Goal: Information Seeking & Learning: Learn about a topic

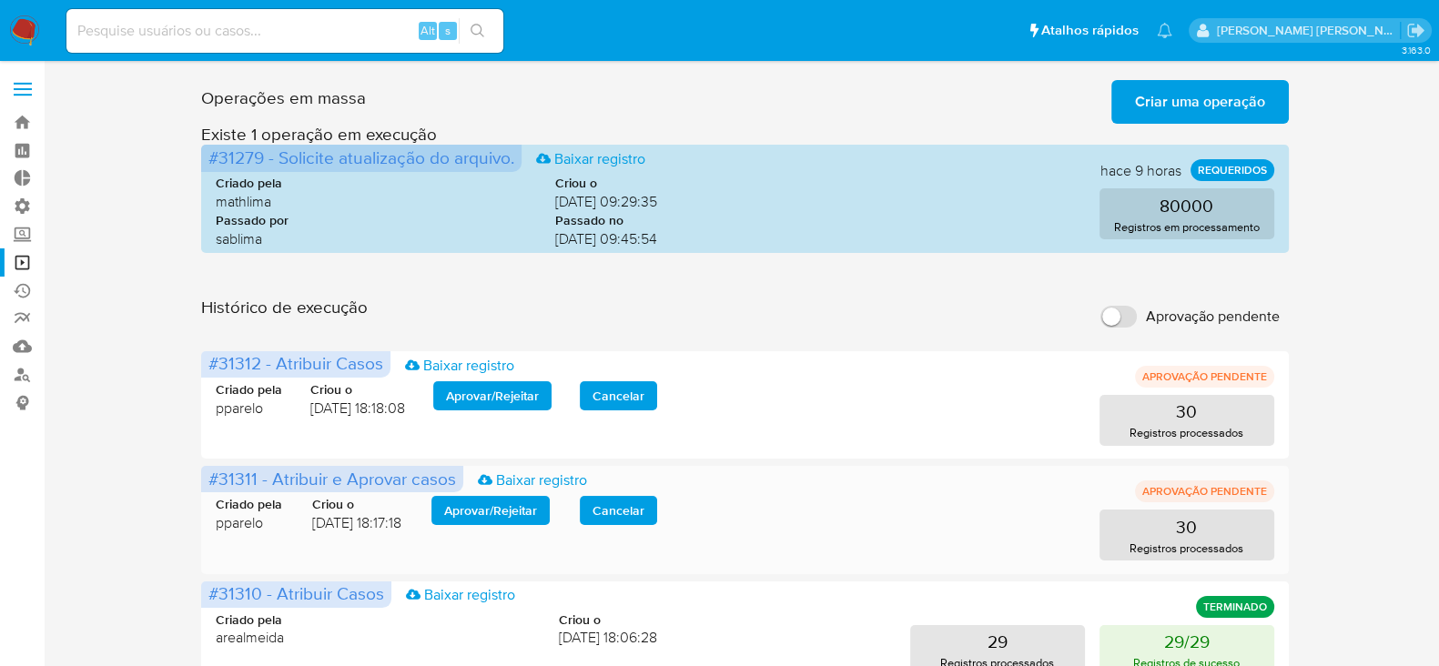
click at [464, 512] on span "Aprovar / Rejeitar" at bounding box center [490, 510] width 93 height 25
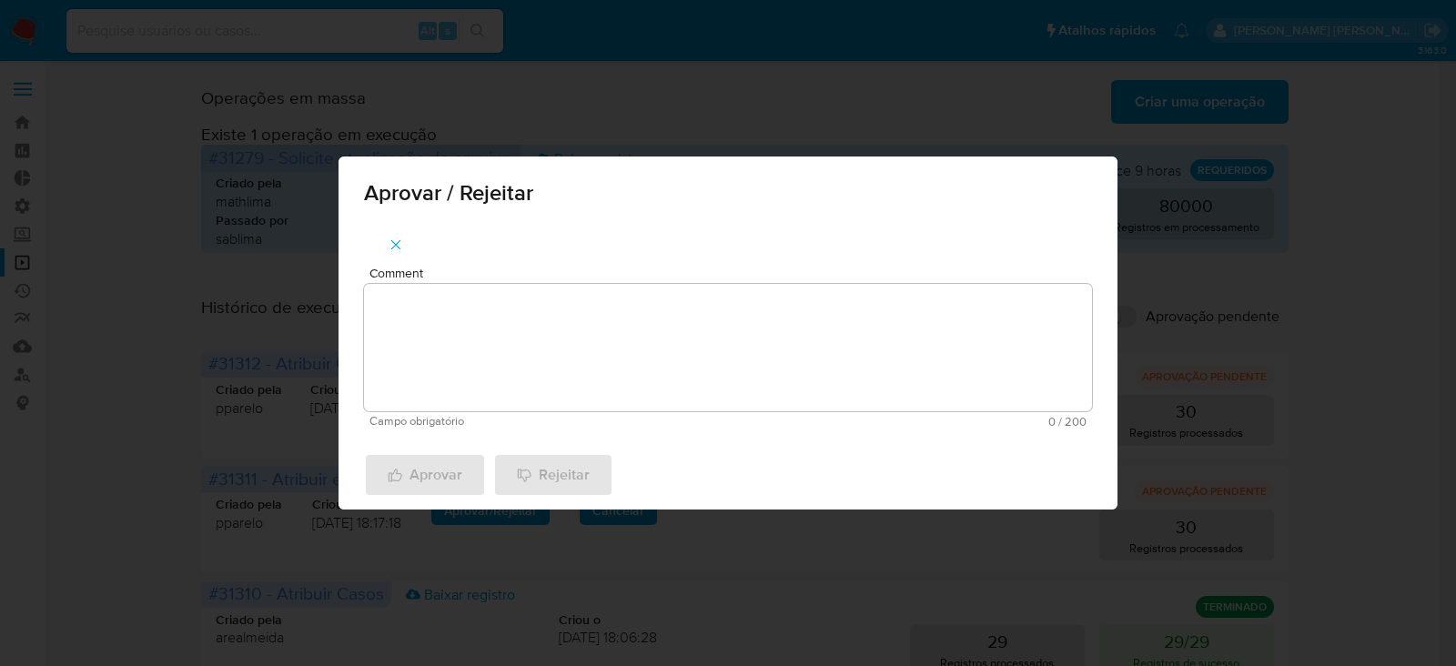
click at [529, 334] on textarea "Comment" at bounding box center [728, 347] width 728 height 127
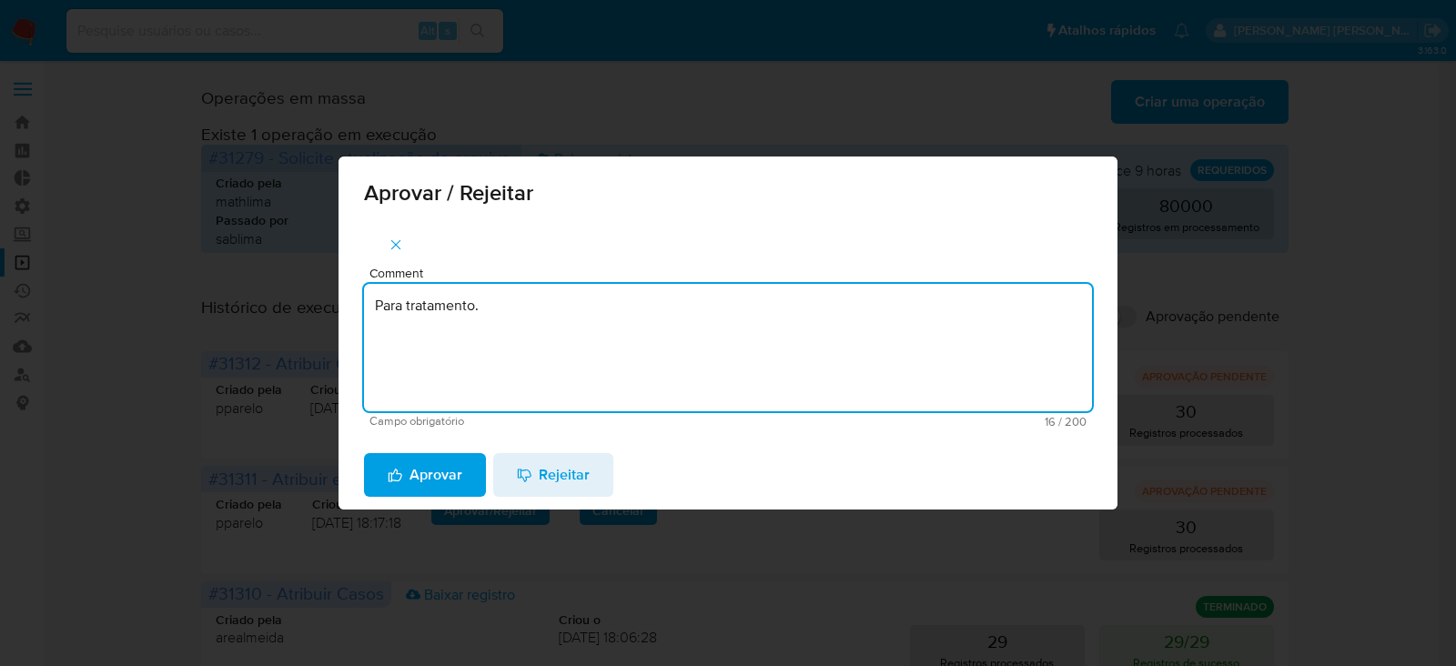
drag, startPoint x: 522, startPoint y: 305, endPoint x: 233, endPoint y: 249, distance: 294.7
click at [238, 250] on div "Aprovar / Rejeitar Comment Para tratamento. Campo obrigatório 16 / 200 184 cara…" at bounding box center [728, 333] width 1456 height 666
click at [517, 398] on textarea "Para tratamento." at bounding box center [728, 347] width 728 height 127
type textarea "Para tratamento."
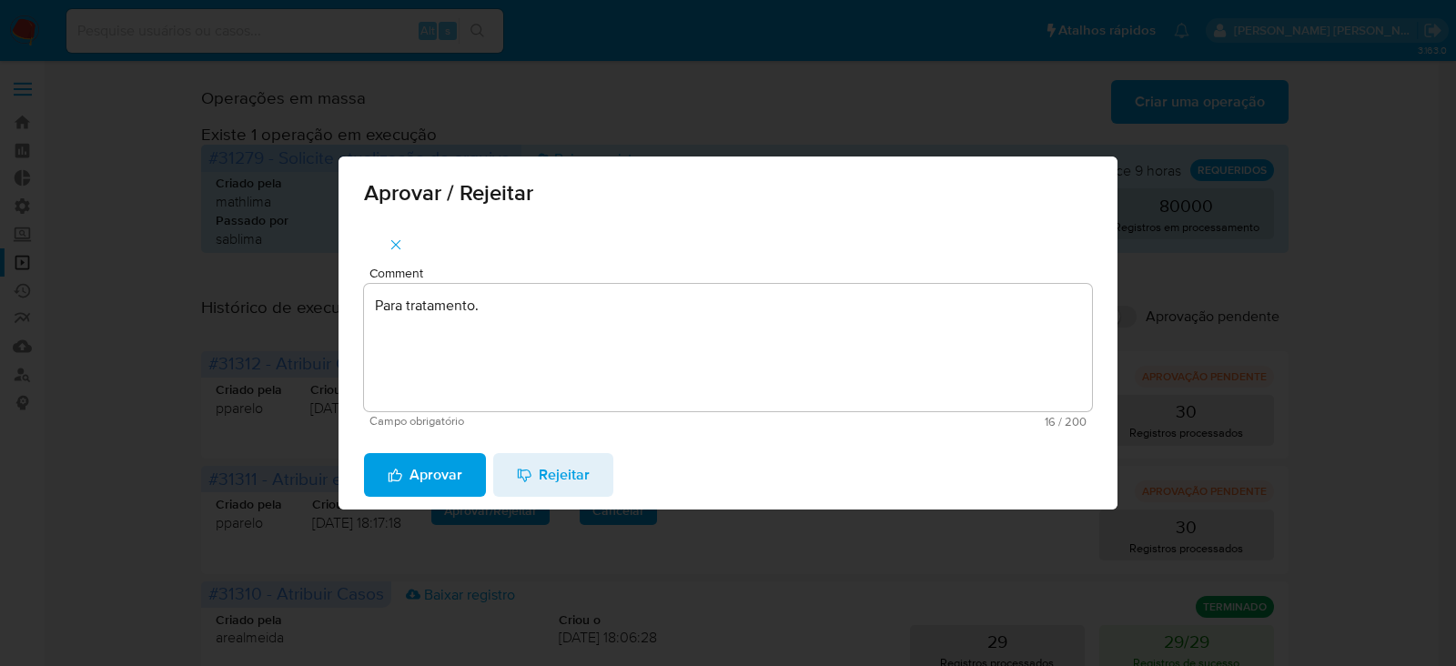
click at [410, 475] on span "Aprovar" at bounding box center [425, 475] width 75 height 40
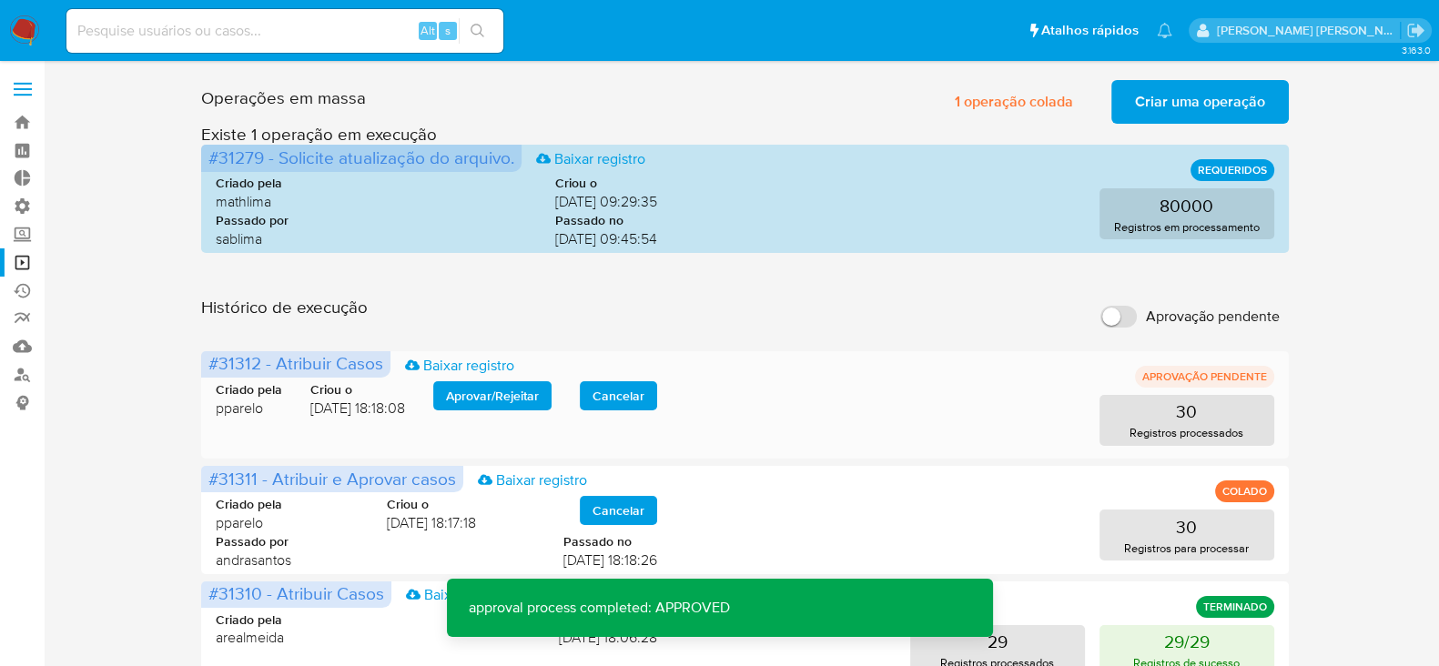
click at [463, 389] on span "Aprovar / Rejeitar" at bounding box center [492, 395] width 93 height 25
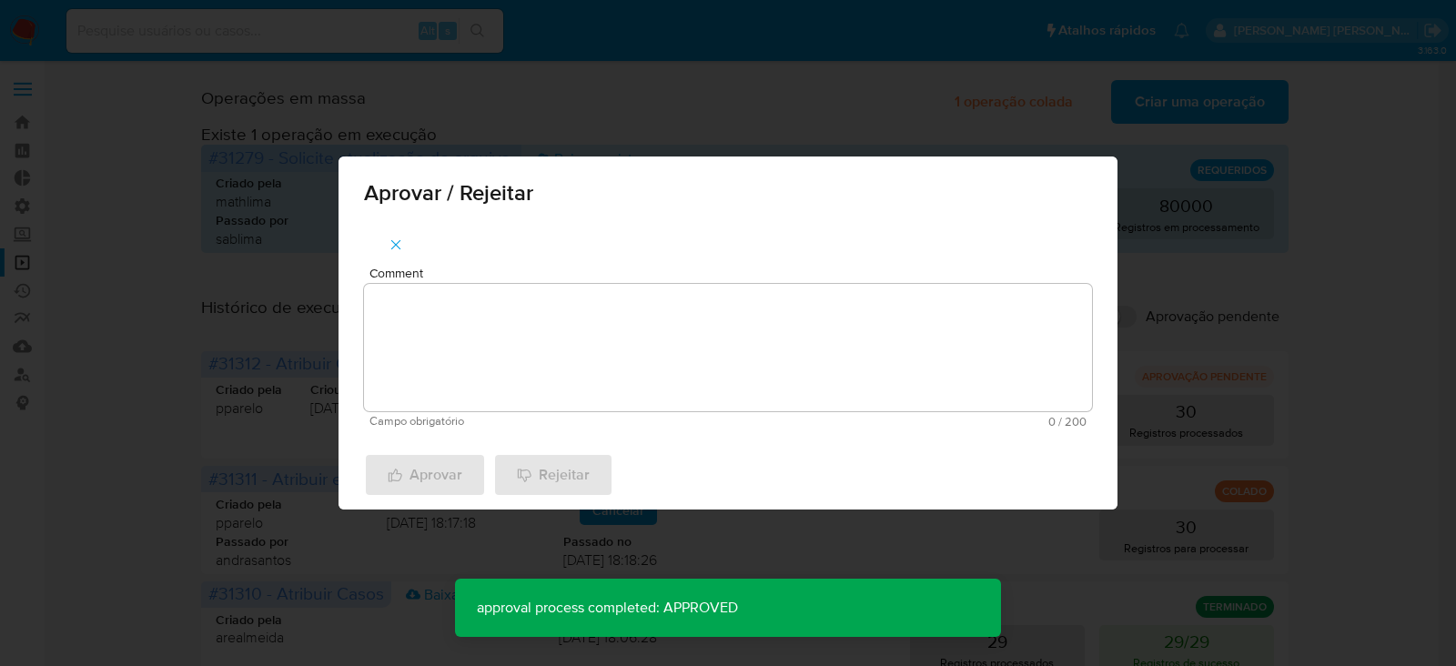
click at [477, 314] on textarea "Comment" at bounding box center [728, 347] width 728 height 127
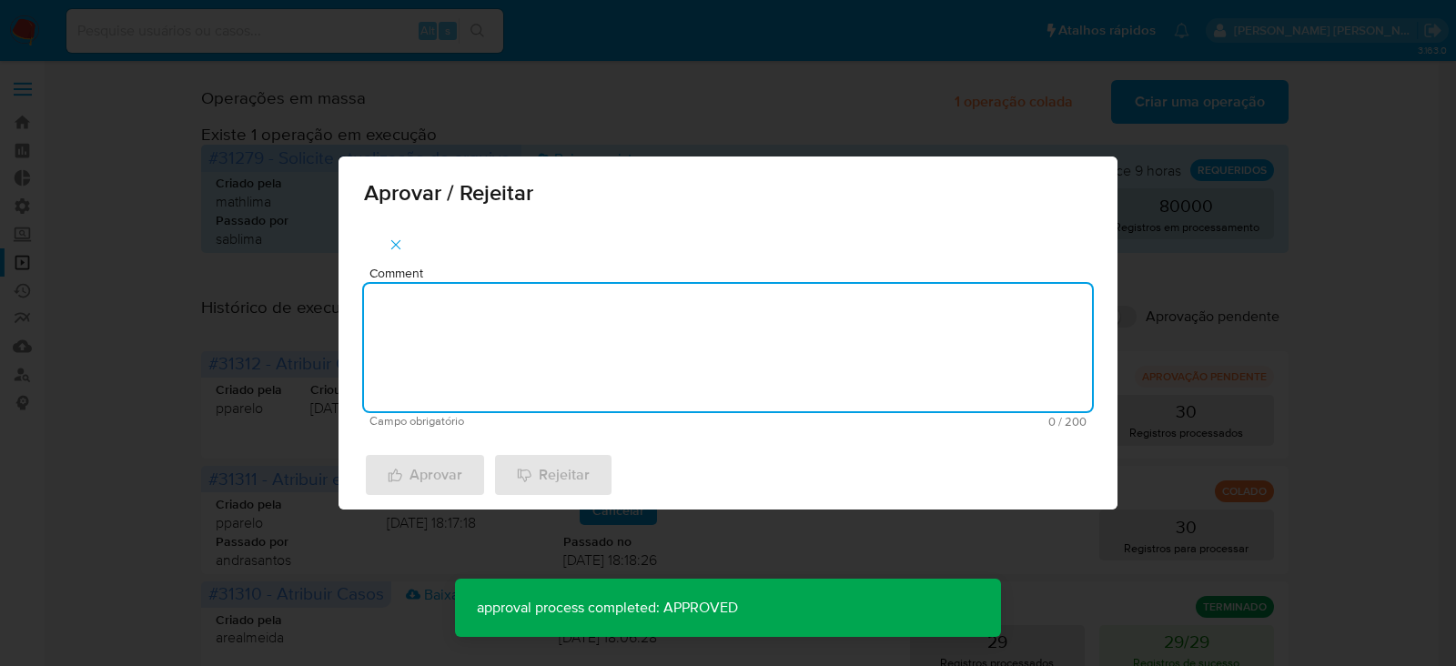
paste textarea "Para tratamento."
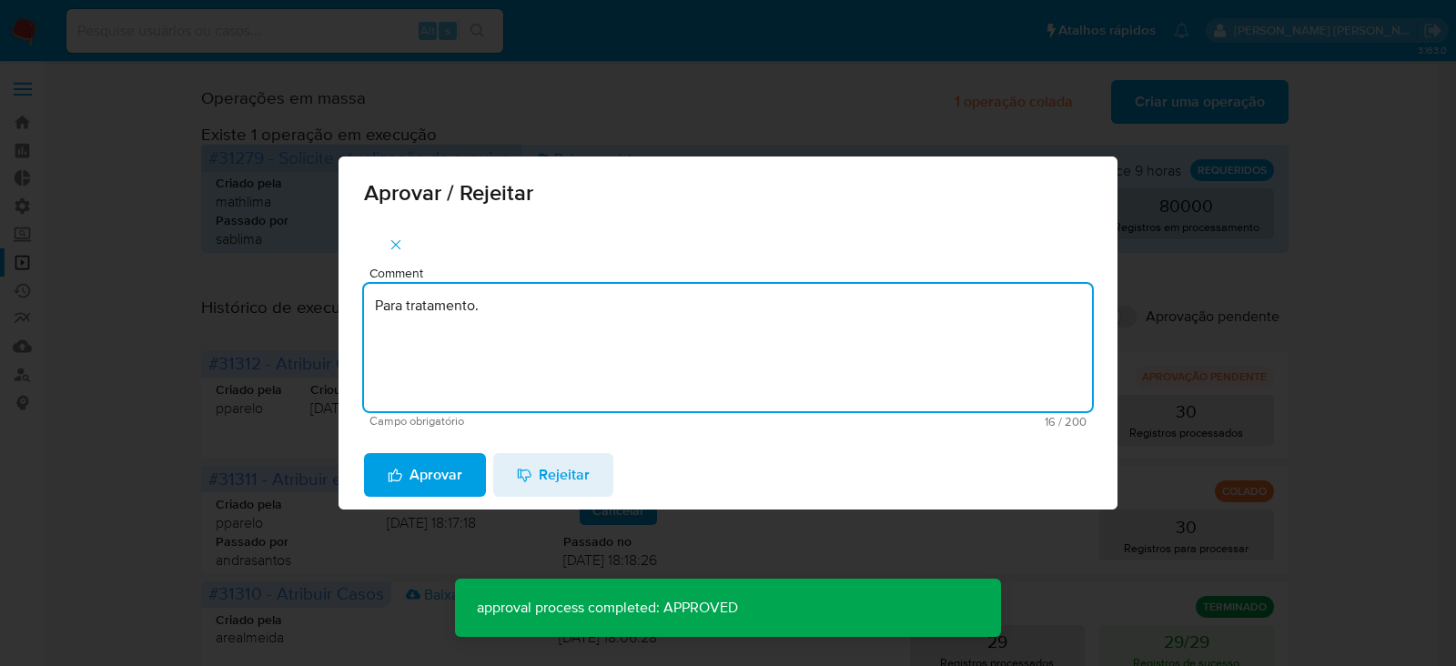
type textarea "Para tratamento."
click at [443, 450] on div "Aprovar Rejeitar" at bounding box center [728, 475] width 779 height 69
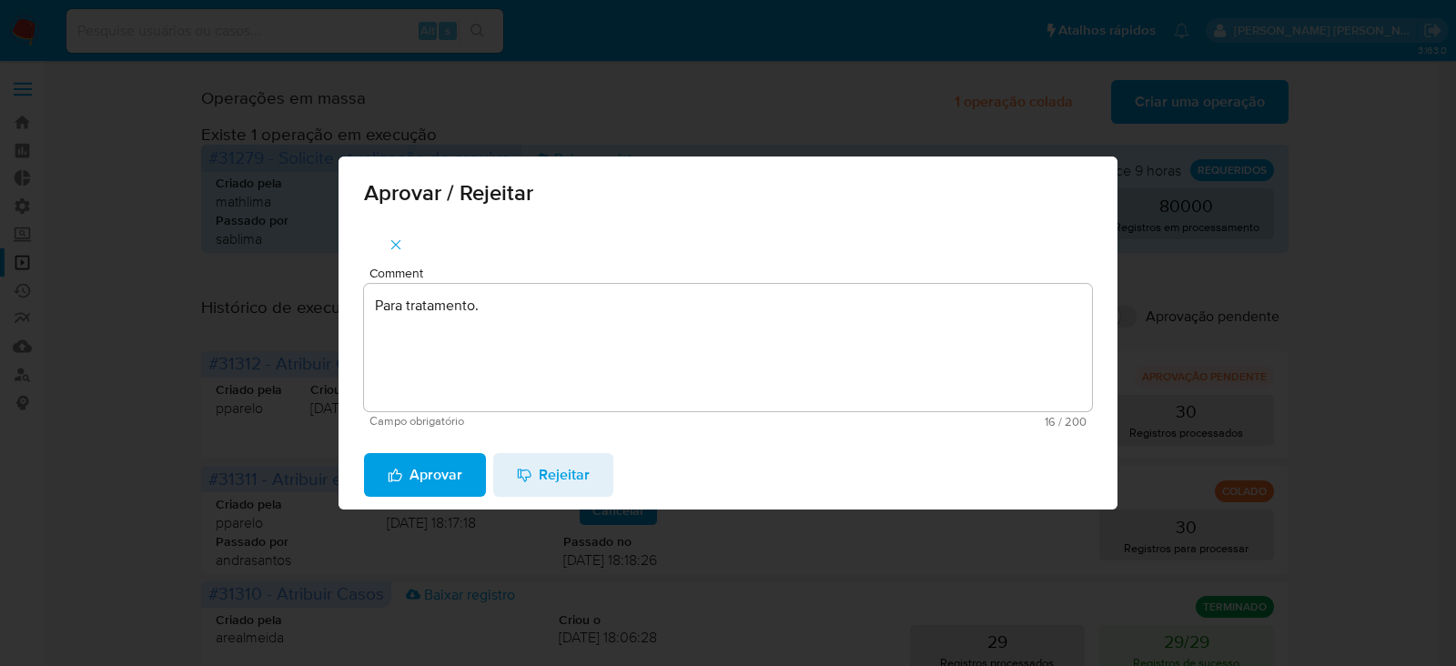
click at [432, 471] on span "Aprovar" at bounding box center [425, 475] width 75 height 40
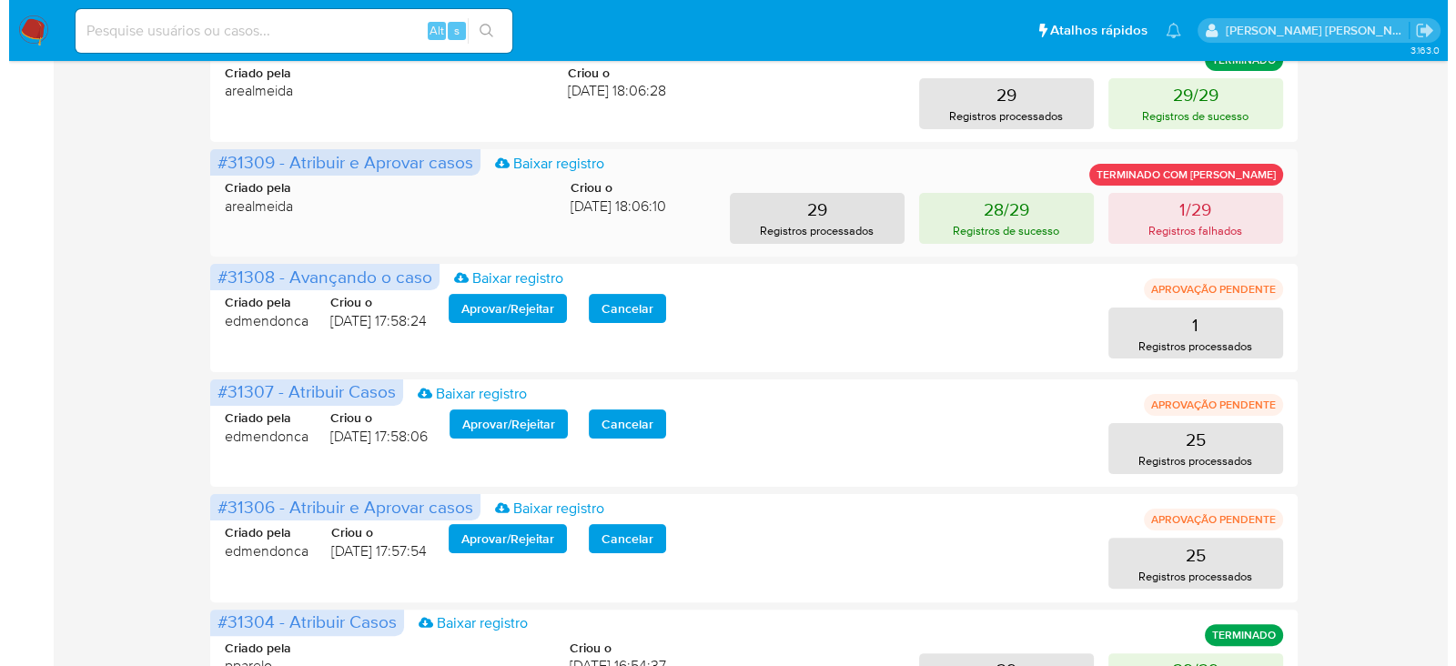
scroll to position [569, 0]
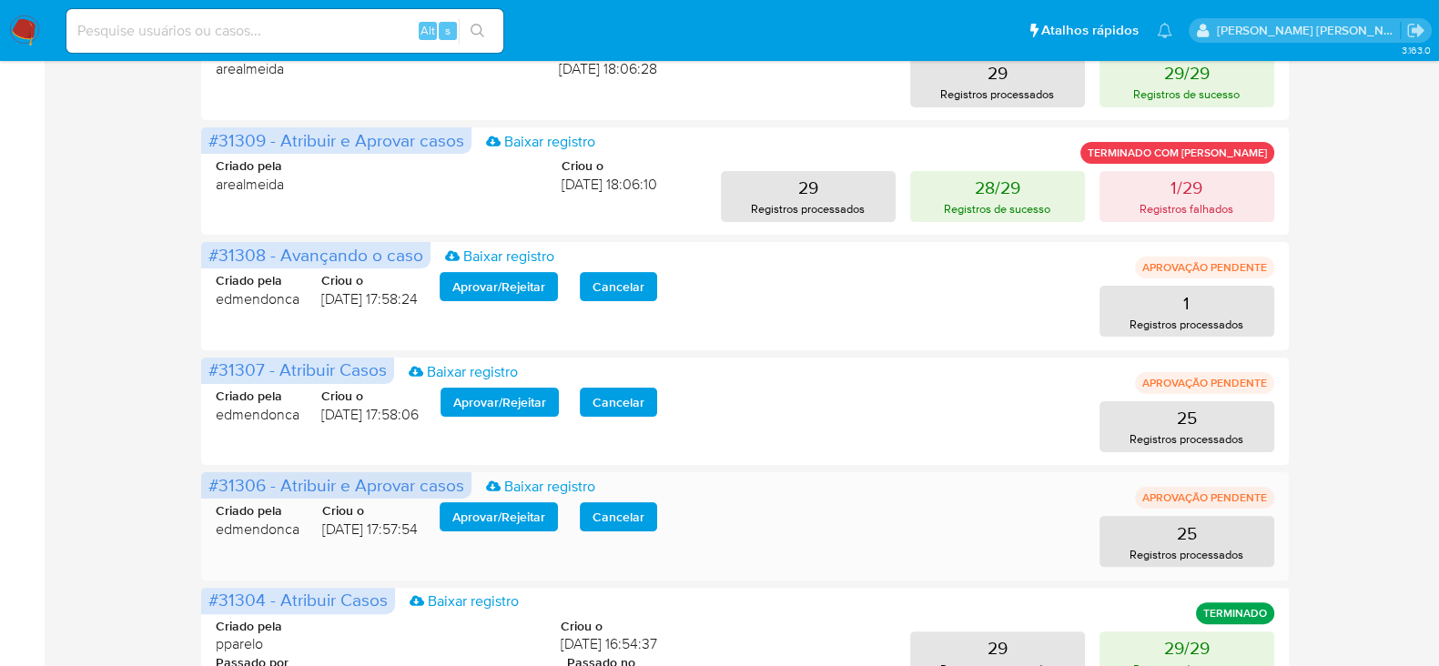
click at [506, 522] on span "Aprovar / Rejeitar" at bounding box center [498, 516] width 93 height 25
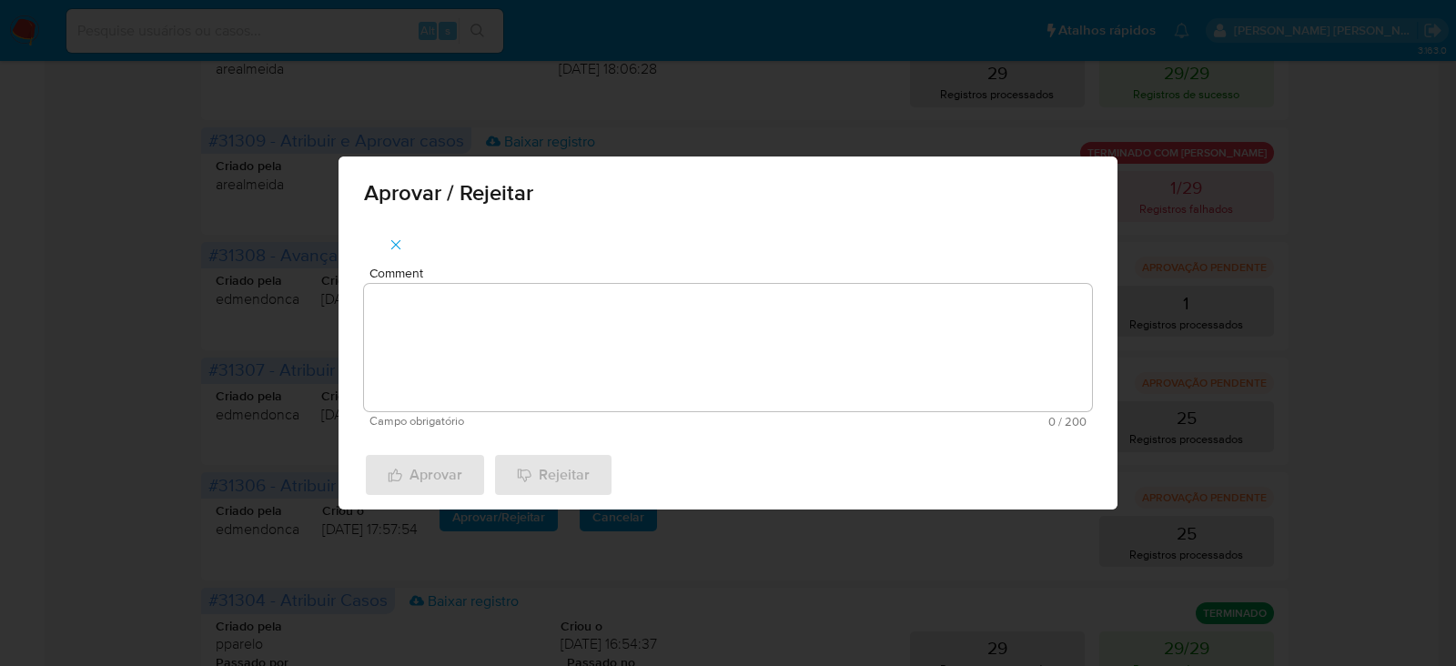
click at [593, 348] on textarea "Comment" at bounding box center [728, 347] width 728 height 127
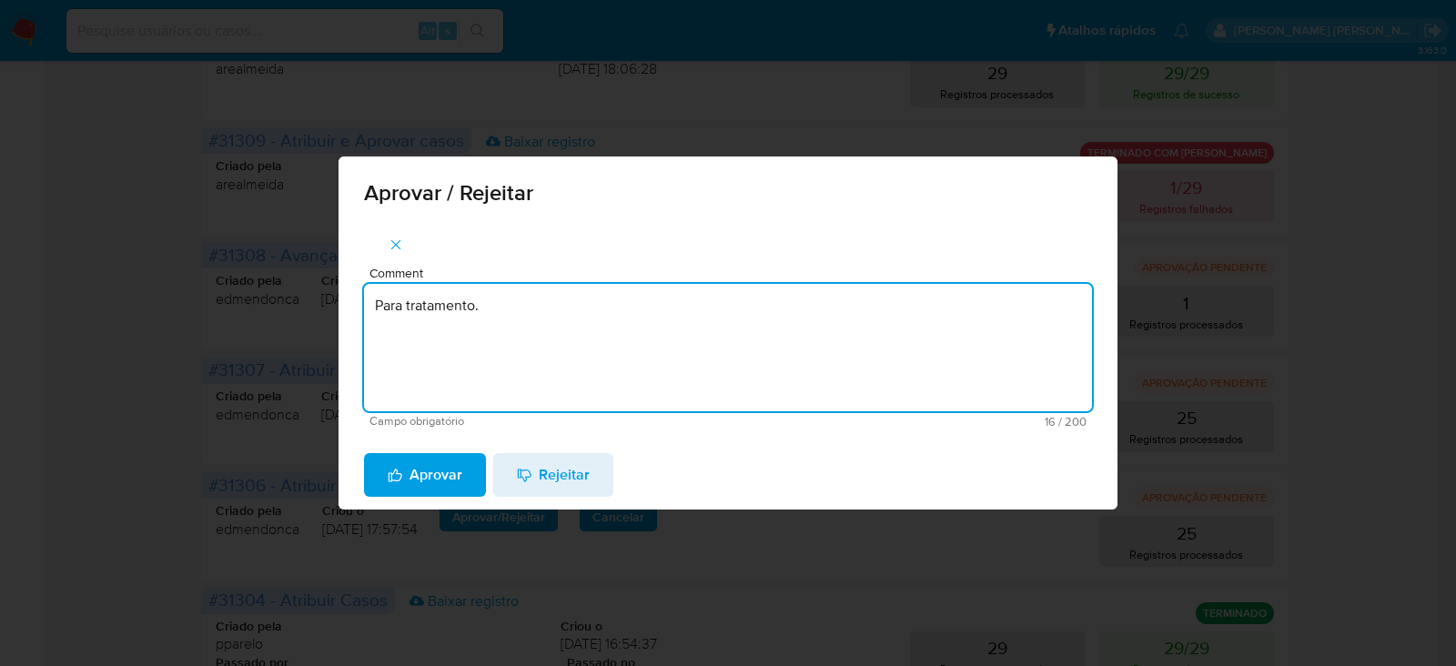
drag, startPoint x: 503, startPoint y: 299, endPoint x: 315, endPoint y: 310, distance: 188.8
click at [315, 310] on div "Aprovar / Rejeitar Comment Para tratamento. Campo obrigatório 16 / 200 184 cara…" at bounding box center [728, 333] width 1456 height 666
click at [414, 369] on textarea "Para tratamento." at bounding box center [728, 347] width 728 height 127
type textarea "Para tratamento."
click at [422, 472] on span "Aprovar" at bounding box center [425, 475] width 75 height 40
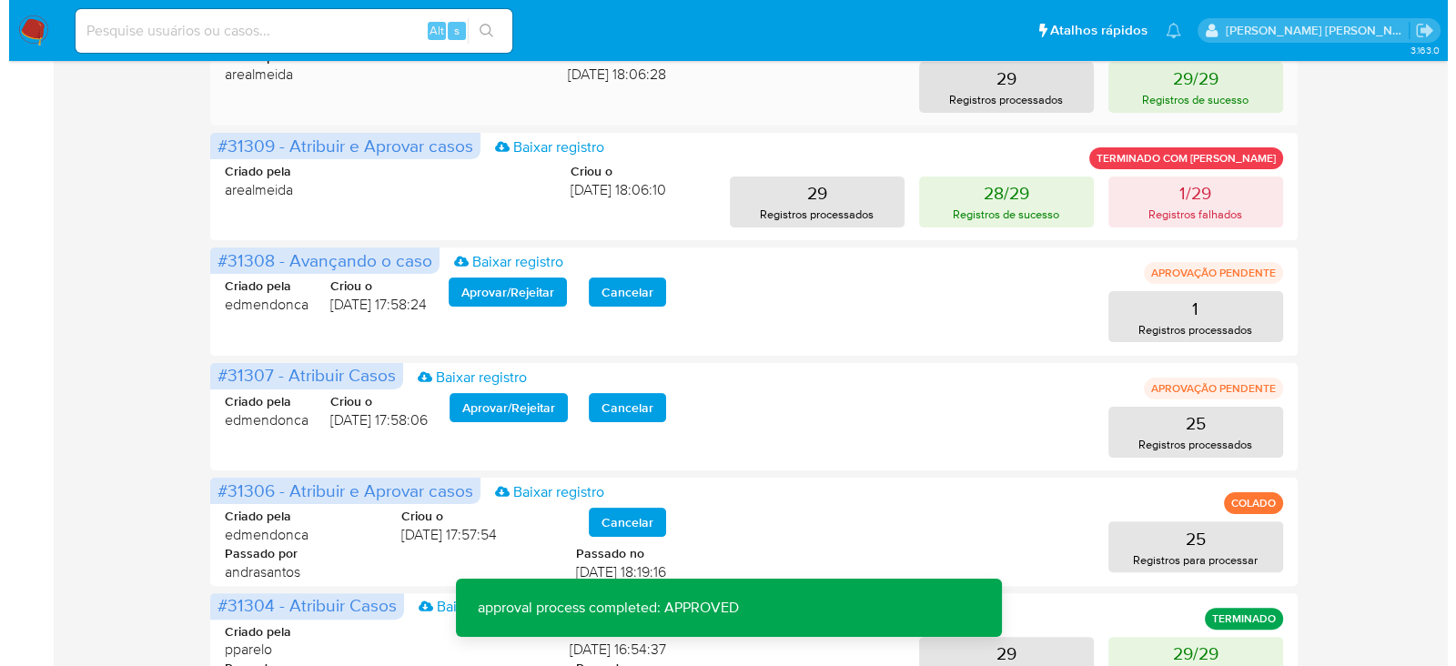
scroll to position [682, 0]
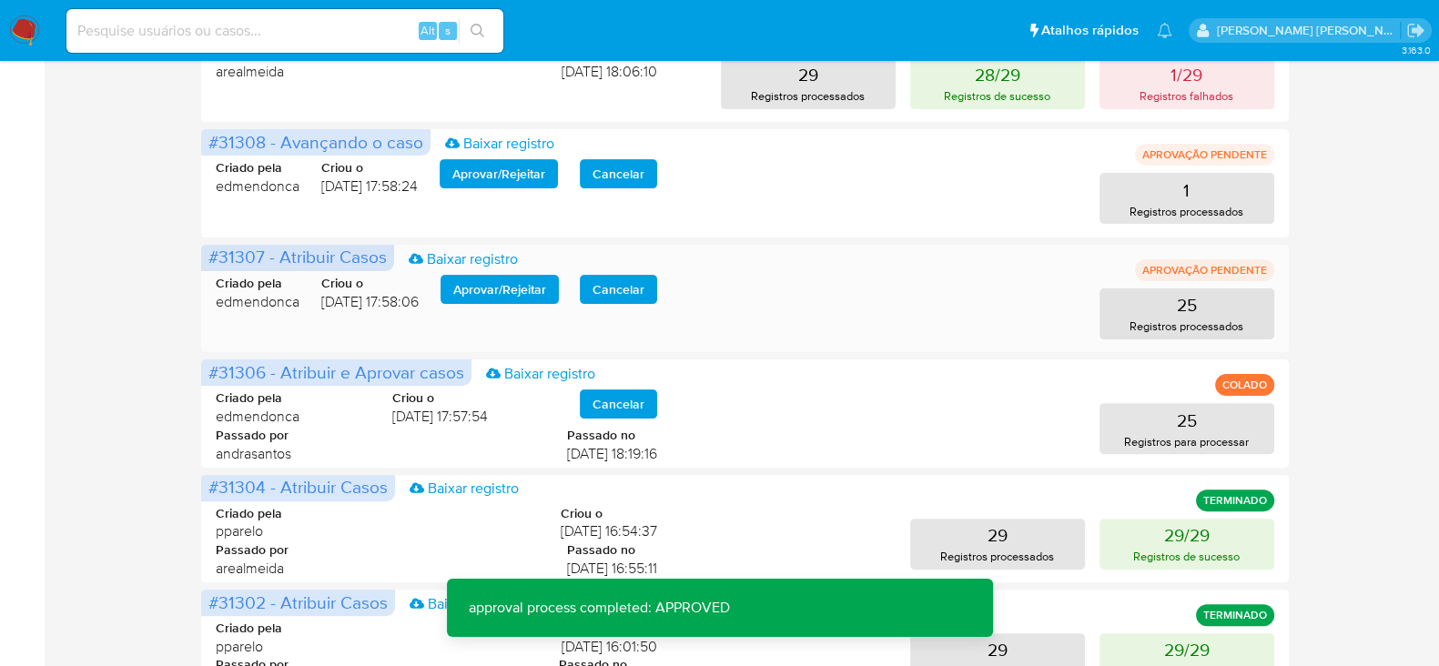
click at [534, 290] on span "Aprovar / Rejeitar" at bounding box center [499, 289] width 93 height 25
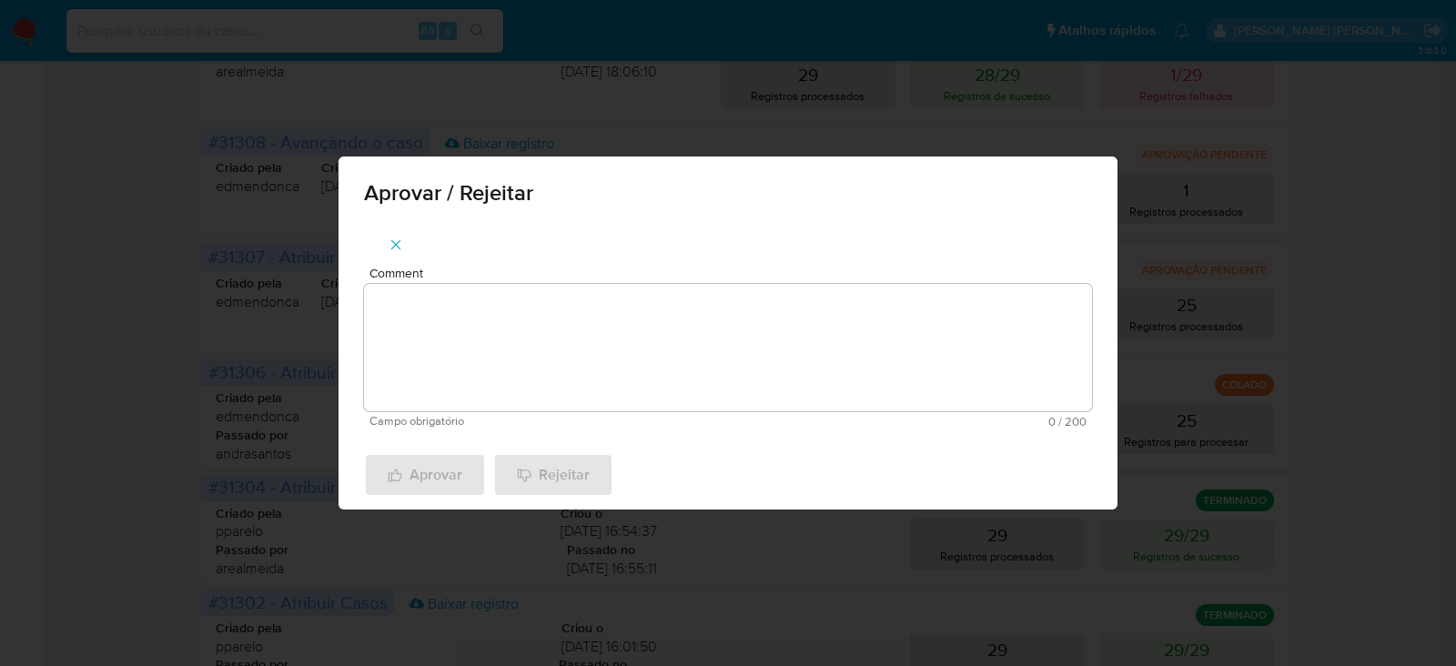
click at [525, 293] on textarea "Comment" at bounding box center [728, 347] width 728 height 127
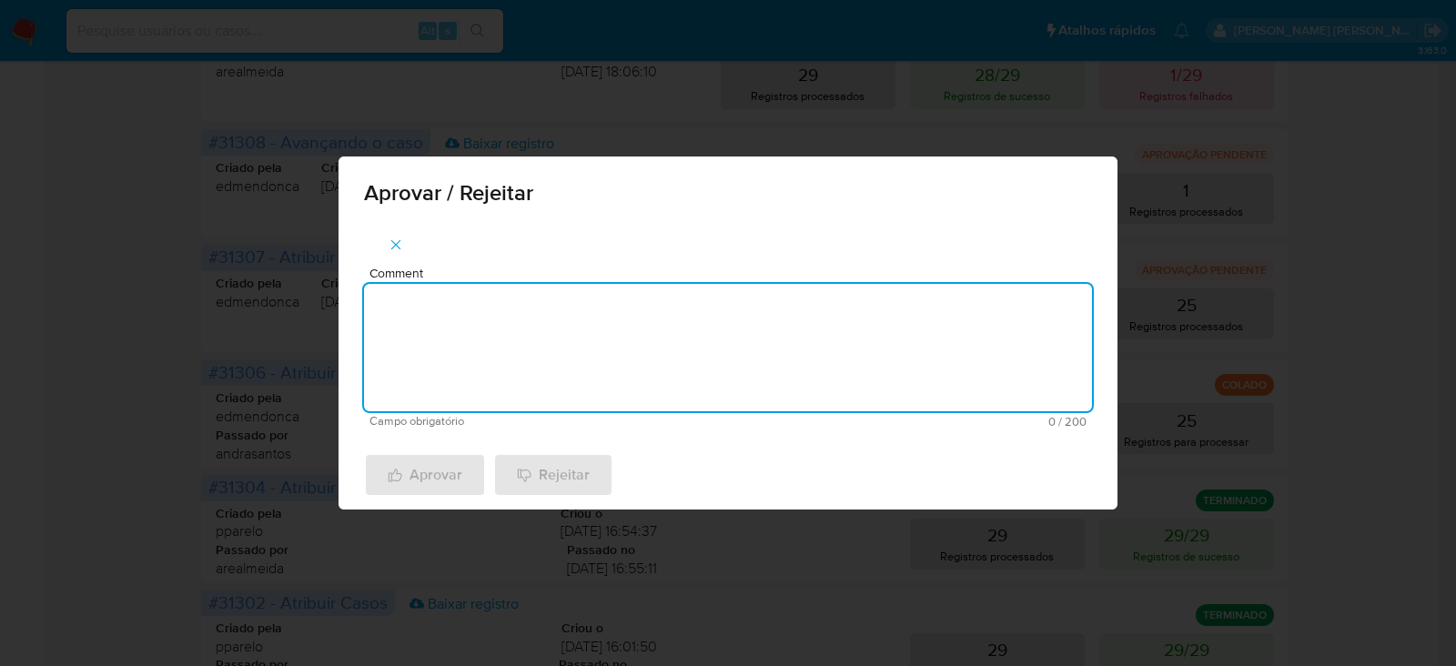
paste textarea "Para tratamento."
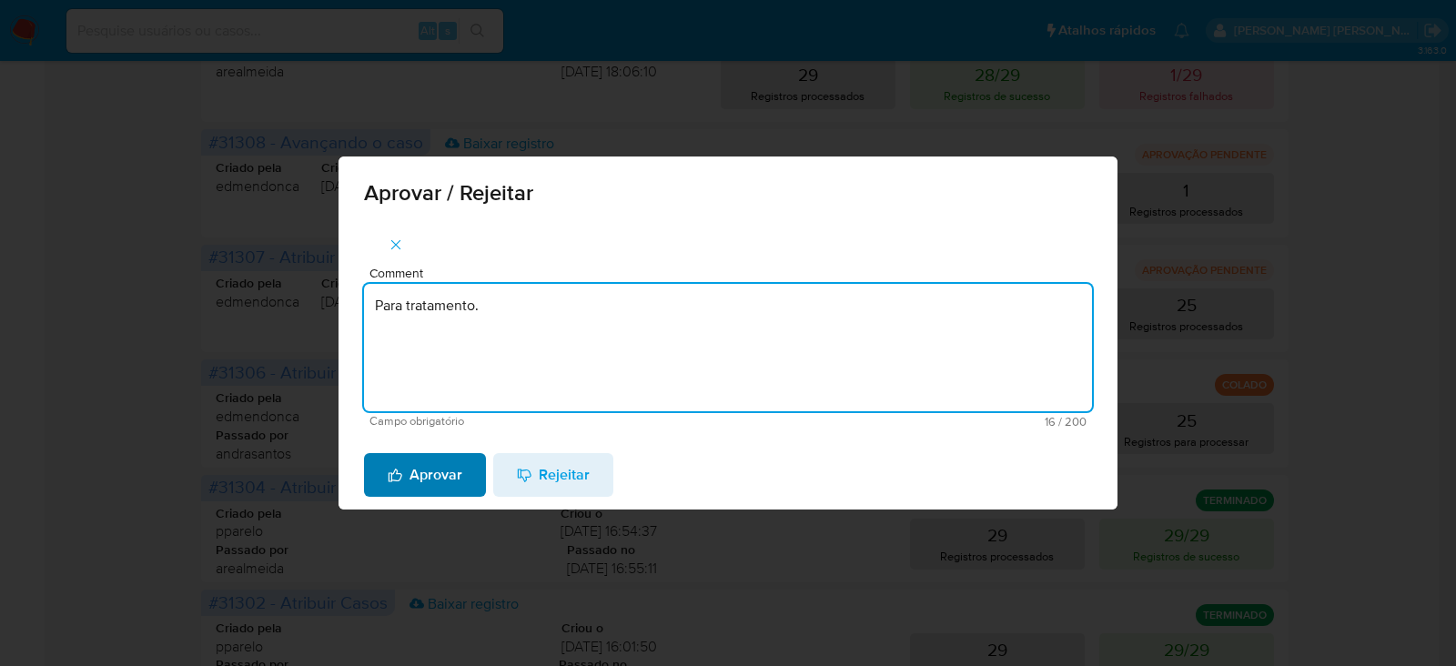
type textarea "Para tratamento."
click at [425, 462] on span "Aprovar" at bounding box center [425, 475] width 75 height 40
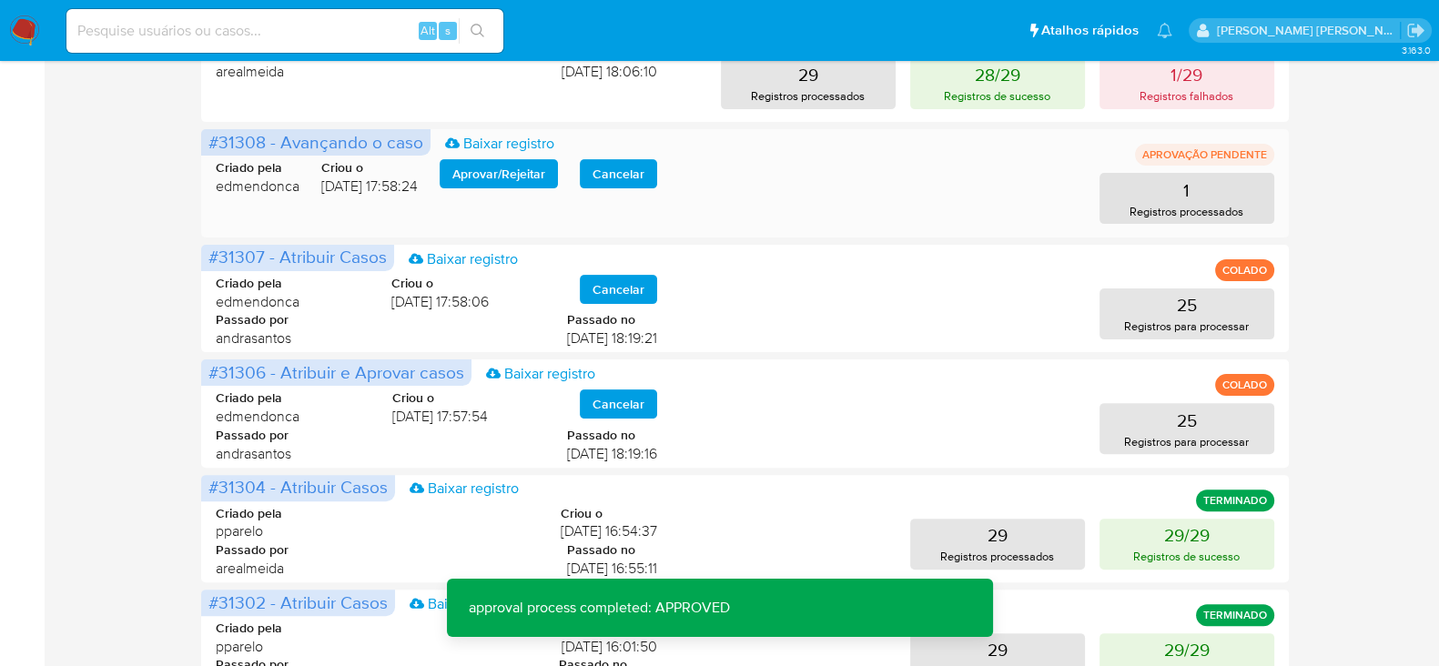
click at [518, 183] on span "Aprovar / Rejeitar" at bounding box center [498, 173] width 93 height 25
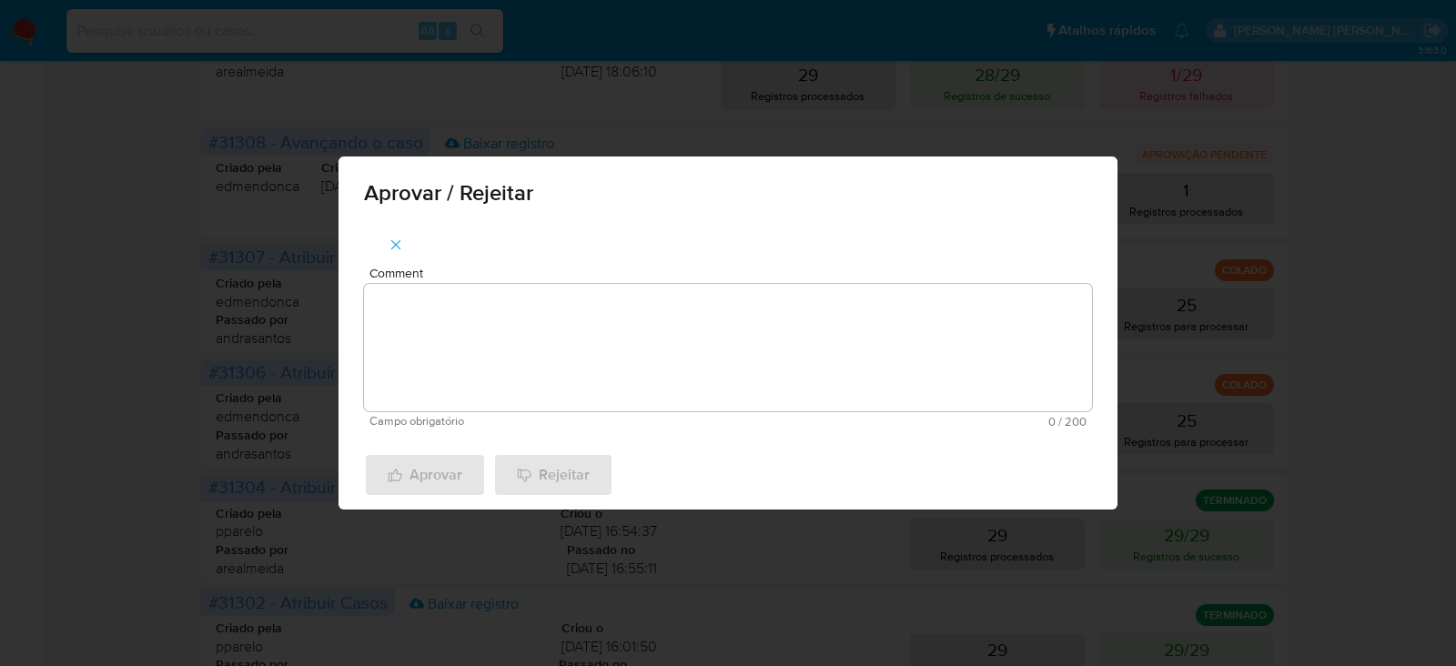
click at [472, 325] on textarea "Comment" at bounding box center [728, 347] width 728 height 127
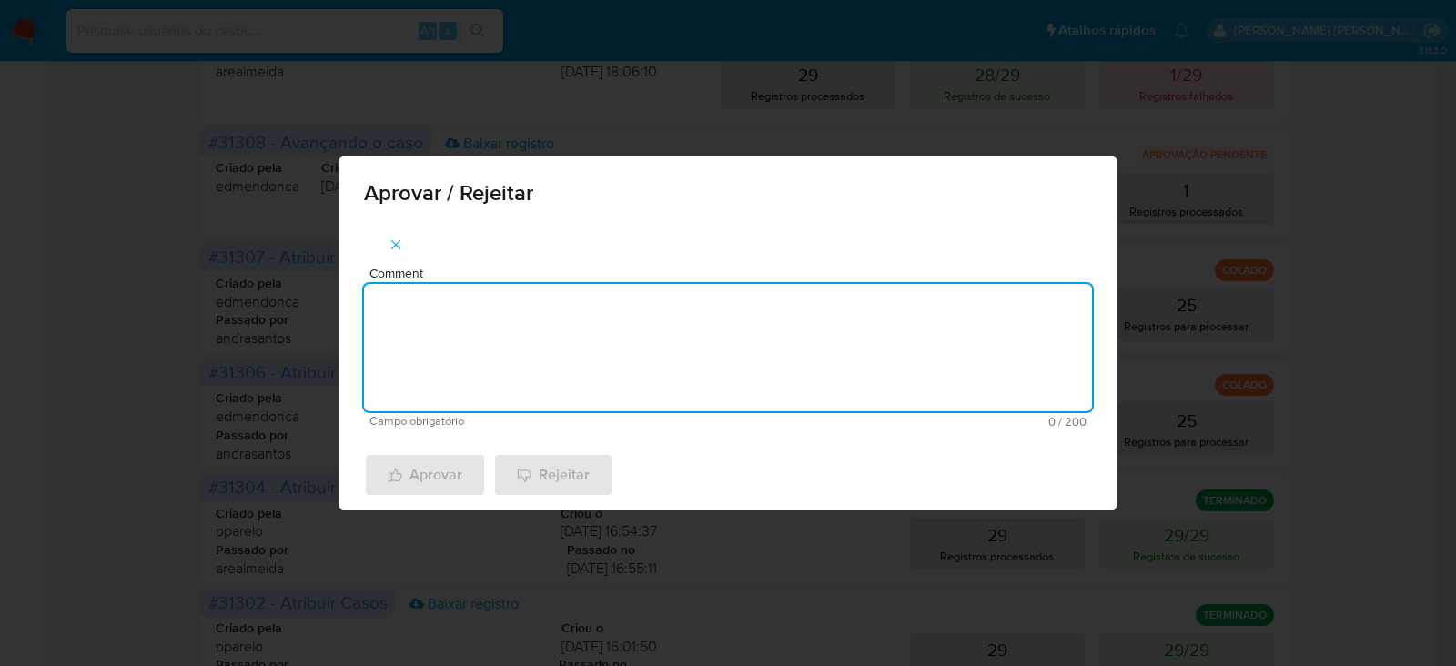
paste textarea "Para tratamento."
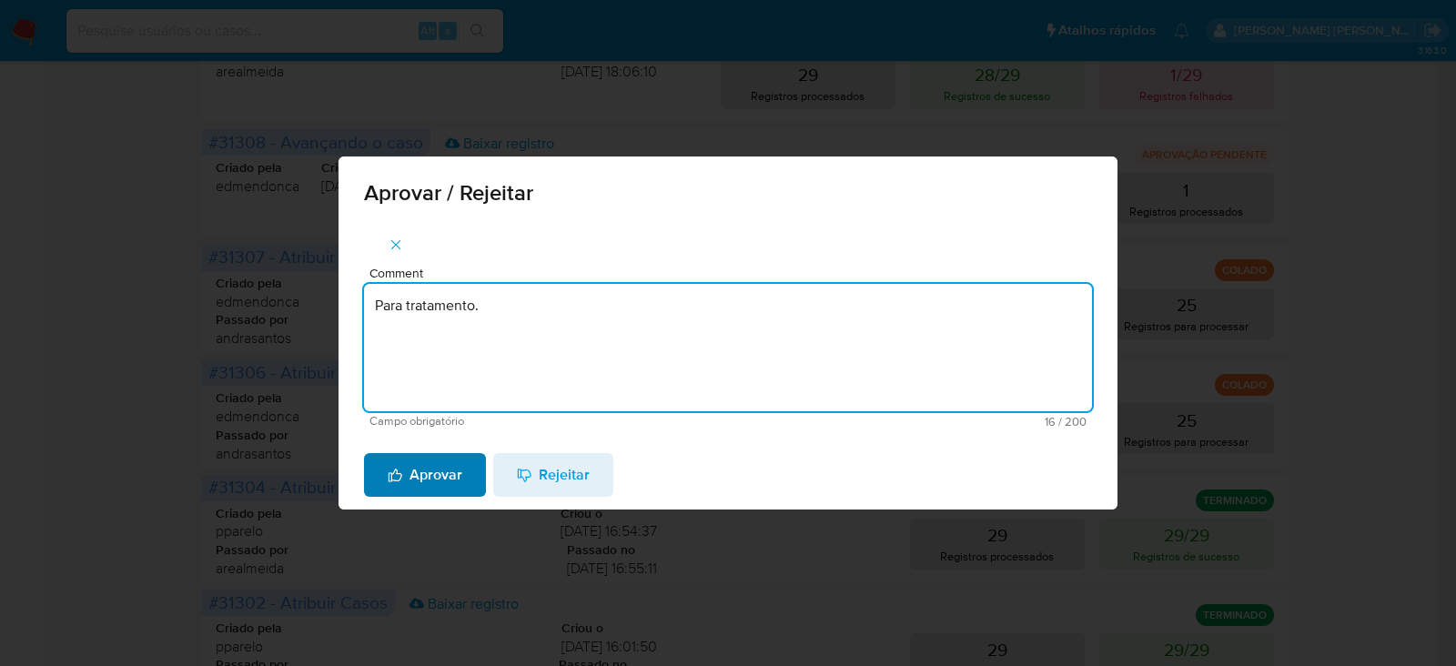
type textarea "Para tratamento."
click at [439, 466] on span "Aprovar" at bounding box center [425, 475] width 75 height 40
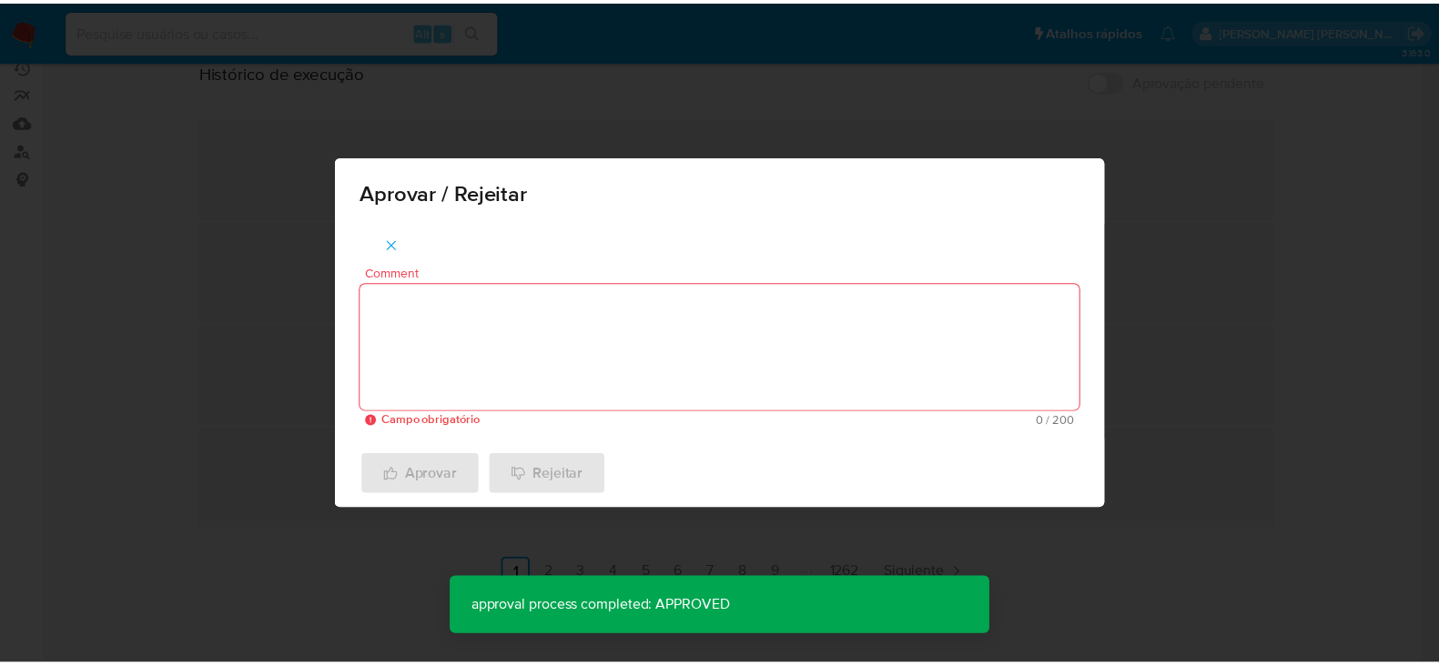
scroll to position [227, 0]
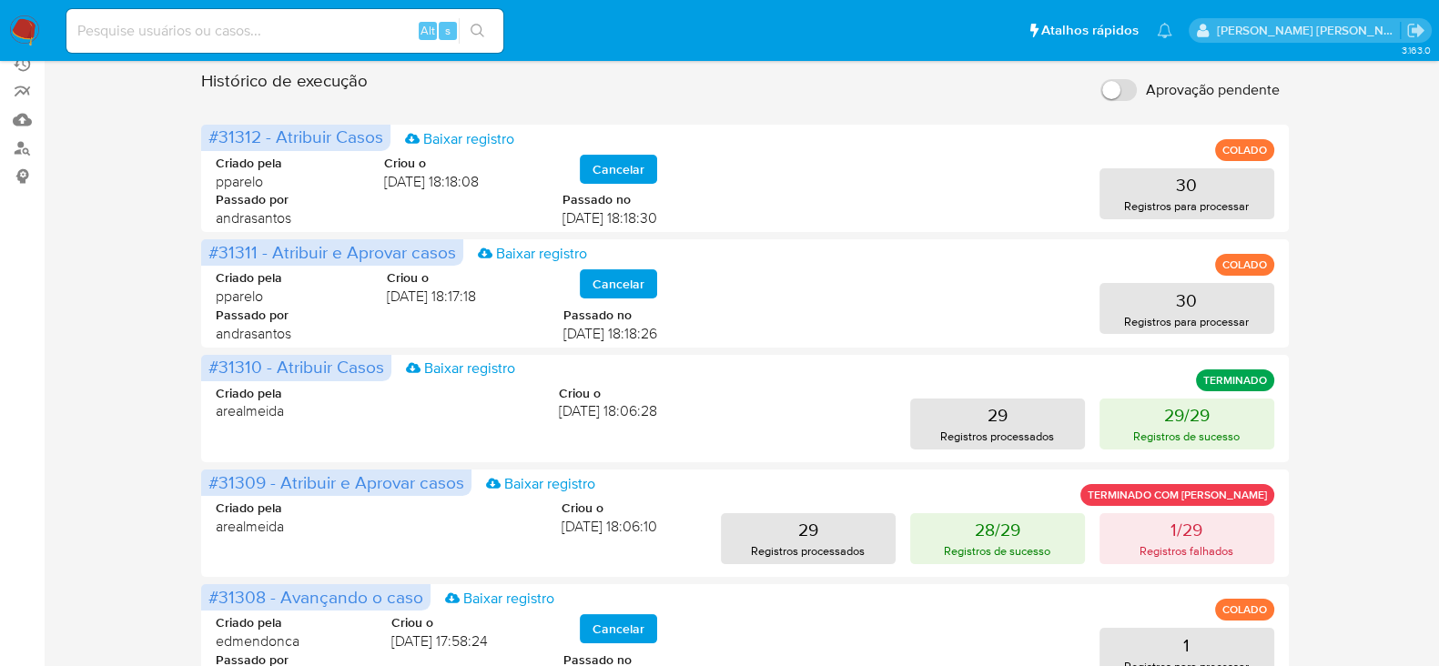
click at [223, 44] on div "Alt s" at bounding box center [284, 31] width 437 height 44
click at [193, 17] on div "Alt s" at bounding box center [284, 31] width 437 height 44
click at [202, 36] on input at bounding box center [284, 31] width 437 height 24
paste input "dtYlpmUR5XwX0RdVk1SBe3Fw"
type input "dtYlpmUR5XwX0RdVk1SBe3Fw"
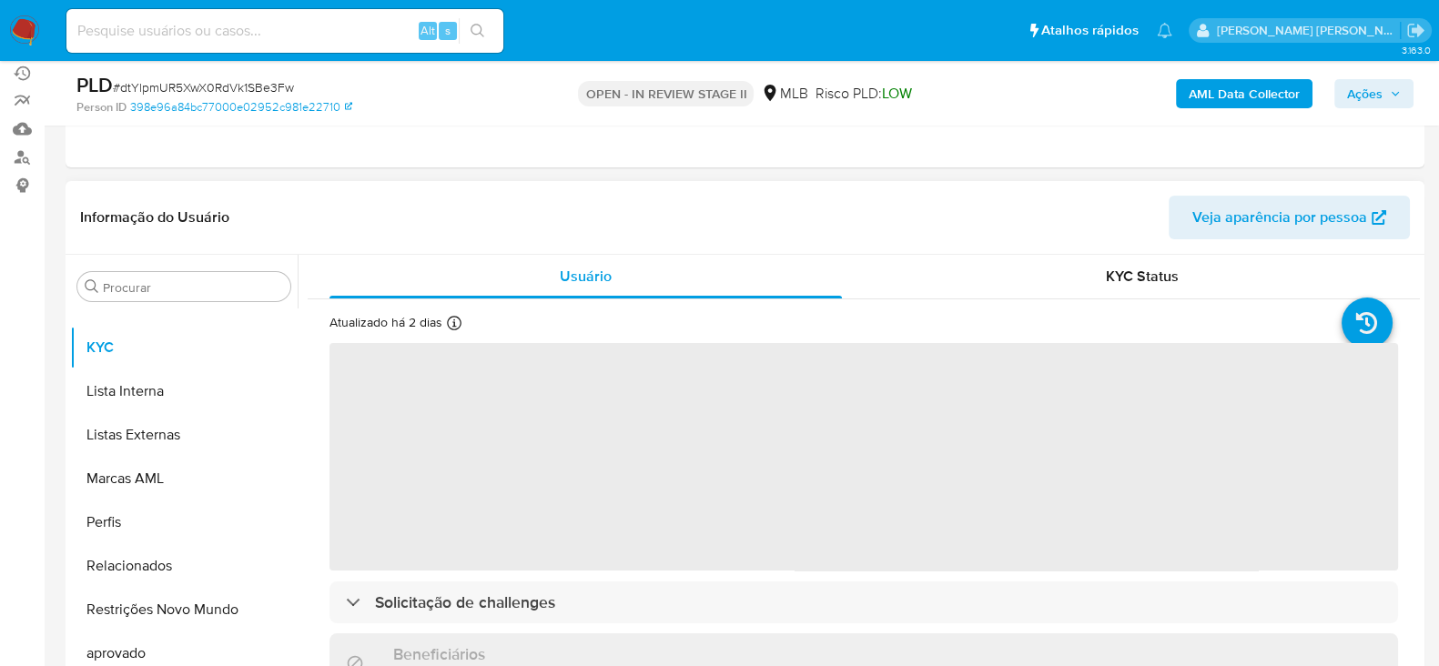
scroll to position [227, 0]
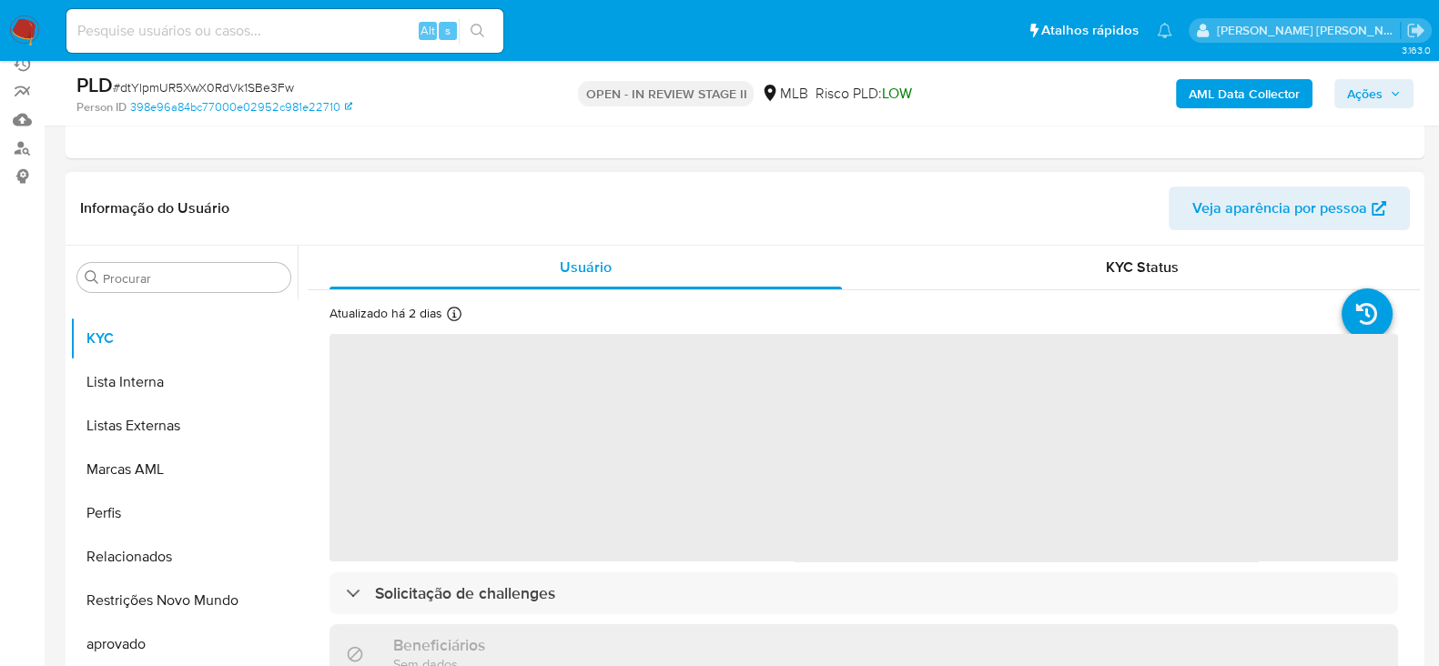
select select "10"
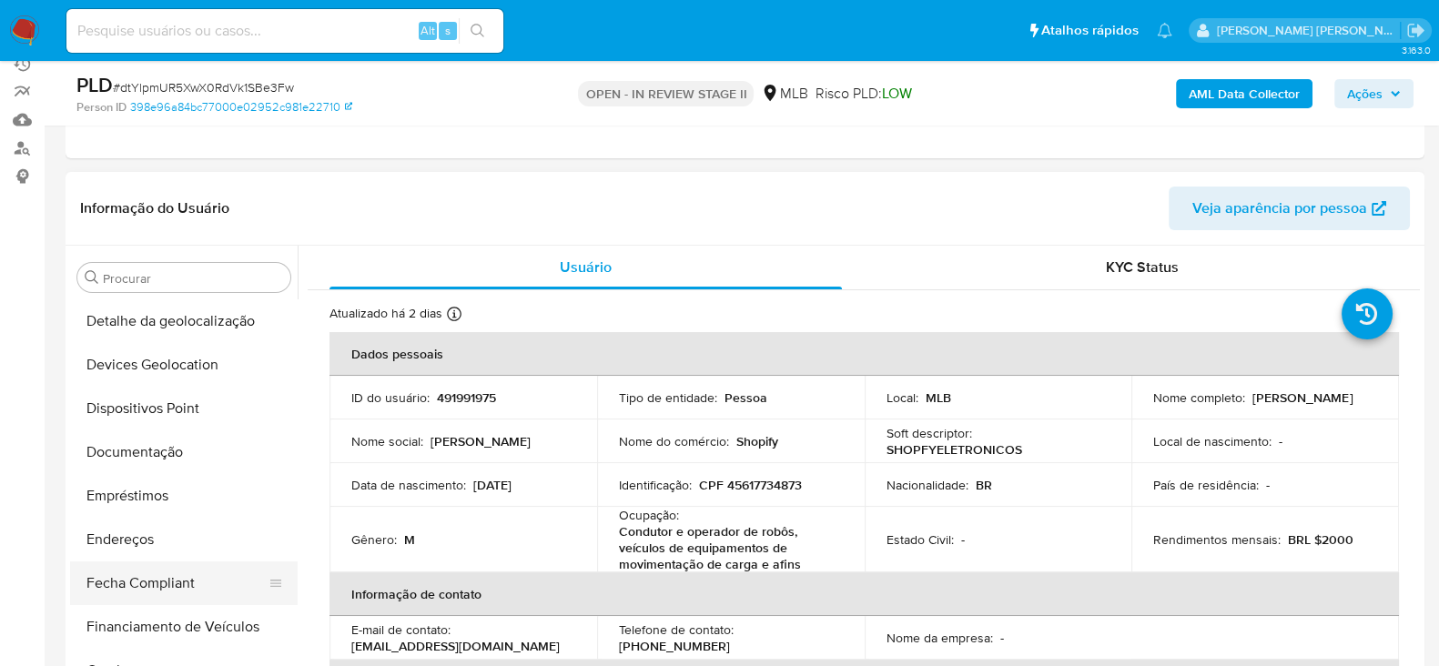
scroll to position [305, 0]
click at [154, 451] on button "Documentação" at bounding box center [176, 453] width 213 height 44
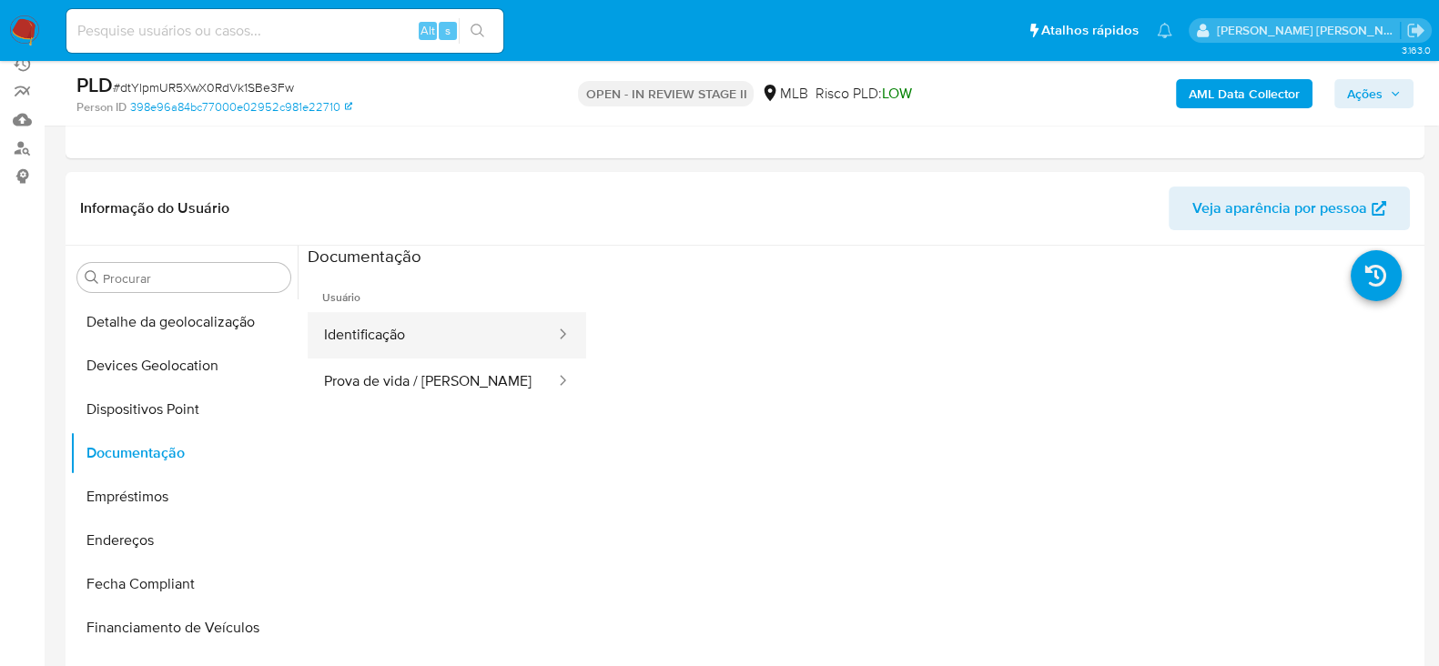
click at [443, 344] on button "Identificação" at bounding box center [432, 335] width 249 height 46
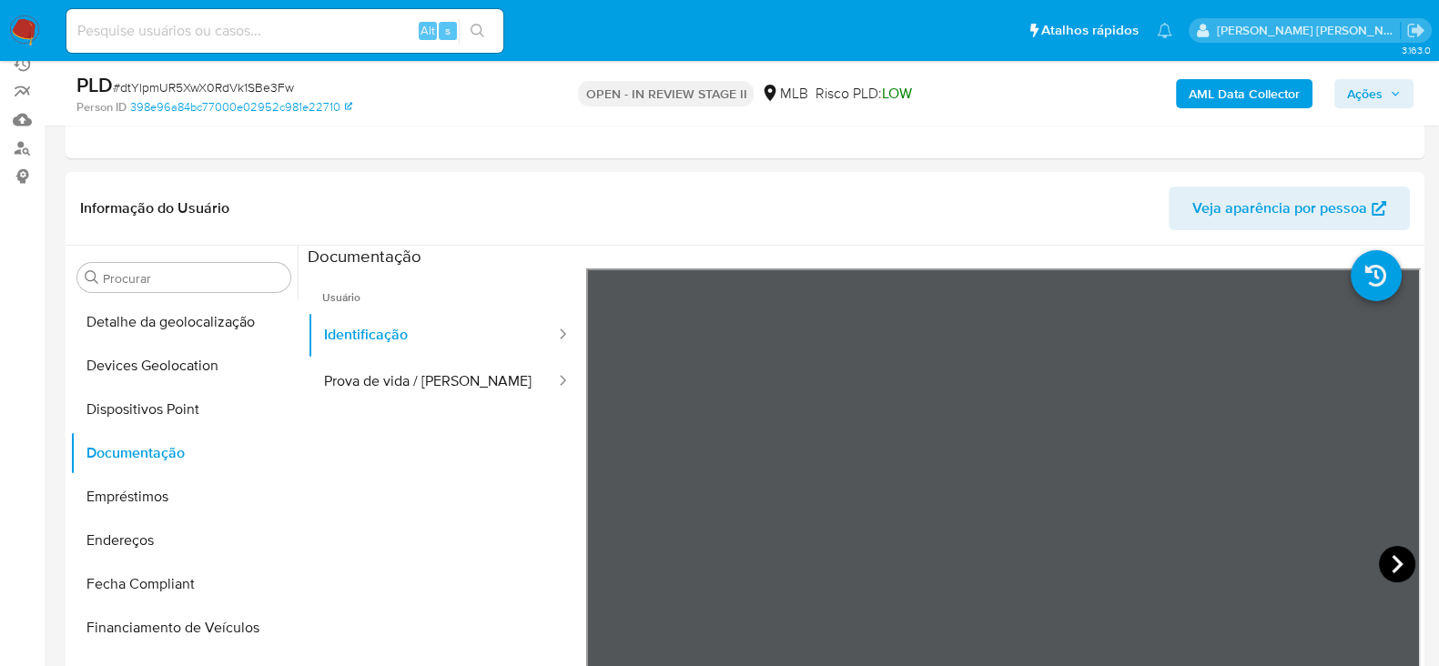
click at [1385, 557] on icon at bounding box center [1397, 564] width 36 height 36
click at [356, 379] on button "Prova de vida / [PERSON_NAME]" at bounding box center [432, 382] width 249 height 46
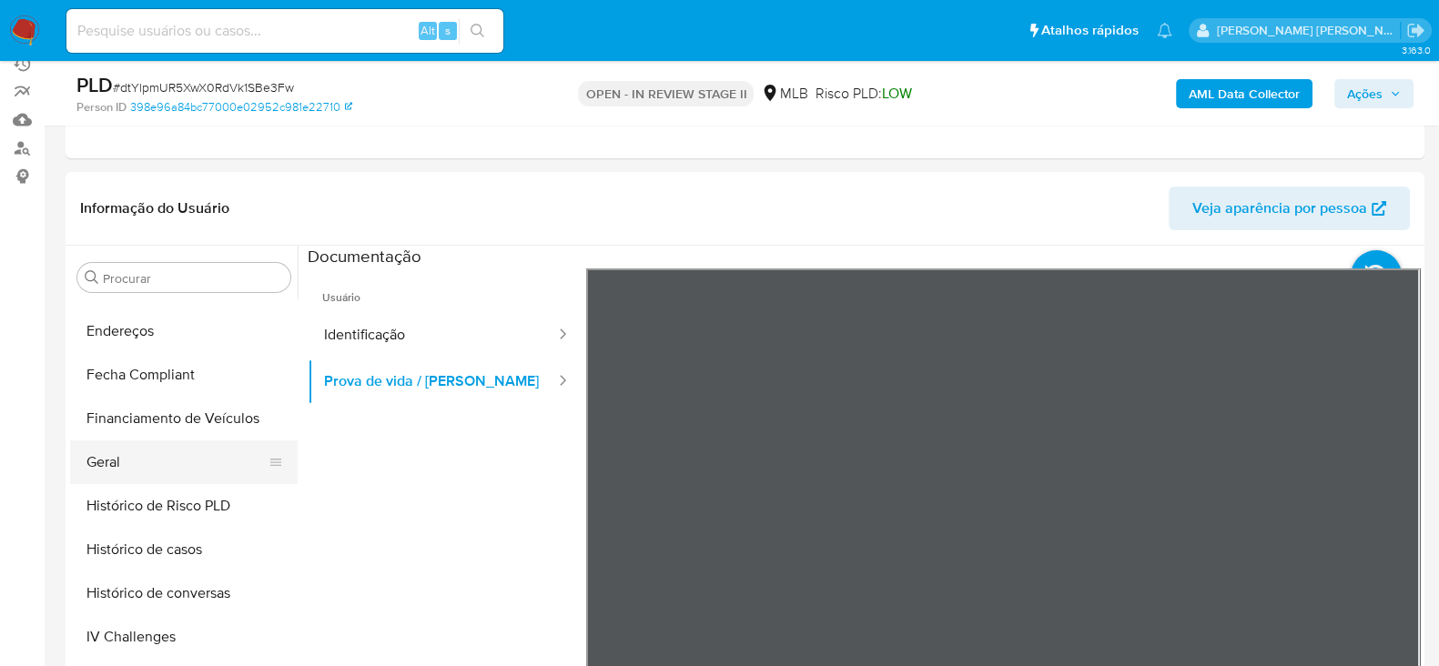
scroll to position [532, 0]
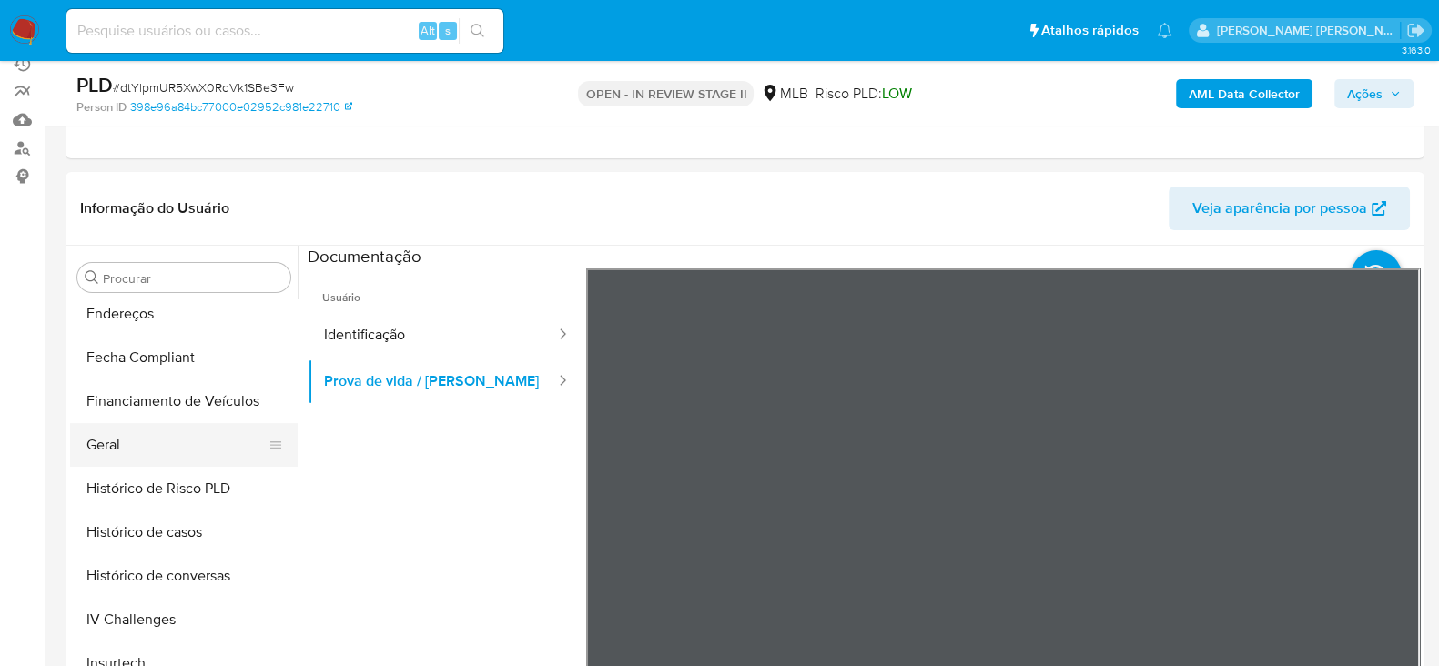
click at [128, 441] on button "Geral" at bounding box center [176, 445] width 213 height 44
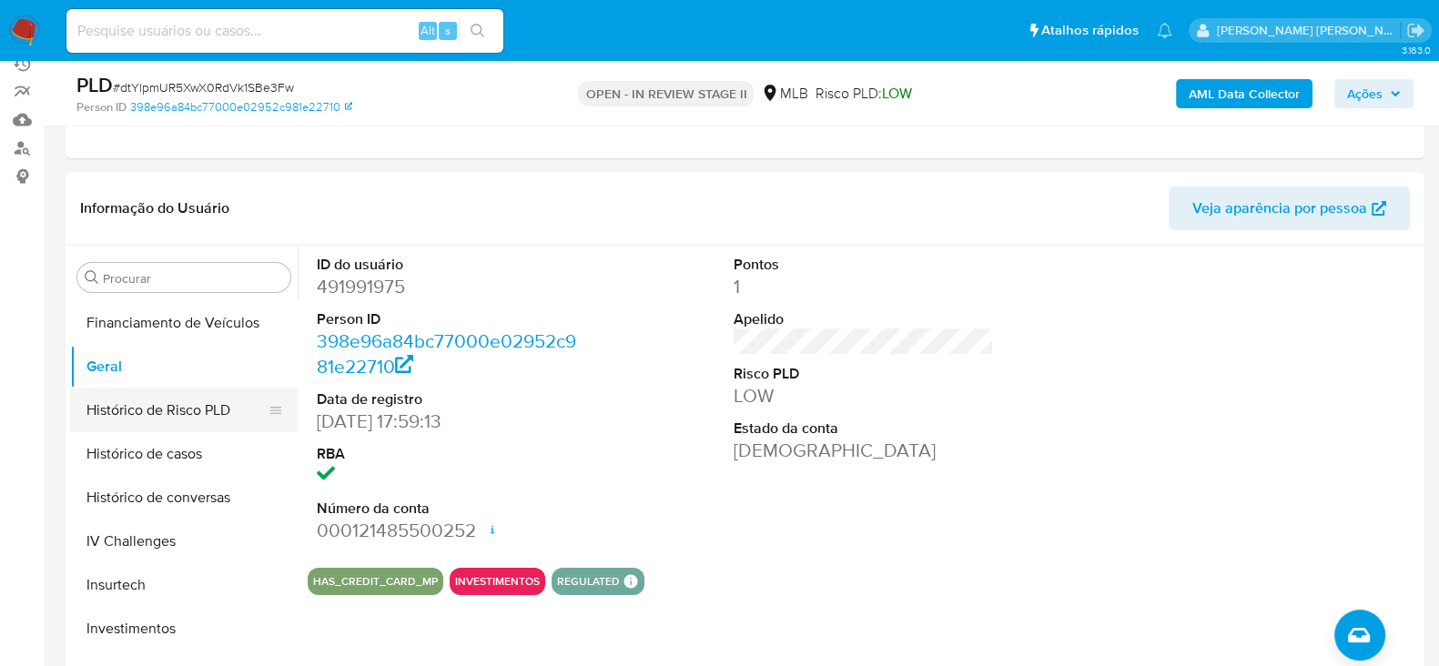
scroll to position [645, 0]
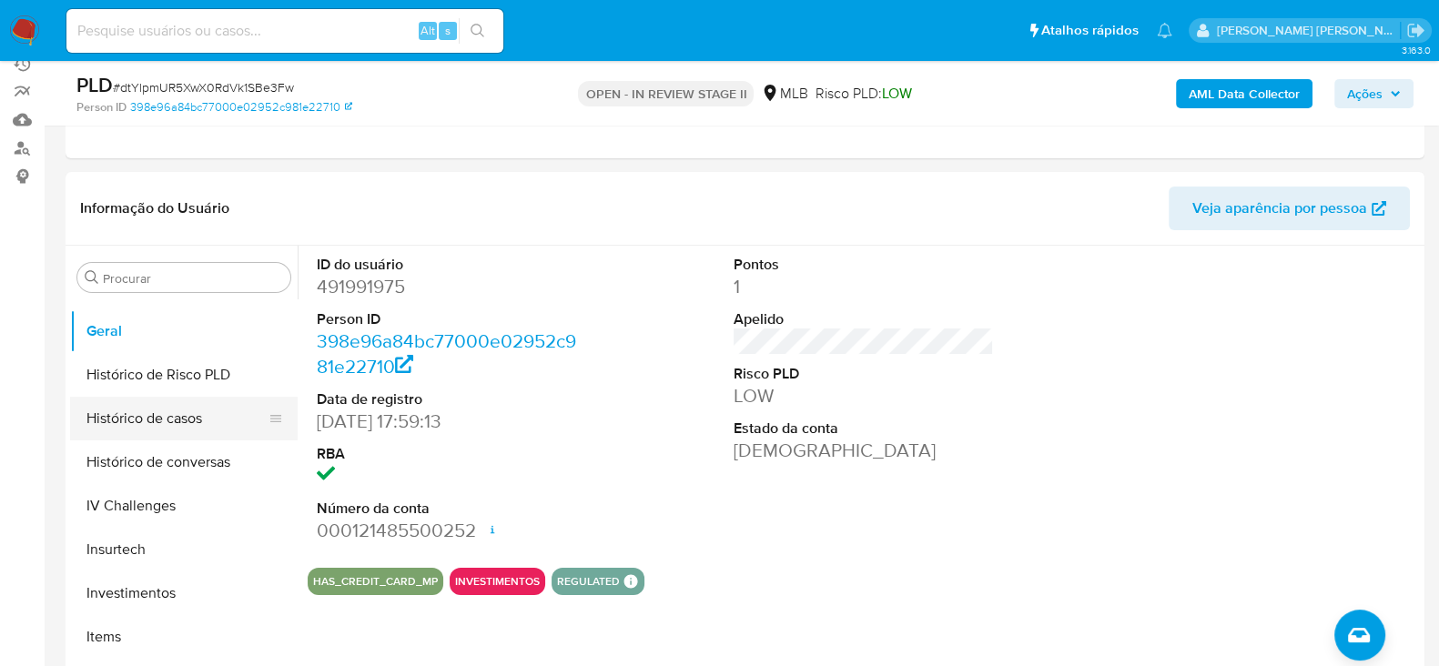
click at [182, 428] on button "Histórico de casos" at bounding box center [176, 419] width 213 height 44
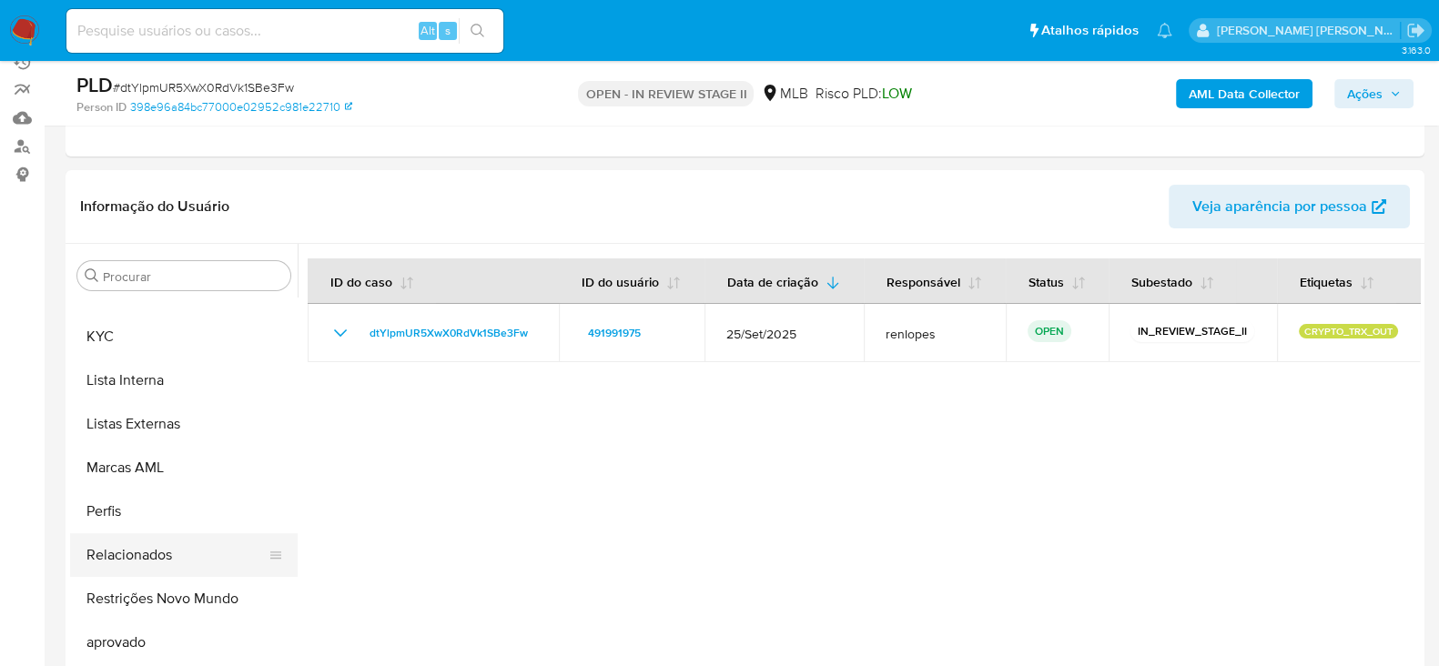
scroll to position [227, 0]
click at [140, 347] on button "KYC" at bounding box center [176, 339] width 213 height 44
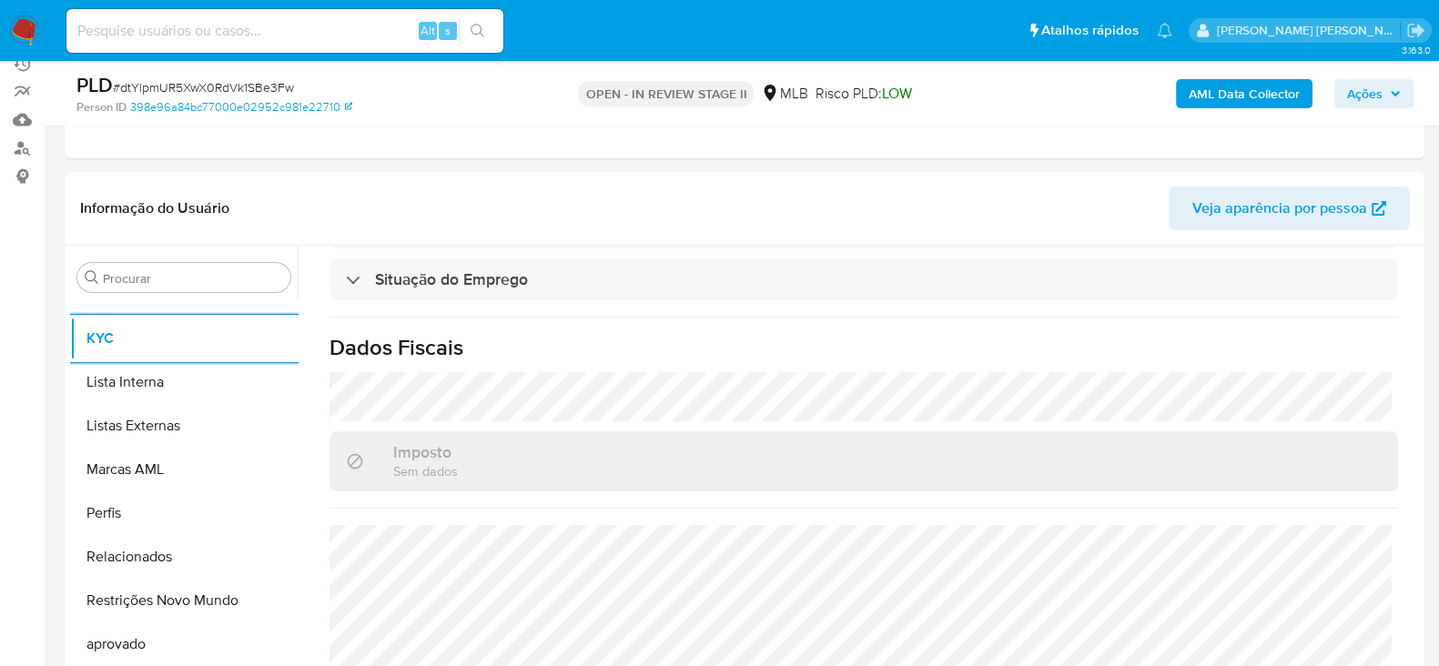
scroll to position [812, 0]
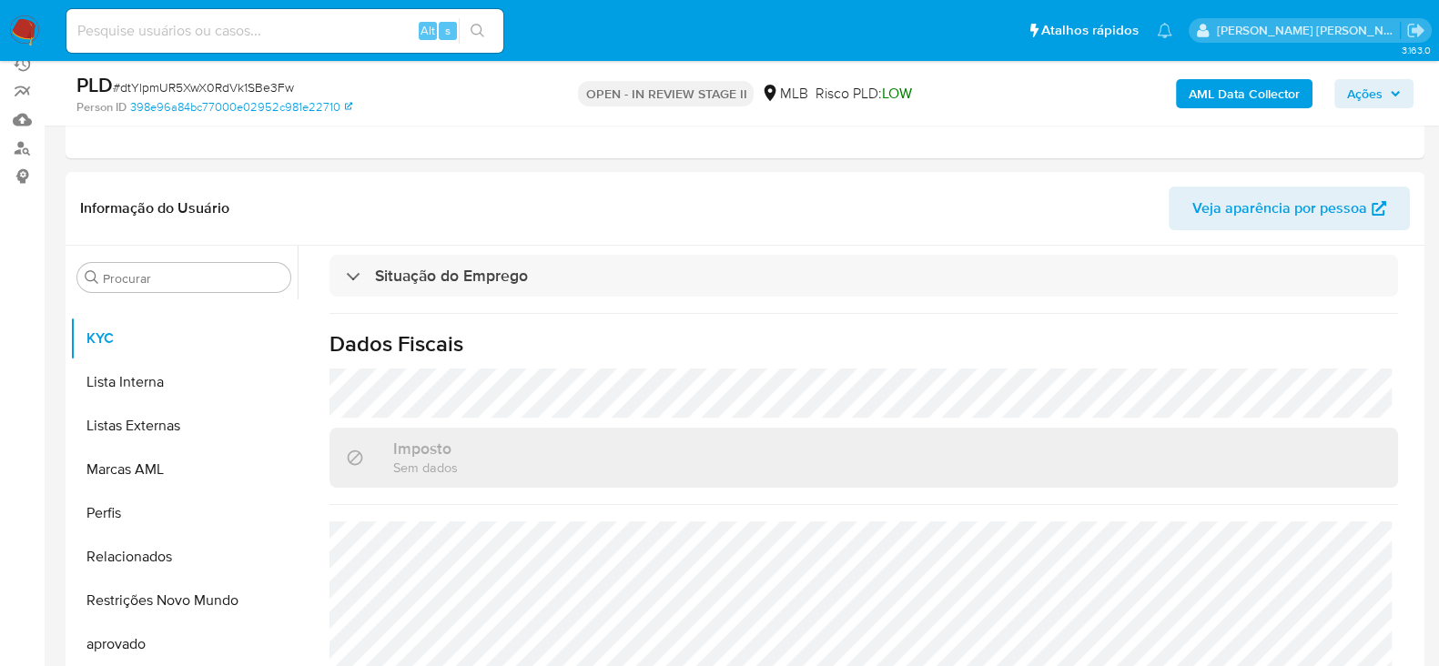
click at [248, 27] on input at bounding box center [284, 31] width 437 height 24
paste input "7CWRYe1g64S9bbbSMvvUmbt8"
type input "7CWRYe1g64S9bbbSMvvUmbt8"
click at [492, 37] on button "search-icon" at bounding box center [477, 30] width 37 height 25
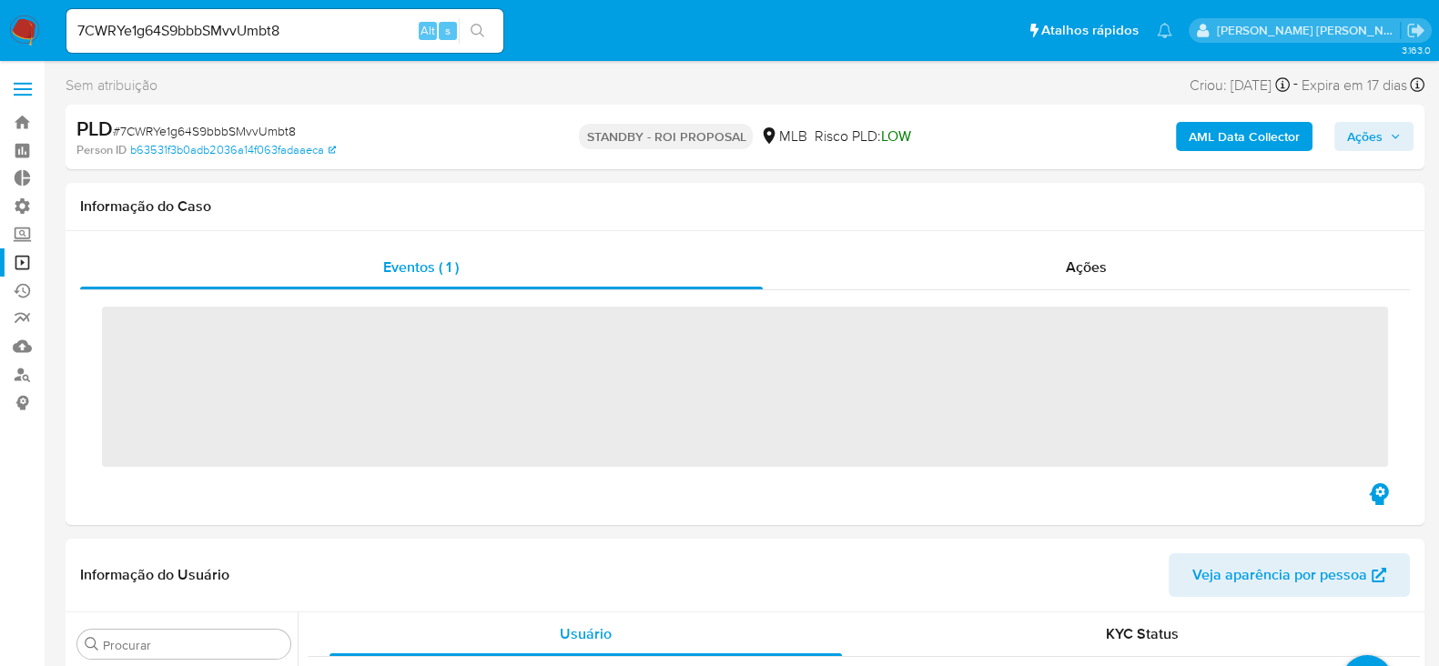
scroll to position [977, 0]
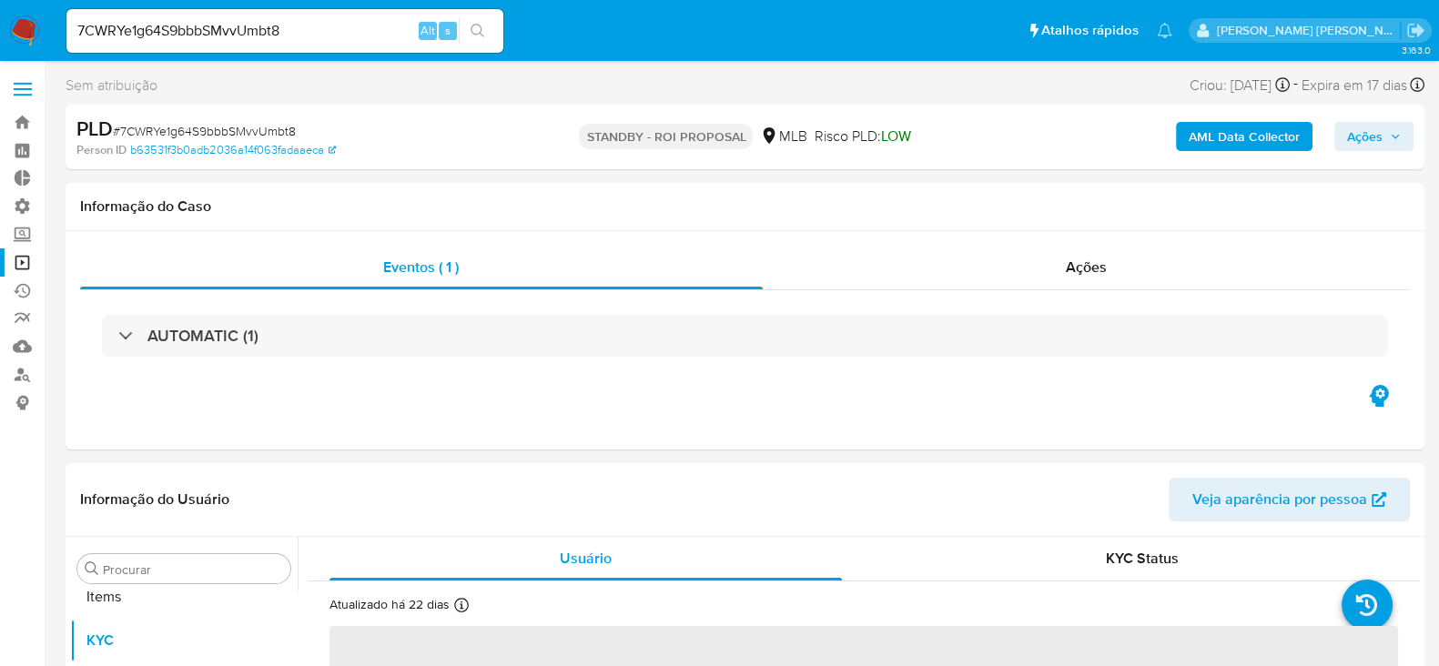
select select "10"
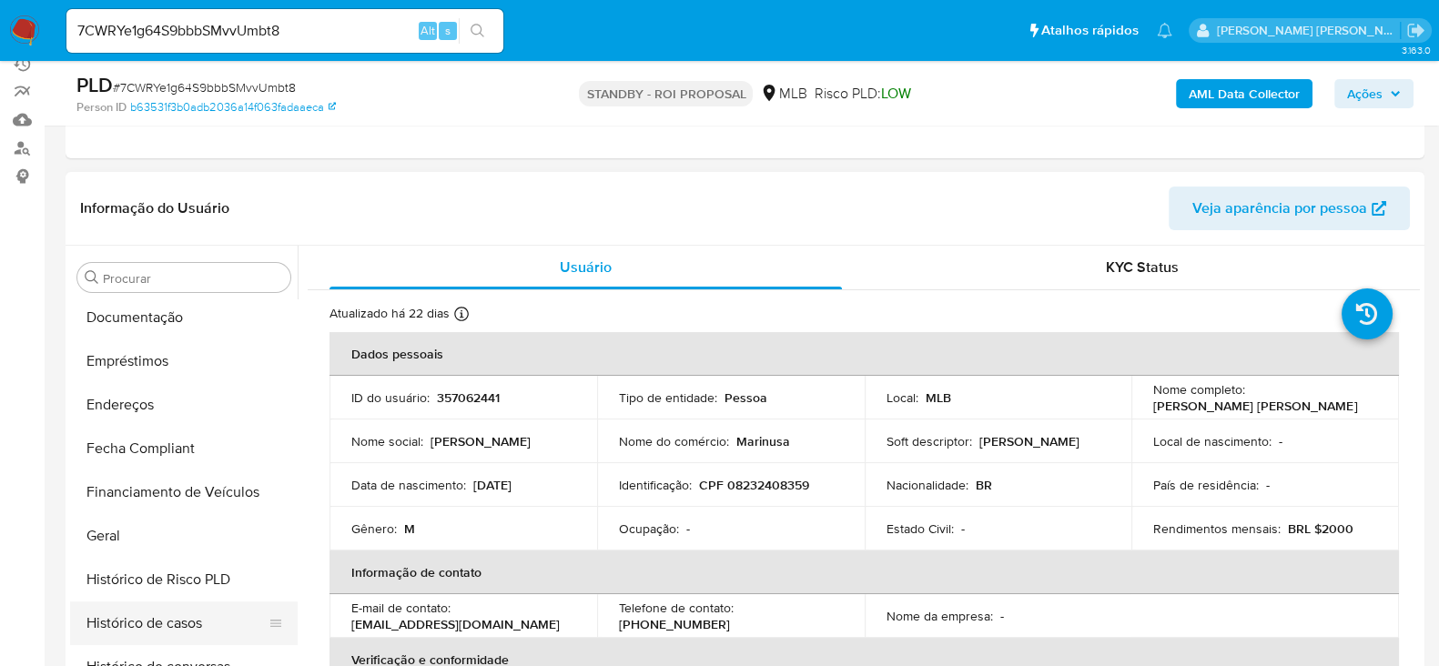
scroll to position [418, 0]
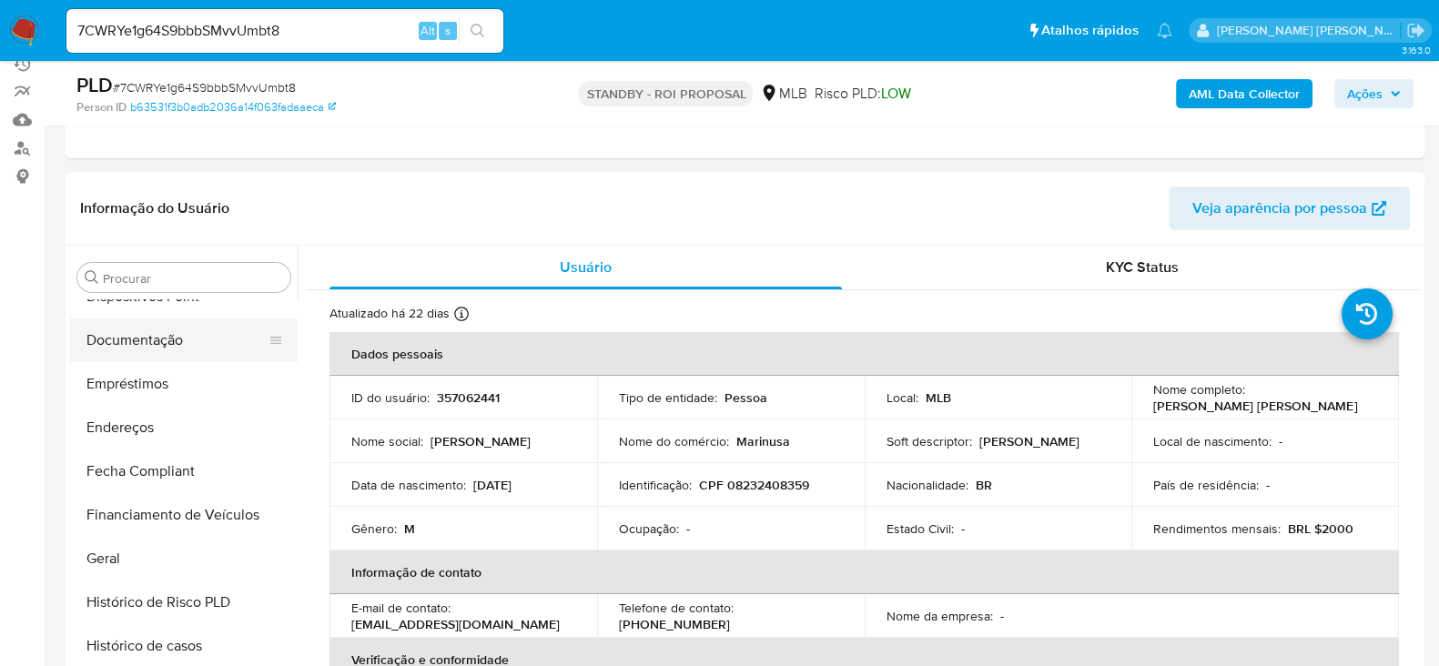
click at [159, 339] on button "Documentação" at bounding box center [176, 341] width 213 height 44
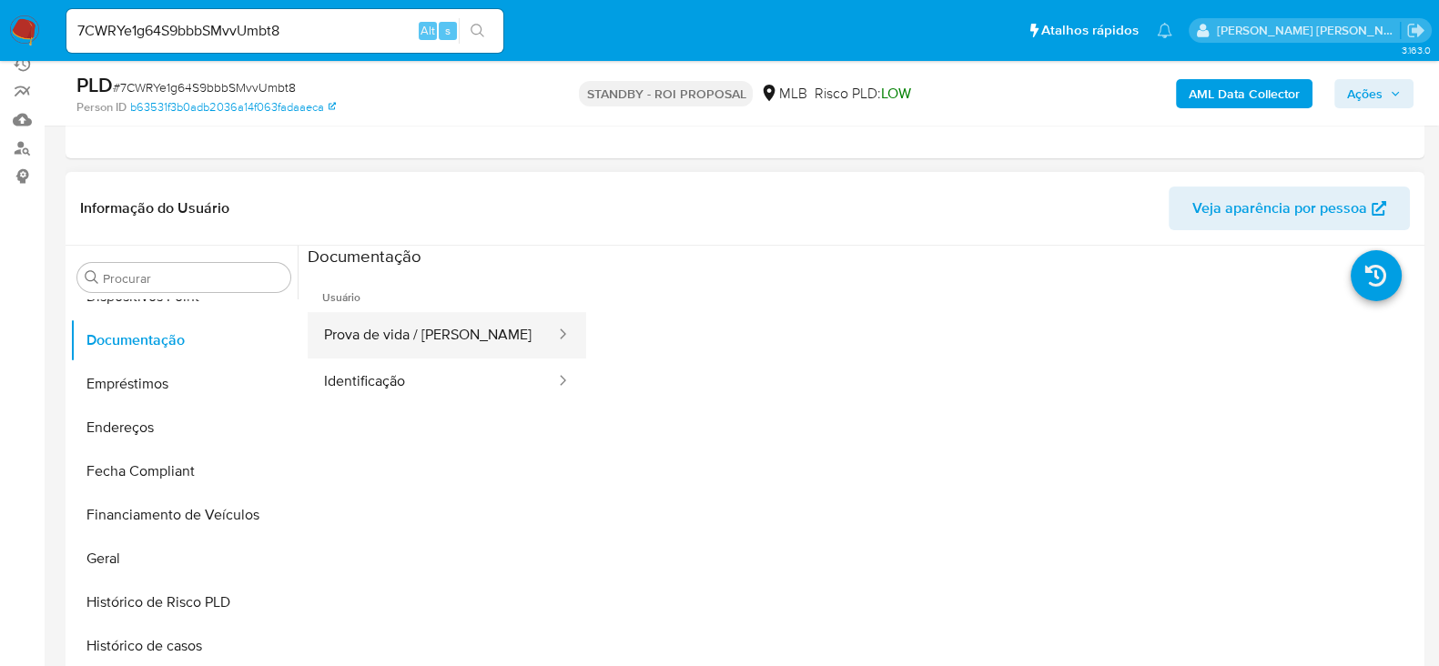
click at [455, 337] on button "Prova de vida / [PERSON_NAME]" at bounding box center [432, 335] width 249 height 46
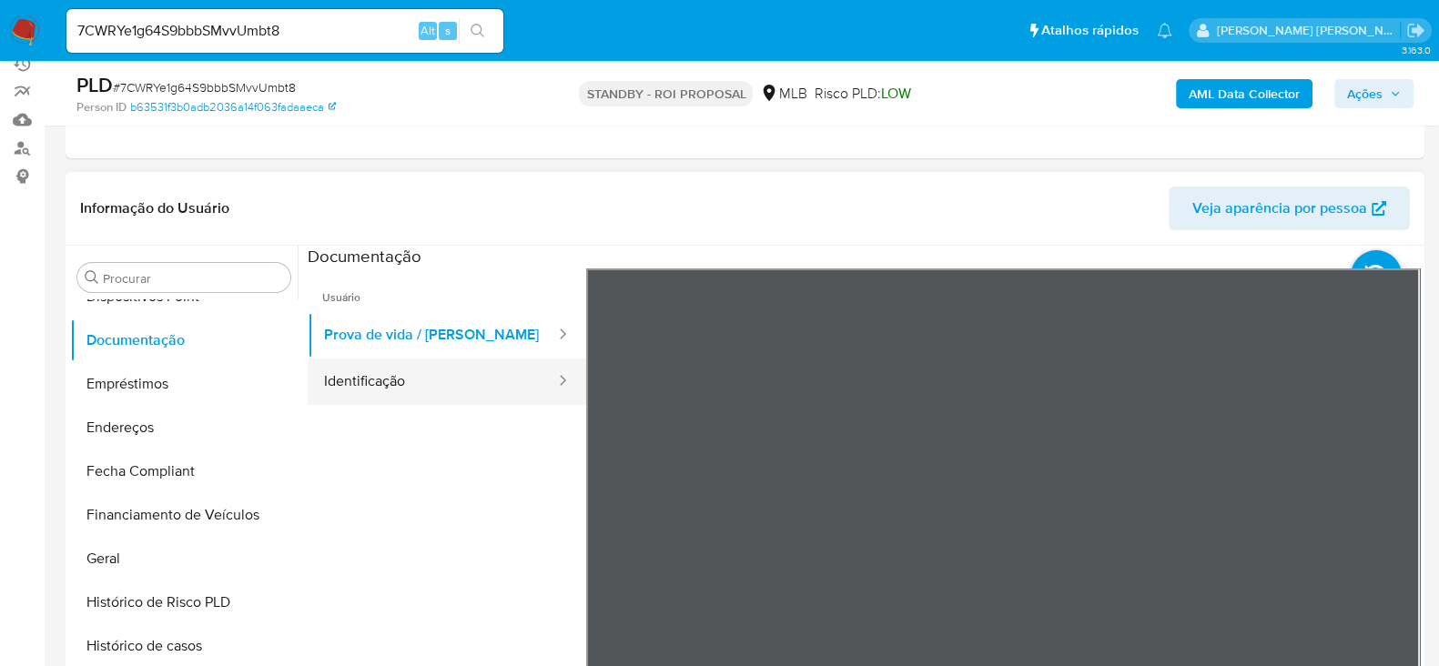
click at [431, 370] on button "Identificação" at bounding box center [432, 382] width 249 height 46
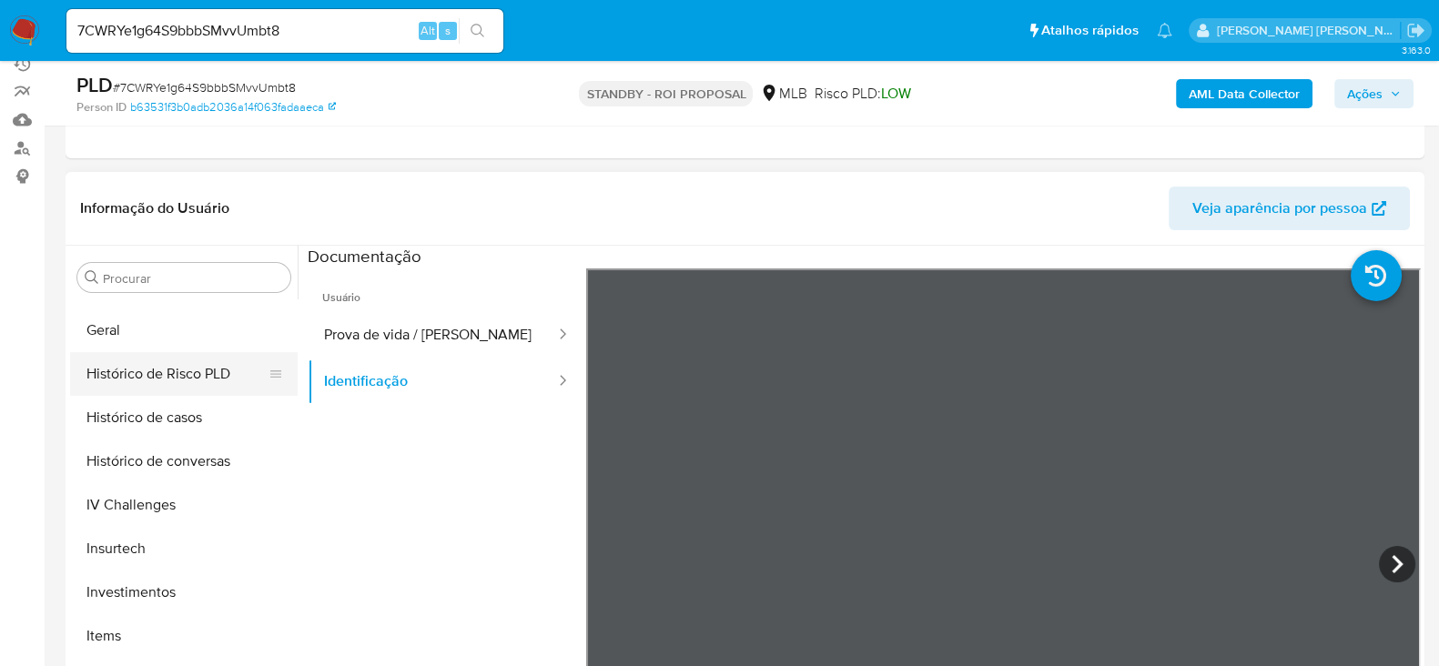
scroll to position [645, 0]
click at [141, 343] on button "Geral" at bounding box center [176, 331] width 213 height 44
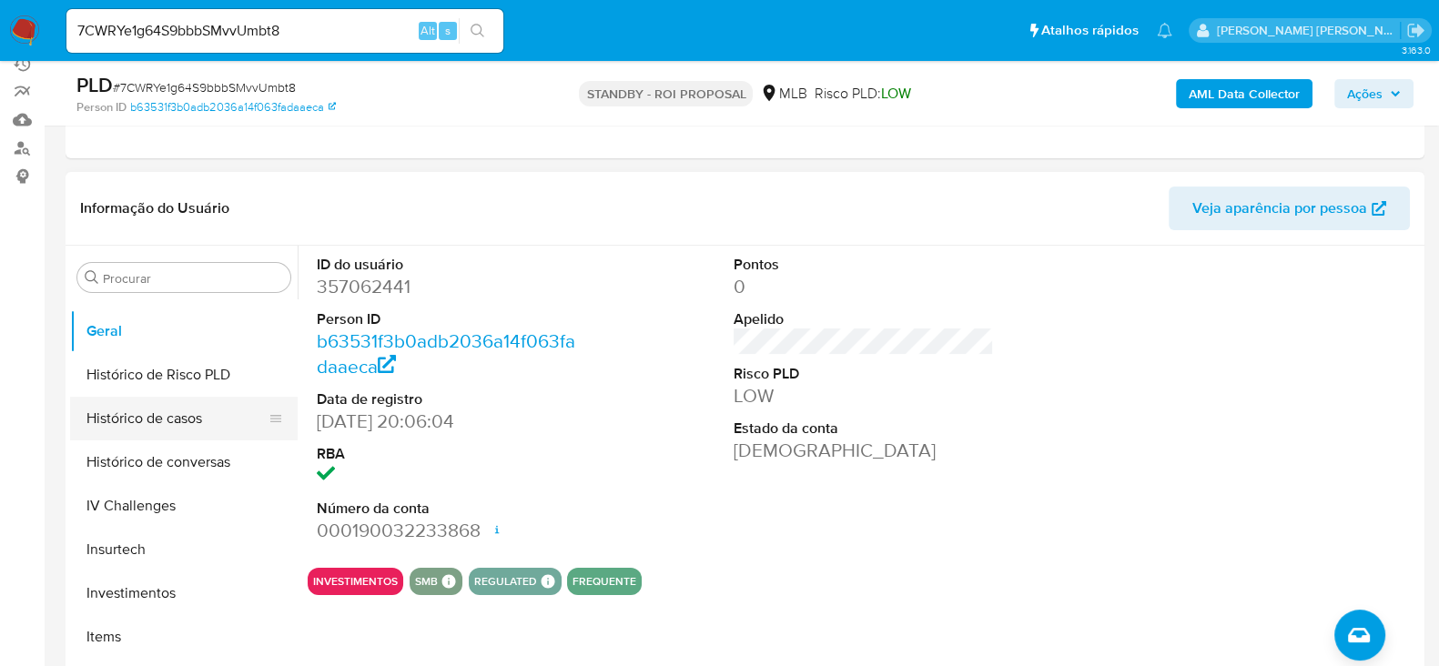
click at [127, 426] on button "Histórico de casos" at bounding box center [176, 419] width 213 height 44
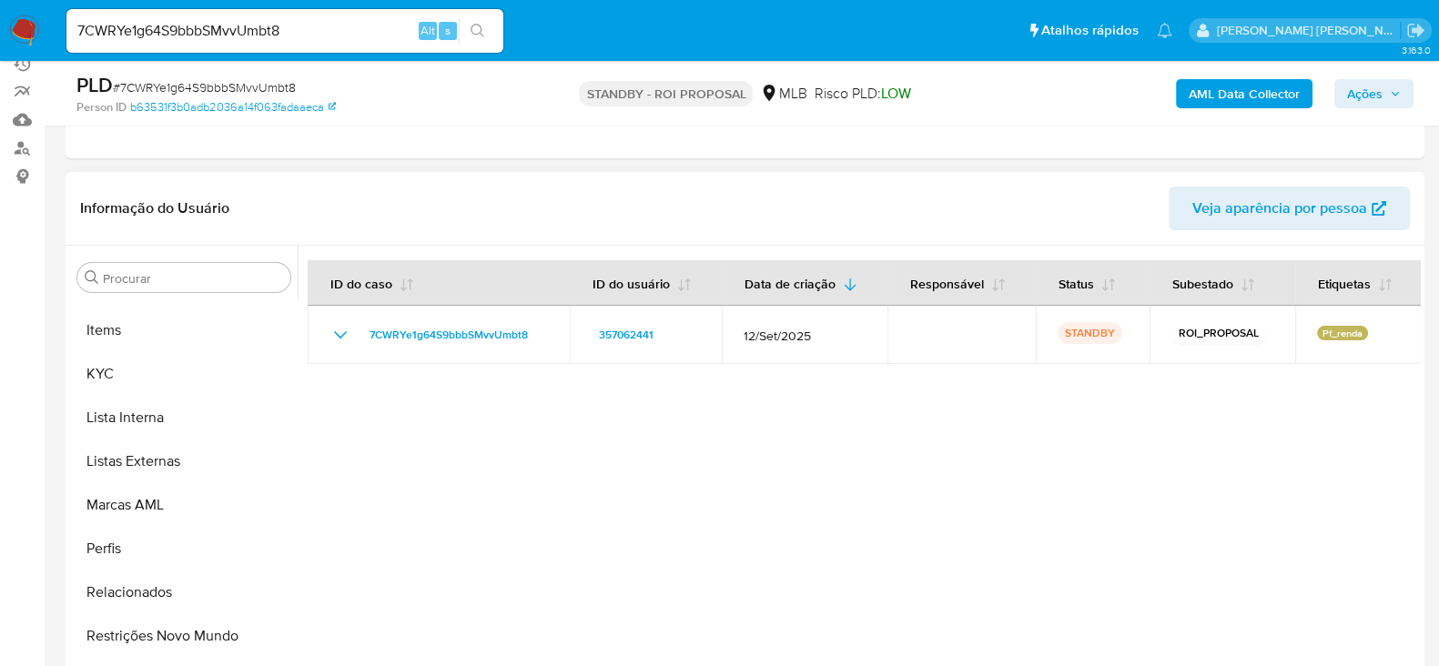
scroll to position [987, 0]
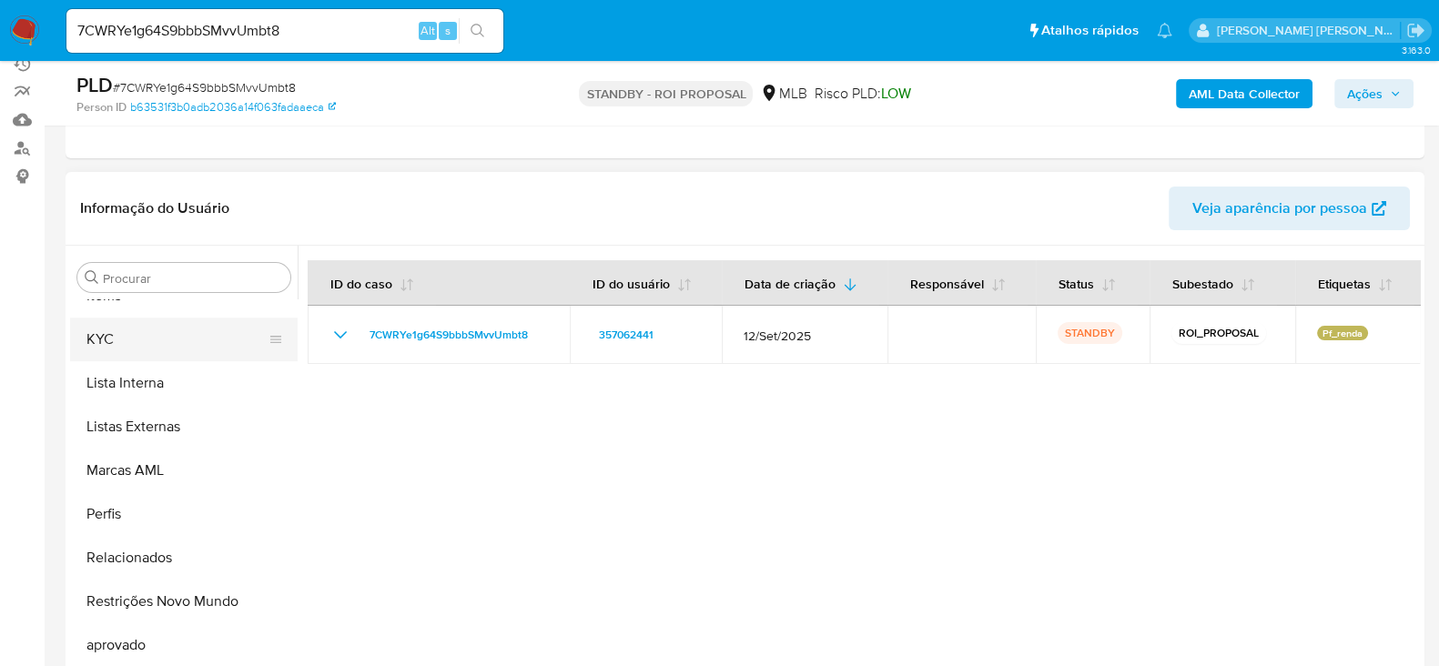
click at [137, 346] on button "KYC" at bounding box center [176, 340] width 213 height 44
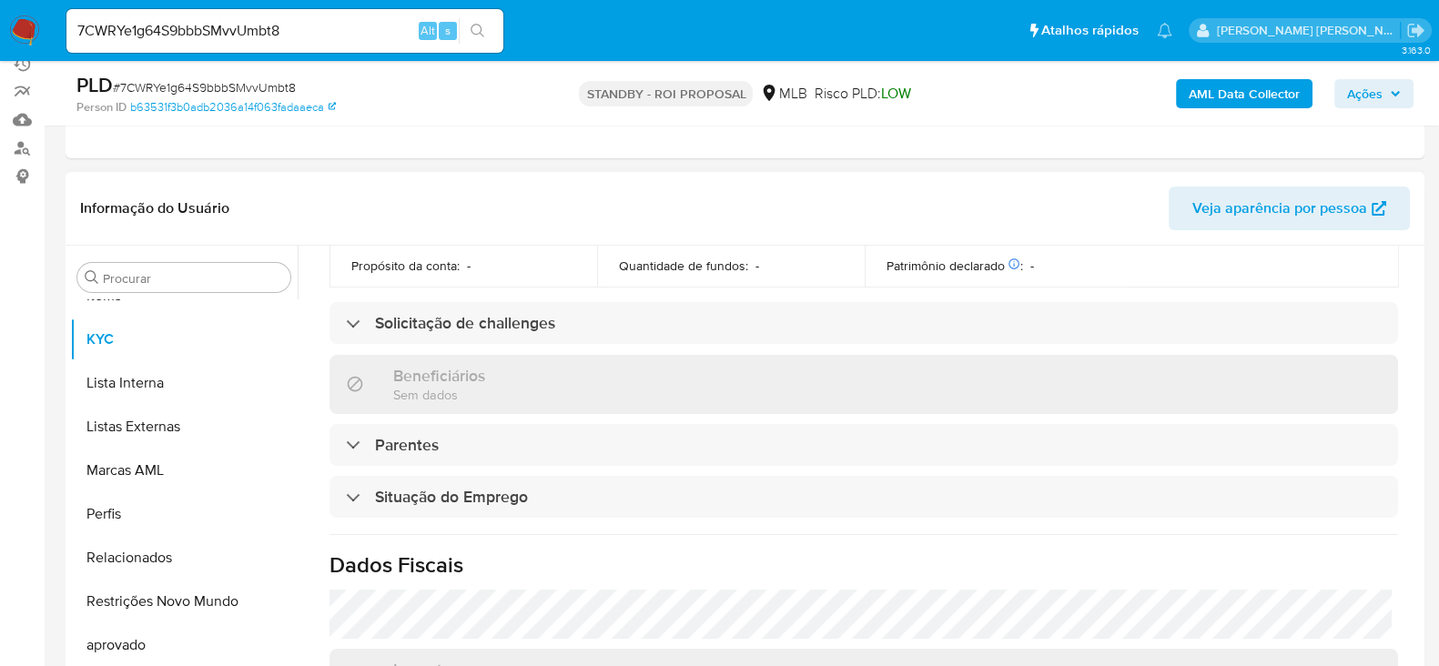
scroll to position [791, 0]
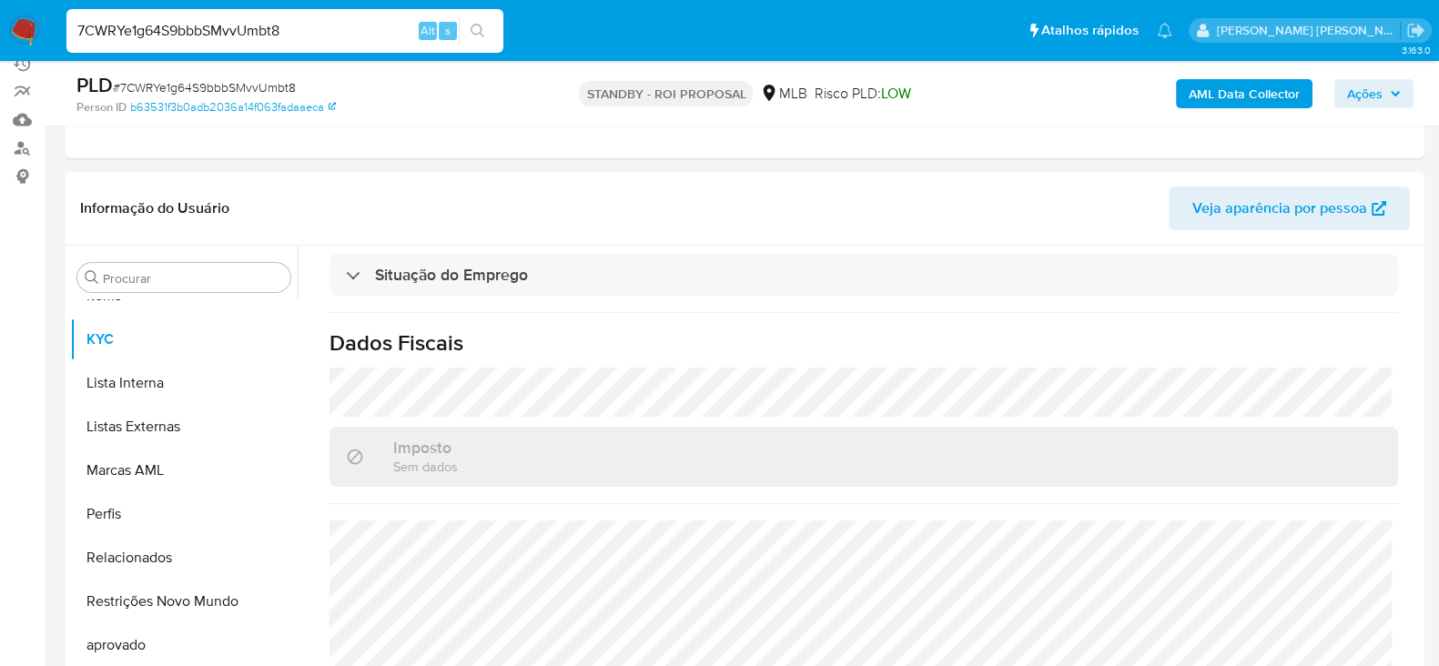
click at [246, 35] on input "7CWRYe1g64S9bbbSMvvUmbt8" at bounding box center [284, 31] width 437 height 24
paste input "ZRJNnK9OxcwbmSkDXW6FjlIR"
type input "ZRJNnK9OxcwbmSkDXW6FjlIR"
click at [488, 25] on button "search-icon" at bounding box center [477, 30] width 37 height 25
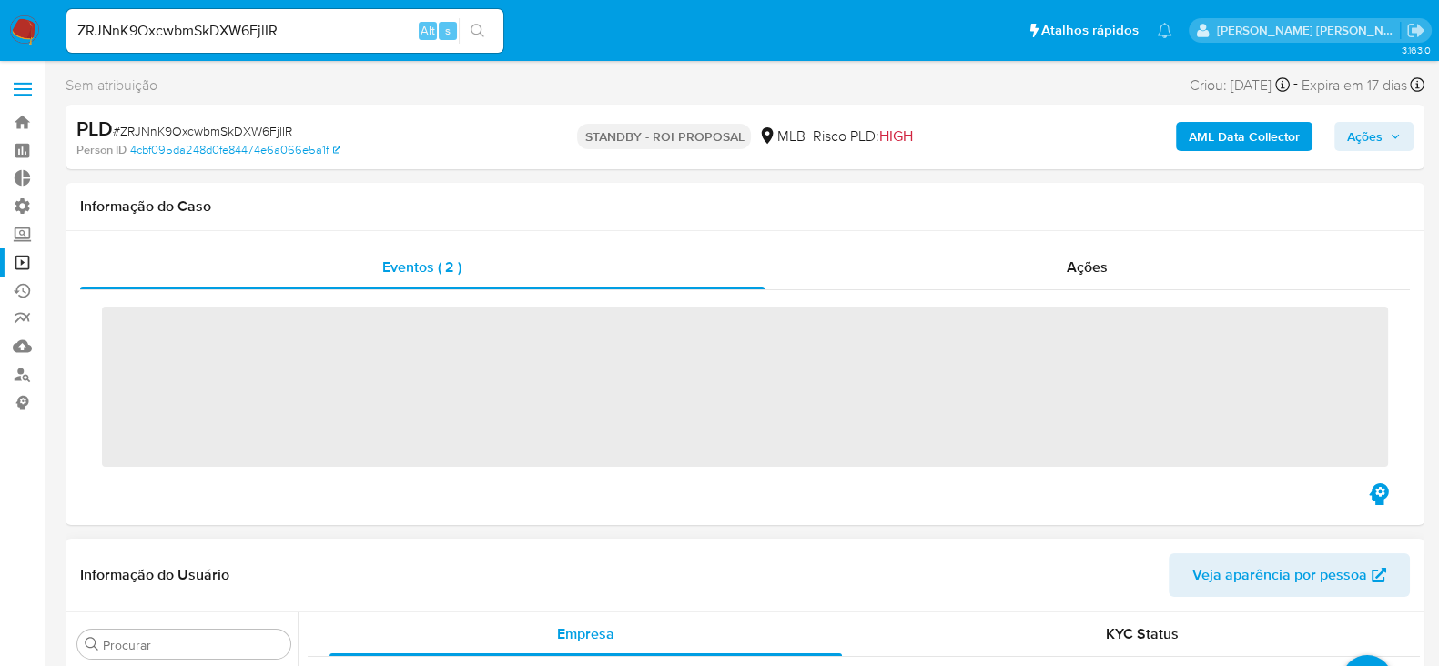
scroll to position [988, 0]
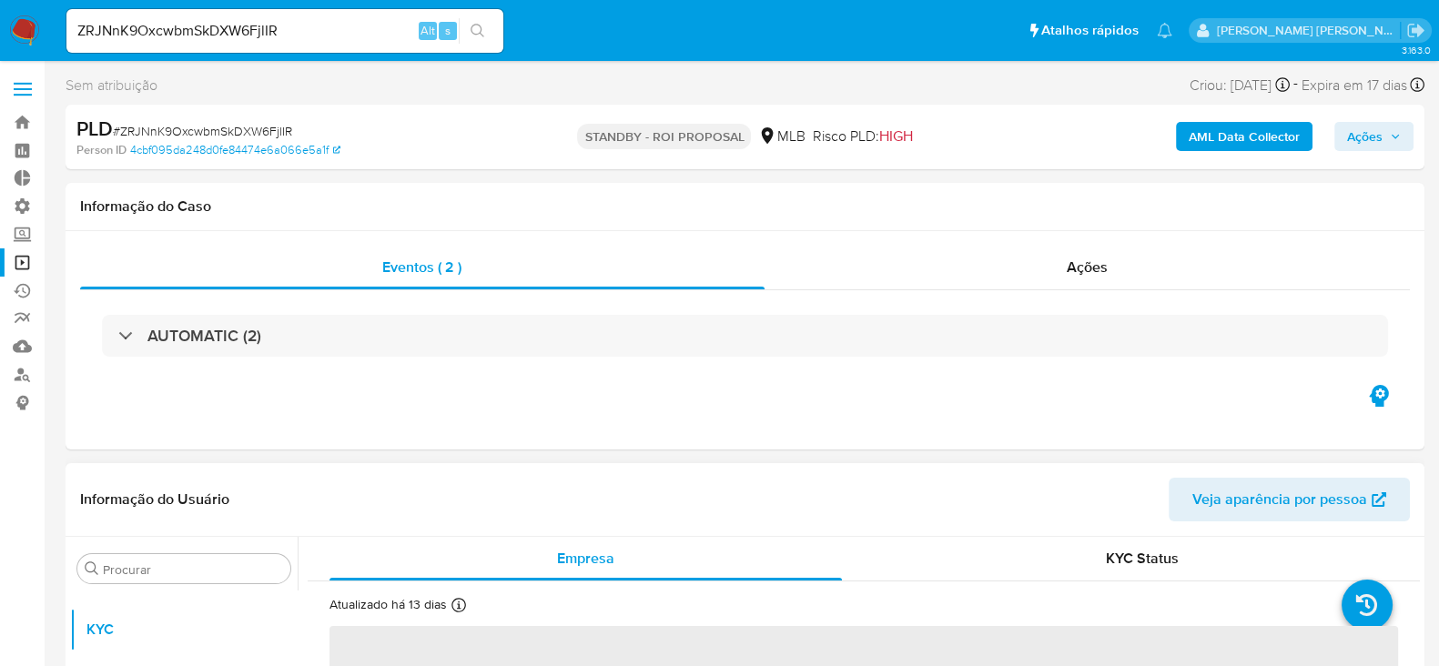
select select "10"
click at [15, 261] on link "Operações em massa" at bounding box center [108, 262] width 217 height 28
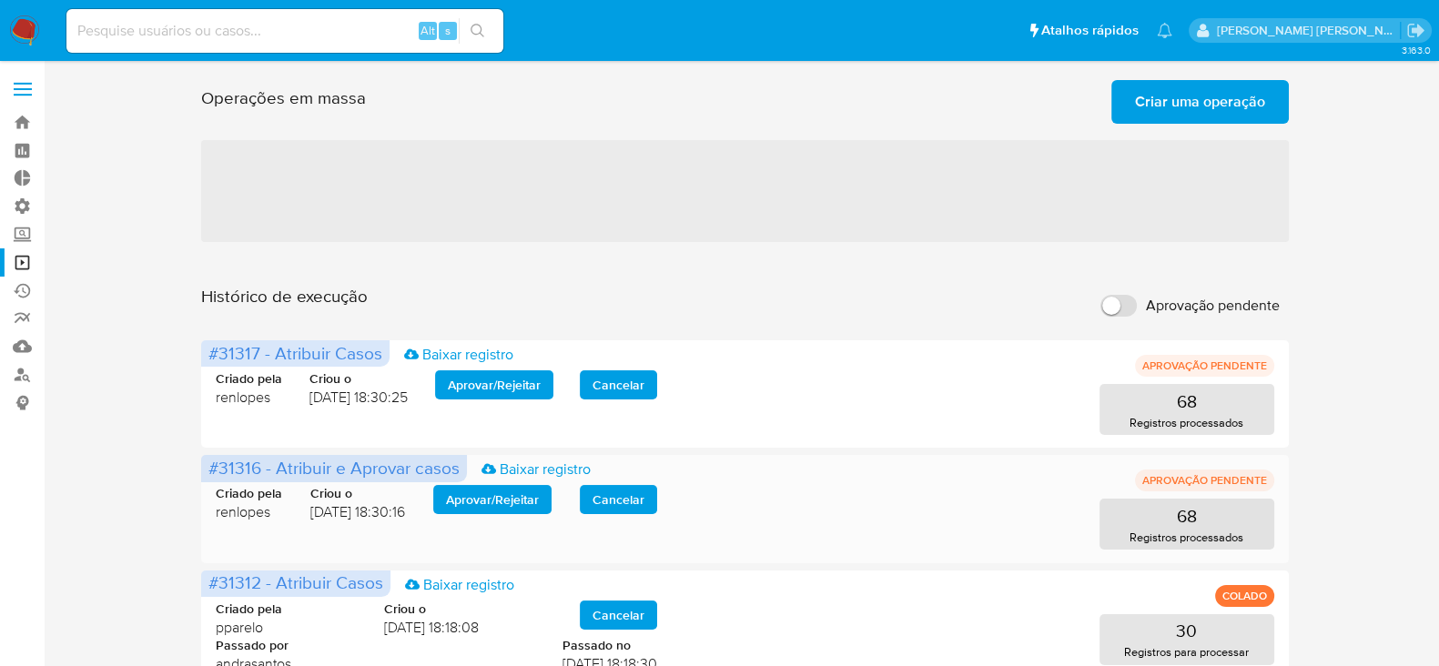
click at [482, 501] on span "Aprovar / Rejeitar" at bounding box center [492, 499] width 93 height 25
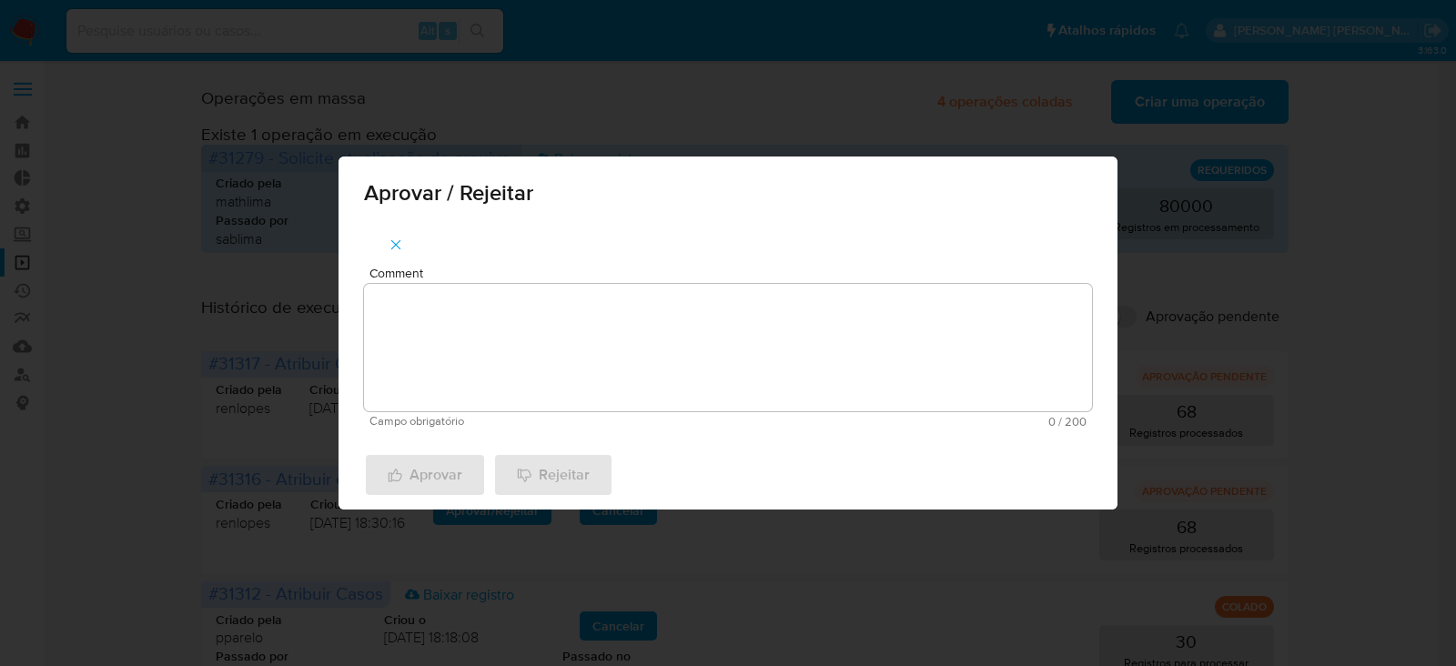
click at [555, 335] on textarea "Comment" at bounding box center [728, 347] width 728 height 127
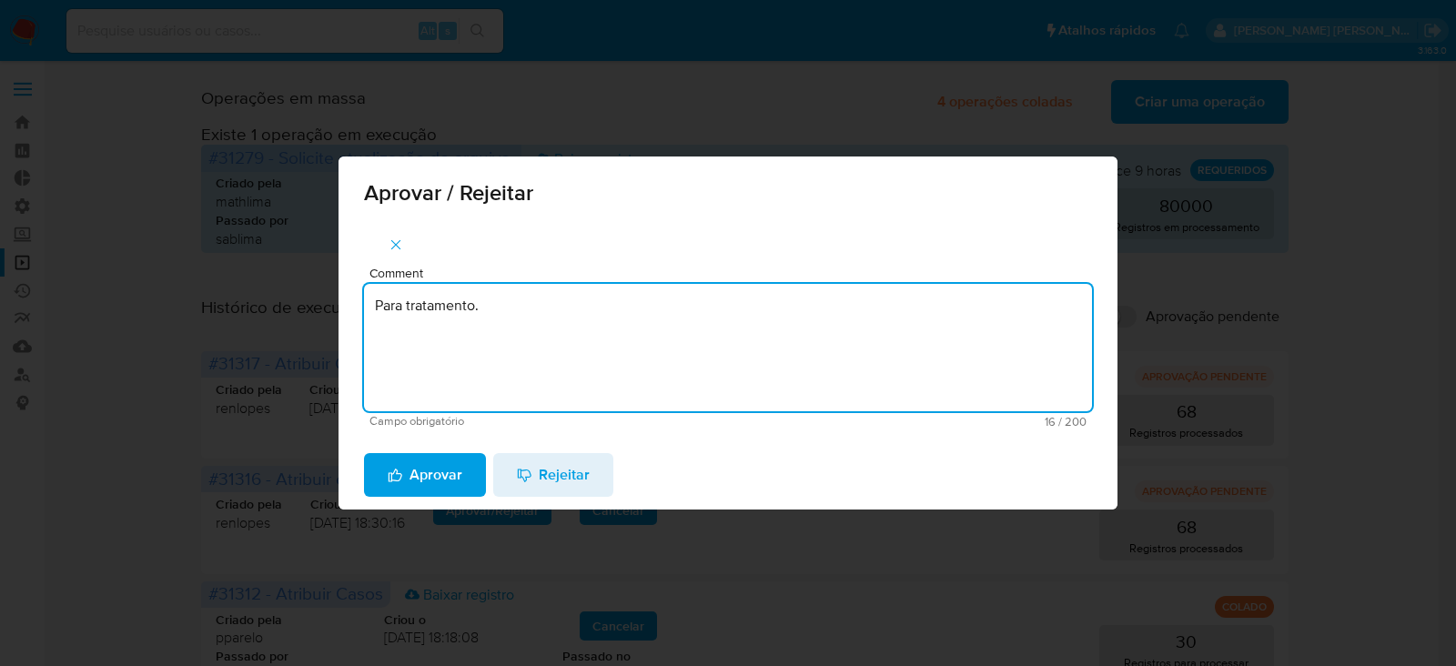
drag, startPoint x: 518, startPoint y: 312, endPoint x: 216, endPoint y: 280, distance: 303.9
click at [216, 280] on div "Aprovar / Rejeitar Comment Para tratamento. Campo obrigatório 16 / 200 184 cara…" at bounding box center [728, 333] width 1456 height 666
type textarea "Para tratamento."
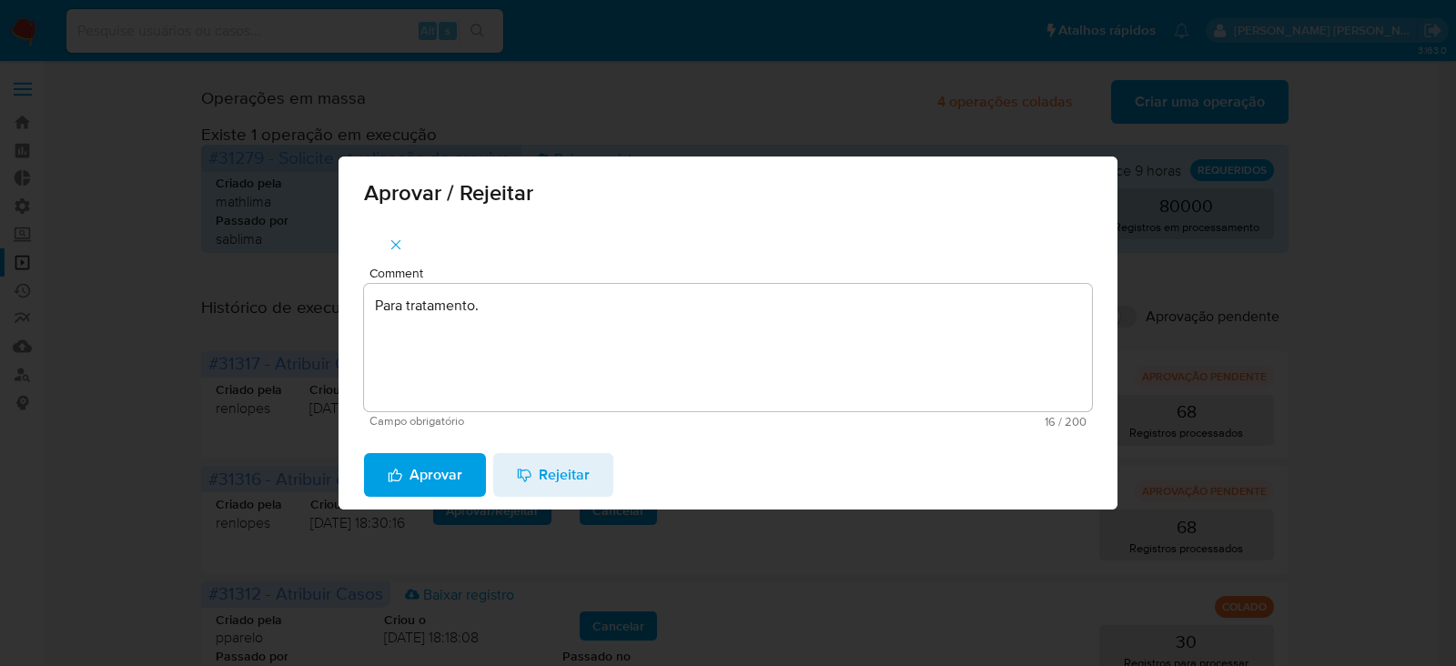
click at [431, 498] on div "Aprovar Rejeitar" at bounding box center [728, 475] width 779 height 69
click at [432, 480] on span "Aprovar" at bounding box center [425, 475] width 75 height 40
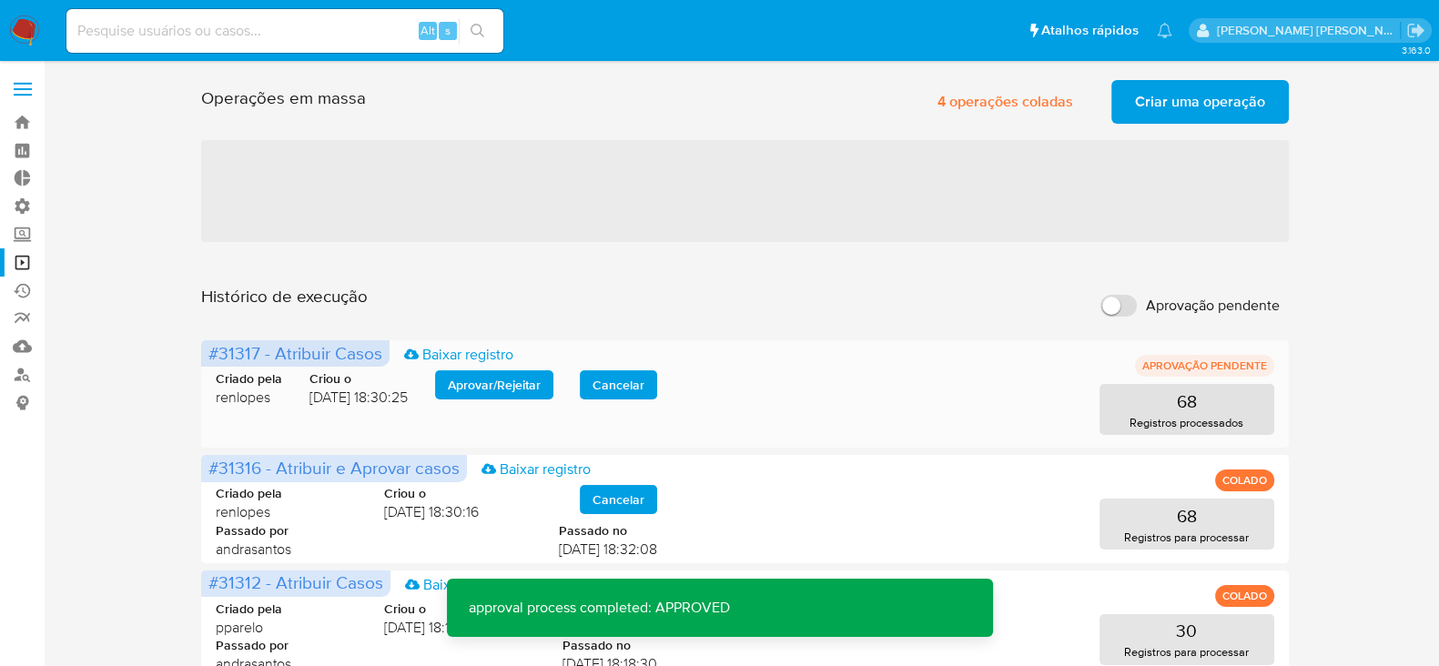
click at [501, 389] on span "Aprovar / Rejeitar" at bounding box center [494, 384] width 93 height 25
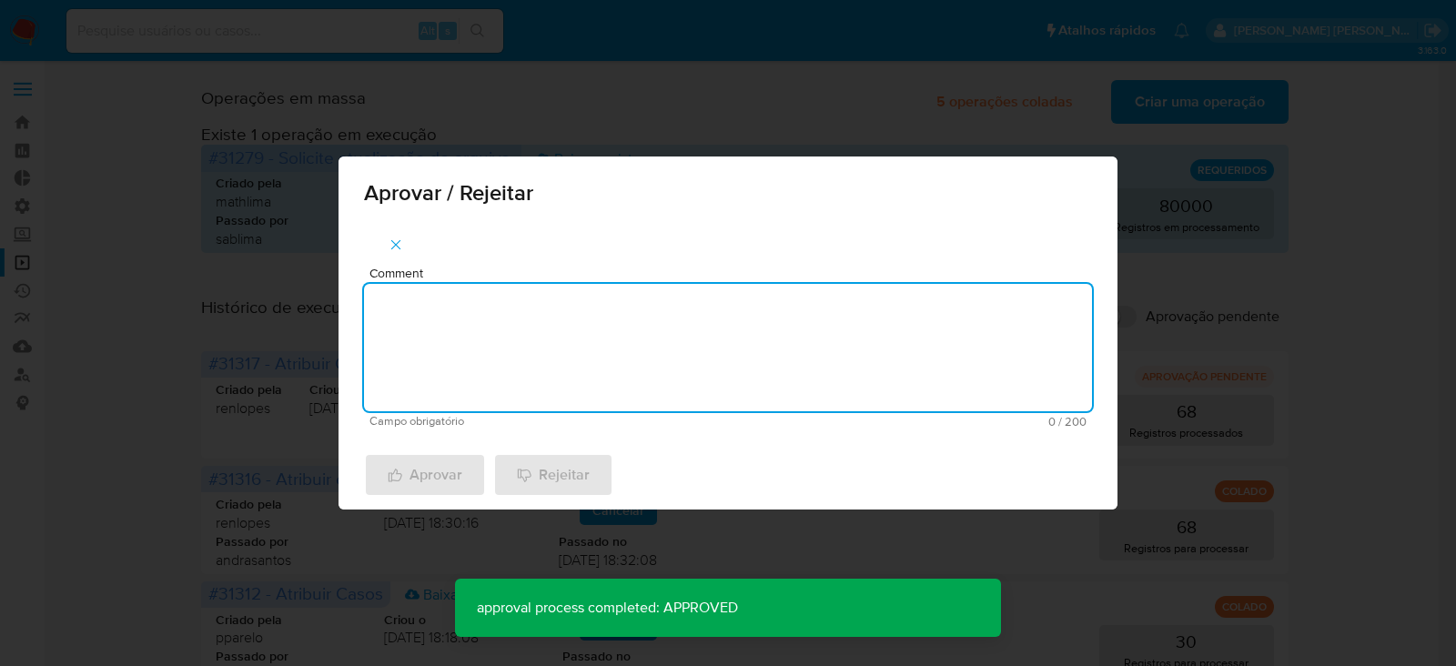
click at [519, 346] on textarea "Comment" at bounding box center [728, 347] width 728 height 127
paste textarea "Para tratamento."
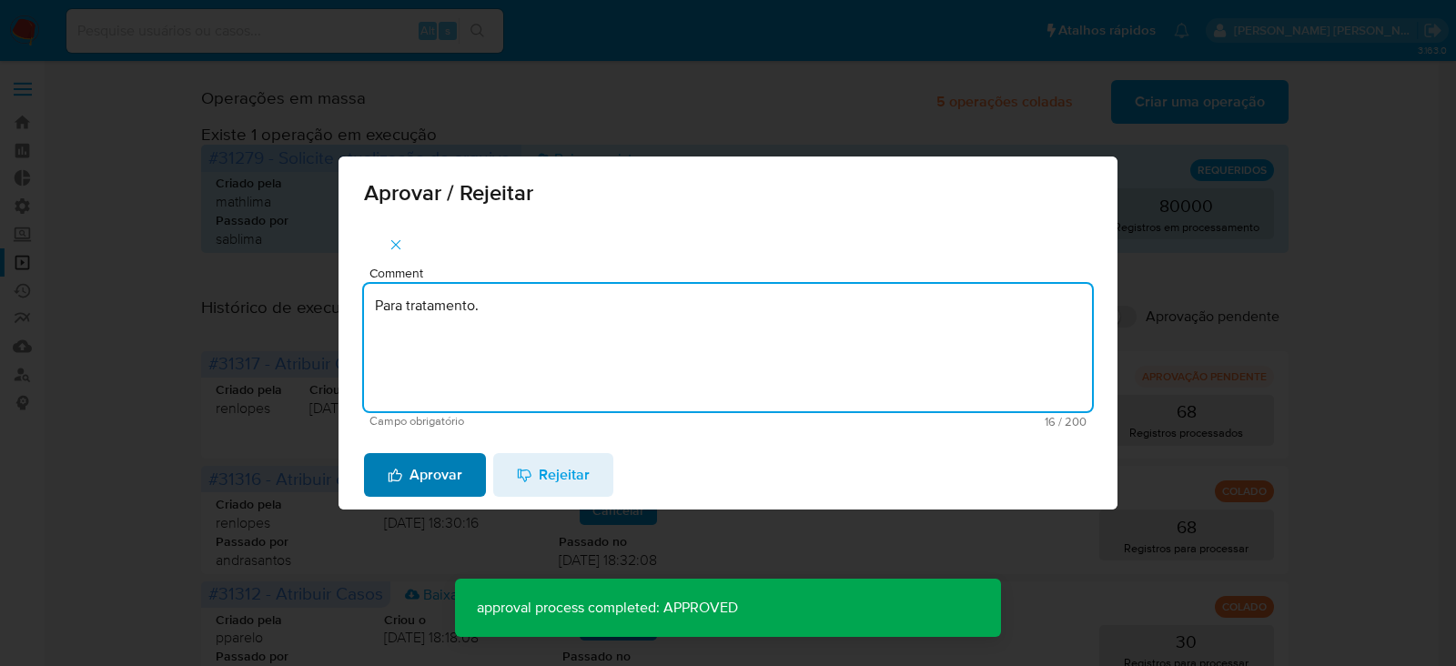
type textarea "Para tratamento."
click at [458, 468] on span "Aprovar" at bounding box center [425, 475] width 75 height 40
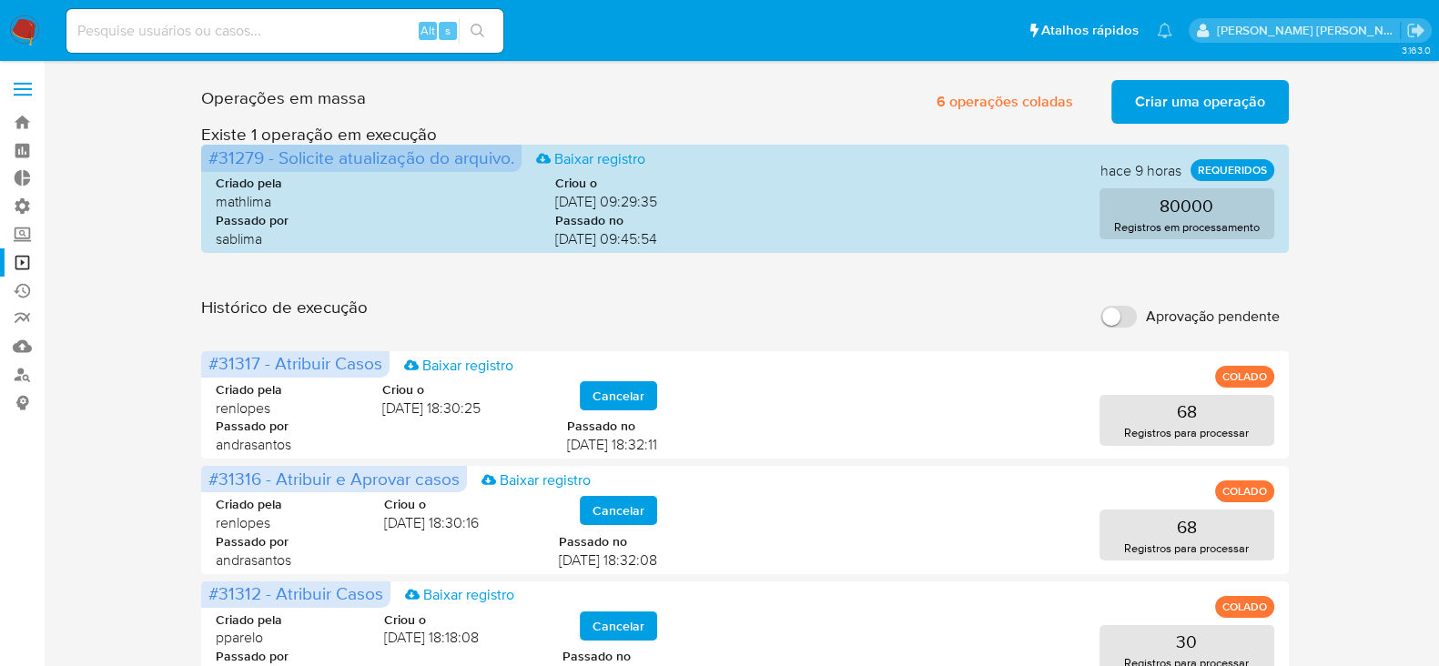
click at [181, 30] on input at bounding box center [284, 31] width 437 height 24
paste input "ZRJNnK9OxcwbmSkDXW6FjlIR"
type input "ZRJNnK9OxcwbmSkDXW6FjlIR"
click at [490, 27] on button "search-icon" at bounding box center [477, 30] width 37 height 25
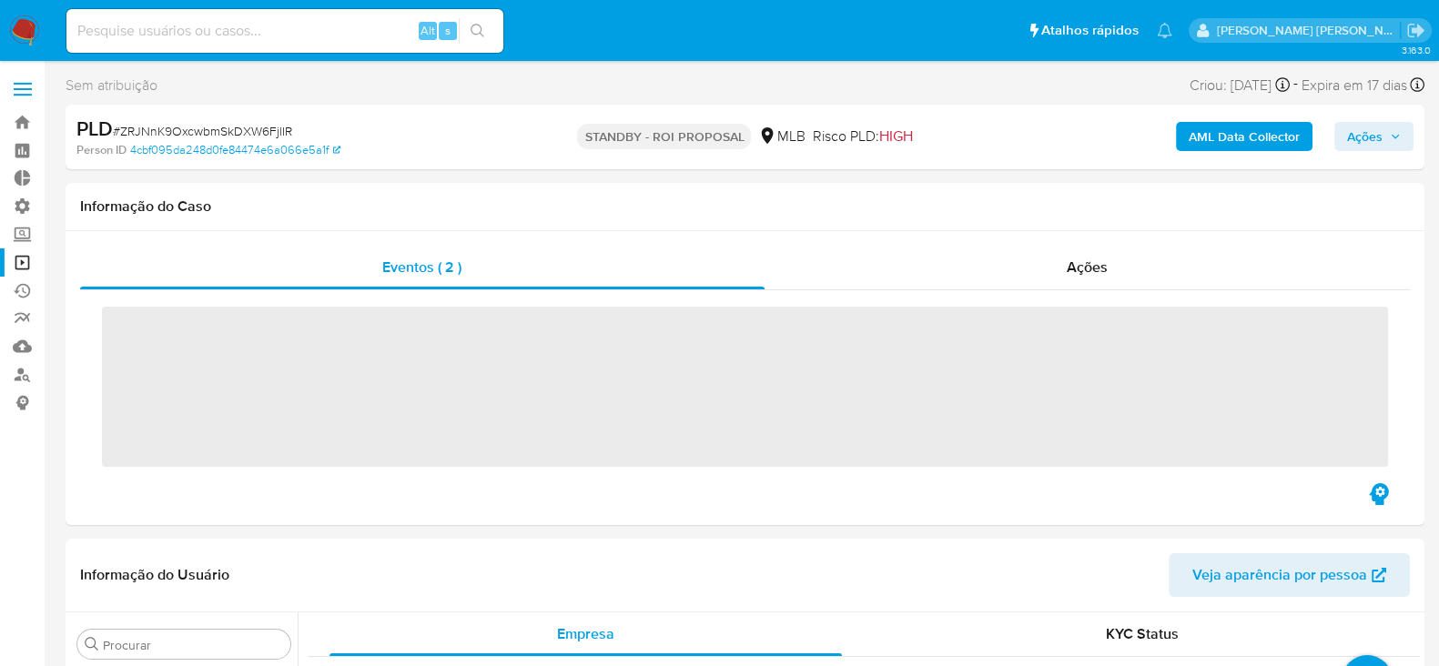
scroll to position [985, 0]
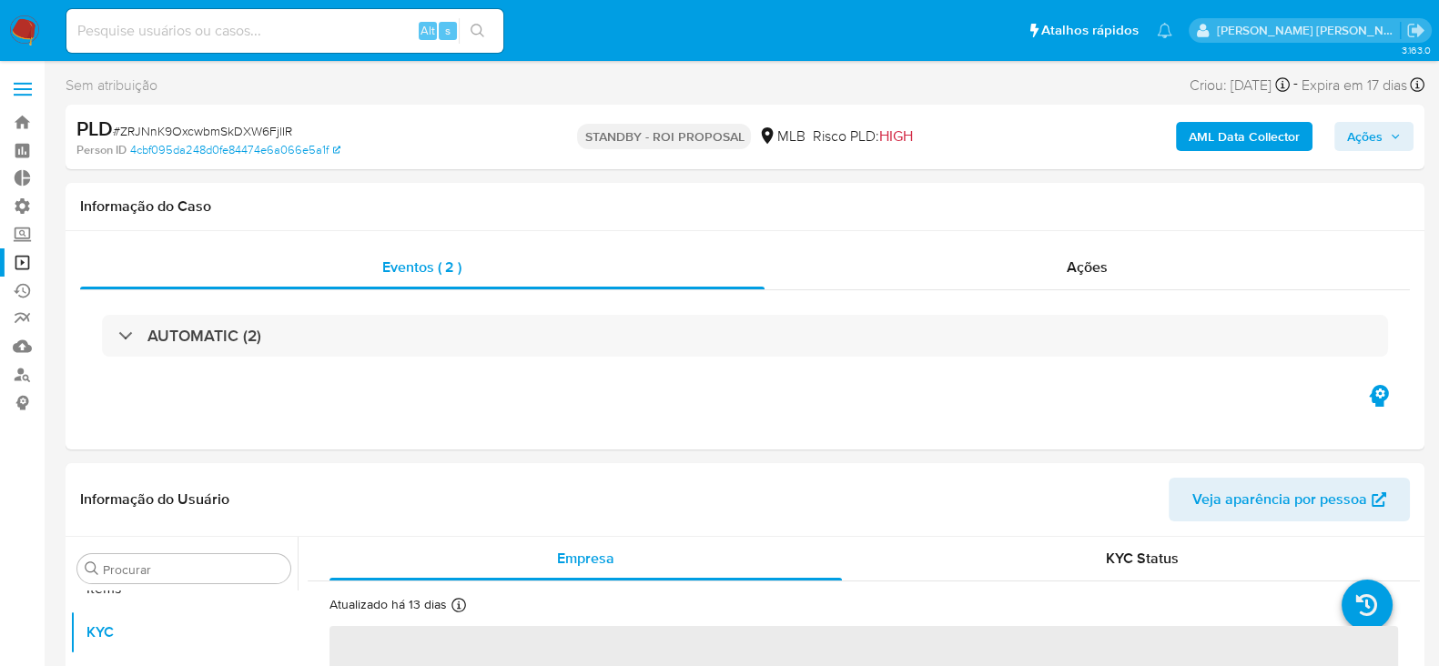
select select "10"
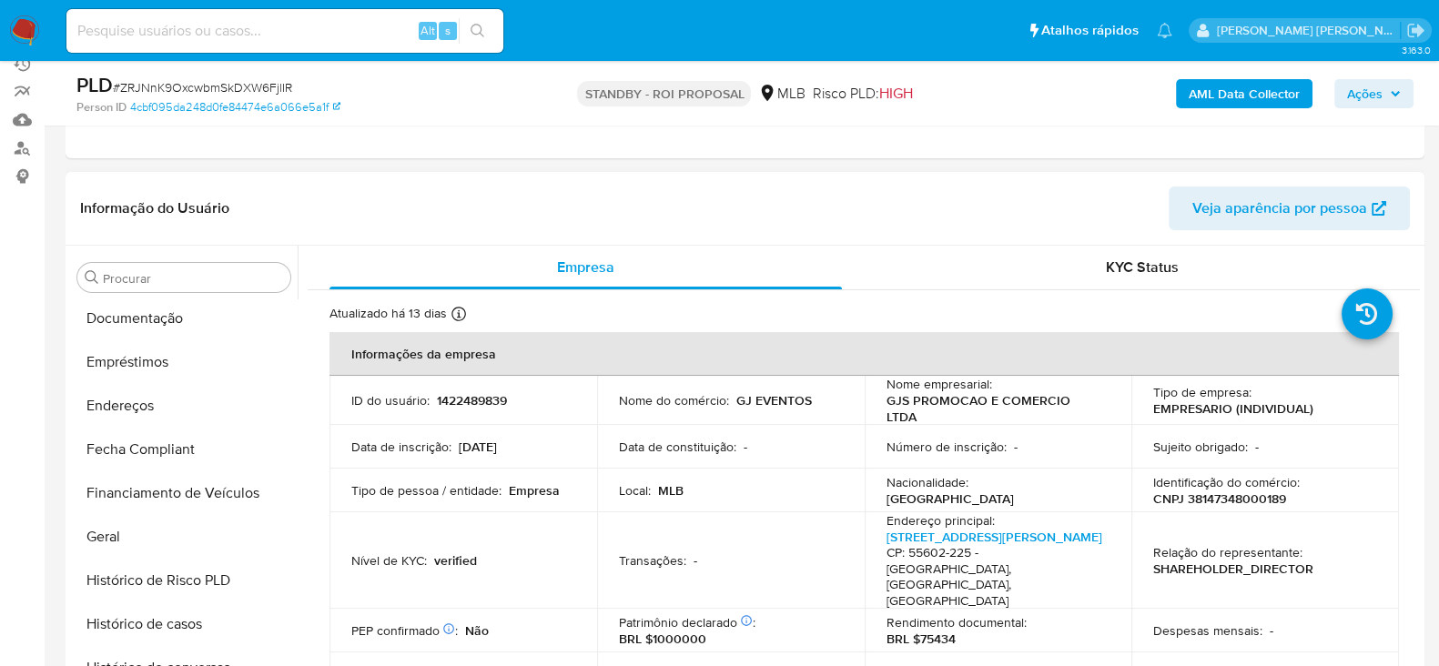
scroll to position [418, 0]
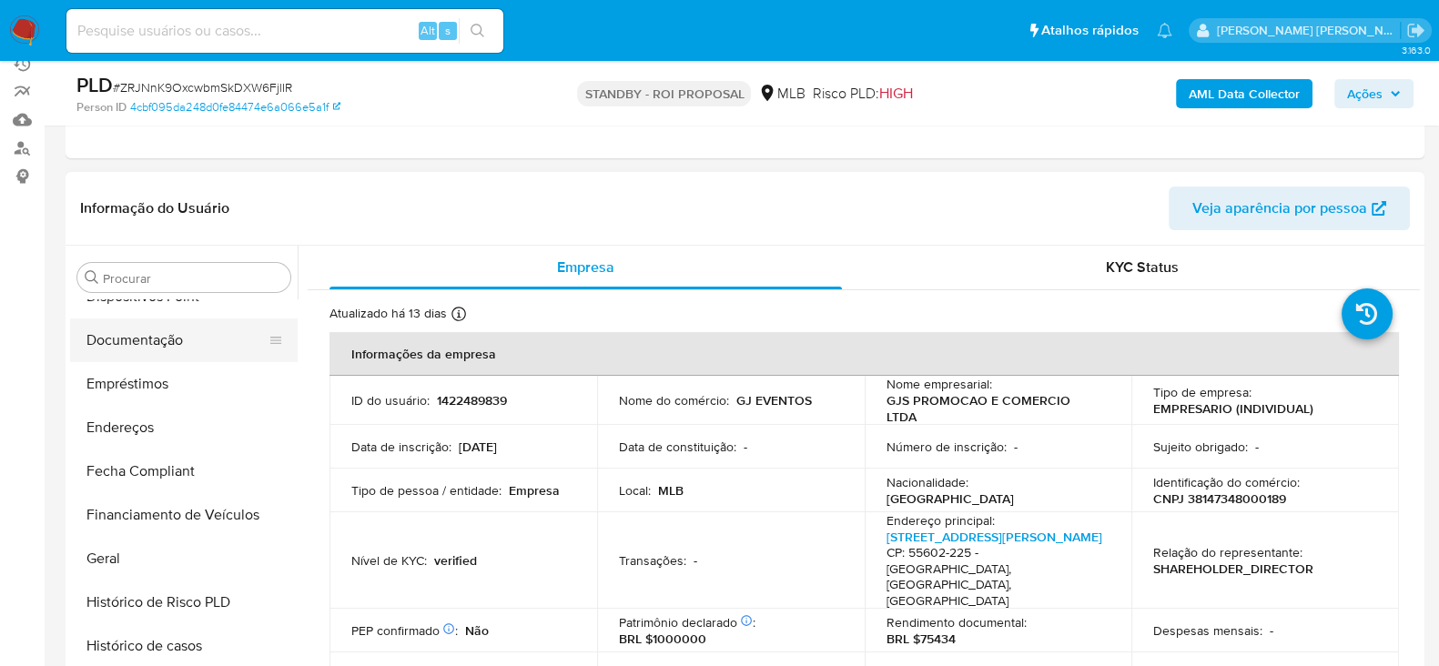
click at [136, 325] on button "Documentação" at bounding box center [176, 341] width 213 height 44
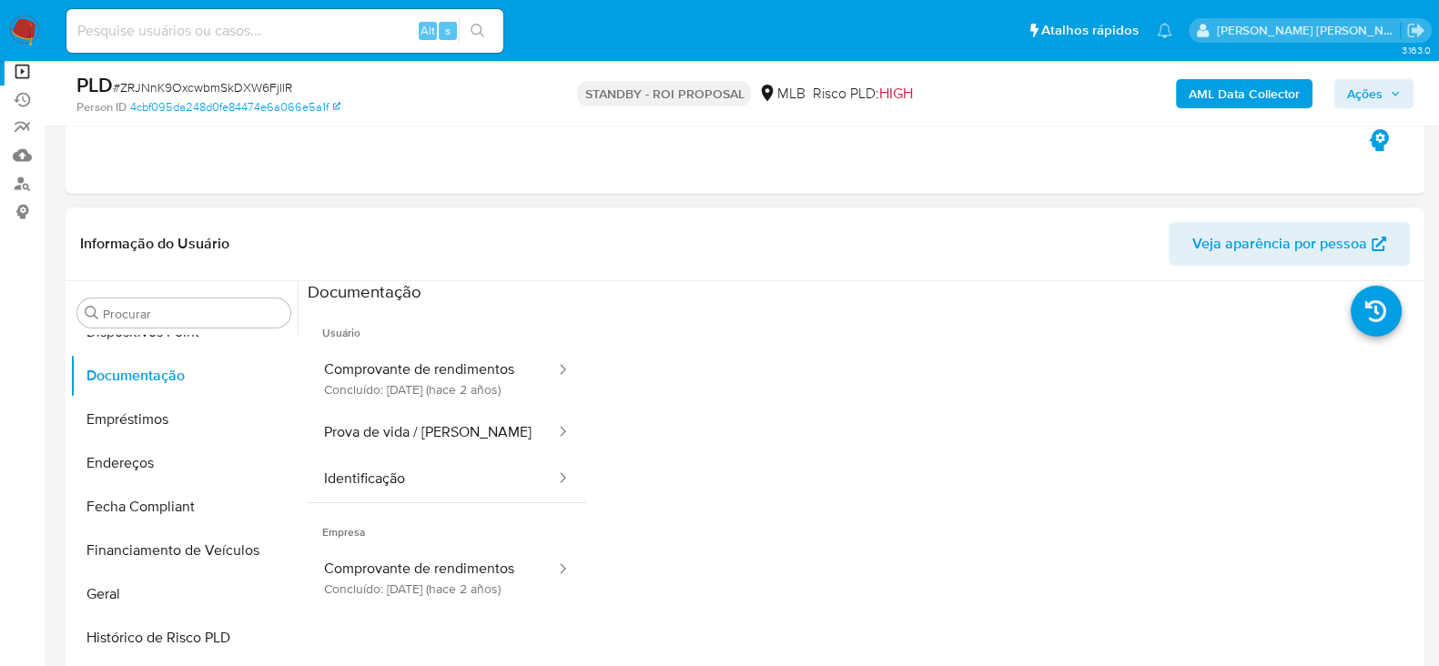
scroll to position [227, 0]
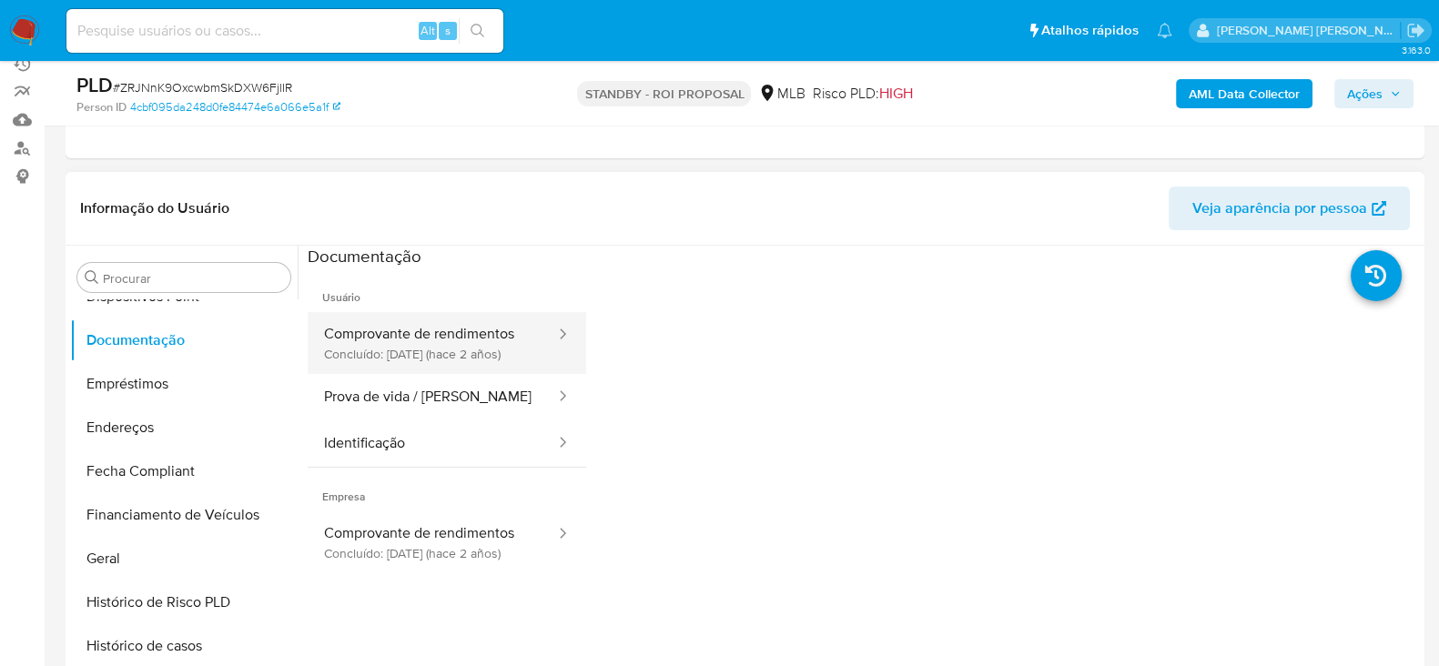
click at [434, 340] on button "Comprovante de rendimentos Concluído: 26/03/2024 (hace 2 años)" at bounding box center [432, 343] width 249 height 62
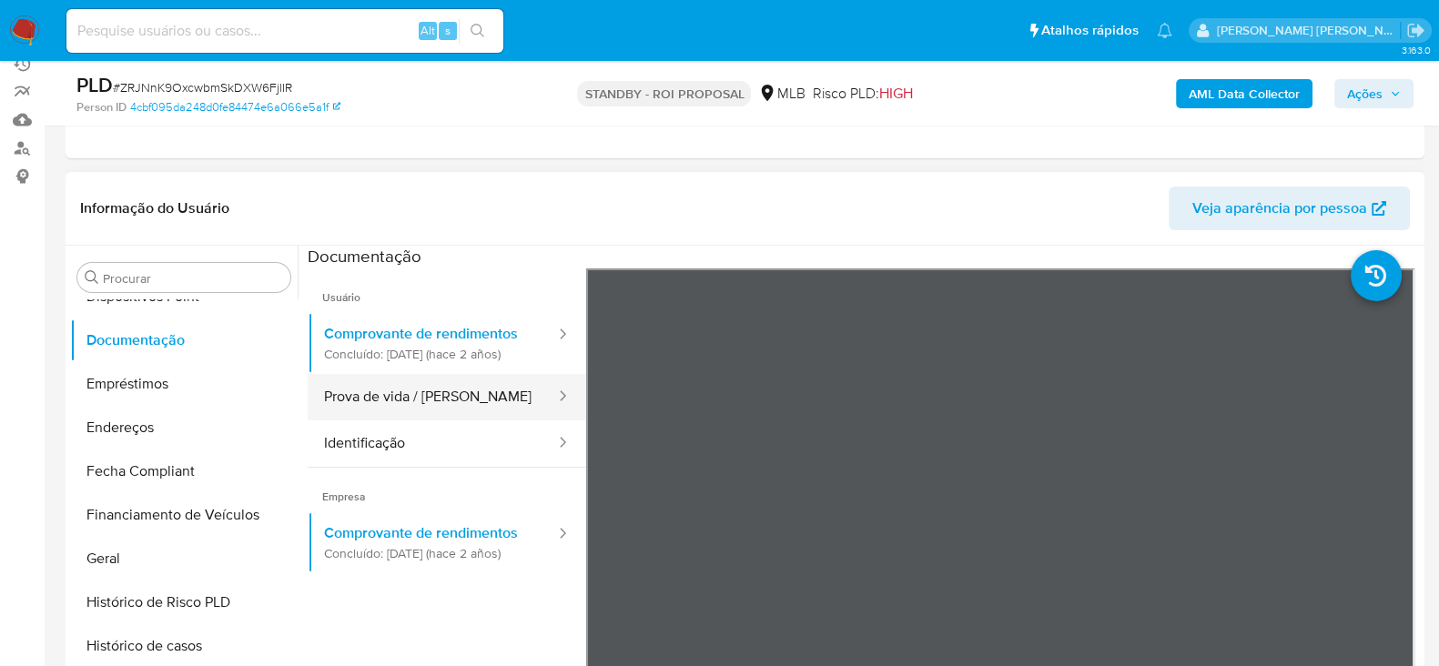
click at [346, 408] on button "Prova de vida / [PERSON_NAME]" at bounding box center [432, 397] width 249 height 46
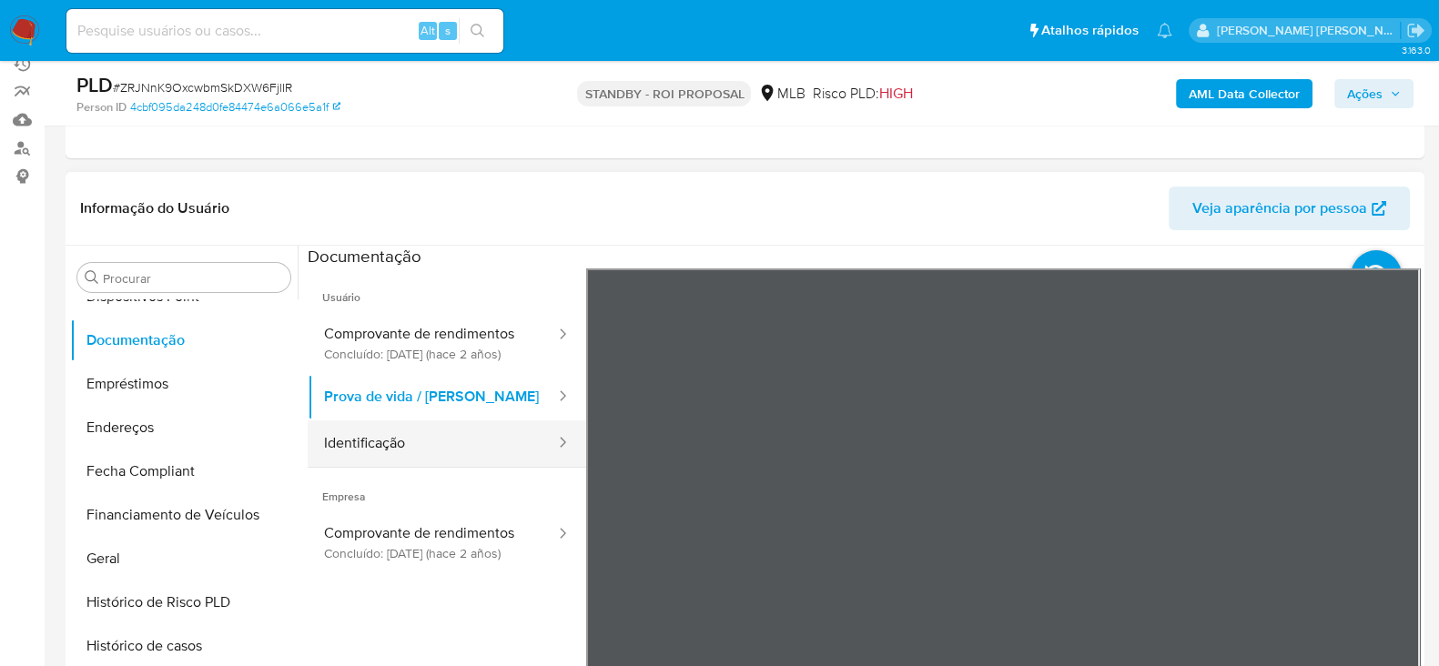
click at [419, 456] on button "Identificação" at bounding box center [432, 444] width 249 height 46
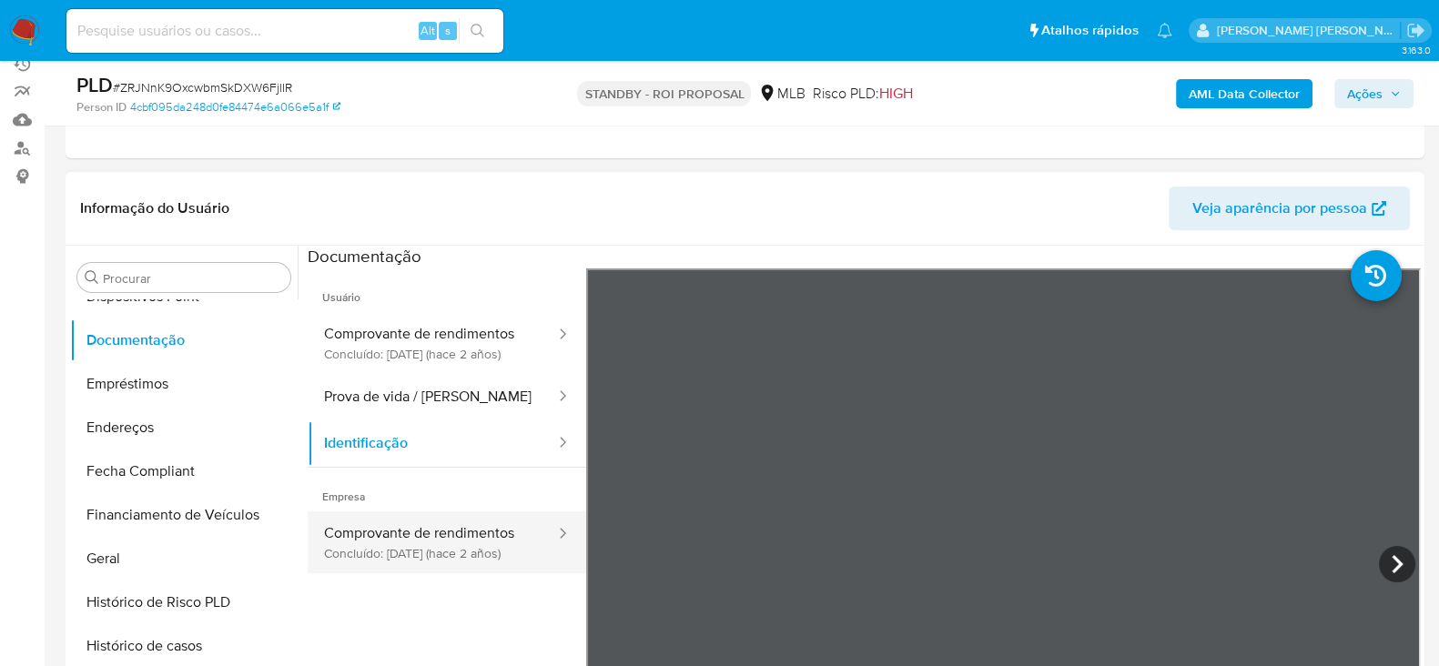
click at [493, 568] on button "Comprovante de rendimentos Concluído: 26/03/2024 (hace 2 años)" at bounding box center [432, 543] width 249 height 62
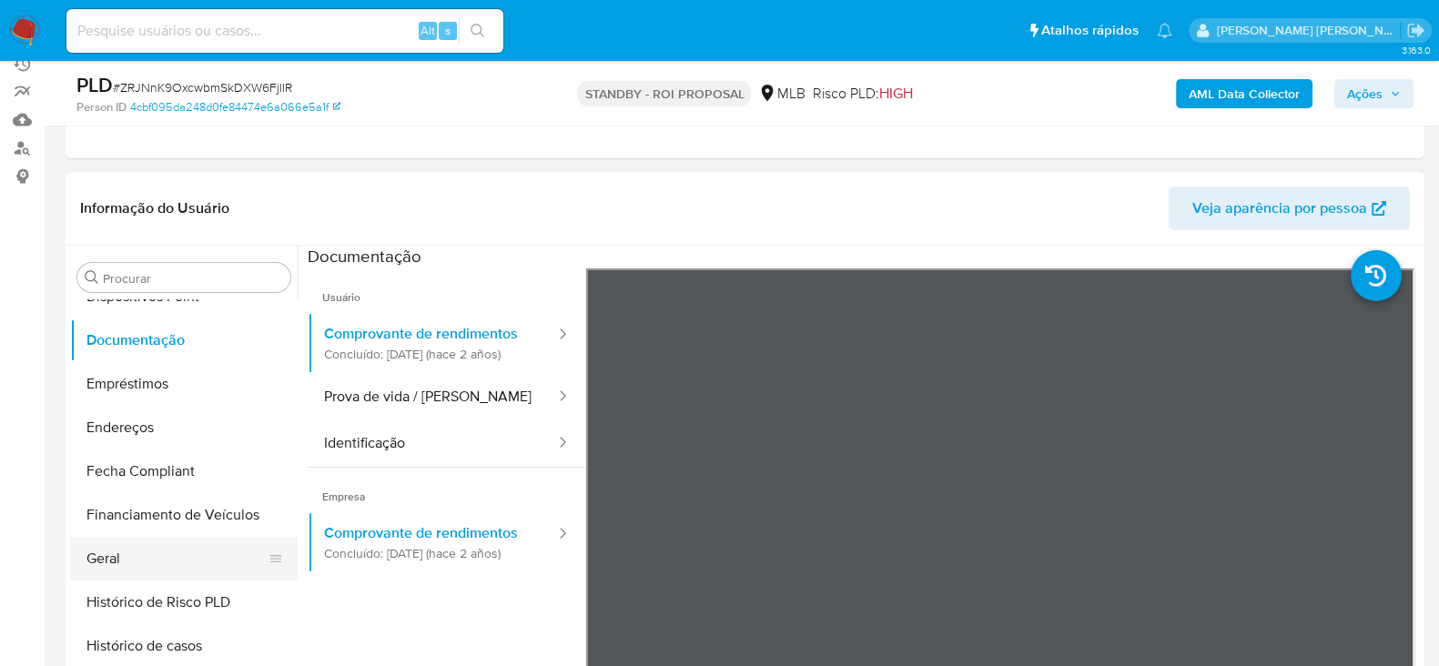
click at [168, 571] on button "Geral" at bounding box center [176, 559] width 213 height 44
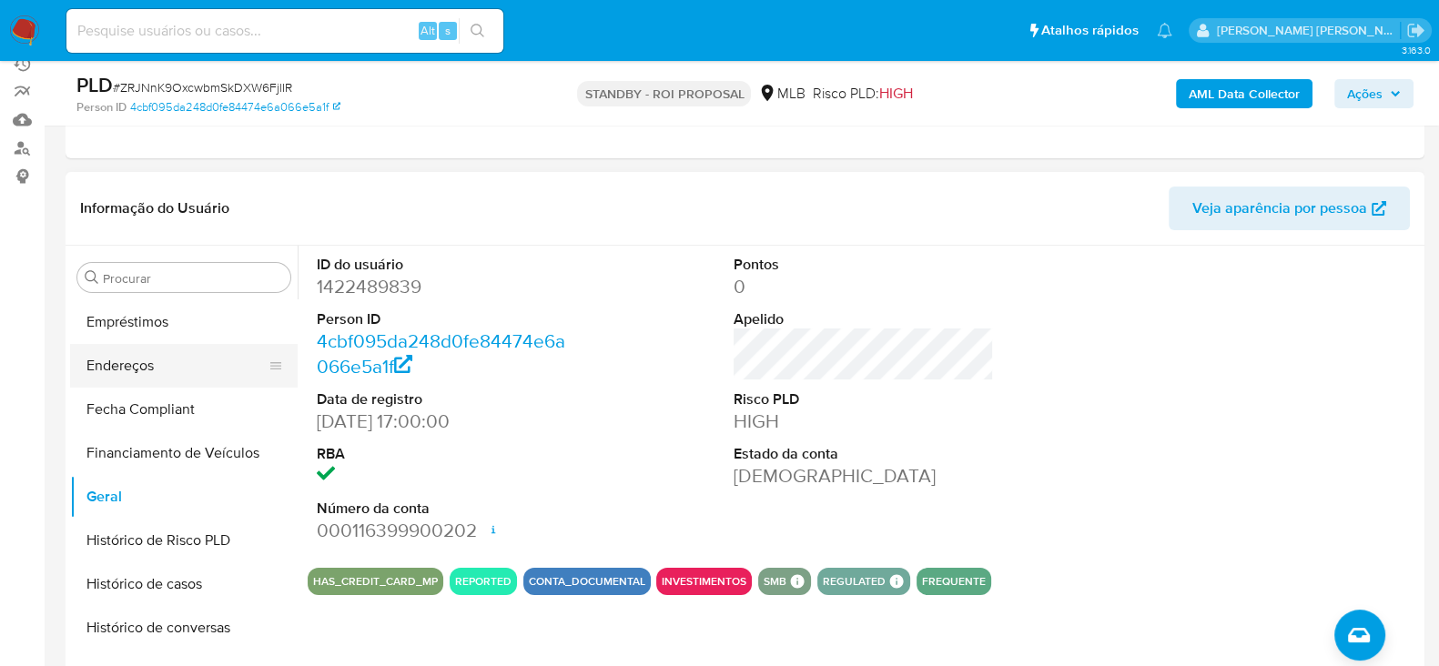
scroll to position [532, 0]
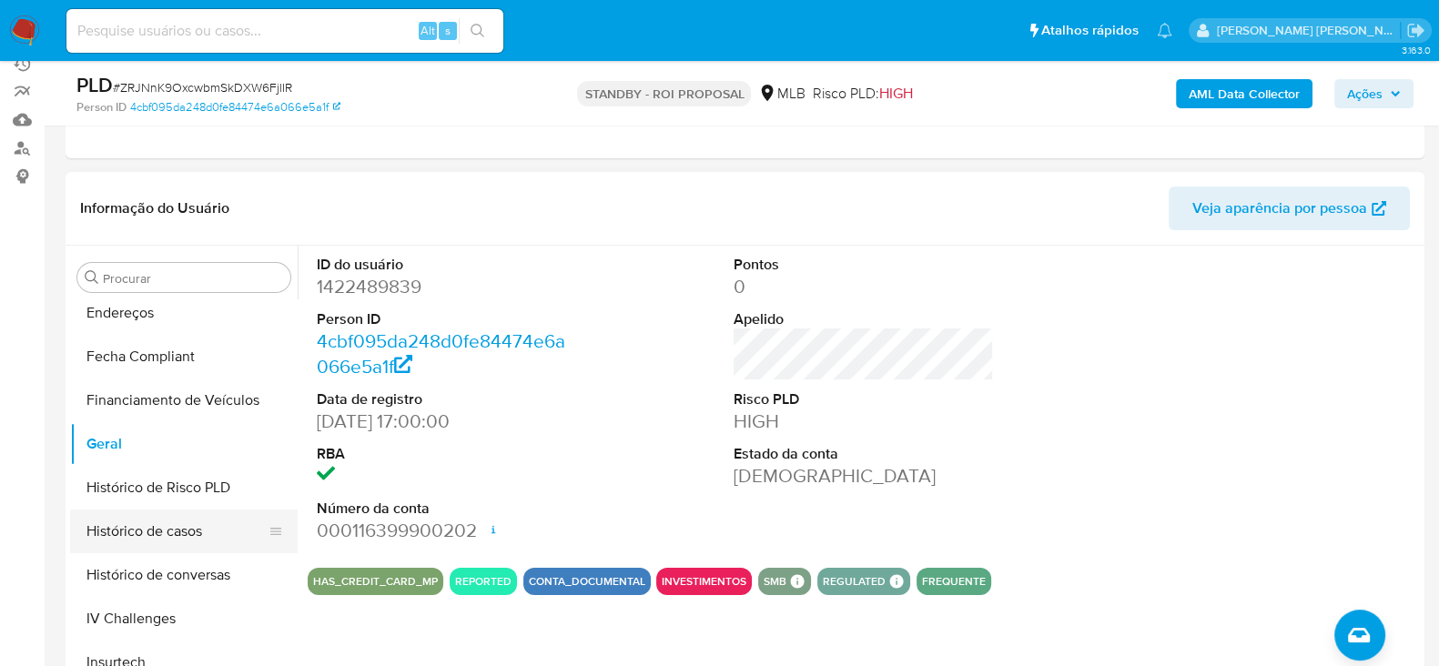
click at [143, 527] on button "Histórico de casos" at bounding box center [176, 532] width 213 height 44
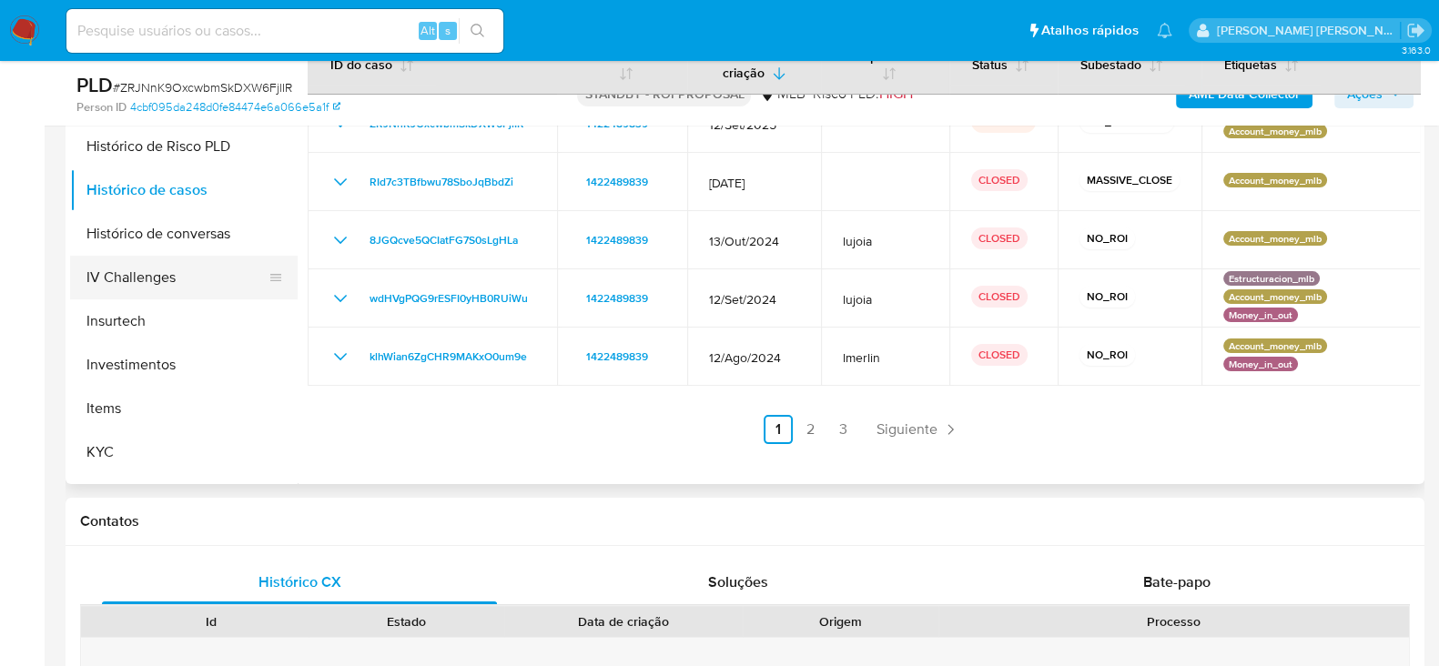
scroll to position [759, 0]
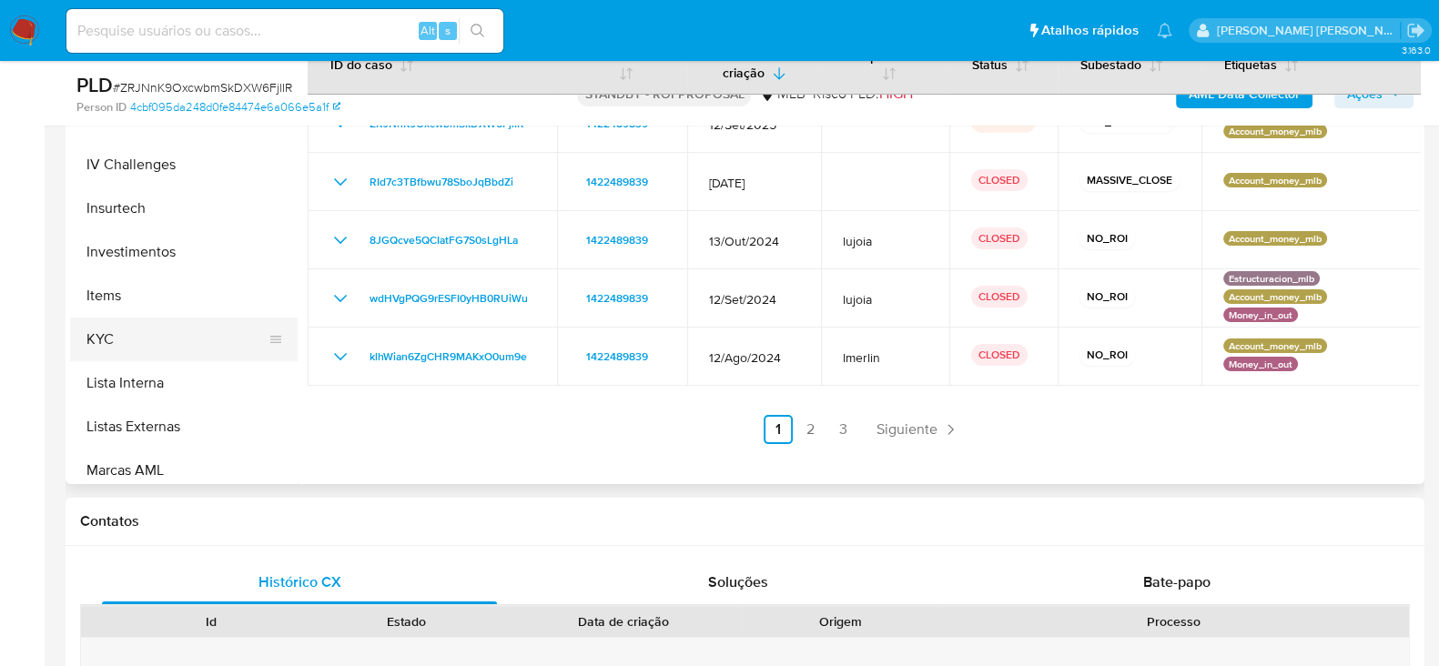
click at [91, 328] on button "KYC" at bounding box center [176, 340] width 213 height 44
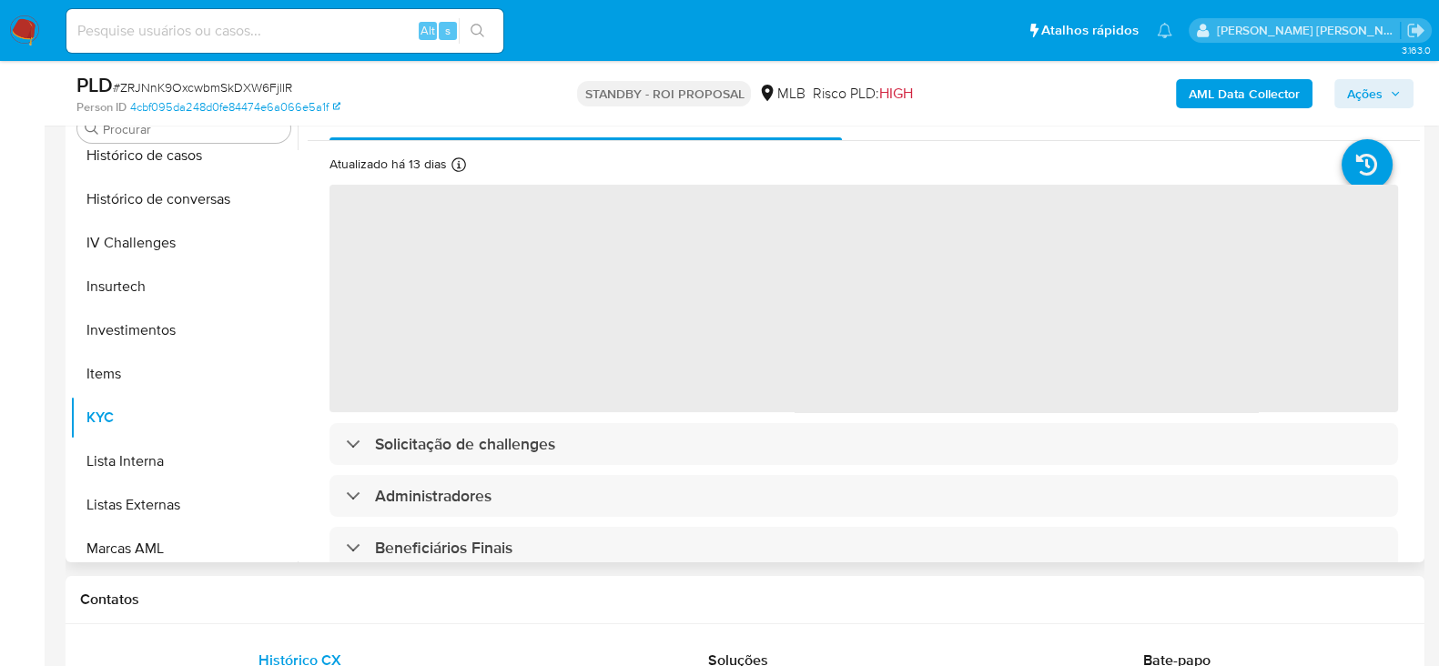
scroll to position [341, 0]
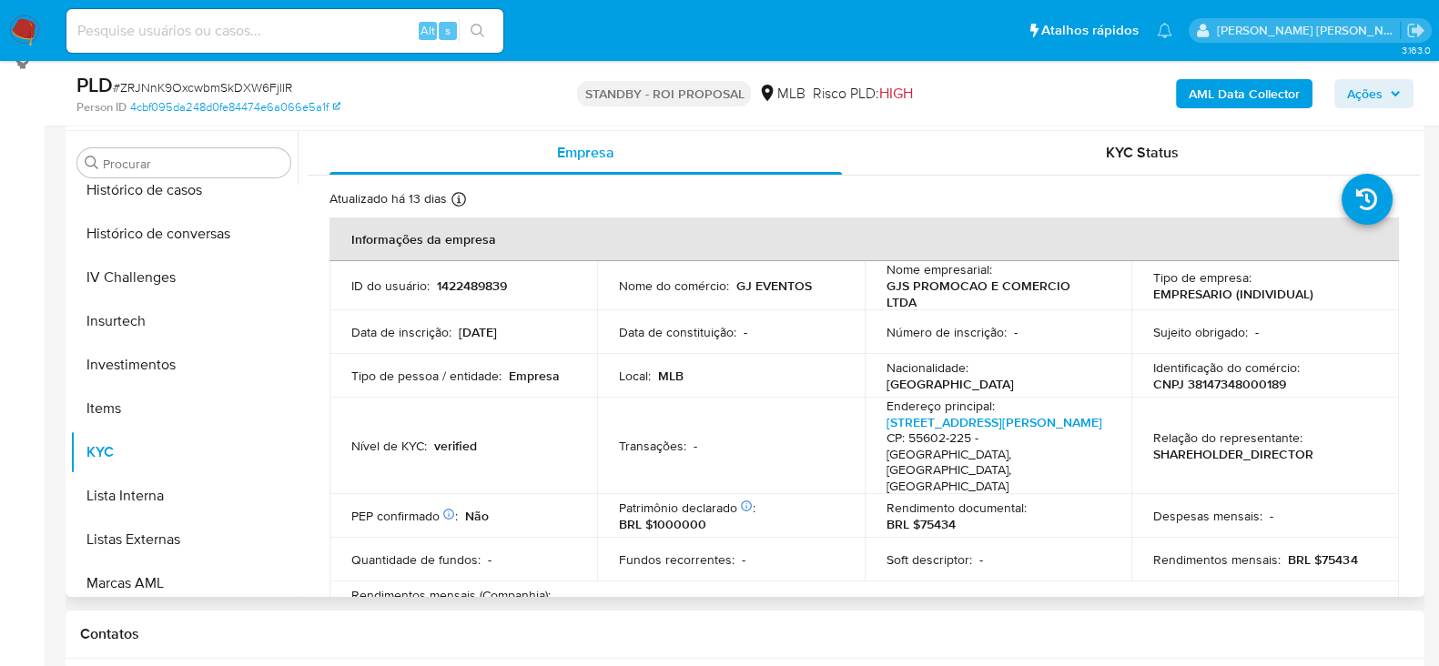
click at [1198, 376] on p "CNPJ 38147348000189" at bounding box center [1219, 384] width 133 height 16
copy p "38147348000189"
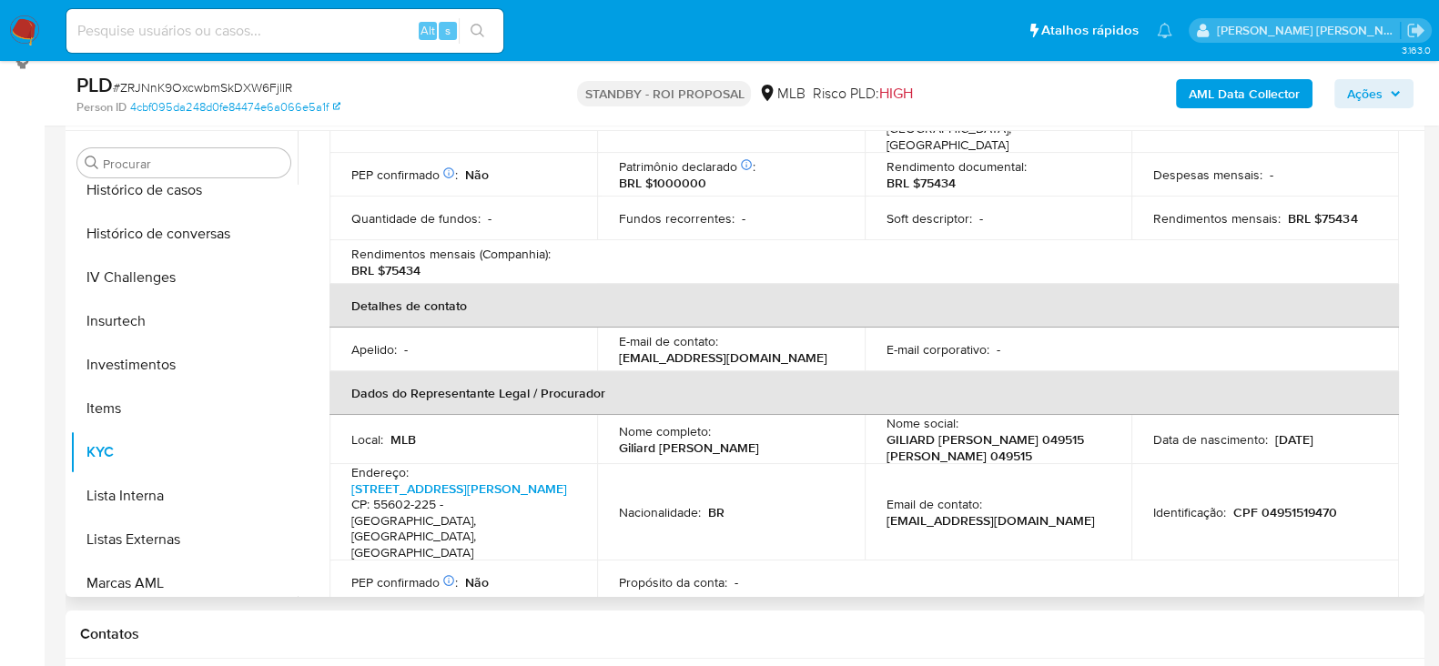
click at [1284, 504] on p "CPF 04951519470" at bounding box center [1285, 512] width 104 height 16
copy p "04951519470"
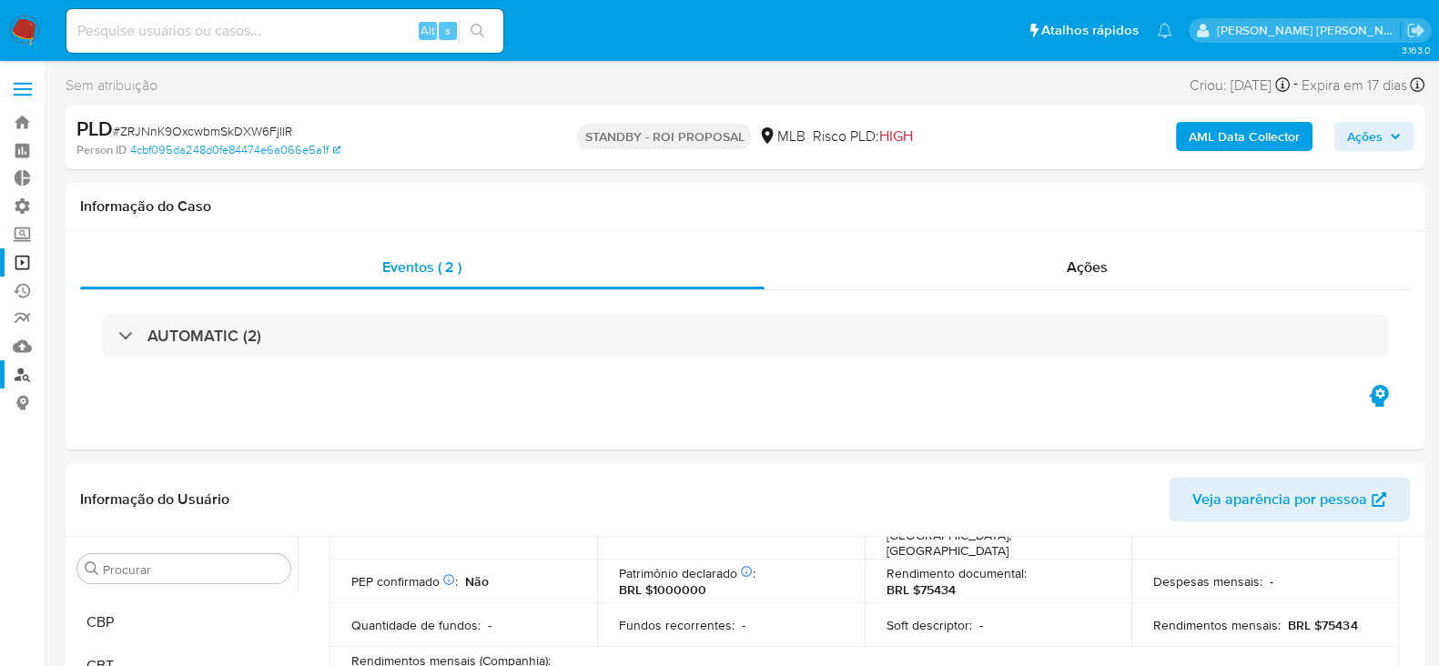
scroll to position [0, 0]
click at [19, 371] on link "Localizador de pessoas" at bounding box center [108, 374] width 217 height 28
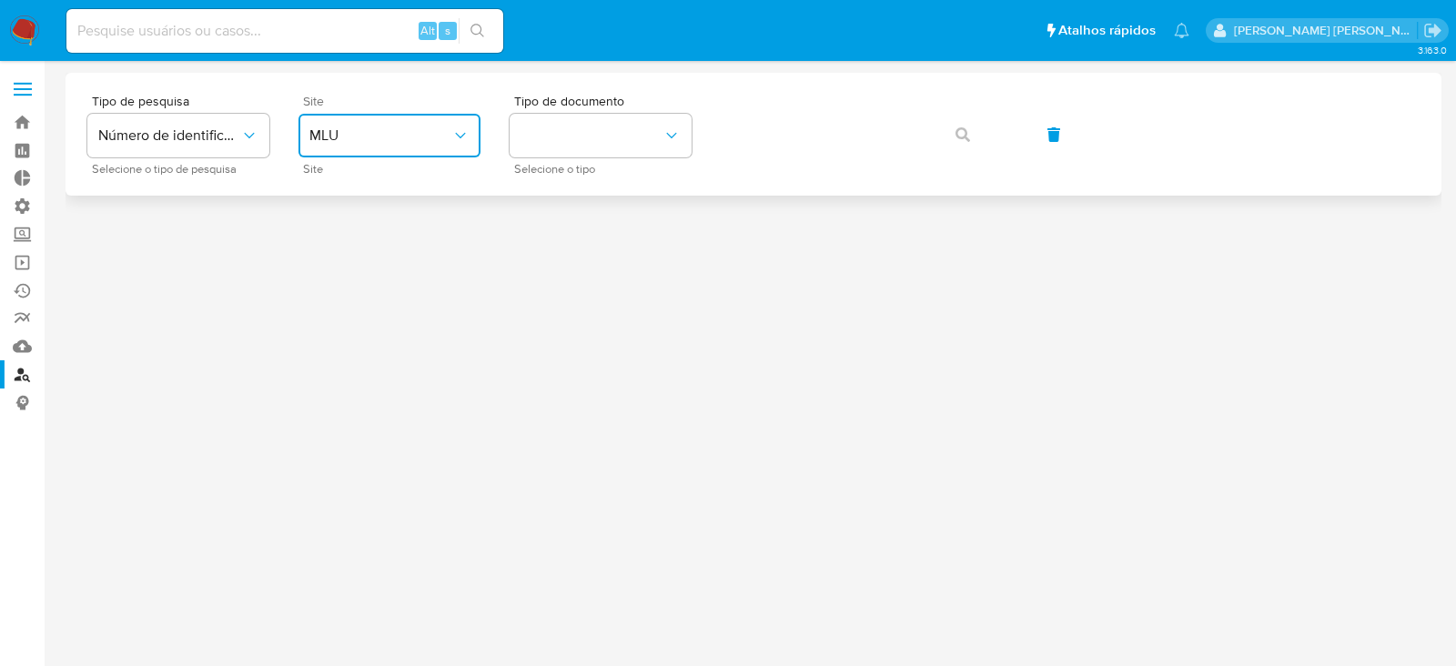
click at [460, 133] on icon "site_id" at bounding box center [460, 136] width 18 height 18
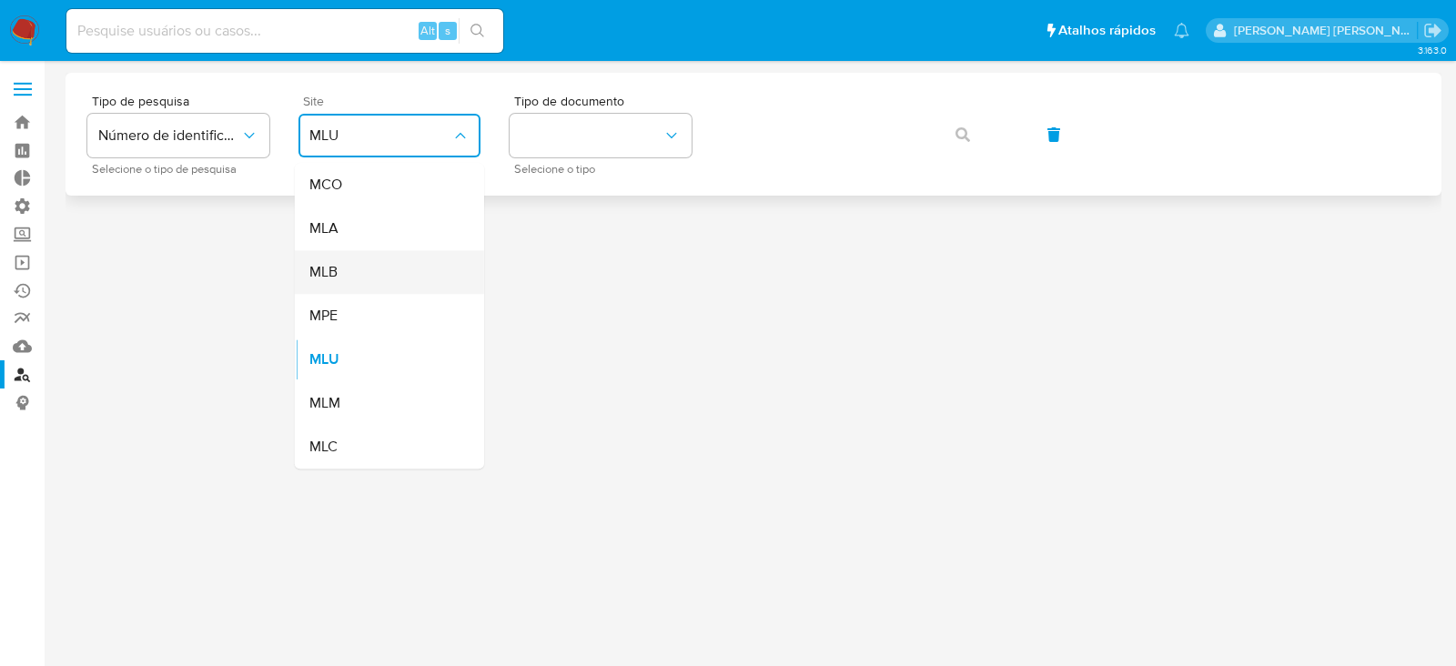
click at [412, 266] on div "MLB" at bounding box center [383, 272] width 149 height 44
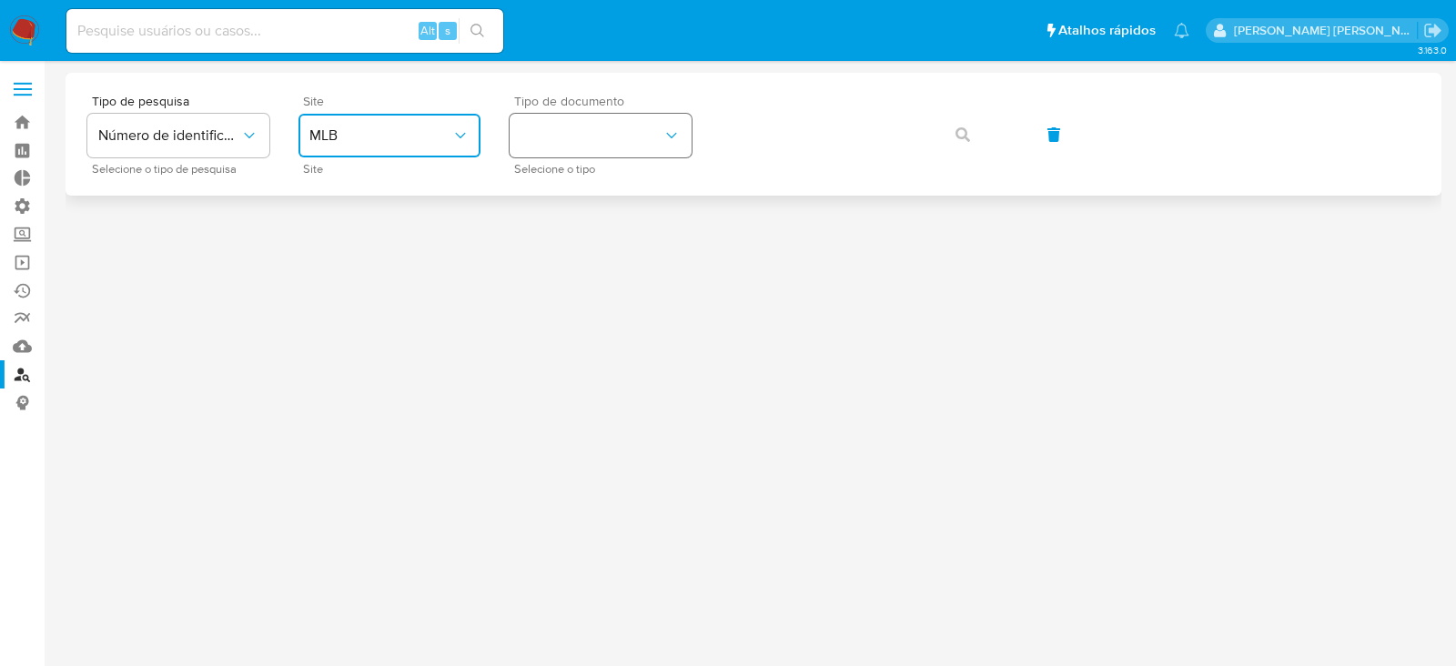
click at [586, 147] on button "identificationType" at bounding box center [601, 136] width 182 height 44
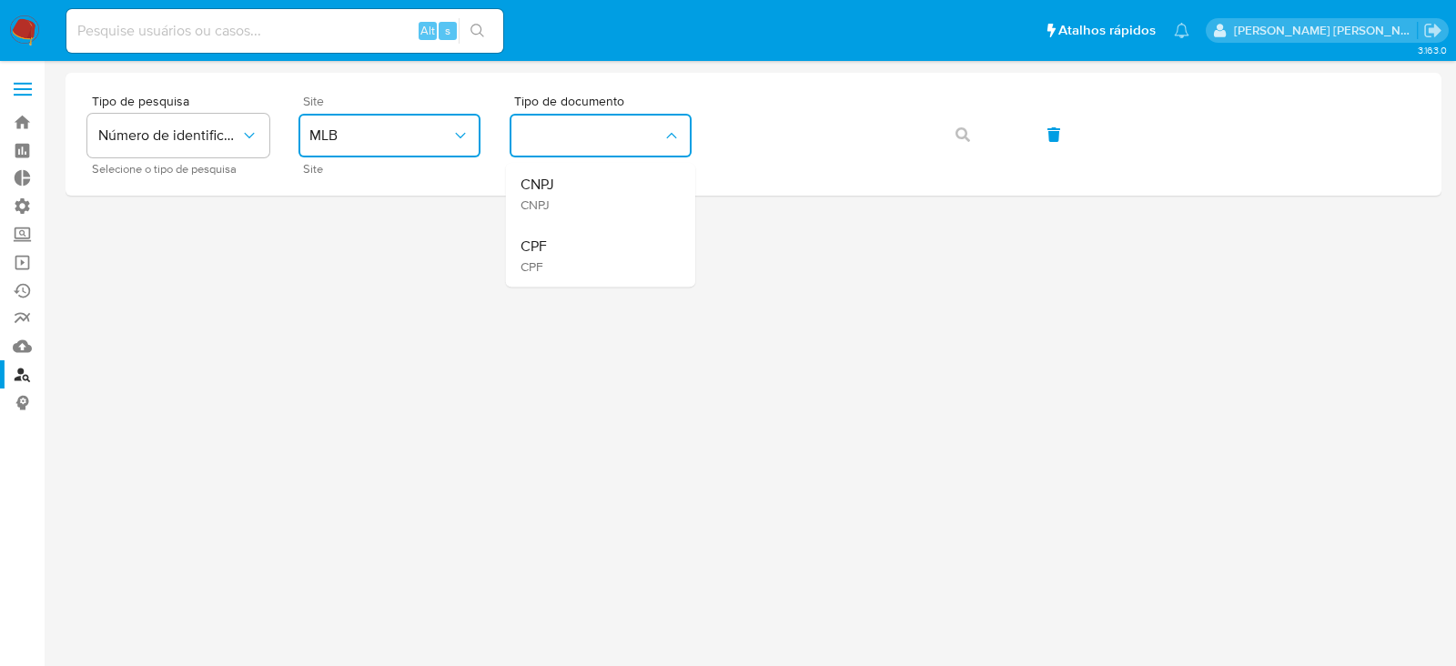
click at [576, 241] on div "CPF CPF" at bounding box center [595, 256] width 149 height 62
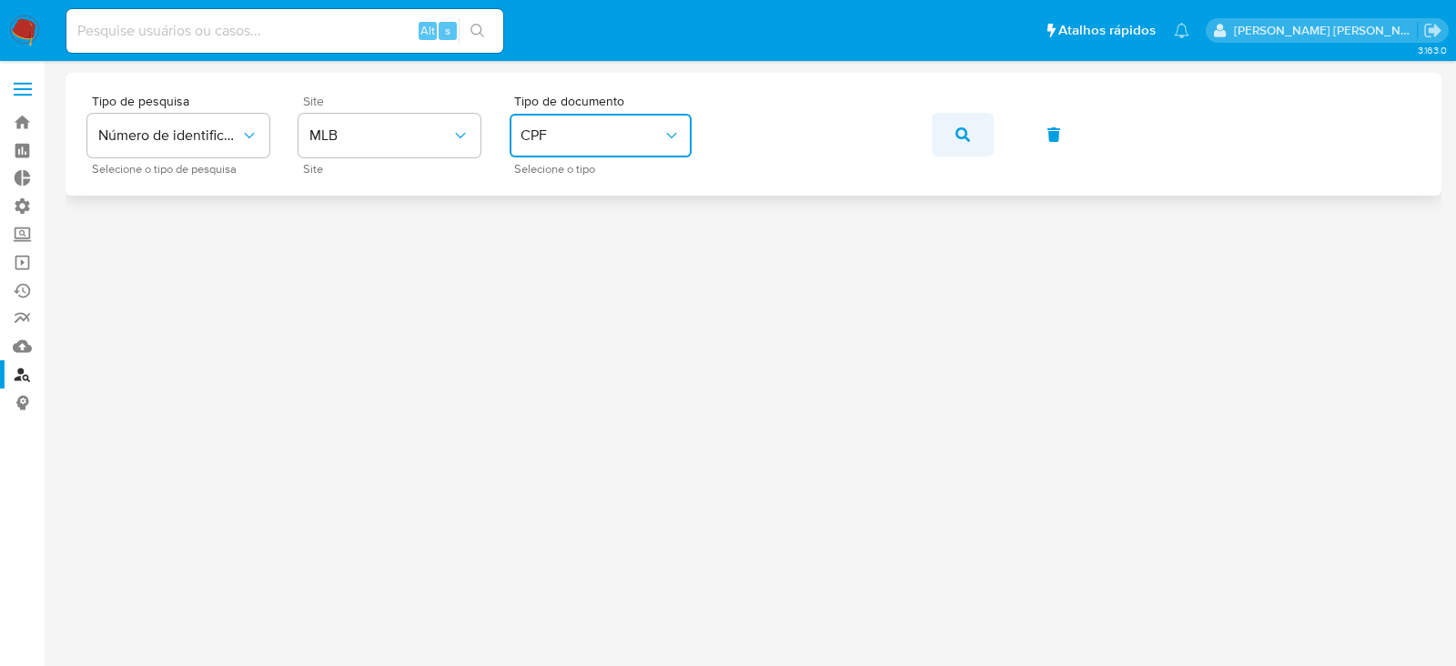
click at [951, 134] on button "button" at bounding box center [963, 135] width 62 height 44
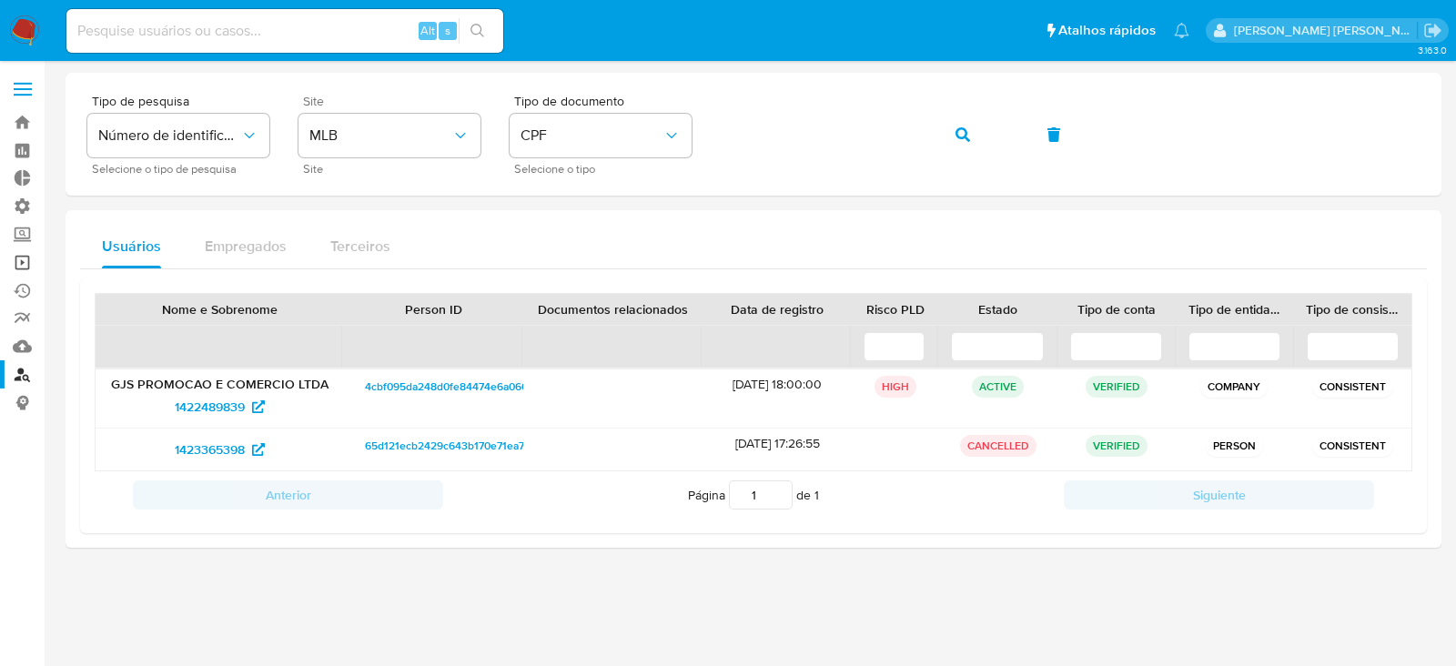
click at [23, 264] on link "Operações em massa" at bounding box center [108, 262] width 217 height 28
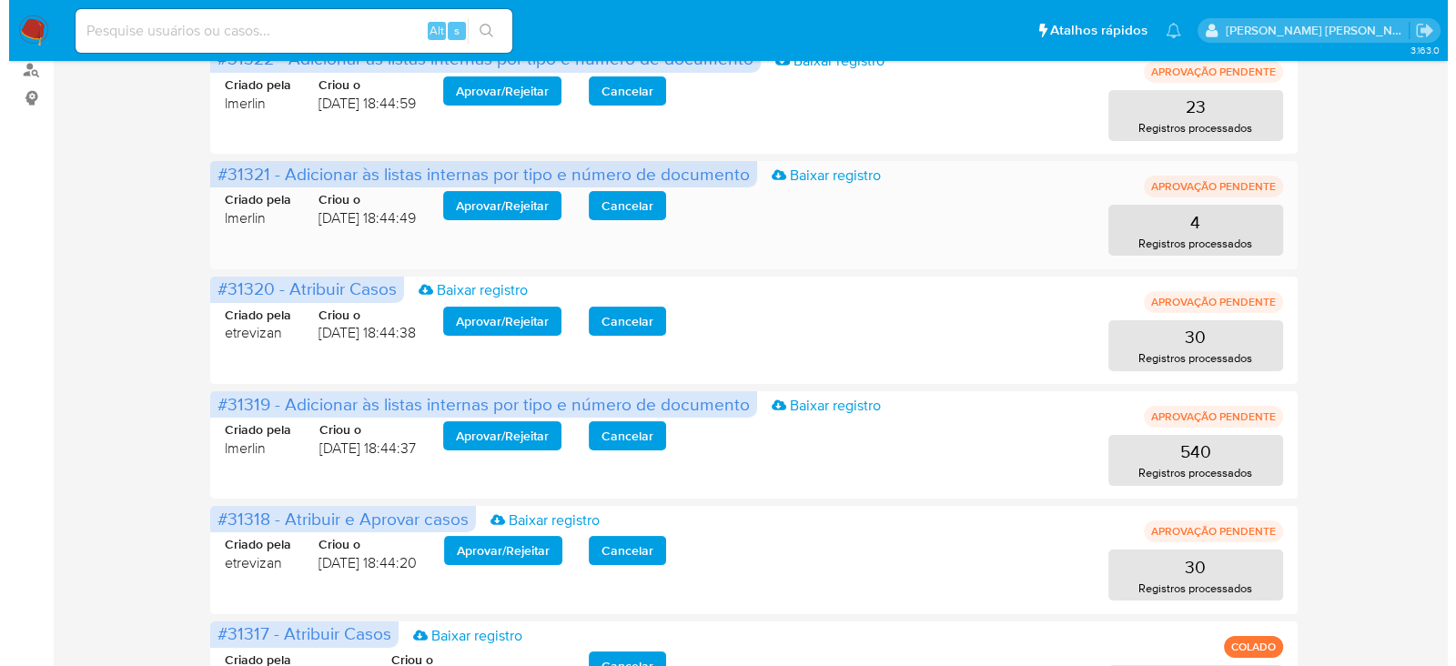
scroll to position [341, 0]
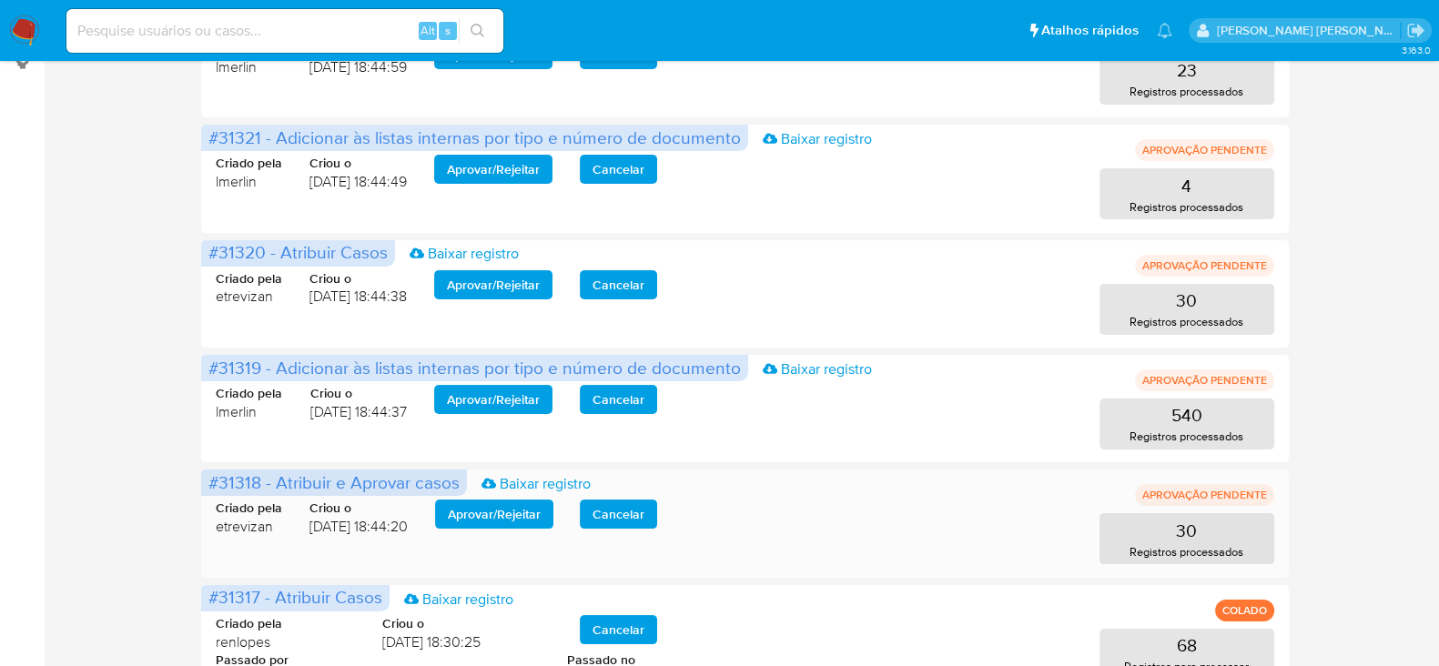
click at [508, 522] on span "Aprovar / Rejeitar" at bounding box center [494, 514] width 93 height 25
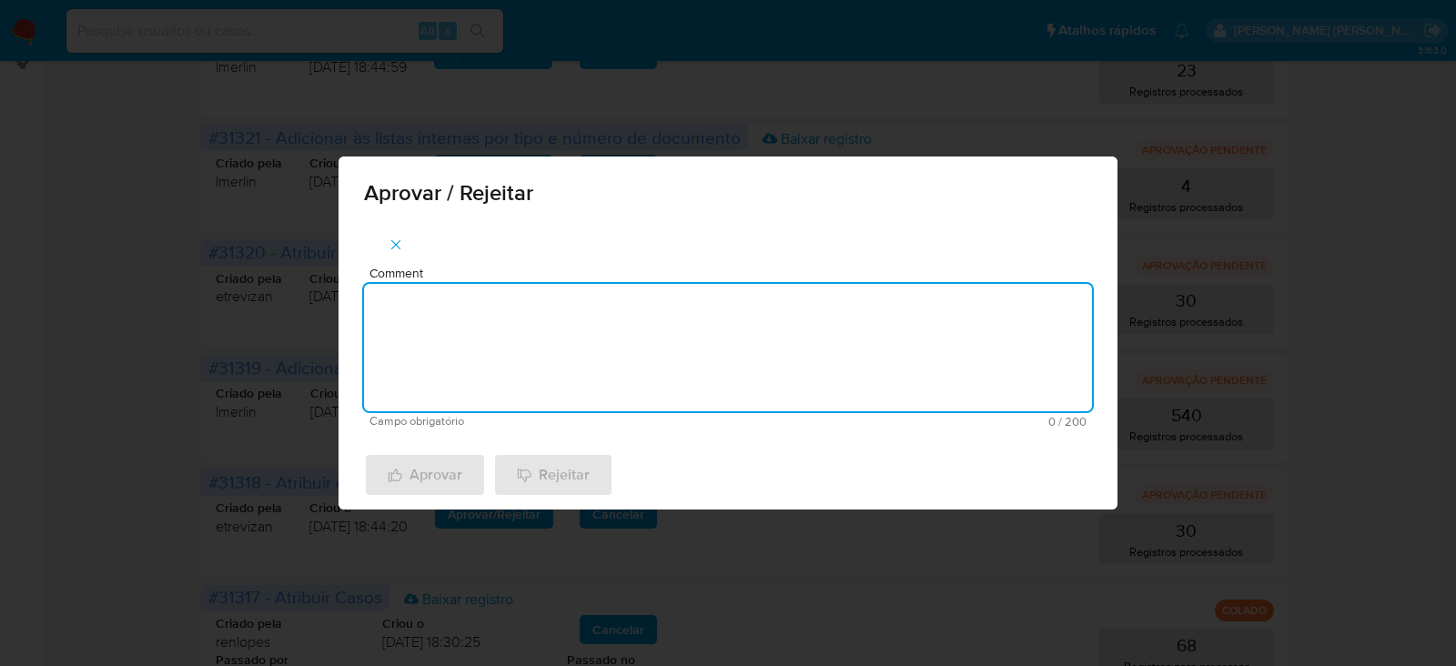
click at [580, 372] on textarea "Comment" at bounding box center [728, 347] width 728 height 127
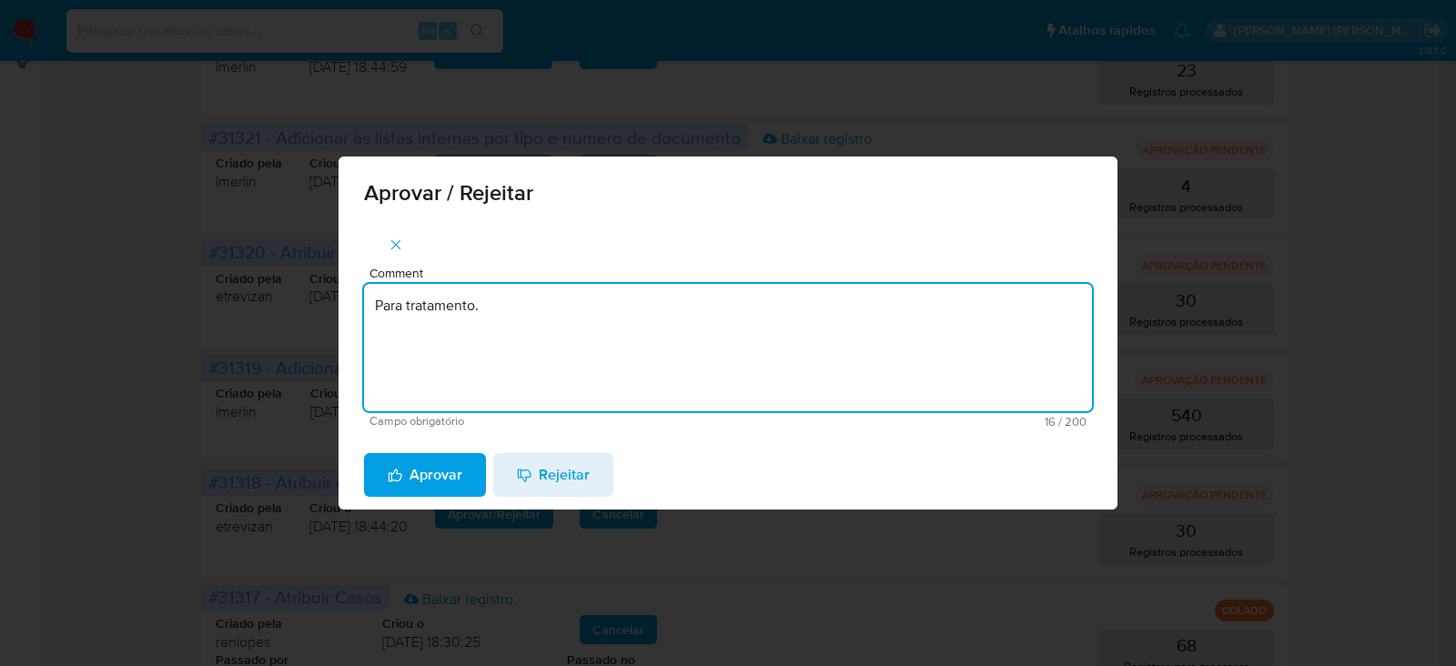
drag, startPoint x: 527, startPoint y: 294, endPoint x: 592, endPoint y: 412, distance: 134.8
click at [299, 310] on div "Aprovar / Rejeitar Comment Para tratamento. Campo obrigatório 16 / 200 184 cara…" at bounding box center [728, 333] width 1456 height 666
click at [557, 343] on textarea "Para tratamento." at bounding box center [728, 347] width 728 height 127
type textarea "Para tratamento."
click at [405, 480] on span "Aprovar" at bounding box center [425, 475] width 75 height 40
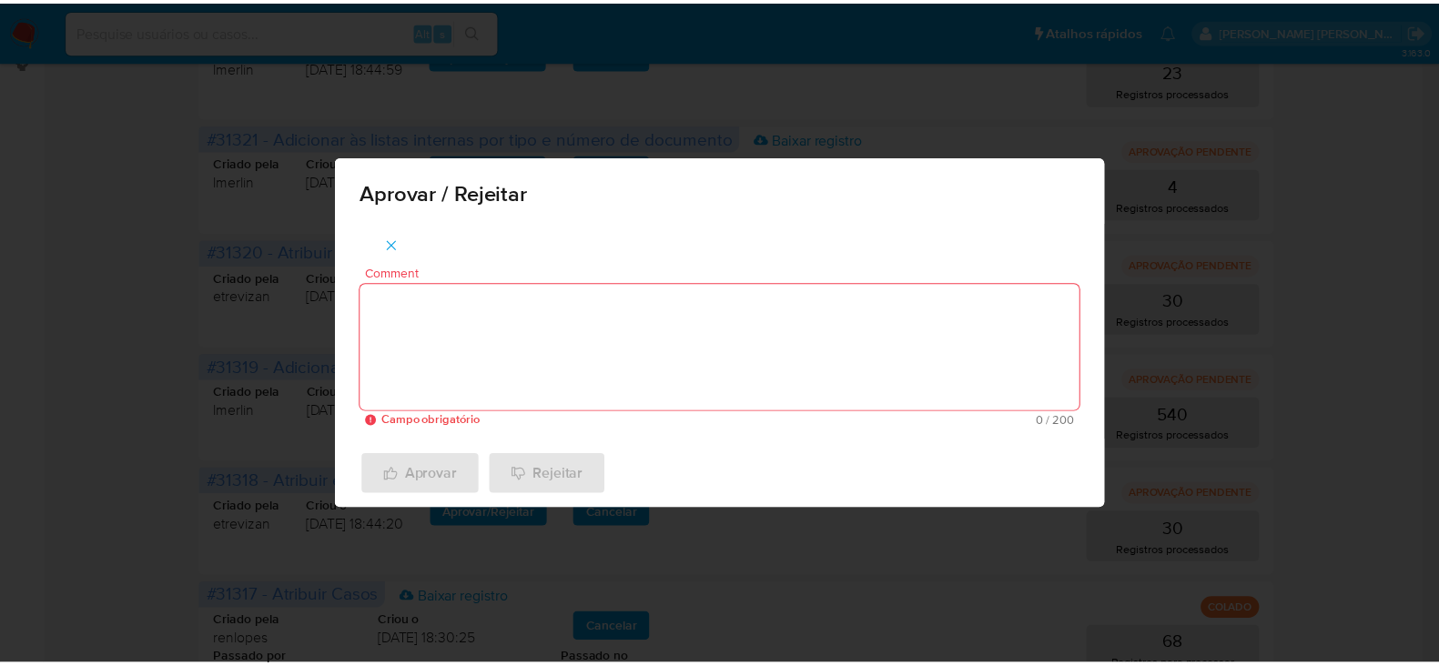
scroll to position [227, 0]
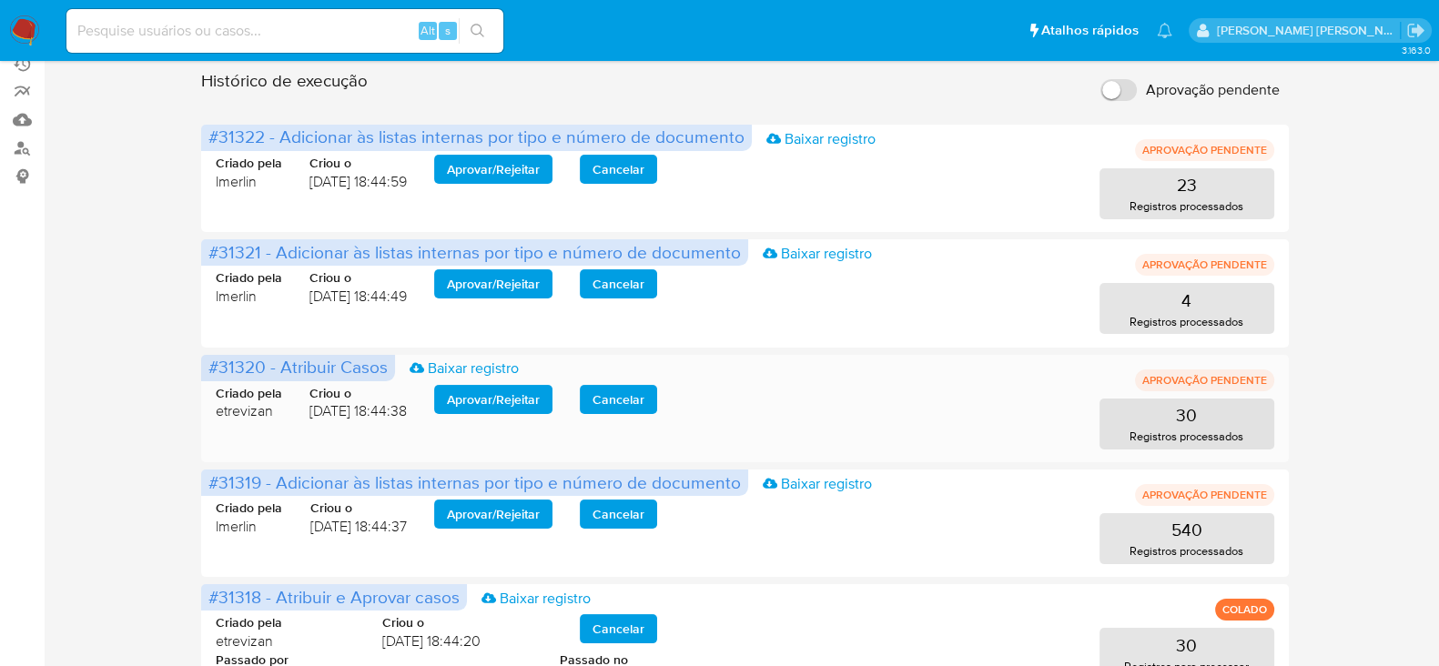
click at [483, 396] on span "Aprovar / Rejeitar" at bounding box center [493, 399] width 93 height 25
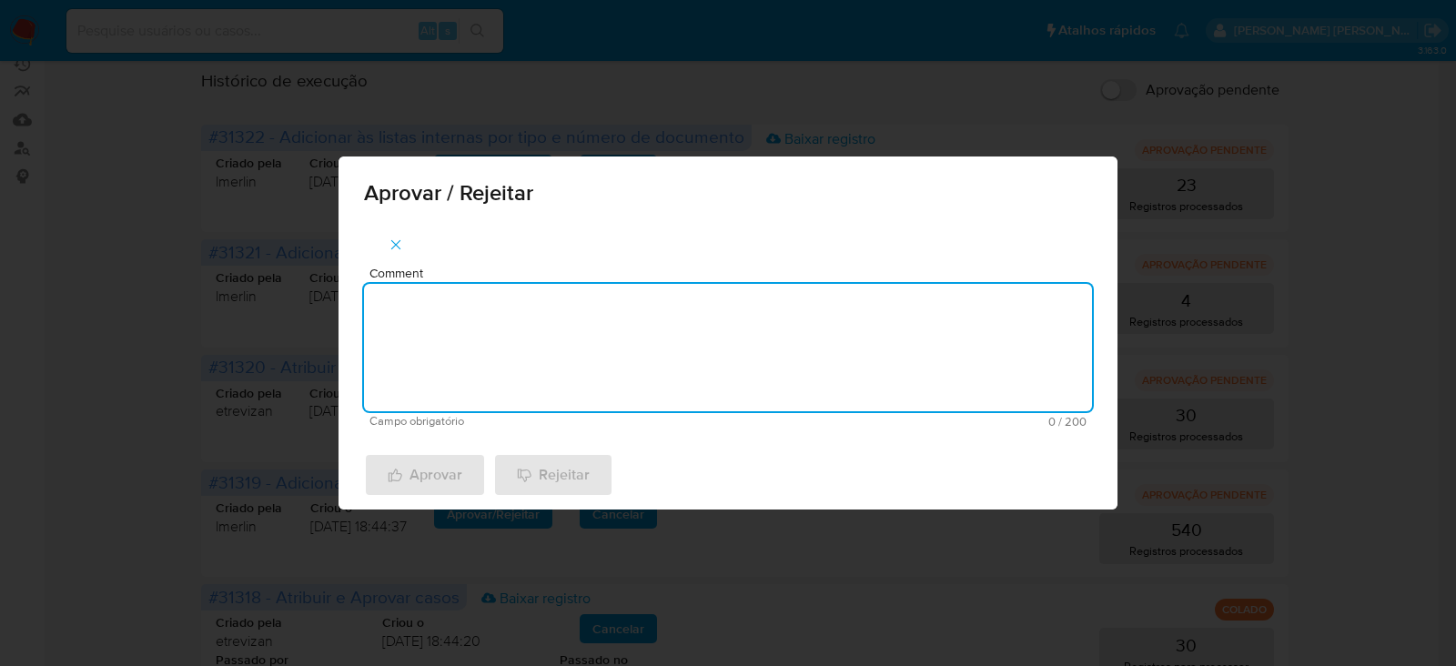
click at [528, 331] on textarea "Comment" at bounding box center [728, 347] width 728 height 127
paste textarea "Para tratamento."
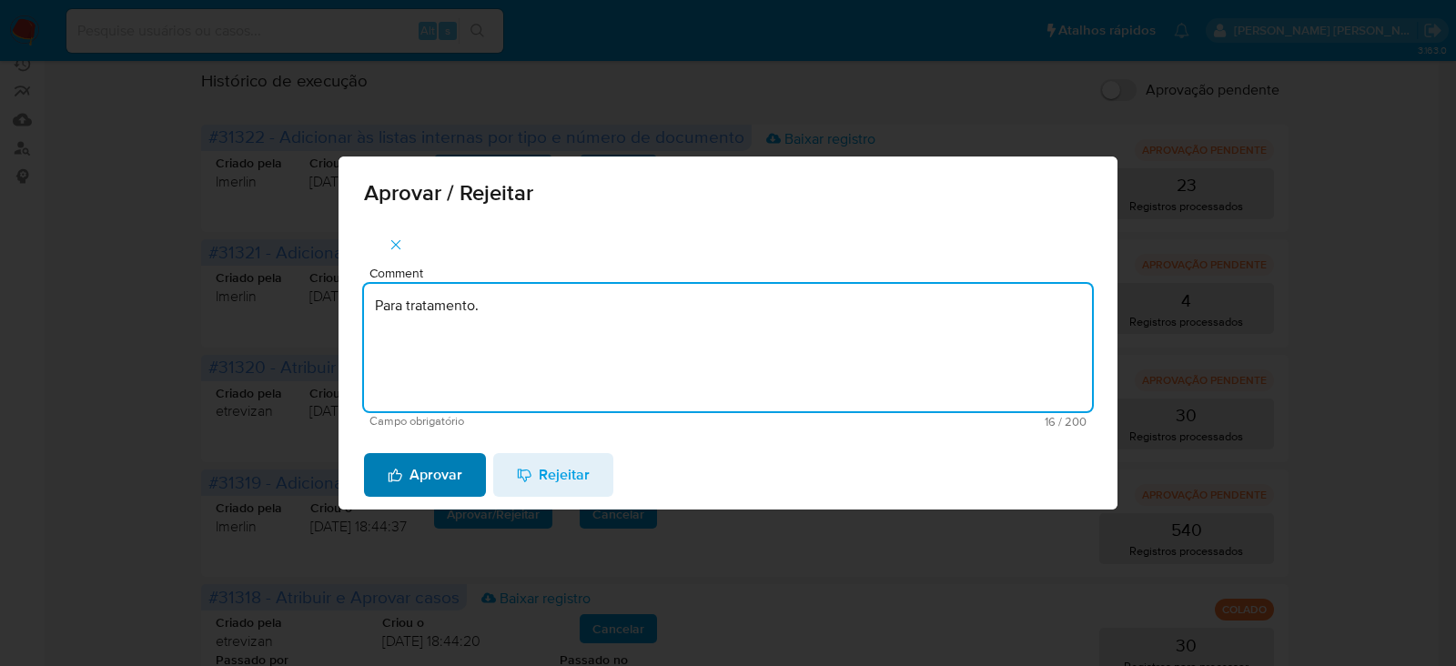
type textarea "Para tratamento."
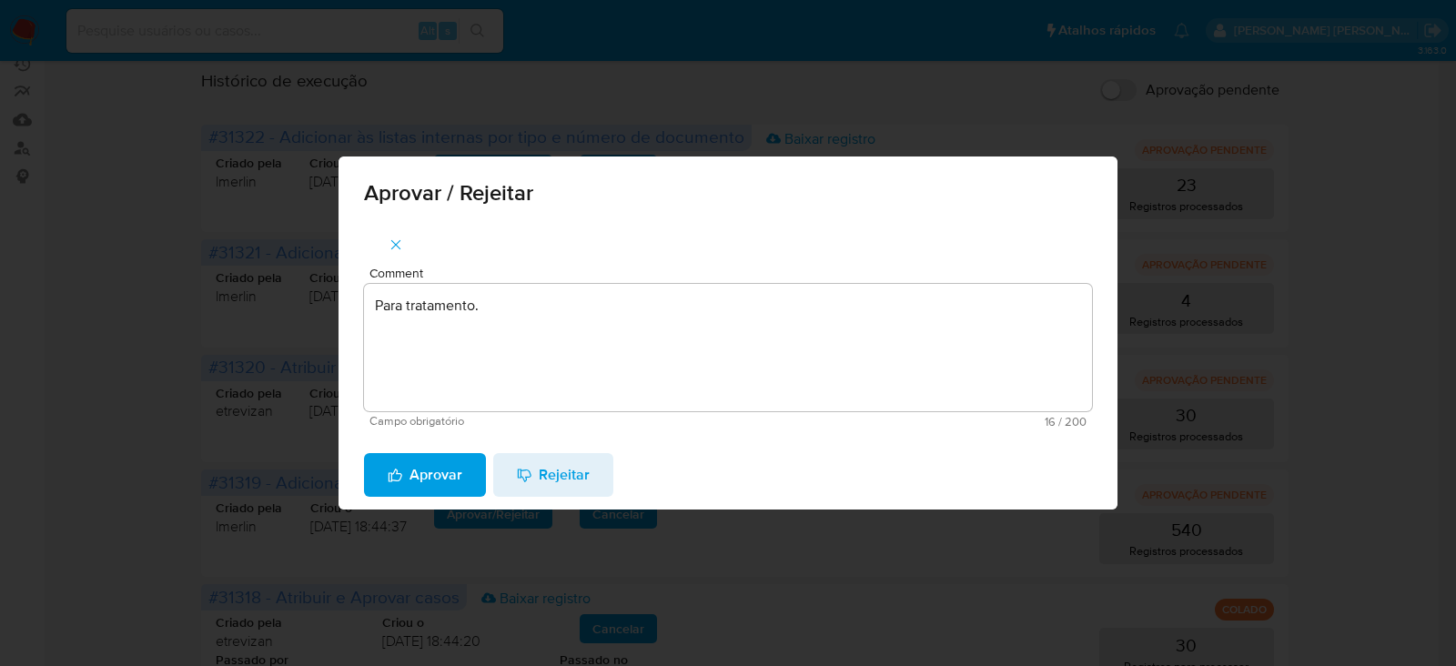
click at [437, 470] on span "Aprovar" at bounding box center [425, 475] width 75 height 40
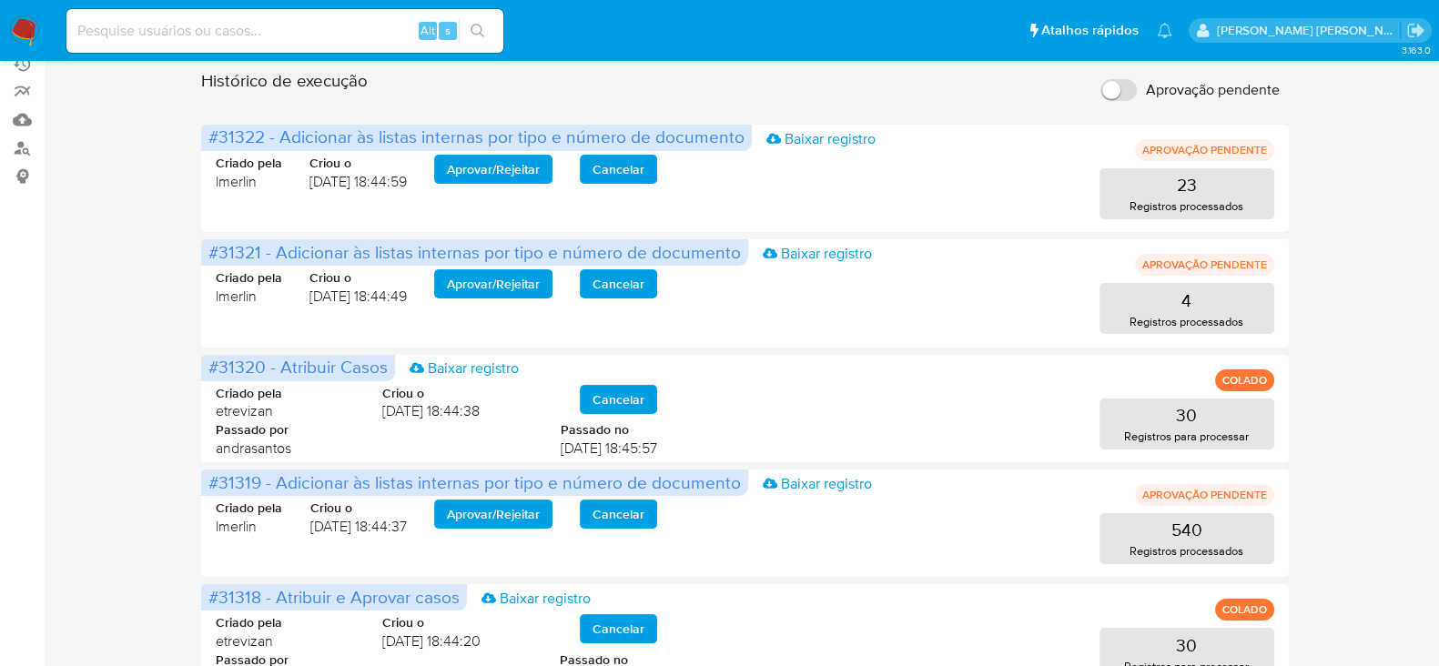
scroll to position [0, 0]
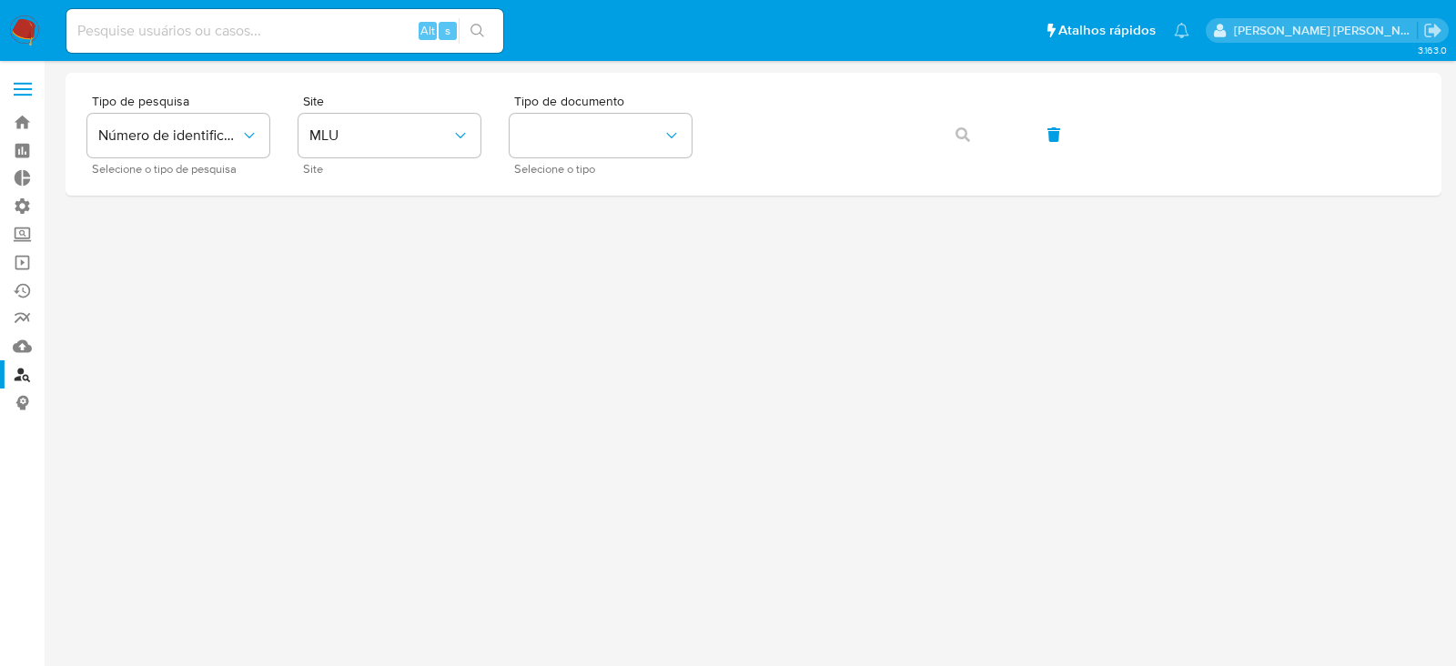
click at [109, 40] on input at bounding box center [284, 31] width 437 height 24
paste input "ZRJNnK9OxcwbmSkDXW6FjlIR"
type input "ZRJNnK9OxcwbmSkDXW6FjlIR"
click at [486, 25] on button "search-icon" at bounding box center [477, 30] width 37 height 25
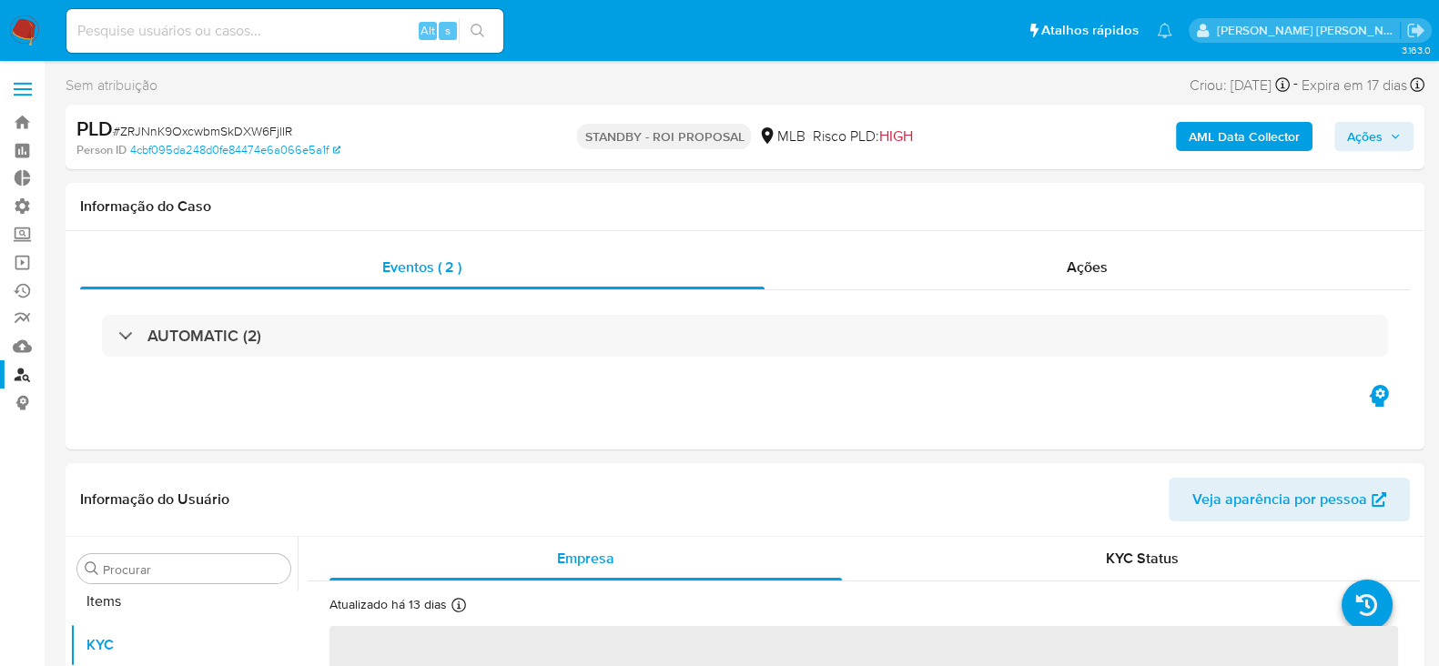
scroll to position [988, 0]
select select "10"
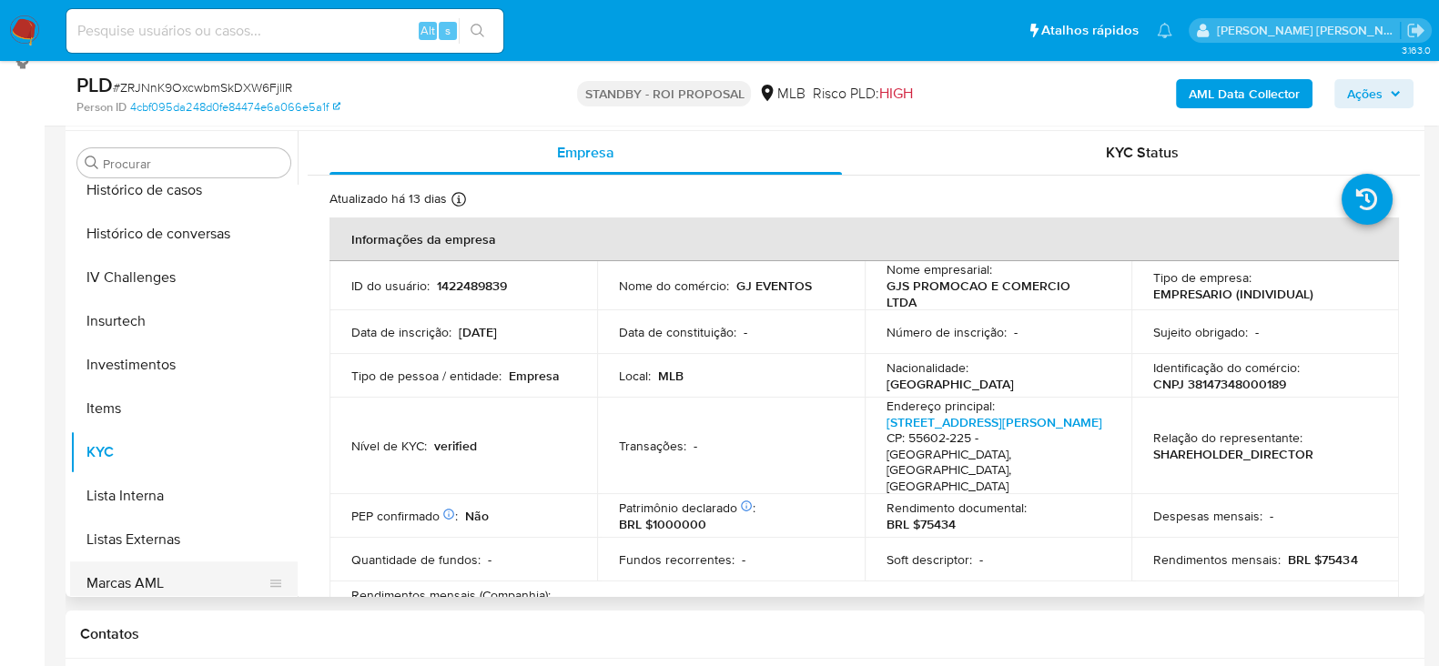
scroll to position [646, 0]
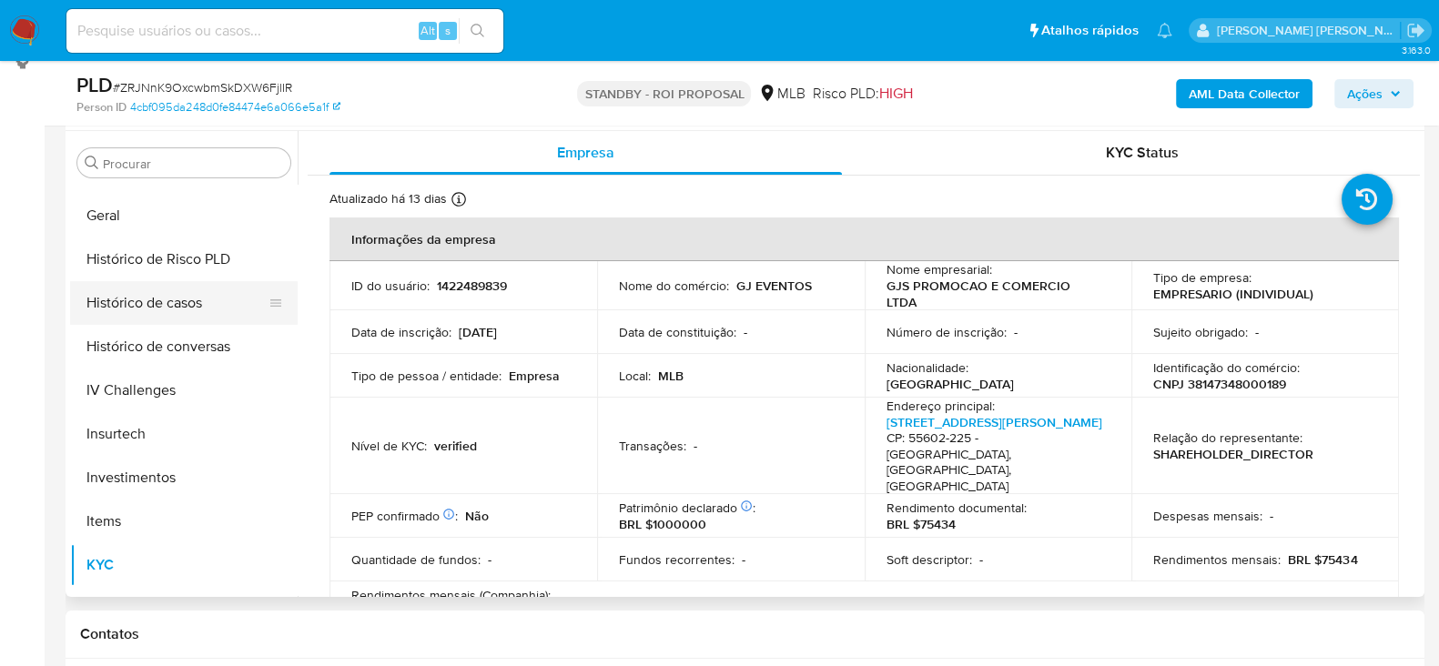
click at [144, 311] on button "Histórico de casos" at bounding box center [176, 303] width 213 height 44
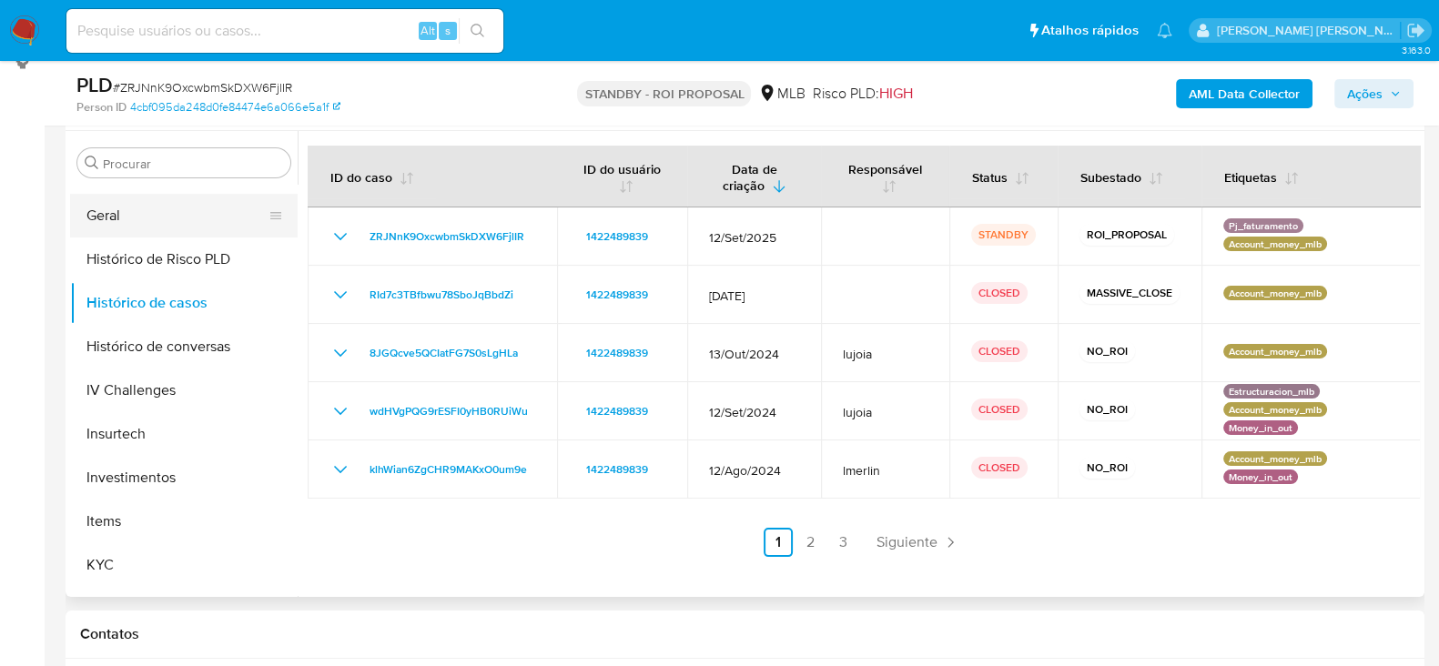
click at [141, 220] on button "Geral" at bounding box center [176, 216] width 213 height 44
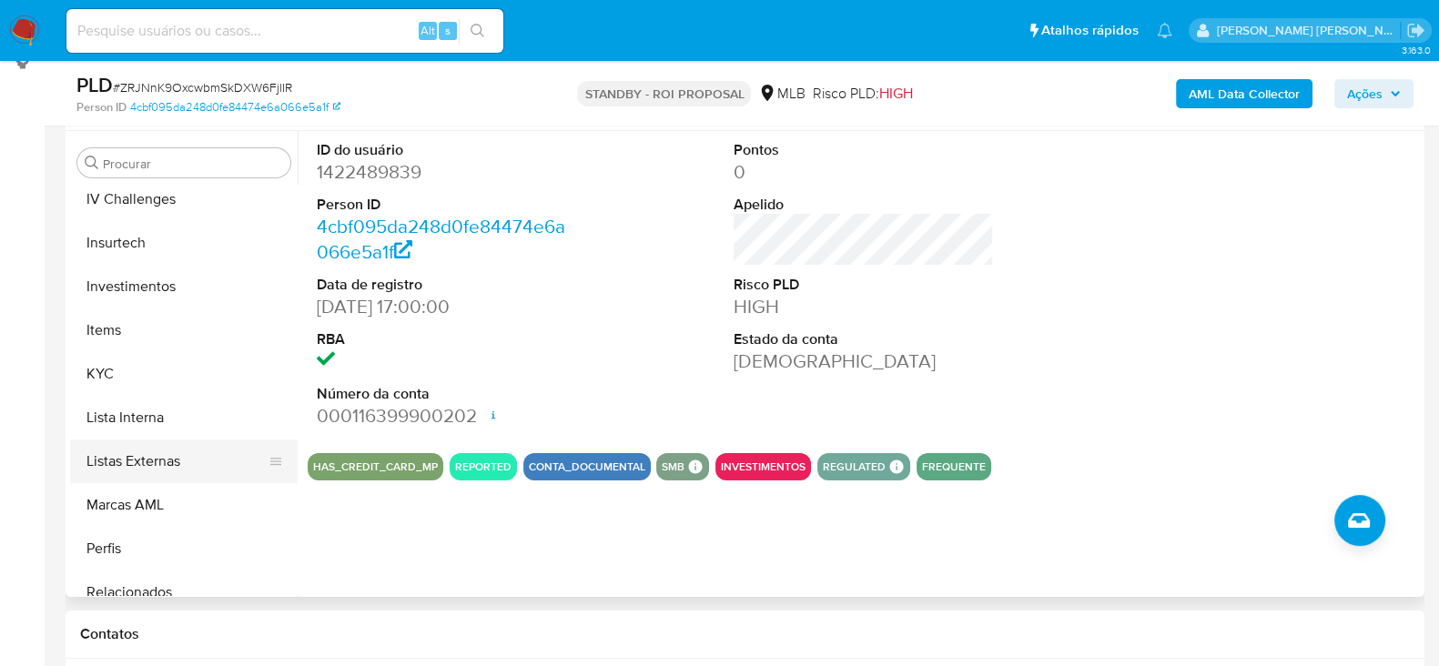
scroll to position [873, 0]
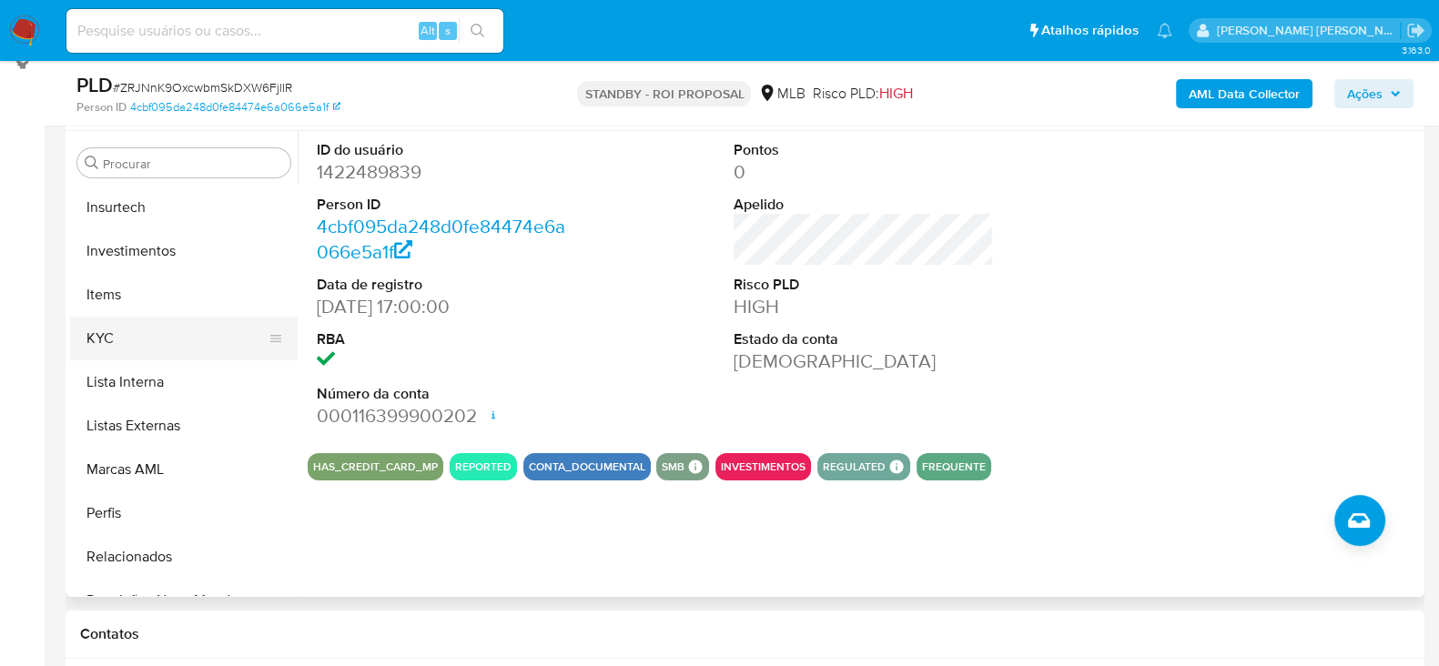
click at [106, 343] on button "KYC" at bounding box center [176, 339] width 213 height 44
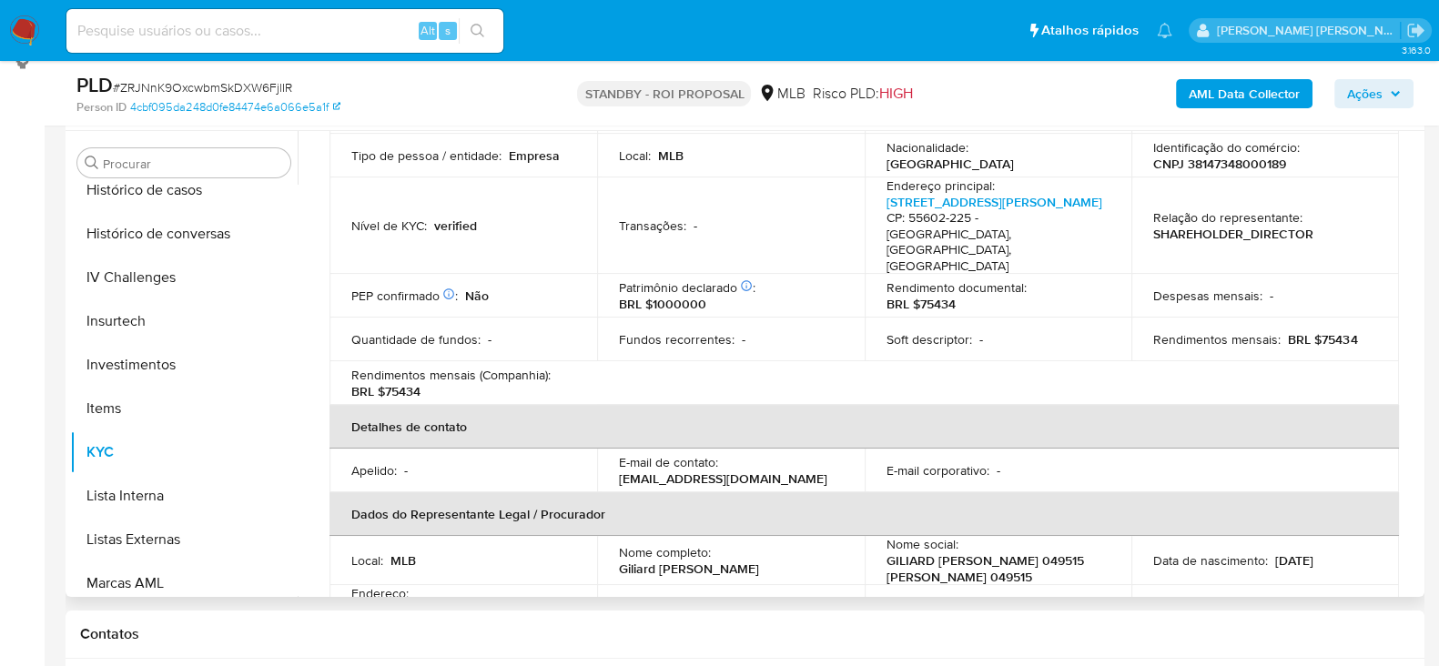
scroll to position [341, 0]
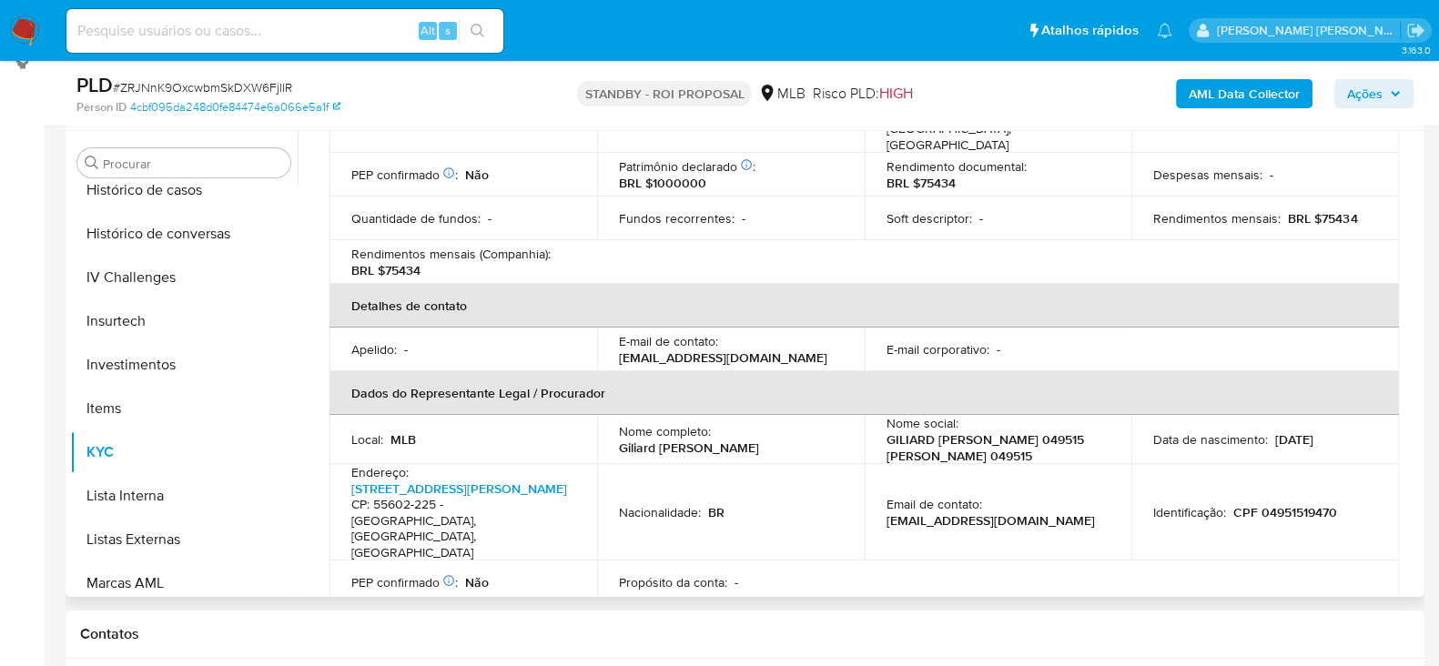
click at [1274, 504] on p "CPF 04951519470" at bounding box center [1285, 512] width 104 height 16
copy p "04951519470"
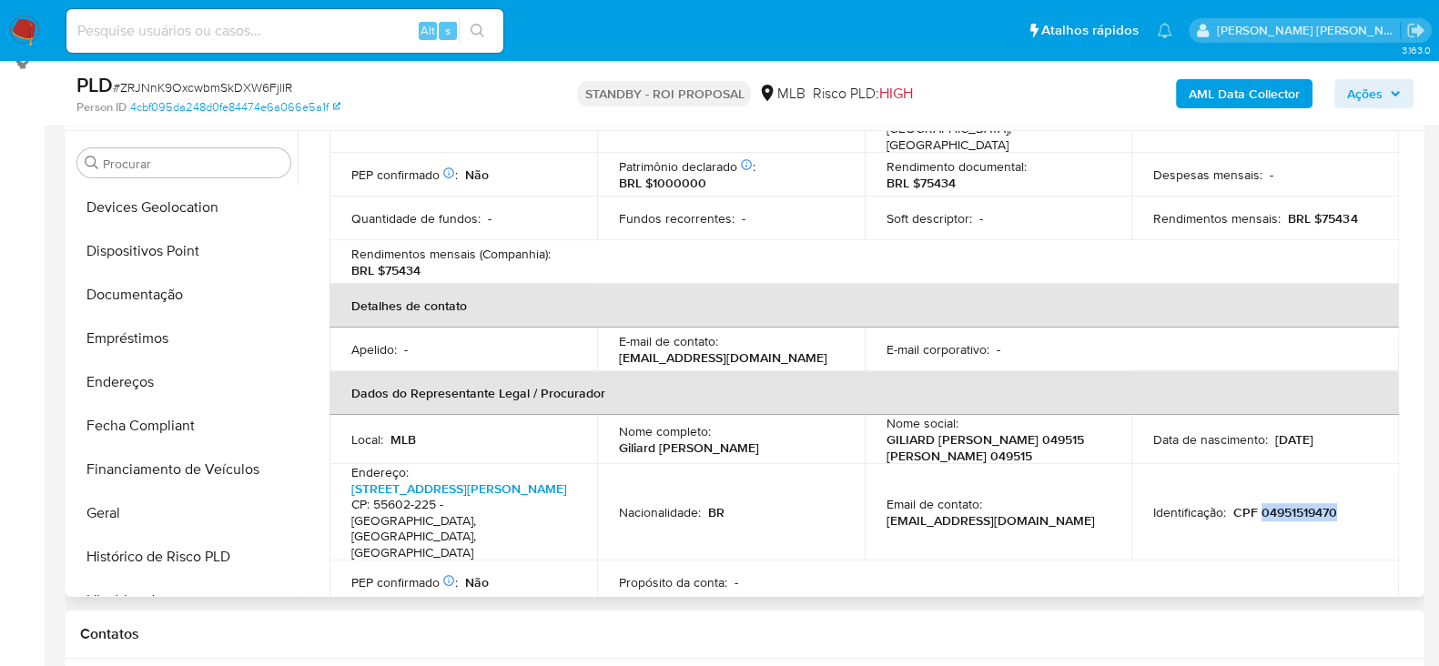
scroll to position [305, 0]
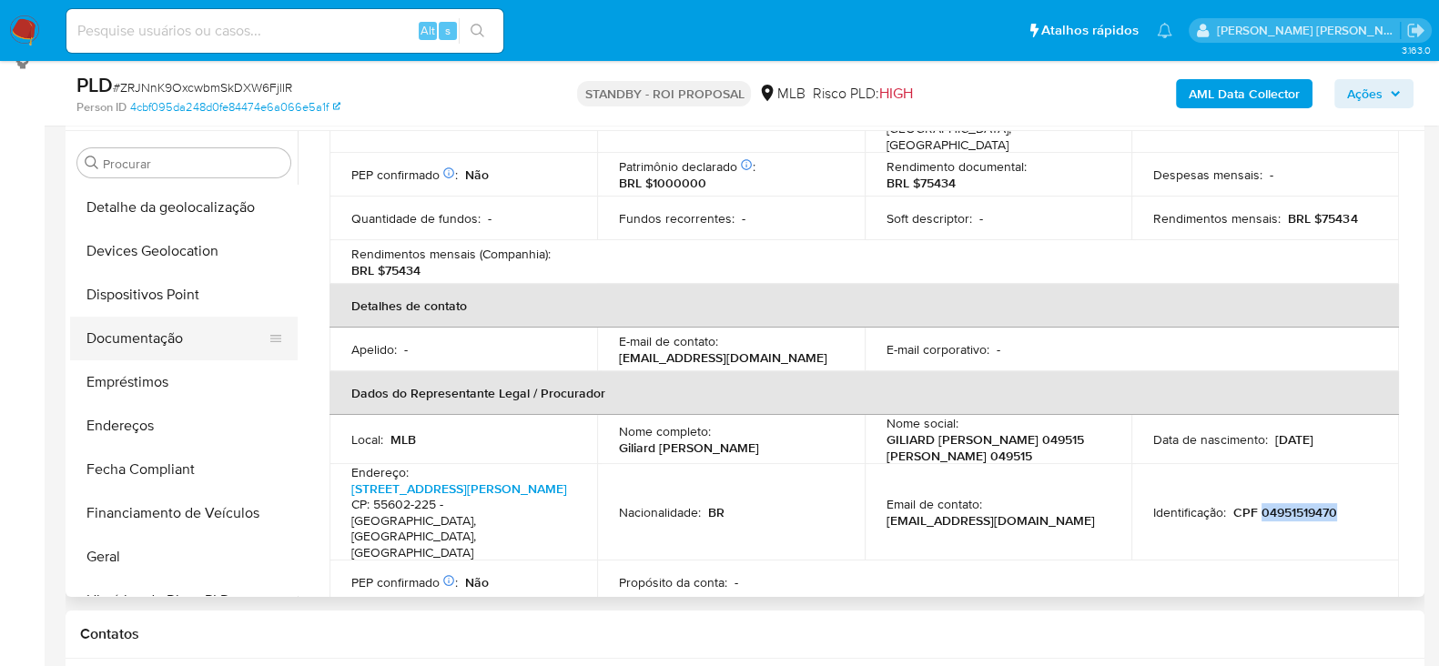
click at [176, 326] on button "Documentação" at bounding box center [176, 339] width 213 height 44
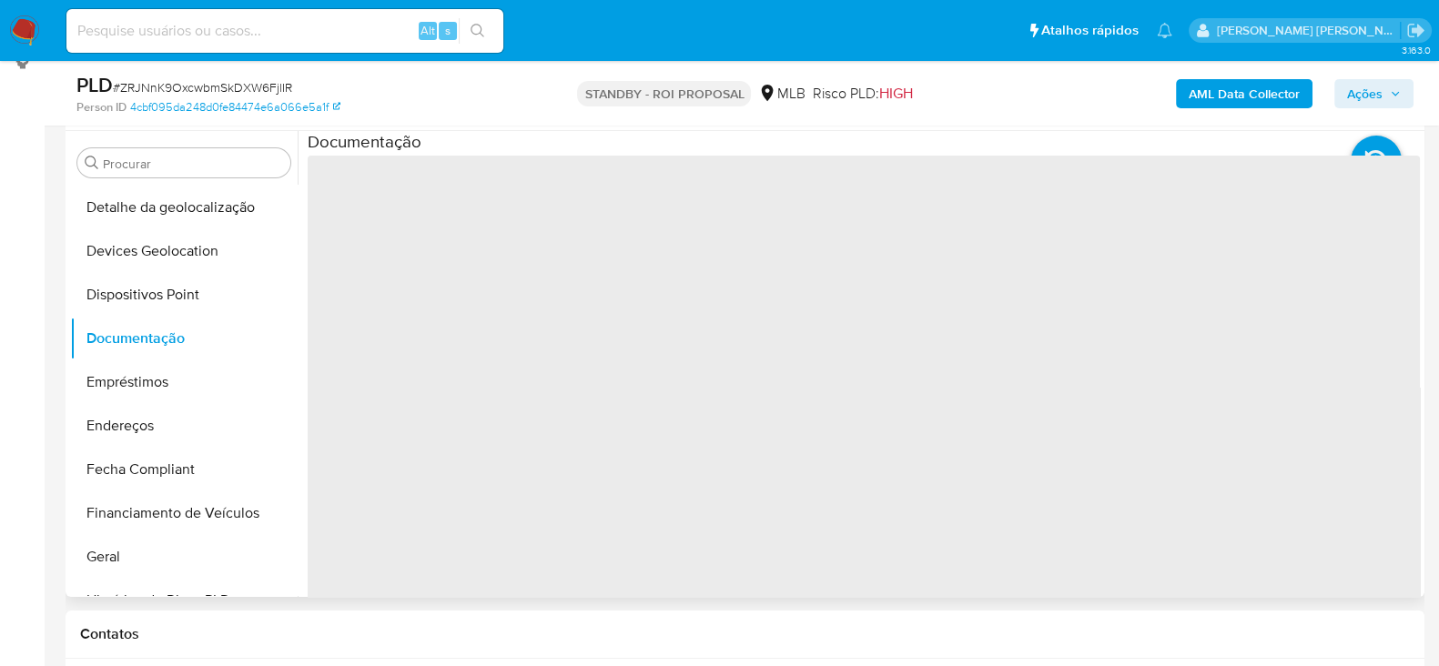
scroll to position [0, 0]
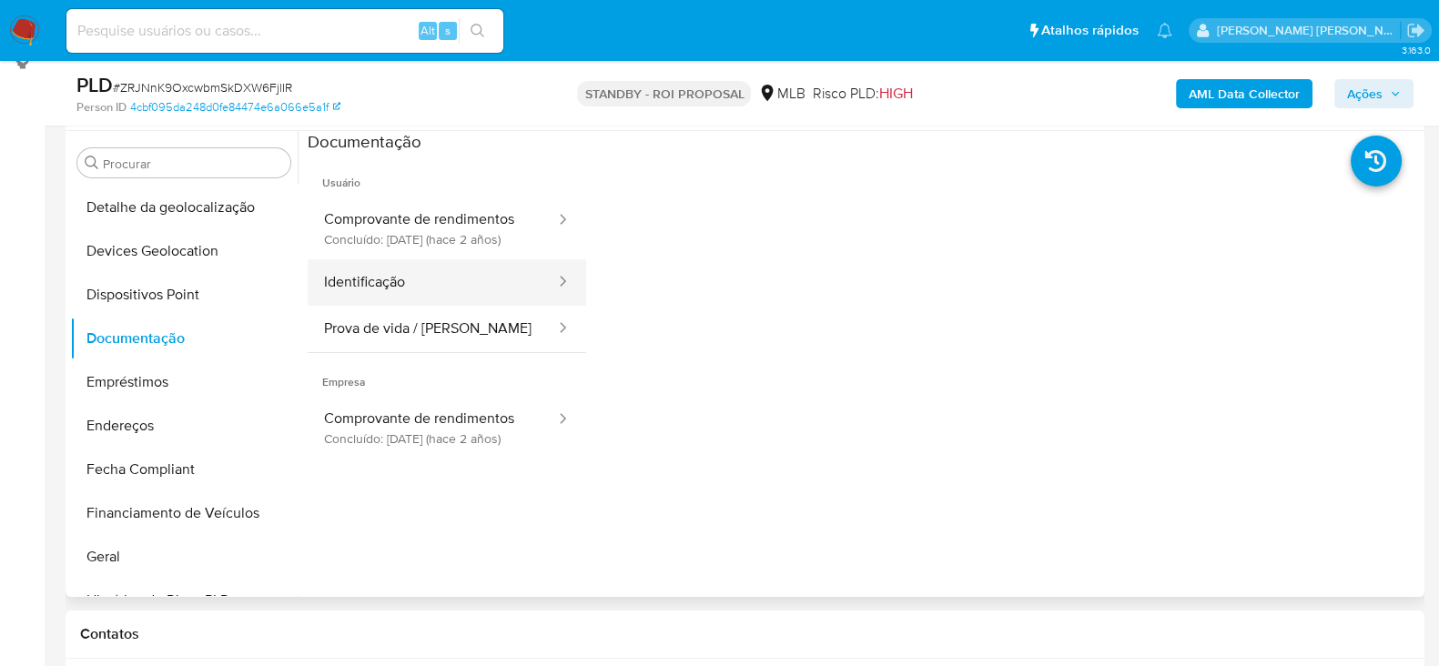
click at [469, 297] on button "Identificação" at bounding box center [432, 282] width 249 height 46
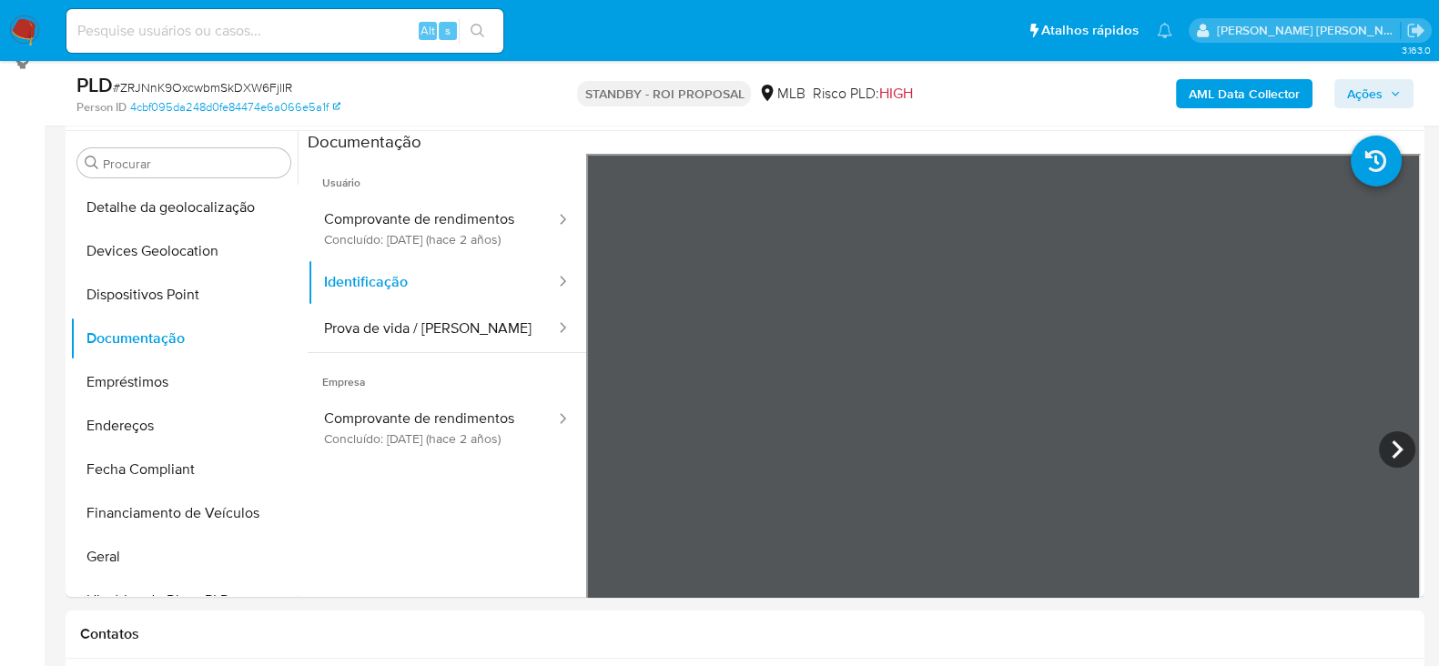
click at [205, 25] on input at bounding box center [284, 31] width 437 height 24
paste input "kGea2LqE1JRkThc9SgDS2DHa"
type input "kGea2LqE1JRkThc9SgDS2DHa"
click at [485, 29] on button "search-icon" at bounding box center [477, 30] width 37 height 25
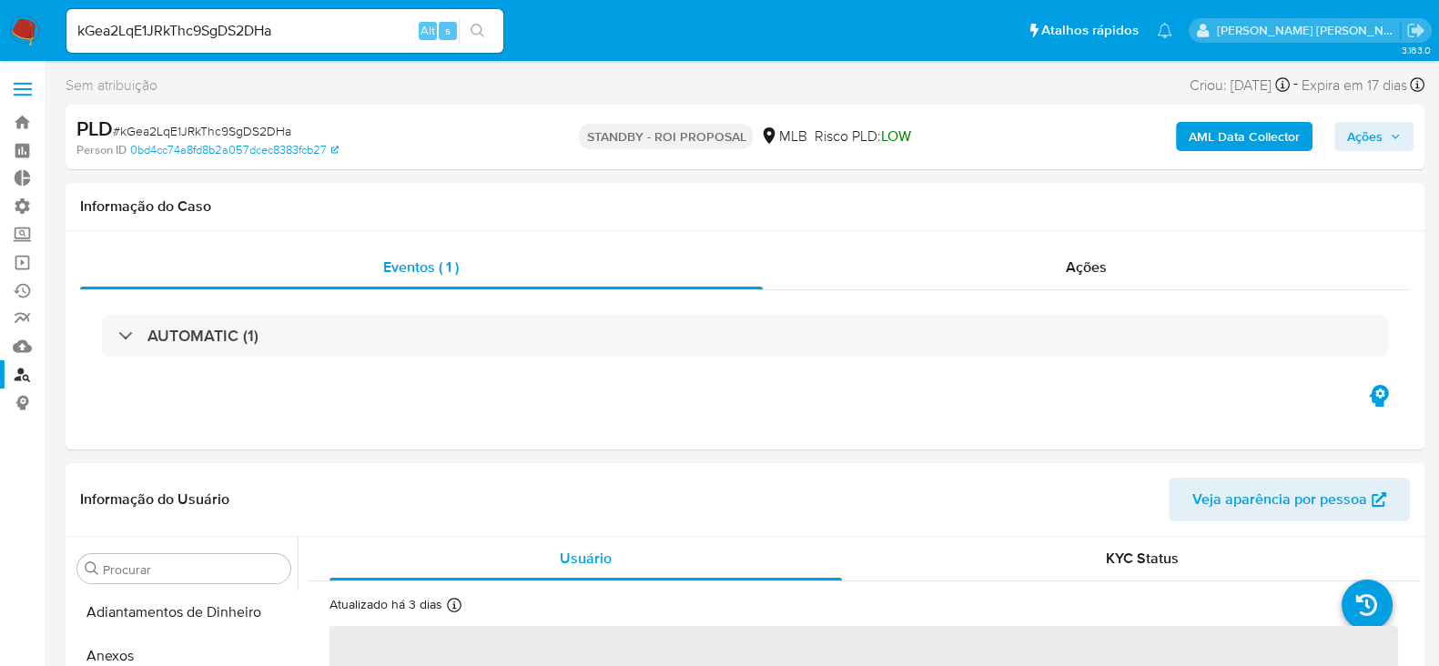
select select "10"
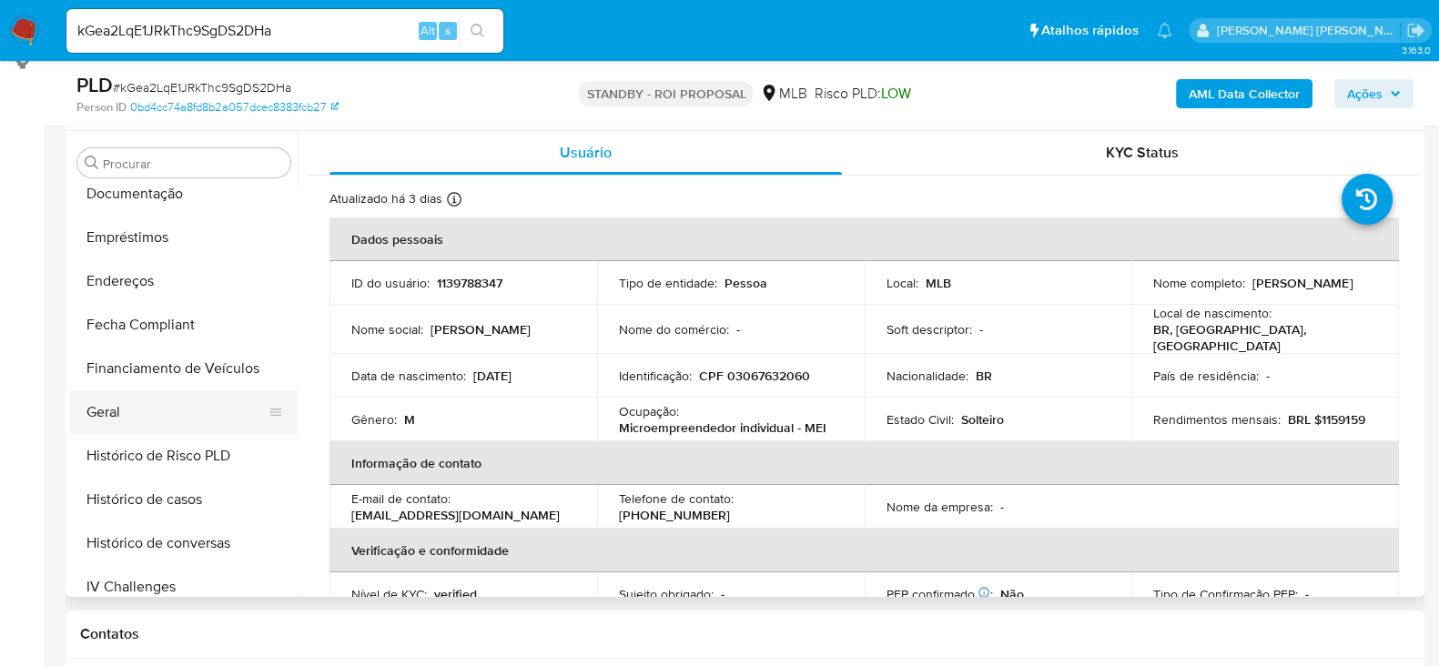
scroll to position [305, 0]
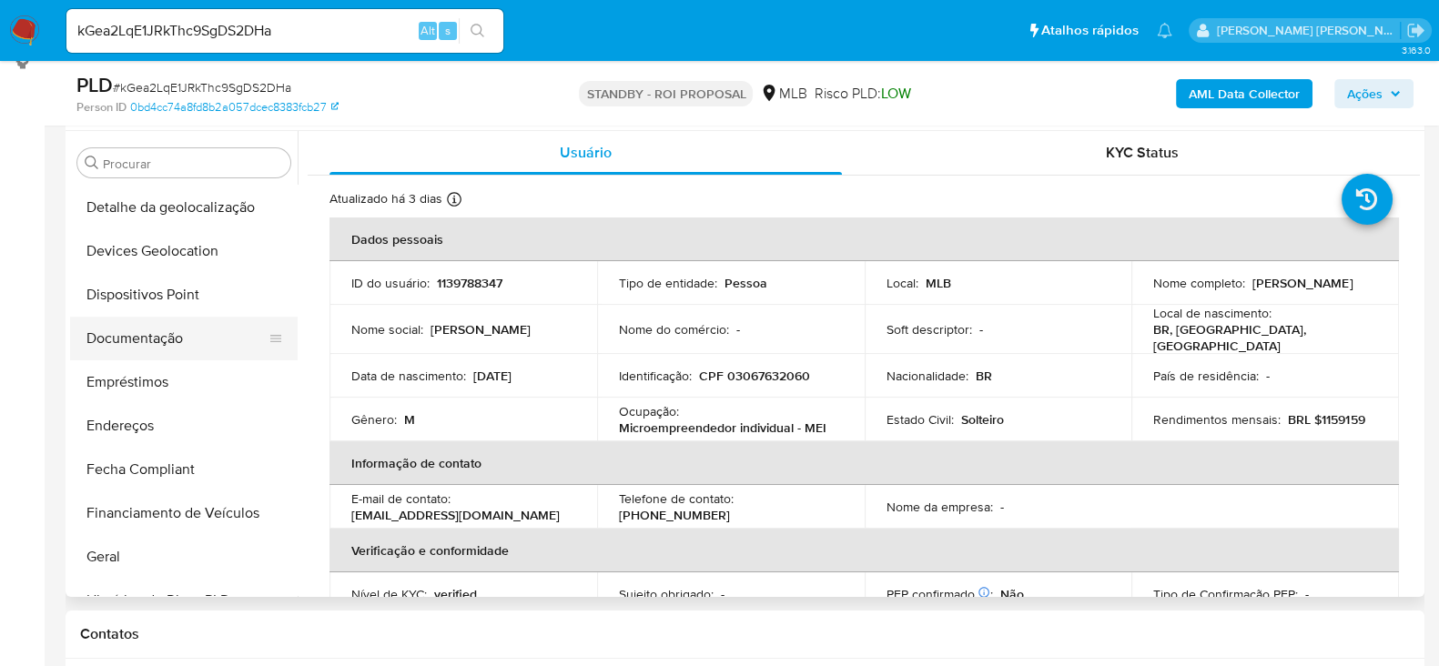
click at [182, 319] on button "Documentação" at bounding box center [176, 339] width 213 height 44
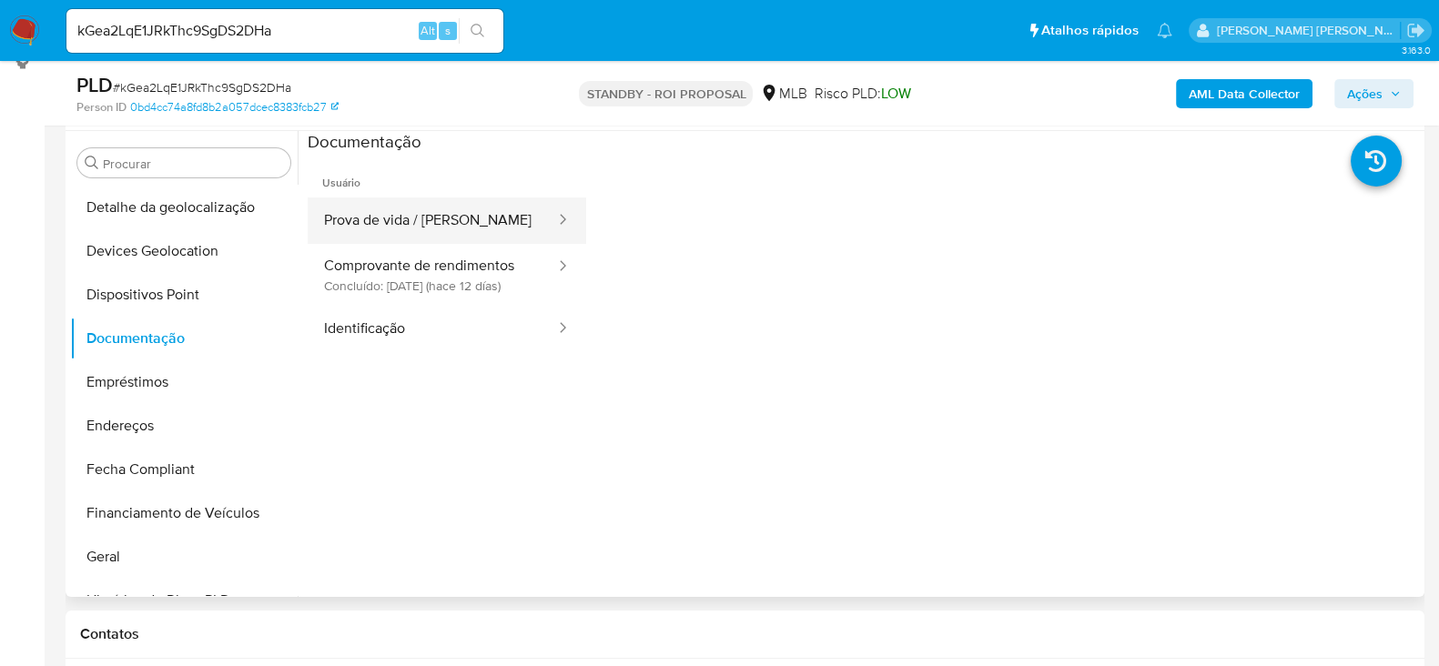
click at [399, 214] on button "Prova de vida / [PERSON_NAME]" at bounding box center [432, 221] width 249 height 46
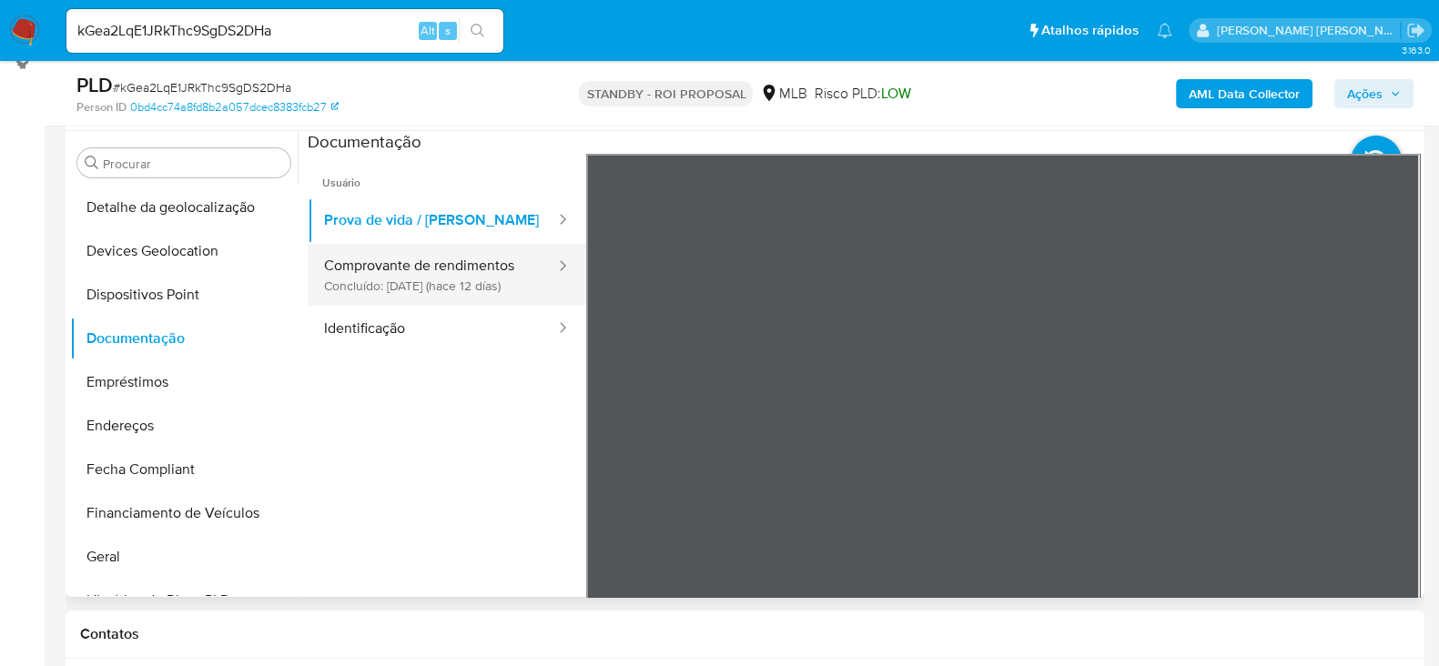
click at [483, 279] on button "Comprovante de rendimentos Concluído: 27/09/2025 (hace 12 días)" at bounding box center [432, 275] width 249 height 62
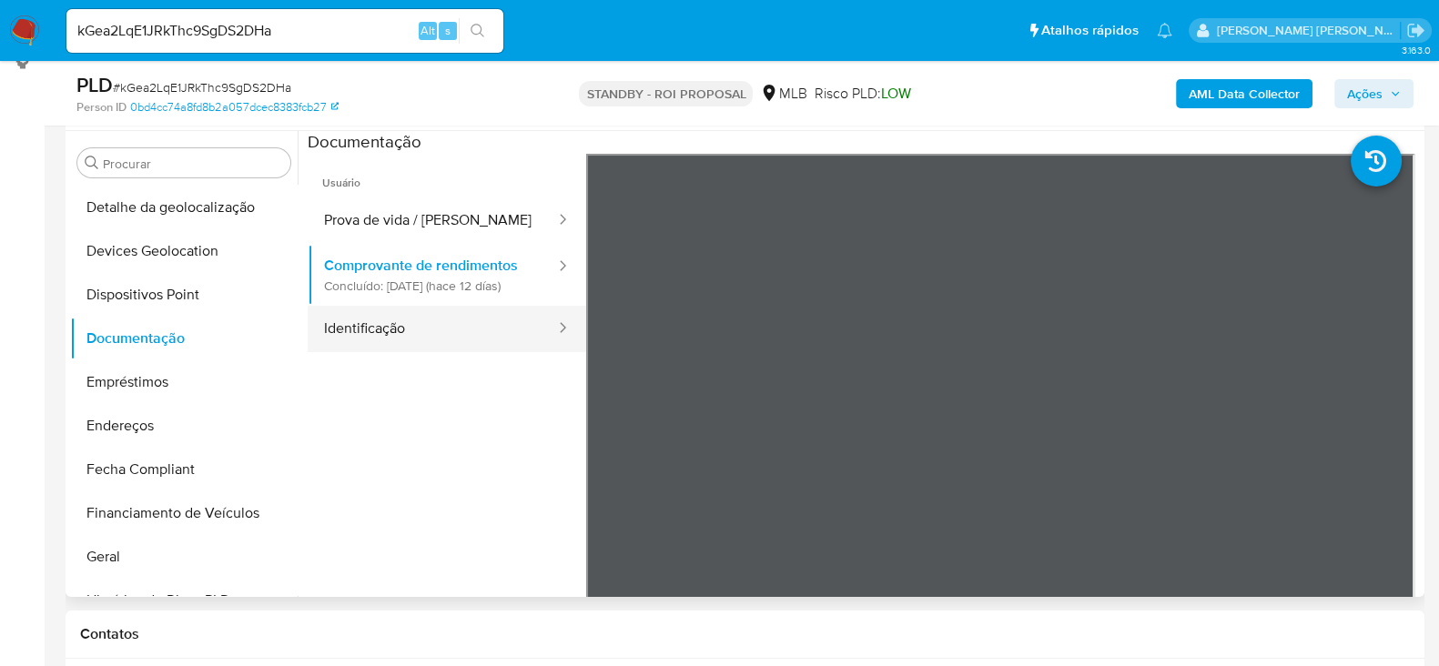
click at [360, 334] on button "Identificação" at bounding box center [432, 329] width 249 height 46
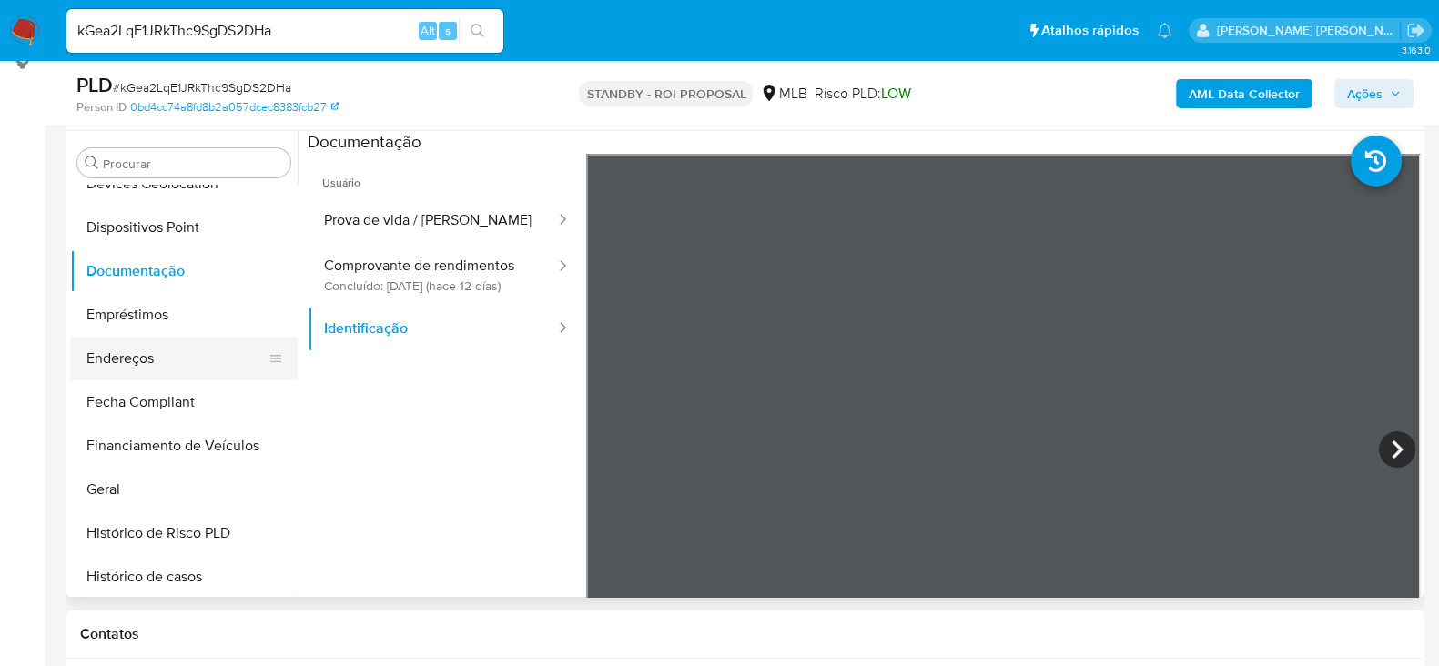
scroll to position [418, 0]
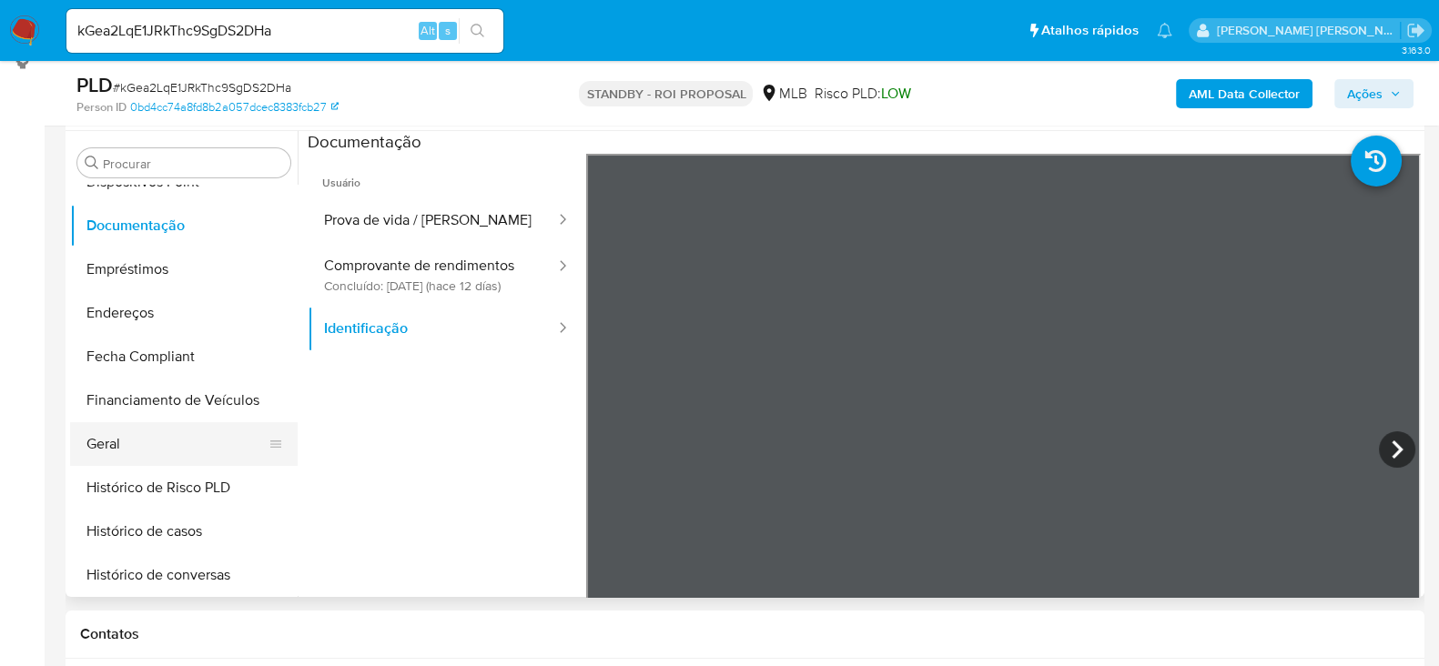
click at [157, 447] on button "Geral" at bounding box center [176, 444] width 213 height 44
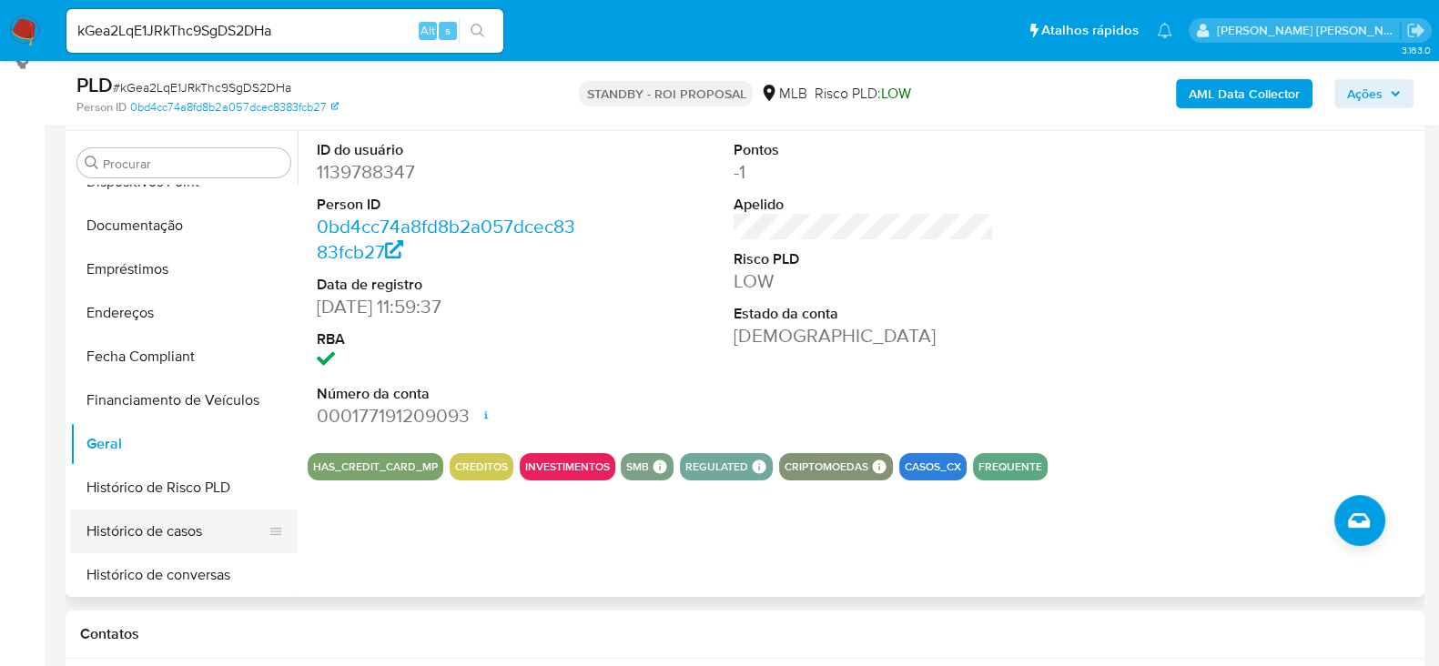
scroll to position [532, 0]
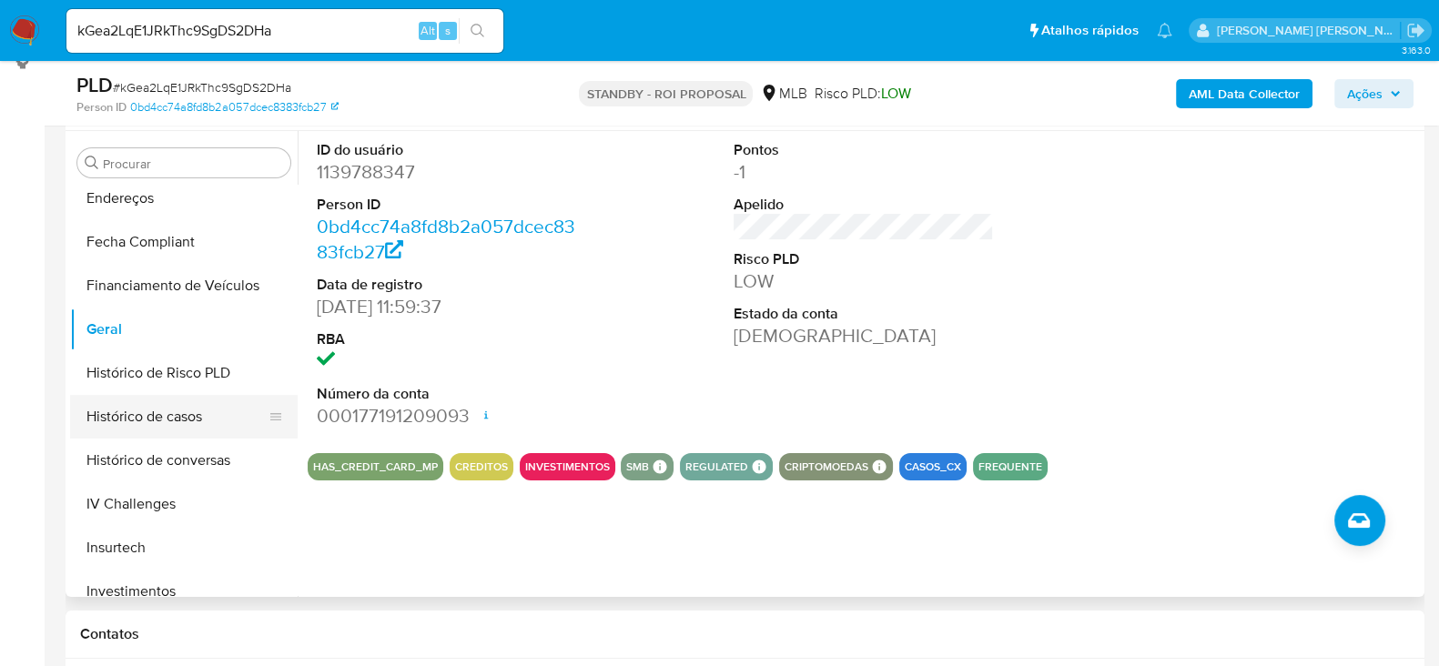
click at [191, 425] on button "Histórico de casos" at bounding box center [176, 417] width 213 height 44
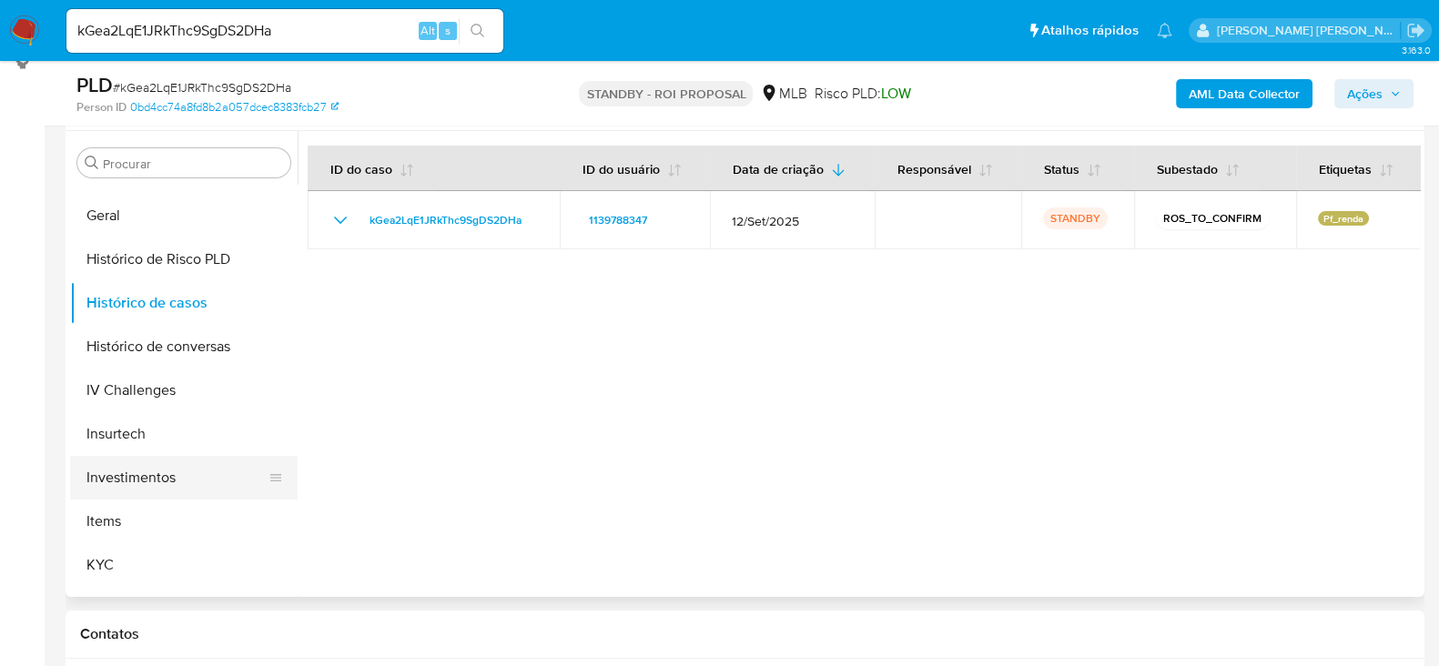
scroll to position [759, 0]
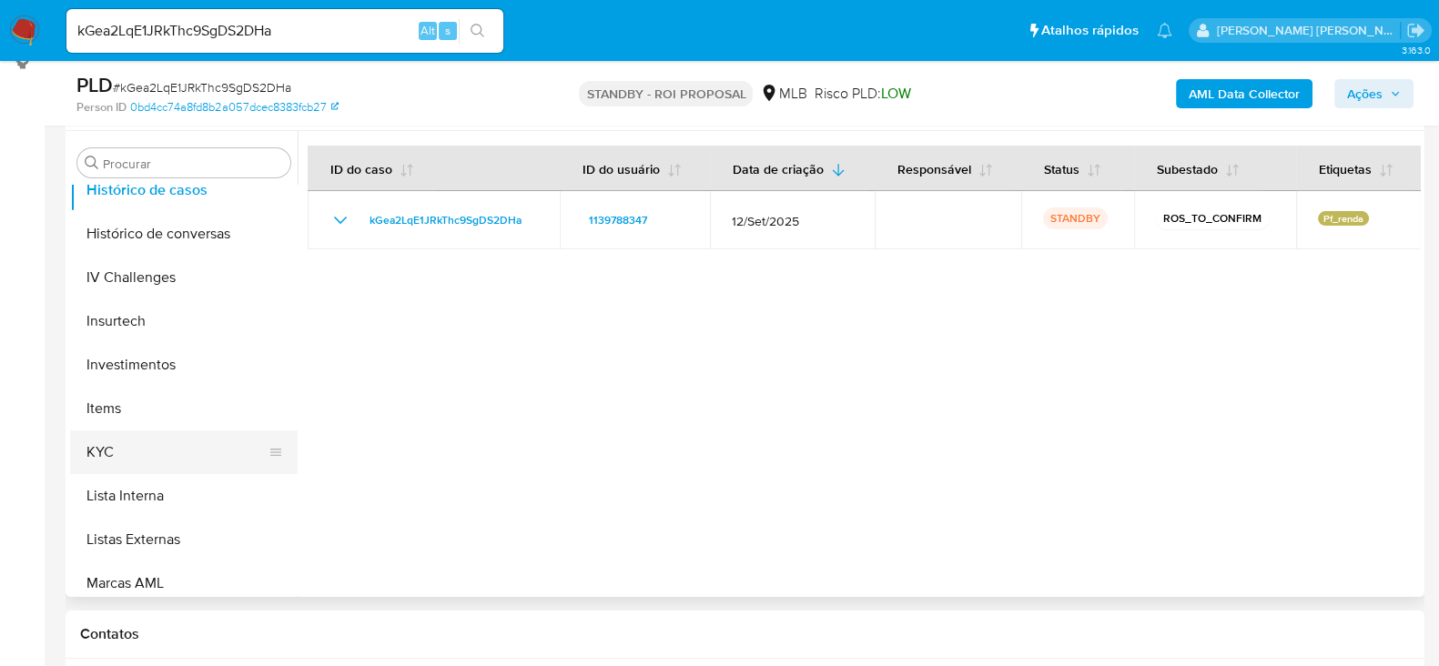
click at [177, 454] on button "KYC" at bounding box center [176, 453] width 213 height 44
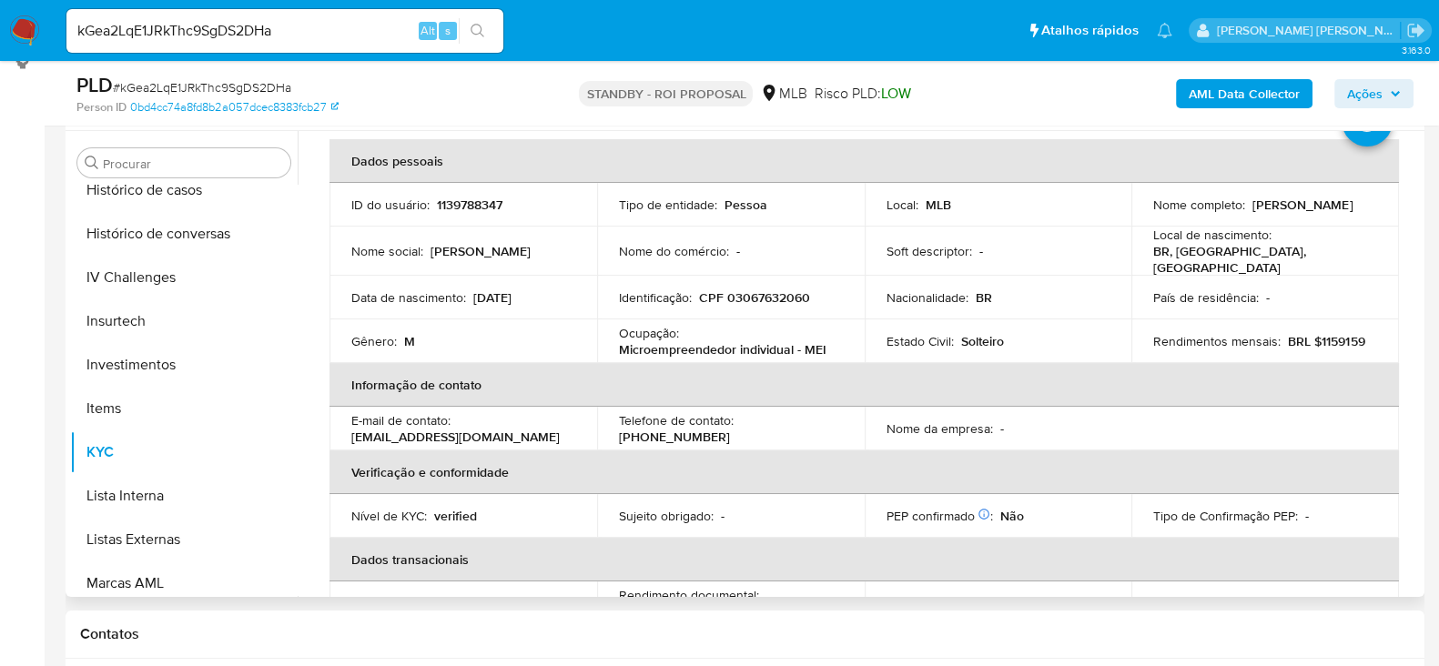
scroll to position [113, 0]
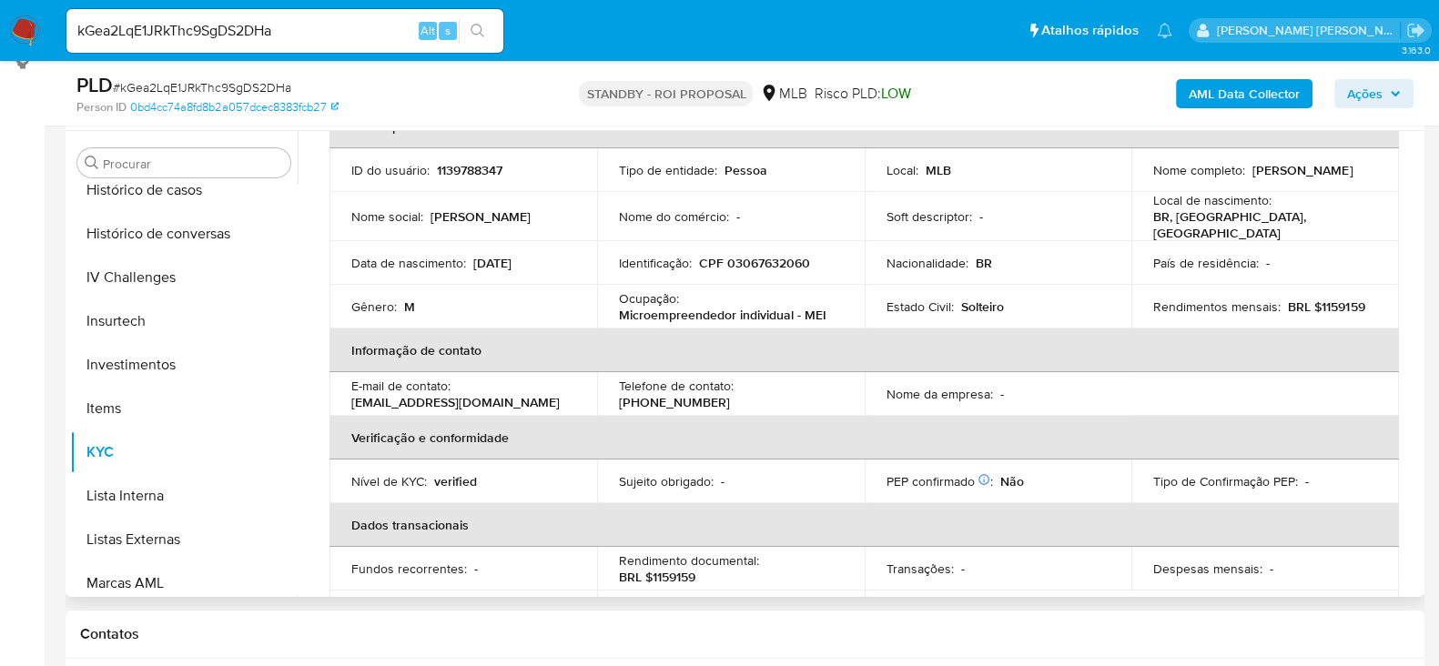
click at [1252, 177] on p "Andre Antoniazzi Pedroso" at bounding box center [1302, 170] width 100 height 16
click at [1252, 178] on p "Andre Antoniazzi Pedroso" at bounding box center [1302, 170] width 100 height 16
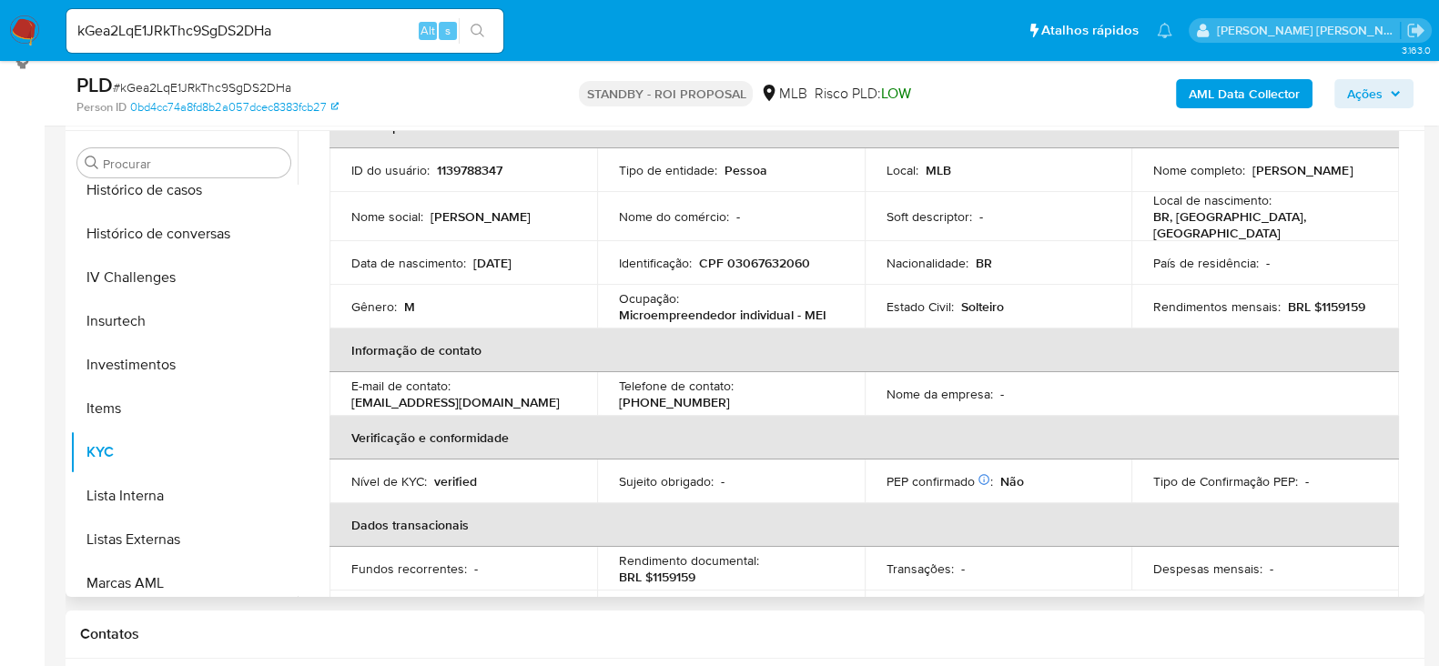
drag, startPoint x: 1147, startPoint y: 176, endPoint x: 1296, endPoint y: 179, distance: 149.3
click at [1296, 178] on div "Nome completo : Andre Antoniazzi Pedroso" at bounding box center [1265, 170] width 224 height 16
copy p "Andre Antoniazzi Pedroso"
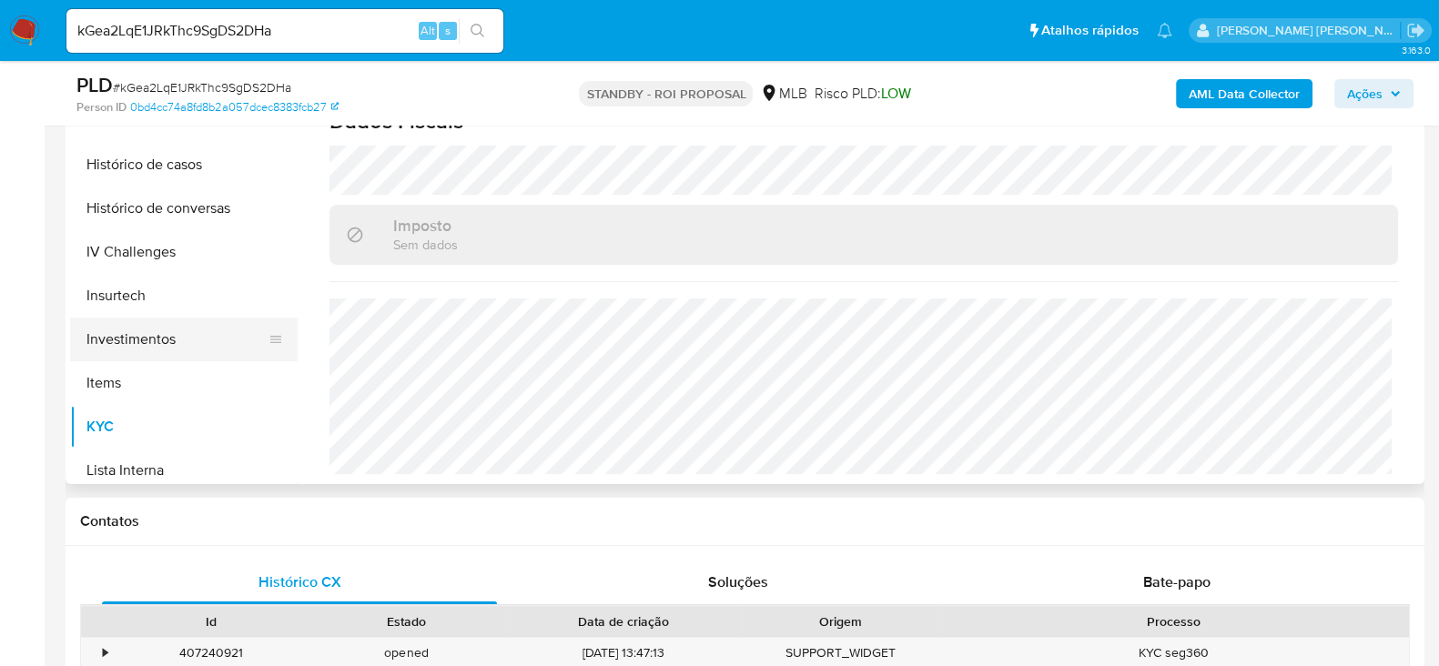
scroll to position [532, 0]
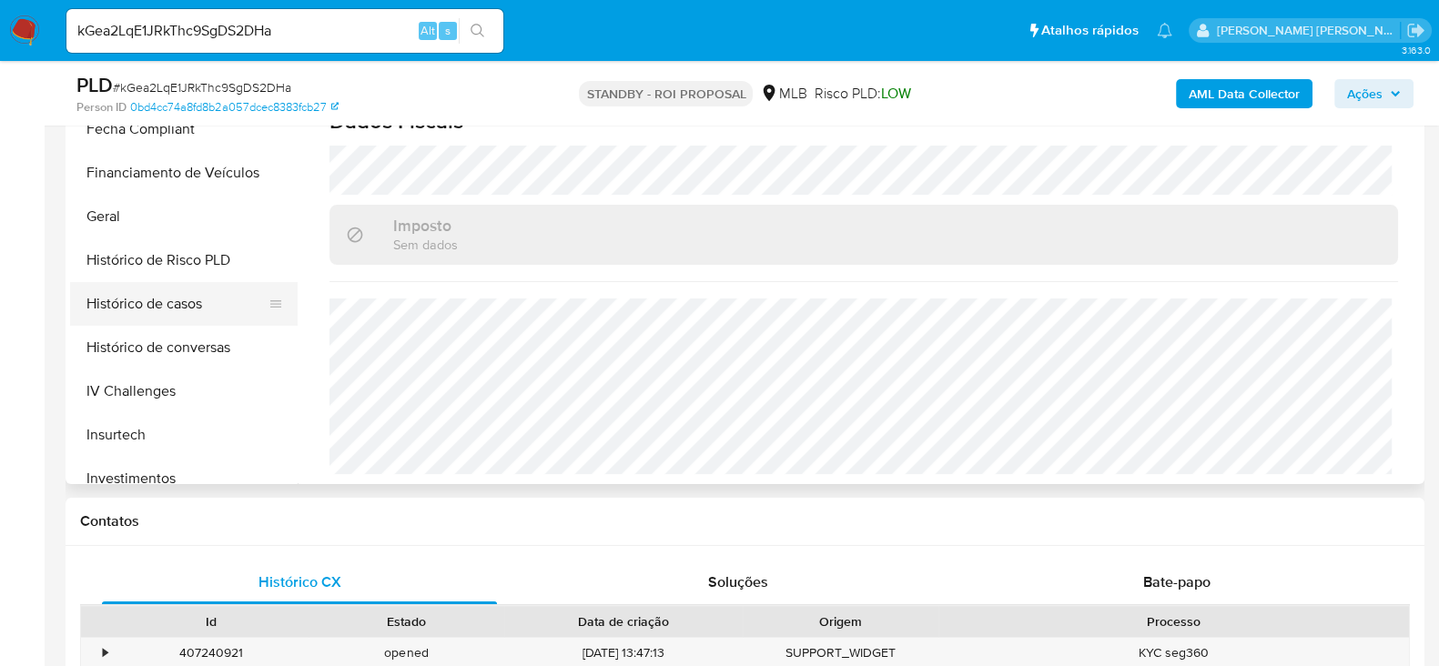
click at [150, 304] on button "Histórico de casos" at bounding box center [176, 304] width 213 height 44
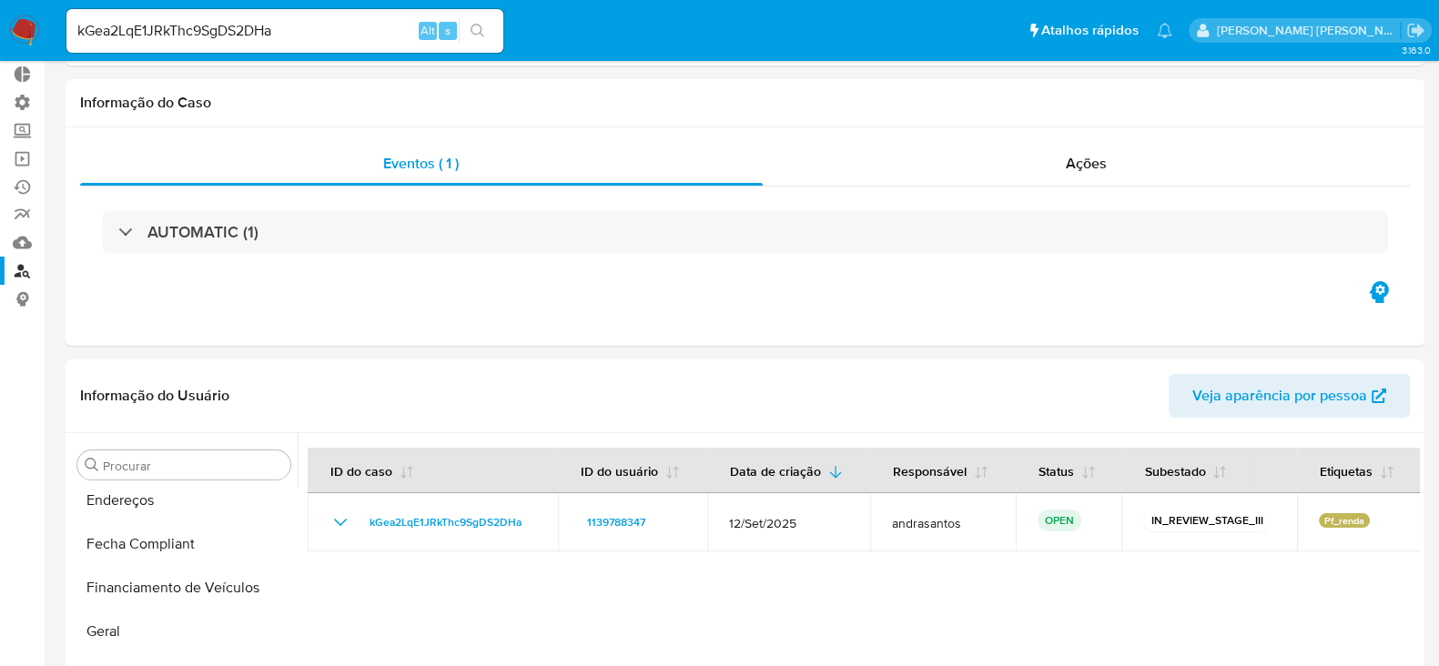
scroll to position [341, 0]
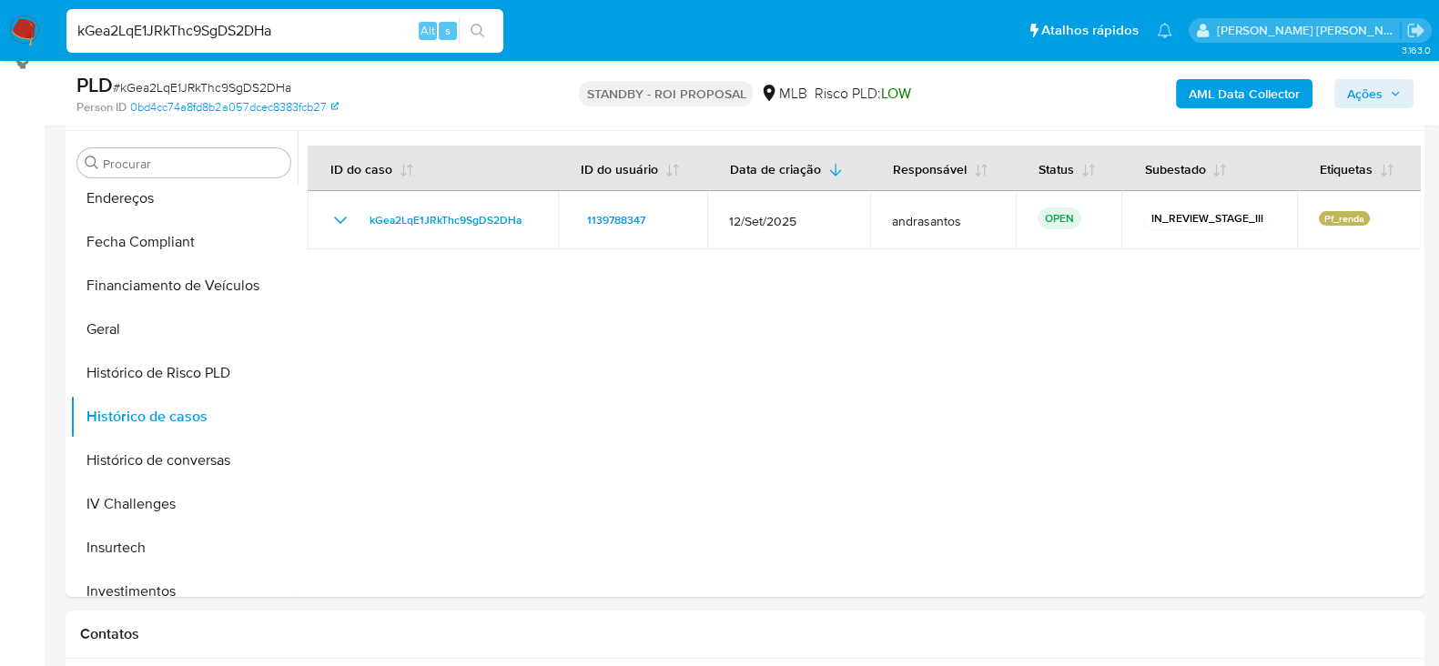
click at [189, 36] on input "kGea2LqE1JRkThc9SgDS2DHa" at bounding box center [284, 31] width 437 height 24
paste input "A0fJ1XDybloemtWq0UZp9LIe"
type input "A0fJ1XDybloemtWq0UZp9LIe"
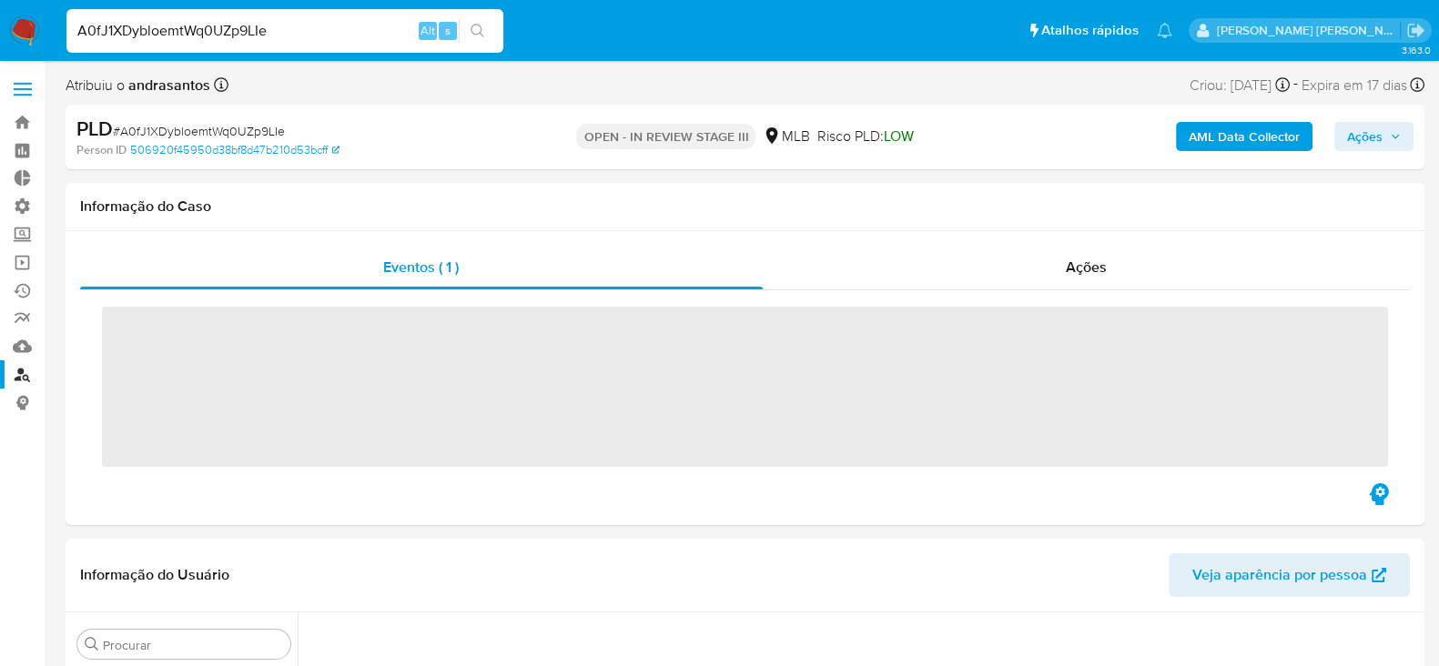
scroll to position [983, 0]
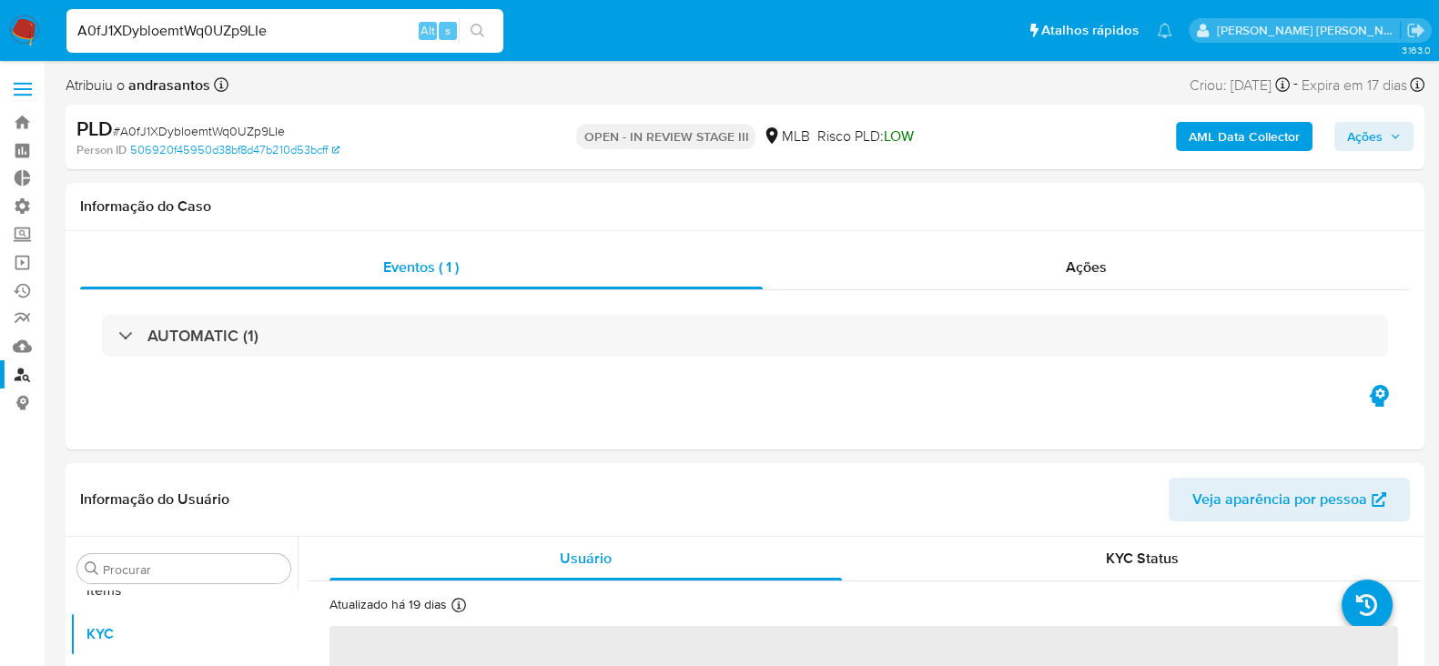
select select "10"
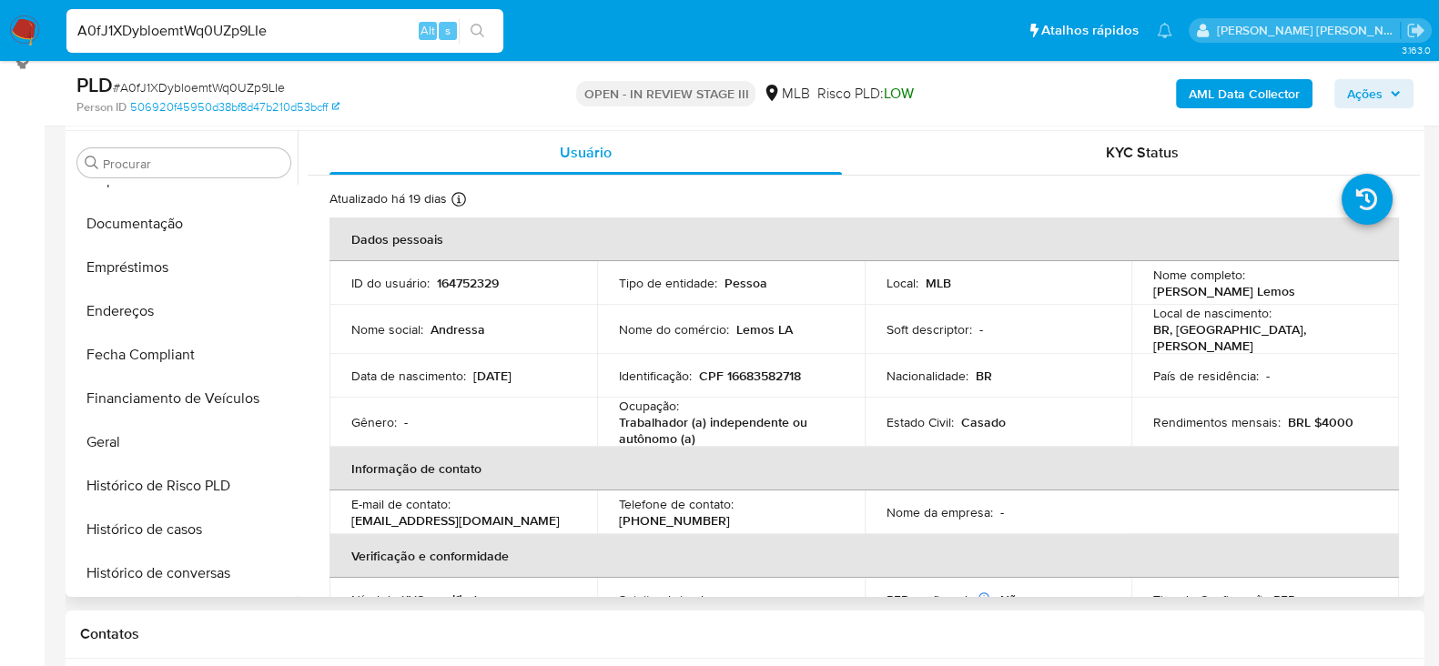
scroll to position [418, 0]
click at [167, 220] on button "Documentação" at bounding box center [176, 226] width 213 height 44
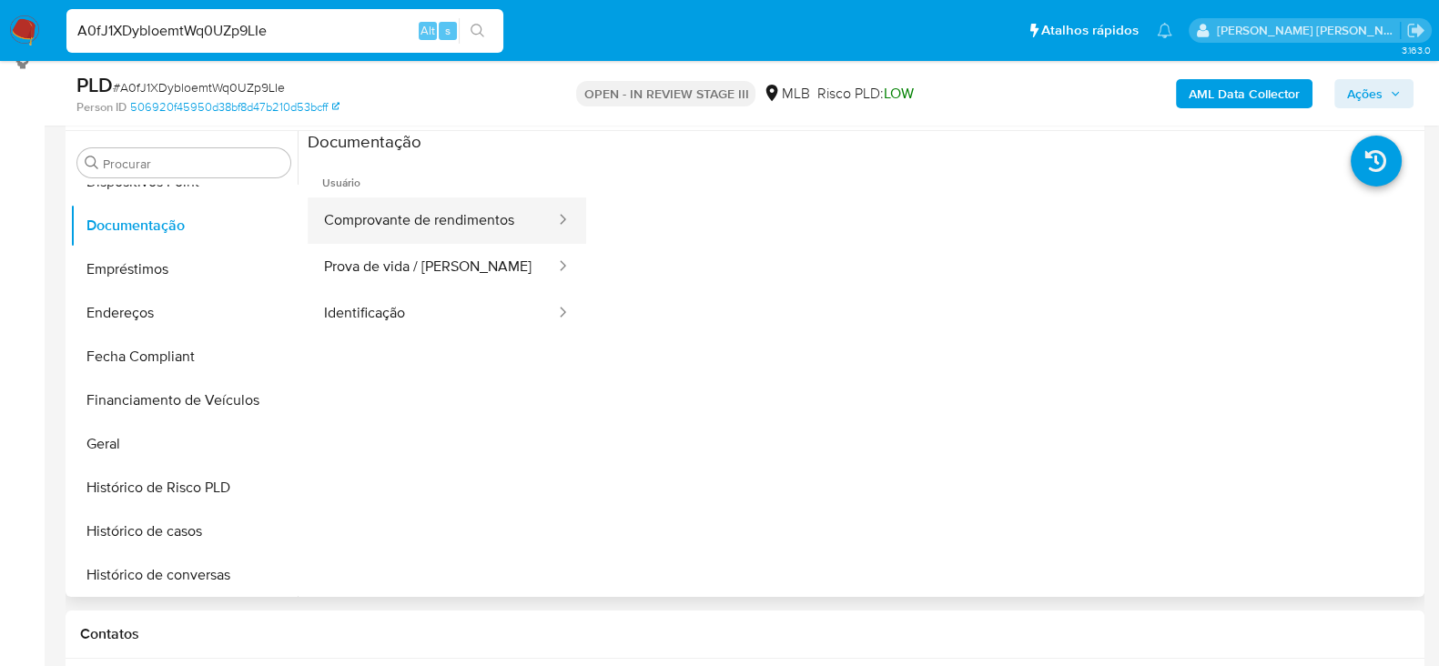
click at [514, 222] on button "Comprovante de rendimentos" at bounding box center [432, 221] width 249 height 46
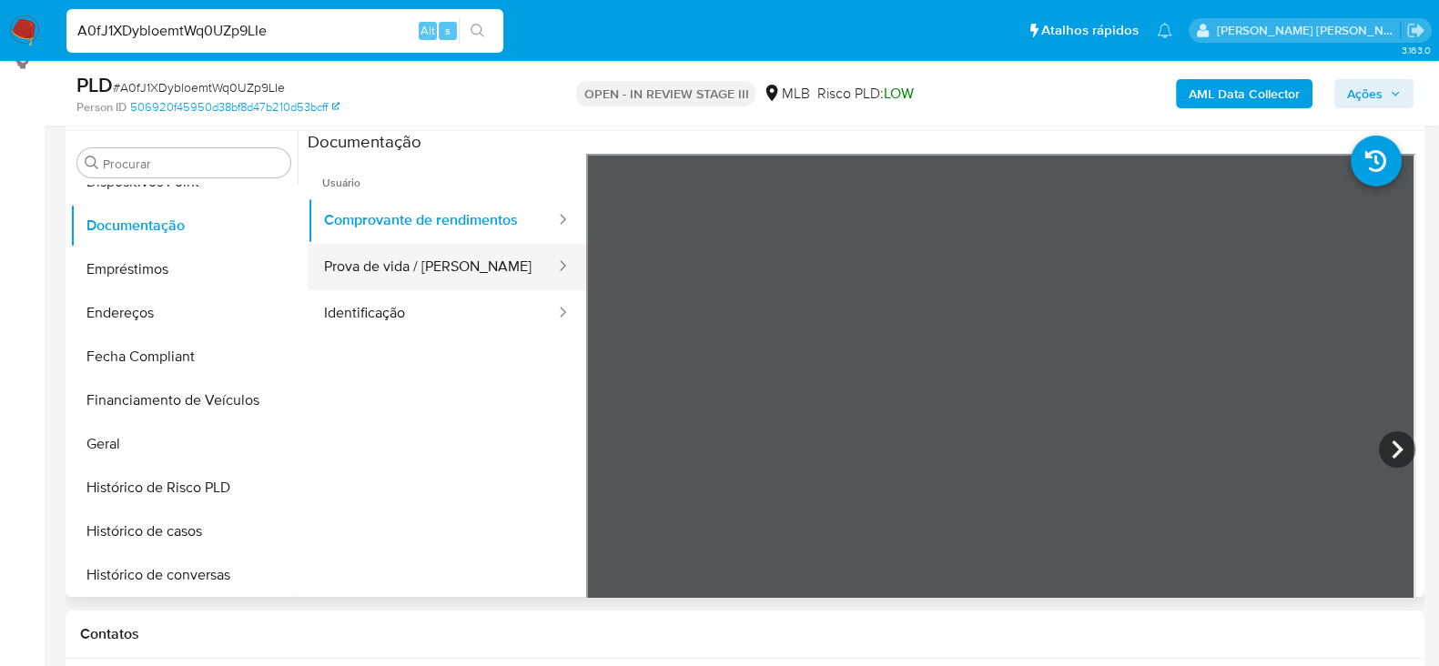
click at [400, 262] on button "Prova de vida / Selfie" at bounding box center [432, 267] width 249 height 46
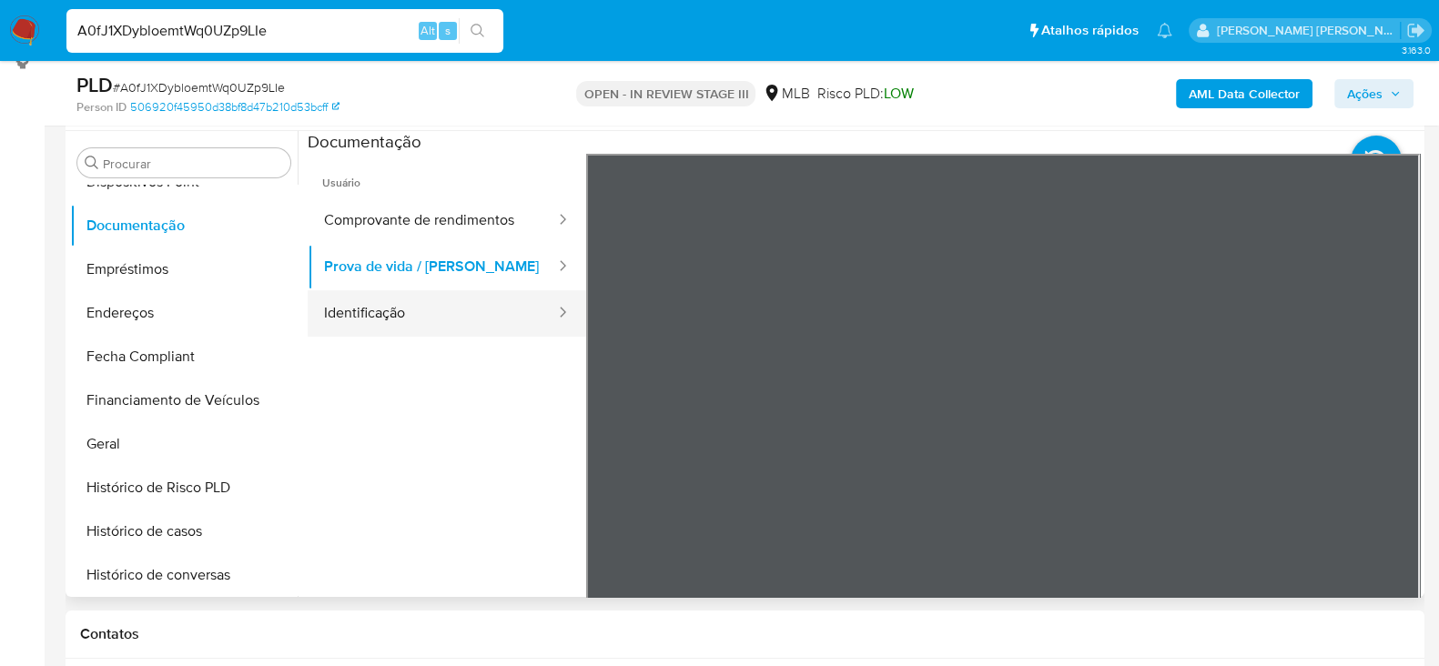
click at [376, 300] on button "Identificação" at bounding box center [432, 313] width 249 height 46
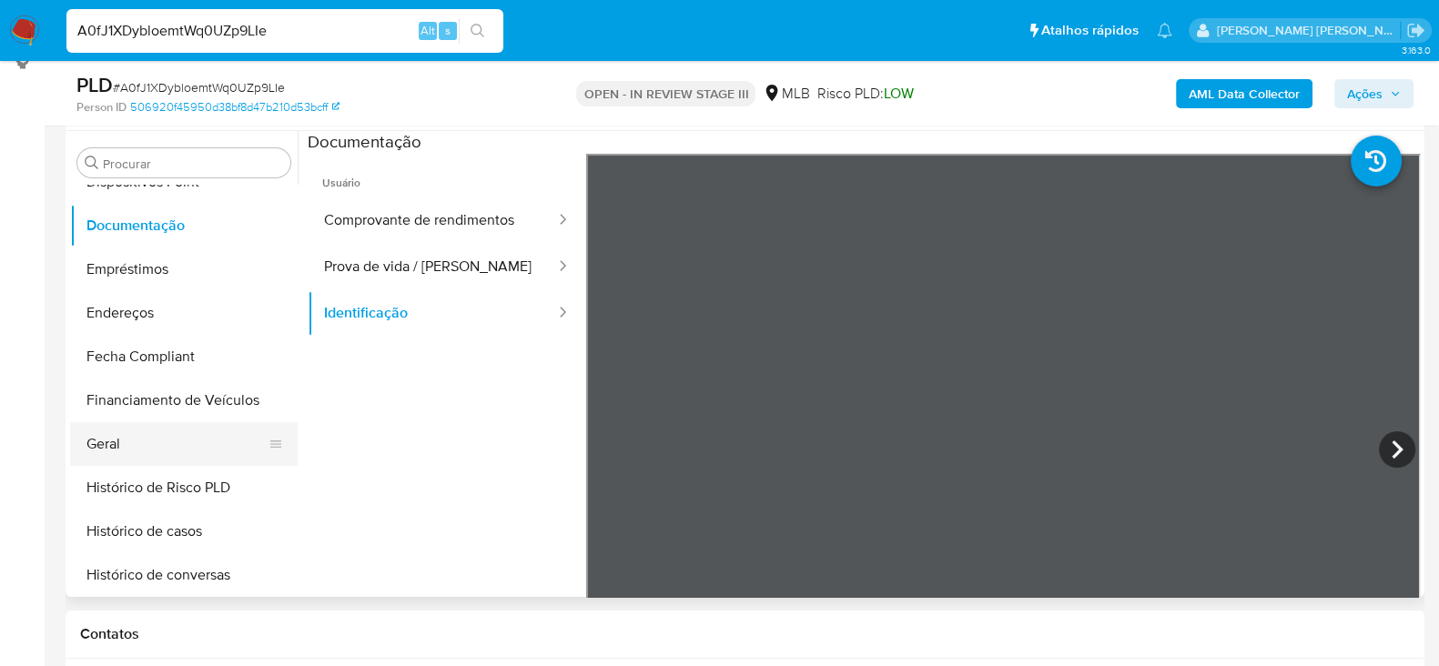
click at [128, 448] on button "Geral" at bounding box center [176, 444] width 213 height 44
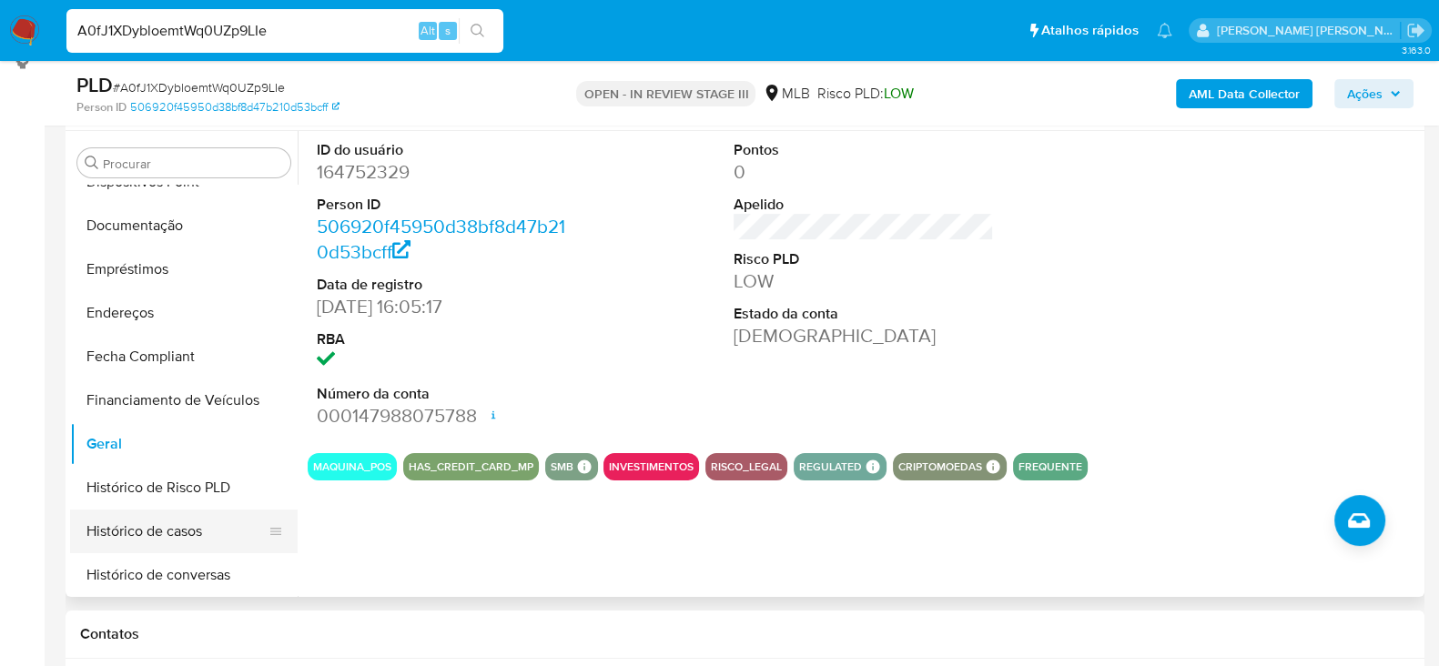
click at [121, 536] on button "Histórico de casos" at bounding box center [176, 532] width 213 height 44
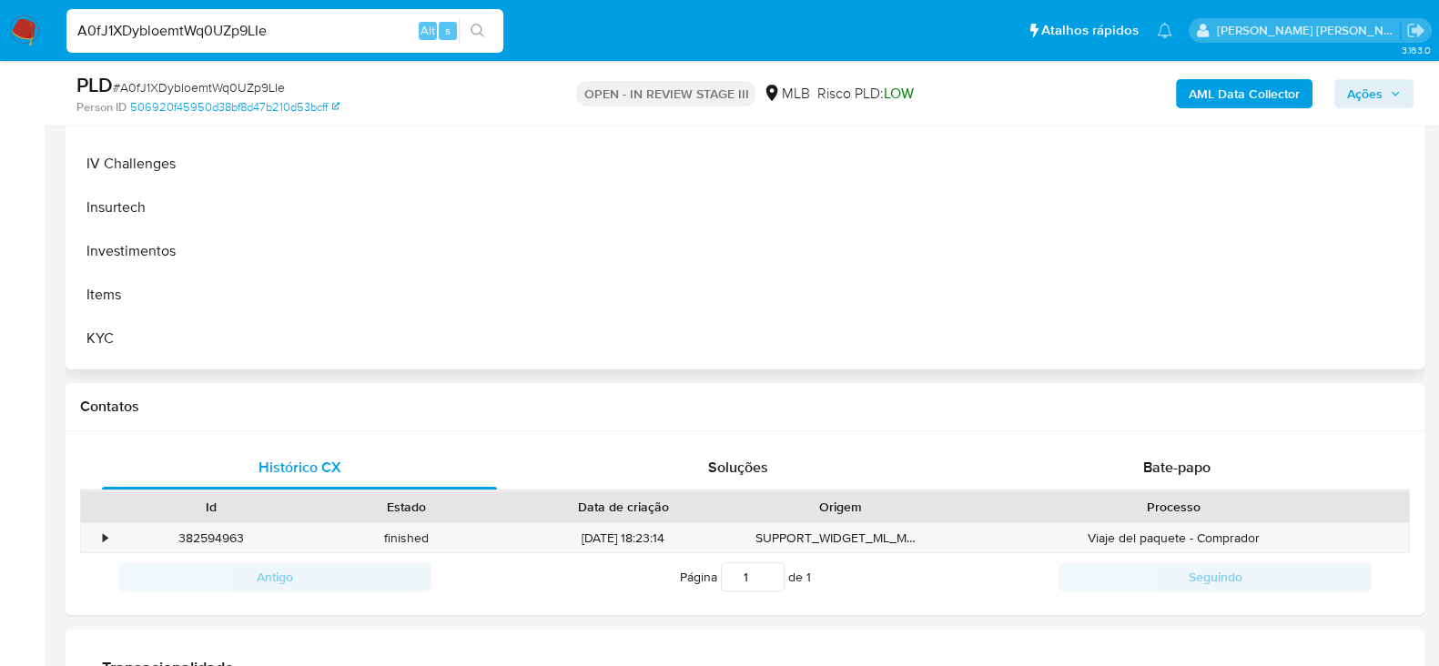
scroll to position [646, 0]
click at [157, 329] on button "KYC" at bounding box center [176, 338] width 213 height 44
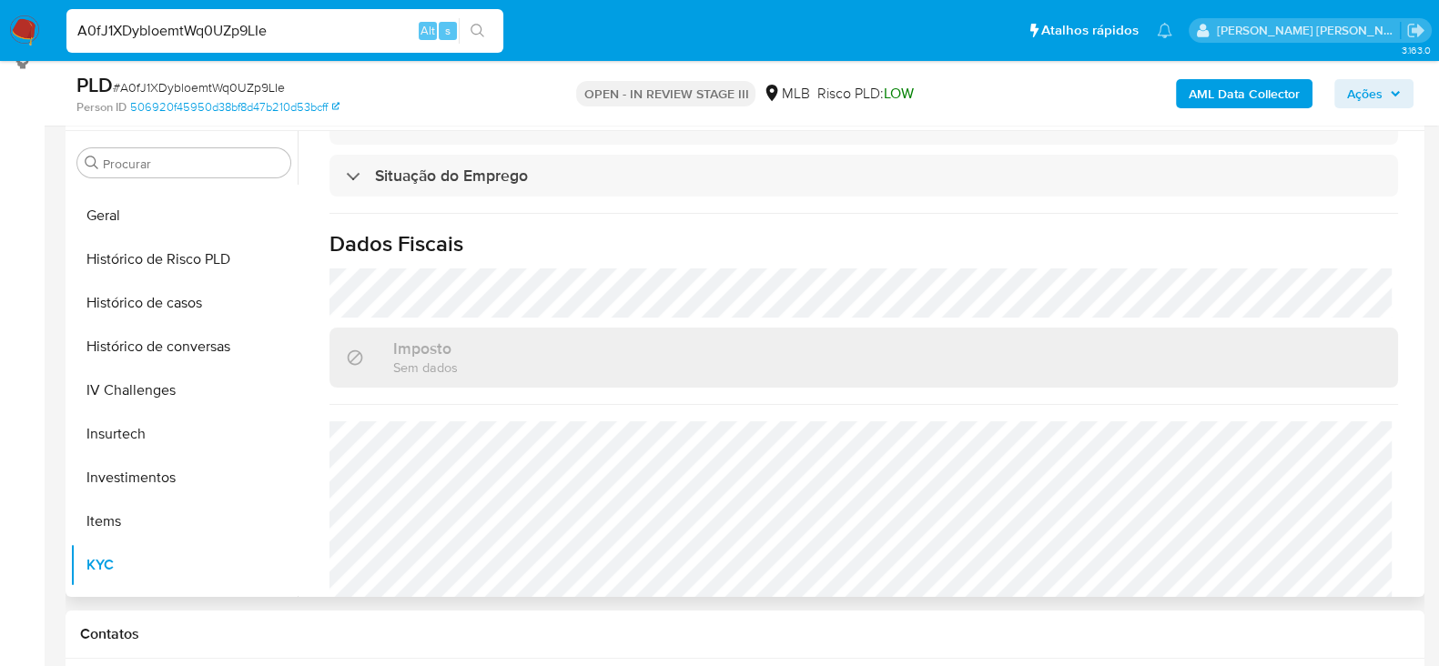
scroll to position [796, 0]
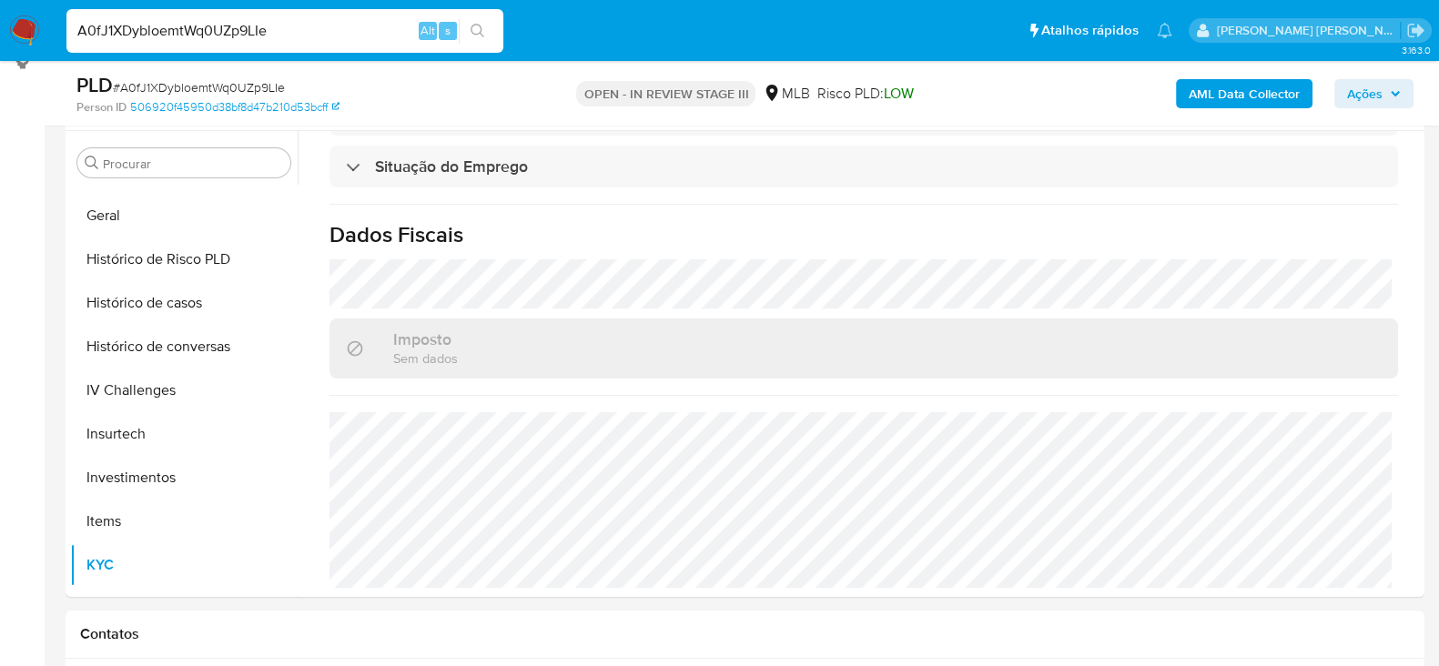
click at [205, 25] on input "A0fJ1XDybloemtWq0UZp9LIe" at bounding box center [284, 31] width 437 height 24
paste input "42lJigDtkopJk5BgOg7XUfoO"
type input "42lJigDtkopJk5BgOg7XUfoO"
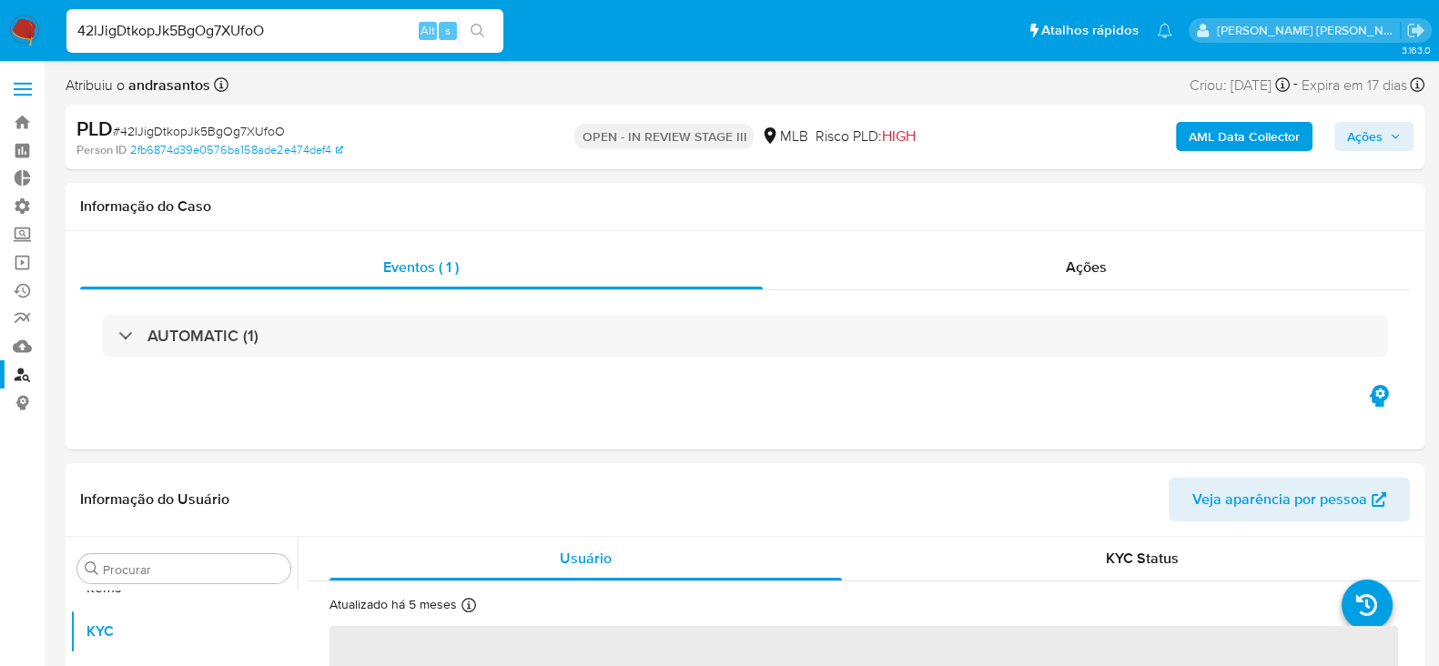
scroll to position [988, 0]
select select "10"
click at [214, 34] on input "42lJigDtkopJk5BgOg7XUfoO" at bounding box center [284, 31] width 437 height 24
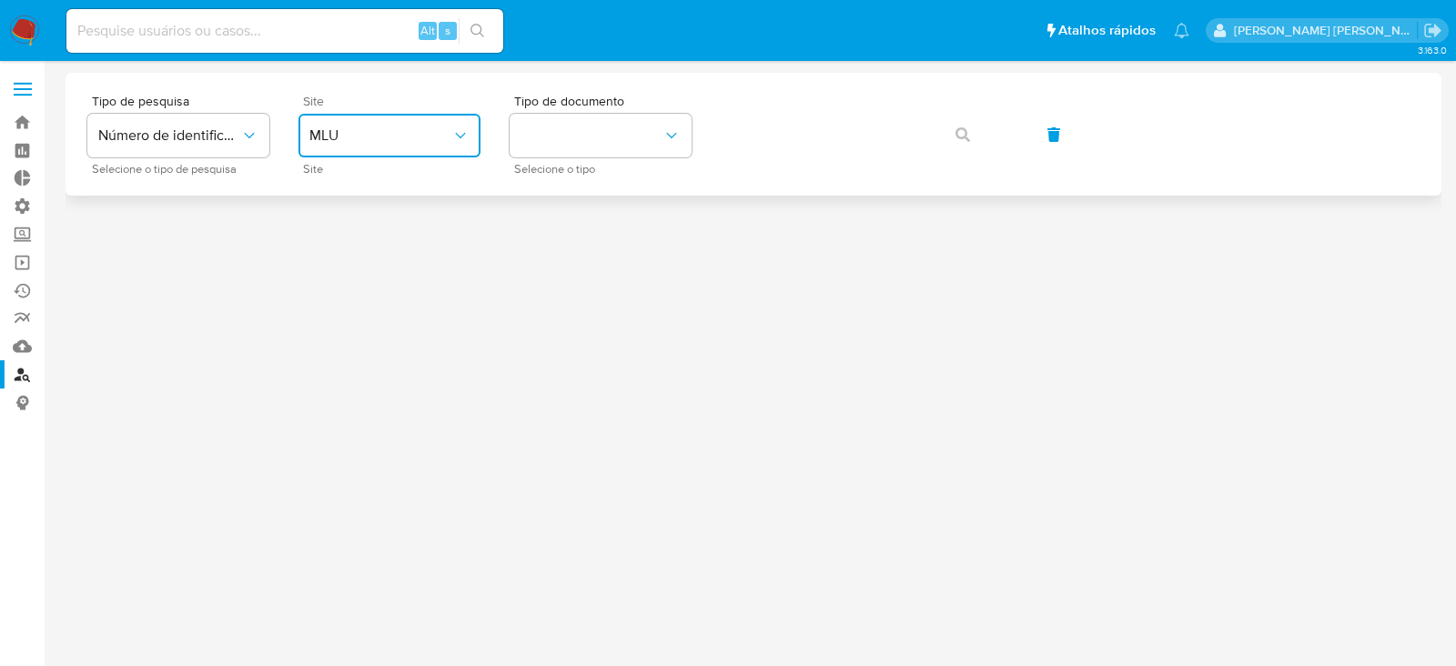
click at [466, 136] on icon "site_id" at bounding box center [460, 136] width 18 height 18
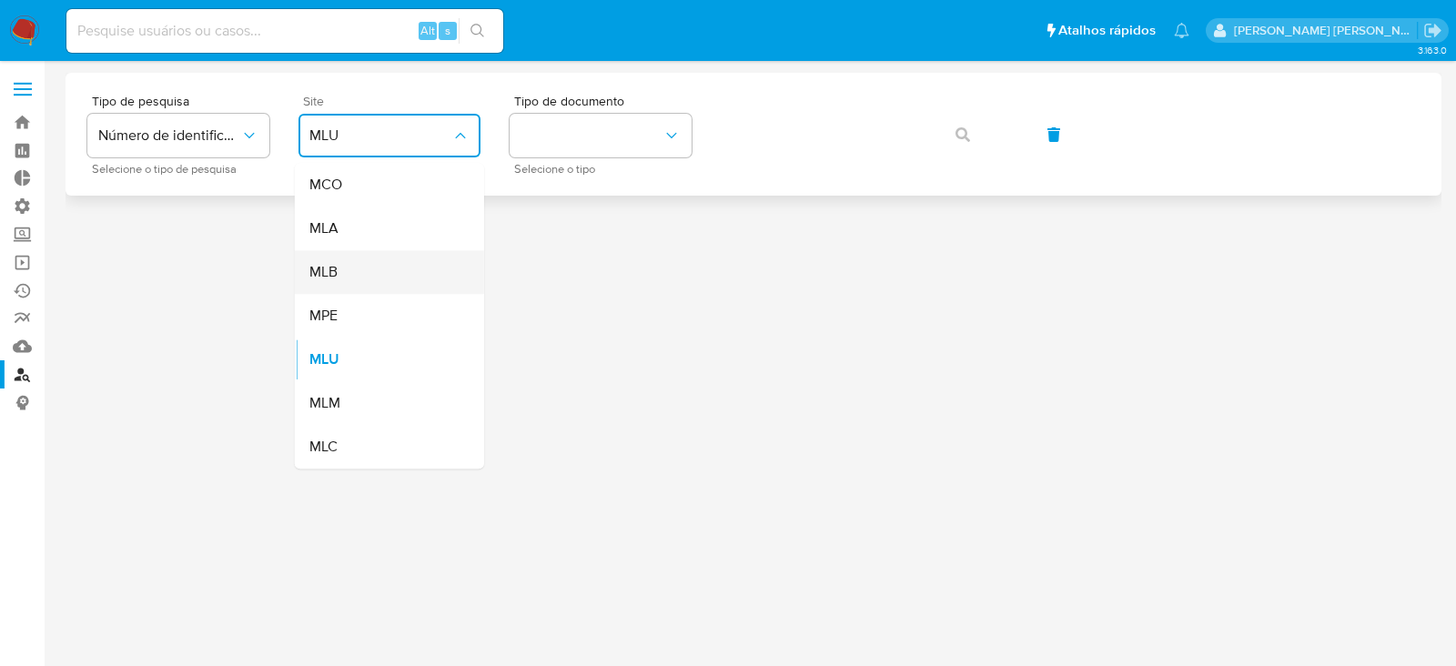
click at [366, 279] on div "MLB" at bounding box center [383, 272] width 149 height 44
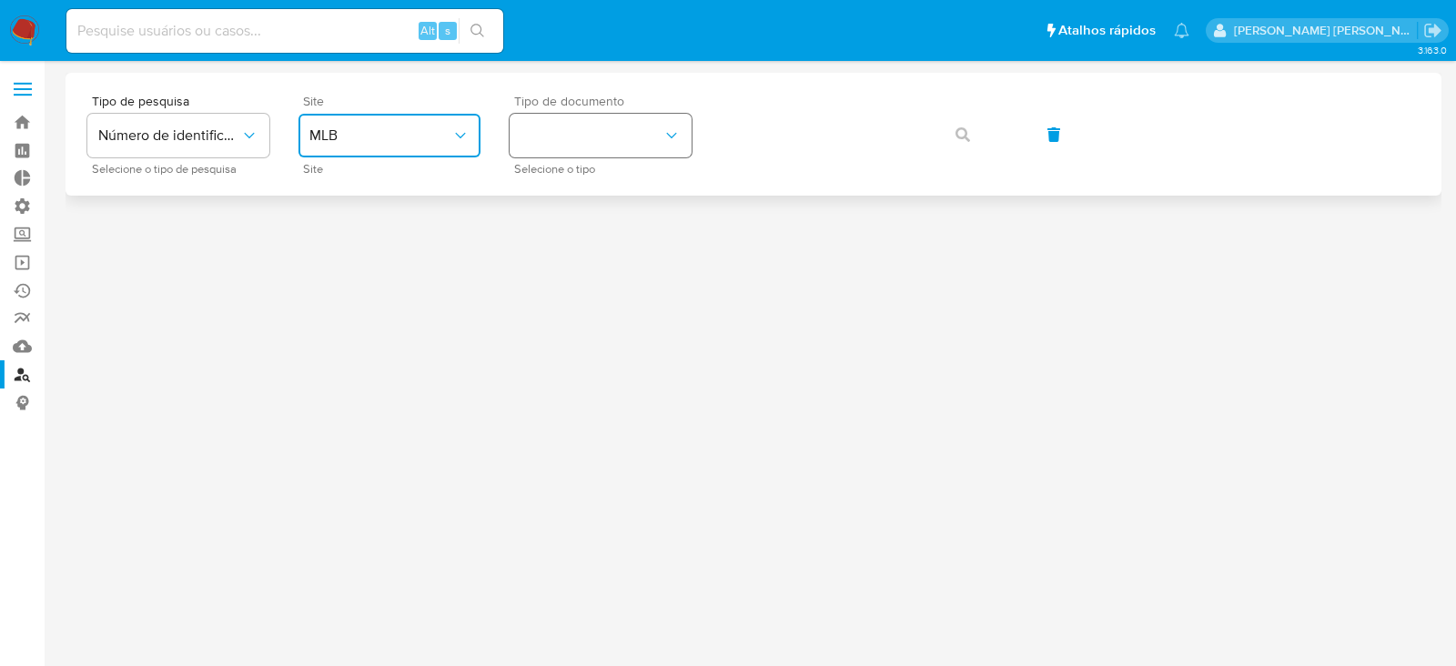
click at [583, 139] on button "identificationType" at bounding box center [601, 136] width 182 height 44
click at [561, 245] on div "CPF CPF" at bounding box center [595, 256] width 149 height 62
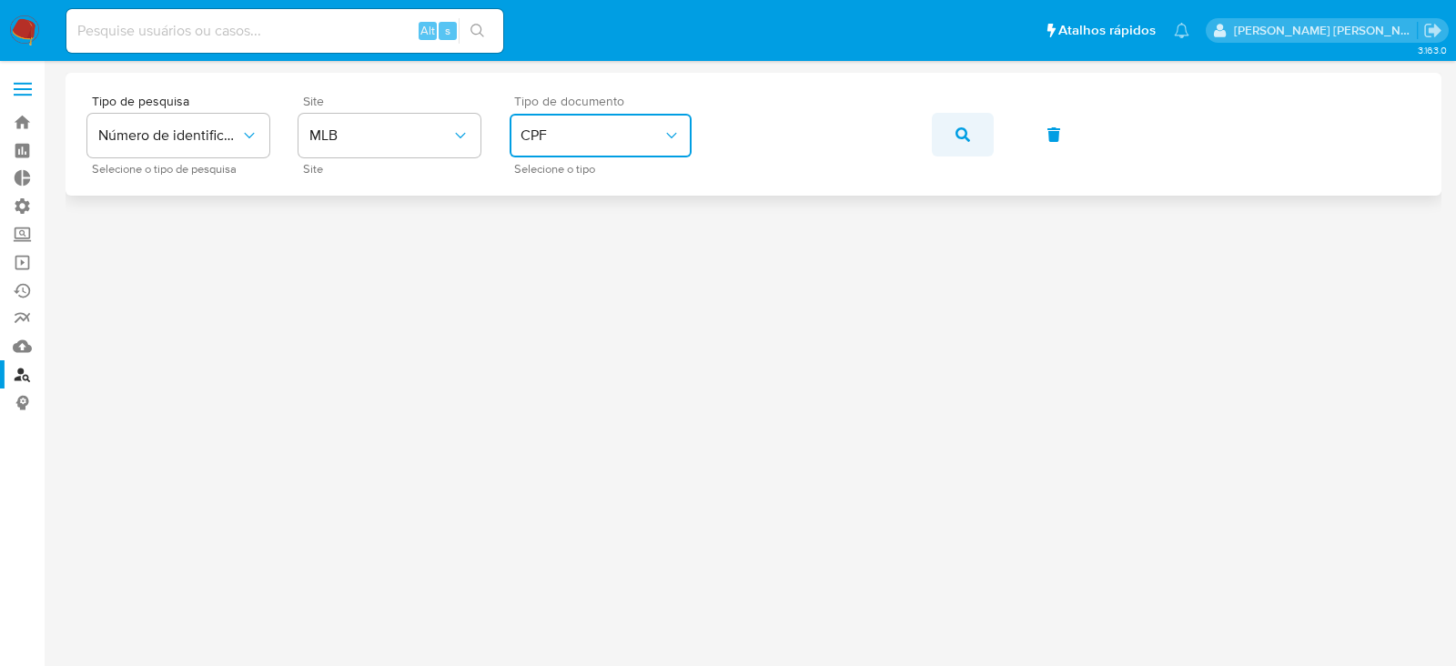
click at [967, 132] on icon "button" at bounding box center [963, 134] width 15 height 15
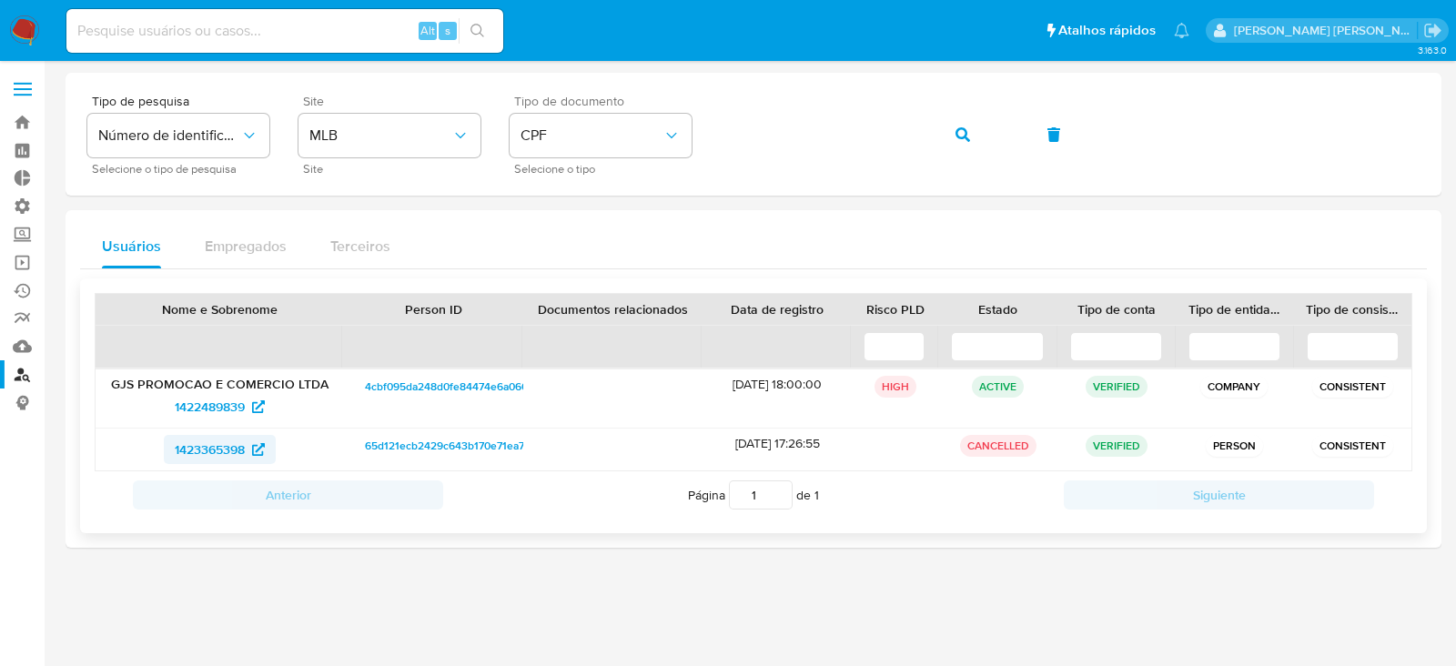
click at [208, 448] on span "1423365398" at bounding box center [210, 449] width 70 height 29
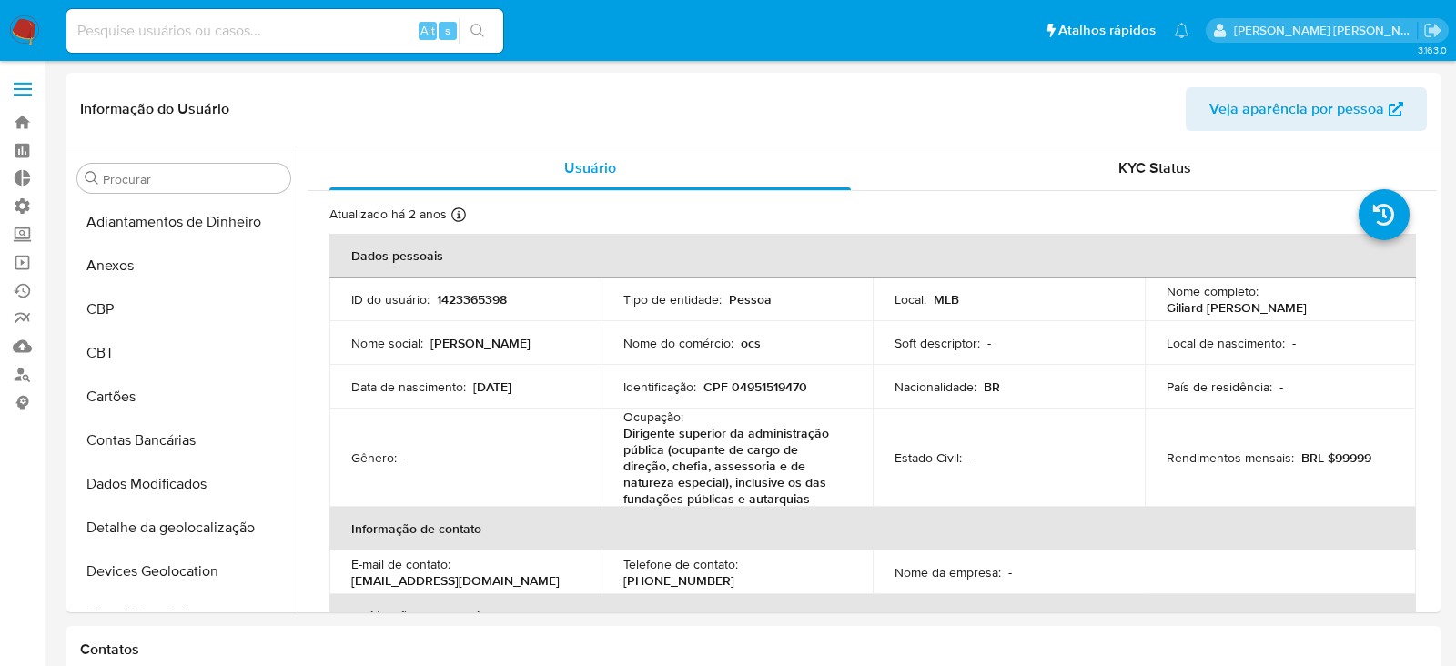
select select "10"
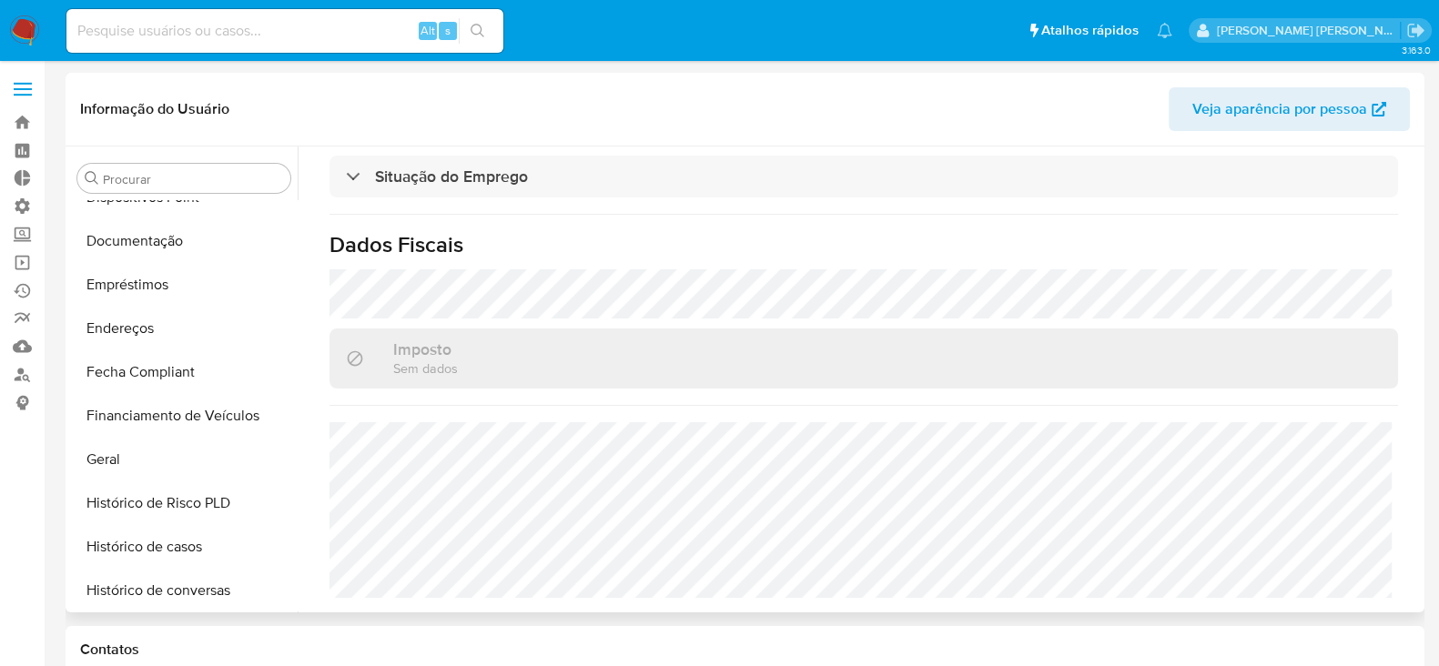
scroll to position [190, 0]
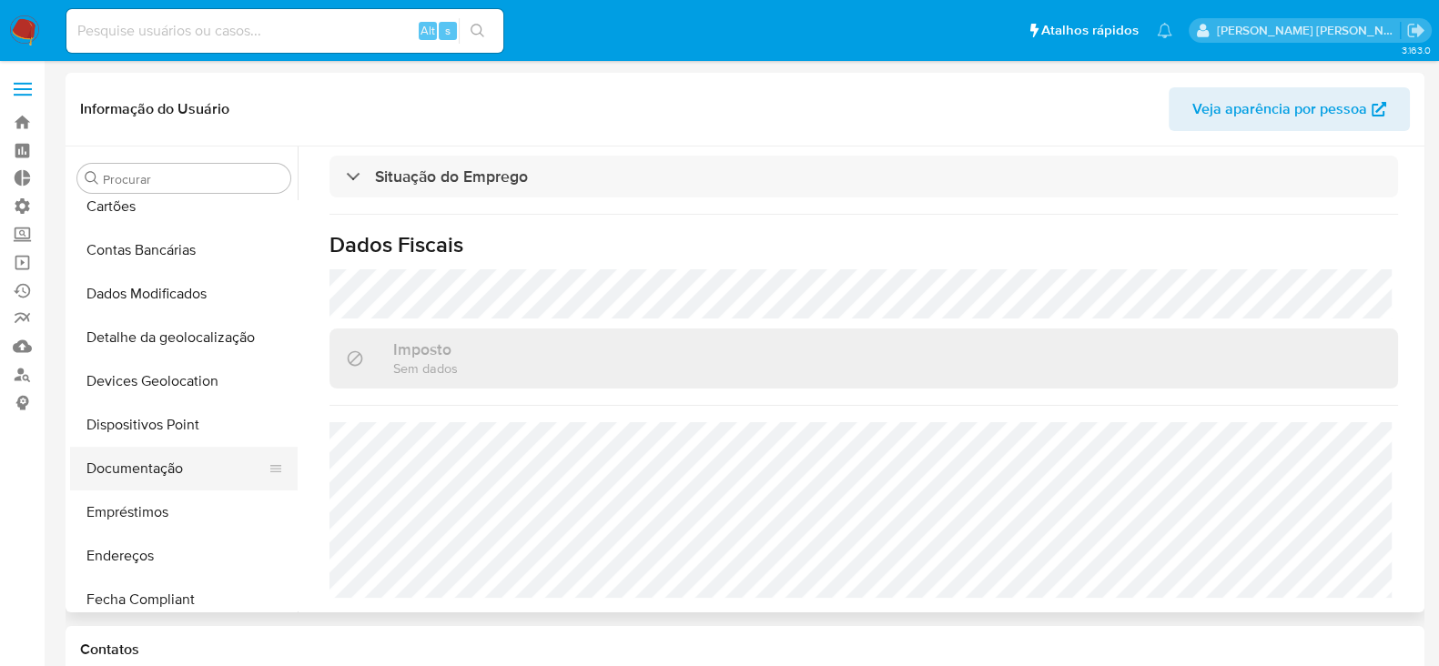
click at [144, 472] on button "Documentação" at bounding box center [176, 469] width 213 height 44
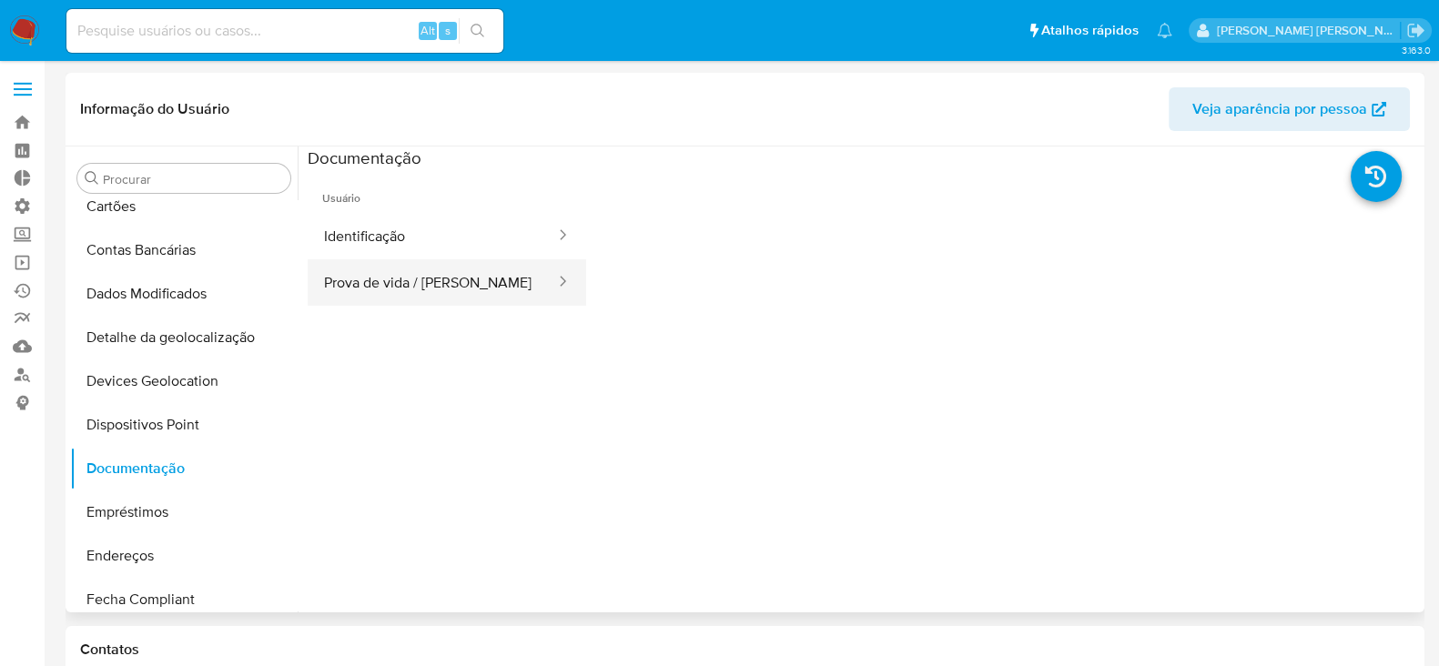
click at [436, 278] on button "Prova de vida / [PERSON_NAME]" at bounding box center [432, 282] width 249 height 46
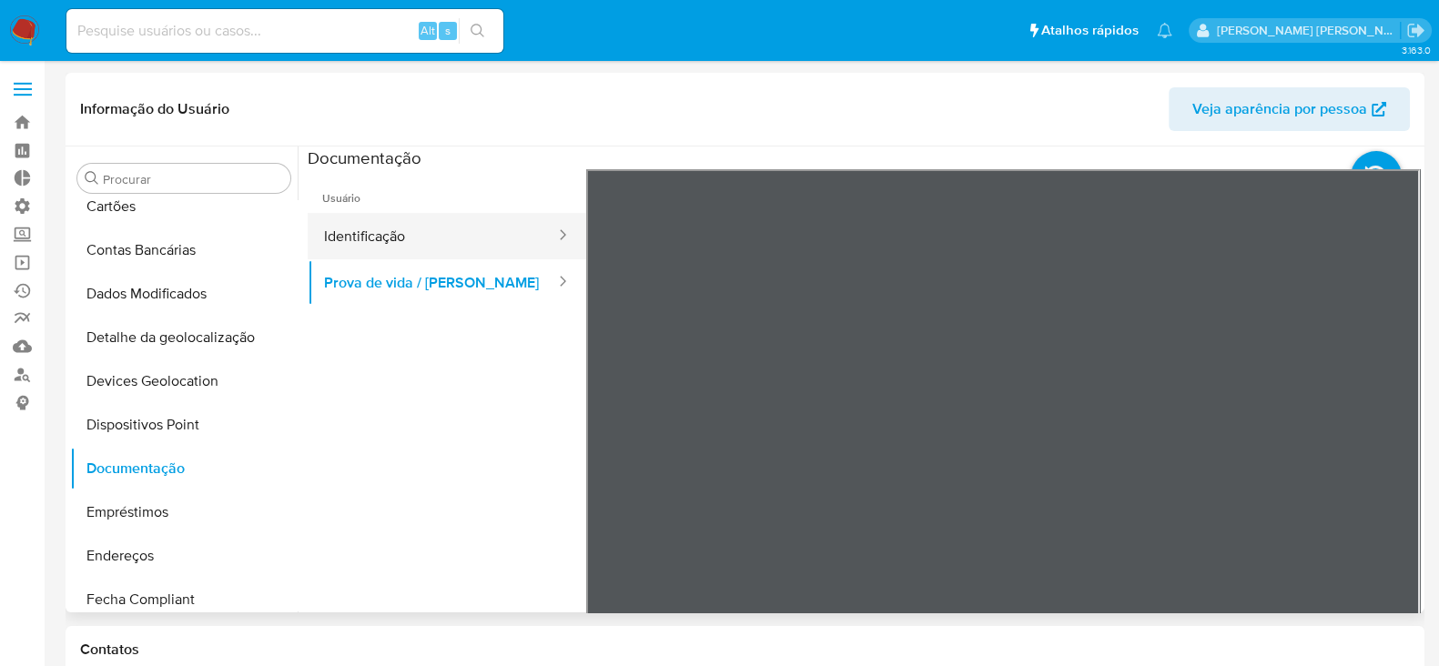
click at [451, 231] on button "Identificação" at bounding box center [432, 236] width 249 height 46
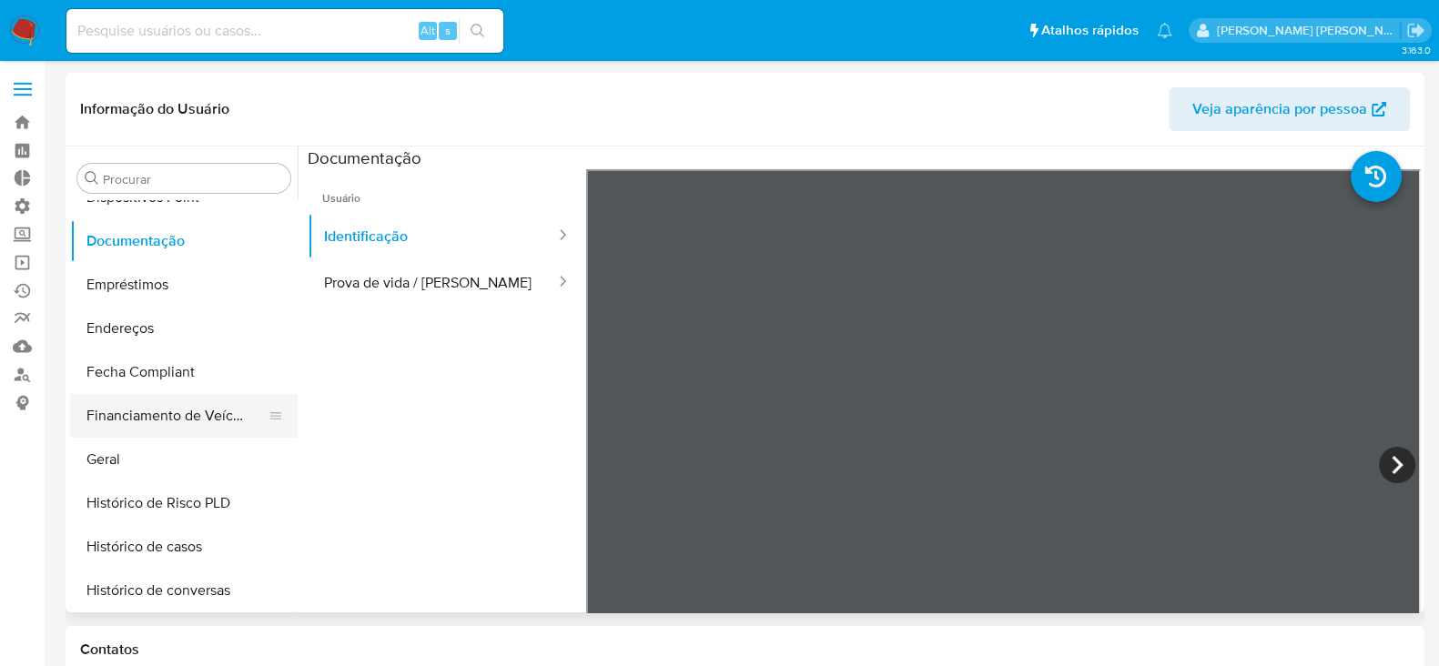
scroll to position [418, 0]
click at [141, 467] on button "Geral" at bounding box center [176, 460] width 213 height 44
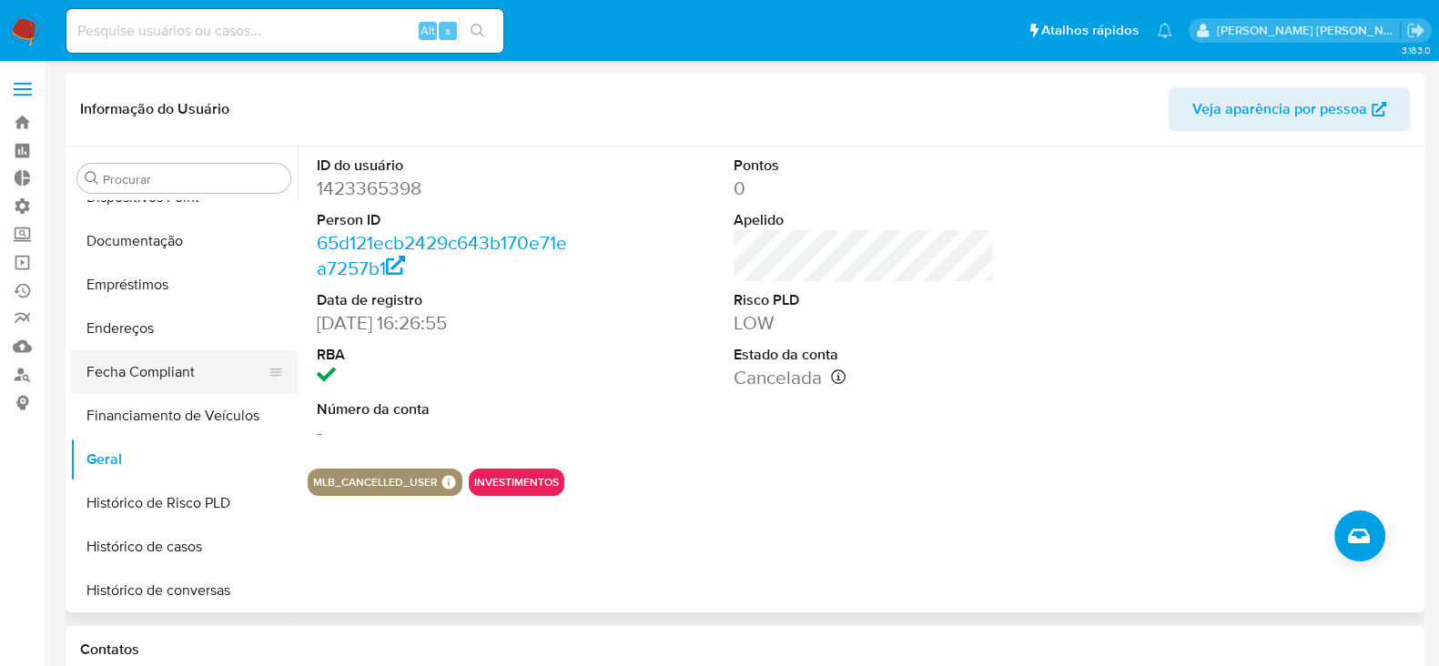
scroll to position [532, 0]
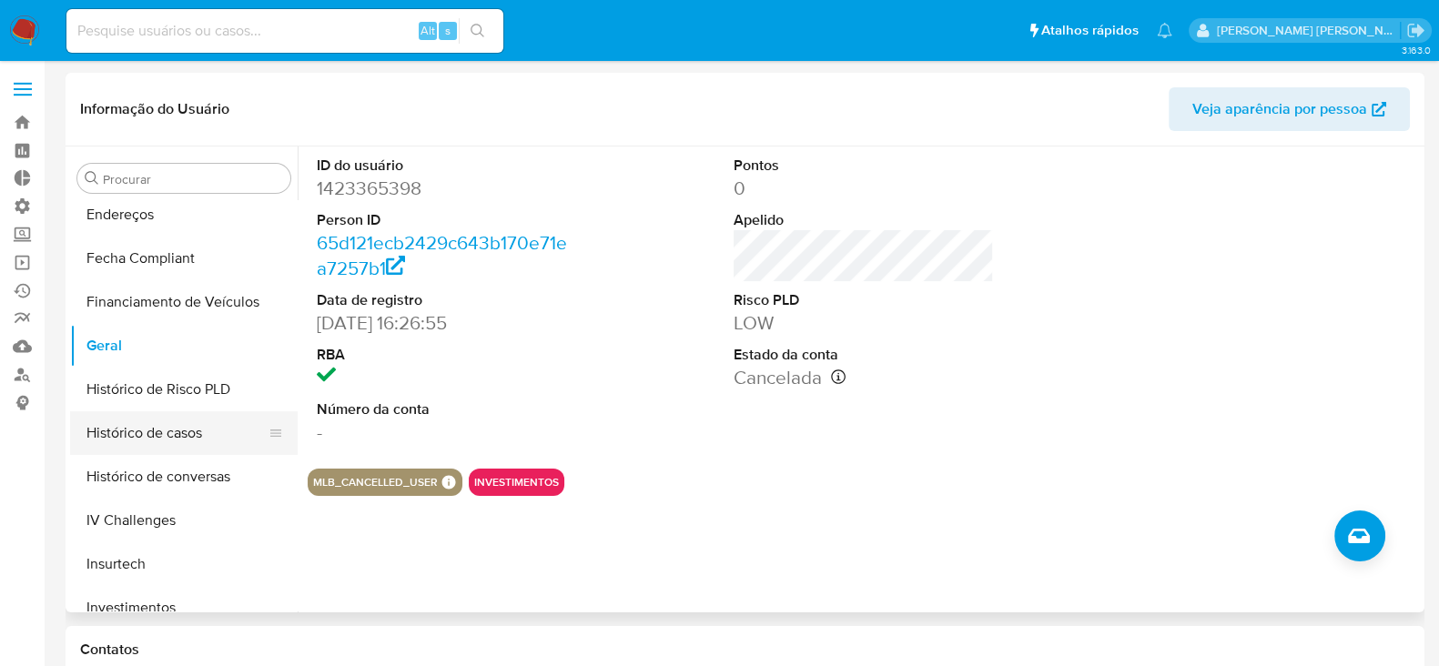
click at [144, 444] on button "Histórico de casos" at bounding box center [176, 433] width 213 height 44
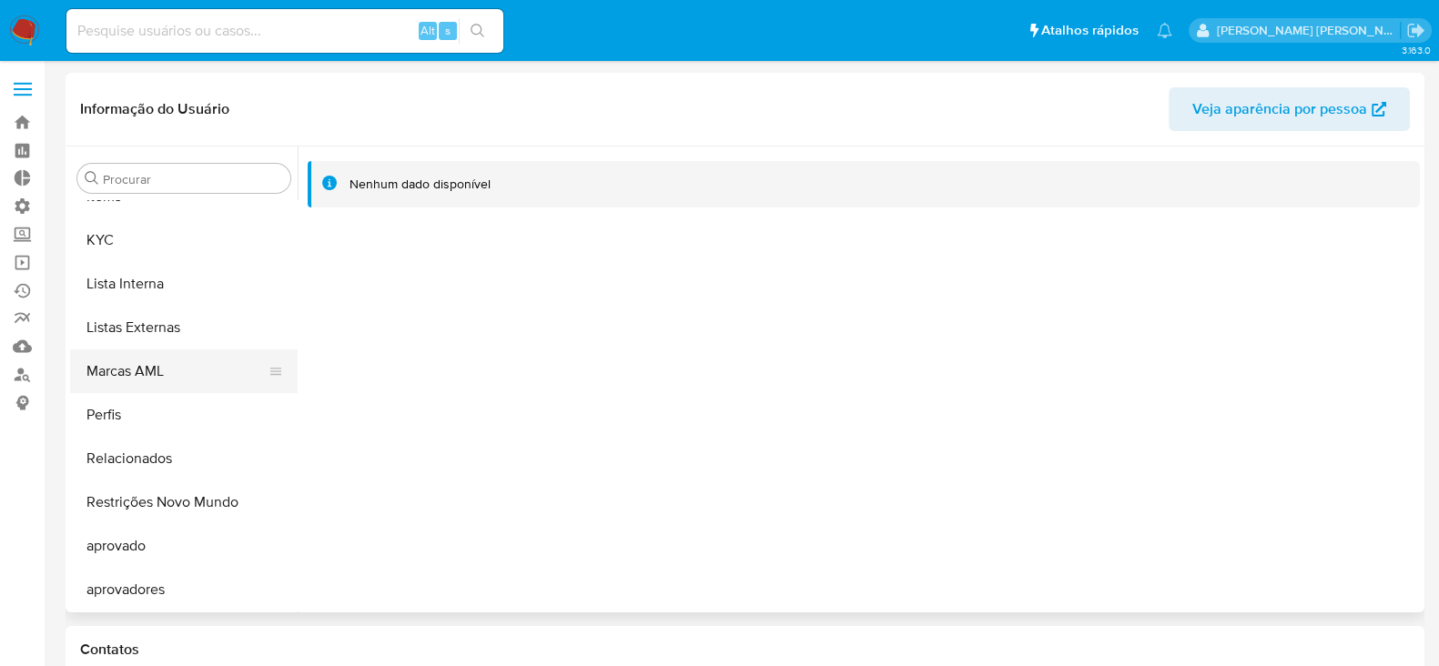
scroll to position [988, 0]
click at [202, 502] on button "Restrições Novo Mundo" at bounding box center [176, 502] width 213 height 44
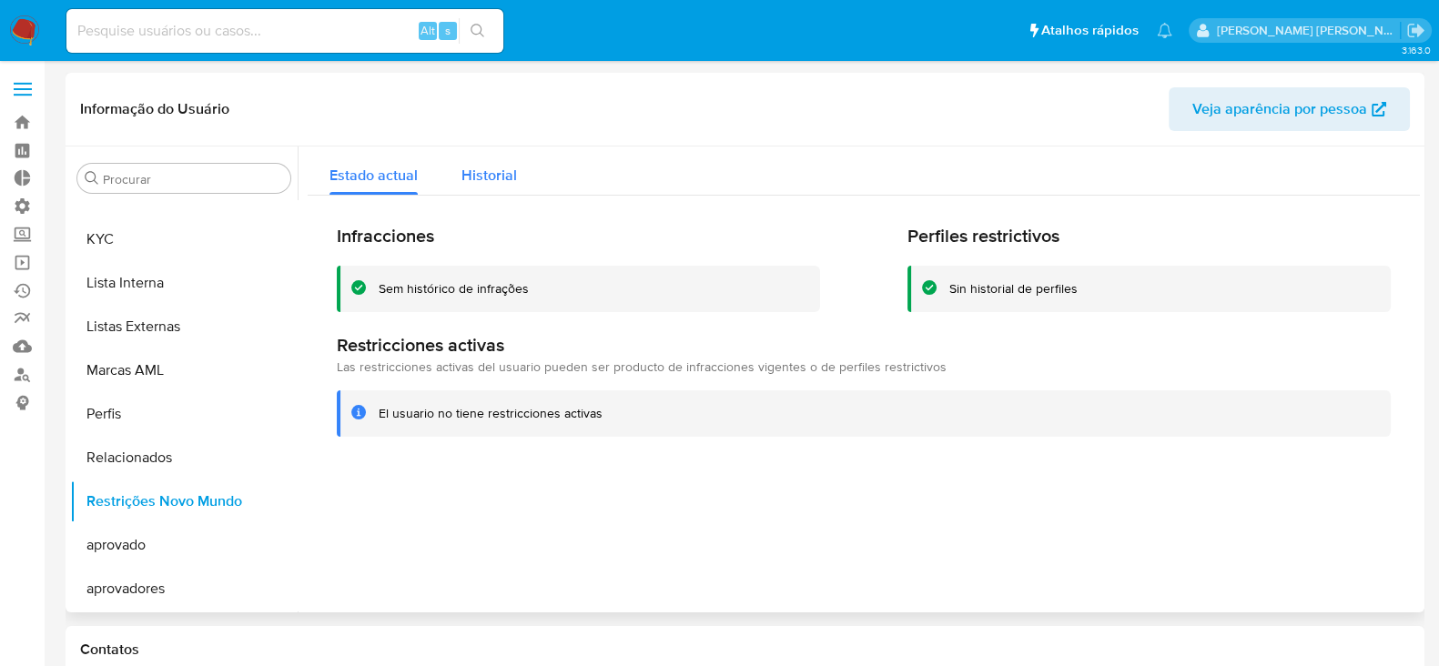
click at [500, 169] on span "Historial" at bounding box center [489, 175] width 56 height 21
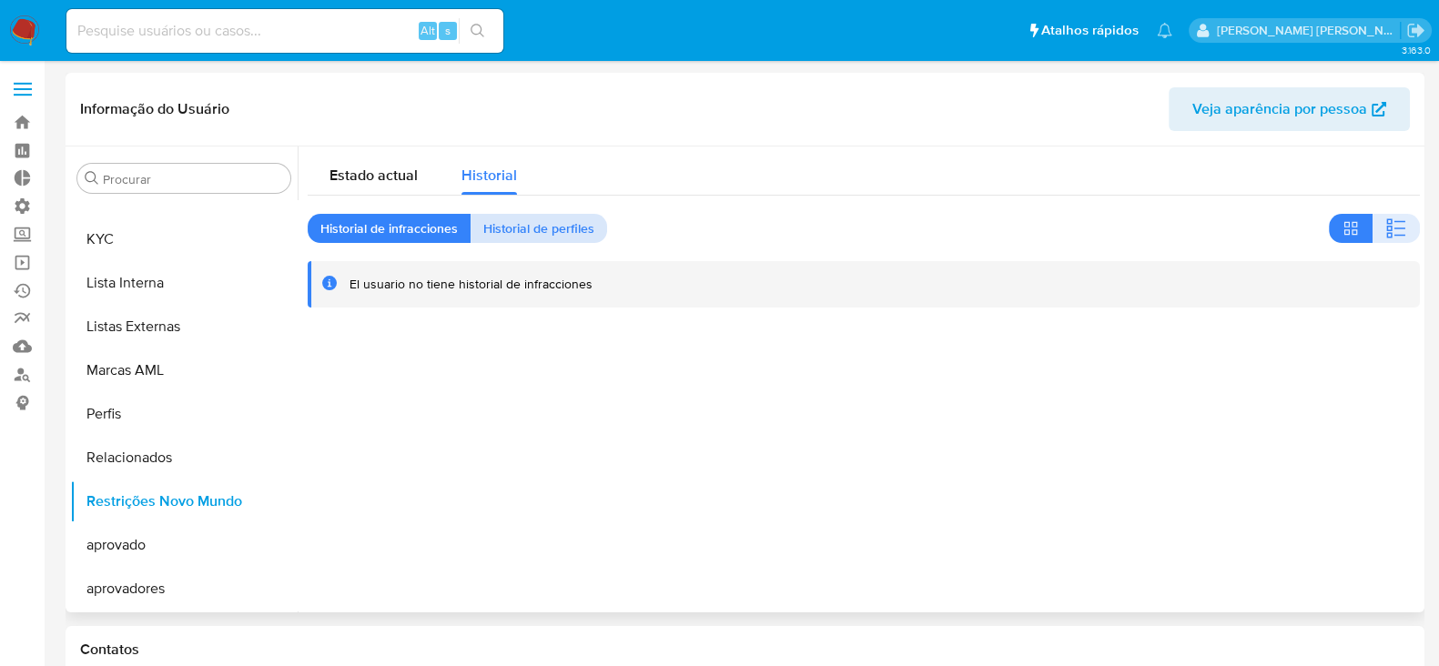
click at [524, 234] on span "Historial de perfiles" at bounding box center [538, 228] width 111 height 25
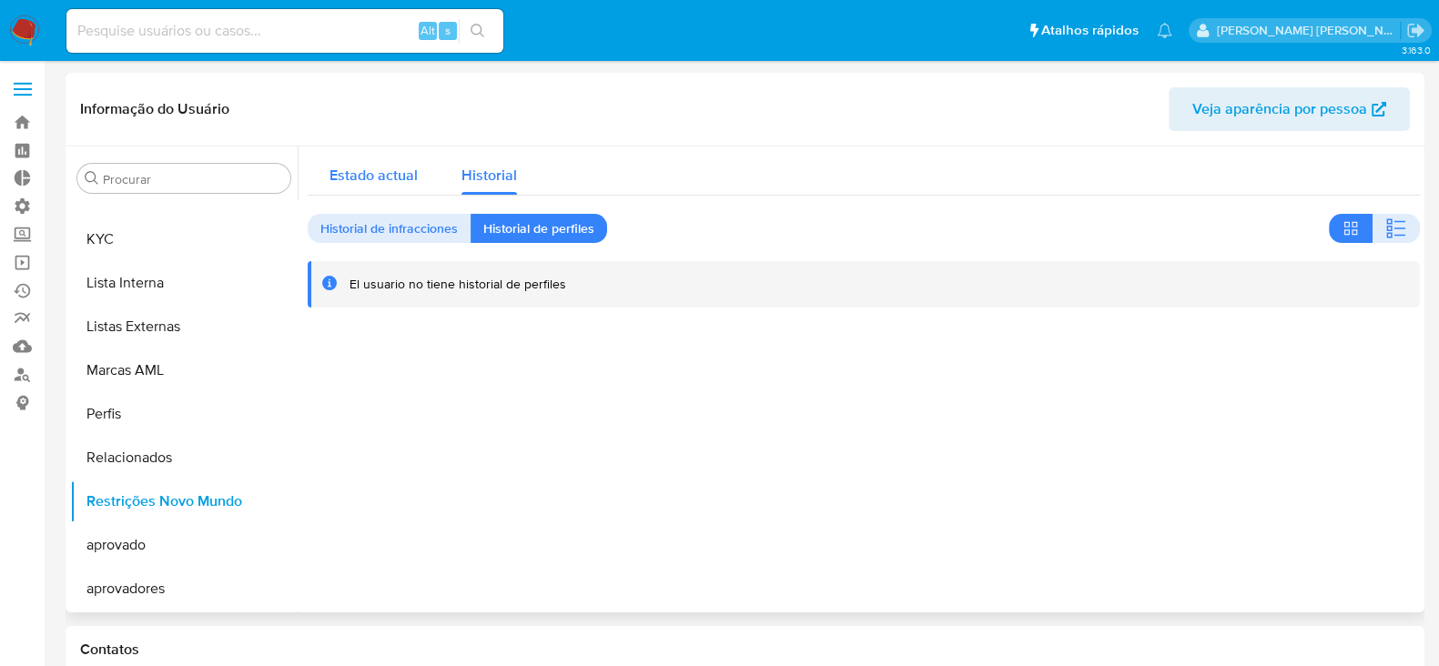
click at [394, 170] on span "Estado actual" at bounding box center [373, 175] width 88 height 21
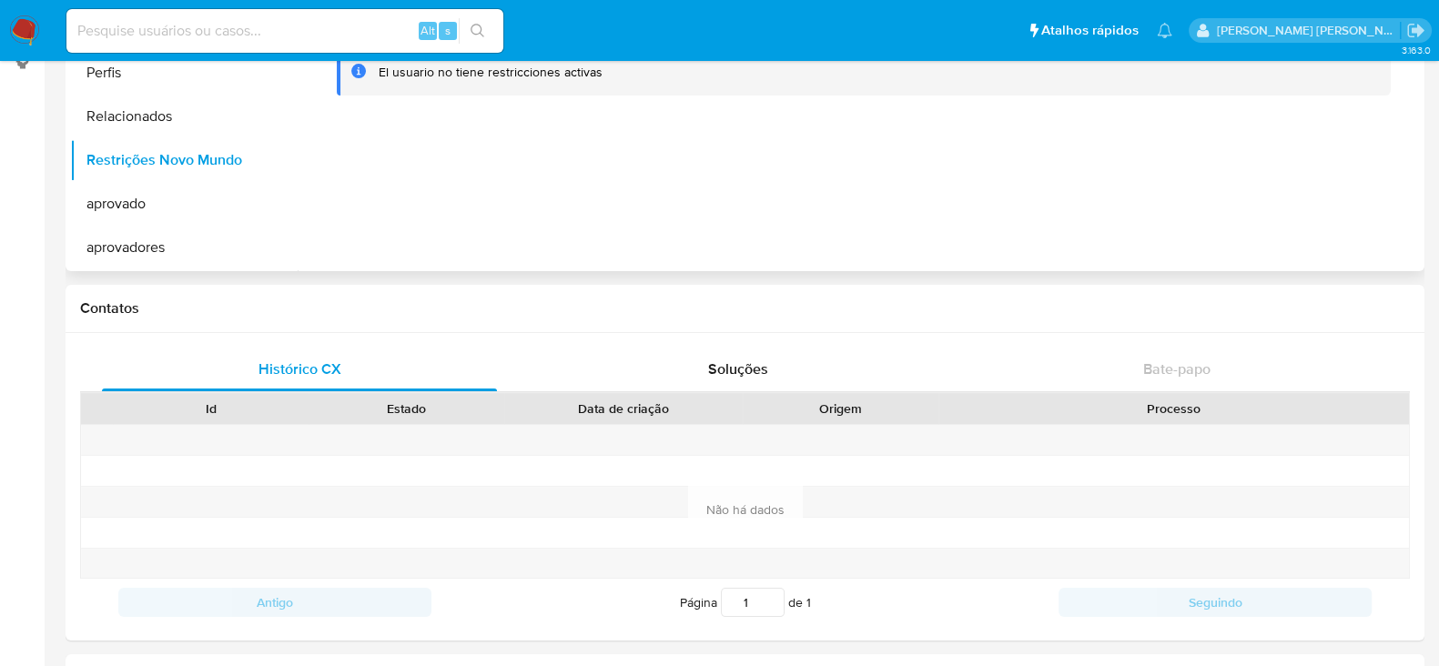
scroll to position [113, 0]
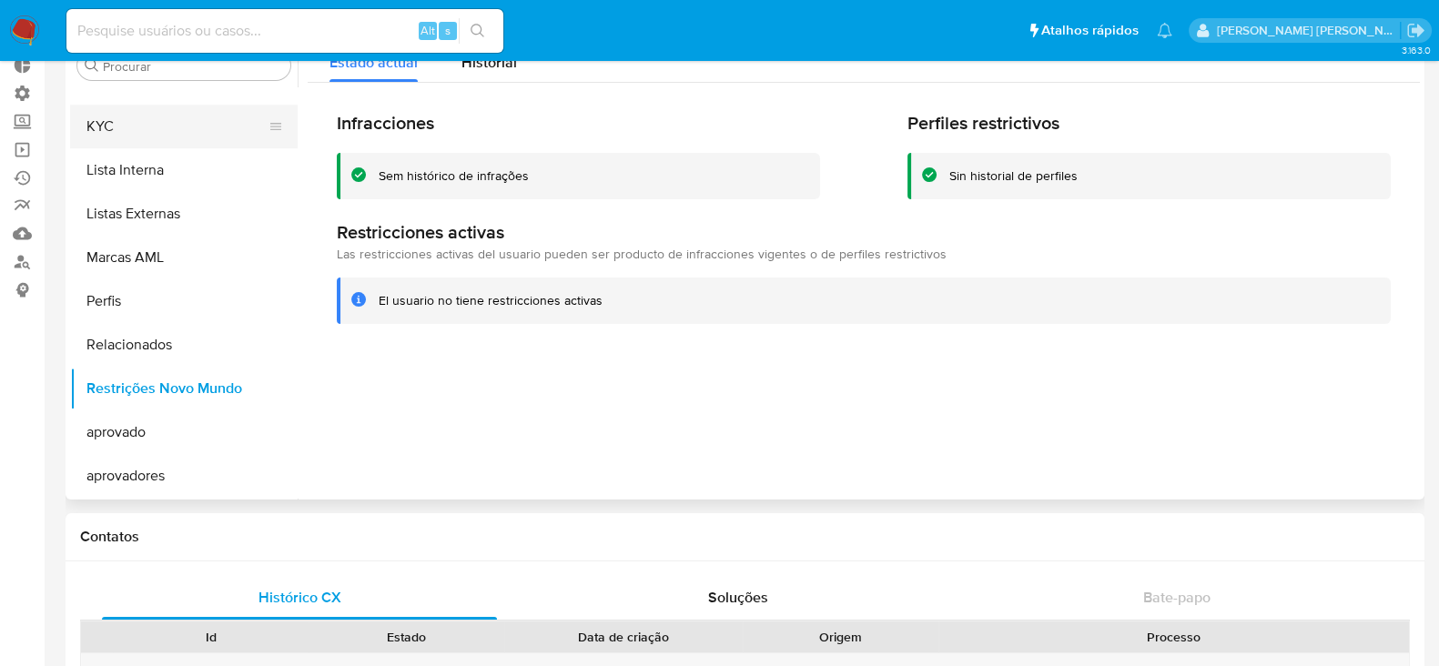
click at [146, 124] on button "KYC" at bounding box center [176, 127] width 213 height 44
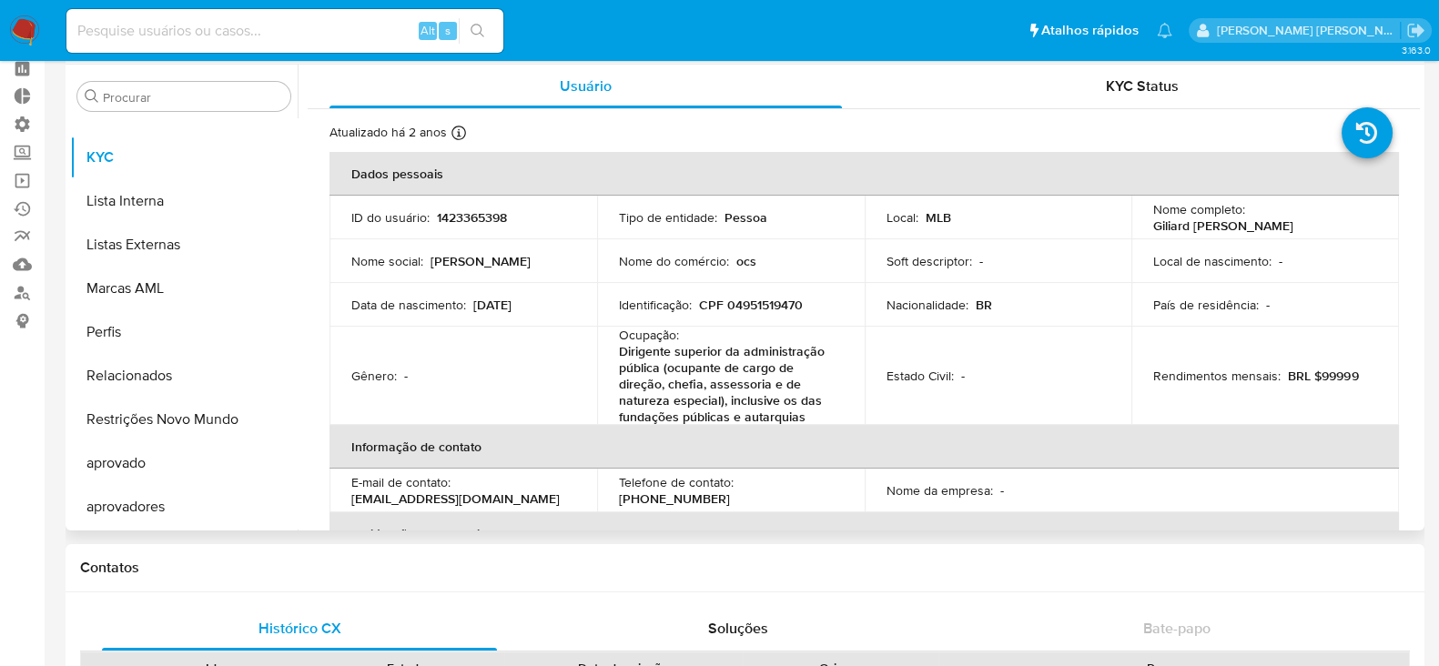
scroll to position [0, 0]
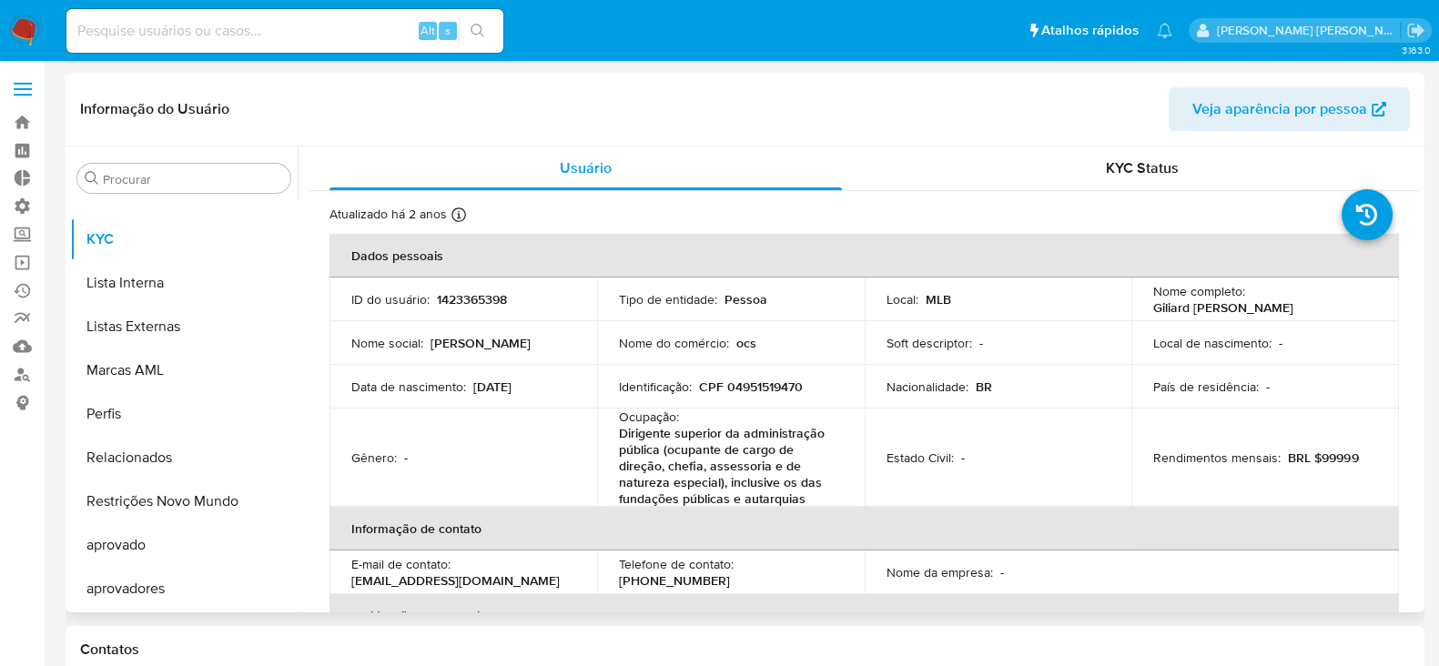
drag, startPoint x: 1150, startPoint y: 307, endPoint x: 1280, endPoint y: 302, distance: 130.2
click at [1280, 302] on p "Giliard [PERSON_NAME]" at bounding box center [1223, 307] width 140 height 16
copy p "Giliard [PERSON_NAME]"
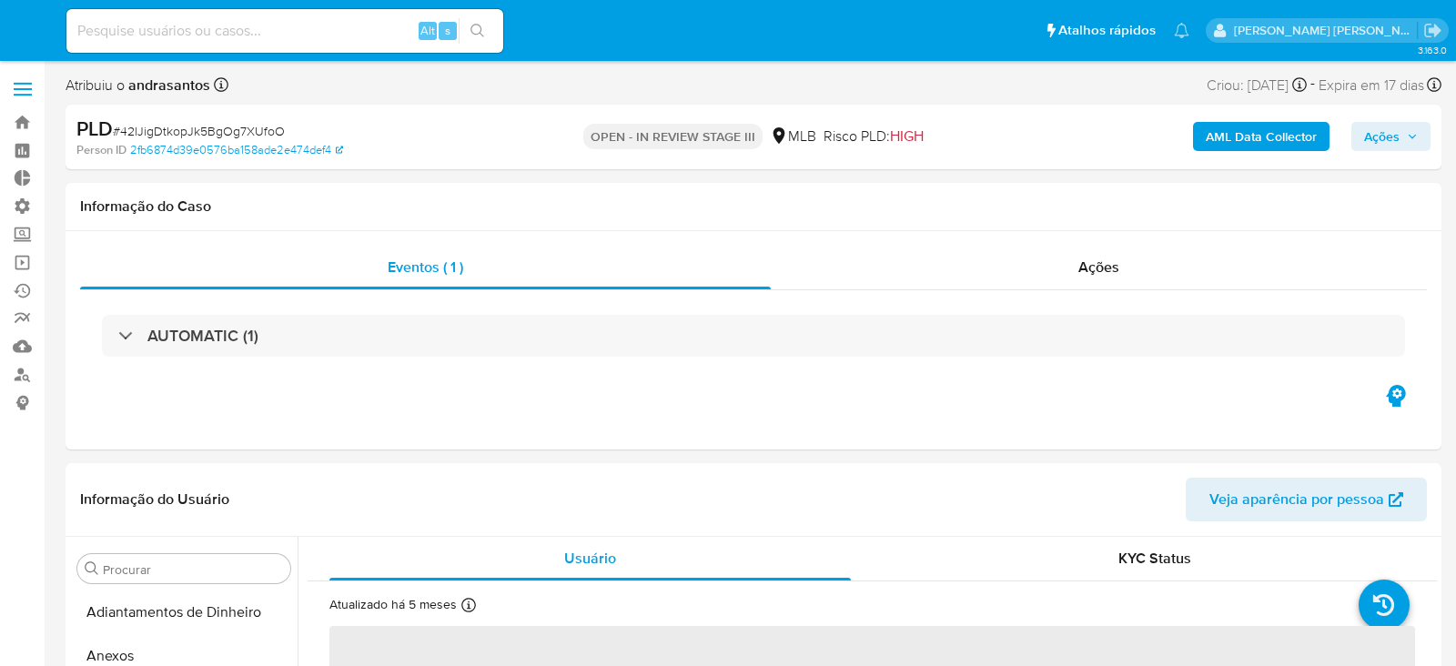
select select "10"
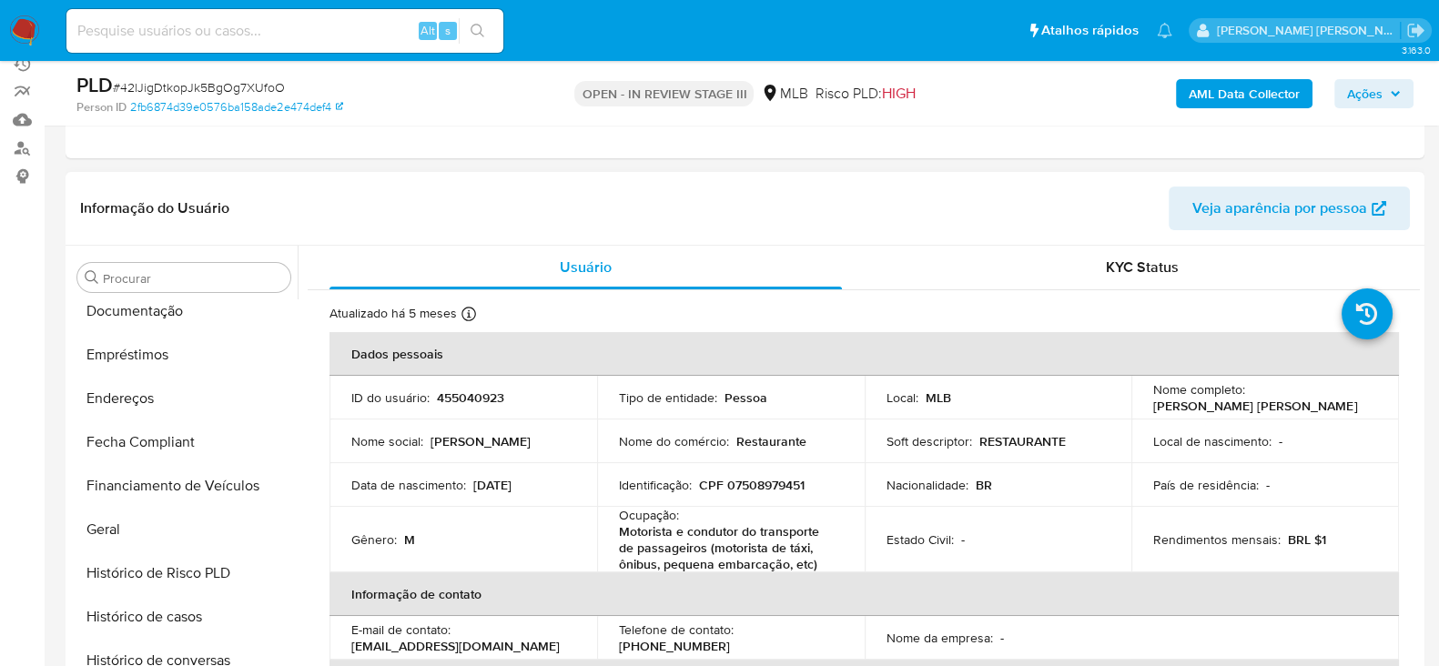
scroll to position [418, 0]
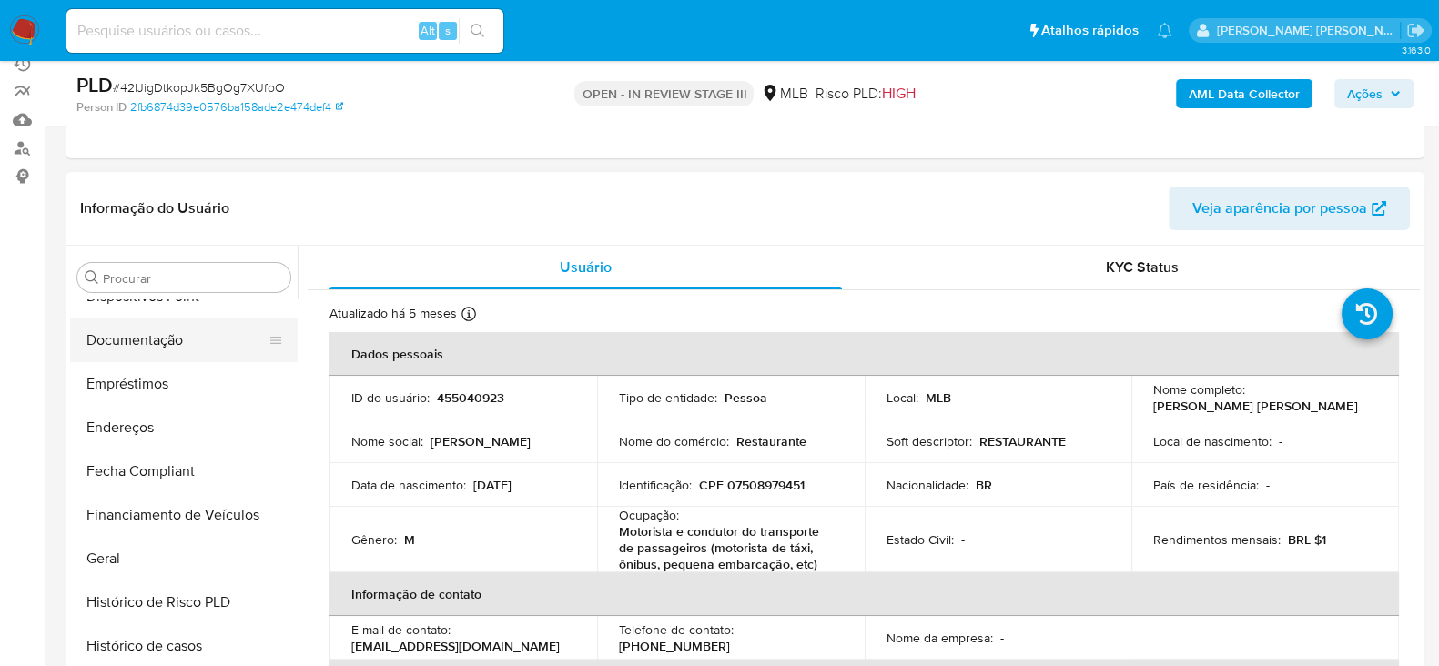
click at [200, 352] on button "Documentação" at bounding box center [176, 341] width 213 height 44
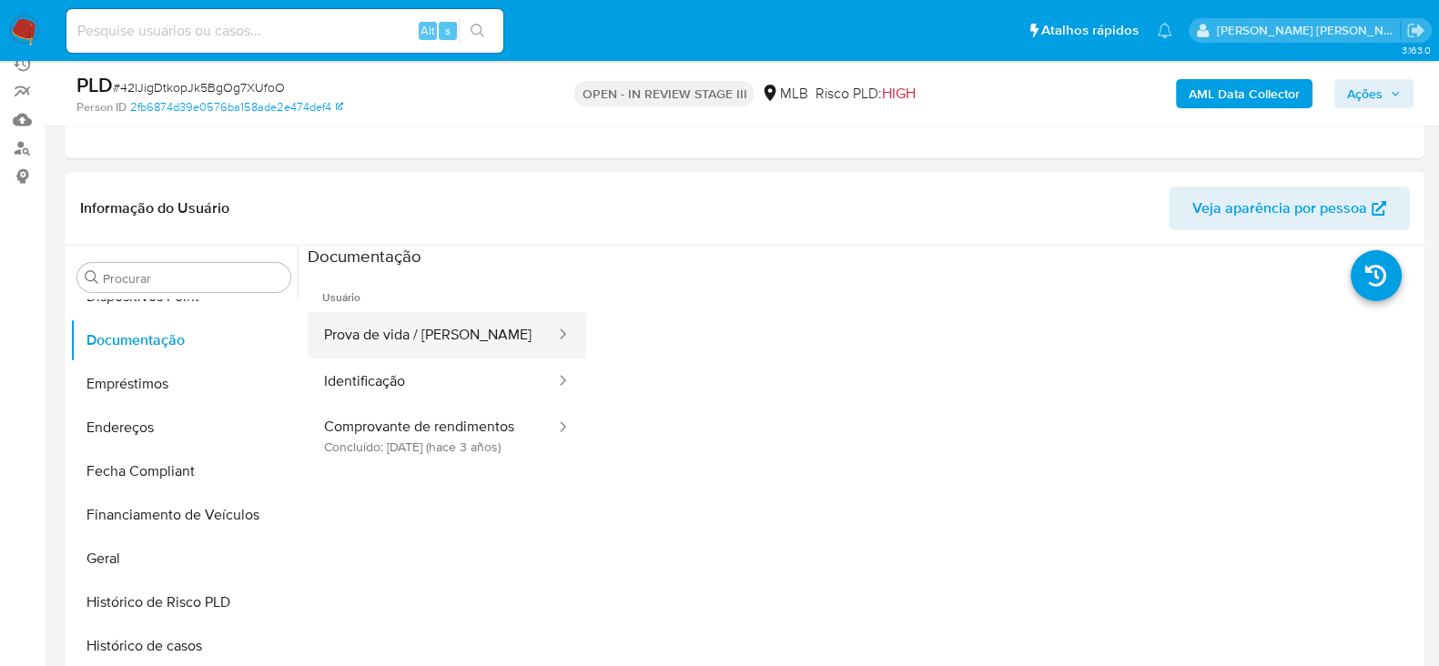
click at [479, 340] on button "Prova de vida / [PERSON_NAME]" at bounding box center [432, 335] width 249 height 46
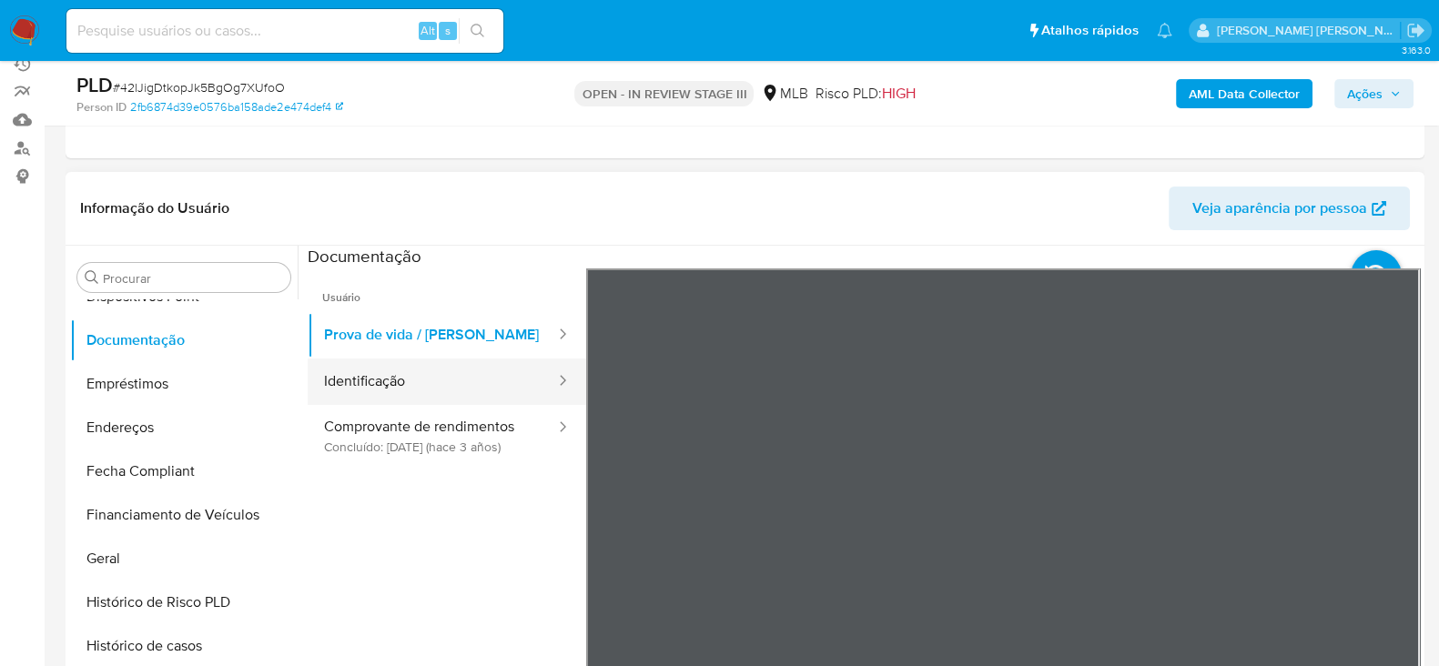
click at [369, 380] on button "Identificação" at bounding box center [432, 382] width 249 height 46
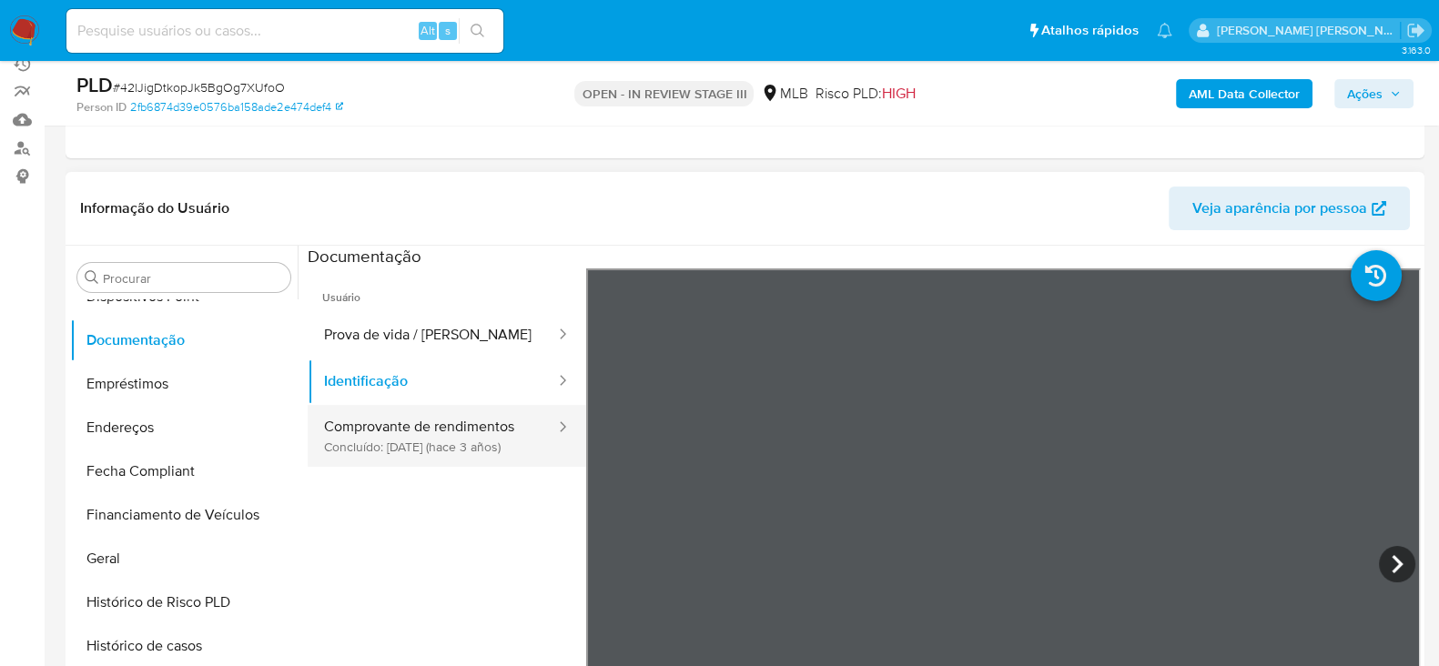
click at [430, 419] on button "Comprovante de rendimentos Concluído: 28/07/2022 (hace 3 años)" at bounding box center [432, 436] width 249 height 62
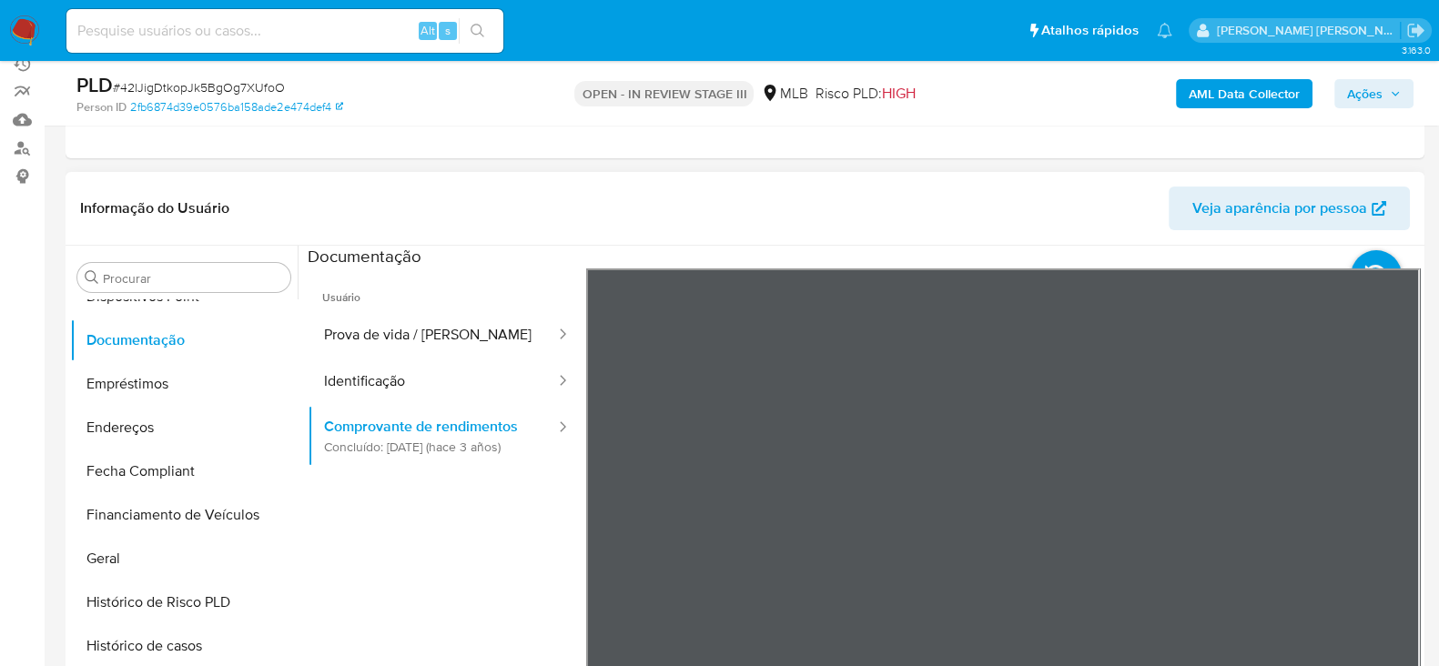
click at [960, 218] on div "Informação do Usuário Veja aparência por pessoa Procurar Adiantamentos de Dinhe…" at bounding box center [745, 442] width 1359 height 540
click at [998, 266] on section at bounding box center [864, 548] width 1112 height 605
click at [141, 561] on button "Geral" at bounding box center [176, 559] width 213 height 44
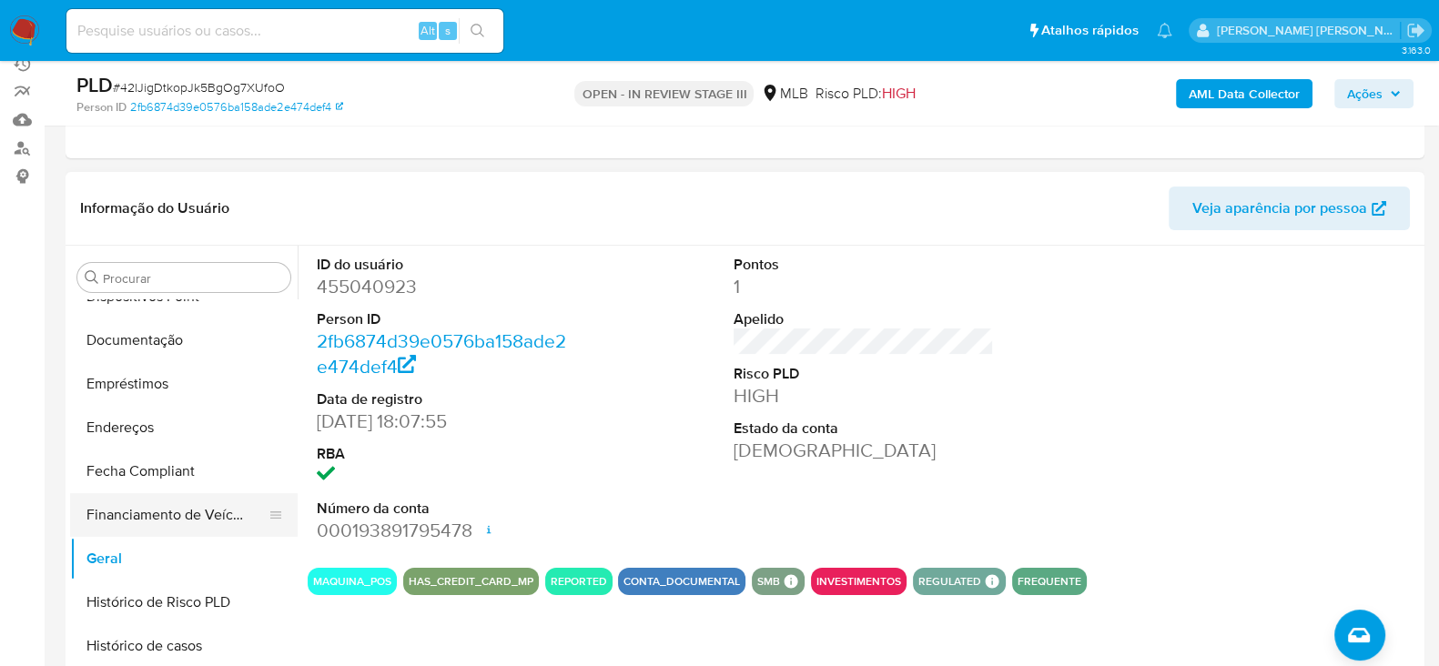
scroll to position [532, 0]
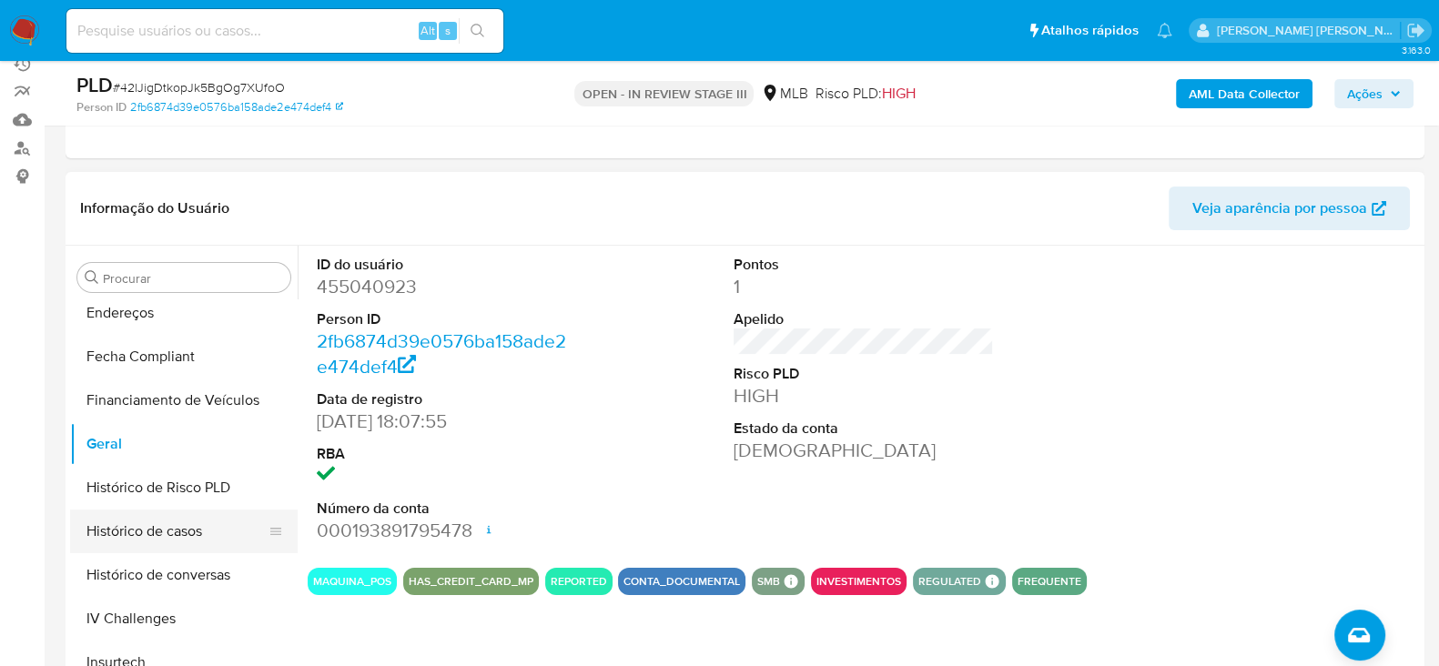
click at [168, 519] on button "Histórico de casos" at bounding box center [176, 532] width 213 height 44
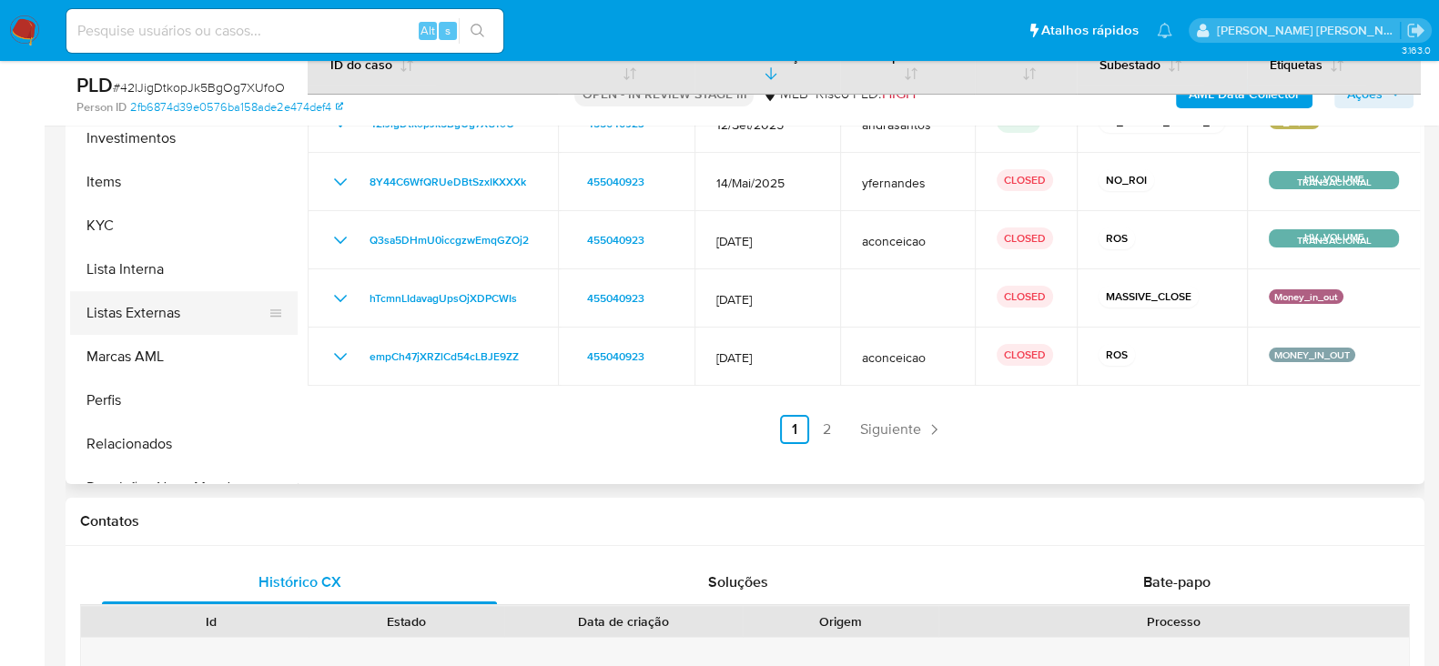
scroll to position [873, 0]
click at [132, 241] on button "KYC" at bounding box center [176, 226] width 213 height 44
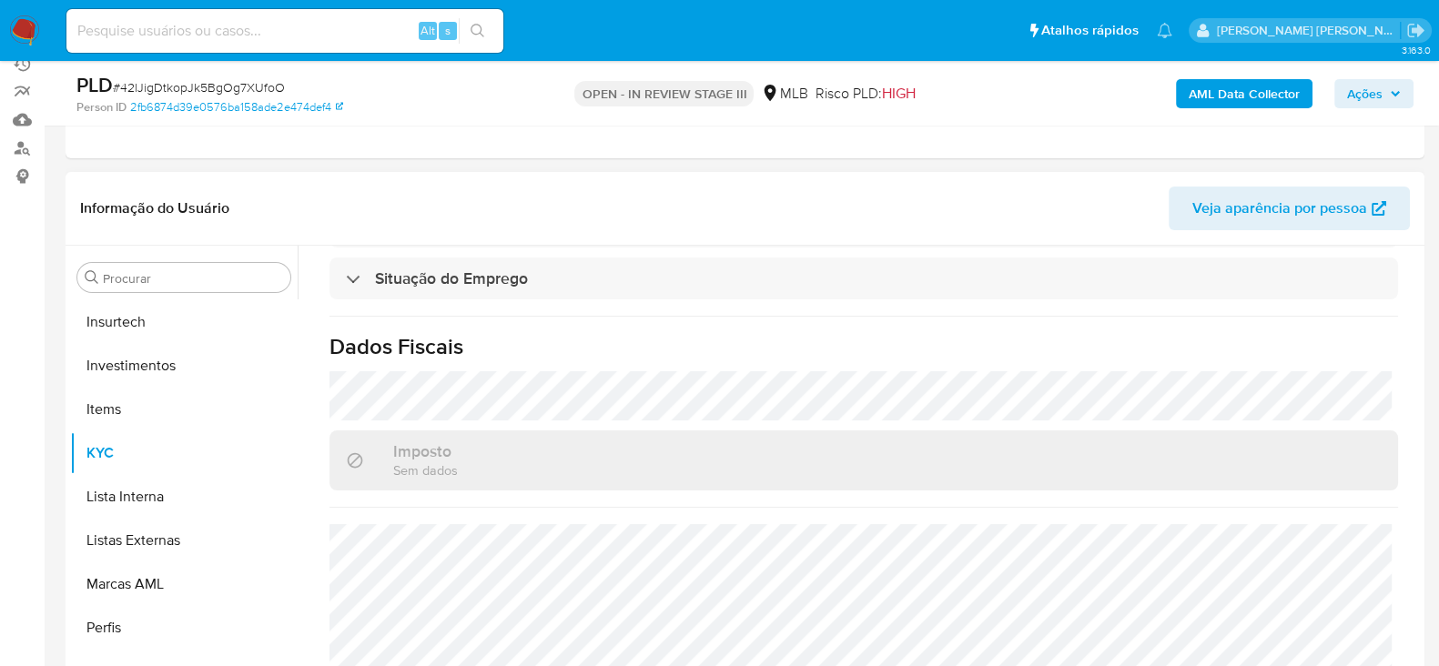
scroll to position [812, 0]
click at [221, 20] on input at bounding box center [284, 31] width 437 height 24
paste input "oIT1ZiJMNfJJrz6m5FeGKcNP"
type input "oIT1ZiJMNfJJrz6m5FeGKcNP"
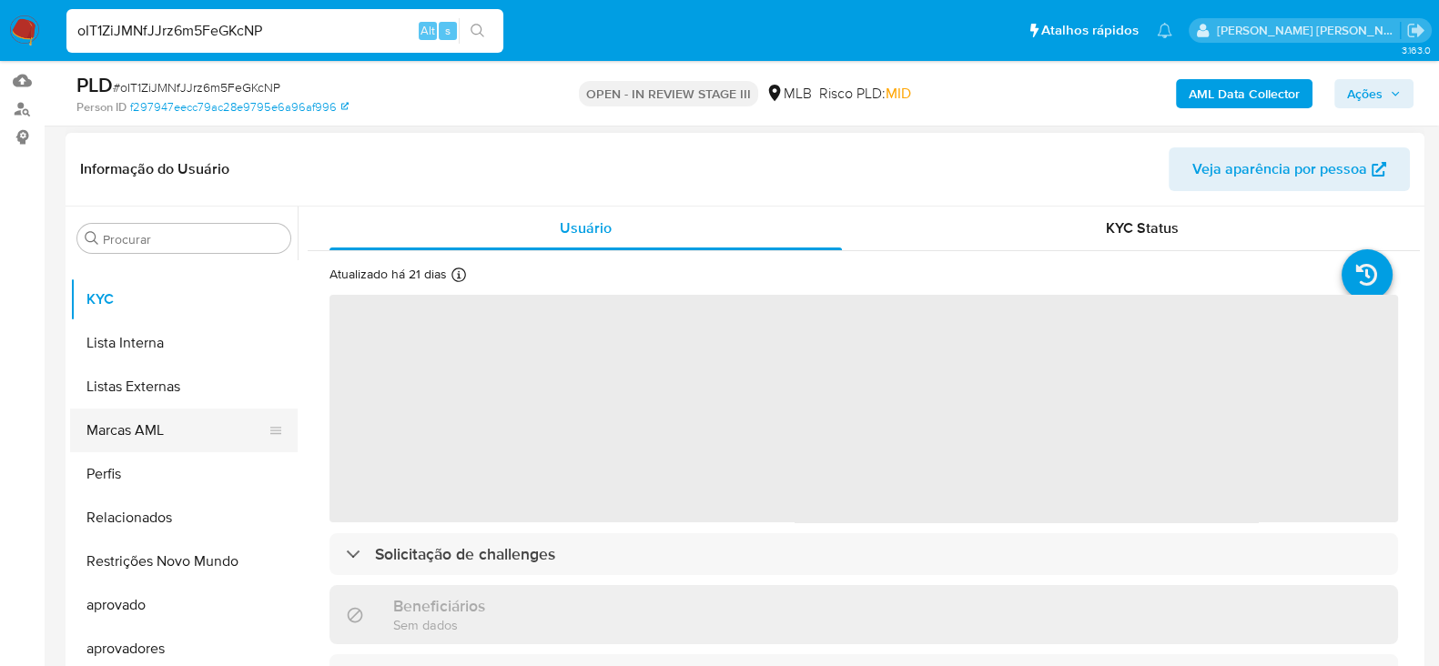
scroll to position [341, 0]
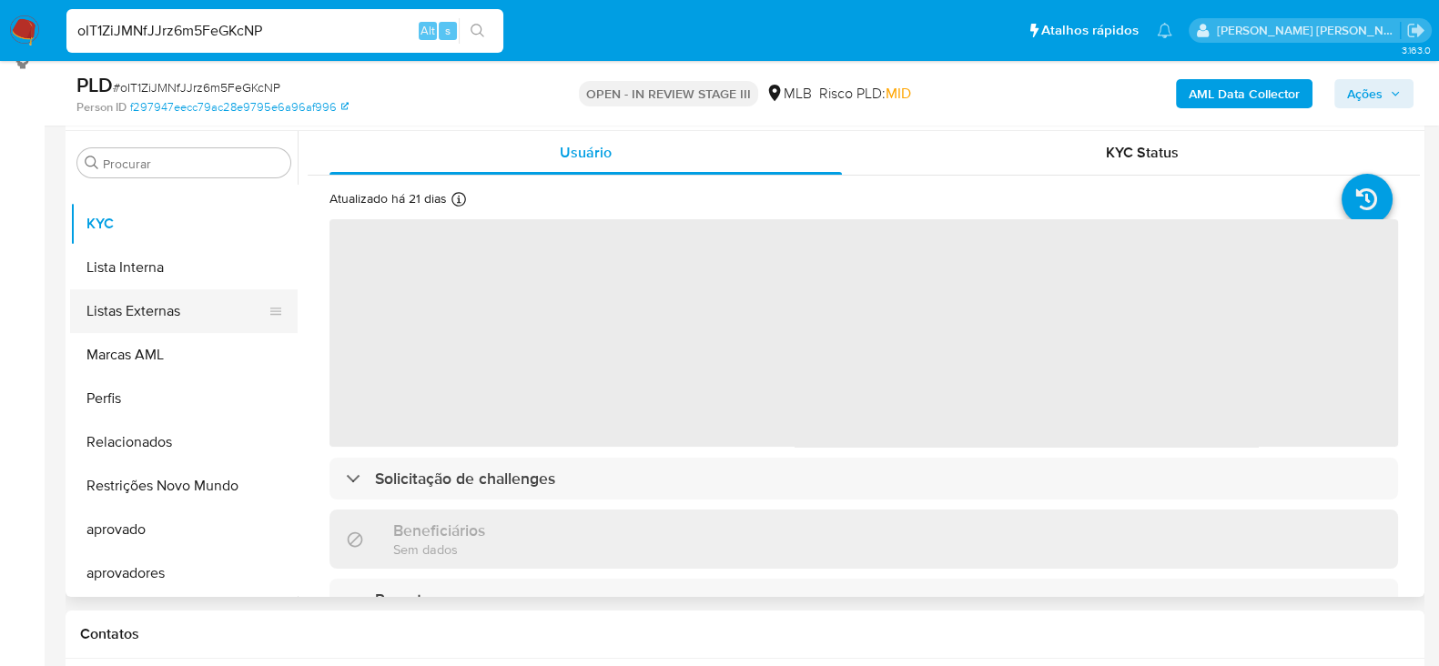
select select "10"
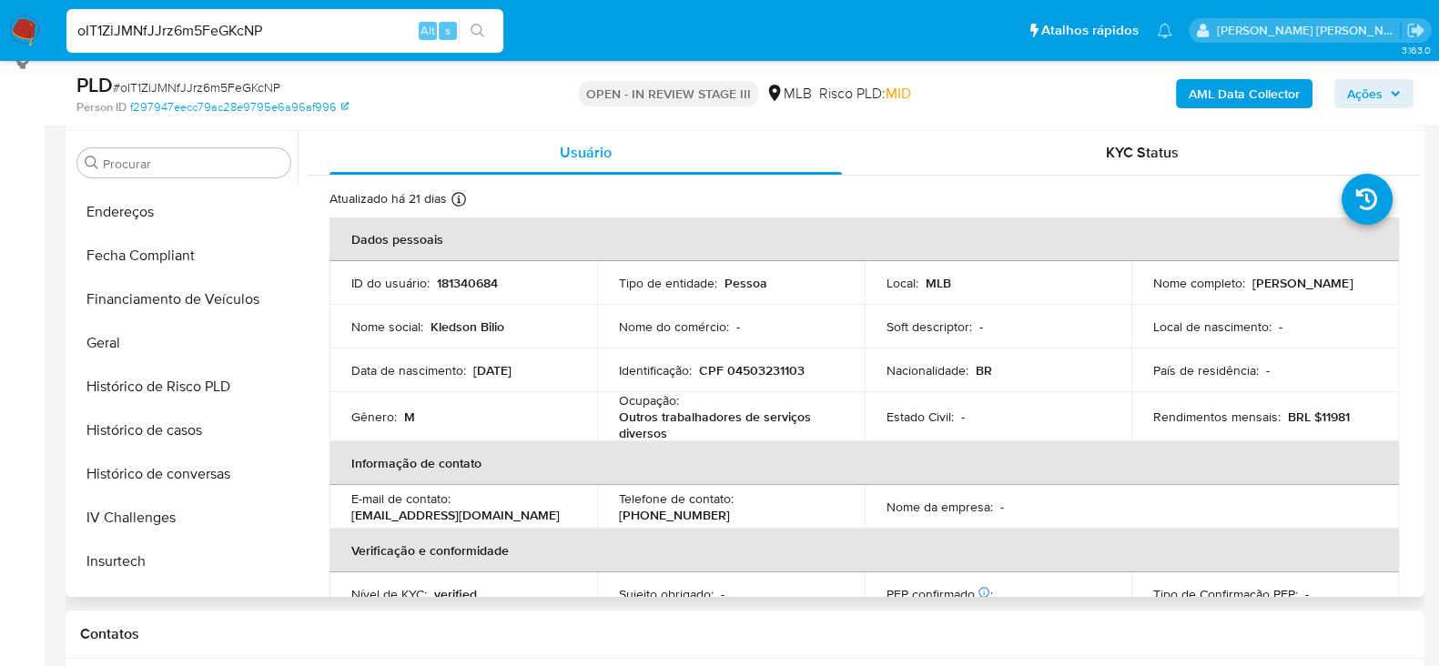
scroll to position [418, 0]
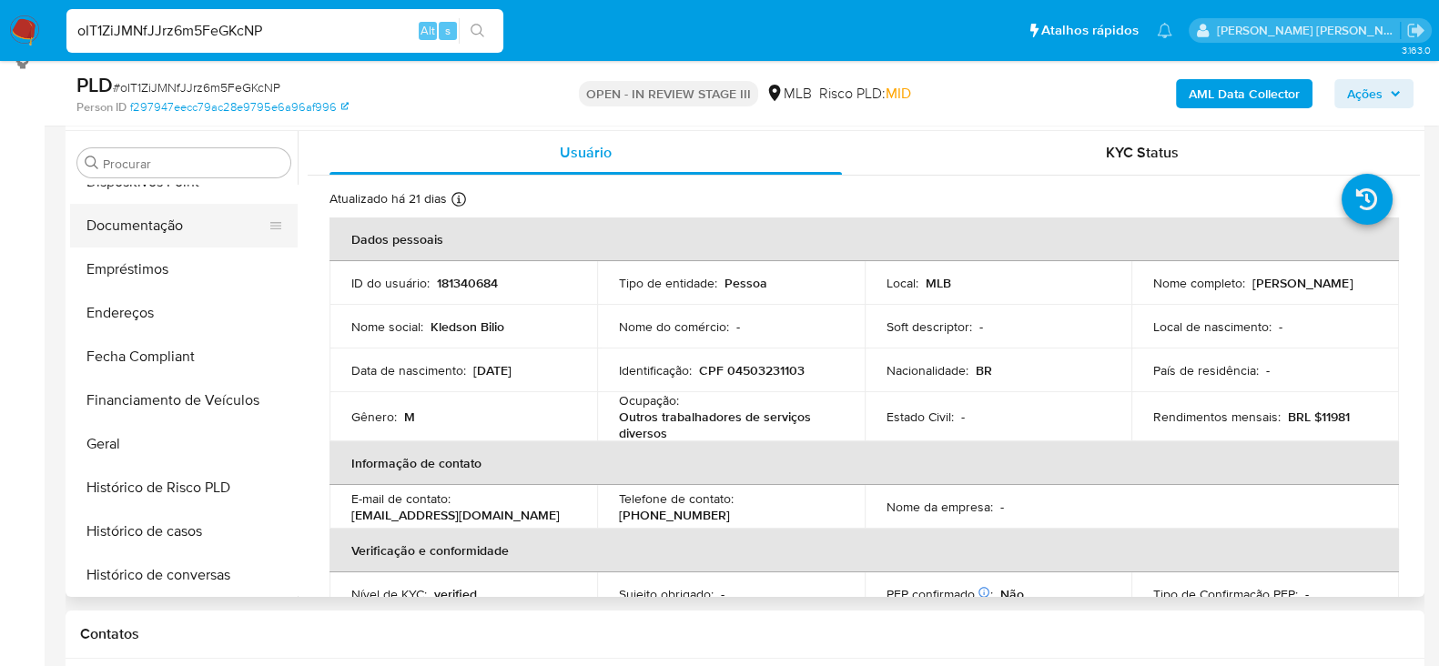
click at [177, 222] on button "Documentação" at bounding box center [176, 226] width 213 height 44
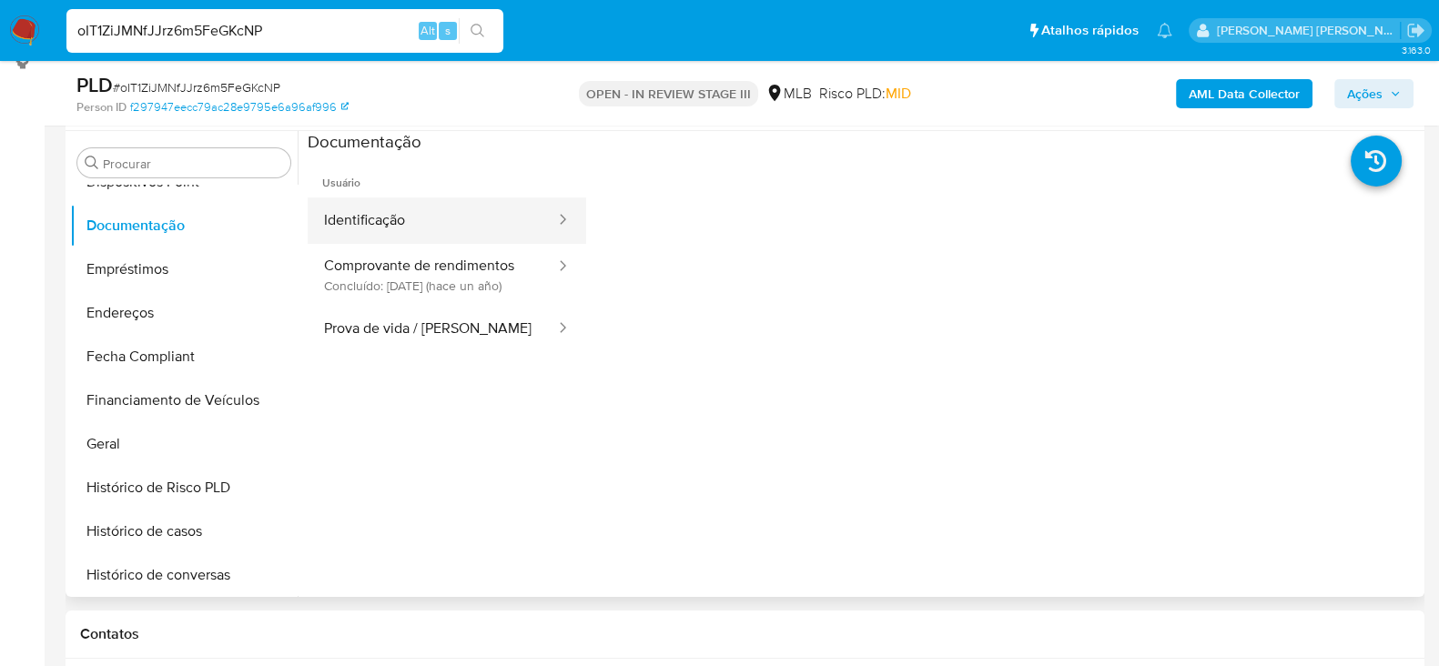
click at [487, 220] on button "Identificação" at bounding box center [432, 221] width 249 height 46
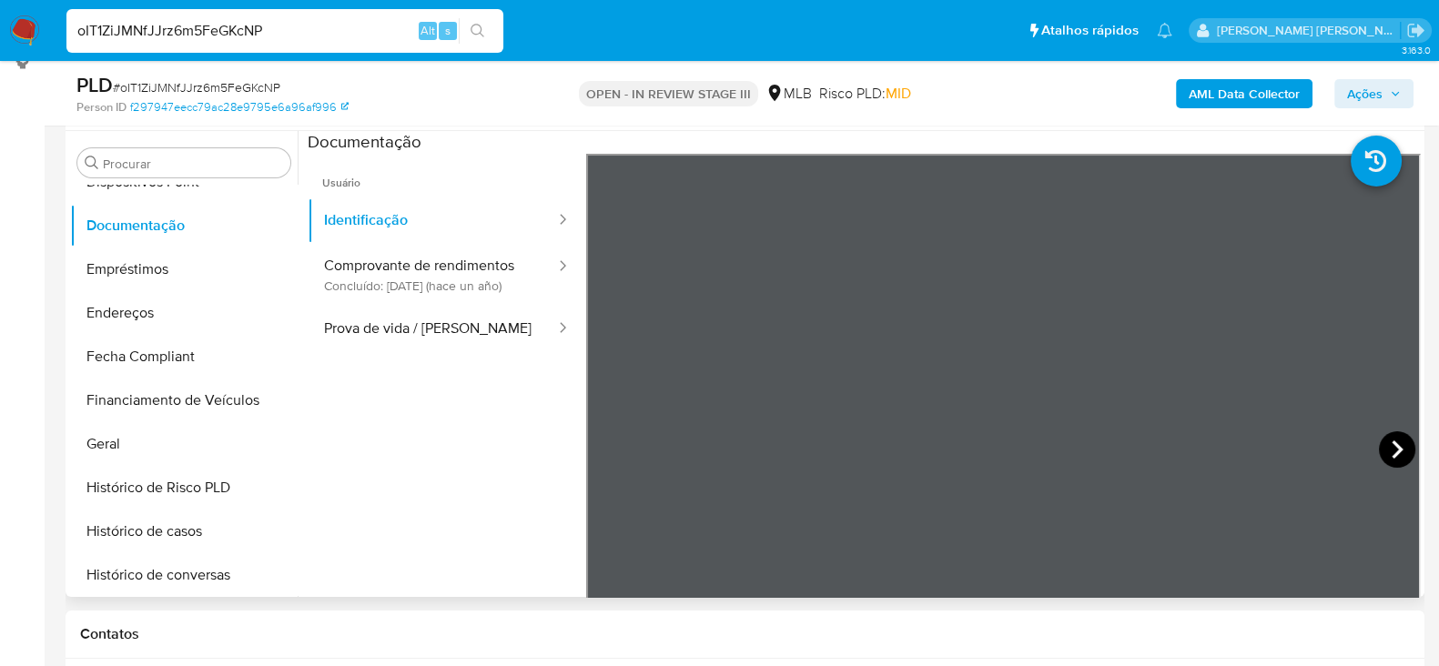
click at [1393, 443] on icon at bounding box center [1397, 449] width 36 height 36
click at [423, 256] on button "Comprovante de rendimentos Concluído: 07/11/2024 (hace un año)" at bounding box center [432, 275] width 249 height 62
click at [369, 376] on ul "Usuário Identificação Comprovante de rendimentos Concluído: 07/11/2024 (hace un…" at bounding box center [447, 416] width 279 height 524
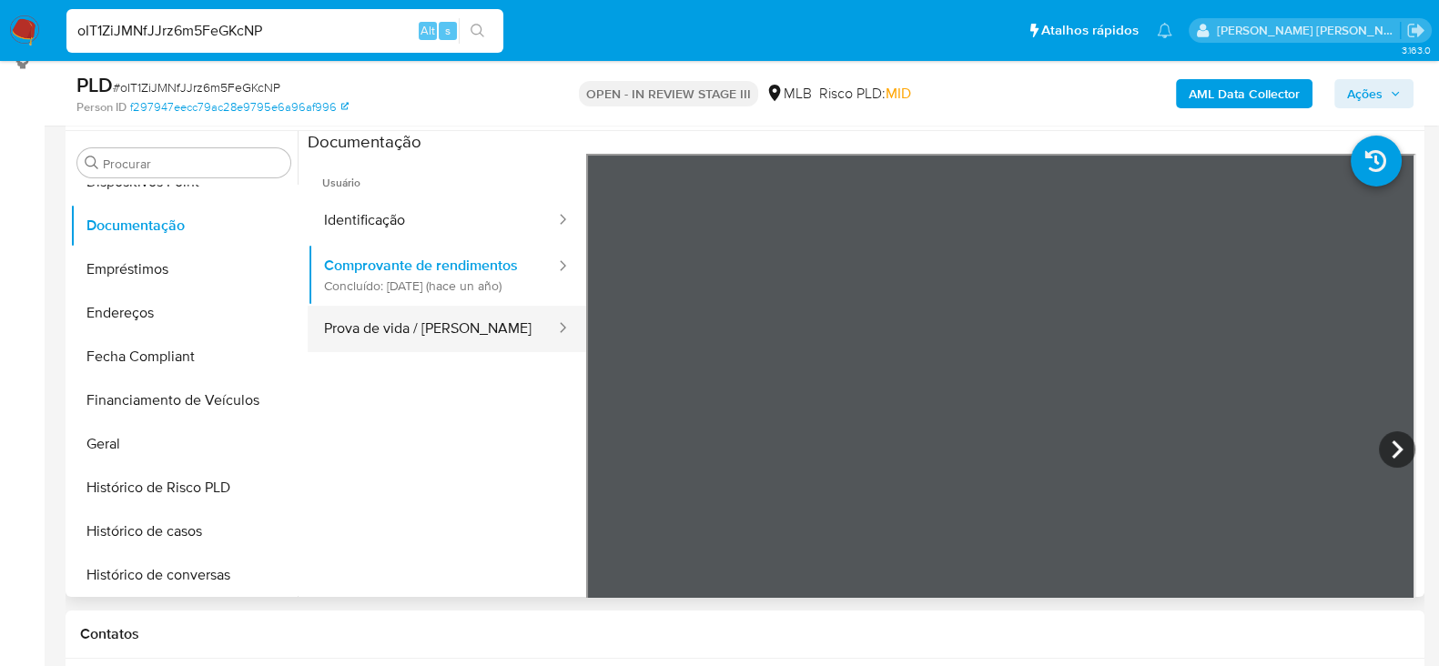
click at [370, 352] on button "Prova de vida / [PERSON_NAME]" at bounding box center [432, 329] width 249 height 46
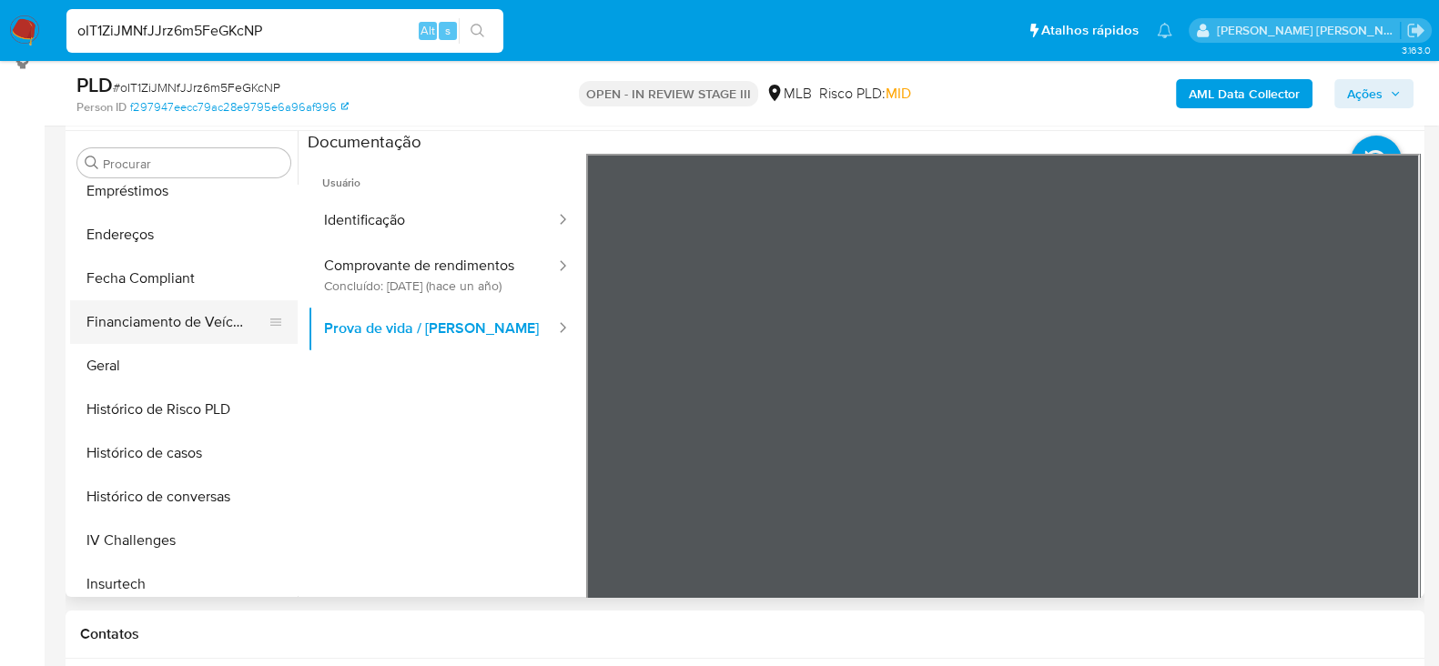
scroll to position [532, 0]
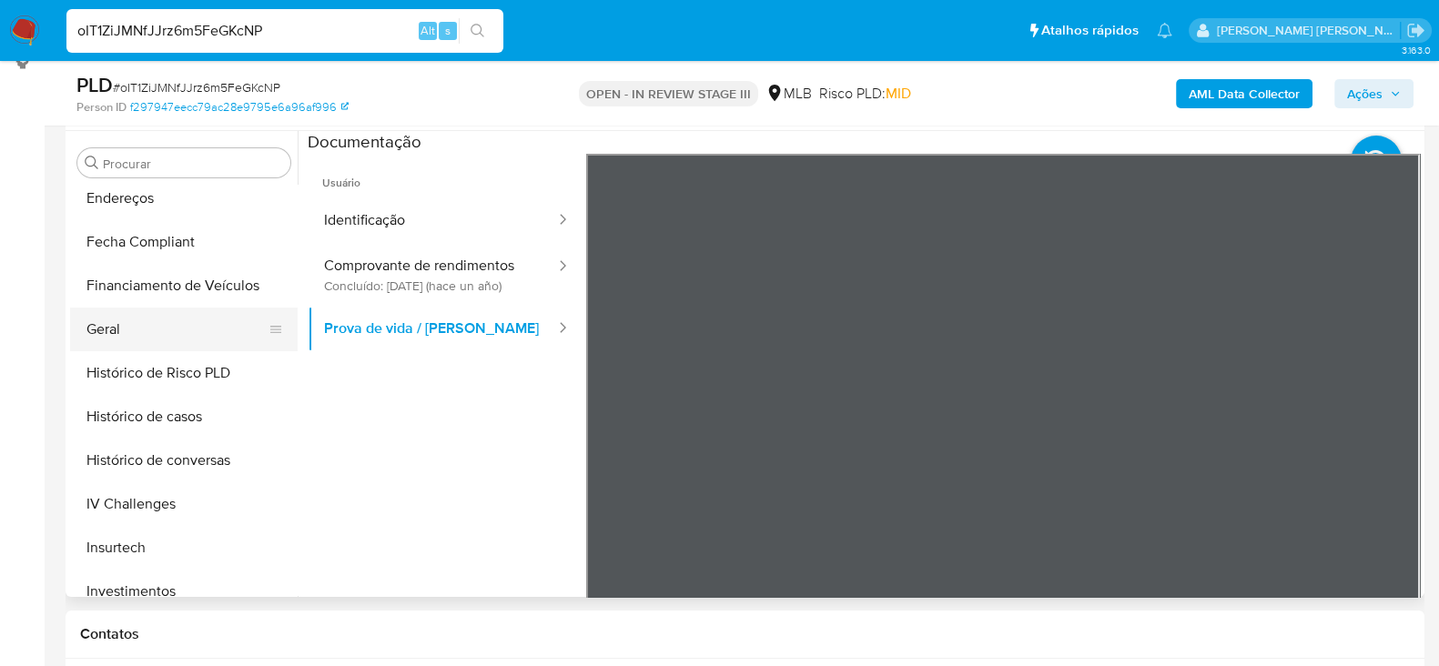
click at [133, 334] on button "Geral" at bounding box center [176, 330] width 213 height 44
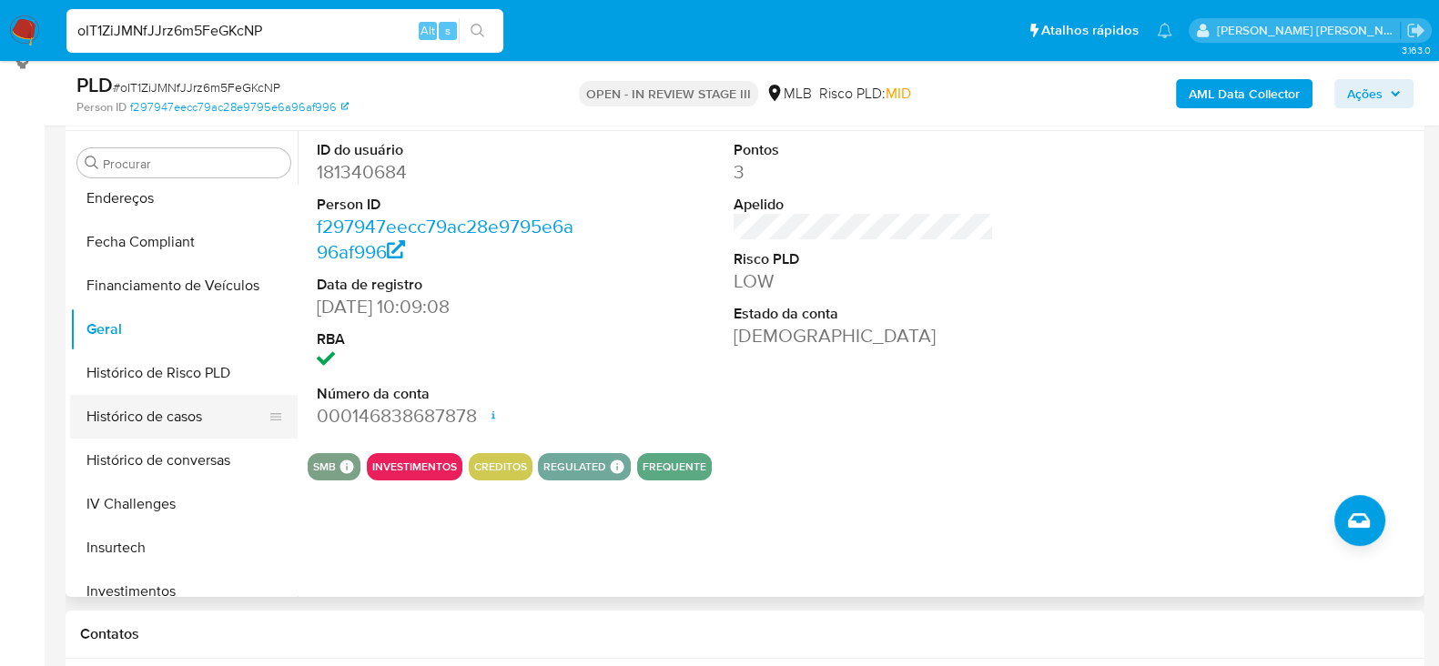
click at [196, 424] on button "Histórico de casos" at bounding box center [176, 417] width 213 height 44
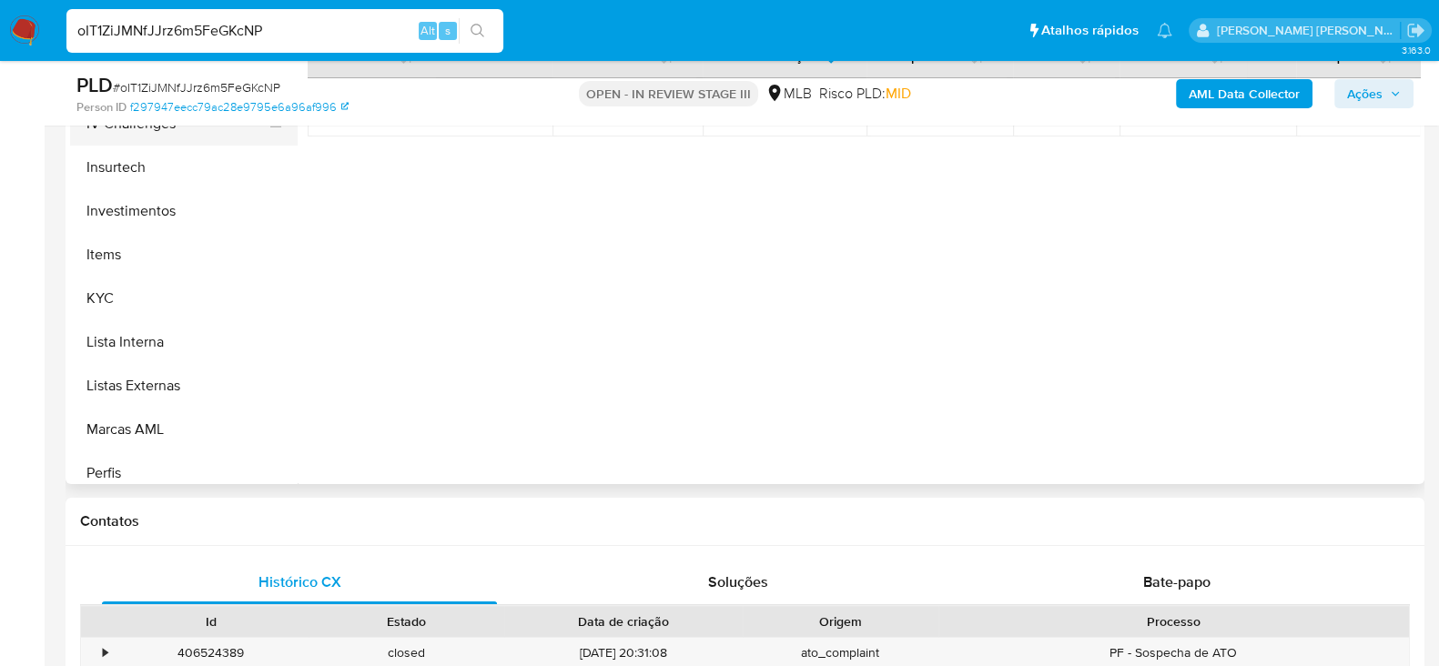
scroll to position [873, 0]
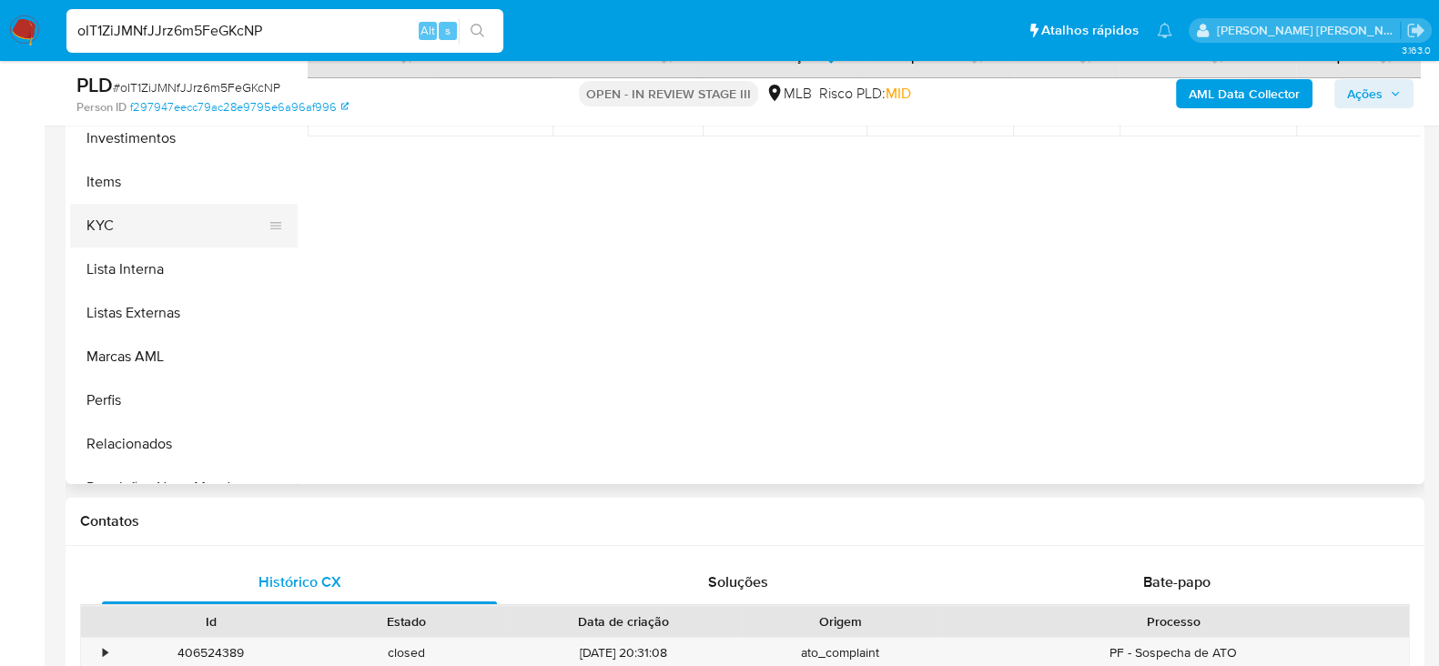
click at [137, 231] on button "KYC" at bounding box center [176, 226] width 213 height 44
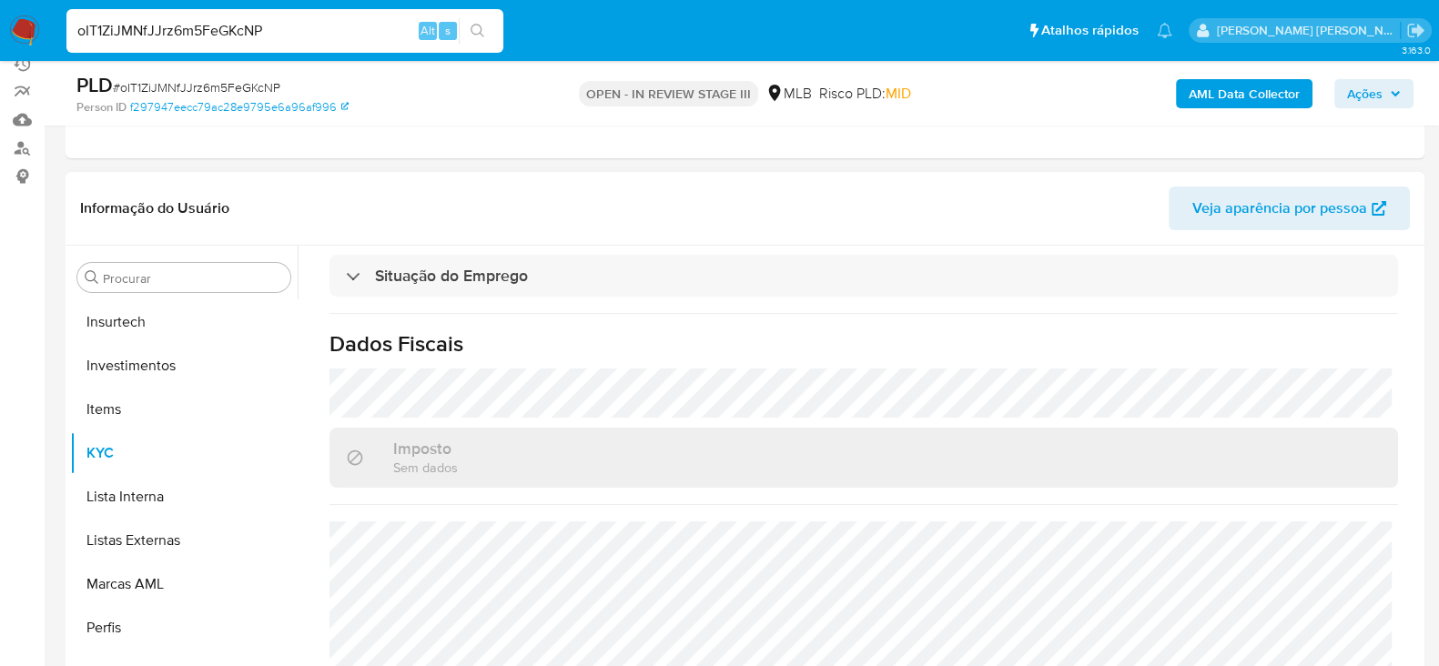
scroll to position [341, 0]
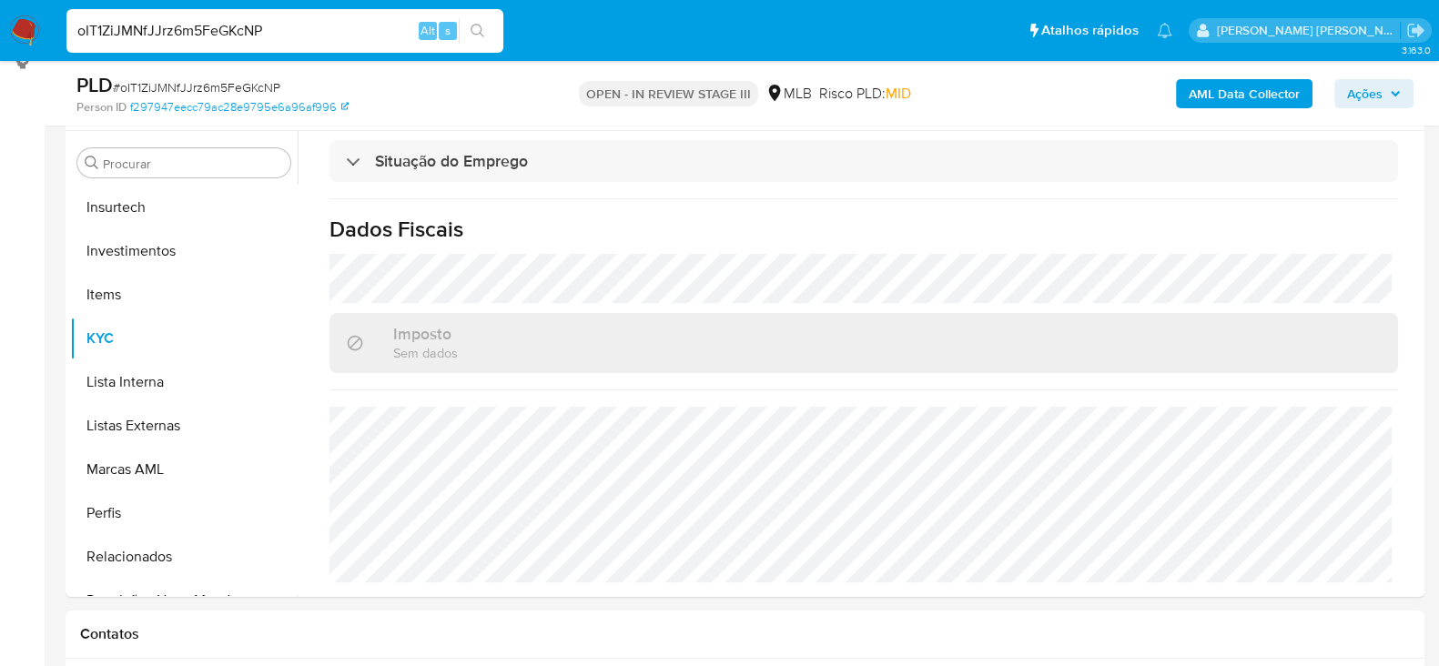
click at [183, 29] on input "oIT1ZiJMNfJJrz6m5FeGKcNP" at bounding box center [284, 31] width 437 height 24
paste input "Ws8lXd6GCpbGSZyCHLeCx4en"
type input "Ws8lXd6GCpbGSZyCHLeCx4en"
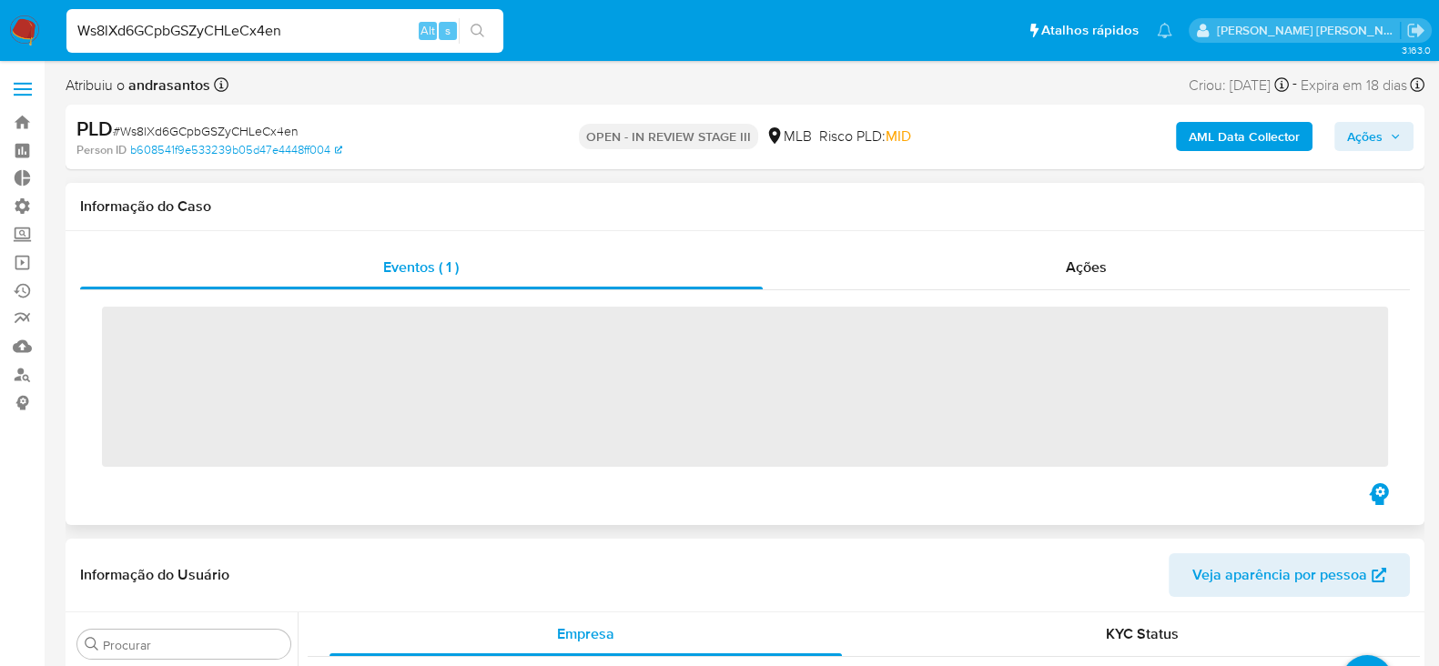
scroll to position [988, 0]
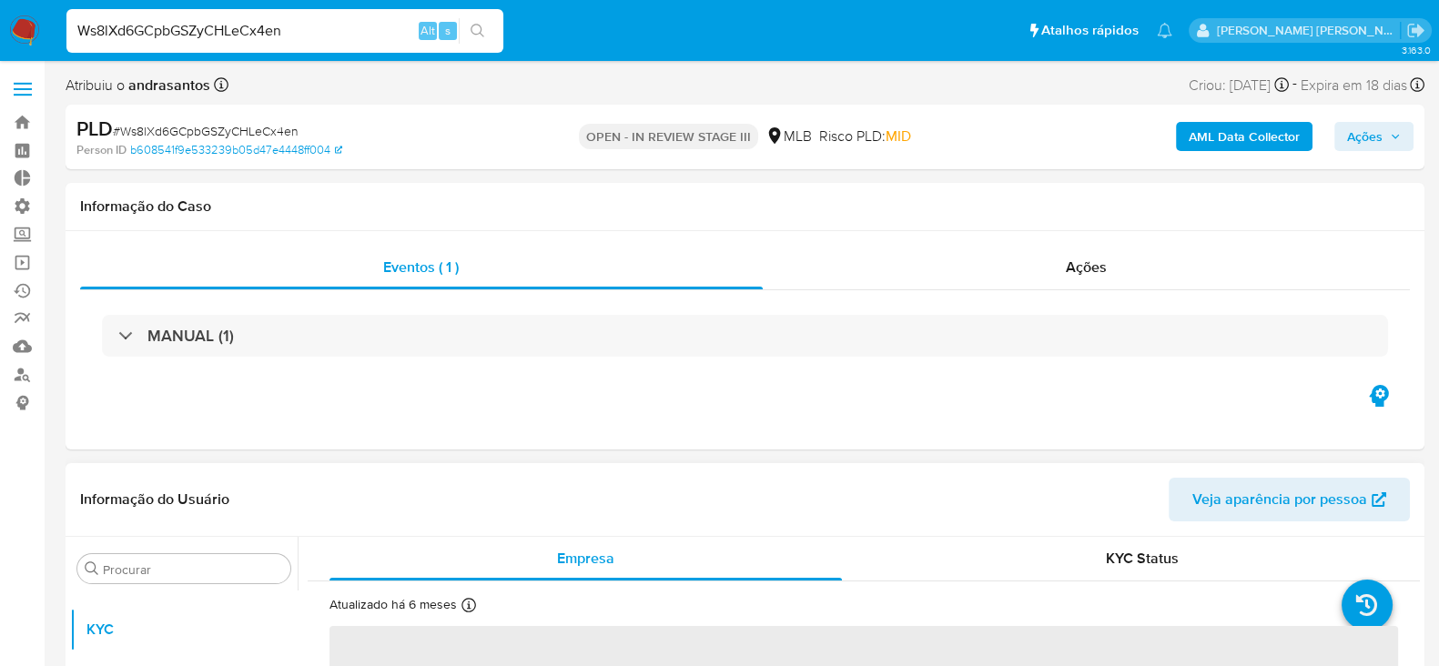
select select "10"
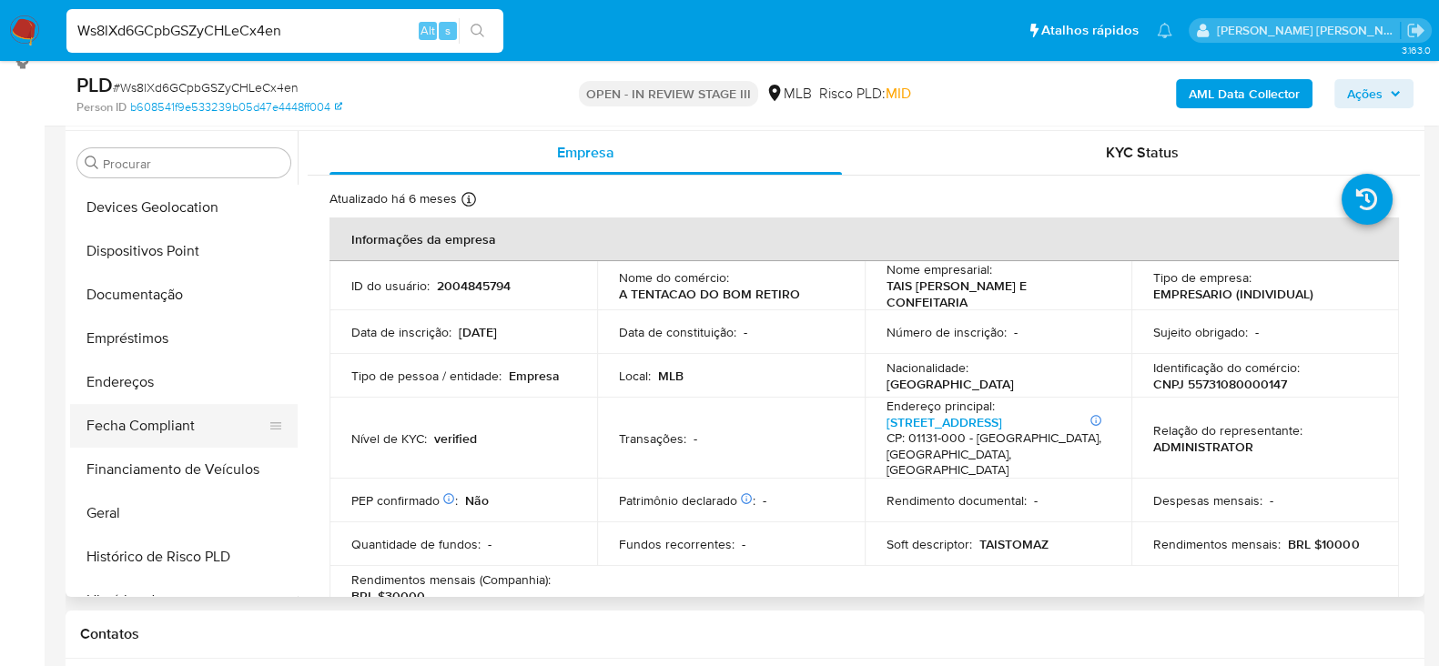
scroll to position [305, 0]
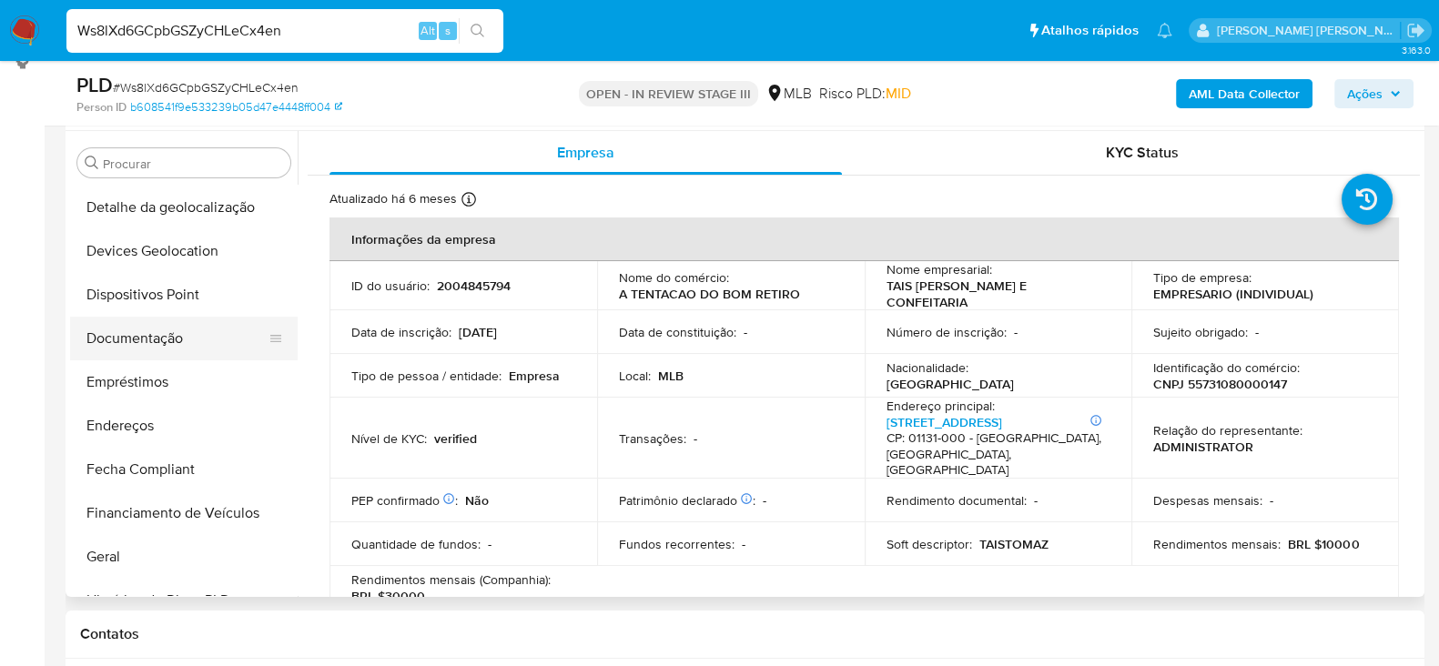
click at [143, 322] on button "Documentação" at bounding box center [176, 339] width 213 height 44
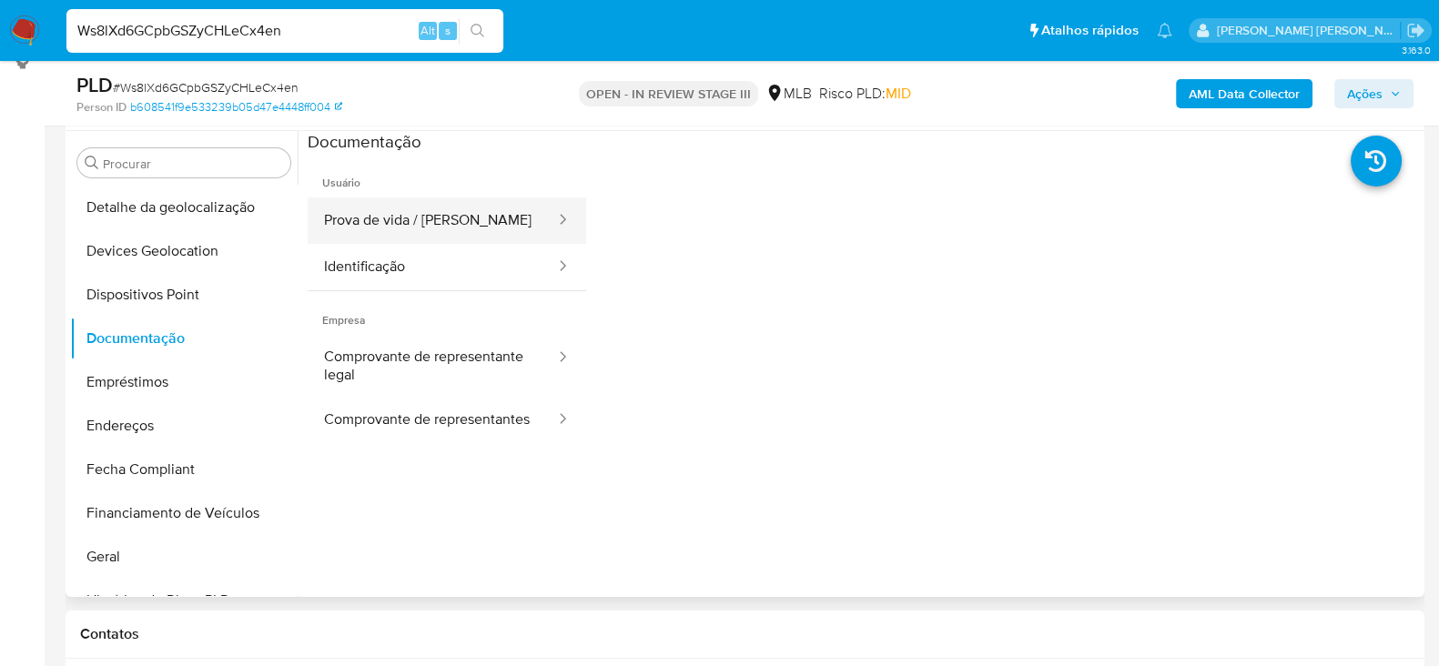
click at [415, 224] on button "Prova de vida / [PERSON_NAME]" at bounding box center [432, 221] width 249 height 46
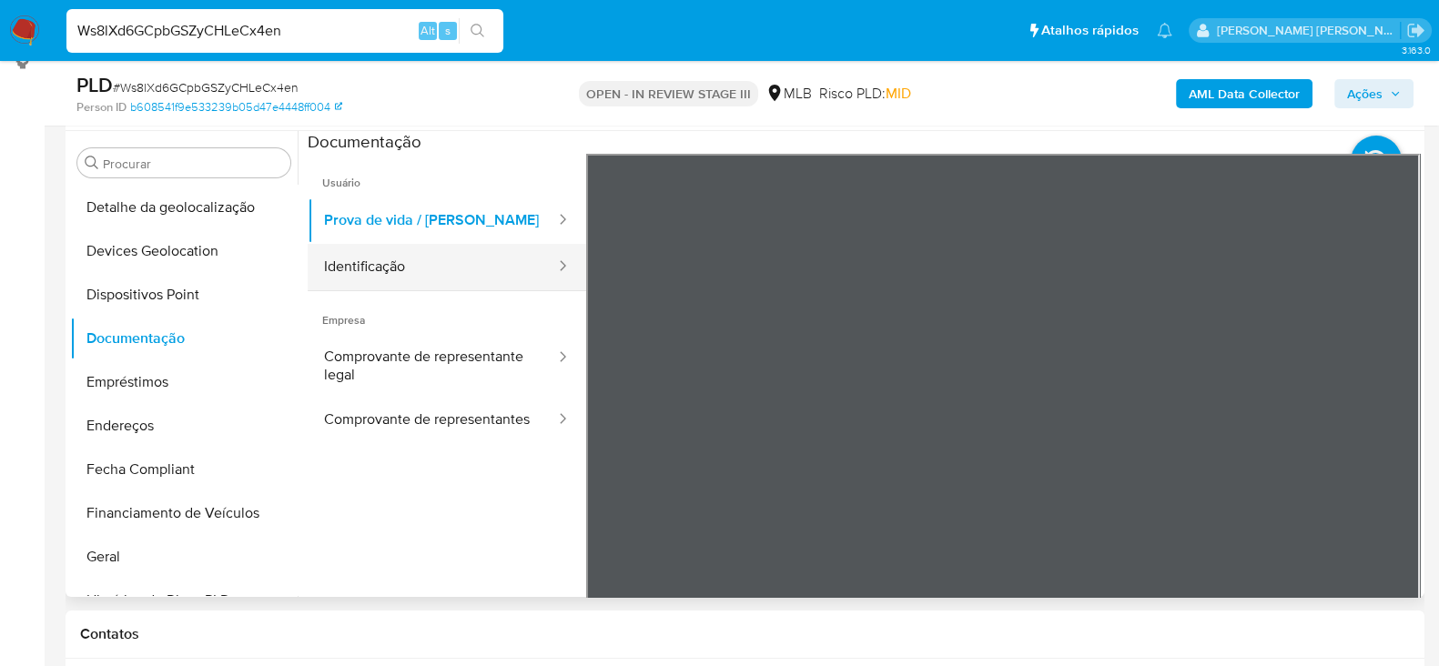
click at [408, 272] on button "Identificação" at bounding box center [432, 267] width 249 height 46
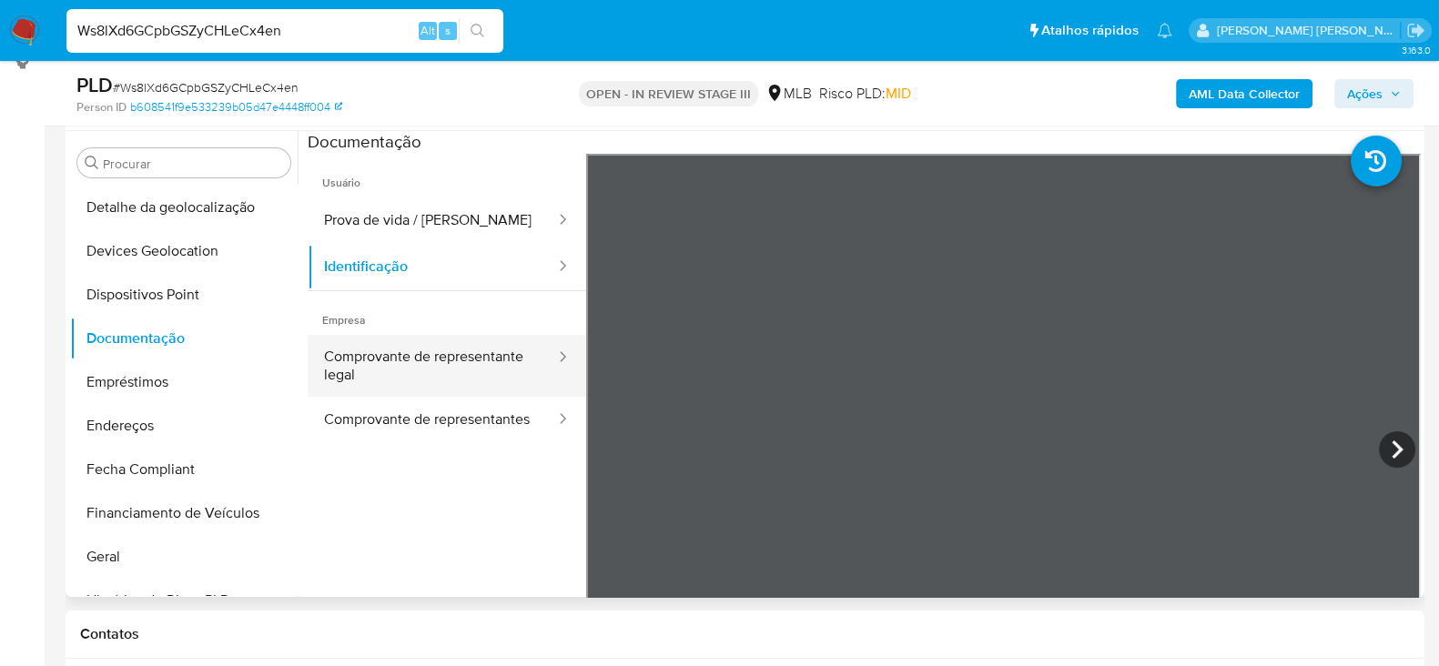
click at [399, 358] on button "Comprovante de representante legal" at bounding box center [432, 366] width 249 height 62
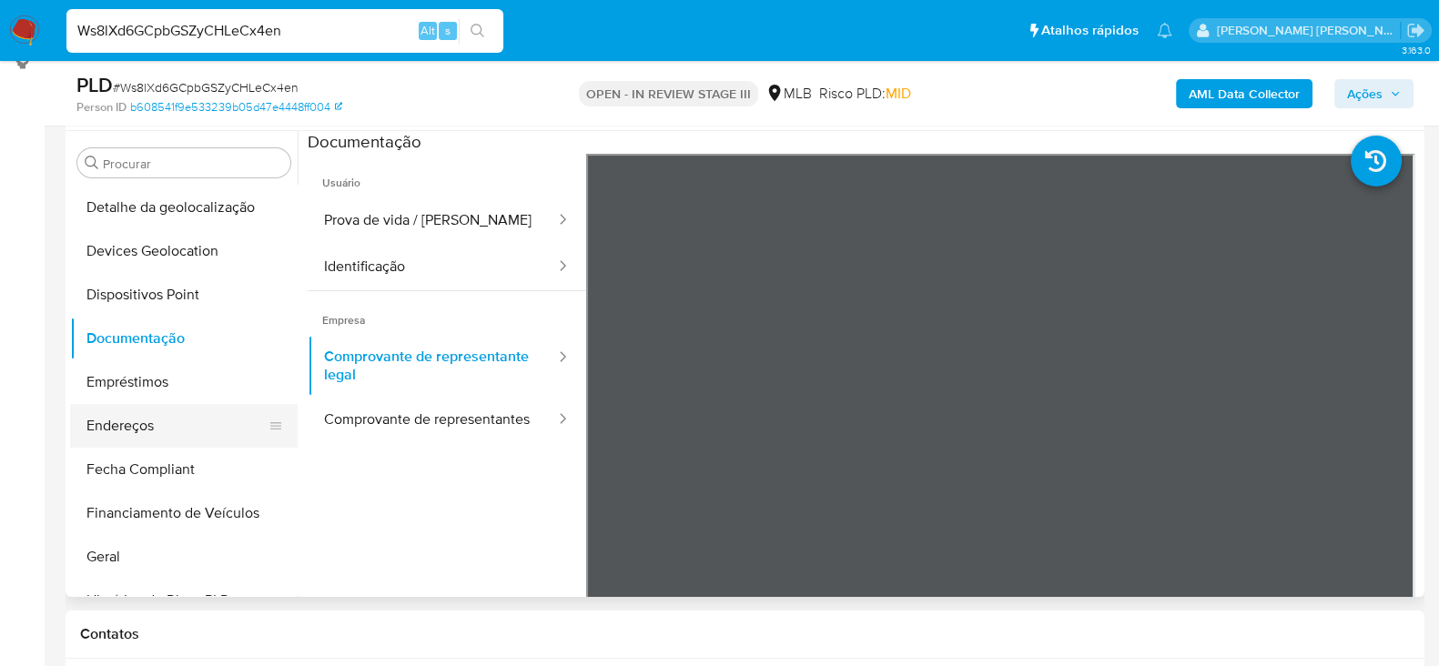
scroll to position [418, 0]
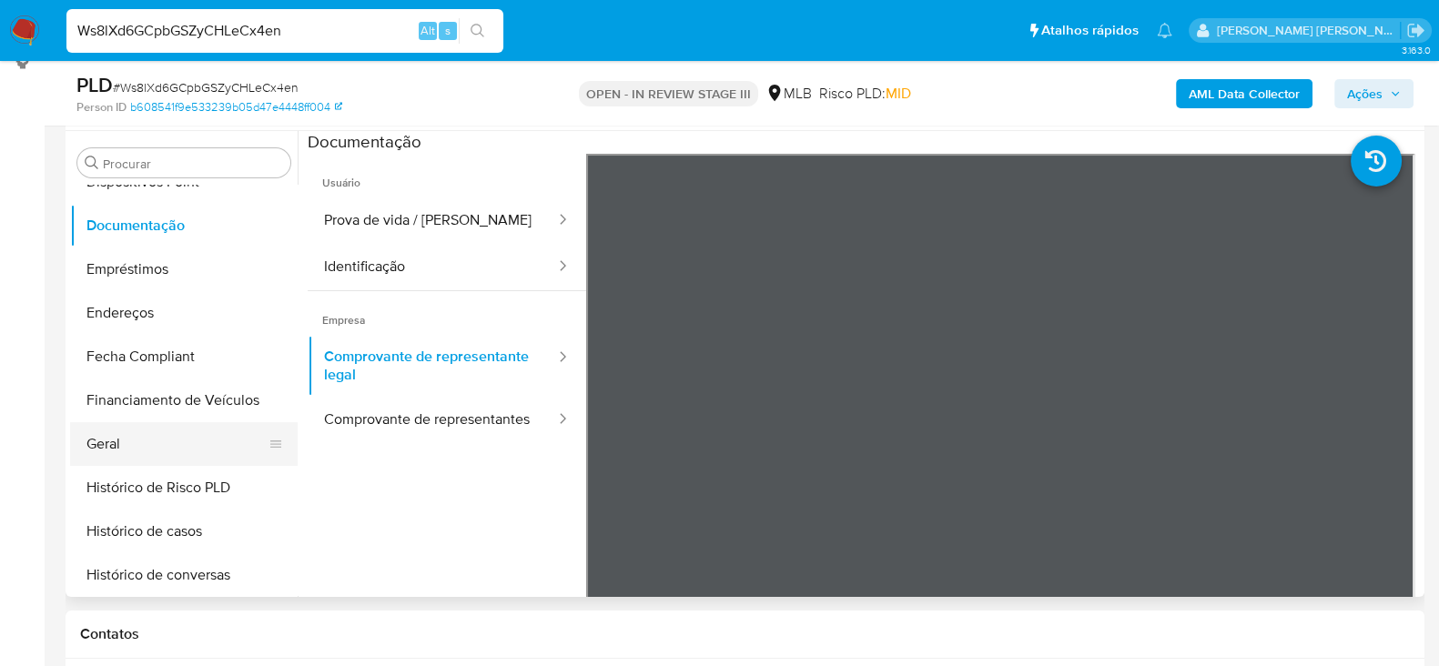
click at [139, 455] on button "Geral" at bounding box center [176, 444] width 213 height 44
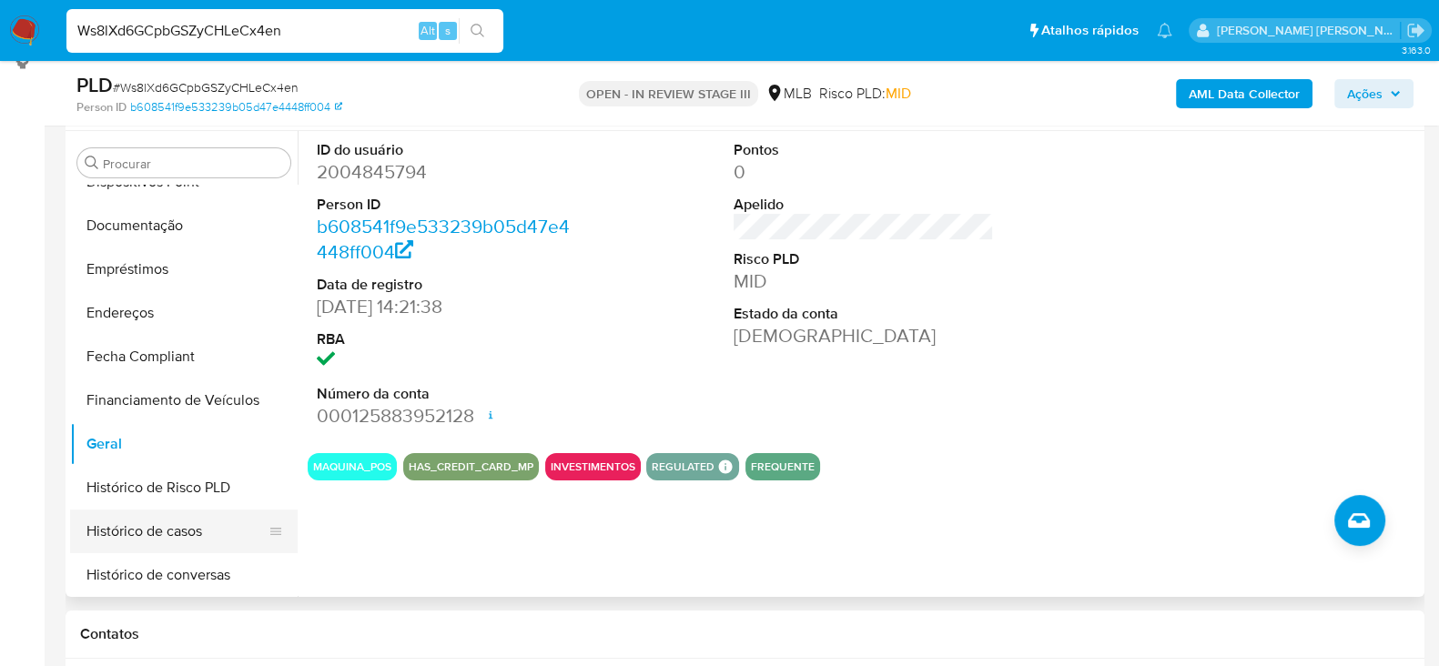
click at [172, 529] on button "Histórico de casos" at bounding box center [176, 532] width 213 height 44
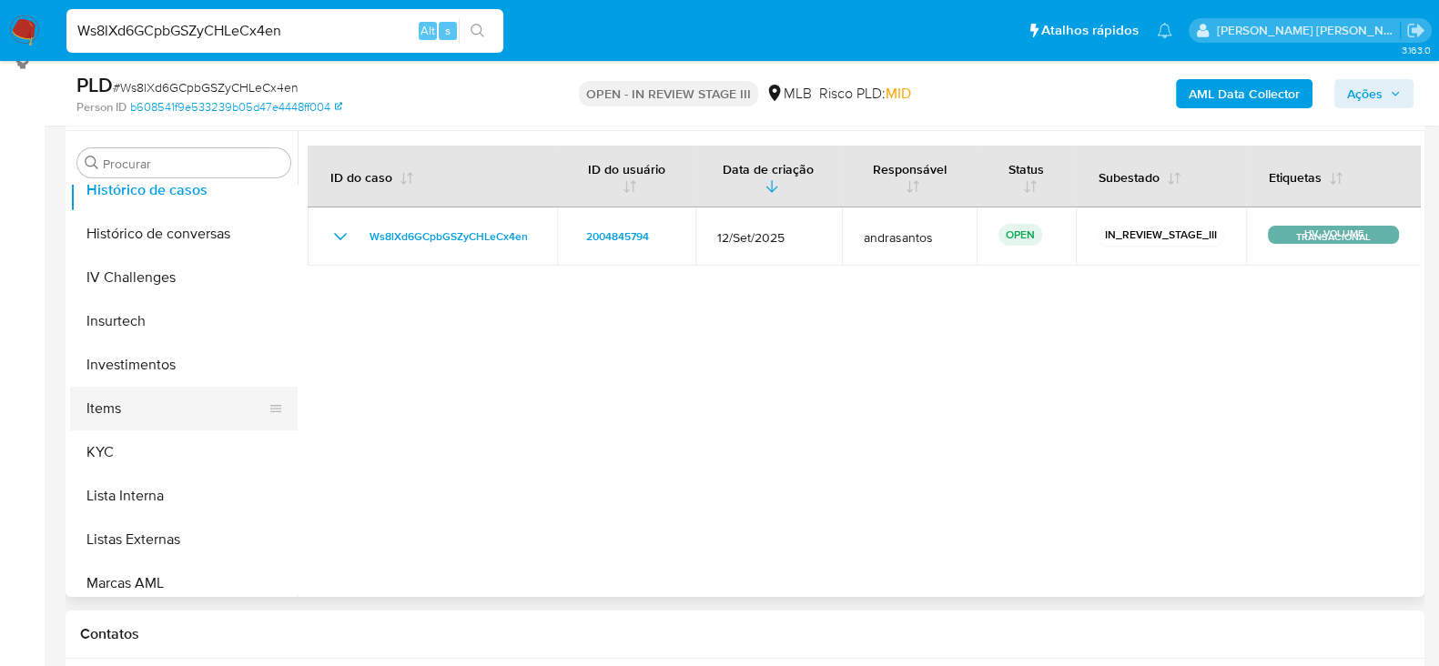
scroll to position [759, 0]
click at [194, 442] on button "KYC" at bounding box center [176, 453] width 213 height 44
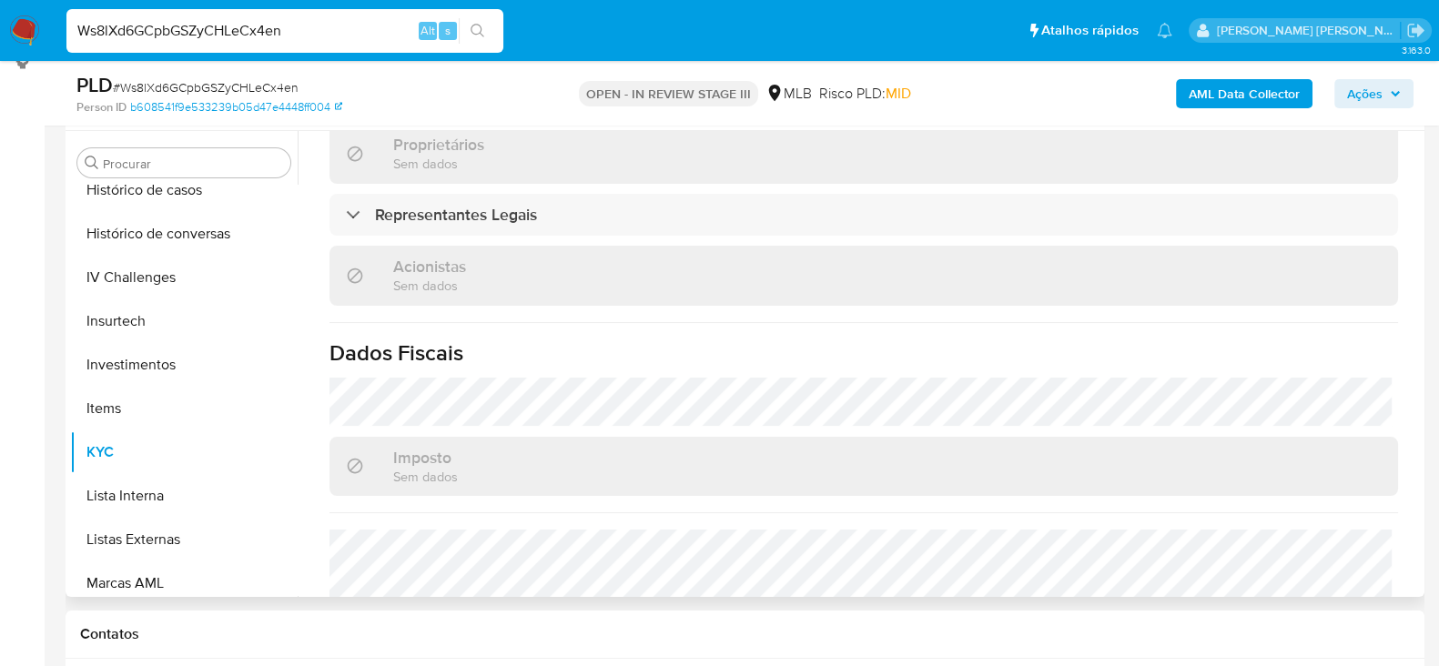
scroll to position [1010, 0]
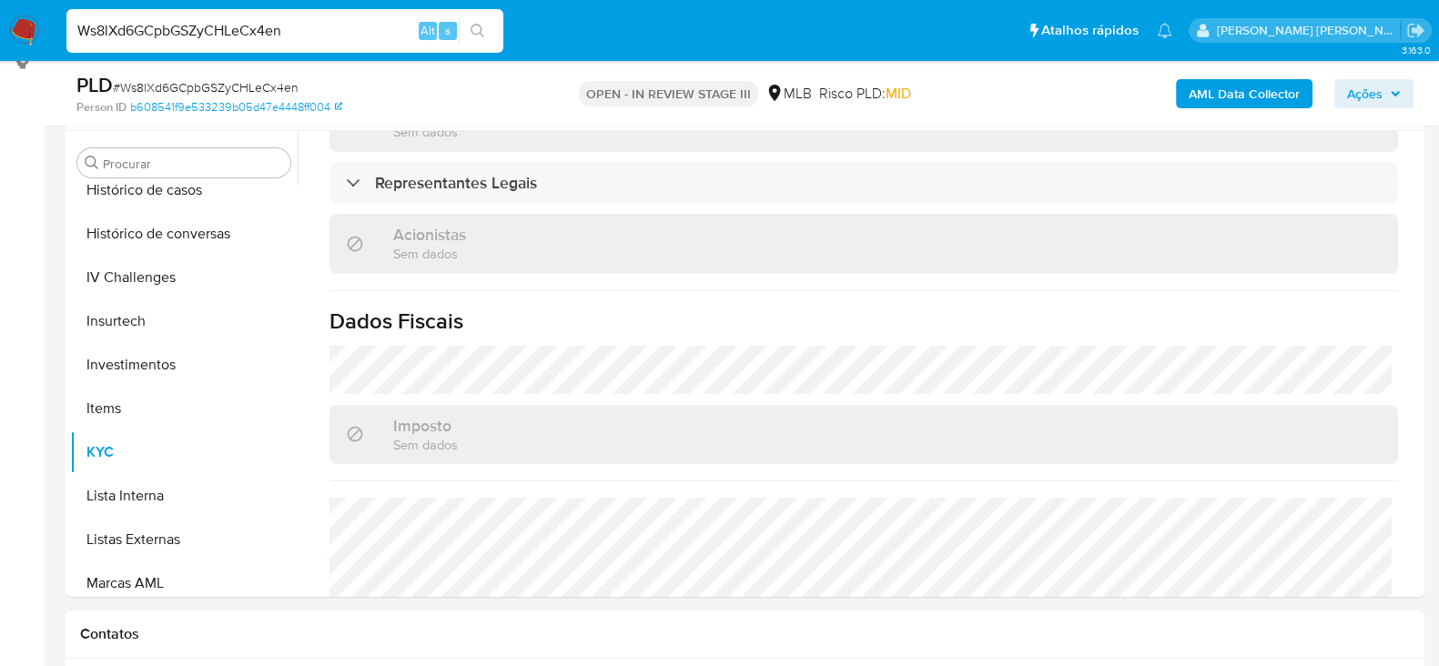
click at [188, 29] on input "Ws8lXd6GCpbGSZyCHLeCx4en" at bounding box center [284, 31] width 437 height 24
paste input "AjFiQsYK5z4qxfErk7nI0qWu"
type input "AjFiQsYK5z4qxfErk7nI0qWu"
click at [477, 30] on icon "search-icon" at bounding box center [478, 31] width 15 height 15
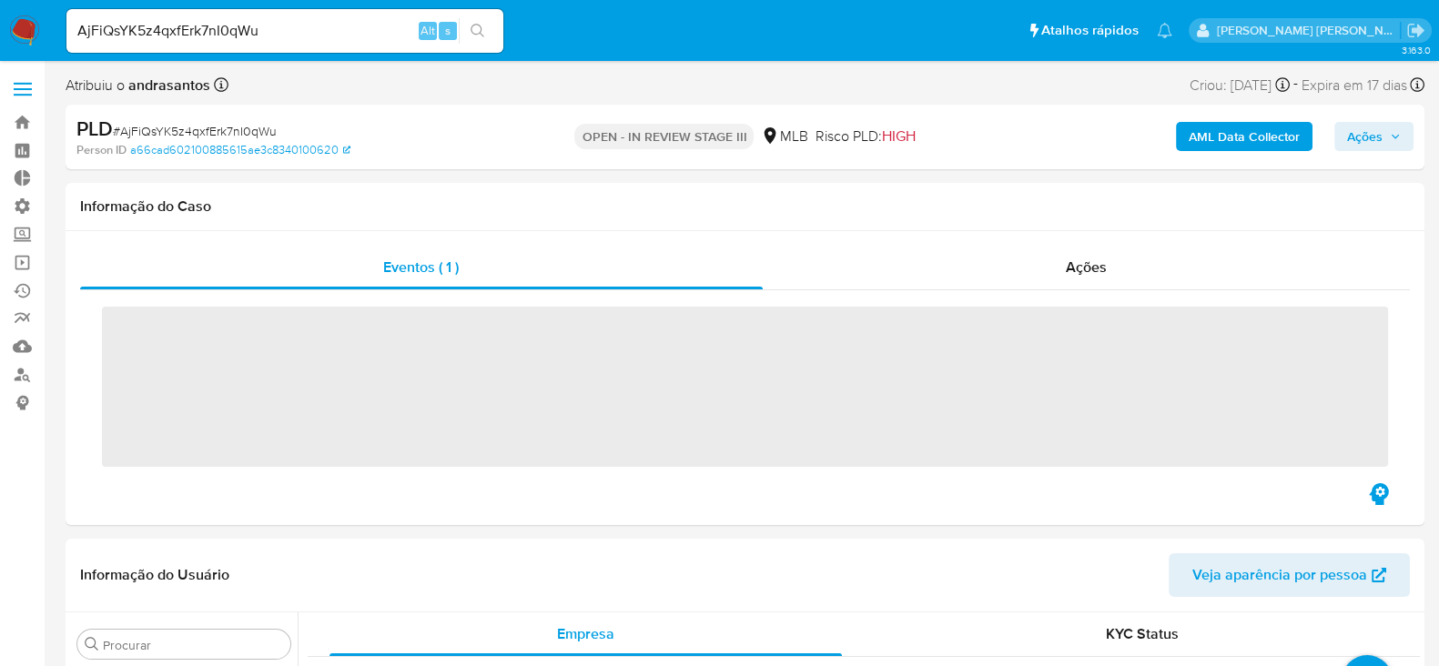
scroll to position [988, 0]
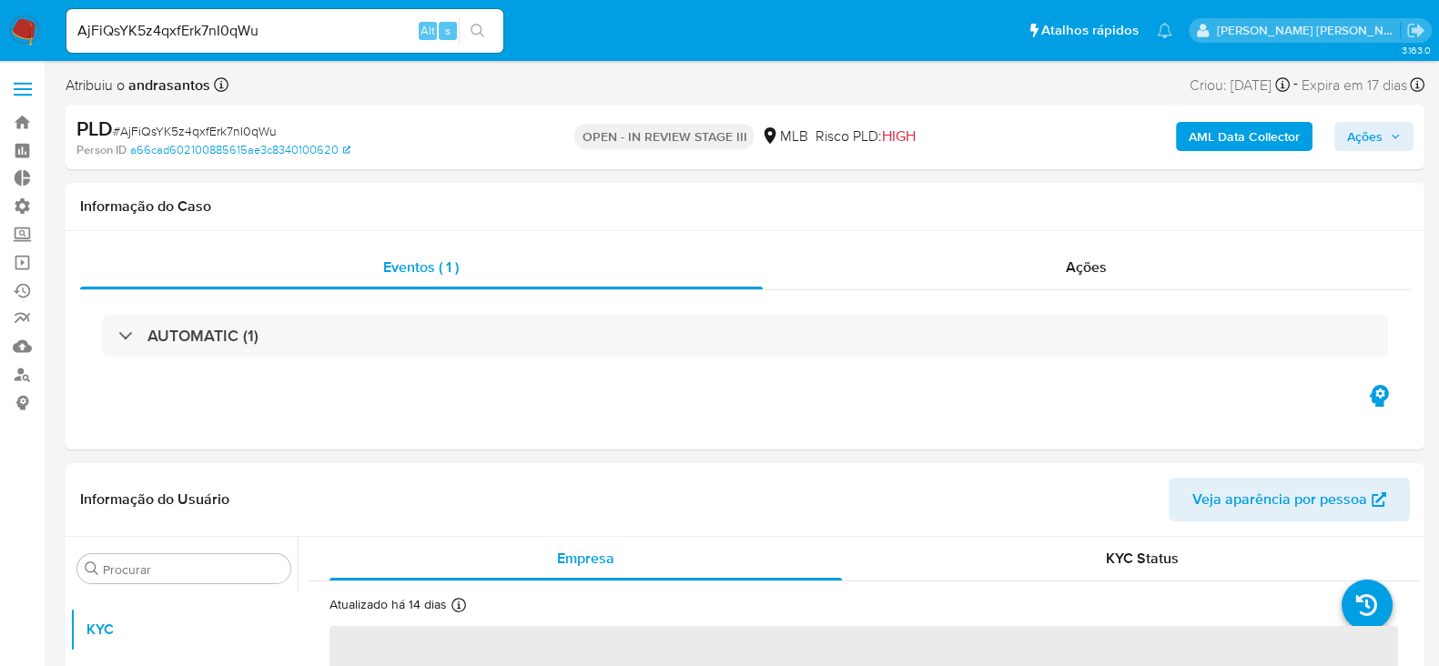
select select "10"
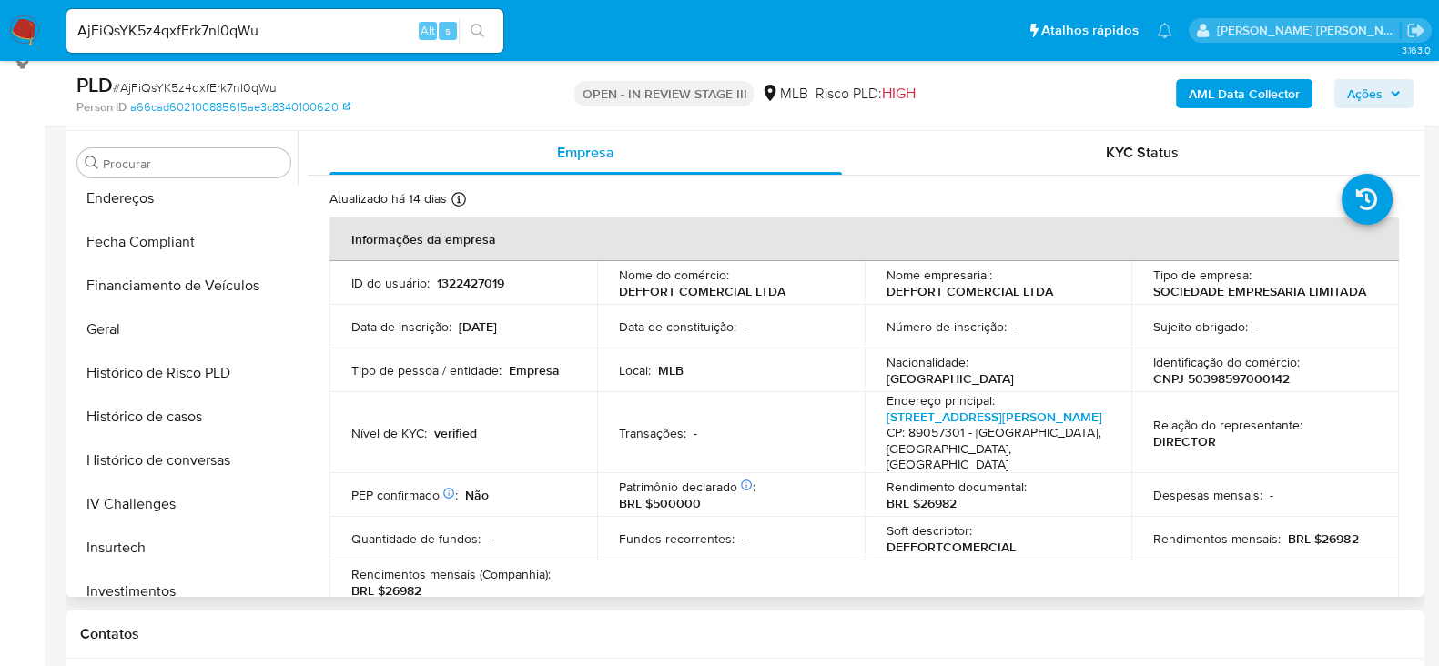
scroll to position [418, 0]
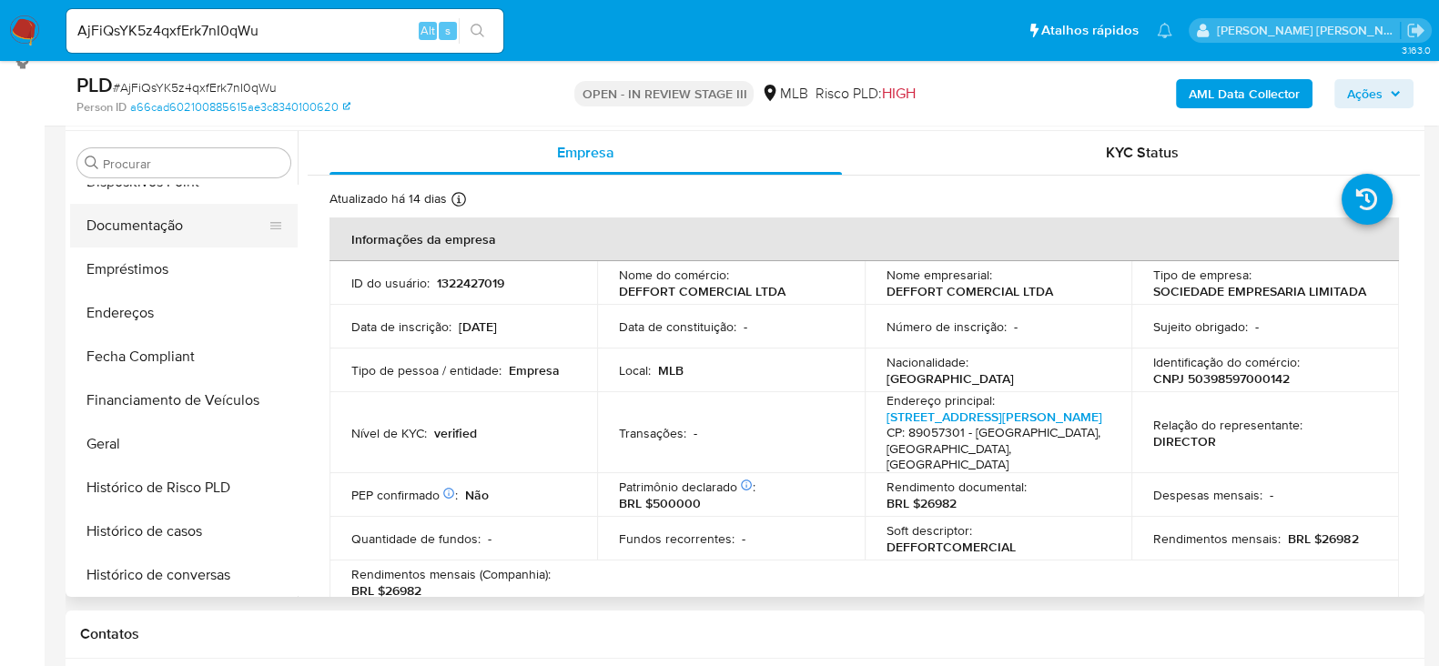
click at [184, 209] on button "Documentação" at bounding box center [176, 226] width 213 height 44
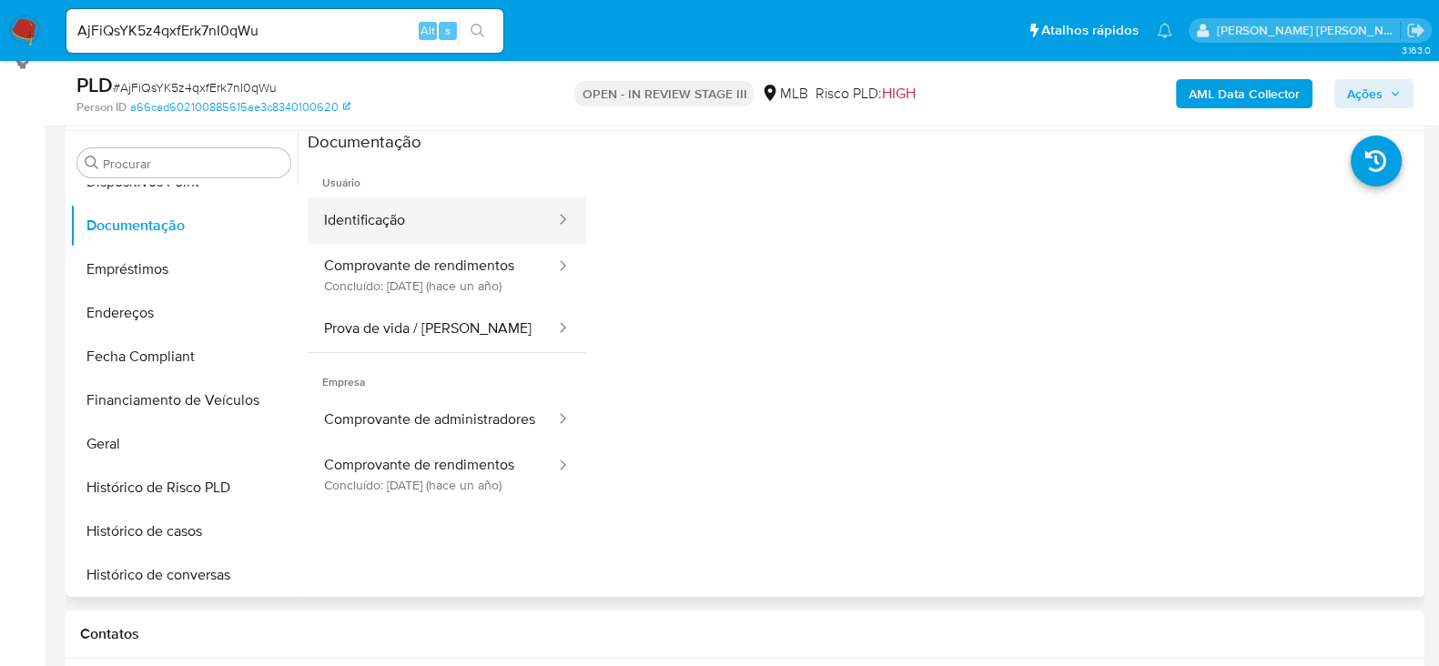
click at [358, 210] on button "Identificação" at bounding box center [432, 221] width 249 height 46
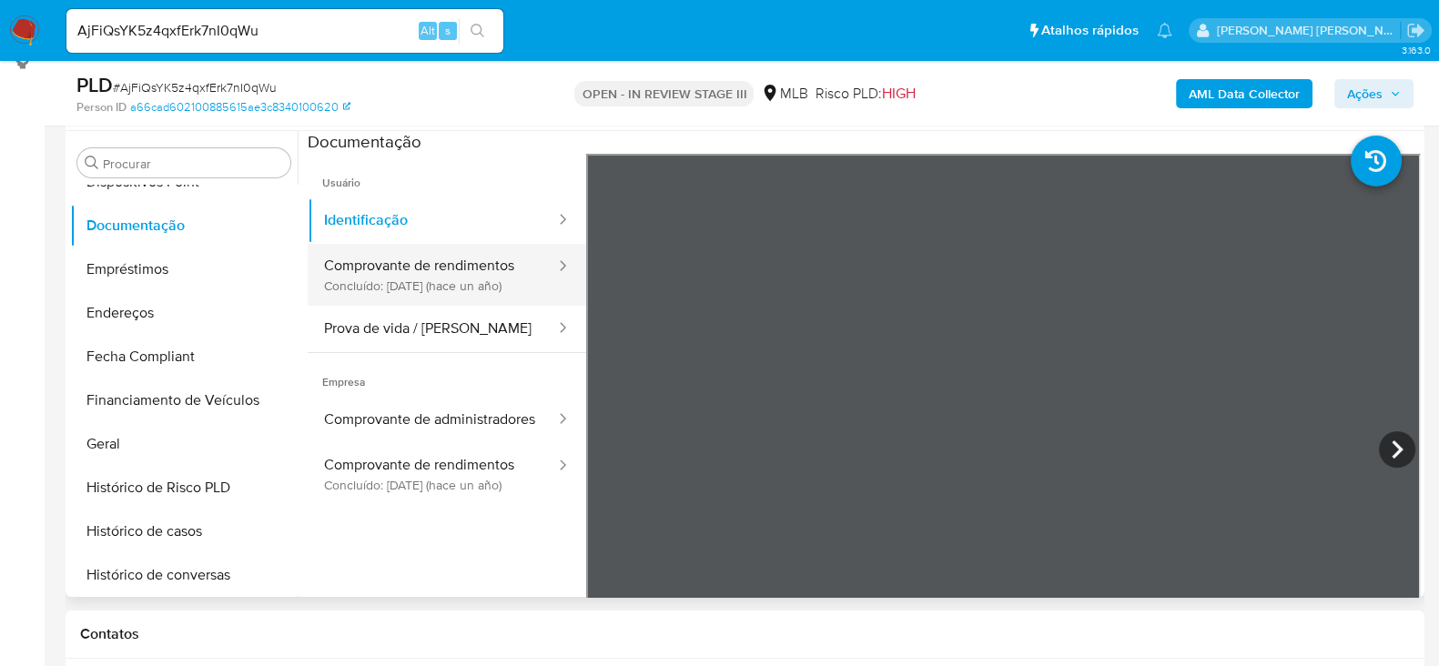
click at [438, 290] on button "Comprovante de rendimentos Concluído: 06/05/2024 (hace un año)" at bounding box center [432, 275] width 249 height 62
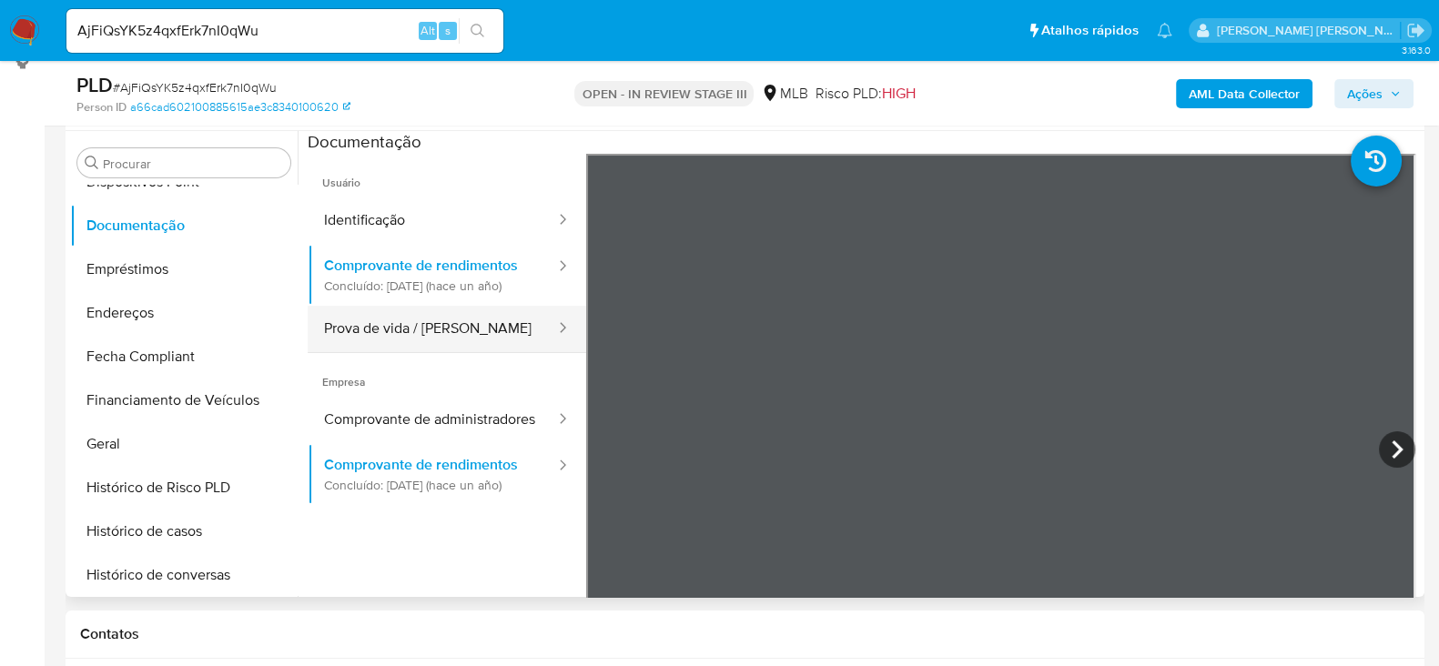
click at [403, 348] on button "Prova de vida / [PERSON_NAME]" at bounding box center [432, 329] width 249 height 46
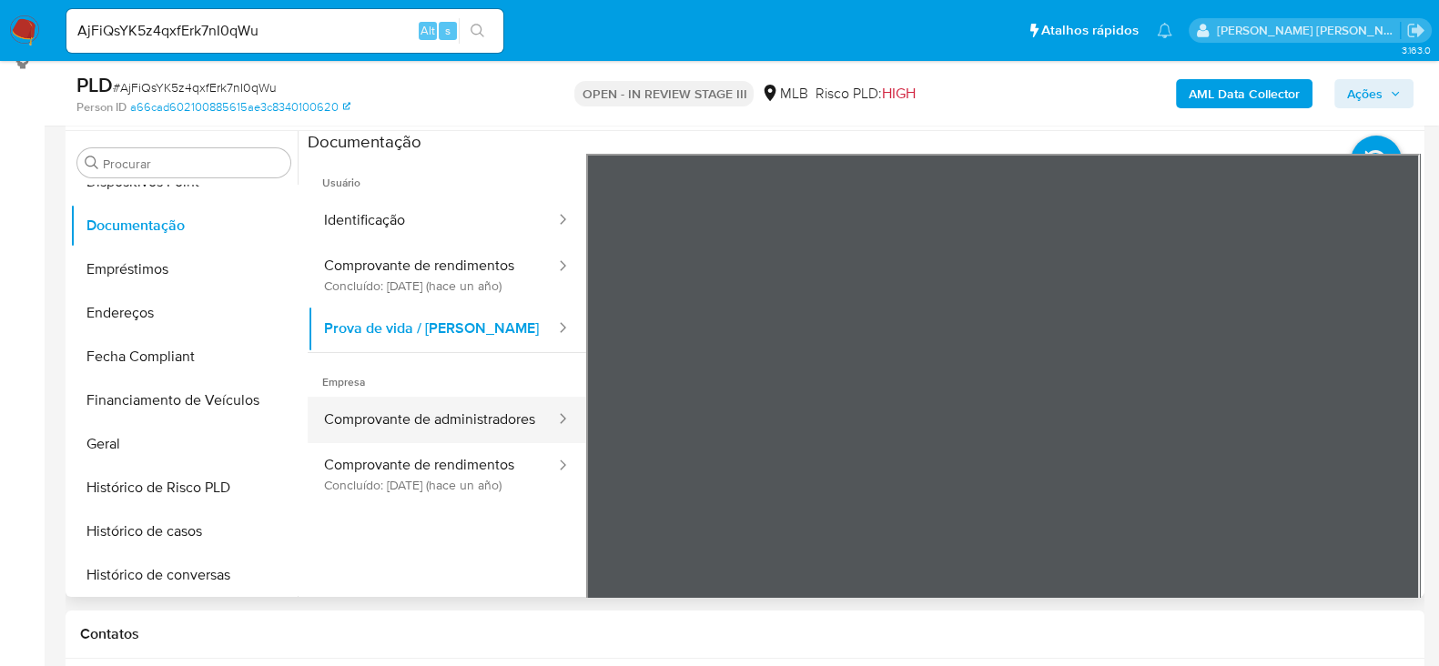
click at [422, 439] on button "Comprovante de administradores" at bounding box center [432, 420] width 249 height 46
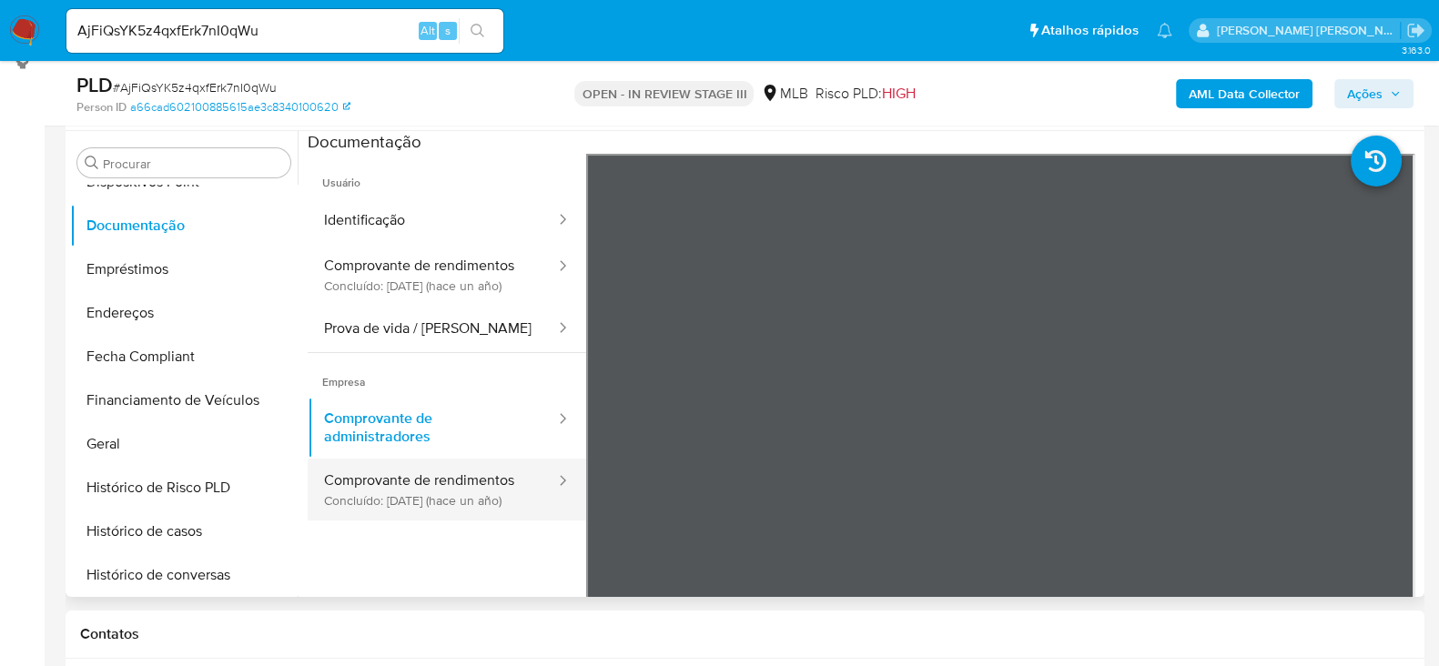
click at [406, 521] on button "Comprovante de rendimentos Concluído: 06/05/2024 (hace un año)" at bounding box center [432, 490] width 249 height 62
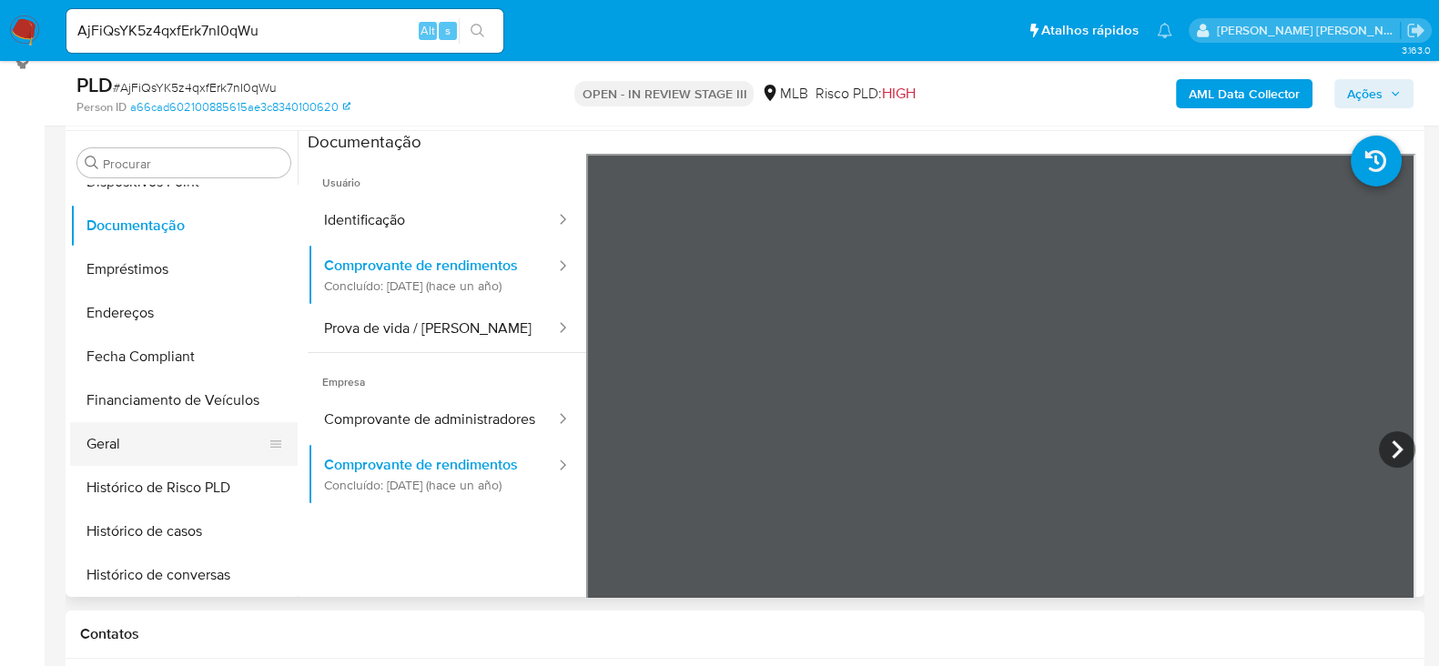
click at [185, 452] on button "Geral" at bounding box center [176, 444] width 213 height 44
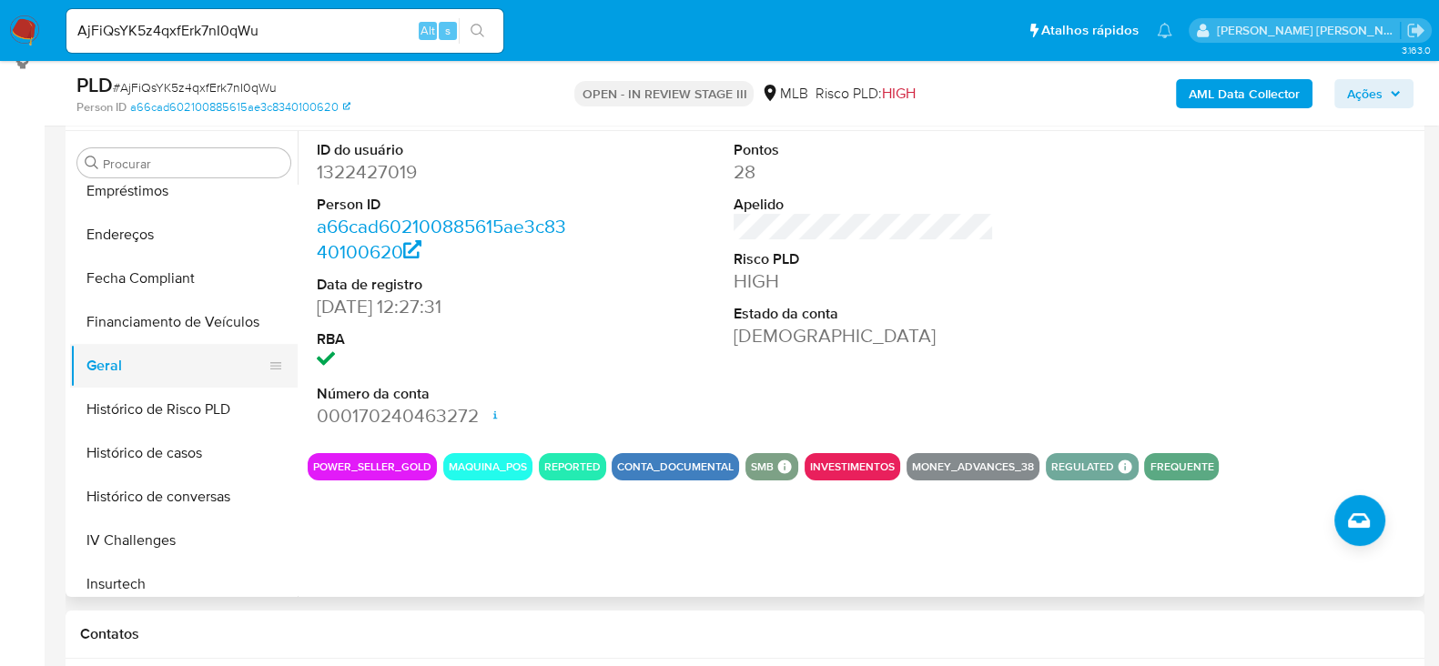
scroll to position [532, 0]
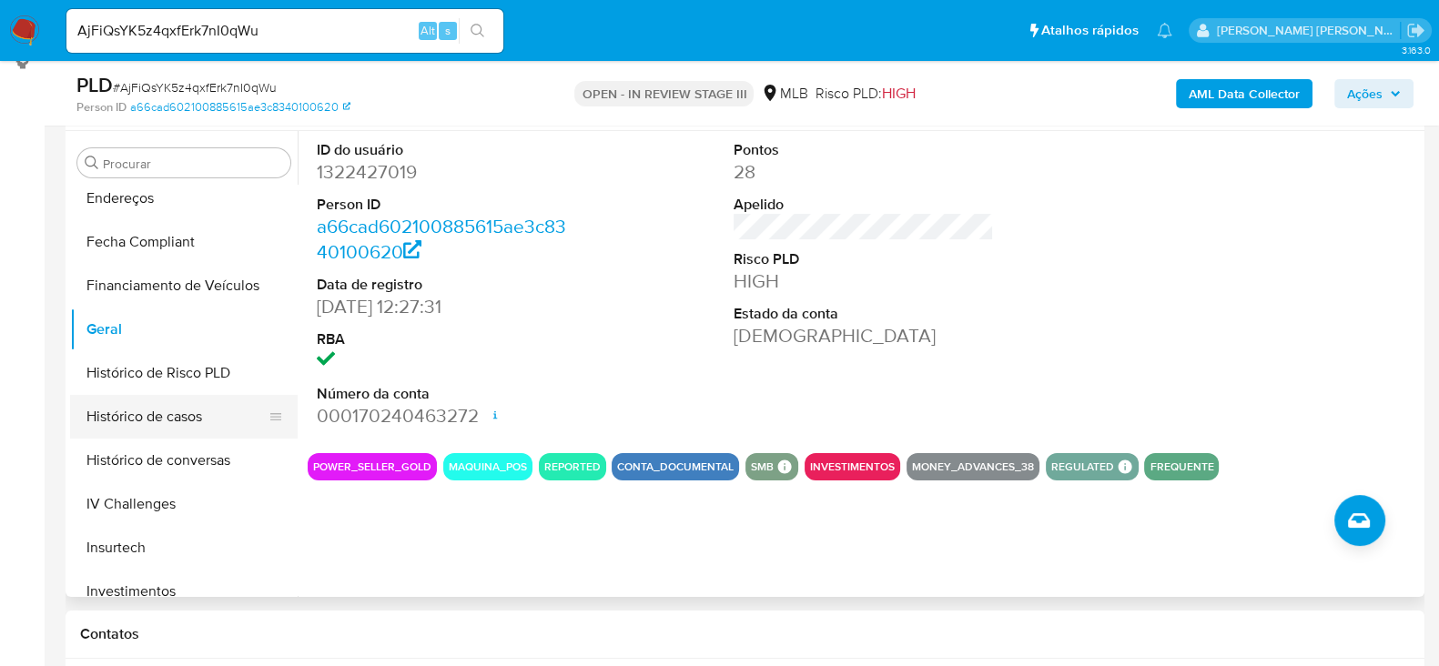
click at [185, 422] on button "Histórico de casos" at bounding box center [176, 417] width 213 height 44
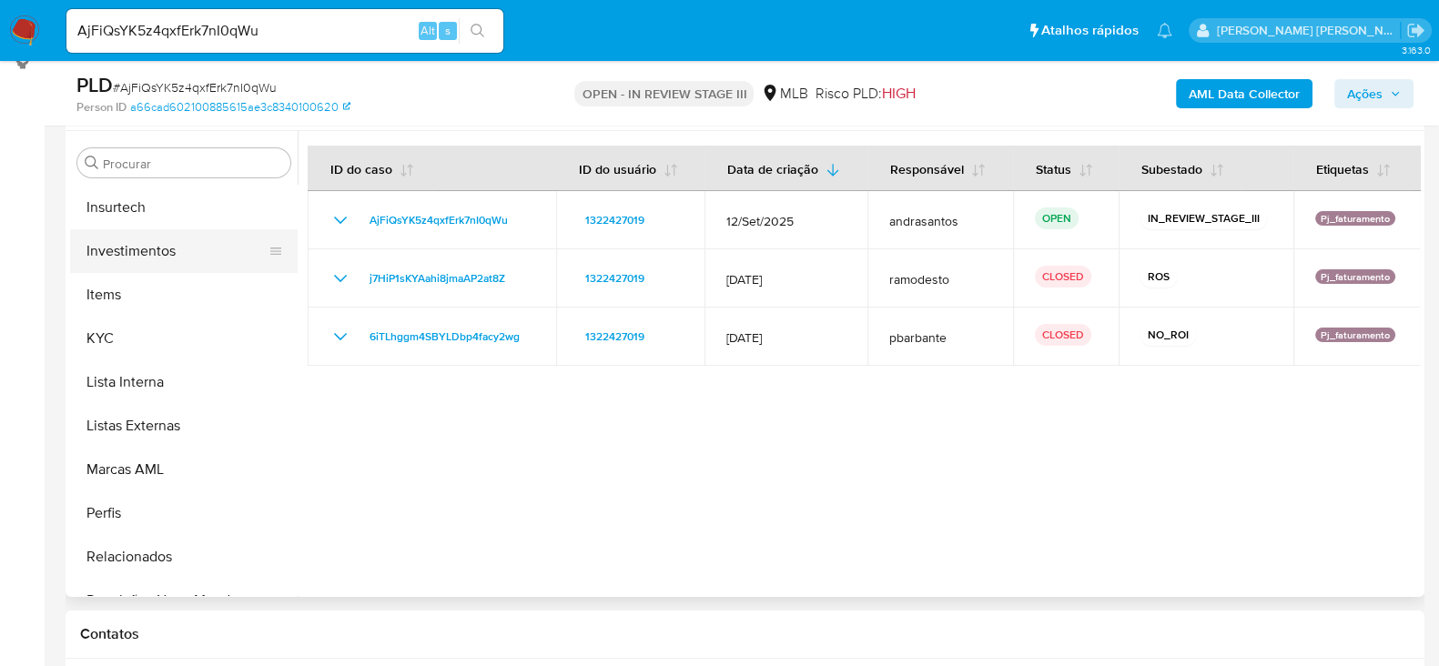
scroll to position [988, 0]
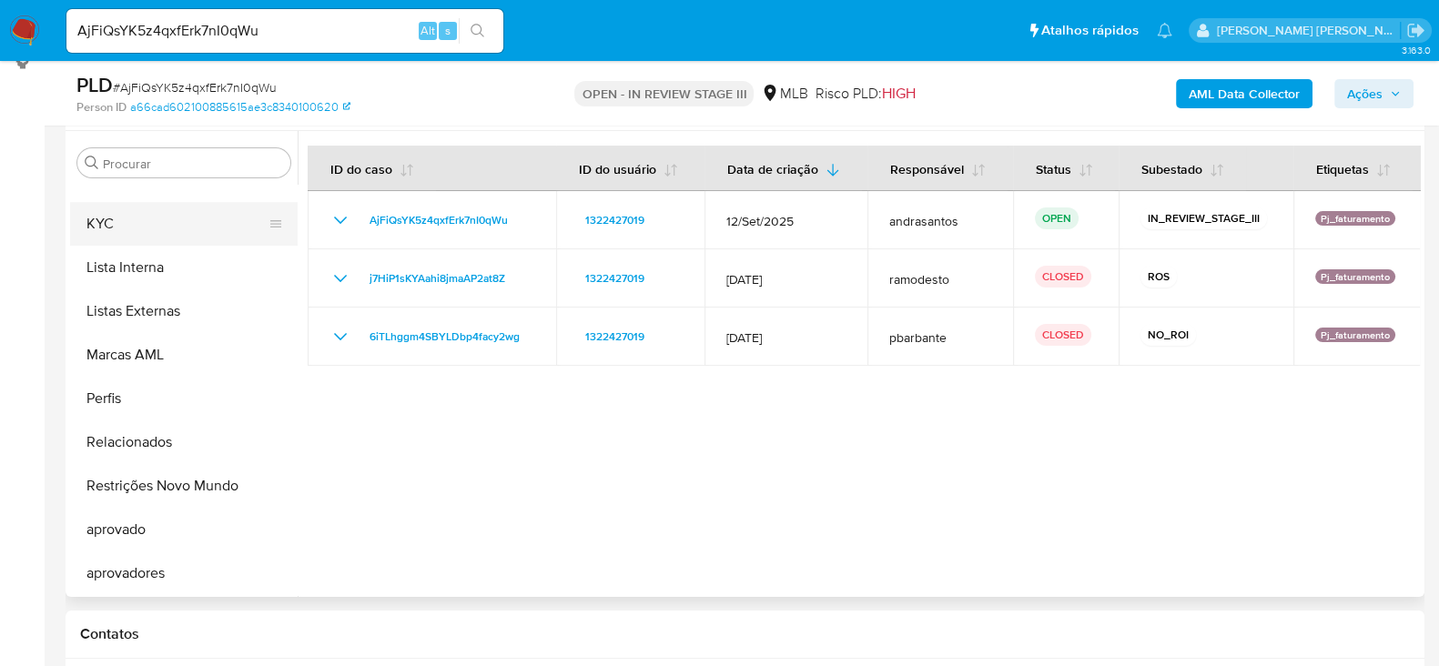
click at [150, 224] on button "KYC" at bounding box center [176, 224] width 213 height 44
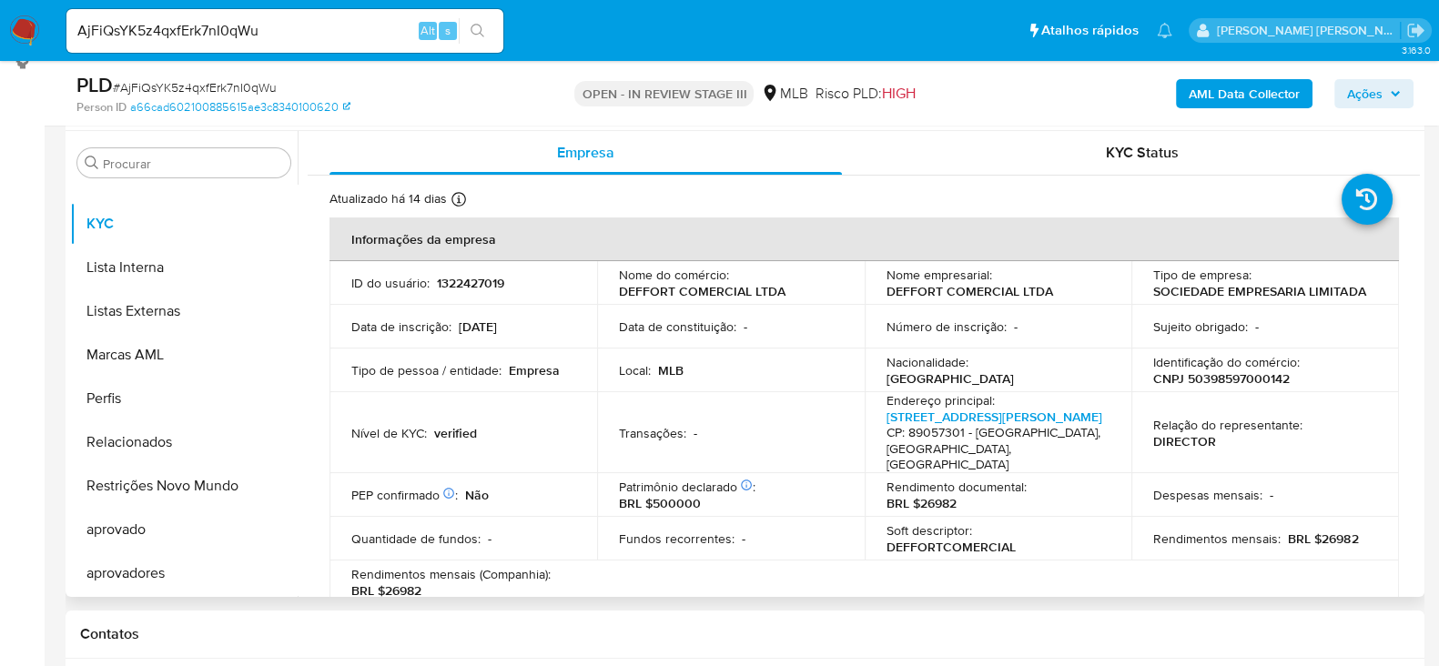
click at [1211, 377] on p "CNPJ 50398597000142" at bounding box center [1221, 378] width 137 height 16
copy p "50398597000142"
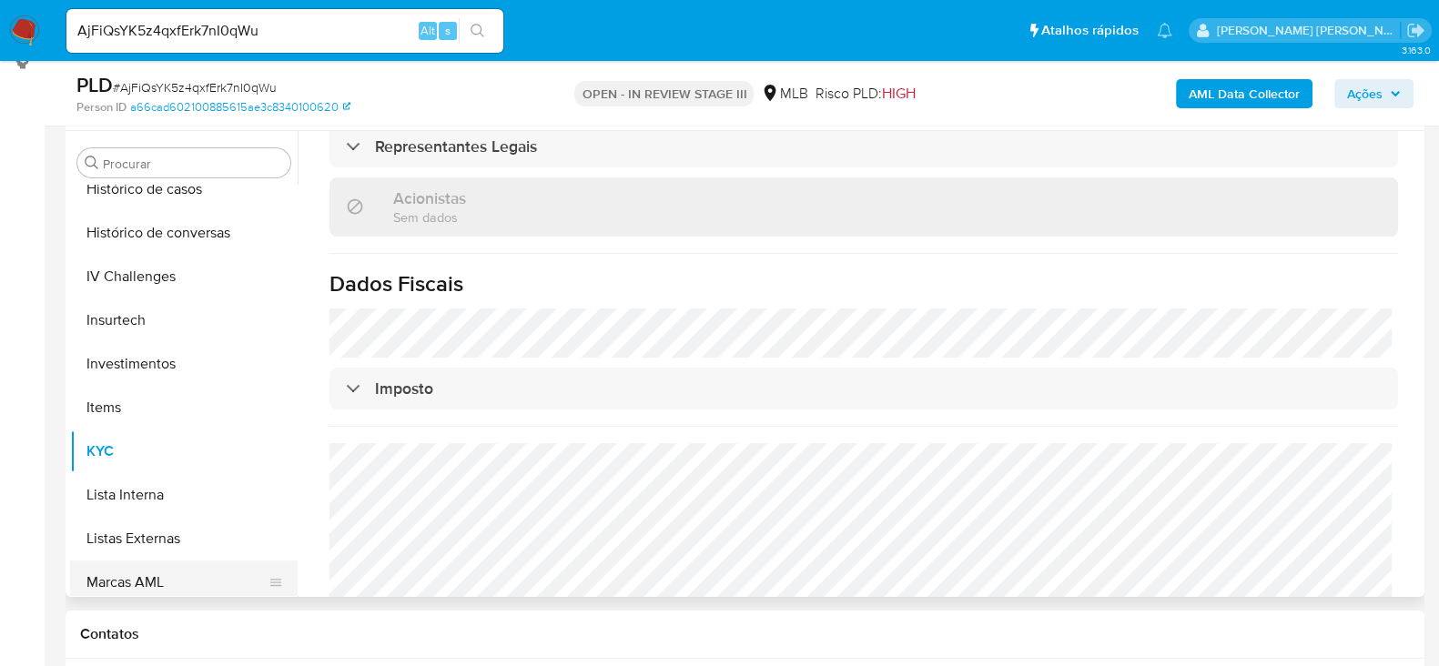
scroll to position [759, 0]
click at [159, 181] on div "Procurar Adiantamentos de Dinheiro Anexos CBP CBT Cartões Contas Bancárias Dado…" at bounding box center [184, 365] width 228 height 463
click at [157, 192] on button "Histórico de casos" at bounding box center [176, 190] width 213 height 44
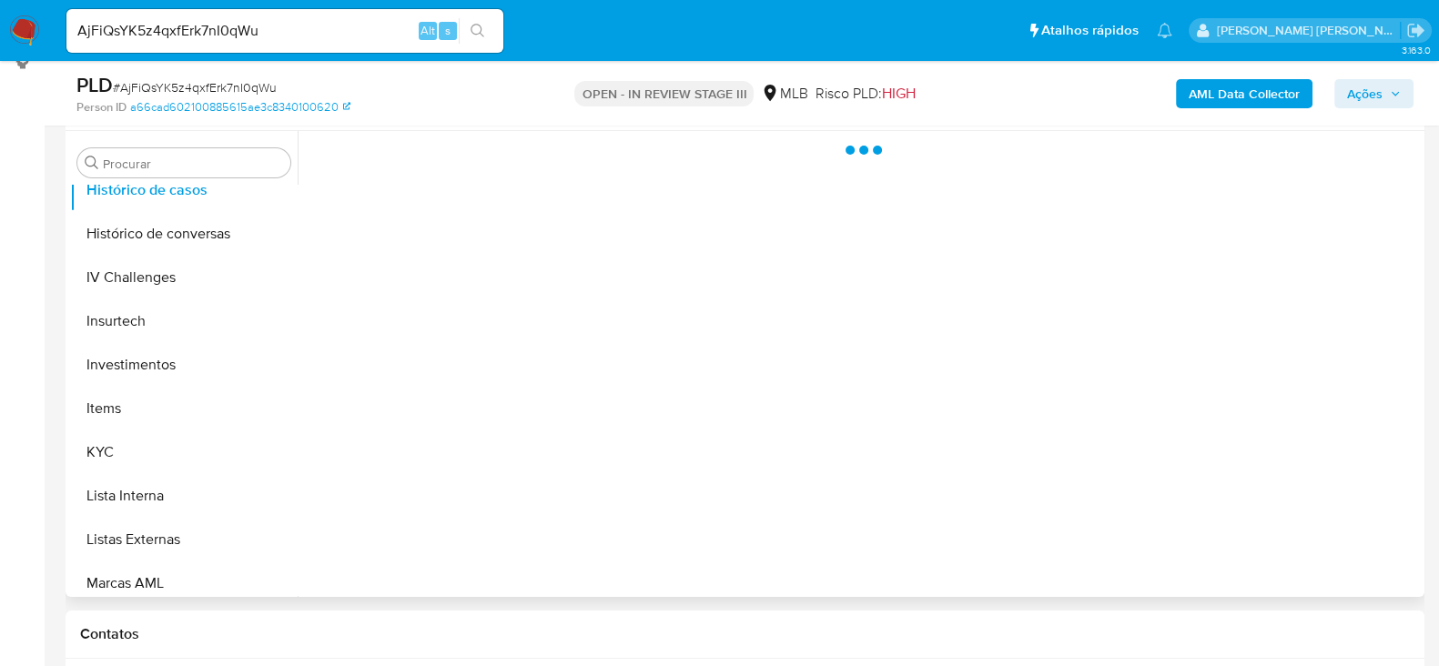
scroll to position [0, 0]
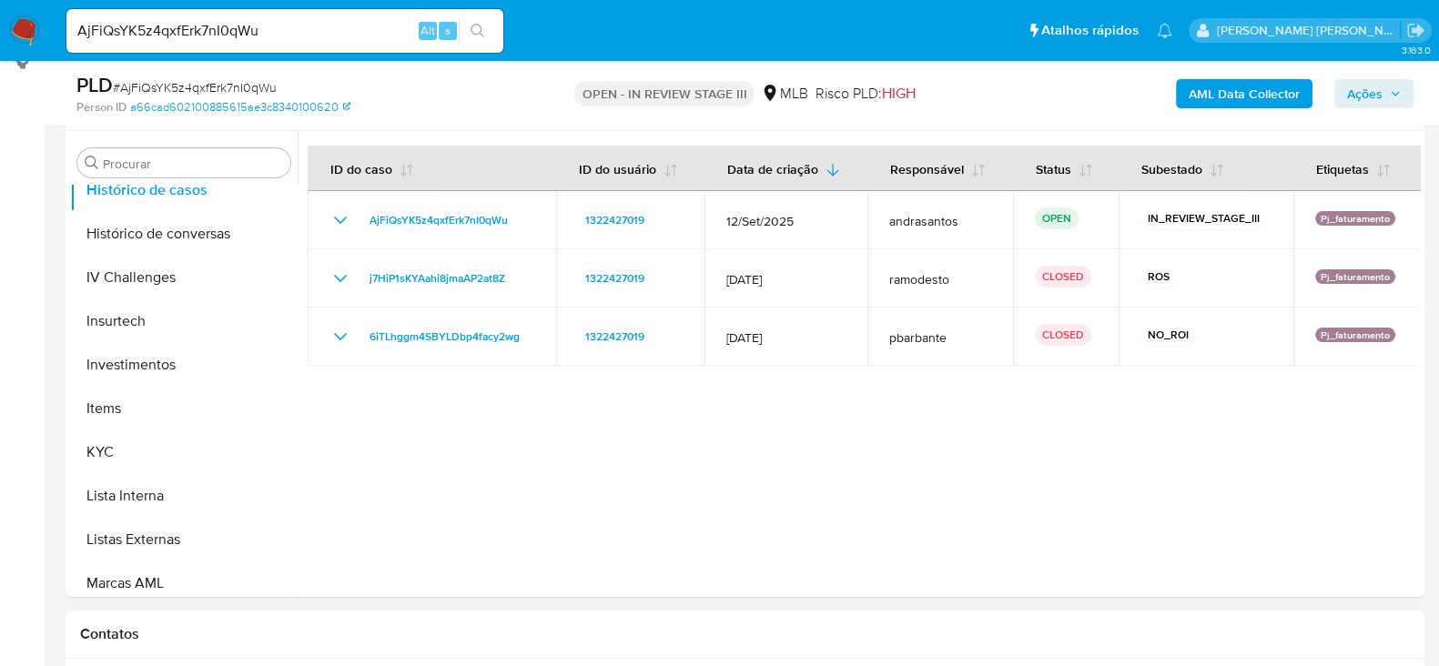
click at [169, 34] on input "AjFiQsYK5z4qxfErk7nI0qWu" at bounding box center [284, 31] width 437 height 24
paste input "xNcKMjHrGRD6eNG6E6OrWiKp"
type input "xNcKMjHrGRD6eNG6E6OrWiKp"
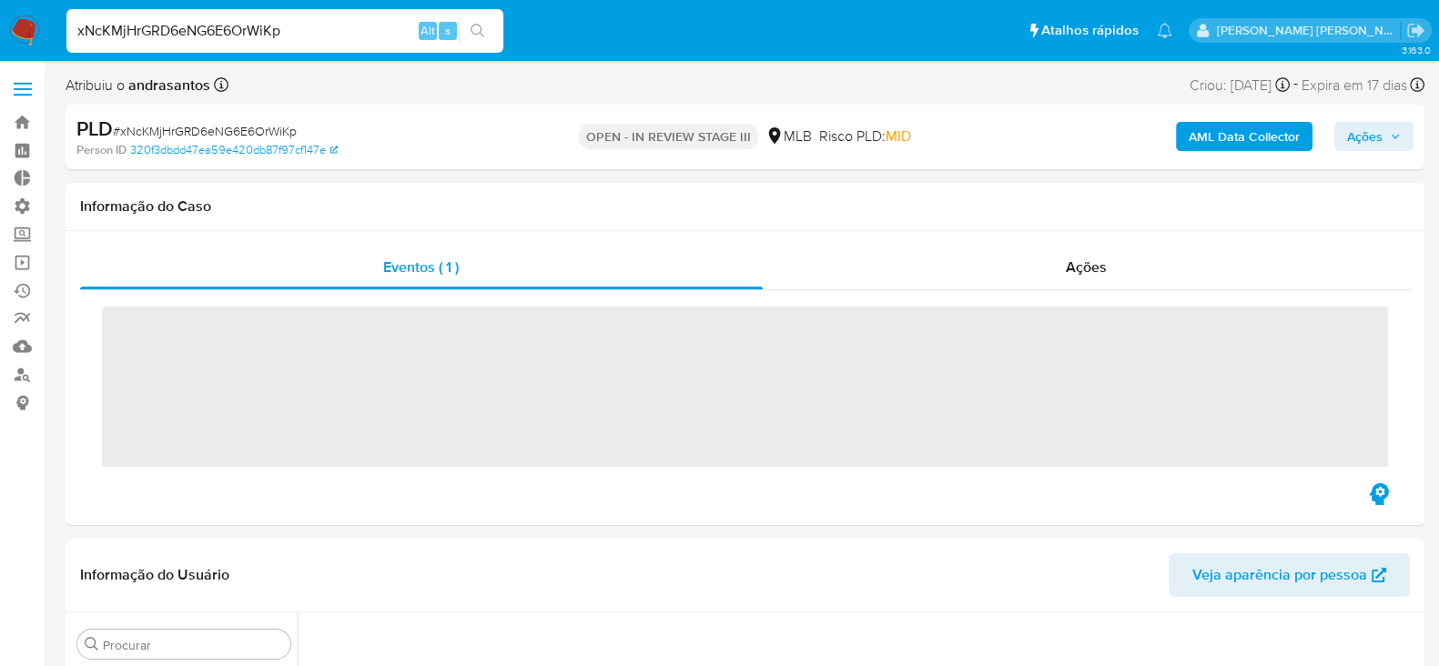
scroll to position [693, 0]
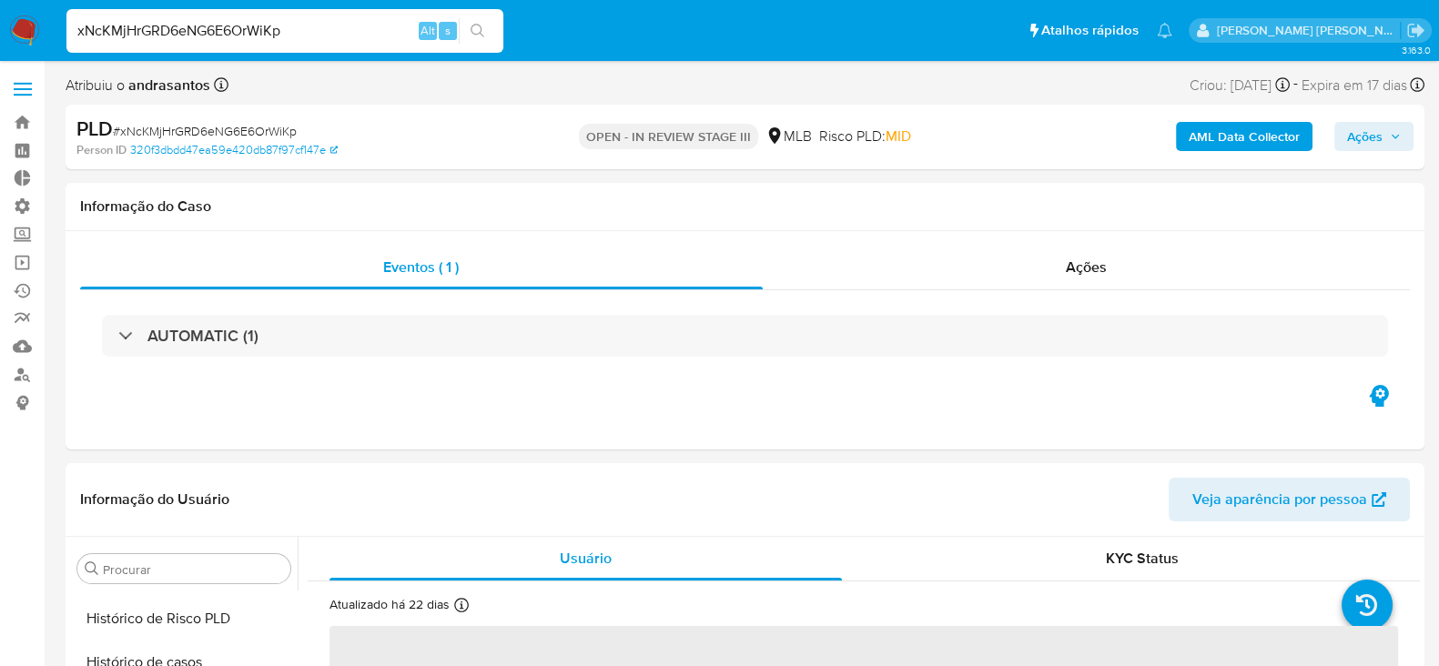
select select "10"
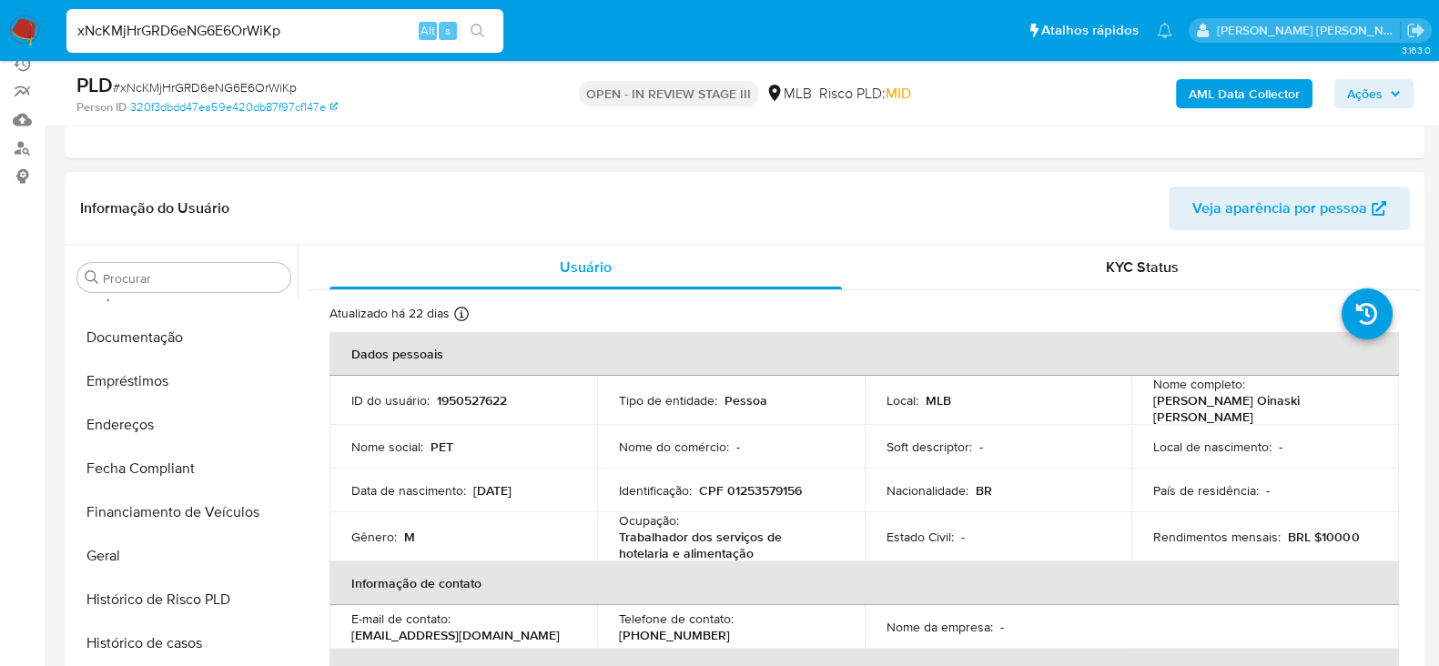
scroll to position [418, 0]
click at [177, 347] on button "Documentação" at bounding box center [176, 341] width 213 height 44
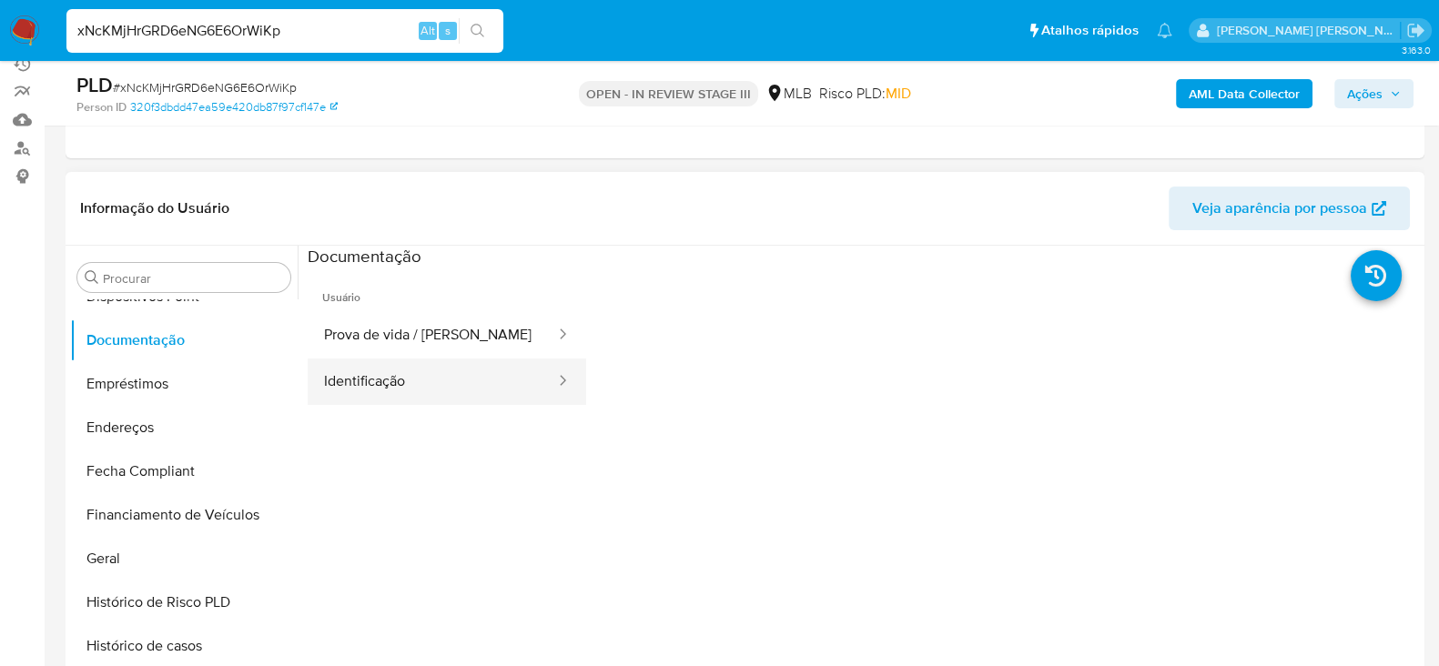
click at [458, 359] on button "Identificação" at bounding box center [432, 382] width 249 height 46
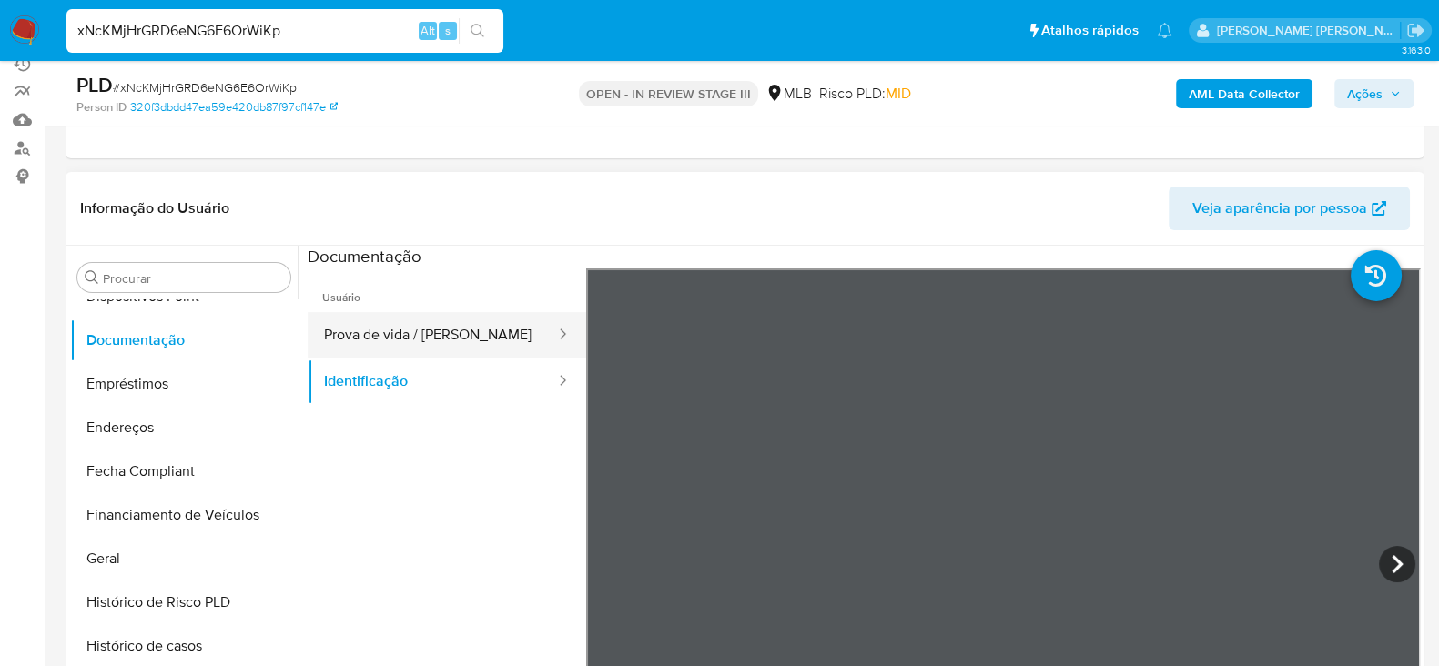
click at [415, 339] on button "Prova de vida / [PERSON_NAME]" at bounding box center [432, 335] width 249 height 46
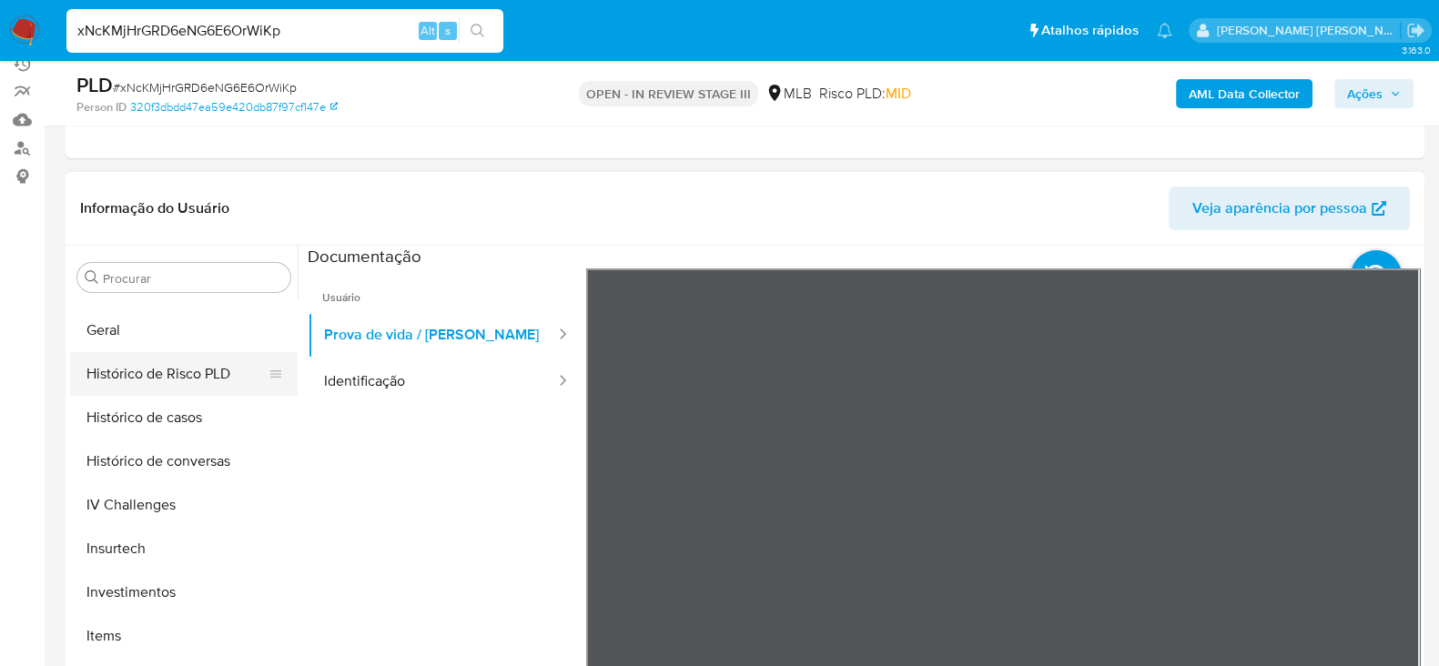
scroll to position [645, 0]
click at [157, 340] on button "Geral" at bounding box center [176, 331] width 213 height 44
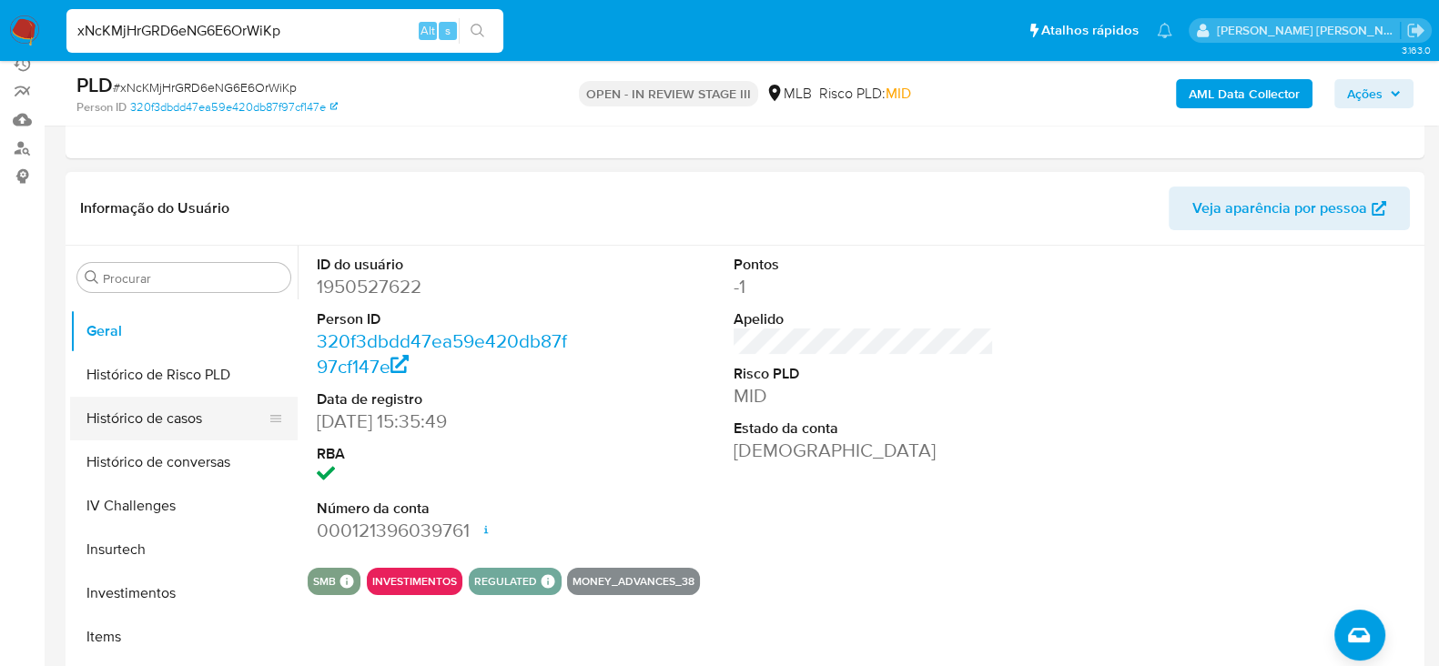
click at [177, 418] on button "Histórico de casos" at bounding box center [176, 419] width 213 height 44
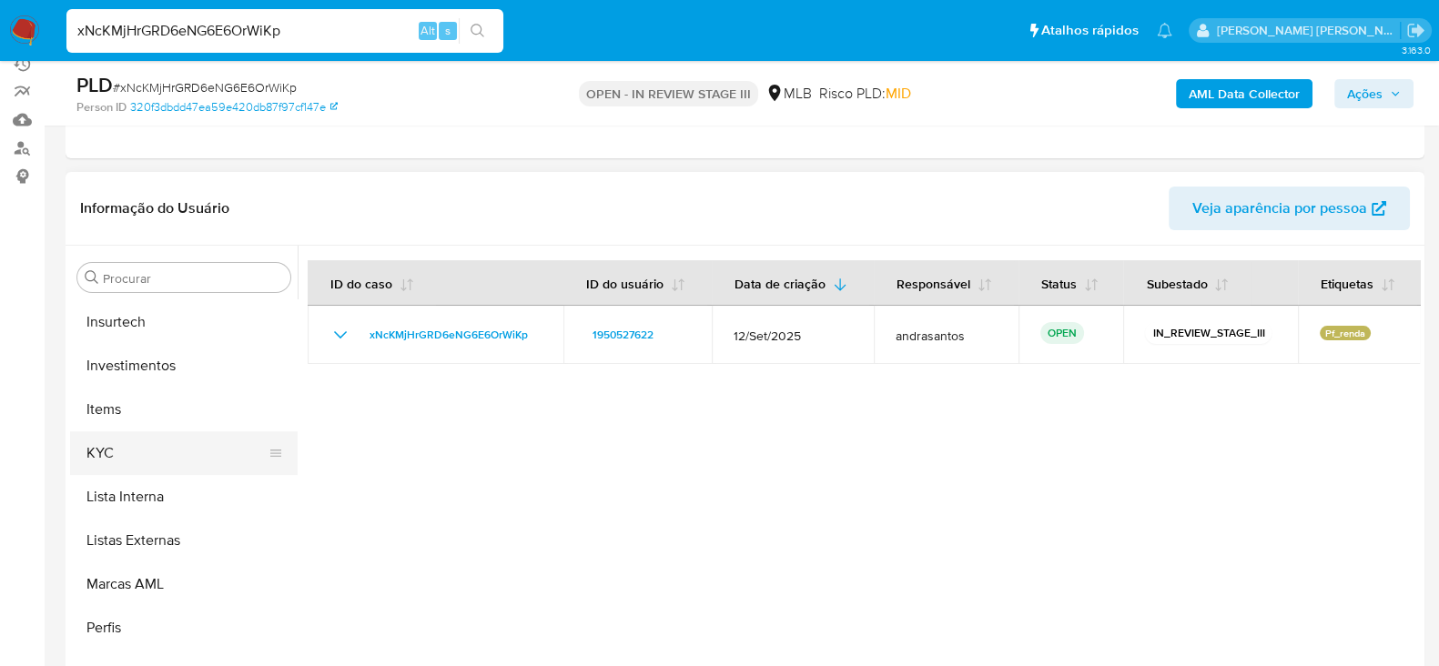
scroll to position [872, 0]
click at [164, 451] on button "KYC" at bounding box center [176, 454] width 213 height 44
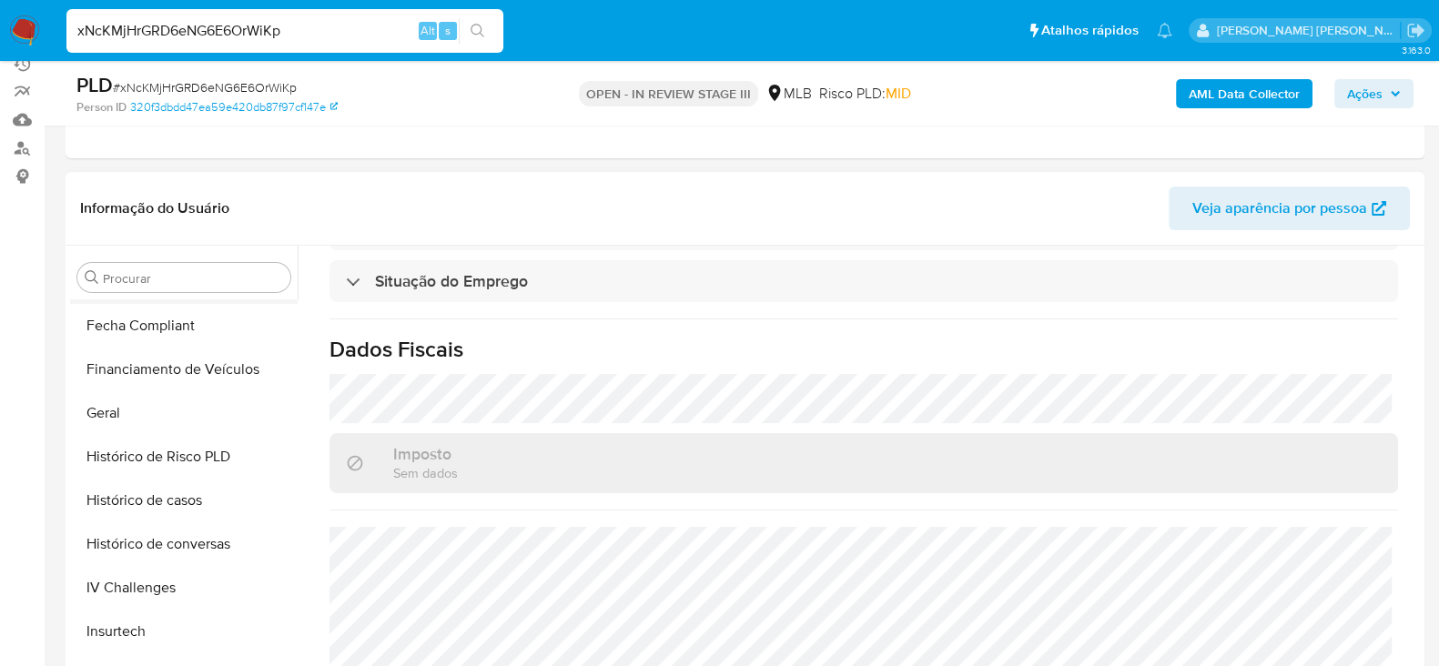
scroll to position [644, 0]
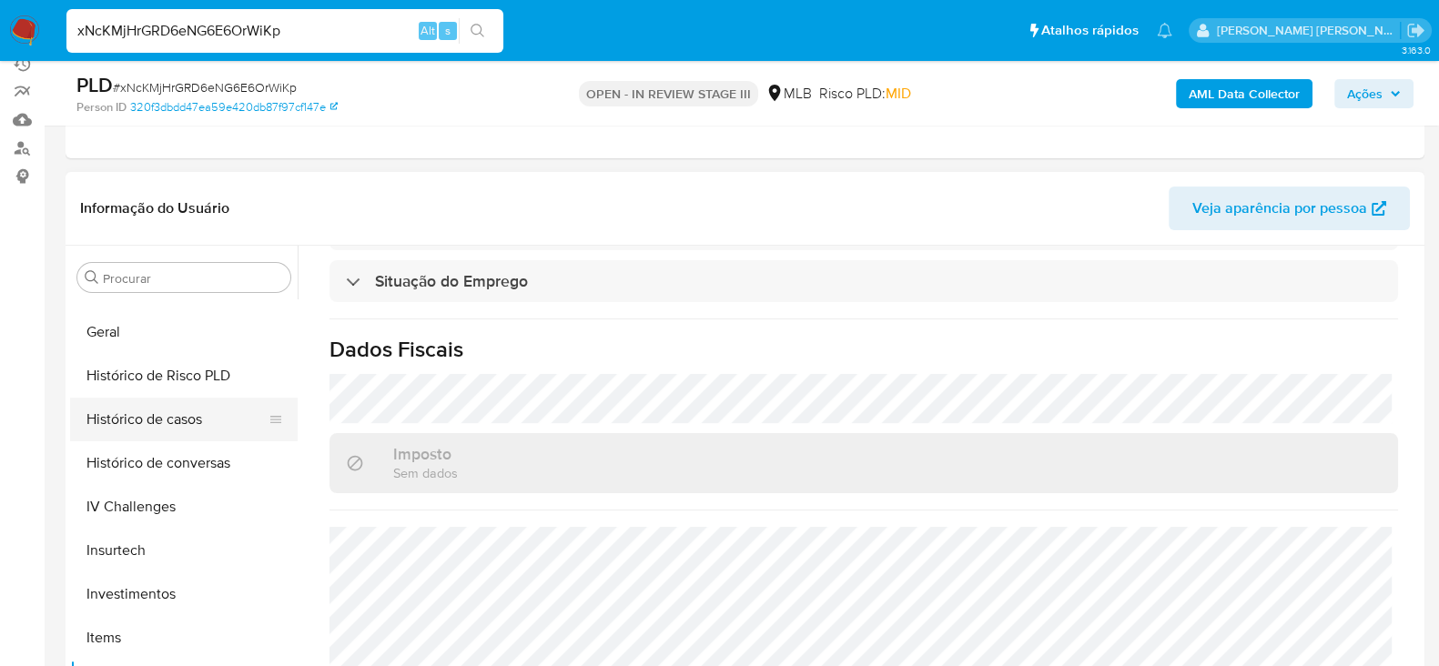
click at [155, 421] on button "Histórico de casos" at bounding box center [176, 420] width 213 height 44
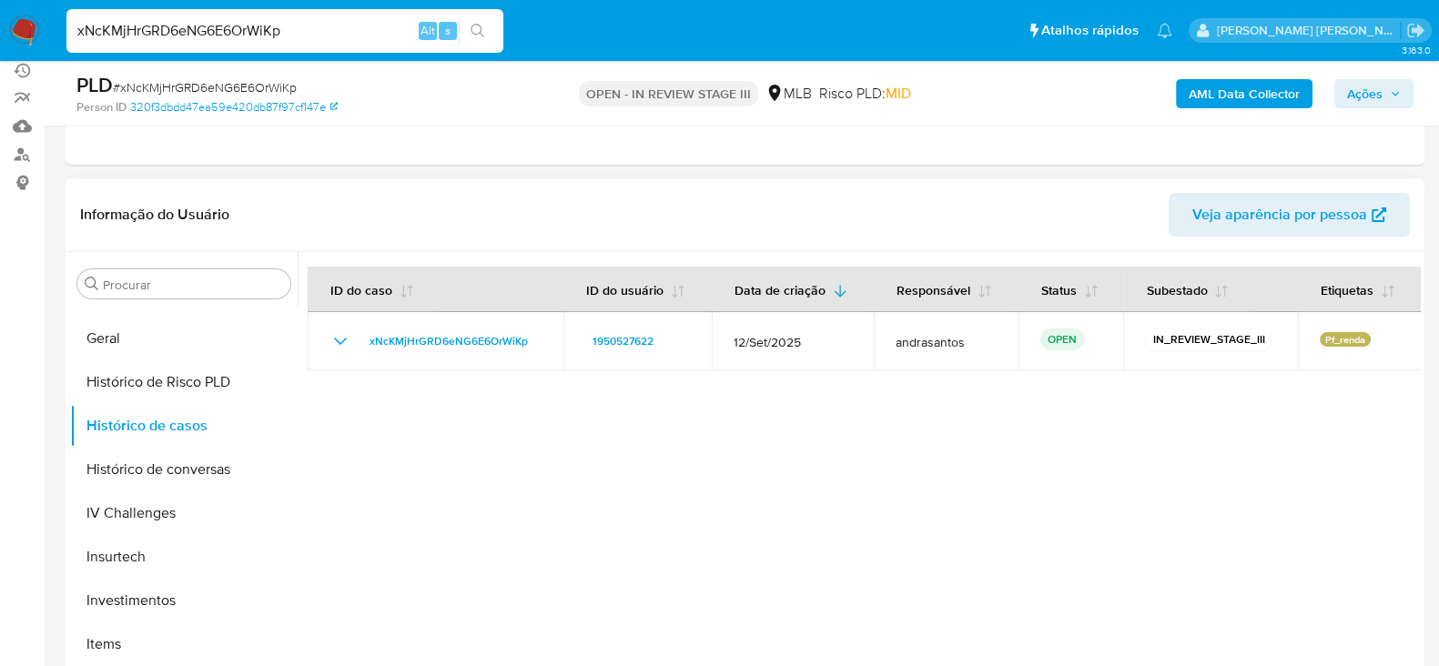
scroll to position [227, 0]
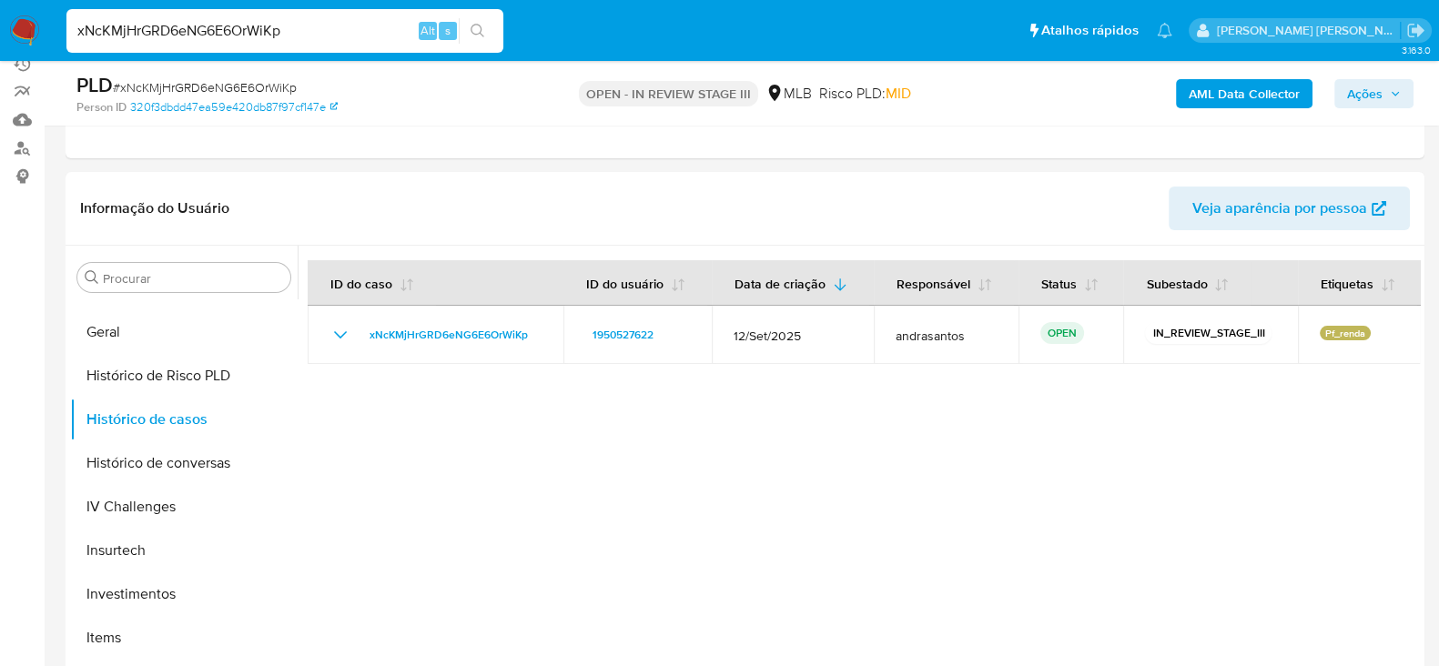
click at [180, 43] on div "xNcKMjHrGRD6eNG6E6OrWiKp Alt s" at bounding box center [284, 31] width 437 height 44
click at [186, 31] on input "xNcKMjHrGRD6eNG6E6OrWiKp" at bounding box center [284, 31] width 437 height 24
paste input "vA8Q7pPvlzMGtgRE1R7qIou7"
type input "vA8Q7pPvlzMGtgRE1R7qIou7"
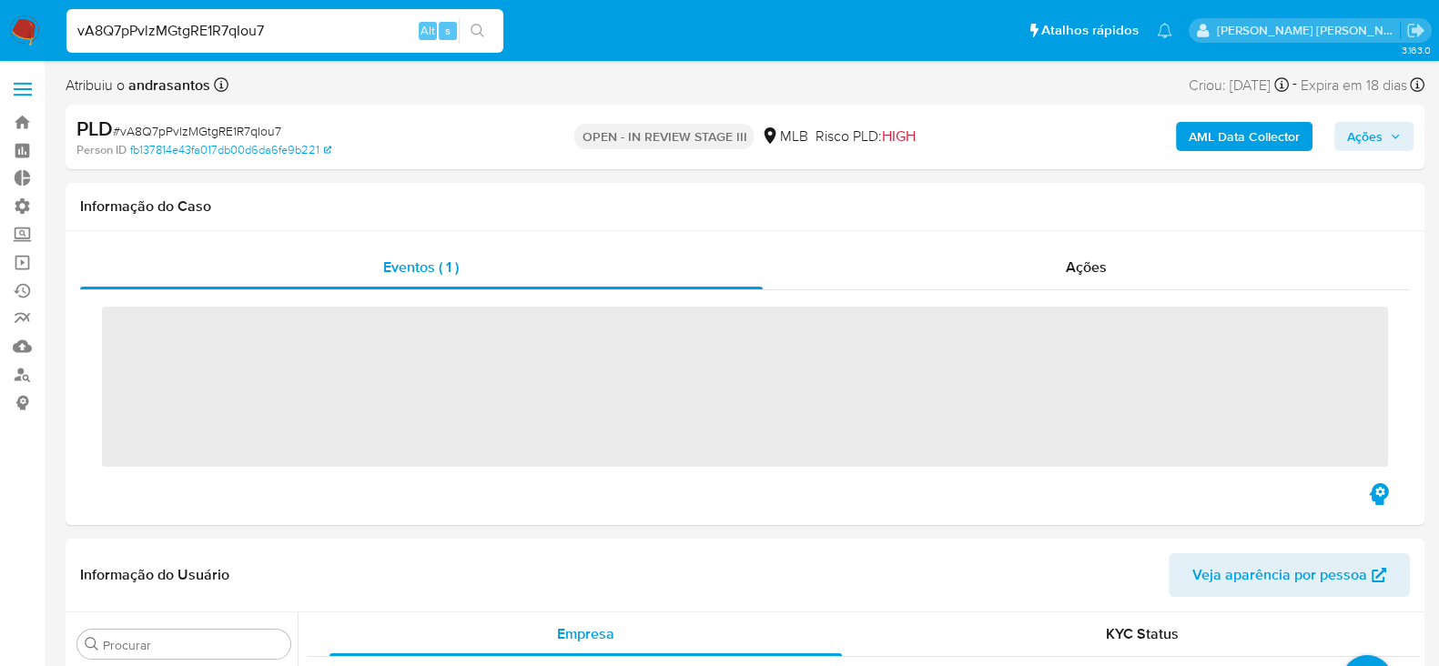
scroll to position [868, 0]
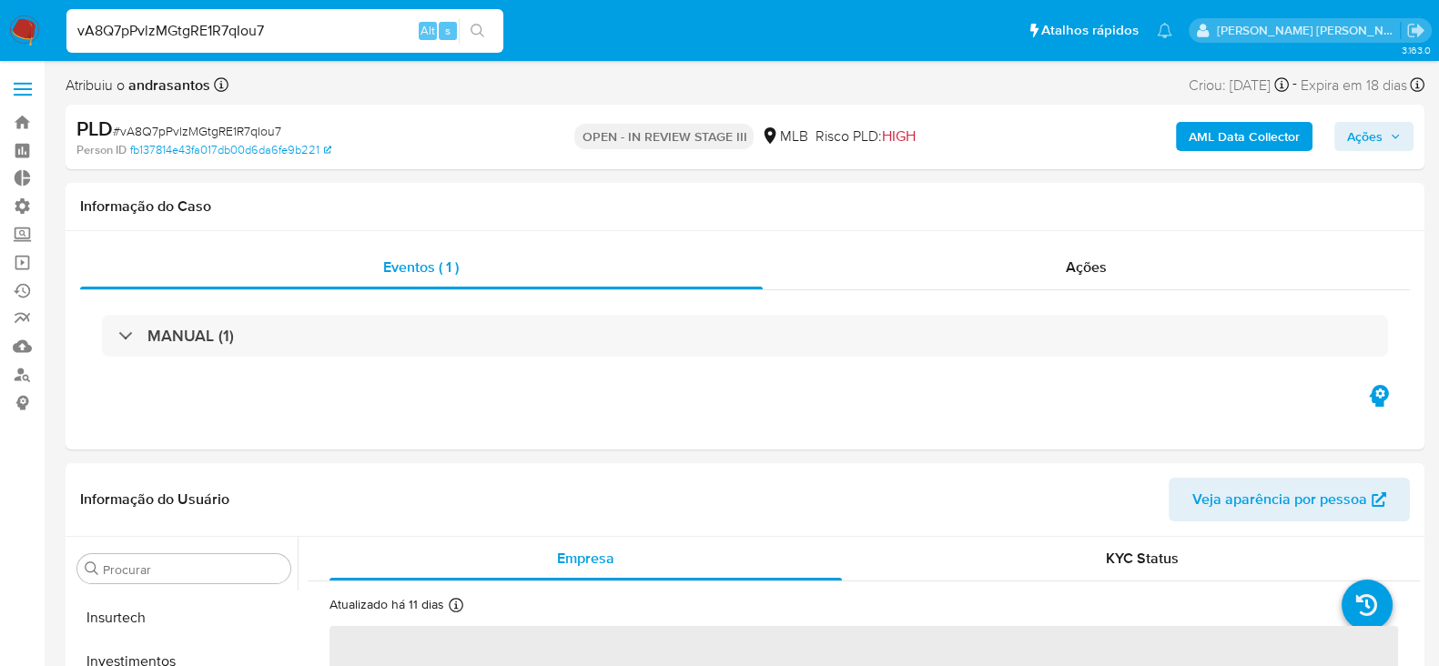
select select "10"
click at [141, 26] on input "vA8Q7pPvlzMGtgRE1R7qIou7" at bounding box center [284, 31] width 437 height 24
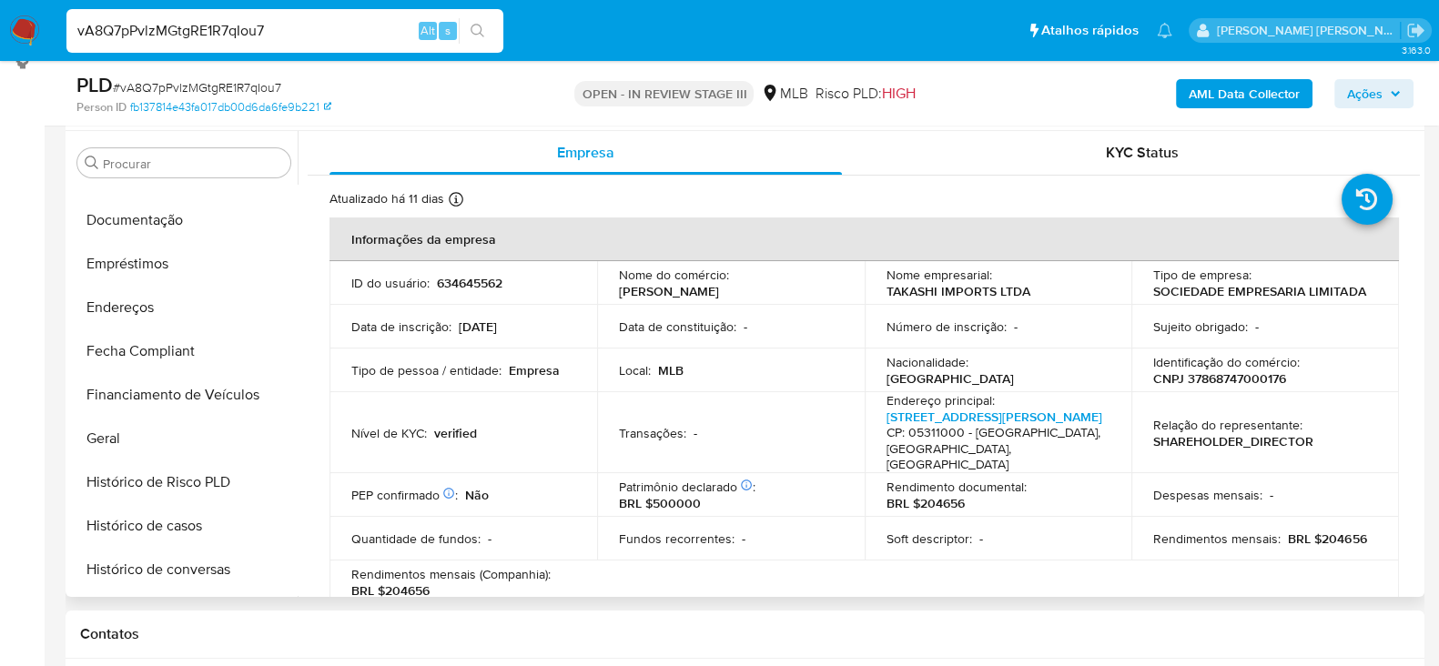
scroll to position [418, 0]
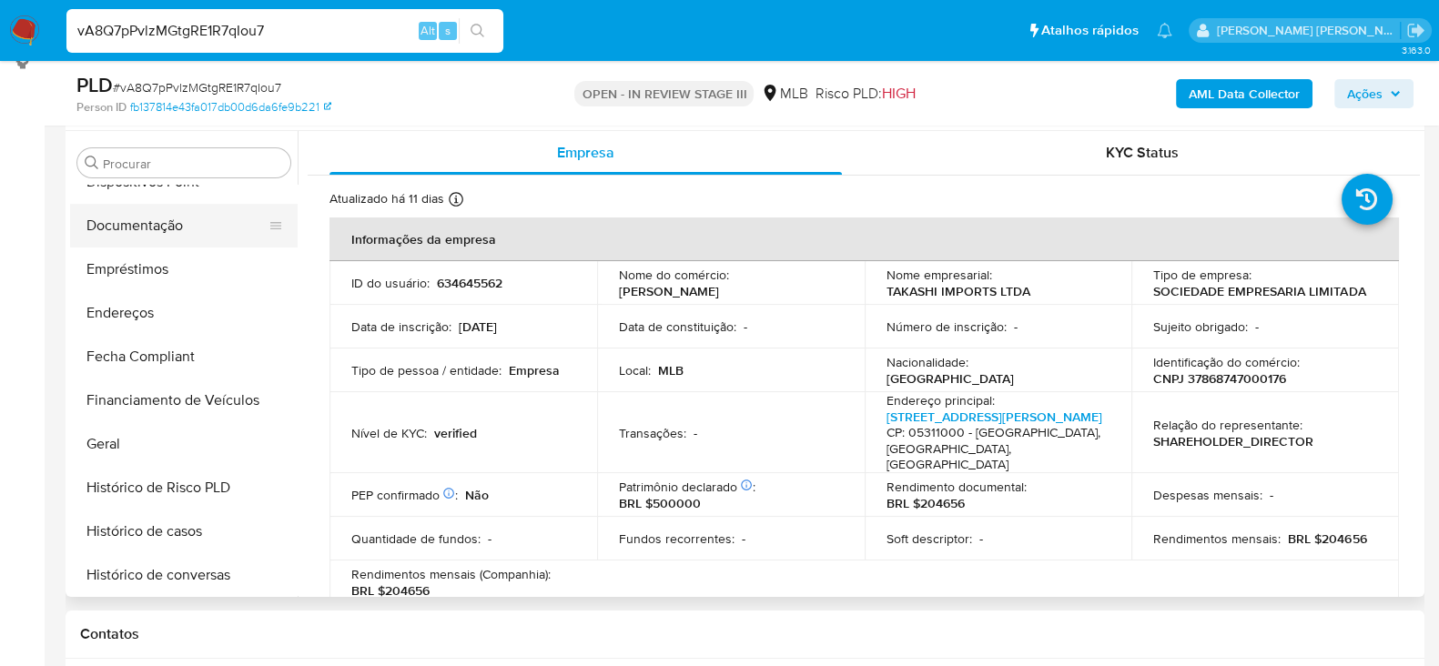
click at [187, 233] on button "Documentação" at bounding box center [176, 226] width 213 height 44
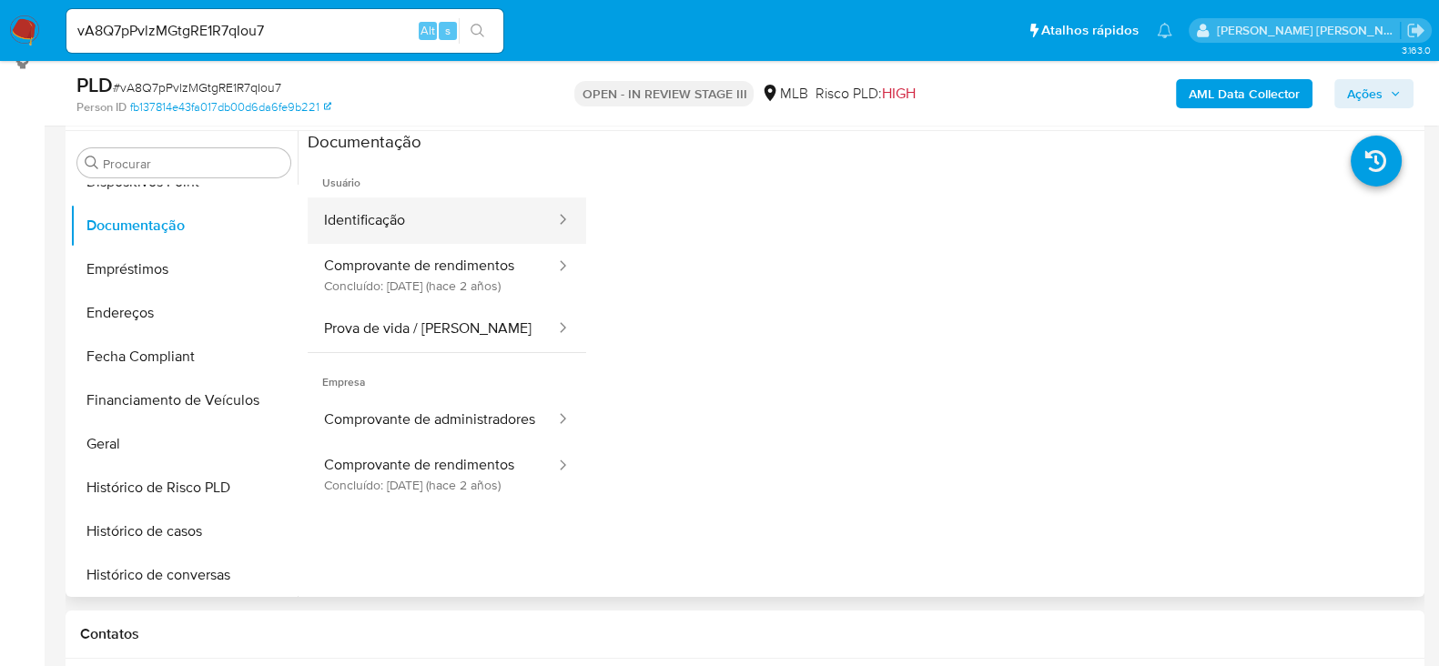
click at [420, 231] on button "Identificação" at bounding box center [432, 221] width 249 height 46
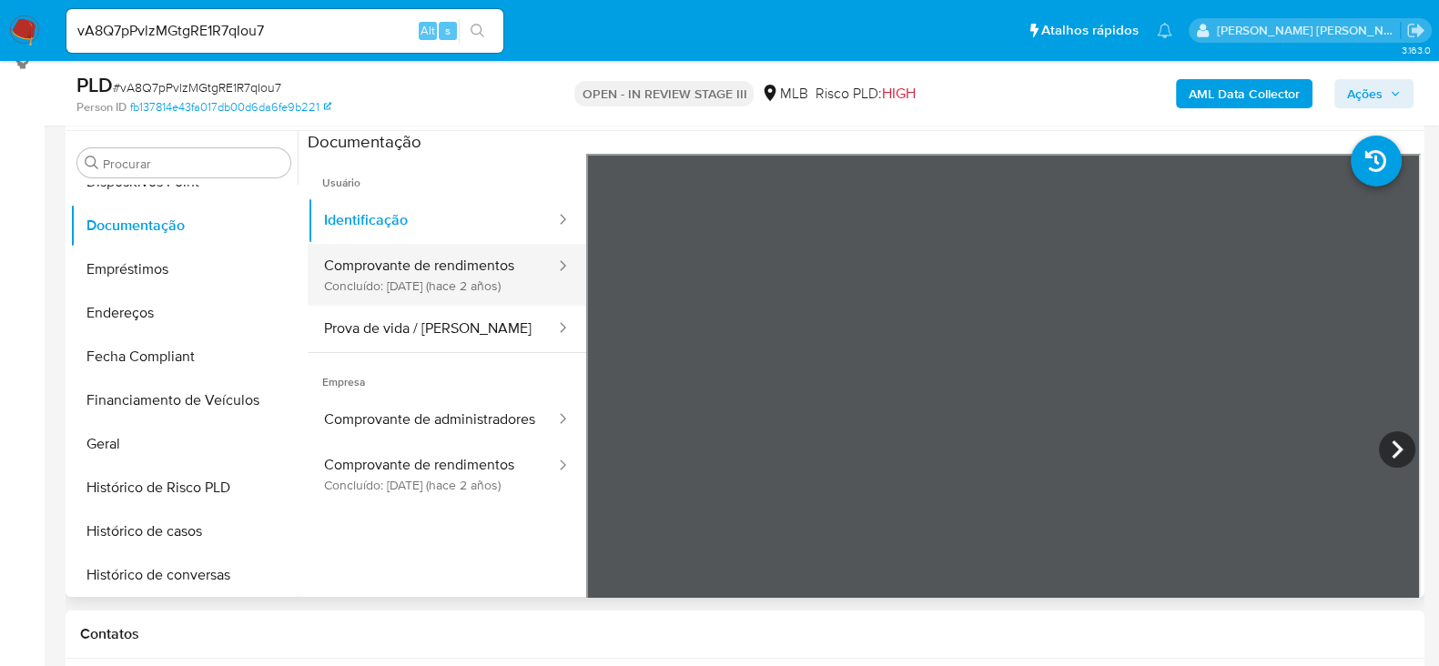
click at [479, 261] on button "Comprovante de rendimentos Concluído: 16/06/2023 (hace 2 años)" at bounding box center [432, 275] width 249 height 62
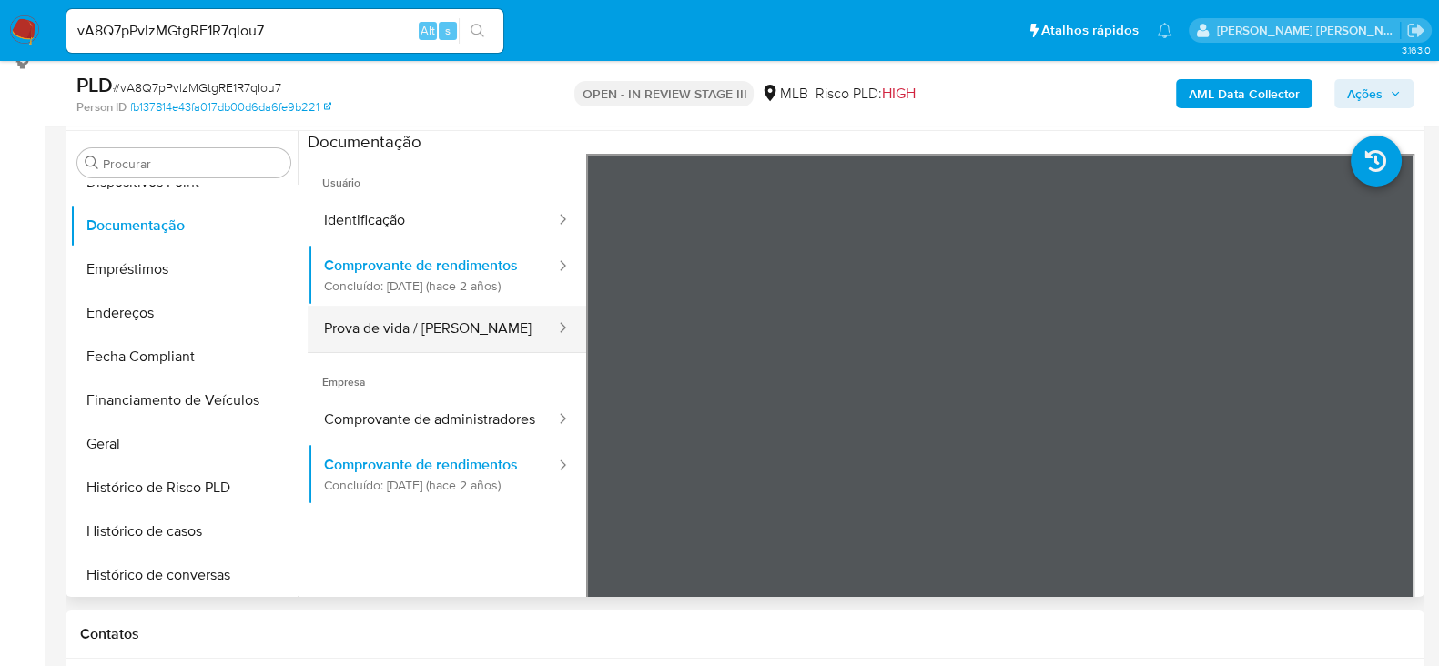
click at [441, 343] on button "Prova de vida / [PERSON_NAME]" at bounding box center [432, 329] width 249 height 46
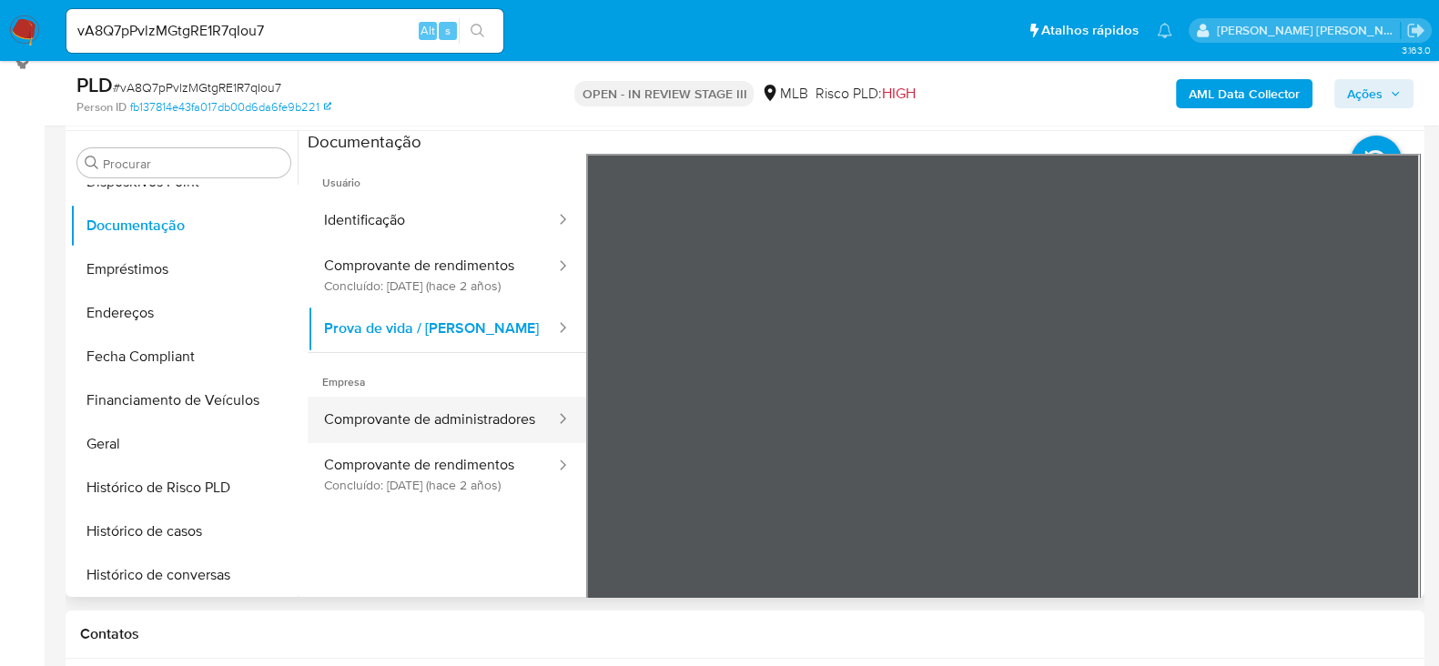
click at [380, 443] on button "Comprovante de administradores" at bounding box center [432, 420] width 249 height 46
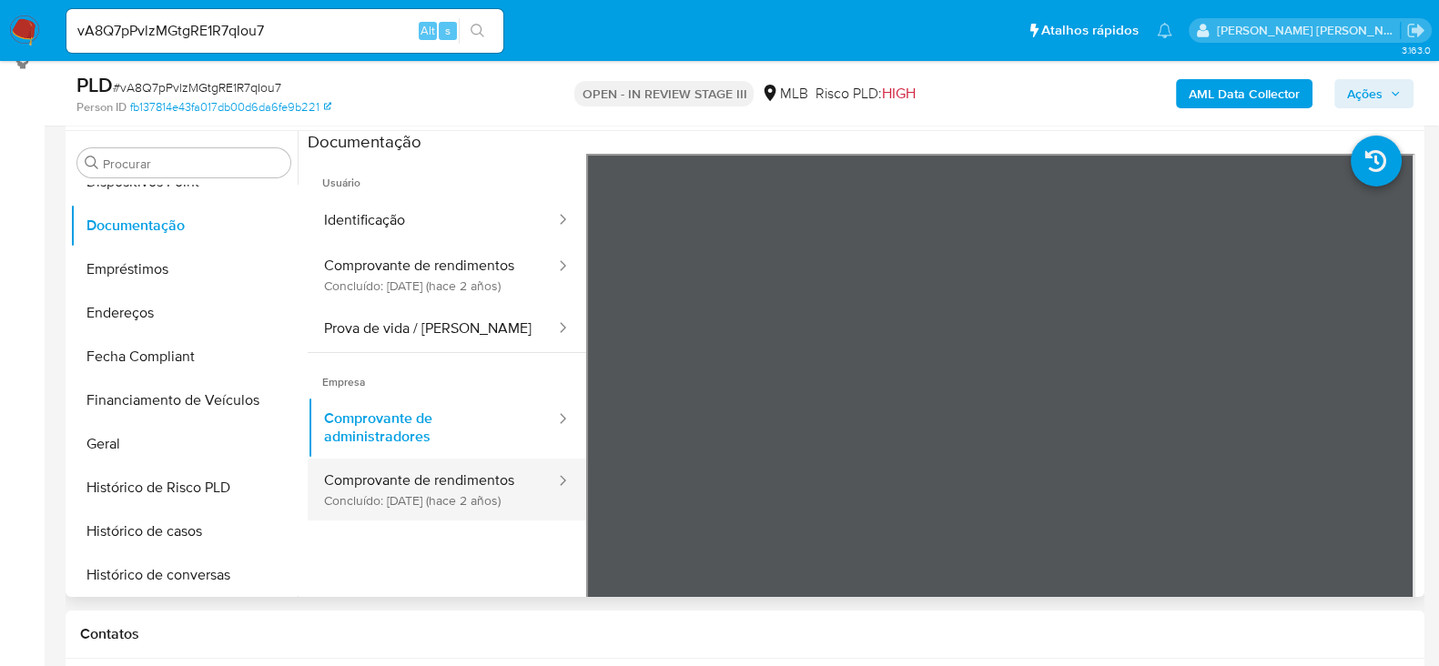
click at [379, 513] on button "Comprovante de rendimentos Concluído: 16/06/2023 (hace 2 años)" at bounding box center [432, 490] width 249 height 62
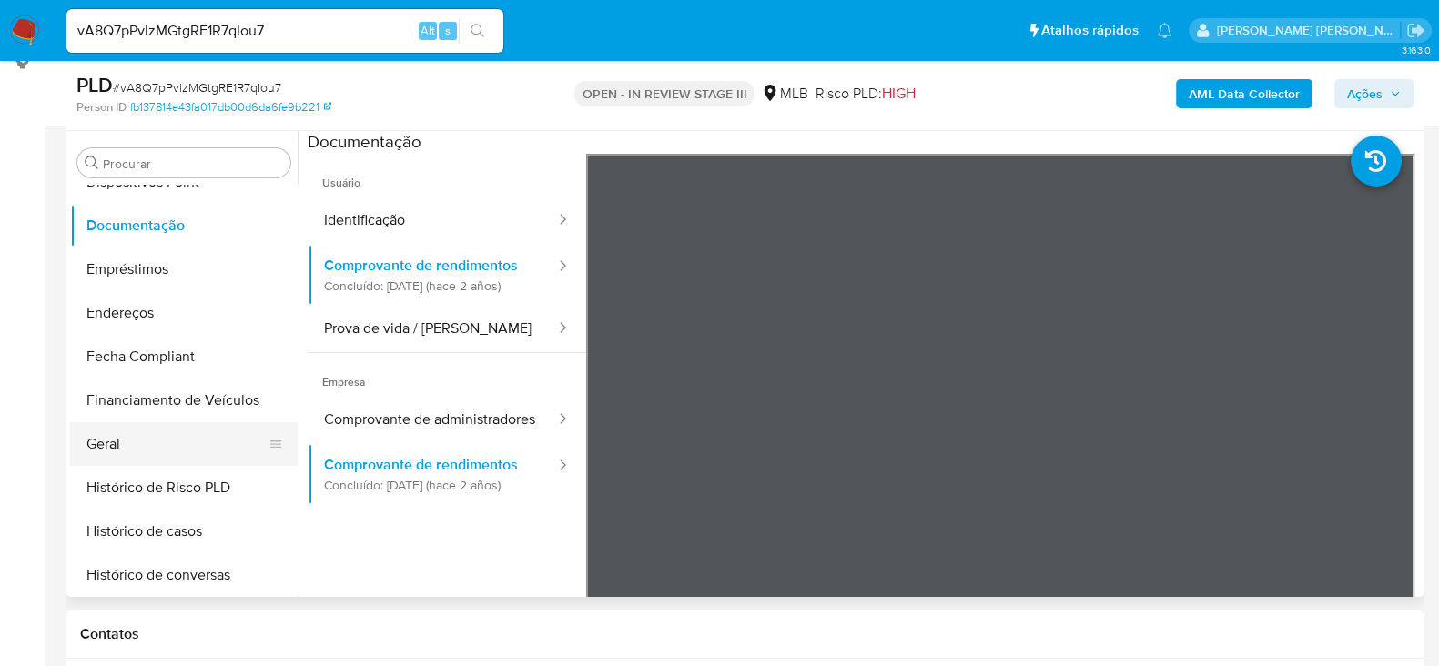
click at [167, 434] on button "Geral" at bounding box center [176, 444] width 213 height 44
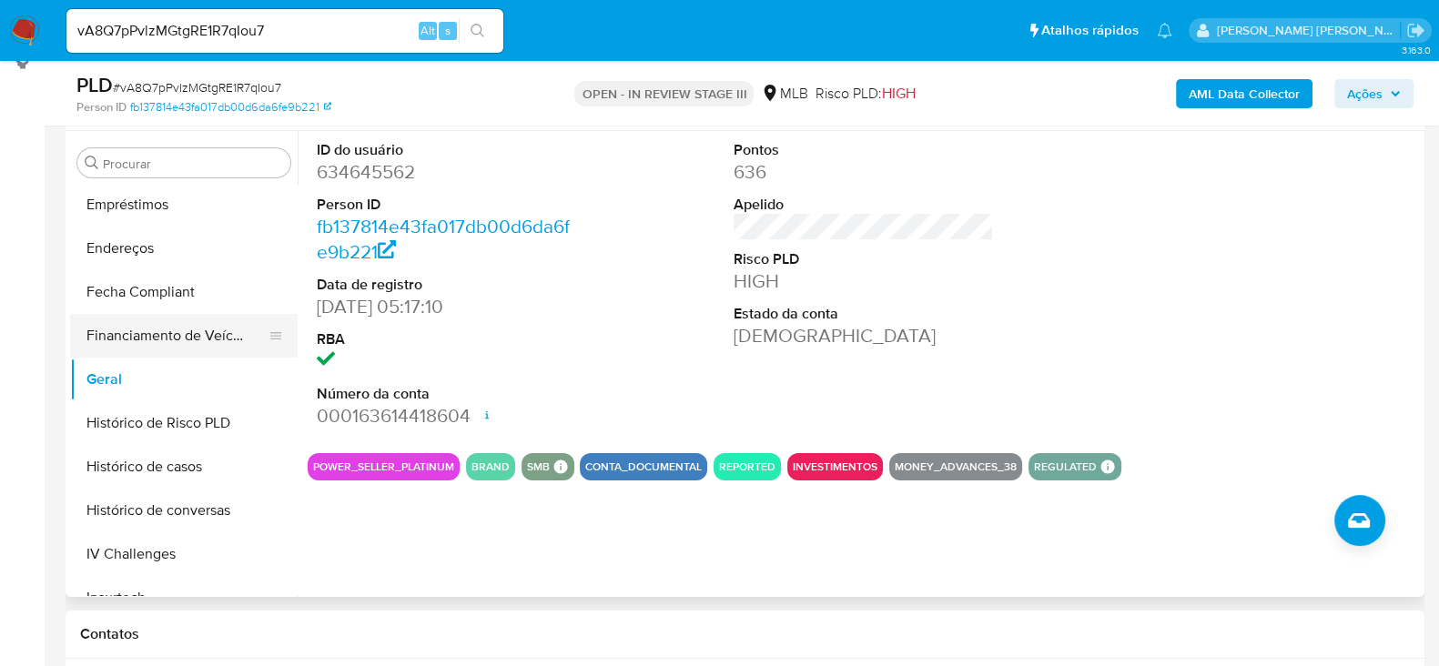
scroll to position [532, 0]
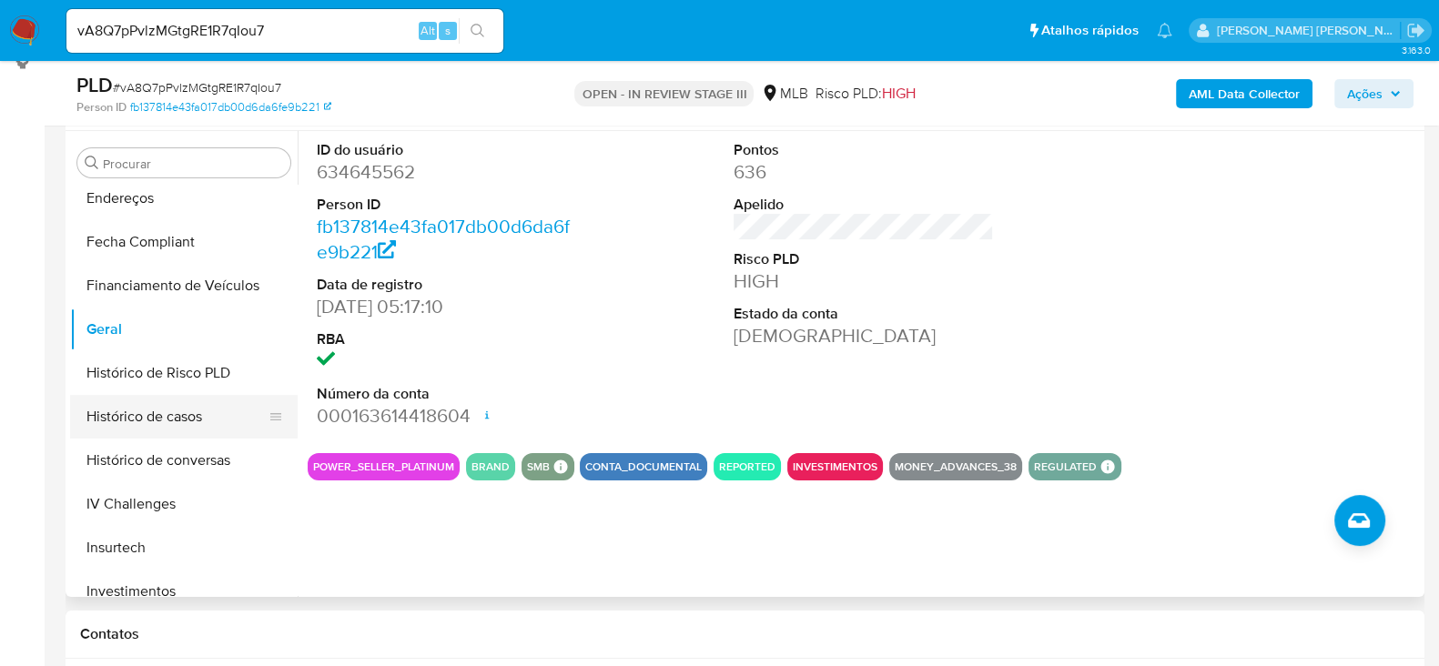
click at [168, 421] on button "Histórico de casos" at bounding box center [176, 417] width 213 height 44
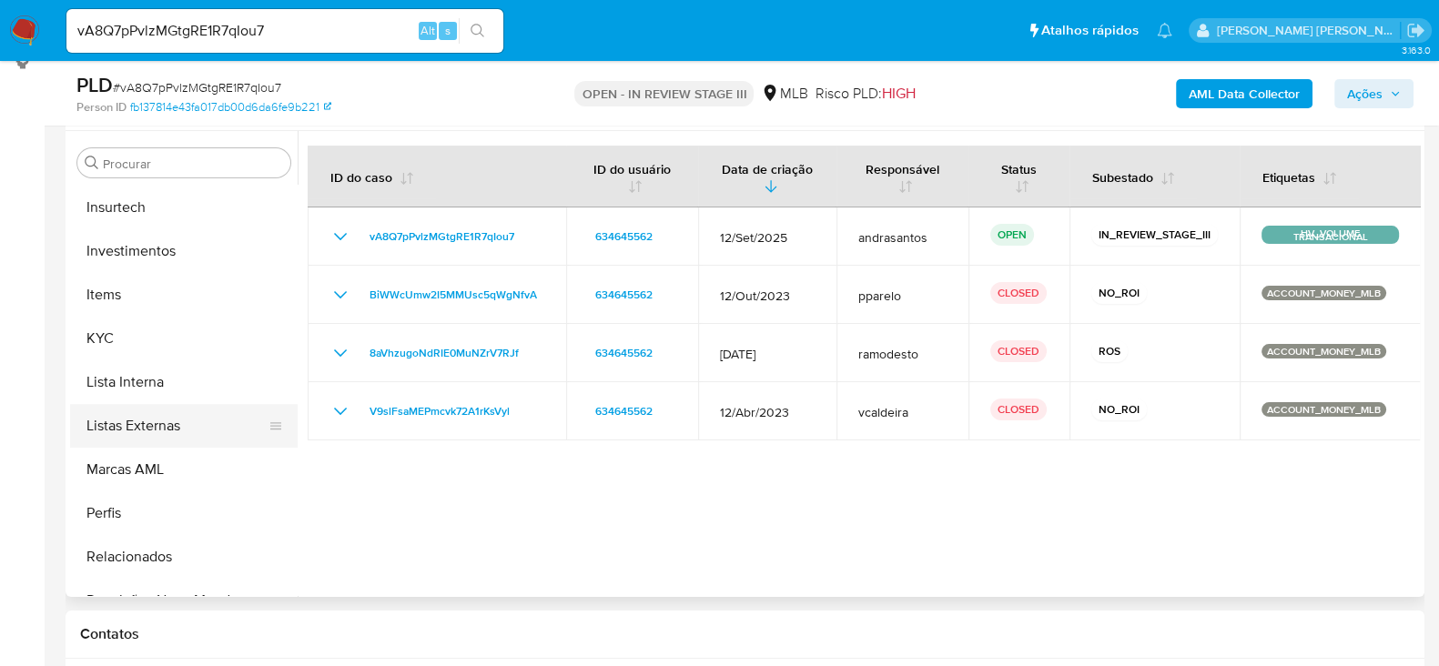
scroll to position [873, 0]
click at [131, 324] on button "KYC" at bounding box center [176, 339] width 213 height 44
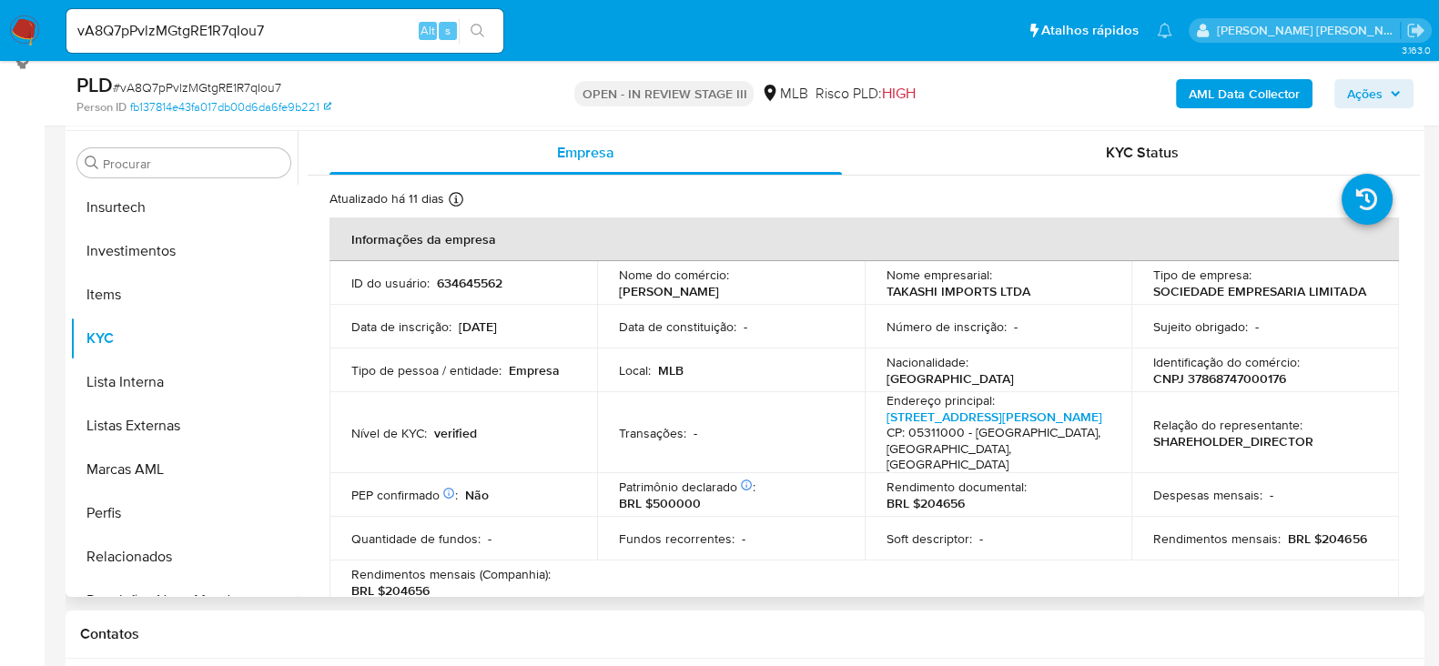
click at [1214, 371] on p "CNPJ 37868747000176" at bounding box center [1219, 378] width 133 height 16
copy p "37868747000176"
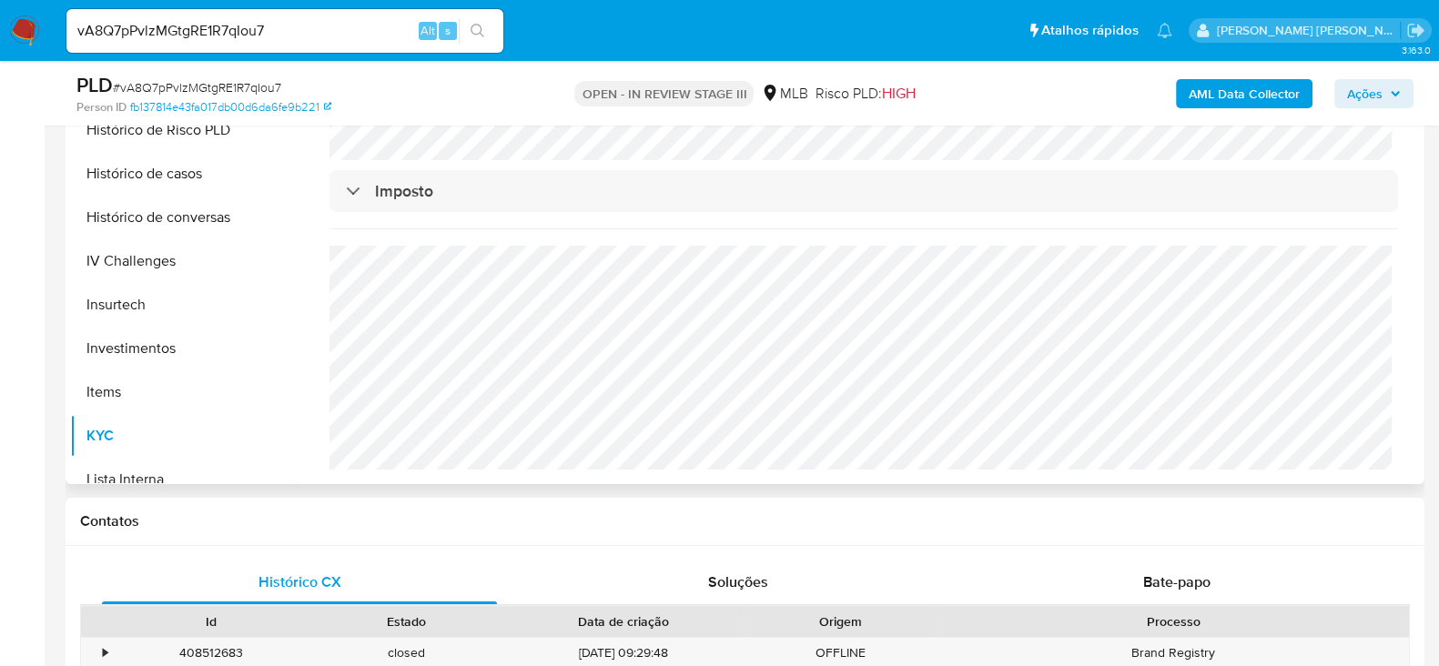
scroll to position [532, 0]
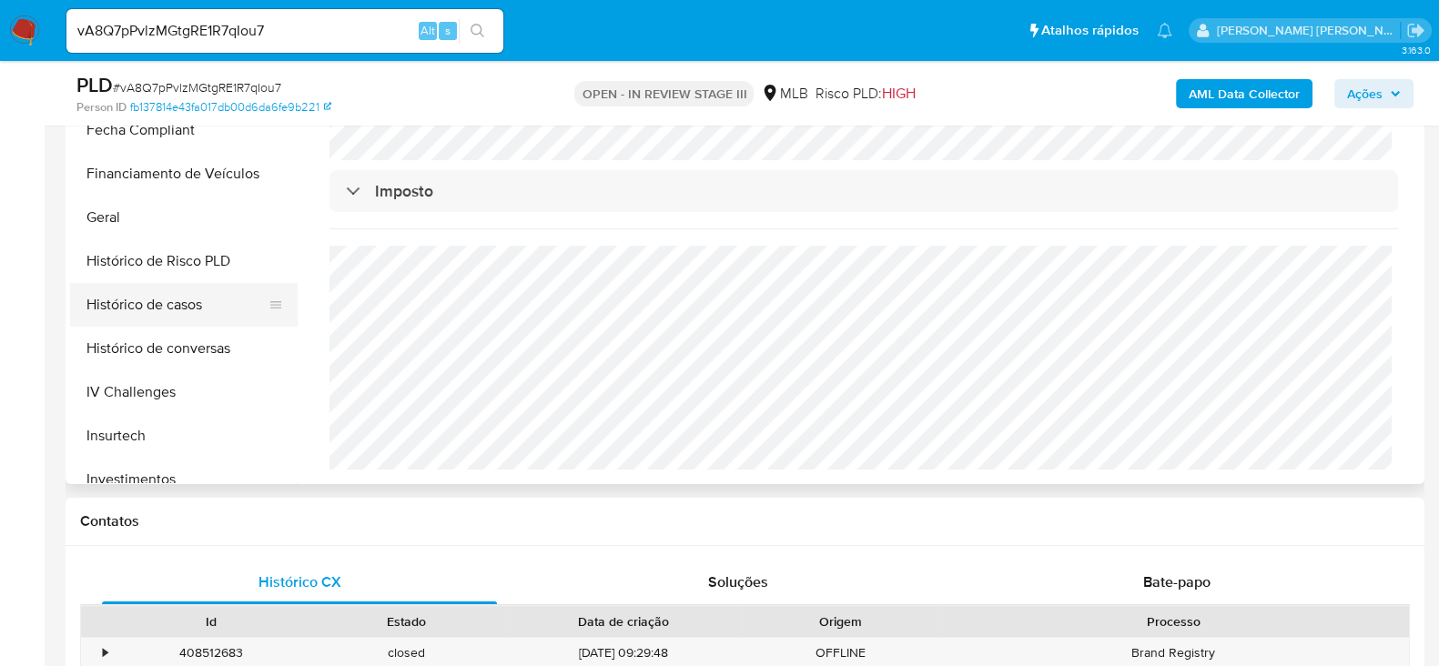
click at [167, 294] on button "Histórico de casos" at bounding box center [176, 305] width 213 height 44
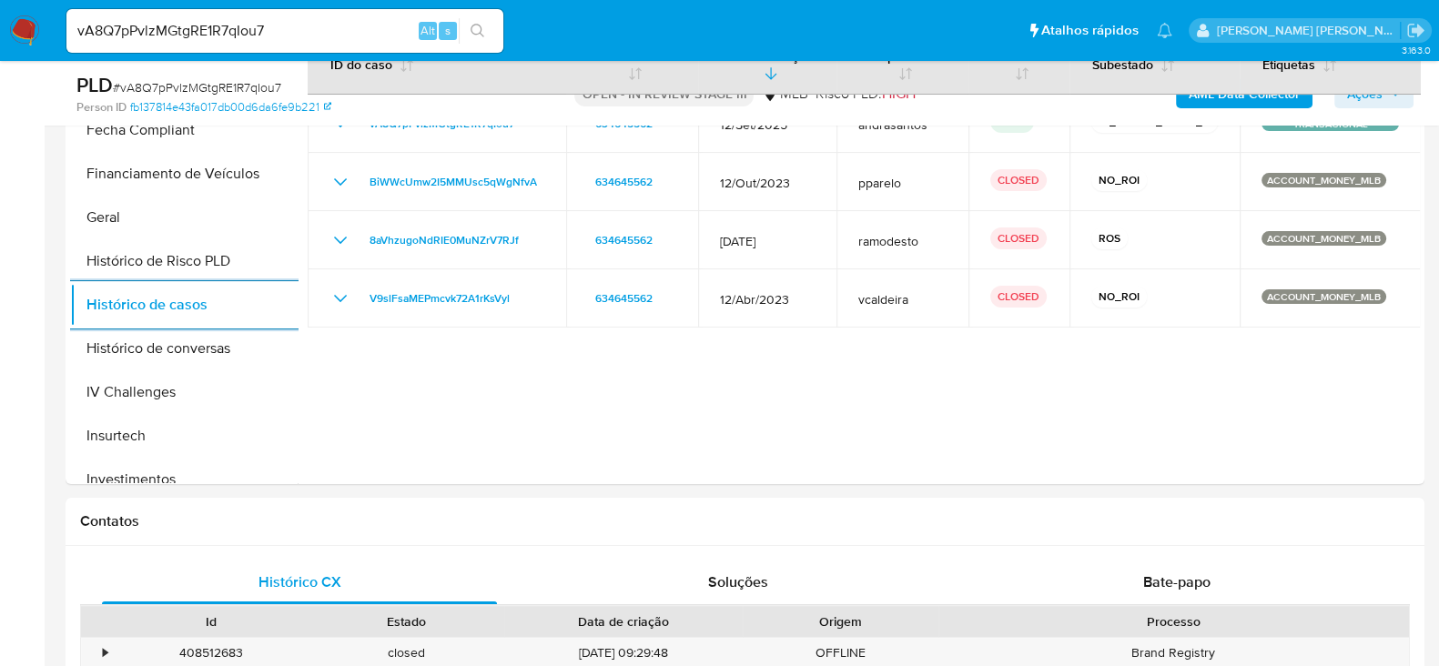
click at [206, 31] on input "vA8Q7pPvlzMGtgRE1R7qIou7" at bounding box center [284, 31] width 437 height 24
paste input "dWdX5g1xPtSNZIOhHjdtiwBk"
type input "dWdX5g1xPtSNZIOhHjdtiwBk"
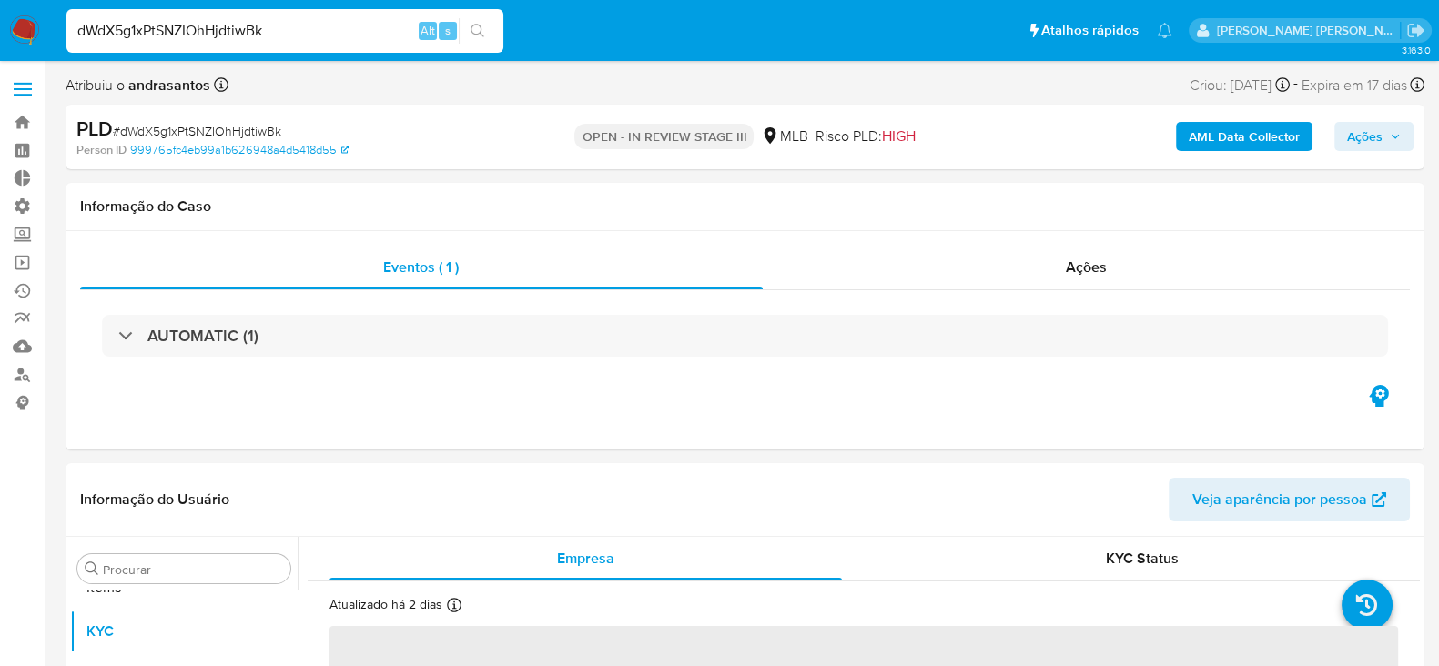
scroll to position [988, 0]
select select "10"
click at [178, 27] on input "dWdX5g1xPtSNZIOhHjdtiwBk" at bounding box center [284, 31] width 437 height 24
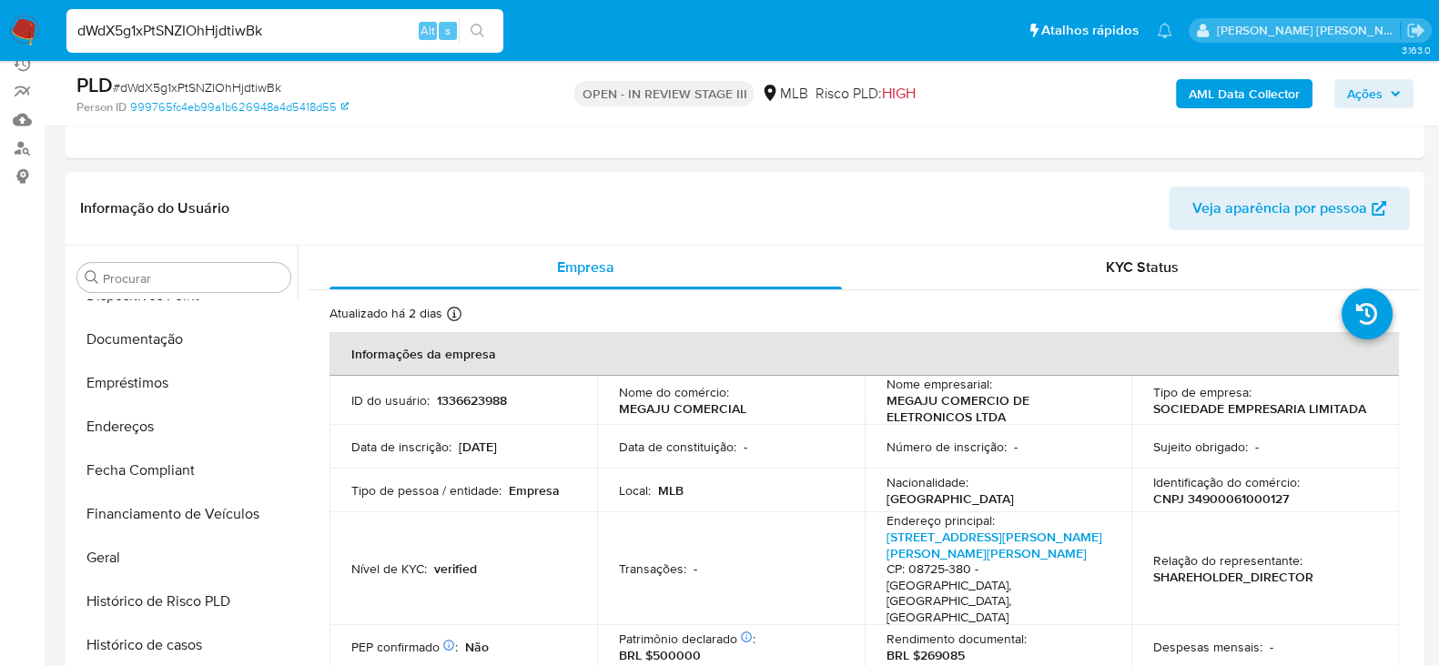
scroll to position [418, 0]
click at [191, 341] on button "Documentação" at bounding box center [176, 341] width 213 height 44
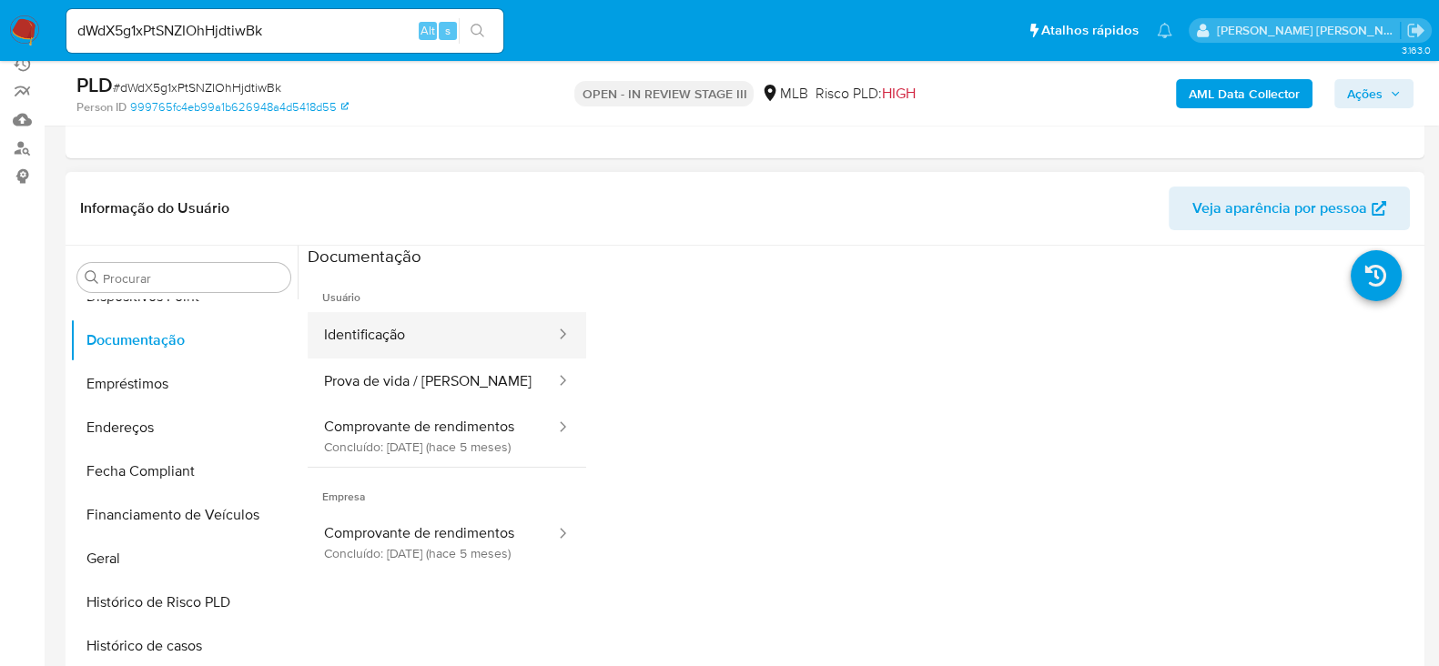
click at [429, 339] on button "Identificação" at bounding box center [432, 335] width 249 height 46
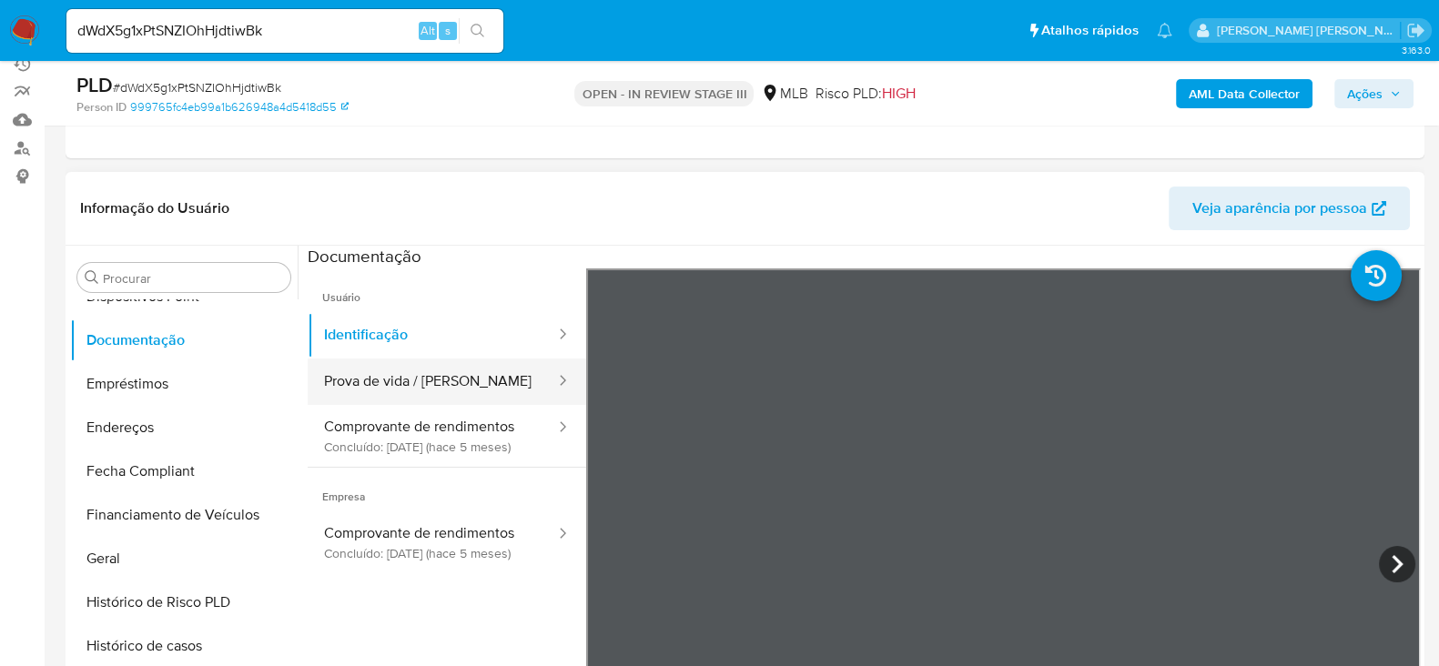
click at [352, 369] on button "Prova de vida / [PERSON_NAME]" at bounding box center [432, 382] width 249 height 46
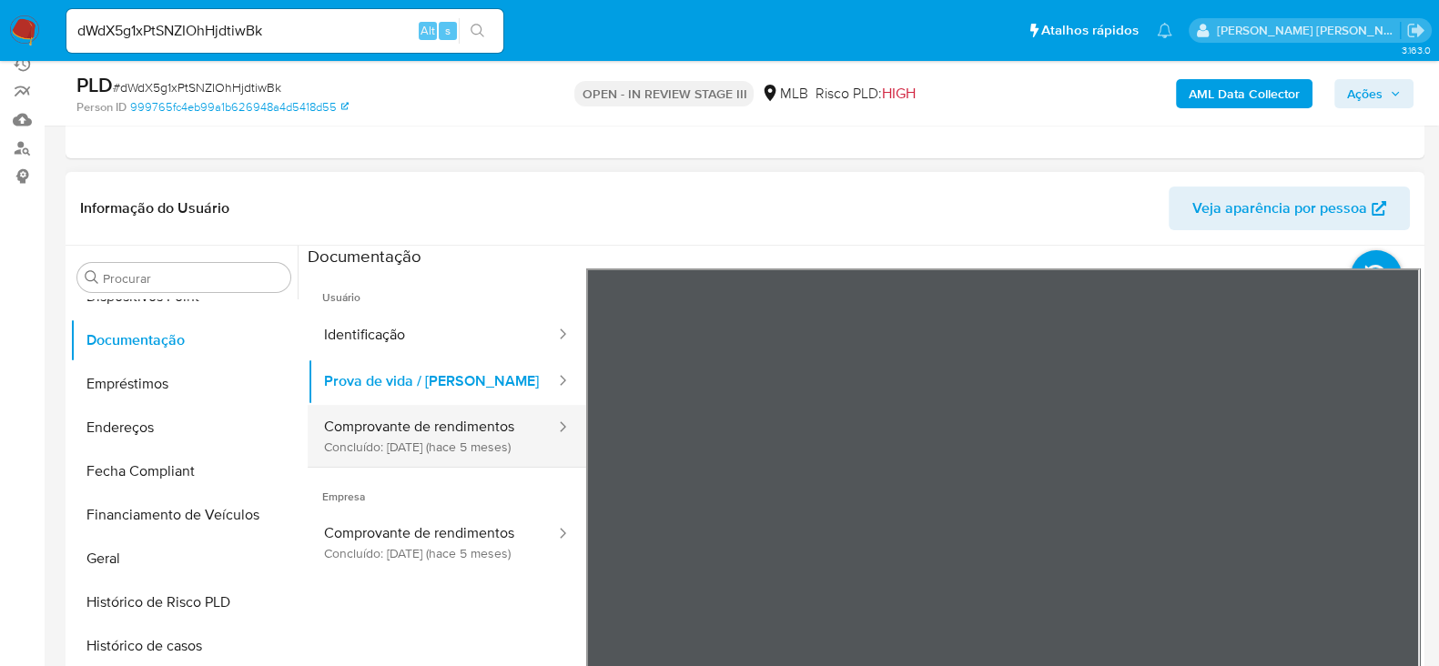
click at [434, 438] on button "Comprovante de rendimentos Concluído: 06/05/2025 (hace 5 meses)" at bounding box center [432, 436] width 249 height 62
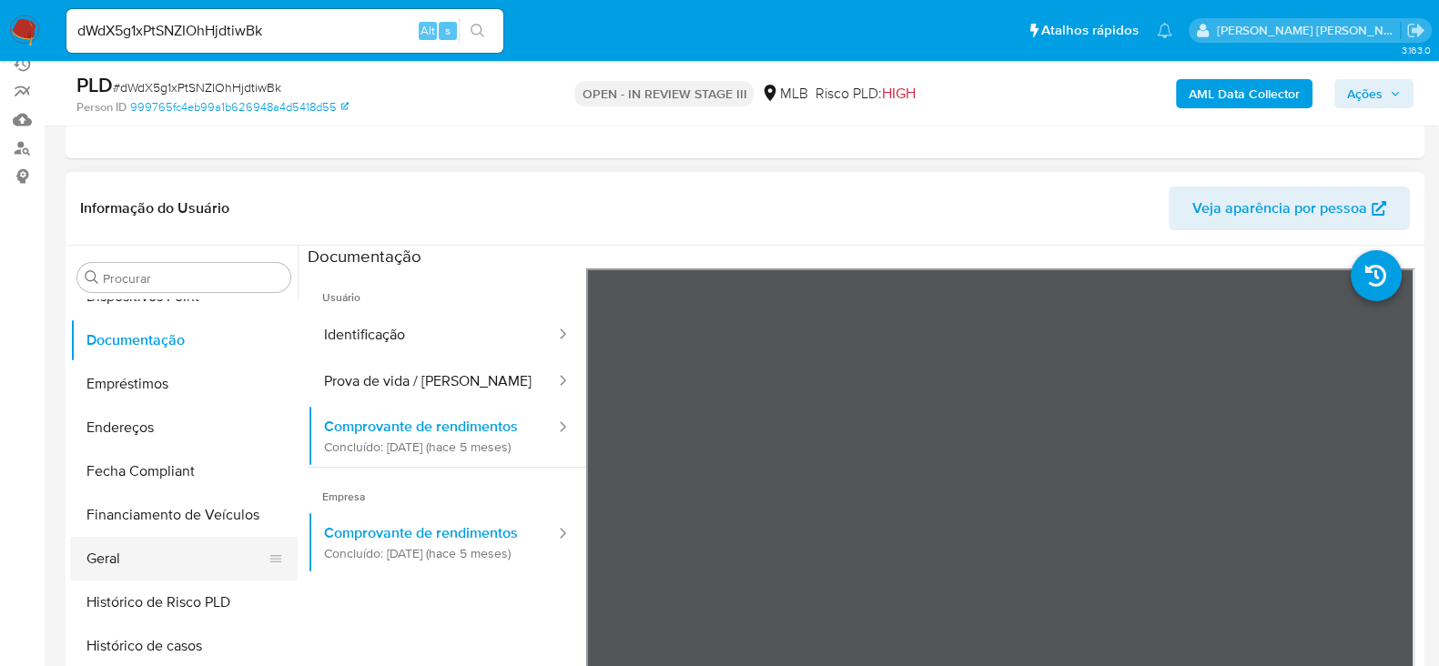
click at [128, 559] on button "Geral" at bounding box center [176, 559] width 213 height 44
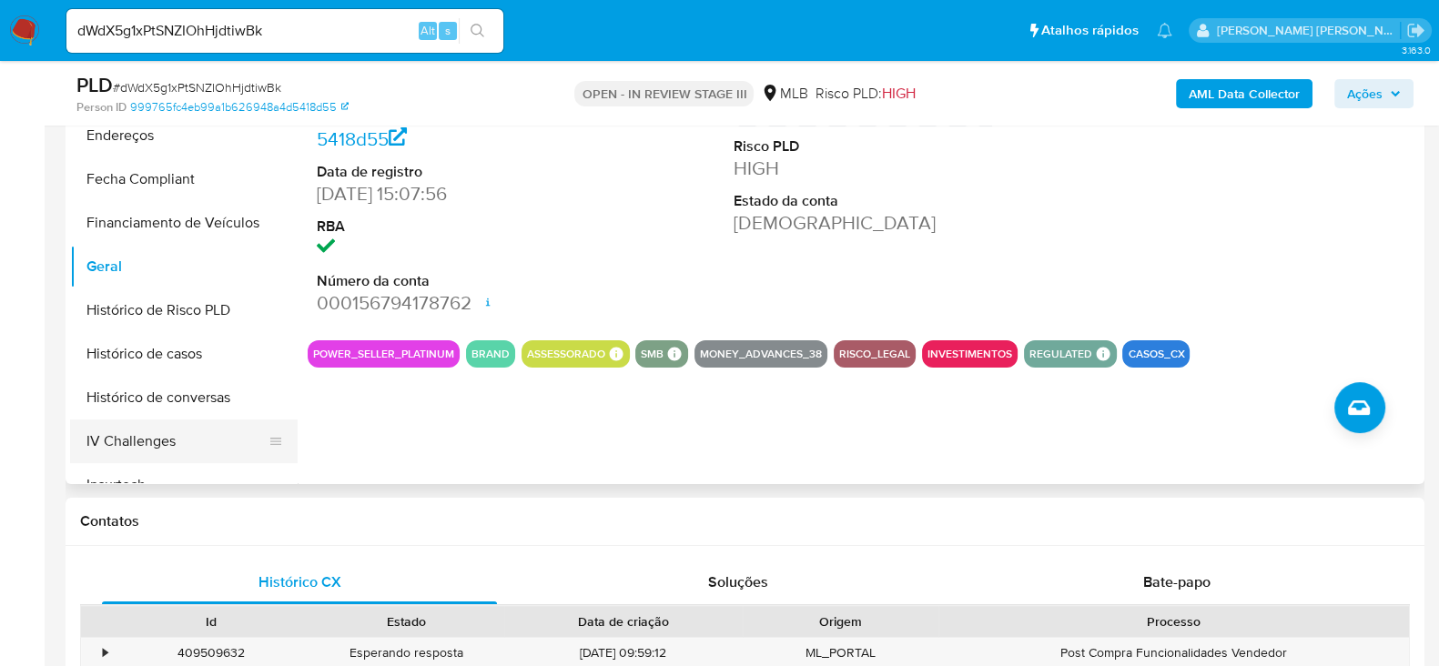
scroll to position [532, 0]
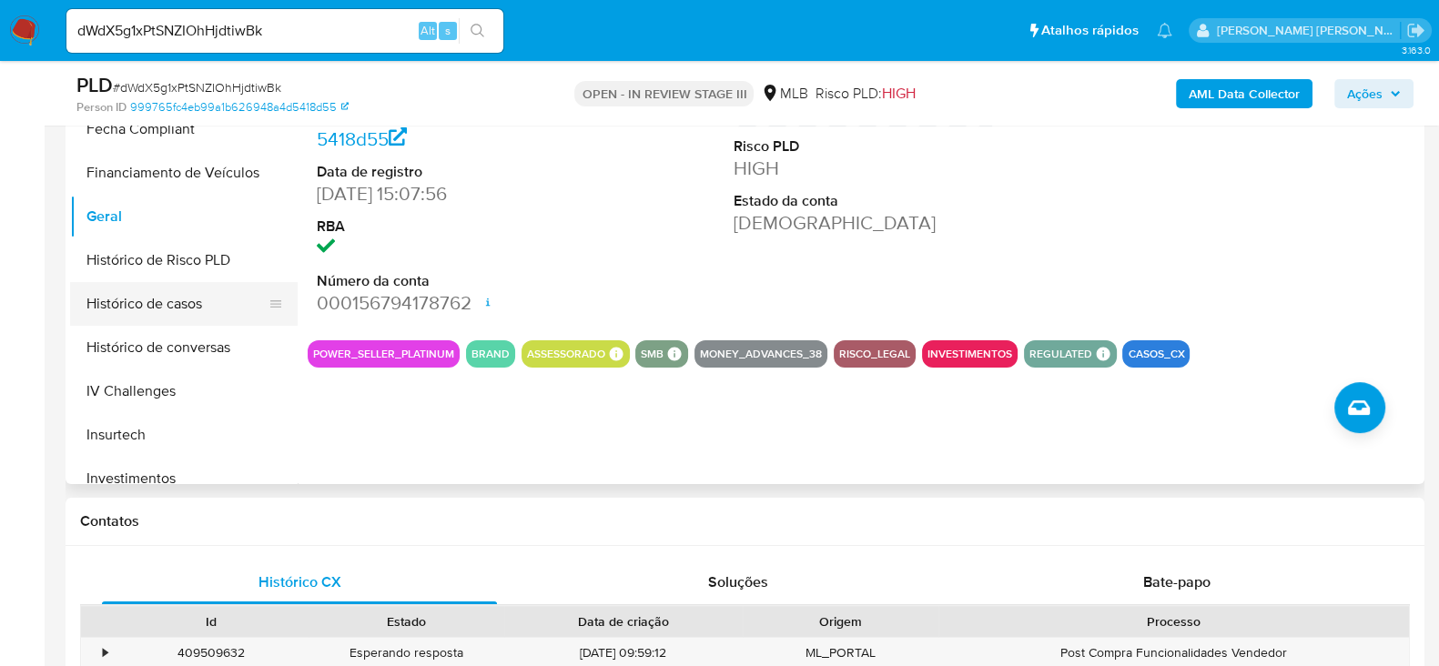
click at [150, 308] on button "Histórico de casos" at bounding box center [176, 304] width 213 height 44
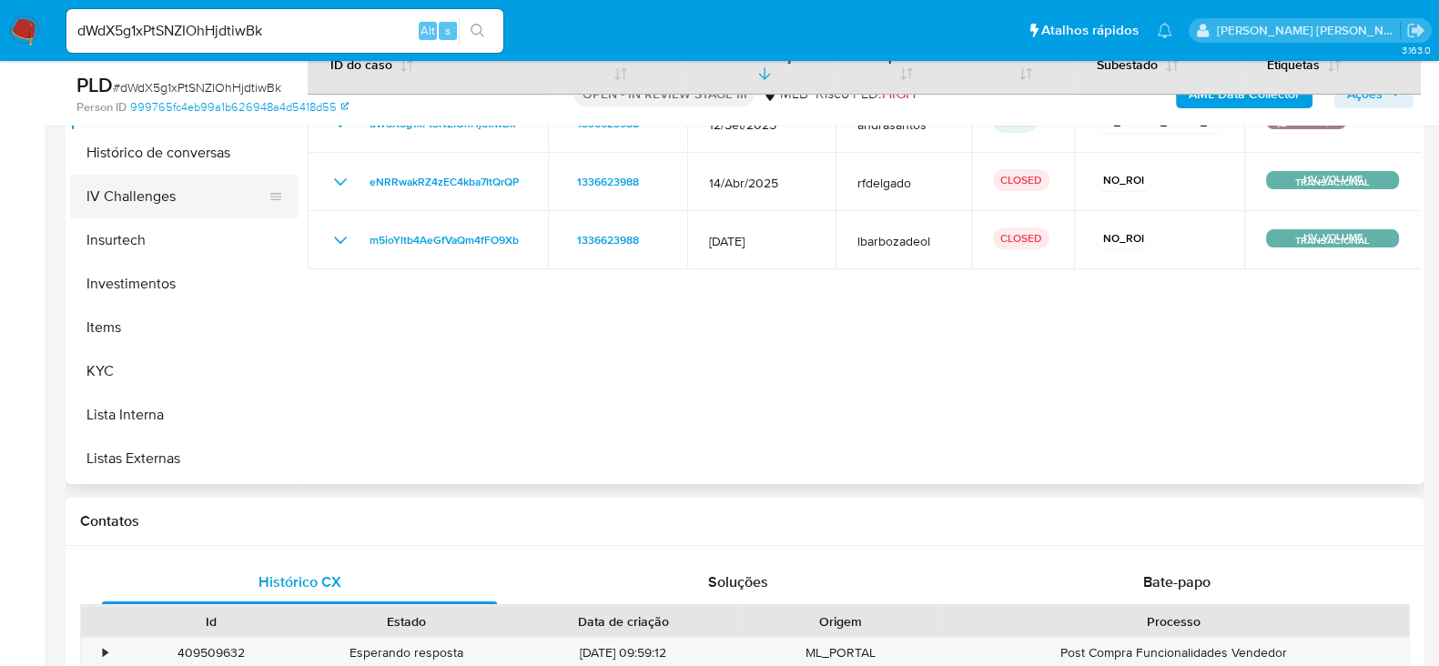
scroll to position [759, 0]
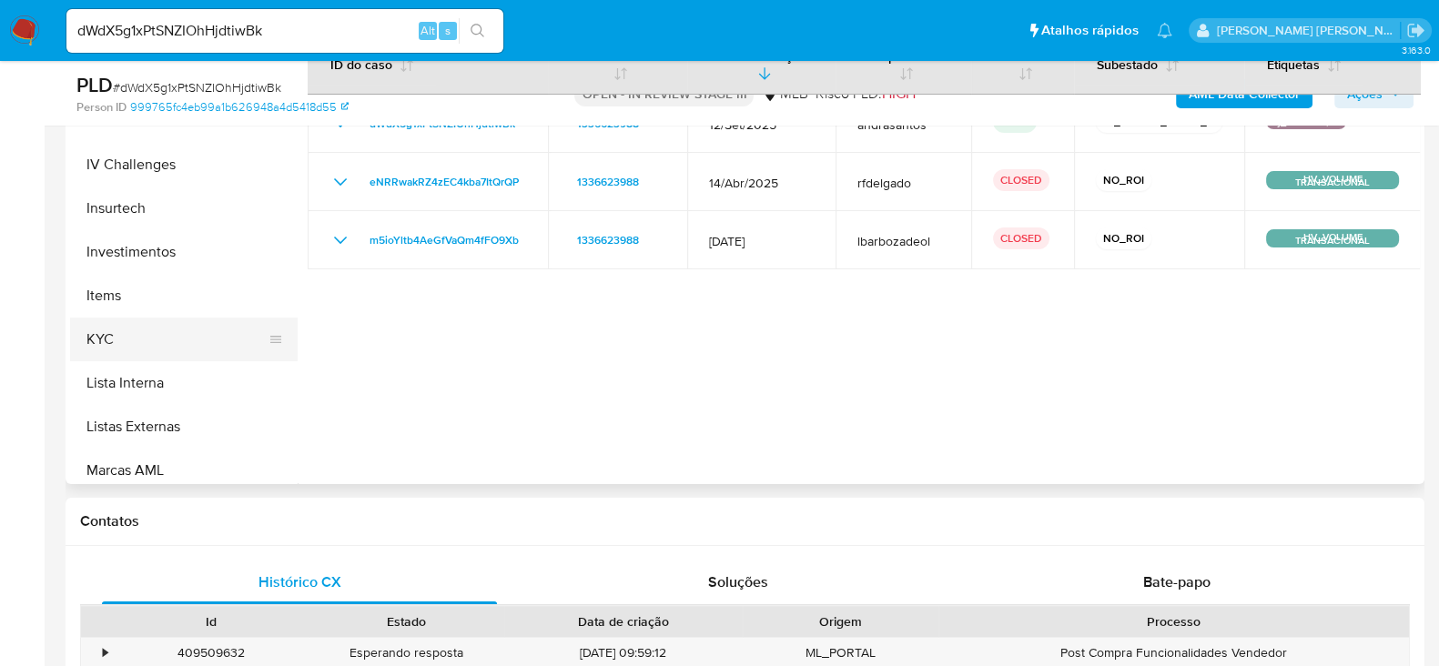
click at [121, 344] on button "KYC" at bounding box center [176, 340] width 213 height 44
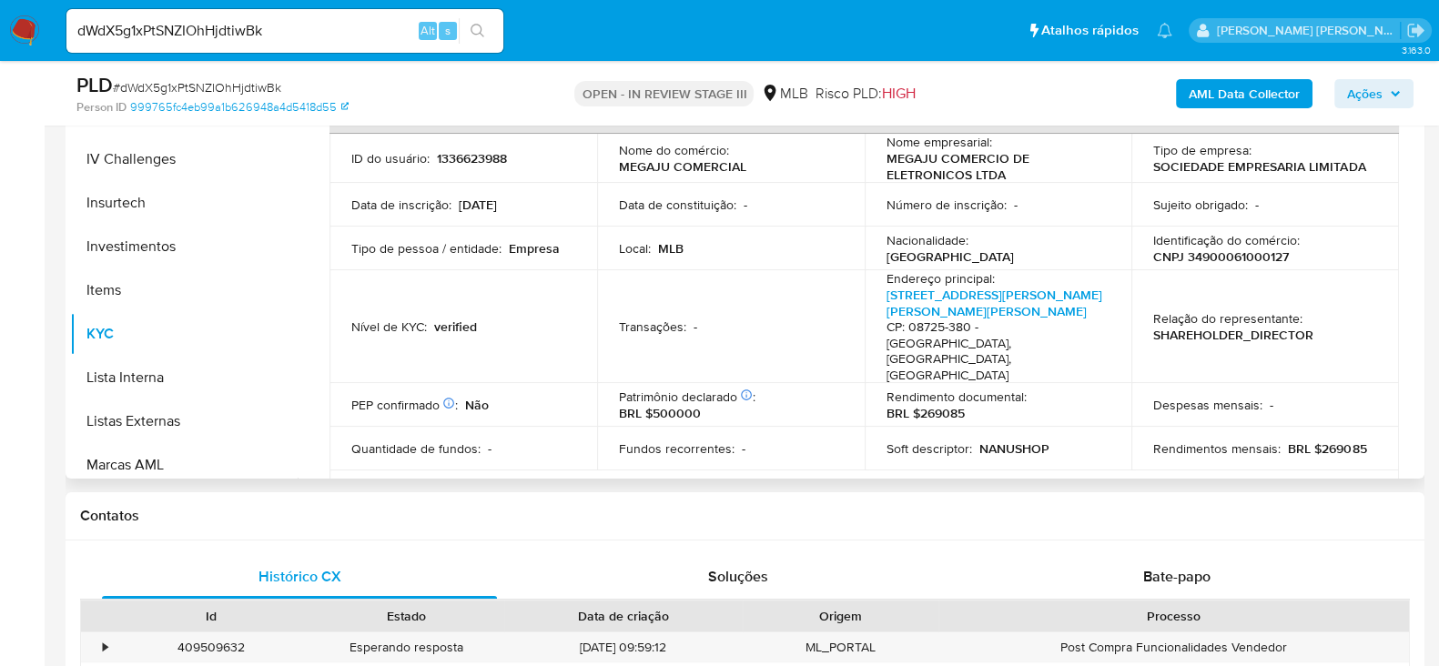
scroll to position [0, 0]
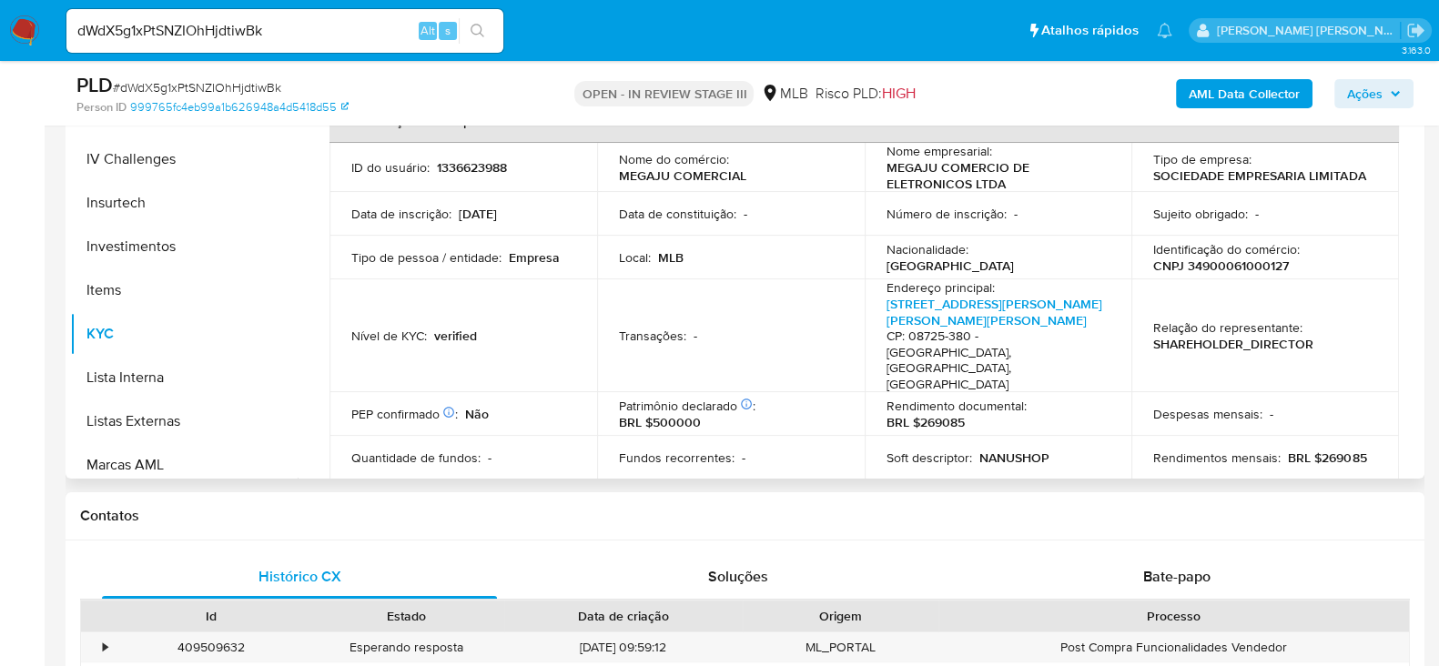
click at [1241, 266] on p "CNPJ 34900061000127" at bounding box center [1221, 266] width 136 height 16
copy p "34900061000127"
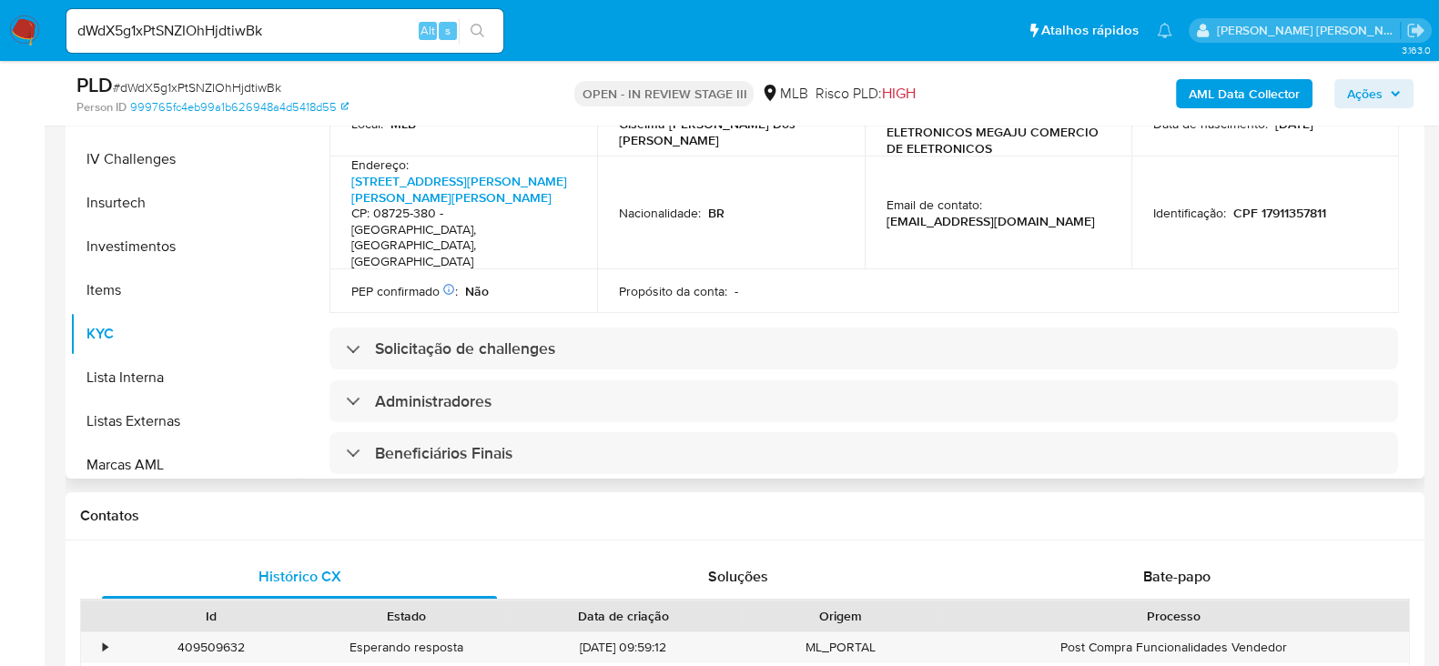
scroll to position [569, 0]
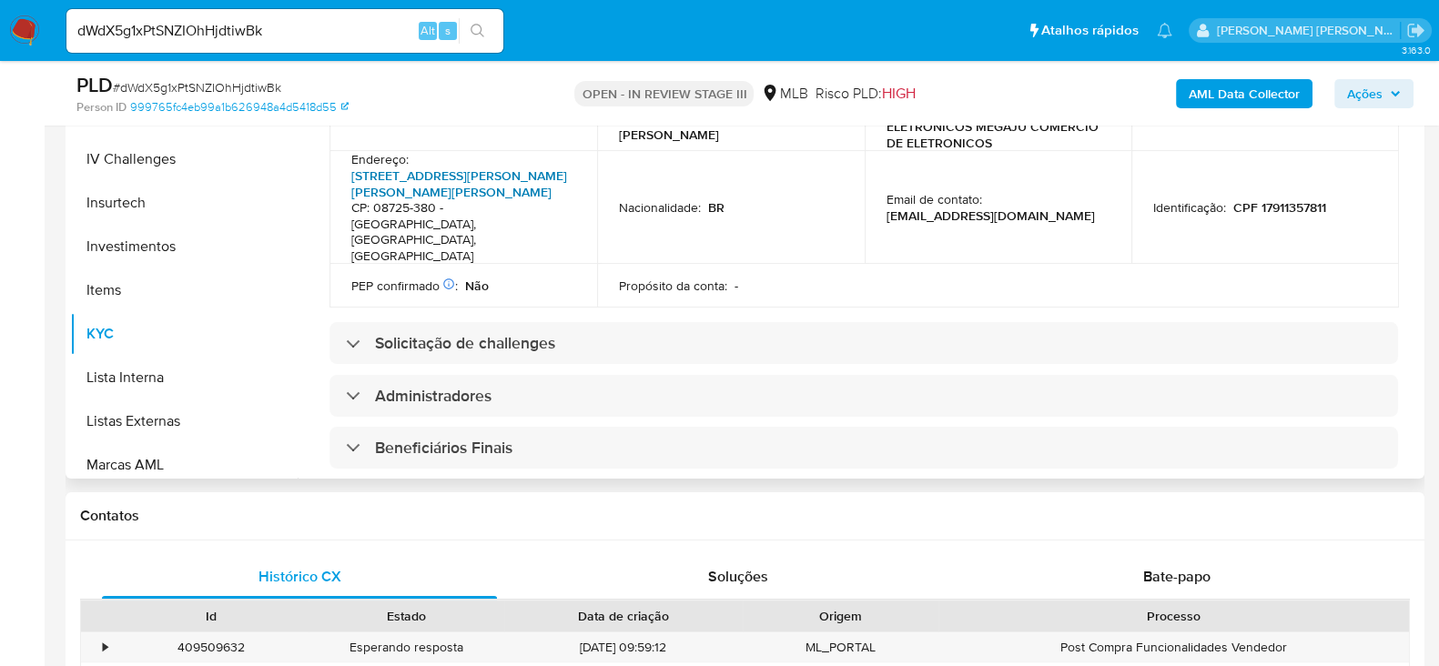
click at [478, 178] on link "Rua Professora Maria Luiza Menezes Fonseca 14, Conjunto Habitacional Brás Cubas" at bounding box center [459, 184] width 216 height 35
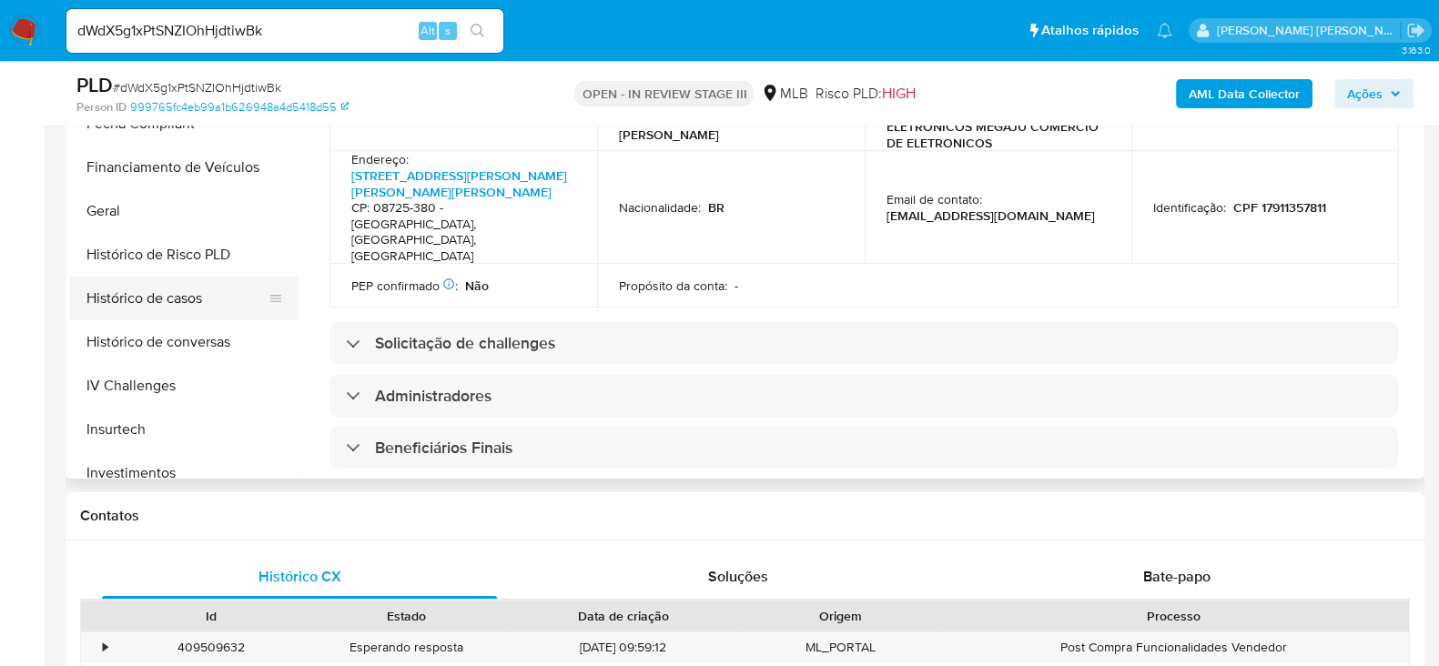
click at [137, 299] on button "Histórico de casos" at bounding box center [176, 299] width 213 height 44
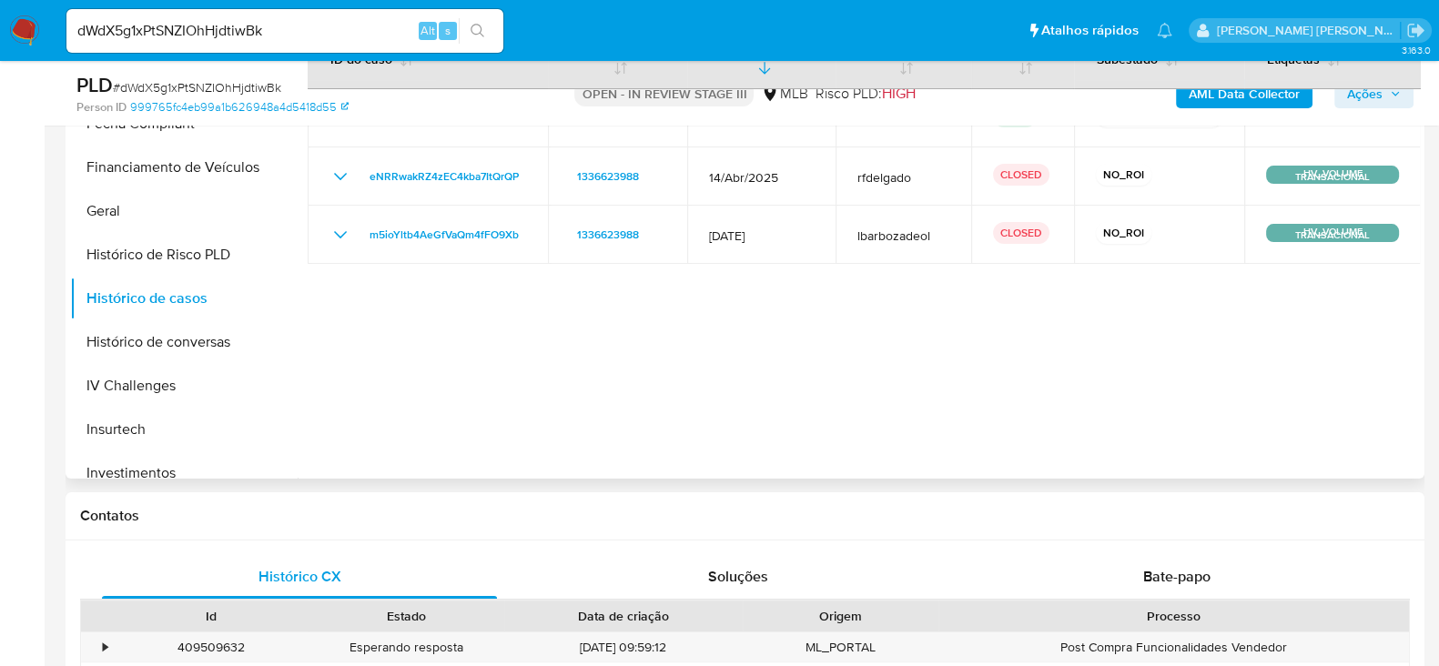
scroll to position [346, 0]
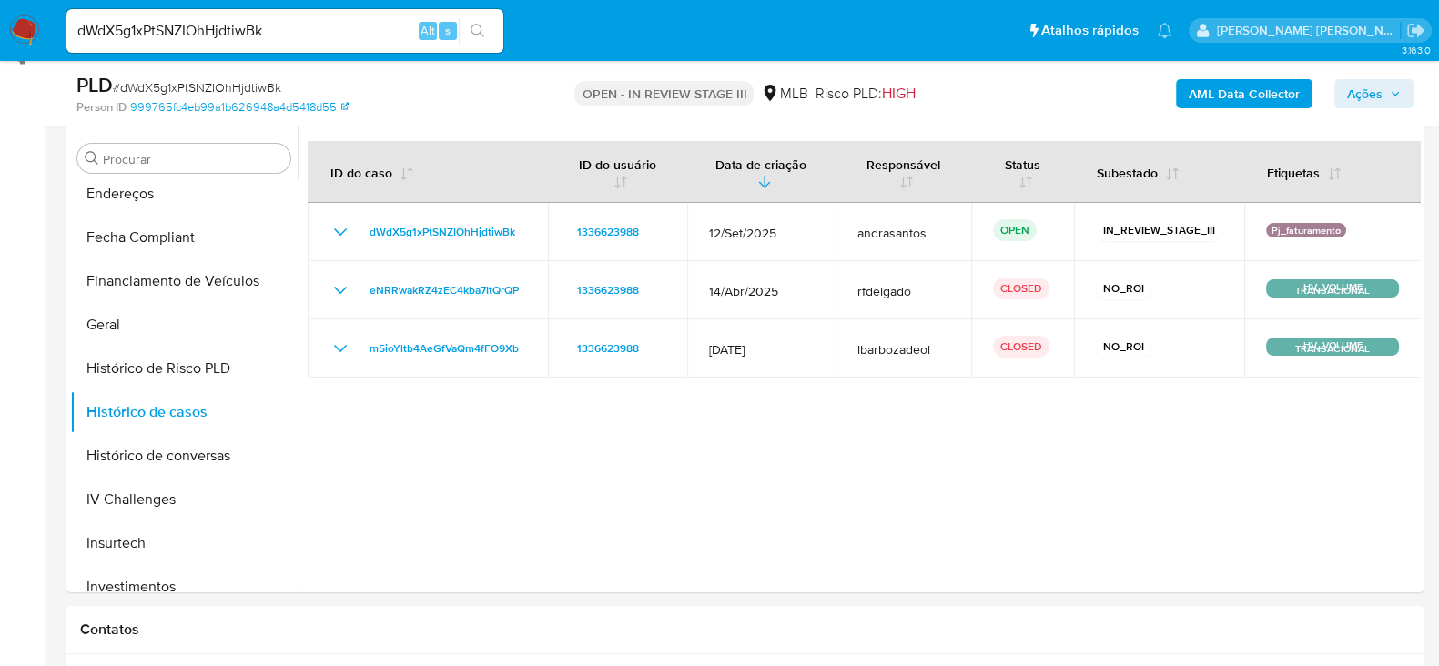
click at [165, 34] on input "dWdX5g1xPtSNZIOhHjdtiwBk" at bounding box center [284, 31] width 437 height 24
paste input "HWpqBnYw5uhKVJPxl2XZM91"
type input "dHWpqBnYw5uhKVJPxl2XZM91"
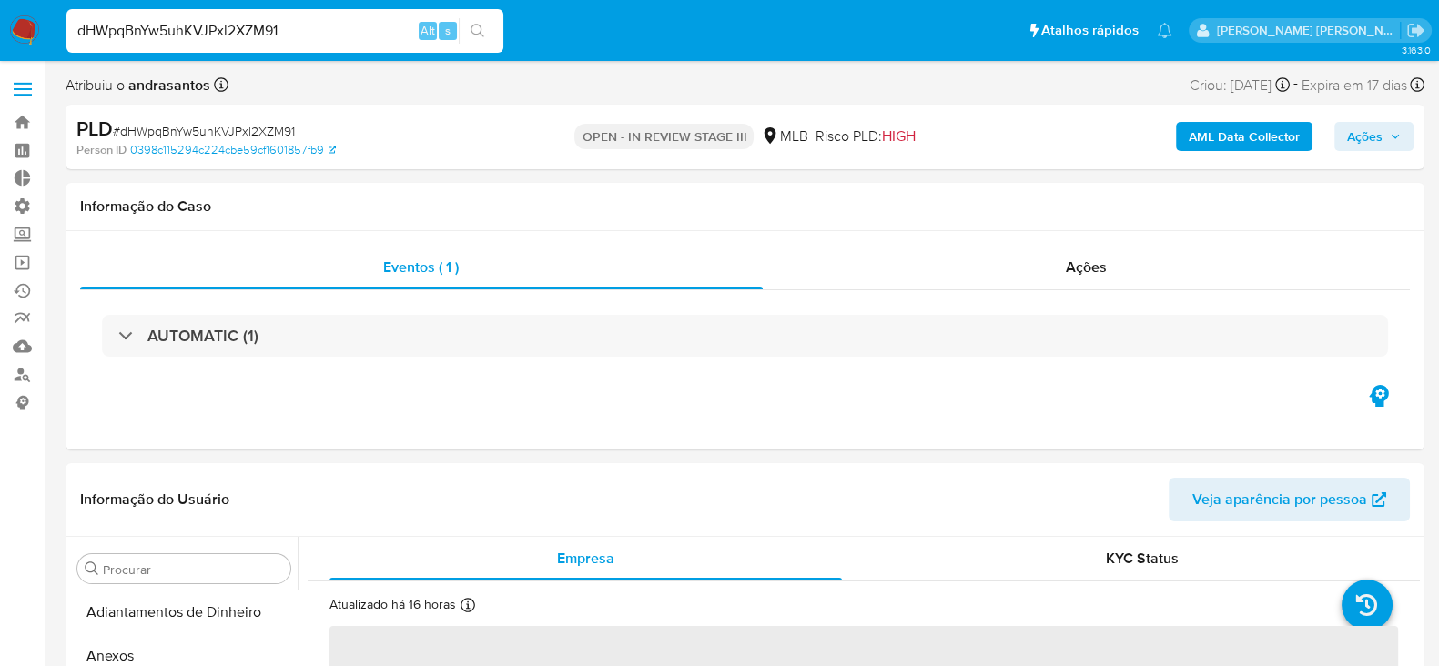
select select "10"
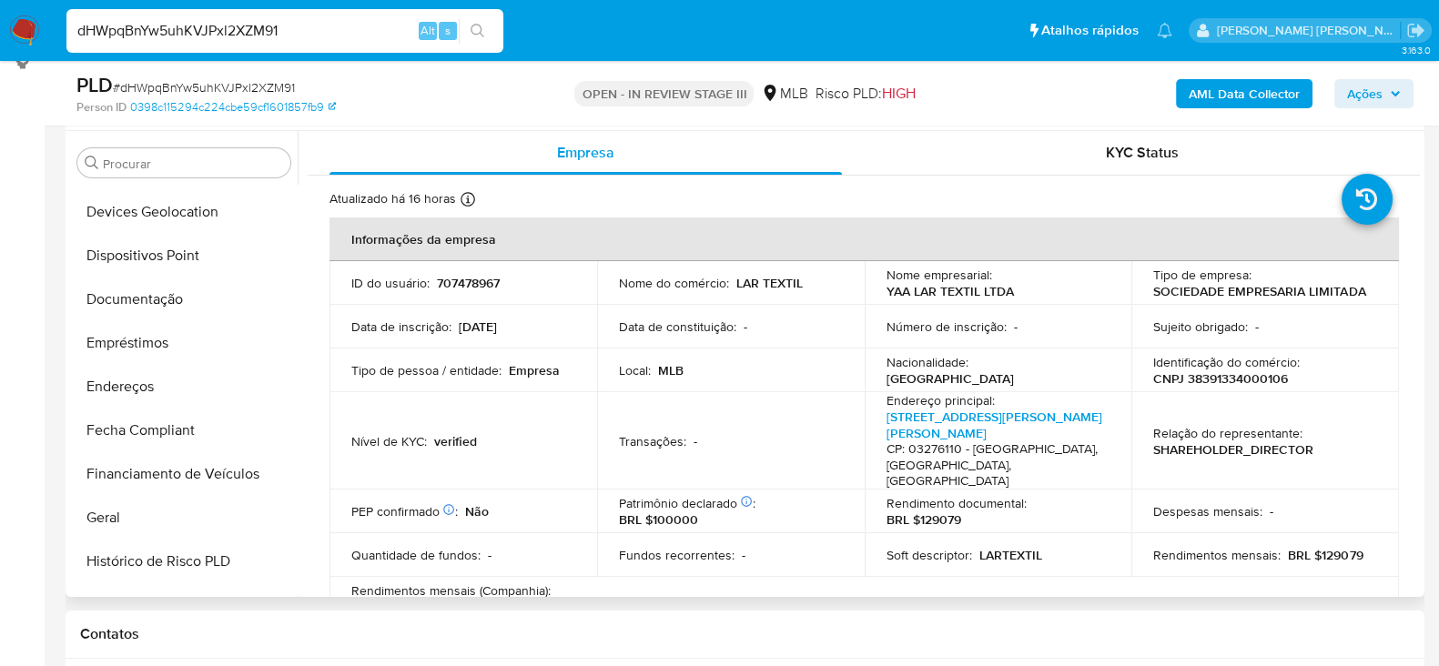
scroll to position [305, 0]
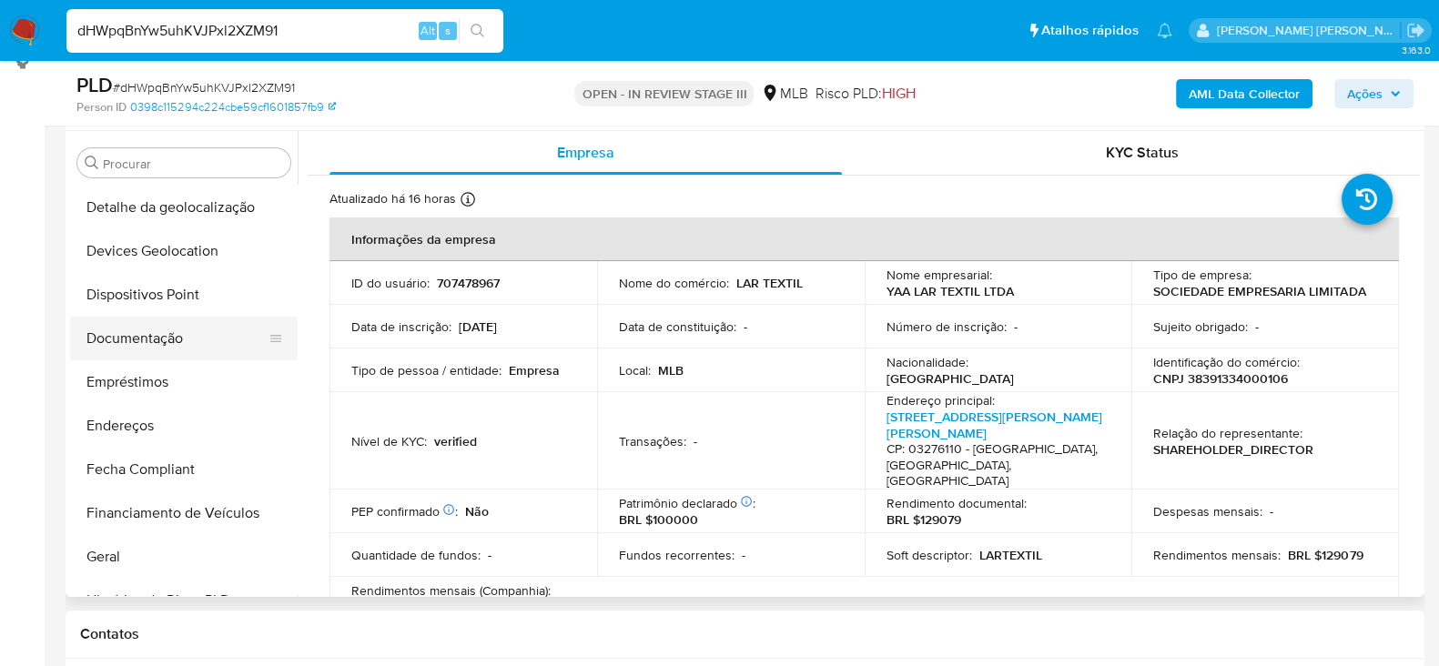
click at [191, 333] on button "Documentação" at bounding box center [176, 339] width 213 height 44
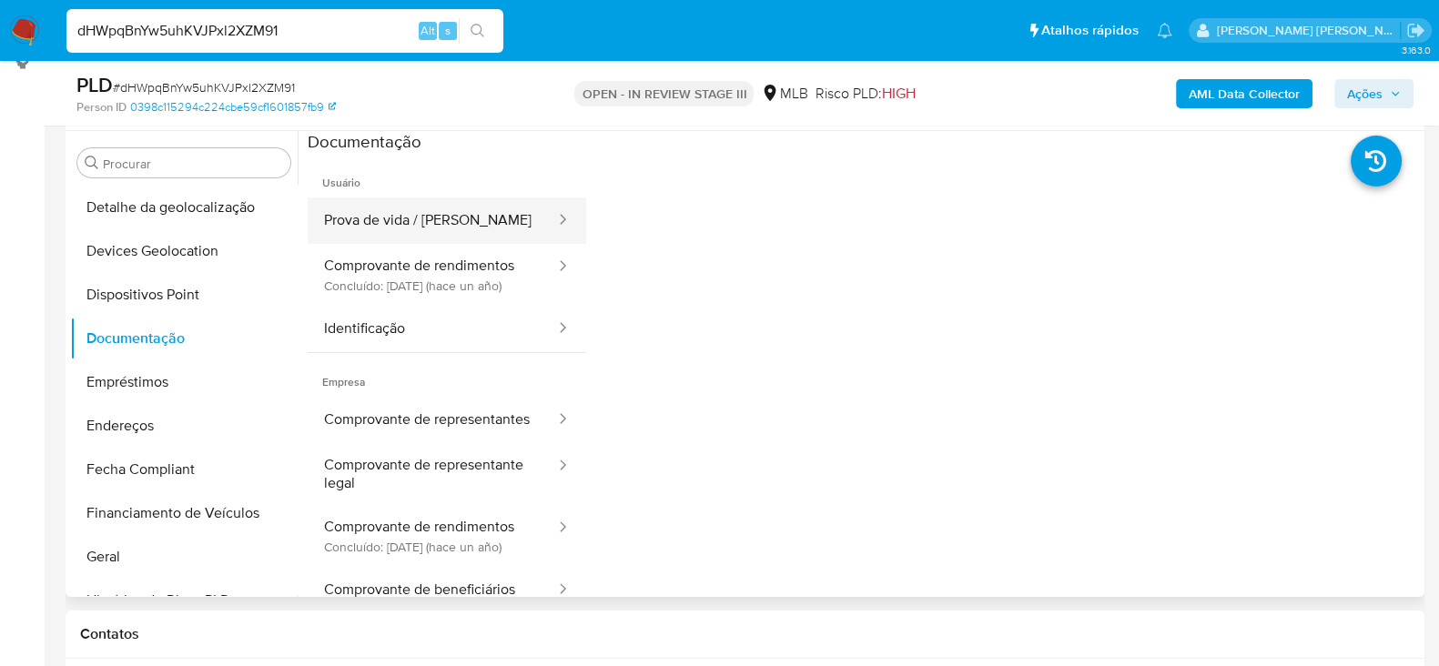
click at [482, 221] on button "Prova de vida / [PERSON_NAME]" at bounding box center [432, 221] width 249 height 46
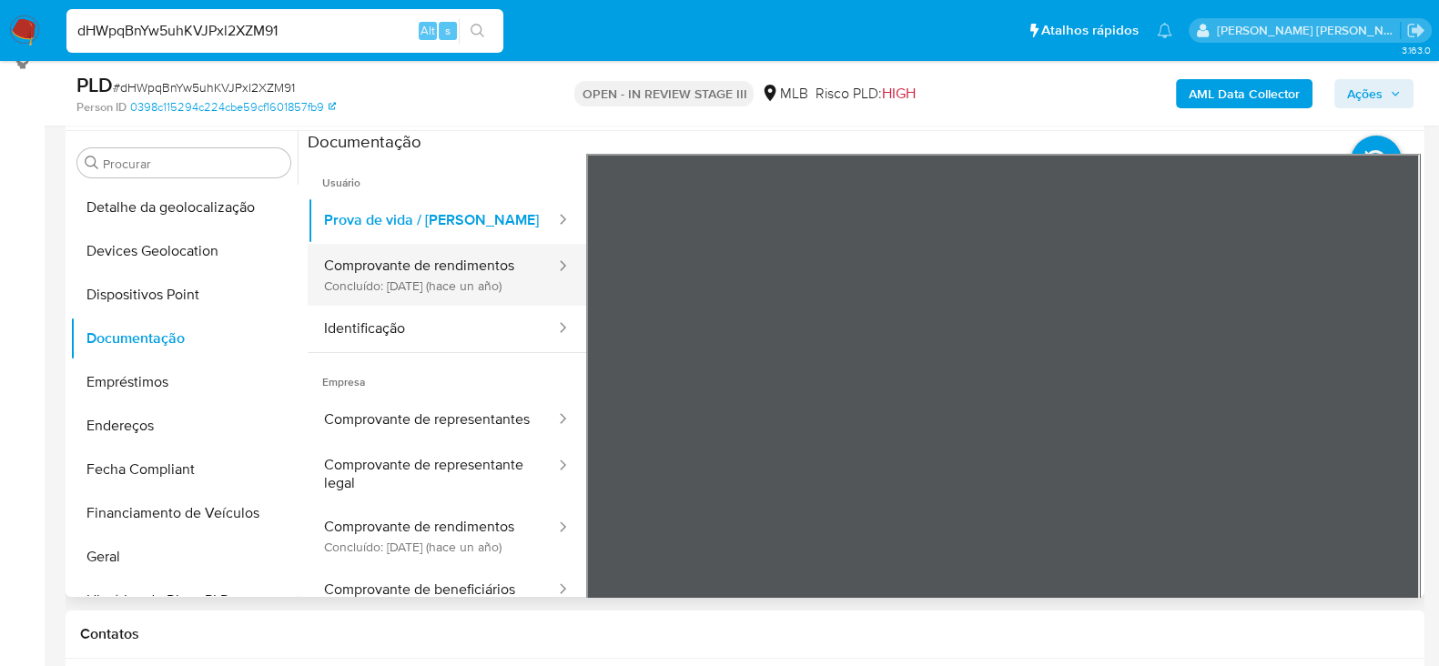
click at [437, 292] on button "Comprovante de rendimentos Concluído: [DATE] (hace un año)" at bounding box center [432, 275] width 249 height 62
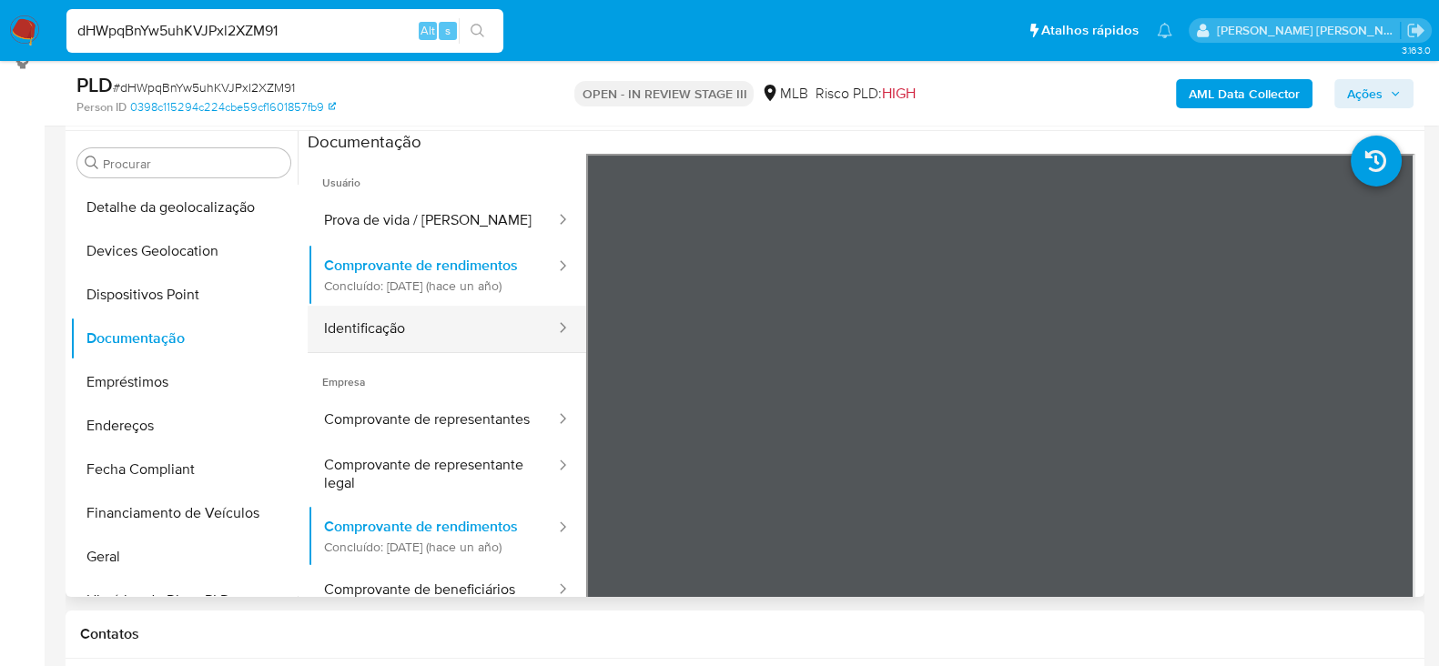
click at [432, 352] on button "Identificação" at bounding box center [432, 329] width 249 height 46
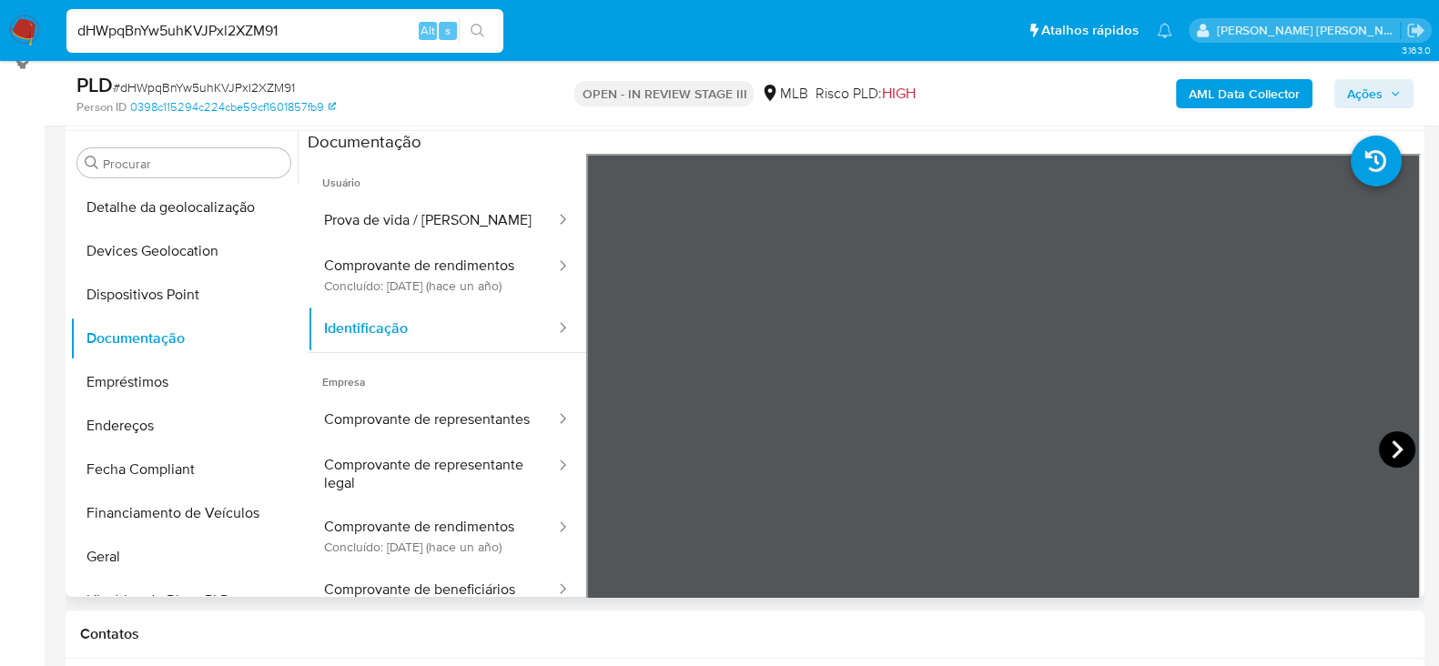
click at [1395, 448] on icon at bounding box center [1397, 450] width 11 height 18
click at [596, 453] on icon at bounding box center [609, 449] width 36 height 36
click at [410, 441] on button "Comprovante de representantes" at bounding box center [432, 420] width 249 height 46
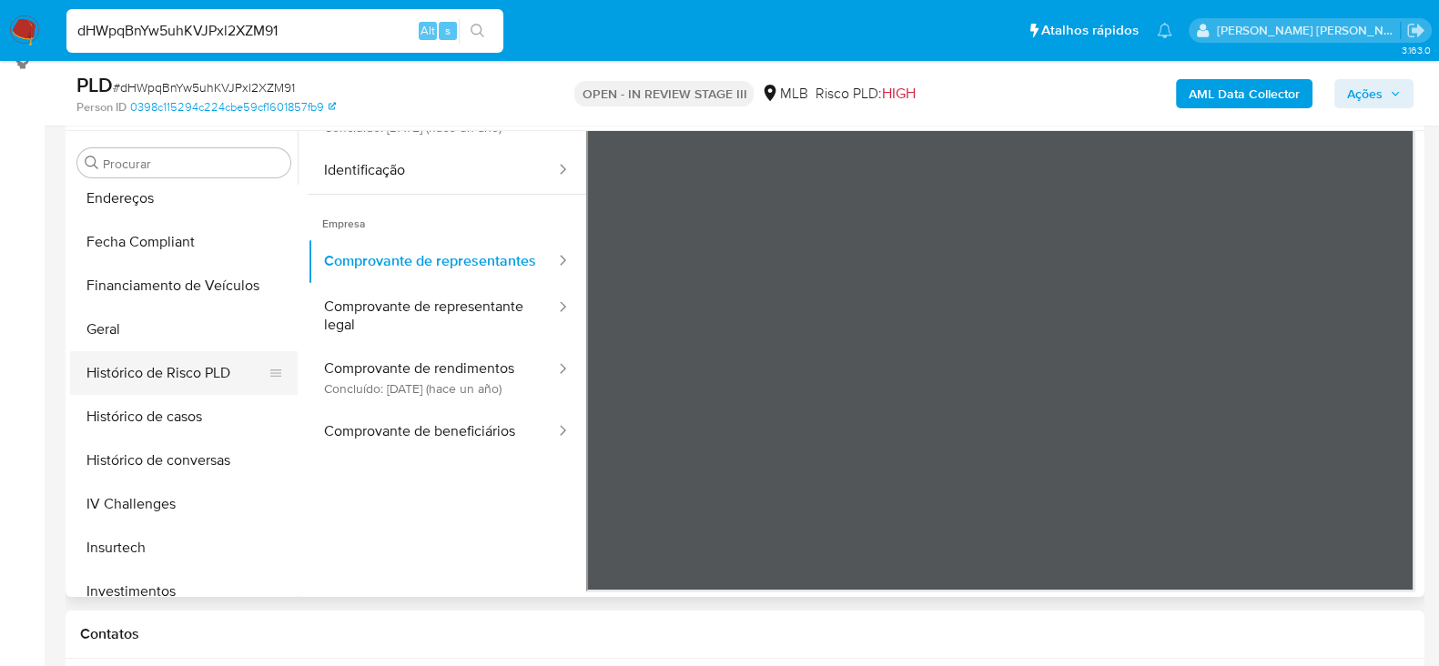
scroll to position [418, 0]
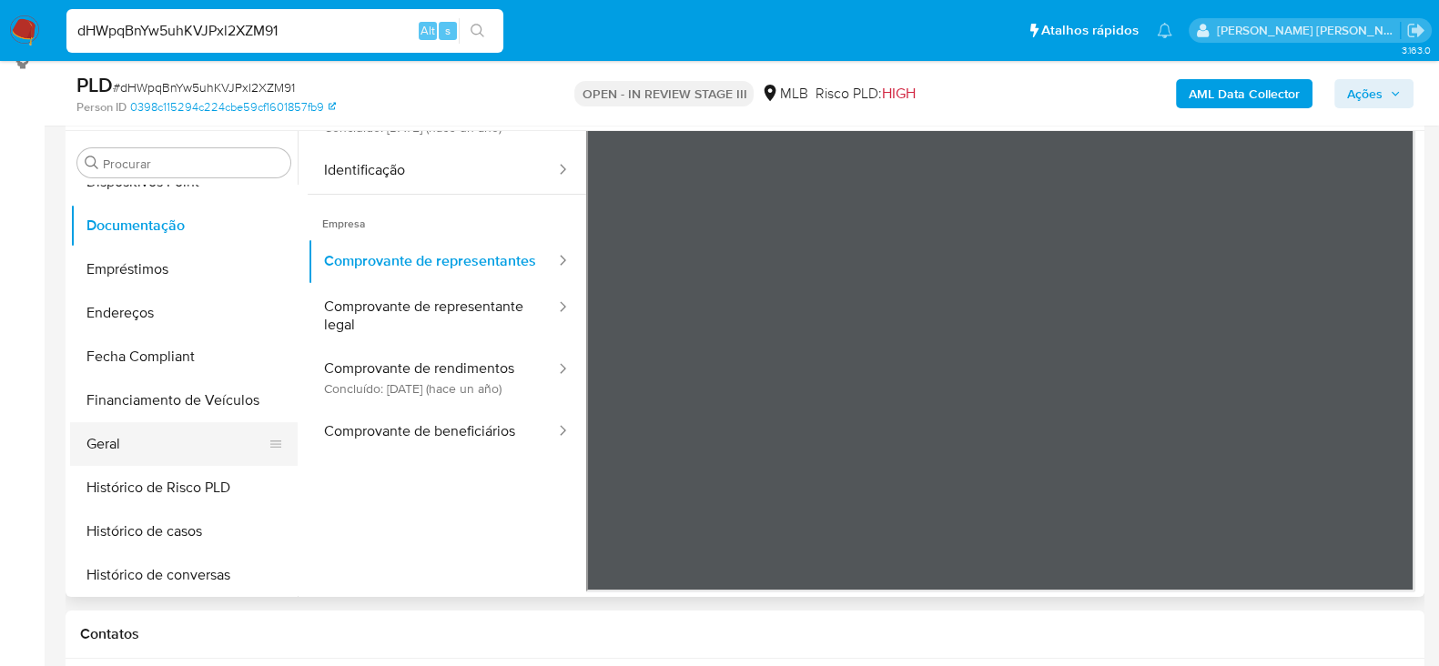
click at [145, 432] on button "Geral" at bounding box center [176, 444] width 213 height 44
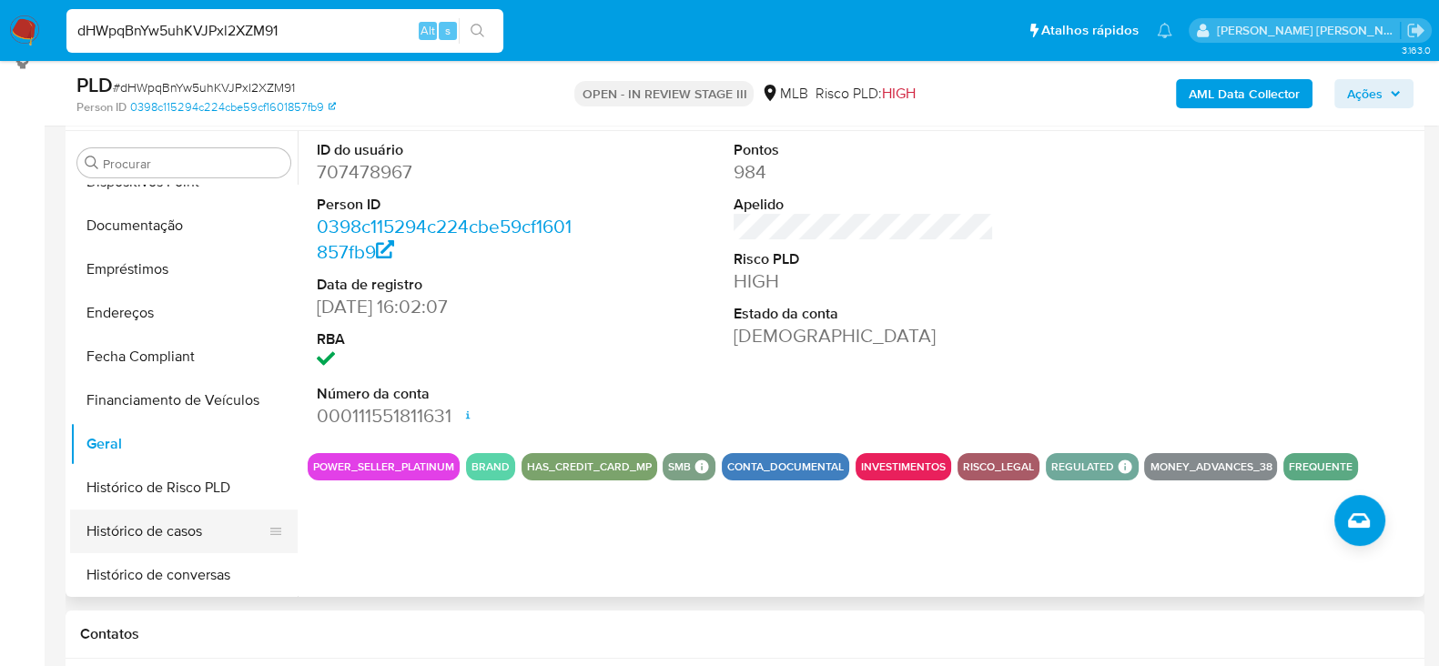
click at [162, 532] on button "Histórico de casos" at bounding box center [176, 532] width 213 height 44
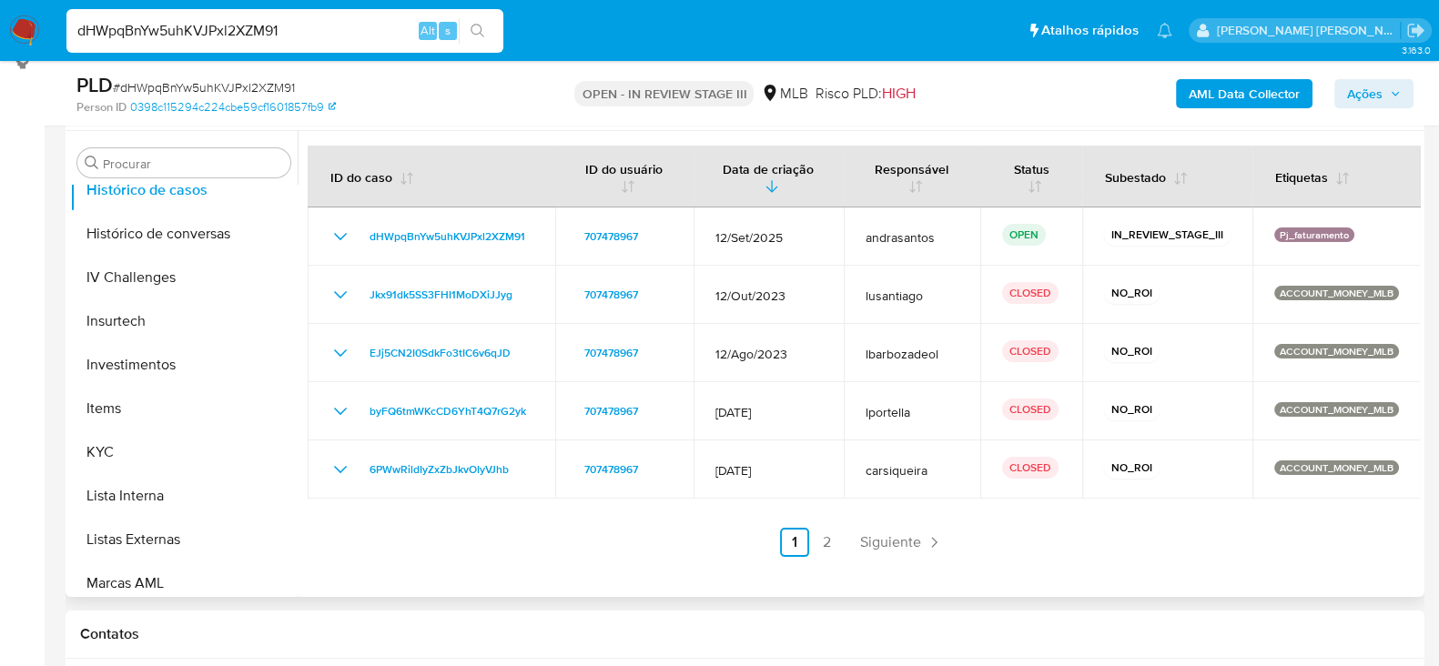
scroll to position [759, 0]
click at [140, 457] on button "KYC" at bounding box center [176, 453] width 213 height 44
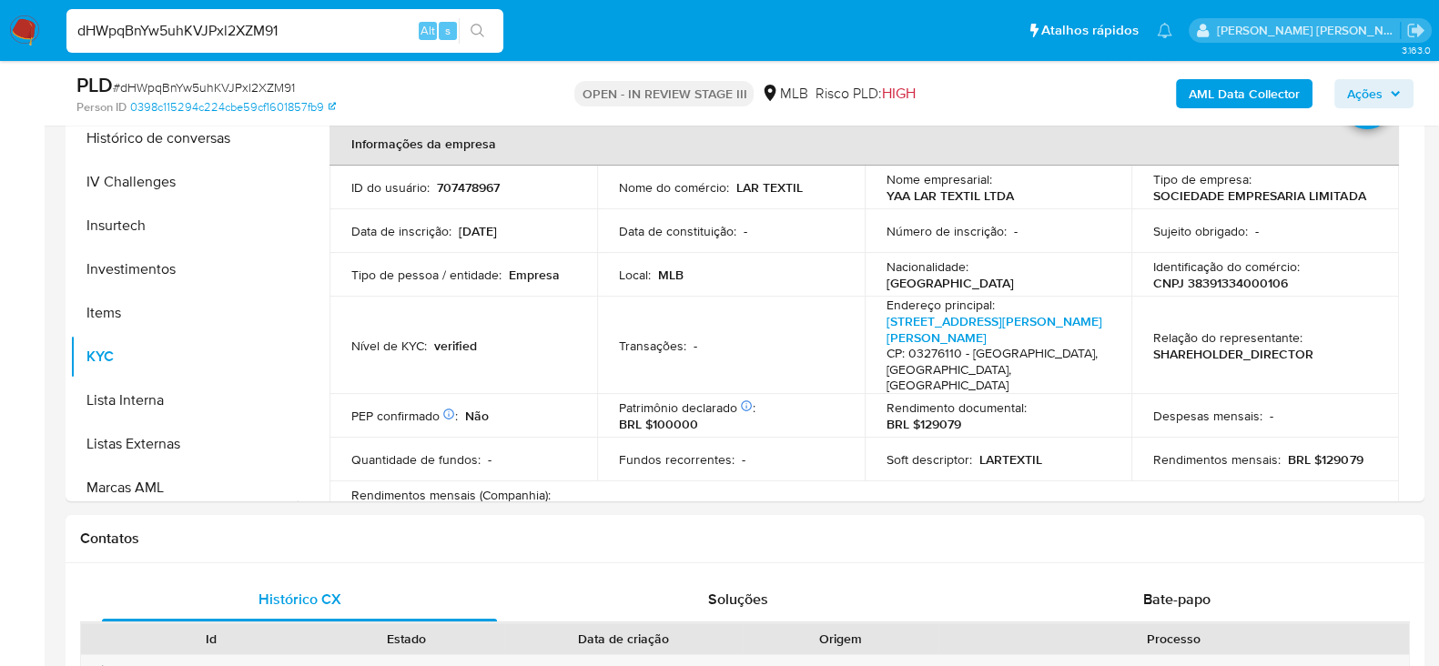
scroll to position [461, 0]
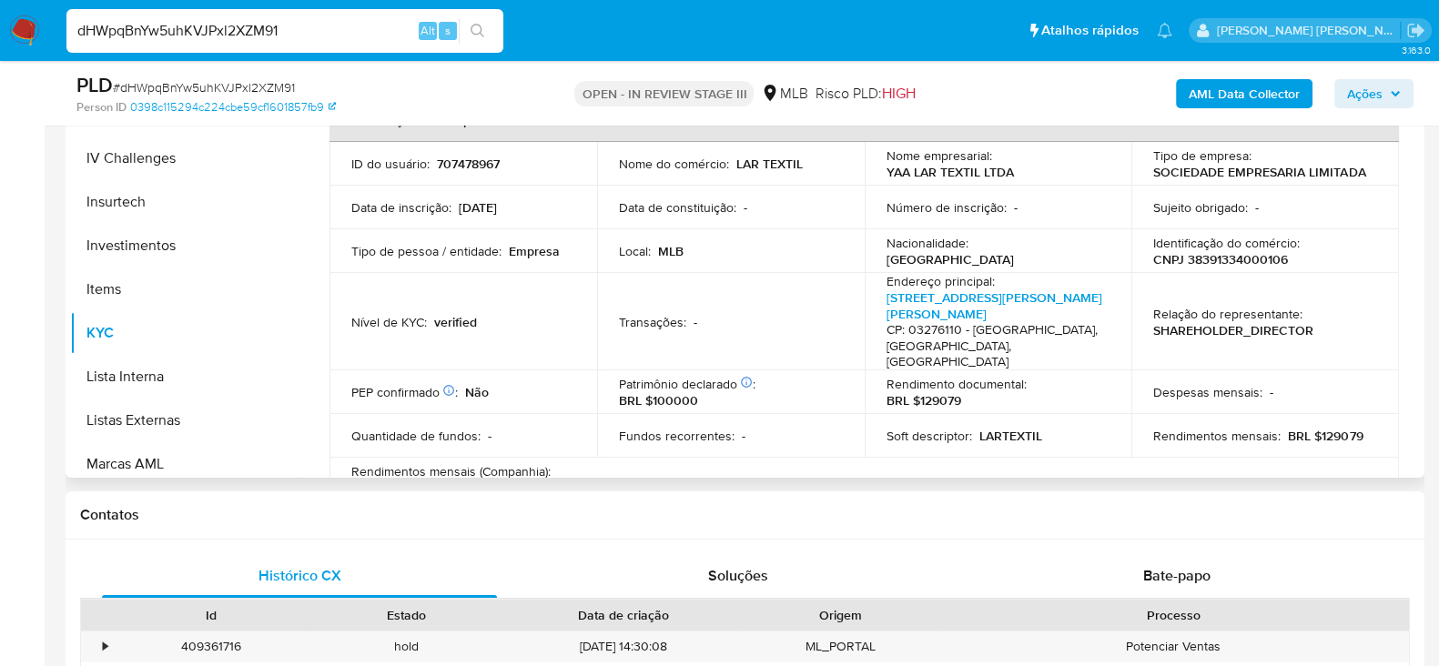
click at [1208, 260] on p "CNPJ 38391334000106" at bounding box center [1220, 259] width 135 height 16
click at [1208, 261] on p "CNPJ 38391334000106" at bounding box center [1220, 259] width 135 height 16
copy p "38391334000106"
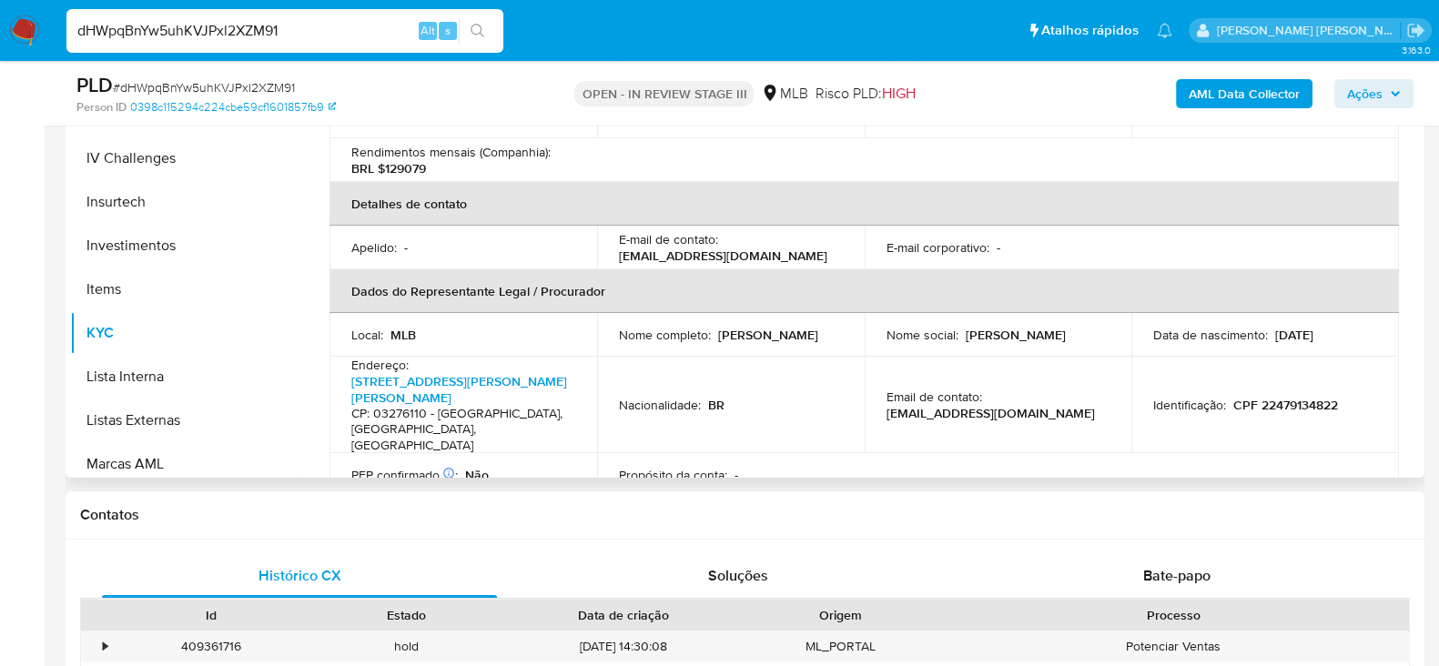
scroll to position [341, 0]
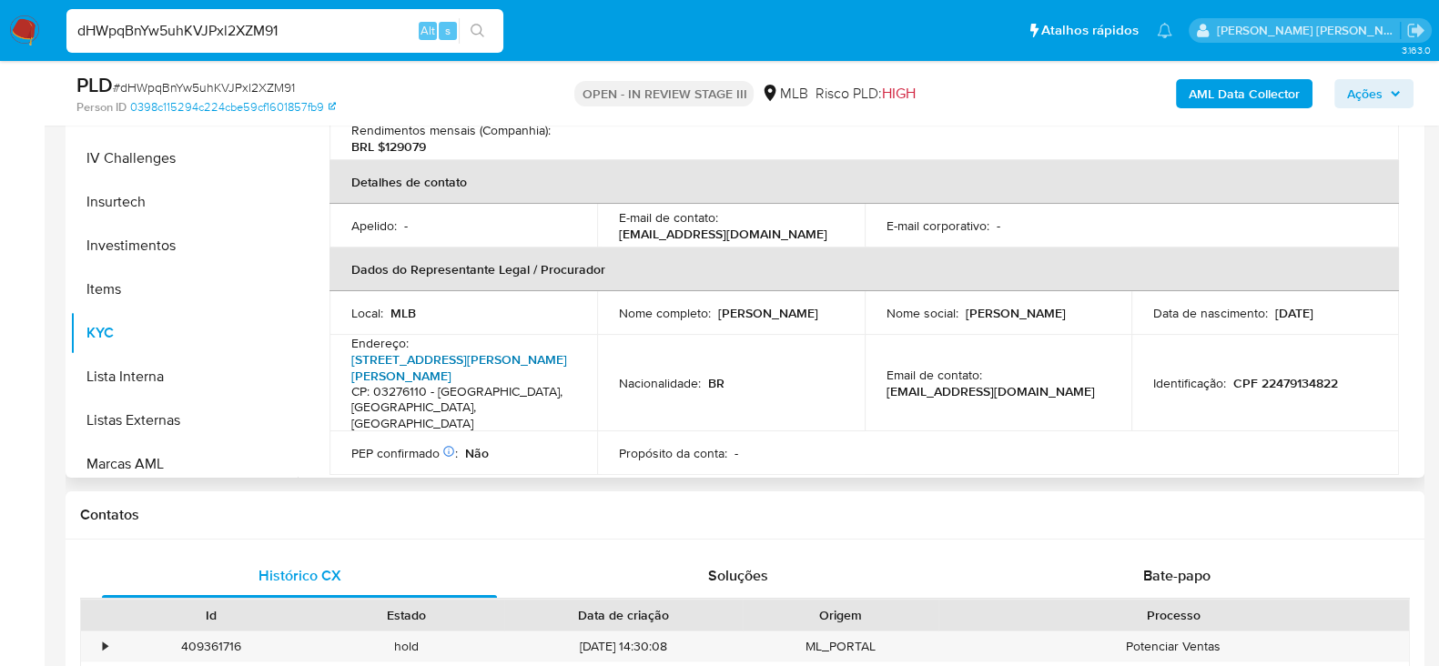
click at [418, 350] on link "[STREET_ADDRESS][PERSON_NAME][PERSON_NAME]" at bounding box center [459, 367] width 216 height 35
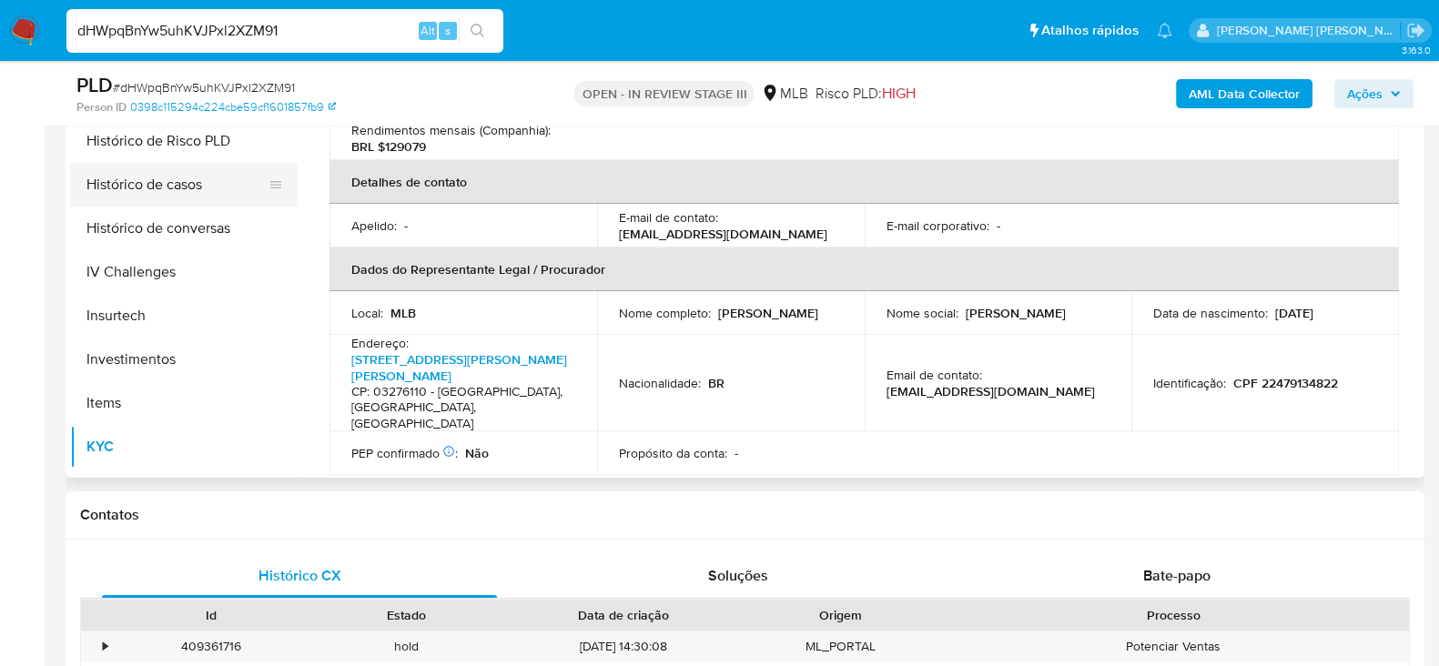
click at [195, 178] on button "Histórico de casos" at bounding box center [176, 185] width 213 height 44
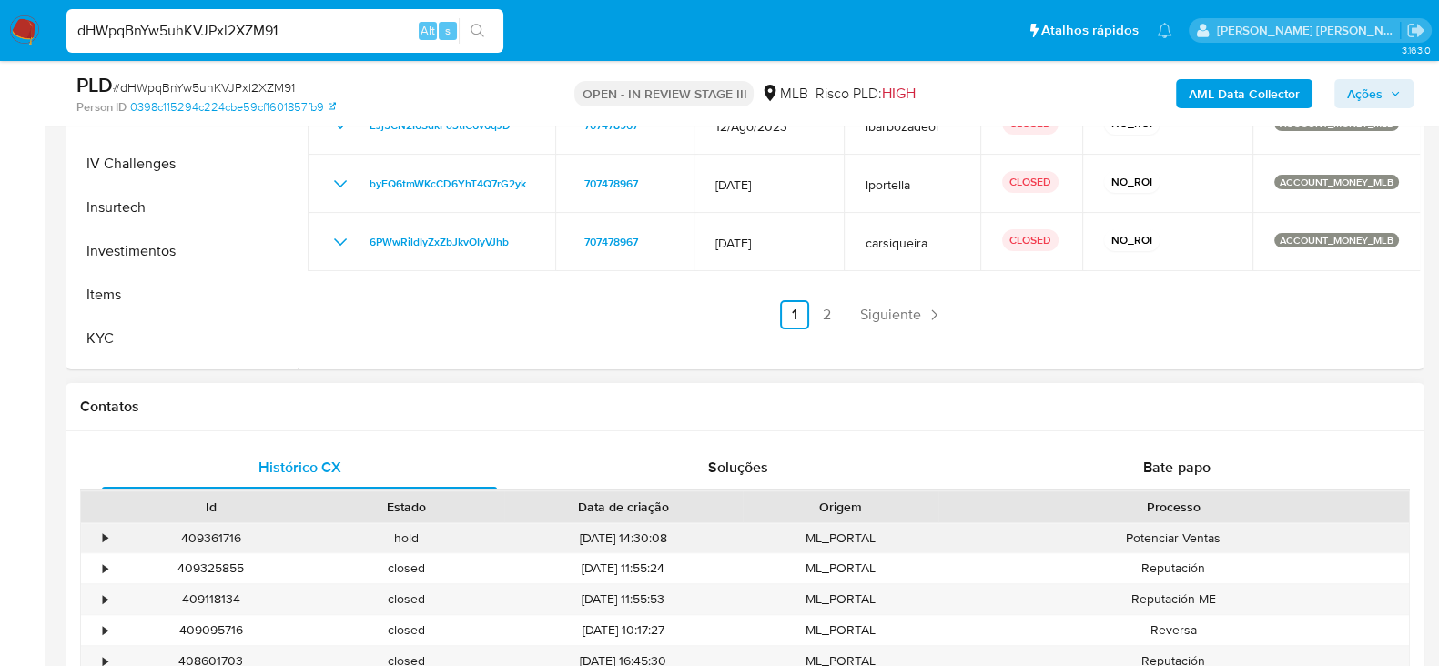
scroll to position [574, 0]
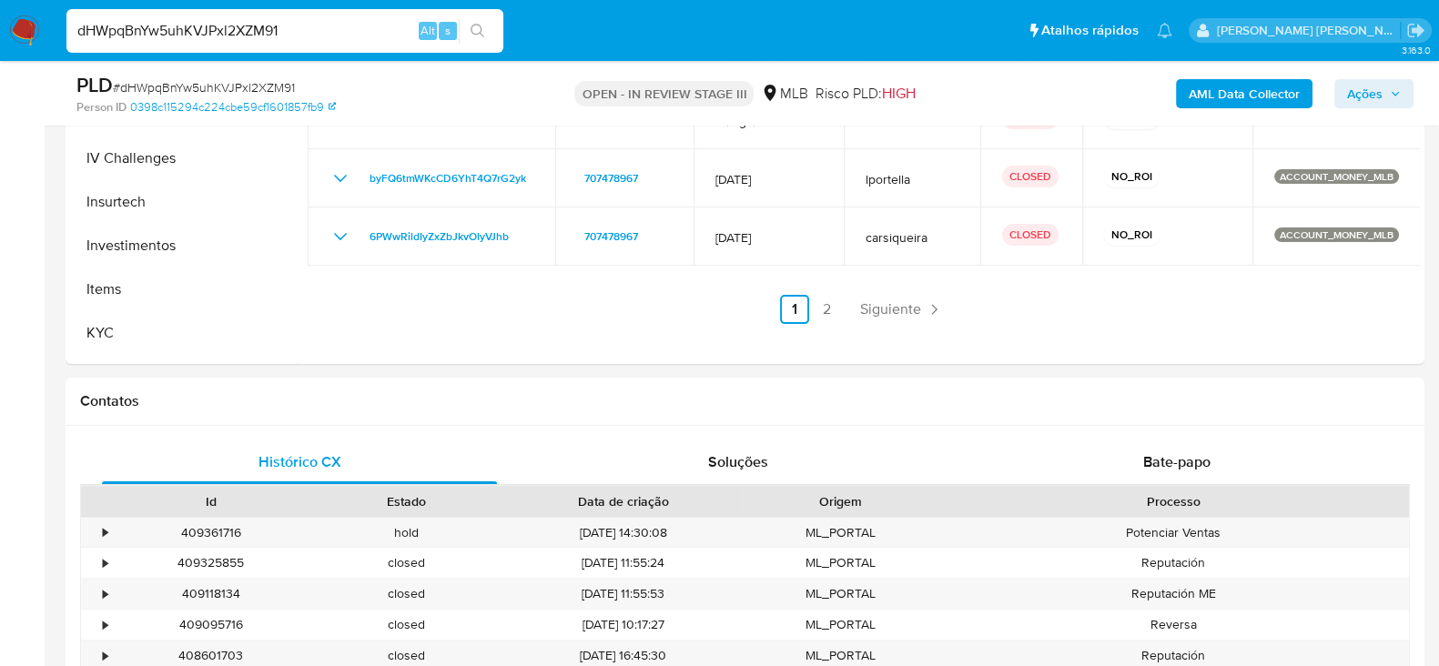
click at [132, 35] on input "dHWpqBnYw5uhKVJPxl2XZM91" at bounding box center [284, 31] width 437 height 24
paste input "rUVsbLy5d2divl3aIWGC9bgn"
type input "rUVsbLy5d2divl3aIWGC9bgn"
click at [485, 32] on button "search-icon" at bounding box center [477, 30] width 37 height 25
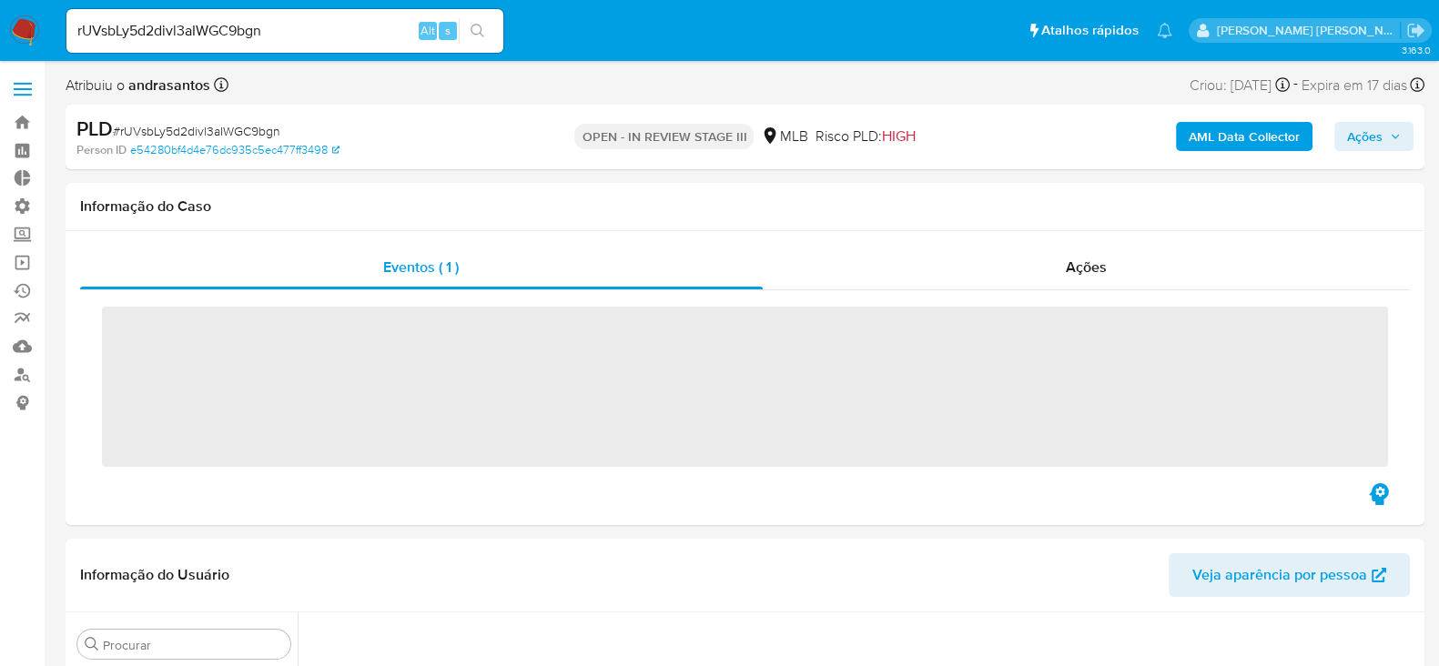
scroll to position [800, 0]
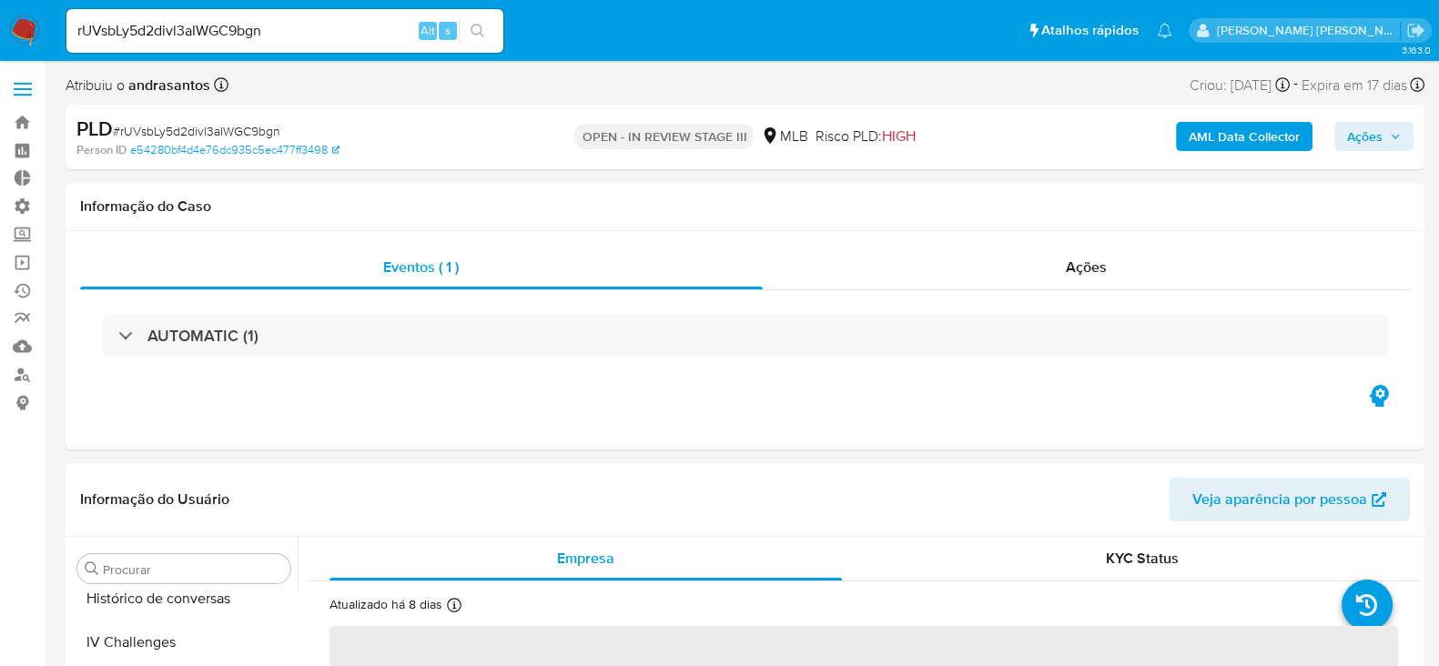
select select "10"
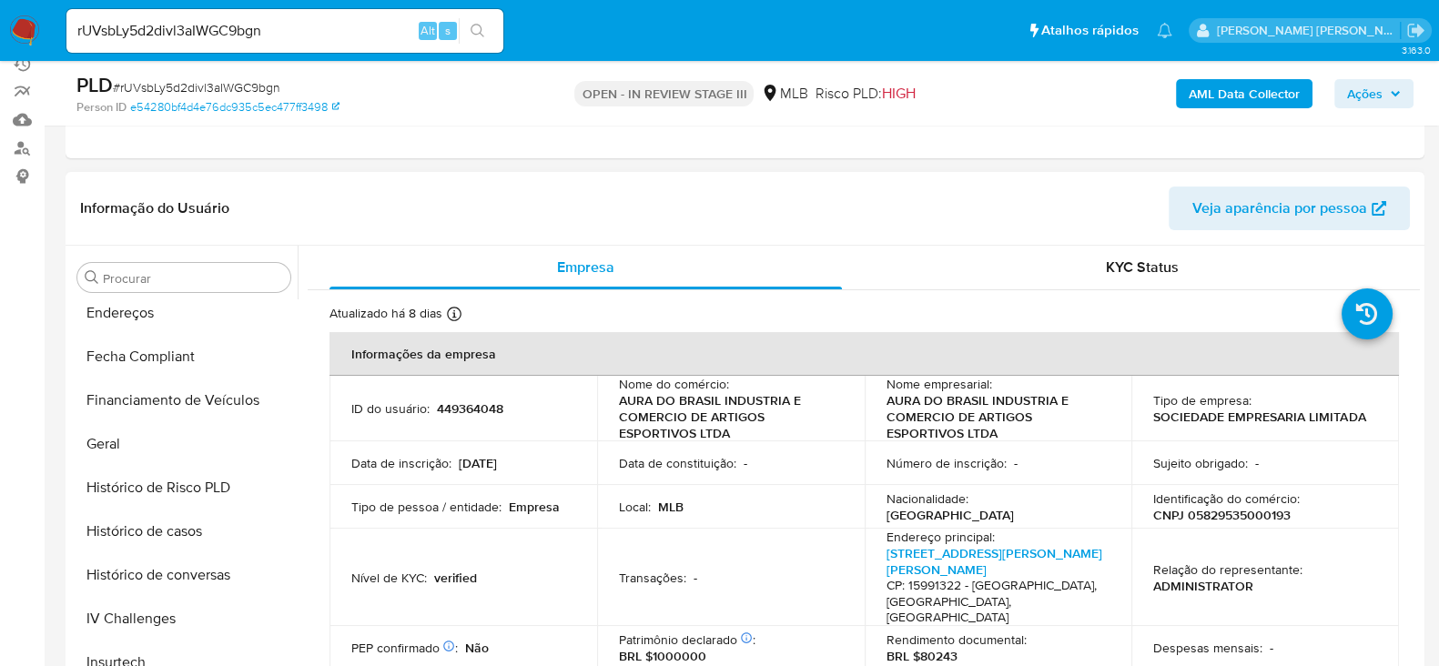
scroll to position [418, 0]
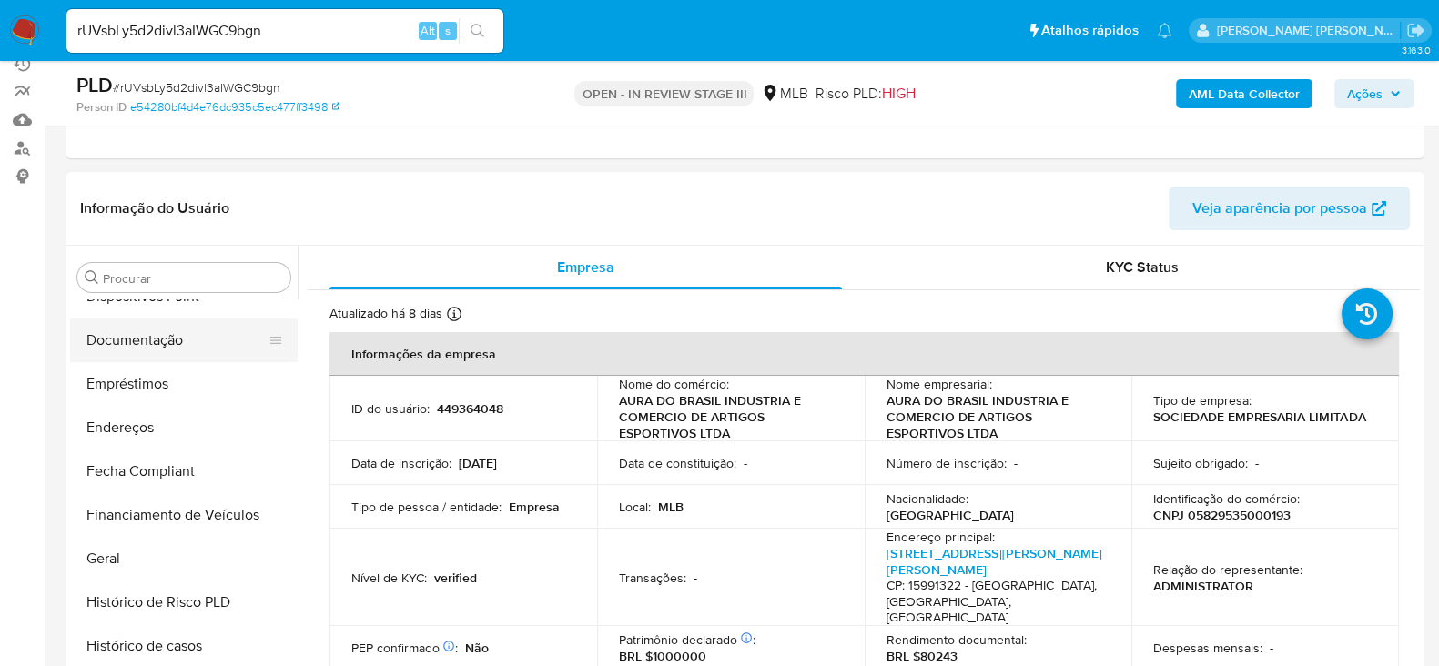
click at [169, 335] on button "Documentação" at bounding box center [176, 341] width 213 height 44
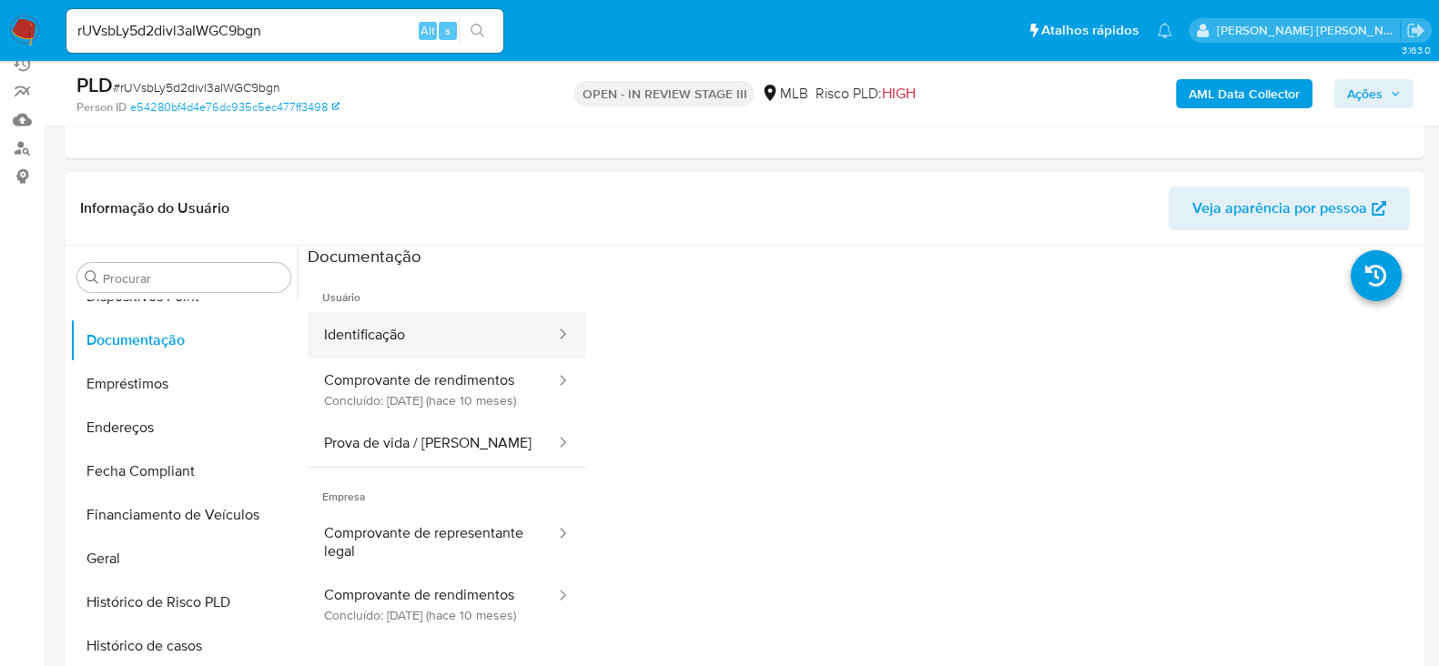
click at [366, 337] on button "Identificação" at bounding box center [432, 335] width 249 height 46
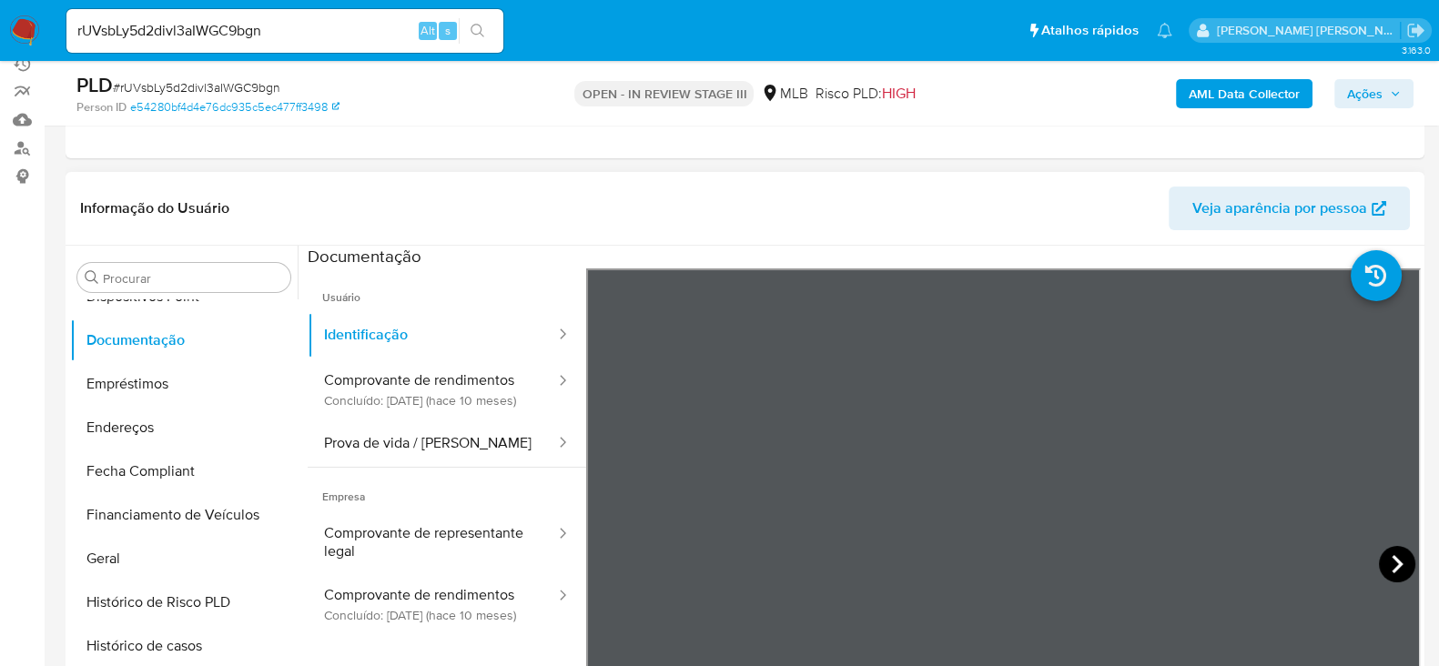
click at [1395, 563] on icon at bounding box center [1397, 564] width 36 height 36
click at [396, 451] on button "Prova de vida / [PERSON_NAME]" at bounding box center [432, 444] width 249 height 46
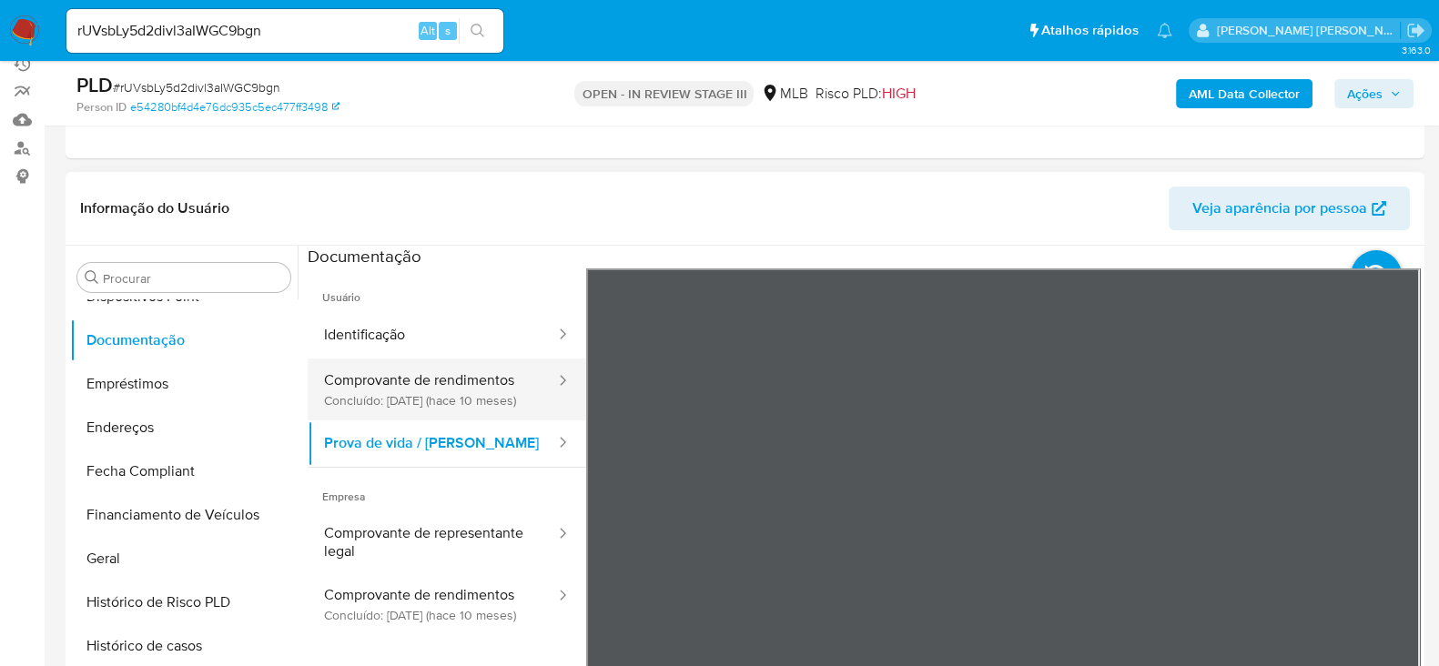
click at [414, 395] on button "Comprovante de rendimentos Concluído: [DATE] (hace 10 meses)" at bounding box center [432, 390] width 249 height 62
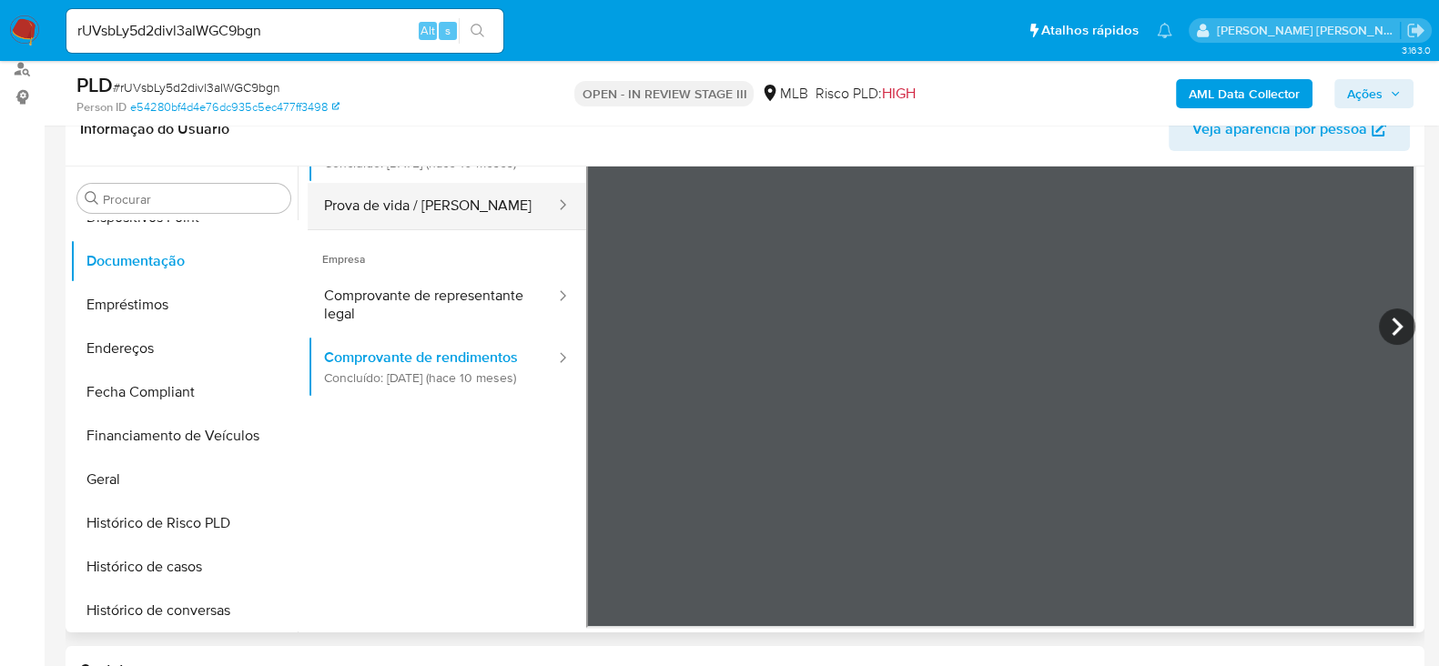
scroll to position [341, 0]
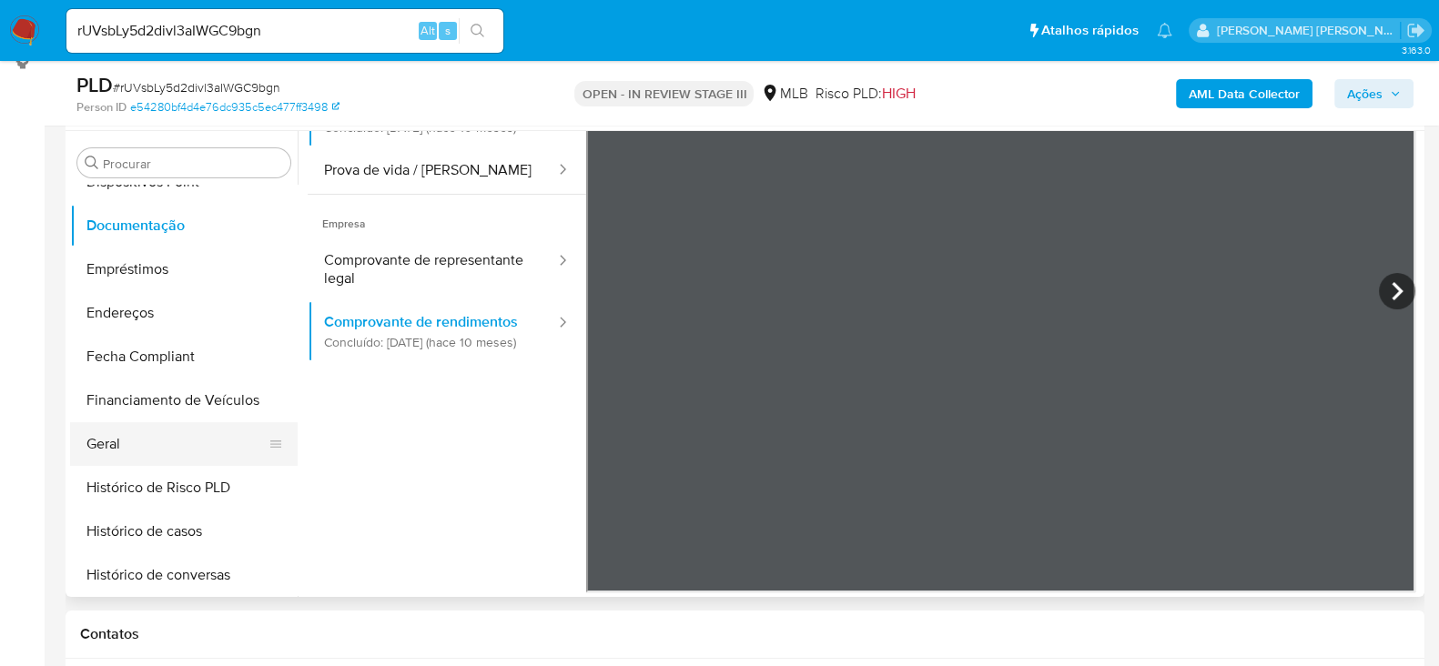
click at [138, 443] on button "Geral" at bounding box center [176, 444] width 213 height 44
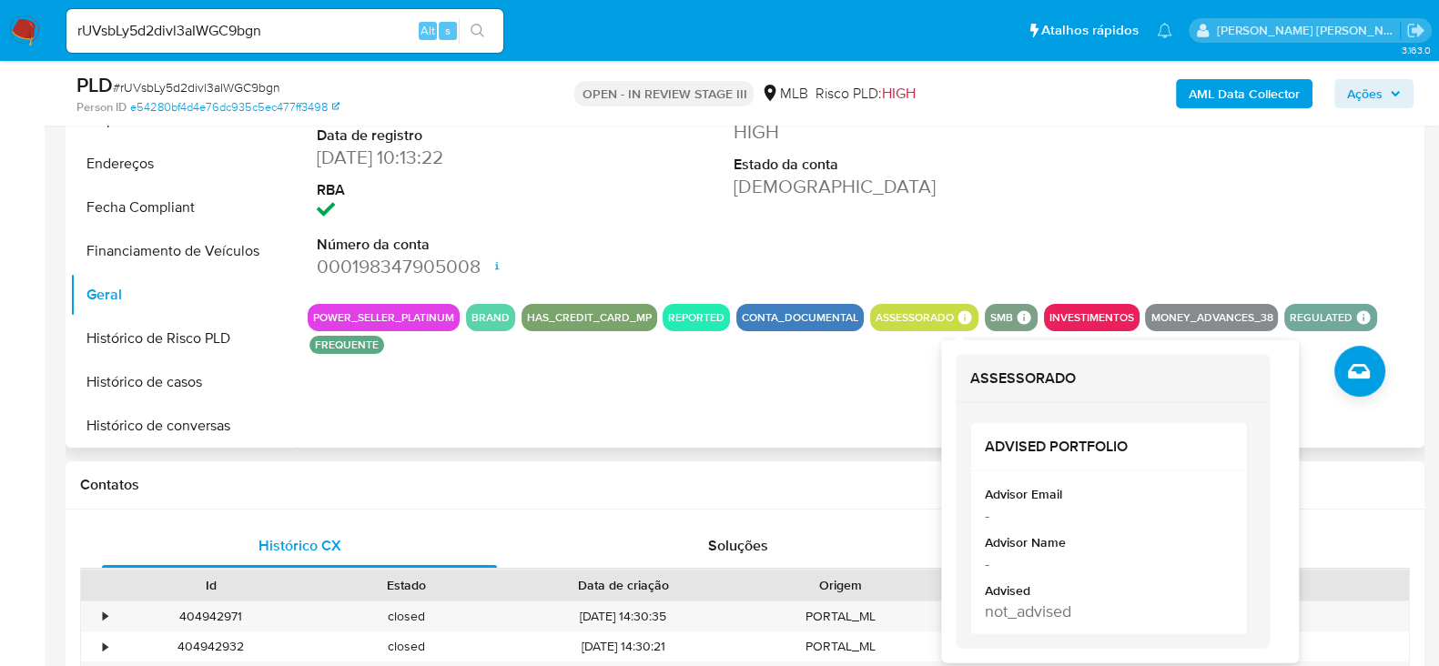
scroll to position [454, 0]
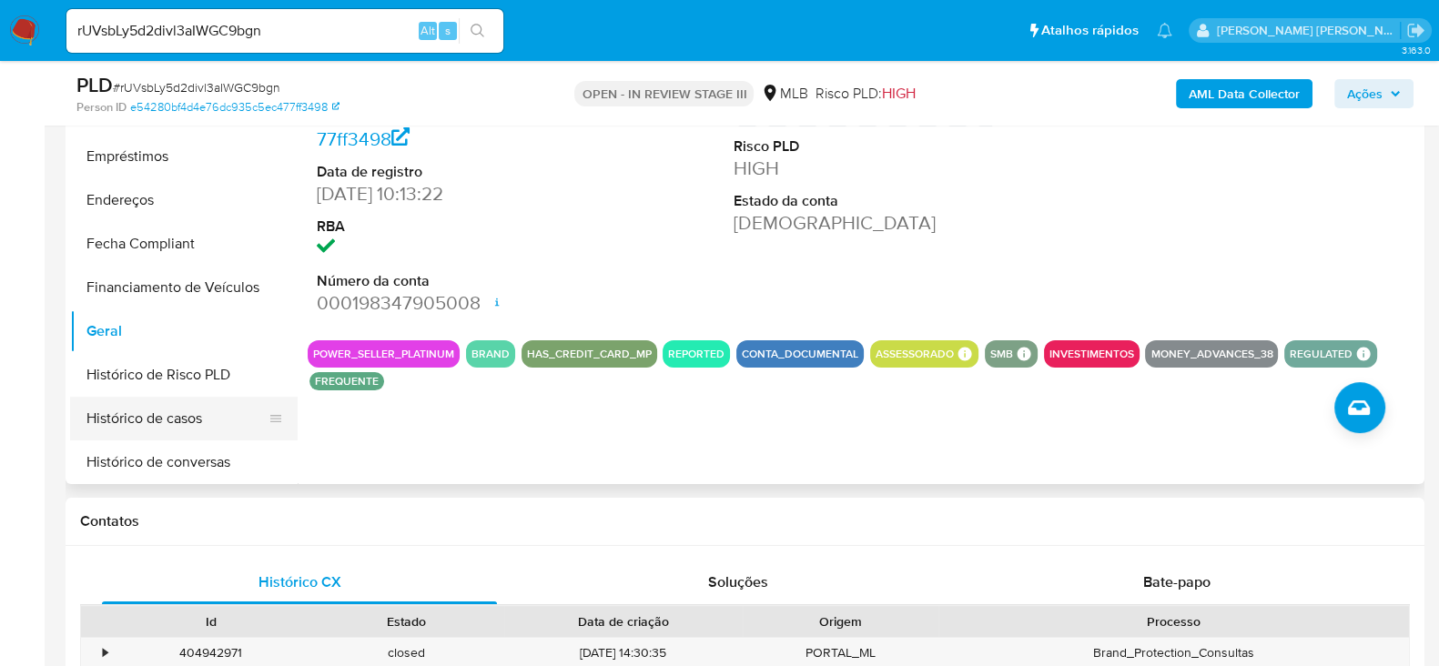
click at [152, 406] on button "Histórico de casos" at bounding box center [176, 419] width 213 height 44
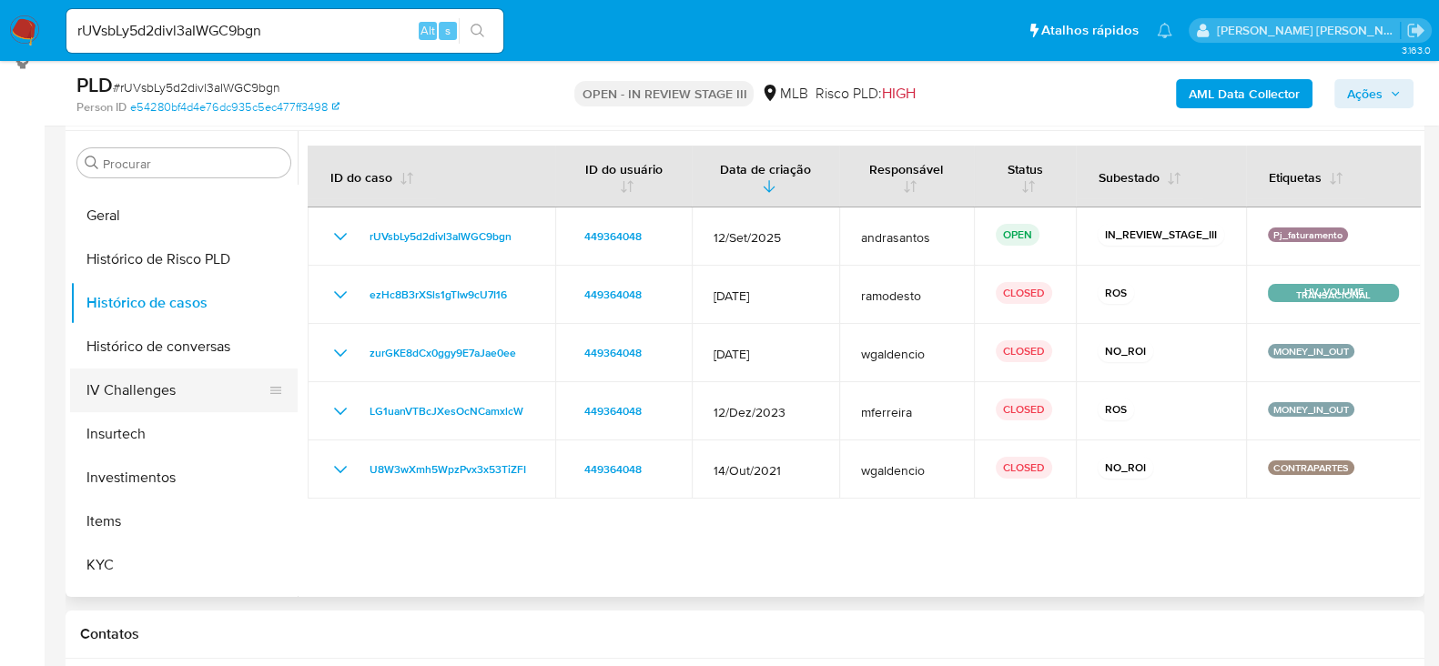
scroll to position [759, 0]
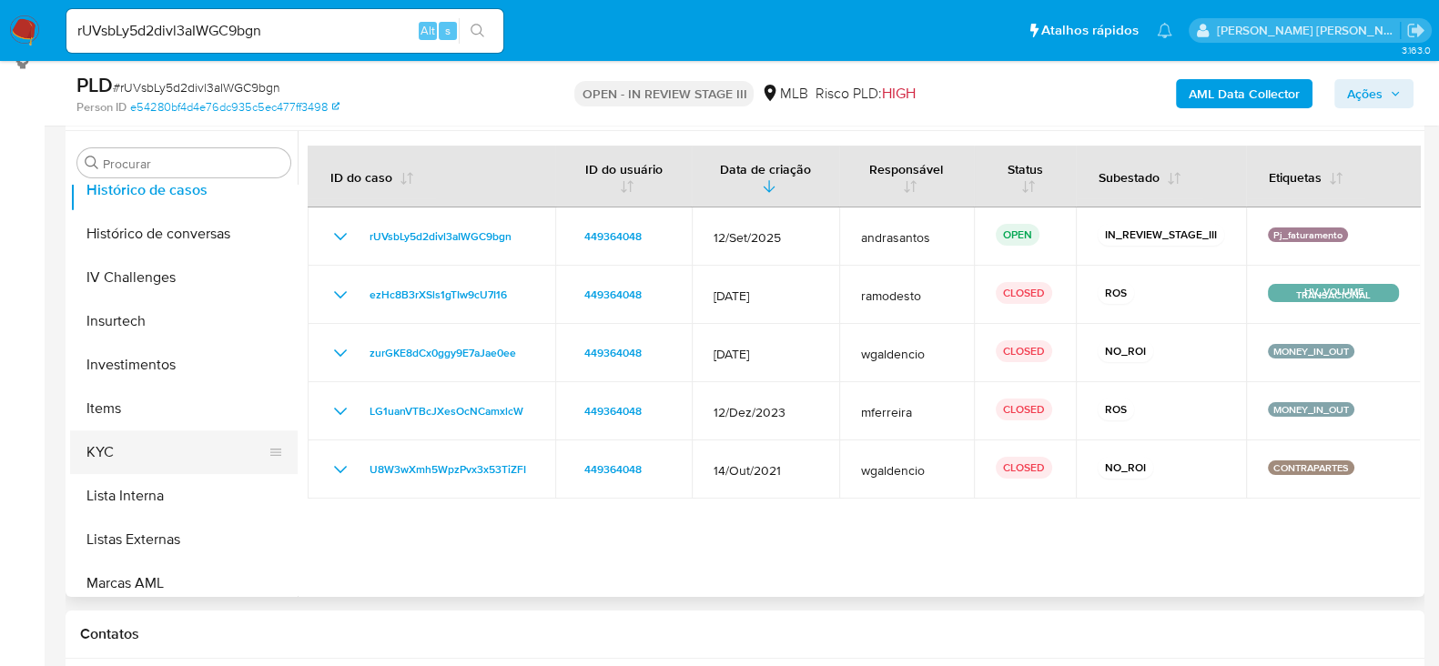
click at [124, 443] on button "KYC" at bounding box center [176, 453] width 213 height 44
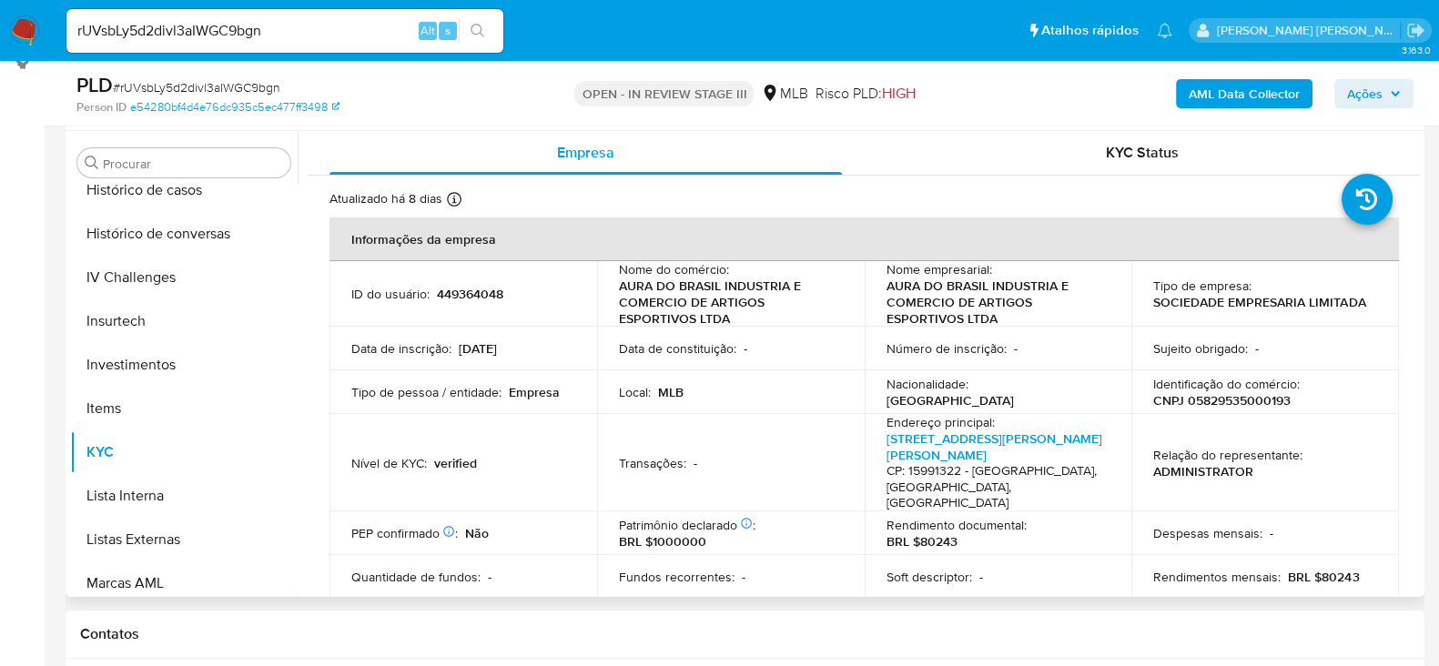
scroll to position [113, 0]
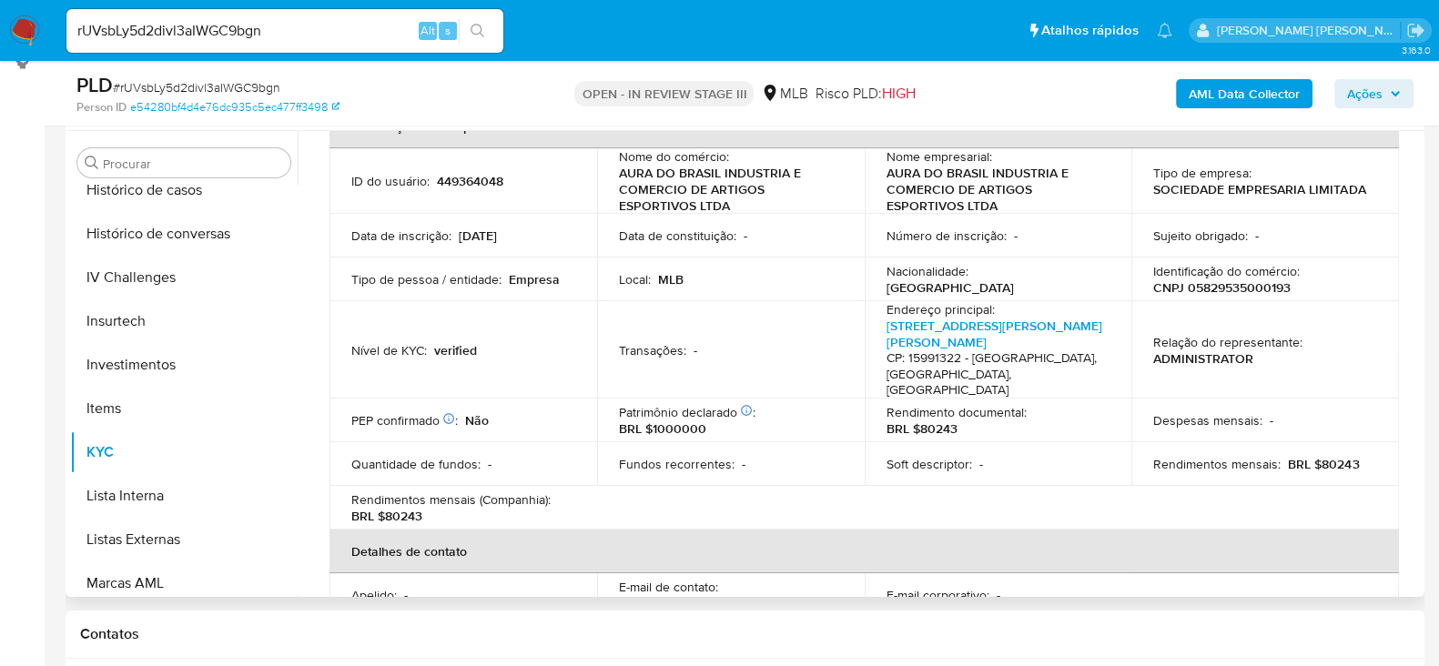
click at [1209, 293] on p "CNPJ 05829535000193" at bounding box center [1221, 287] width 137 height 16
copy p "05829535000193"
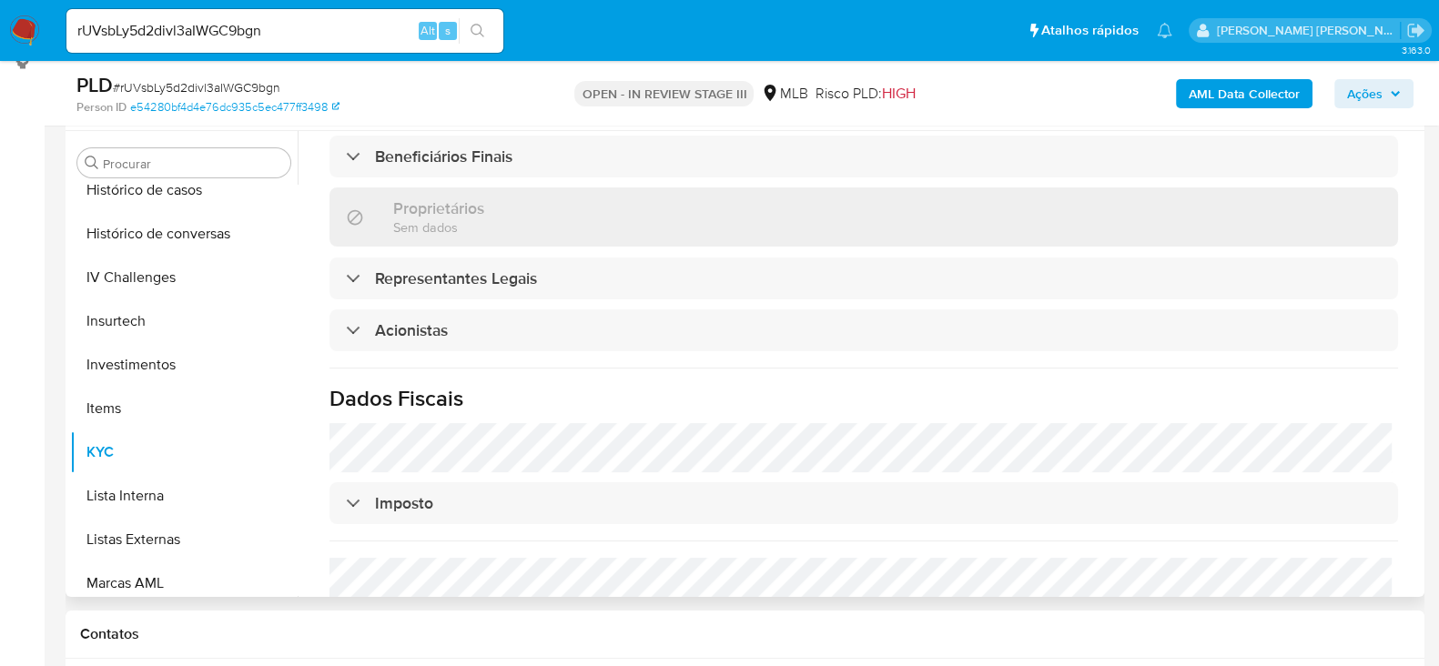
scroll to position [1024, 0]
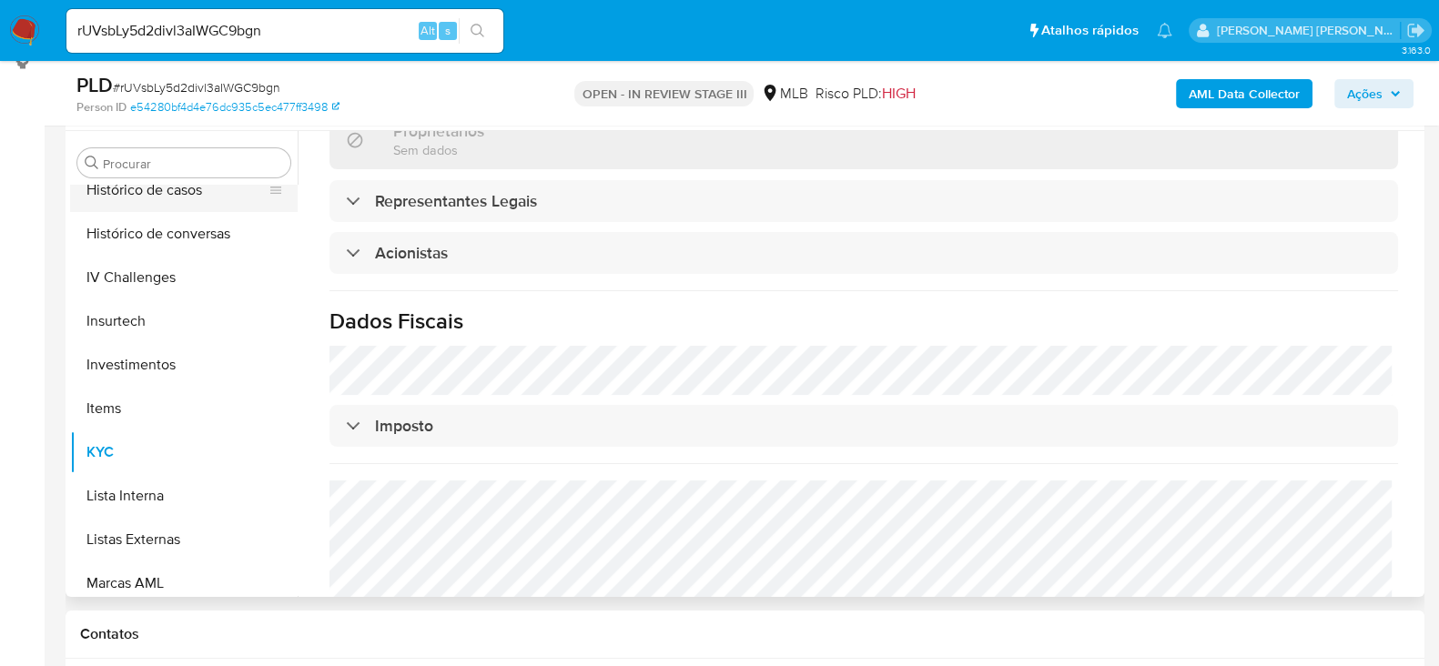
click at [167, 193] on button "Histórico de casos" at bounding box center [176, 190] width 213 height 44
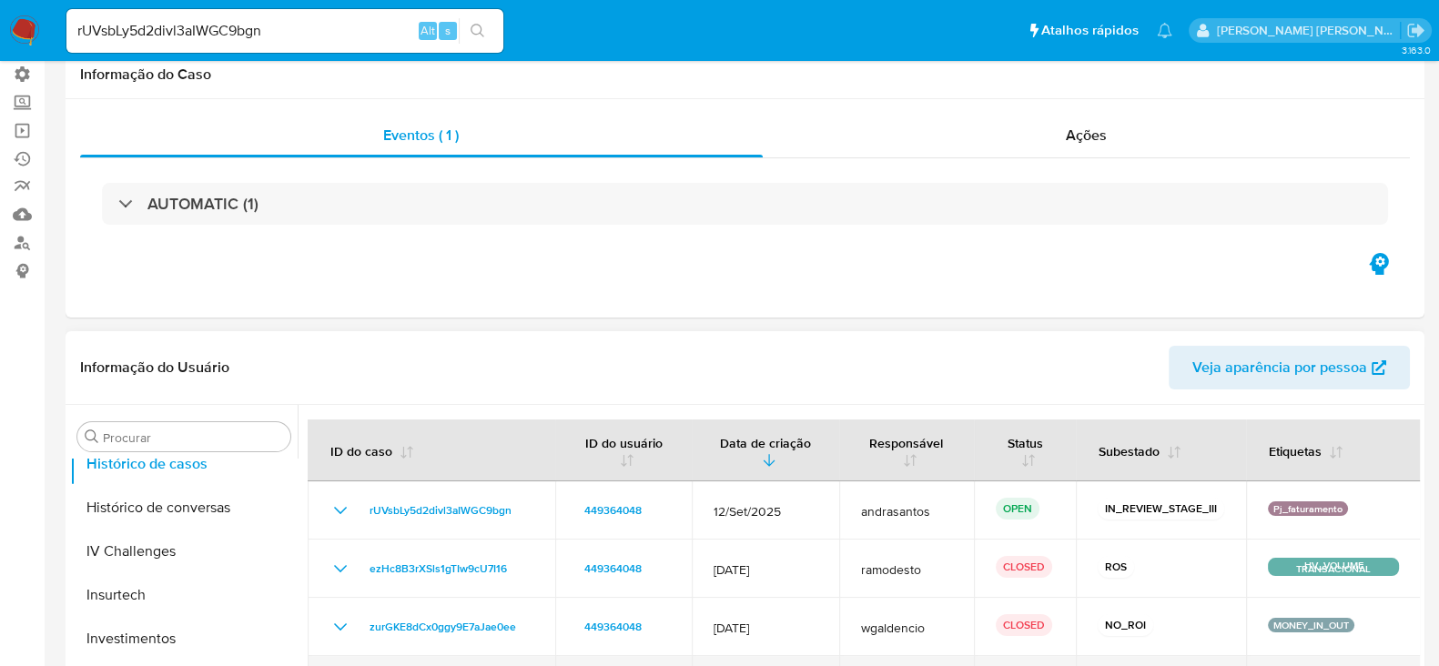
scroll to position [0, 0]
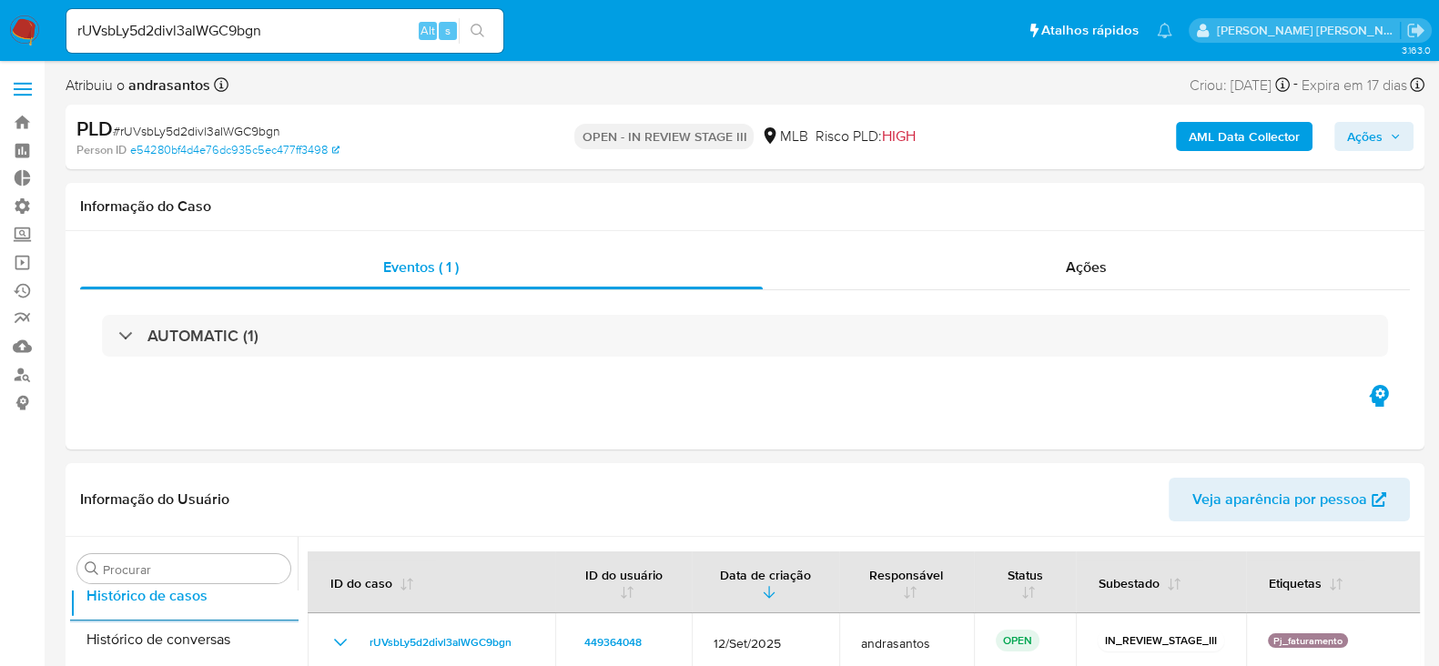
click at [177, 25] on input "rUVsbLy5d2divl3aIWGC9bgn" at bounding box center [284, 31] width 437 height 24
paste input "dHWpqBnYw5uhKVJPxl2XZM91"
type input "dHWpqBnYw5uhKVJPxl2XZM91"
click at [480, 38] on button "search-icon" at bounding box center [477, 30] width 37 height 25
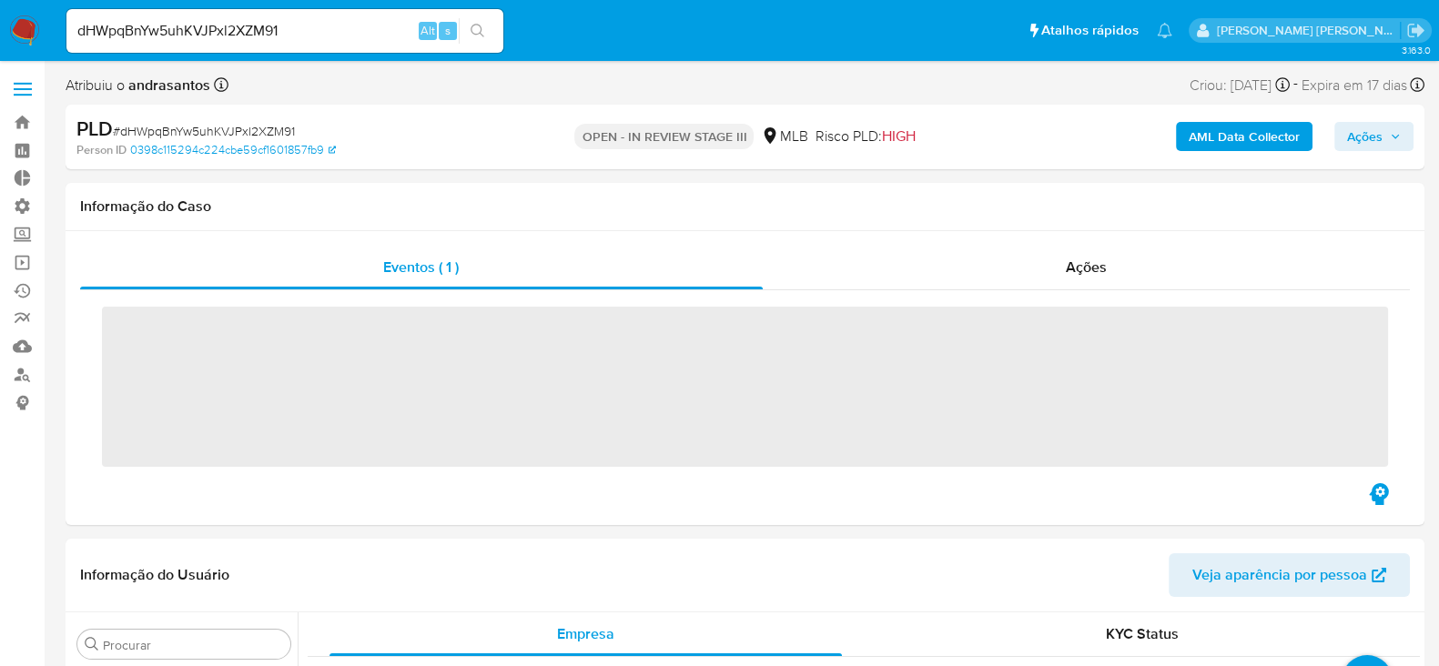
scroll to position [988, 0]
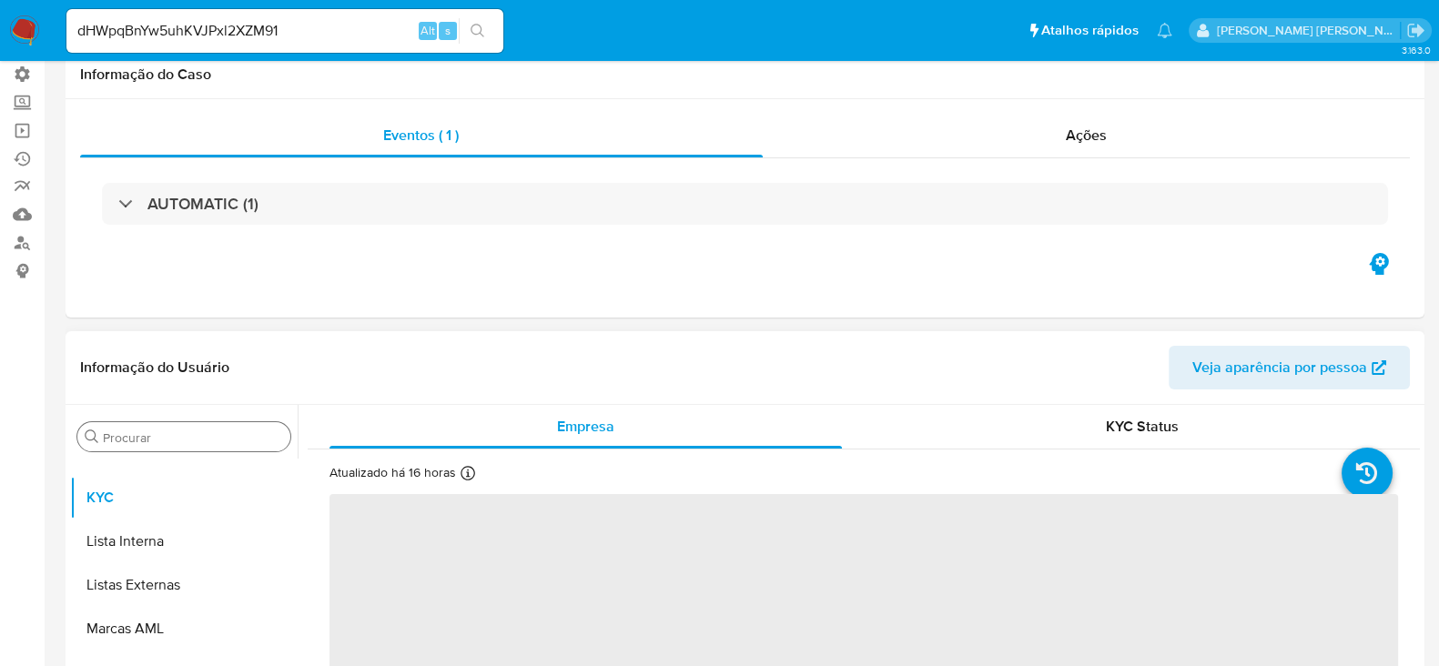
select select "10"
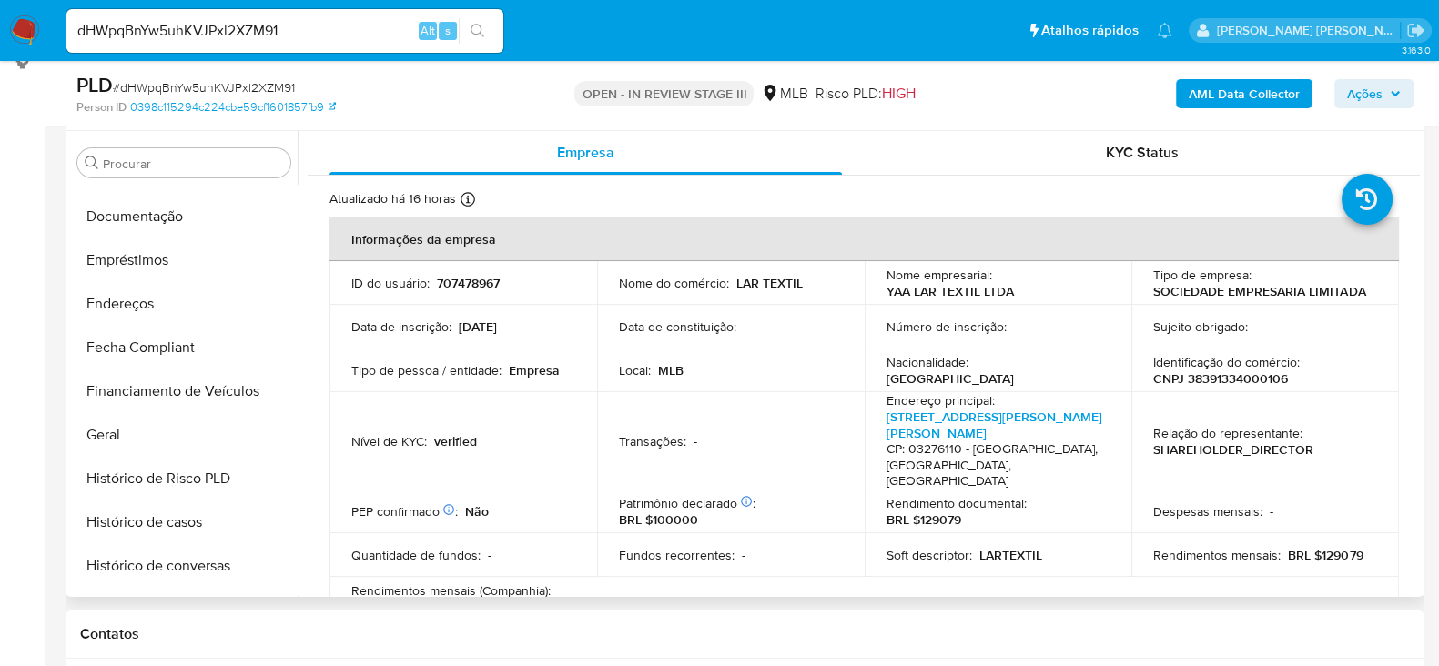
scroll to position [418, 0]
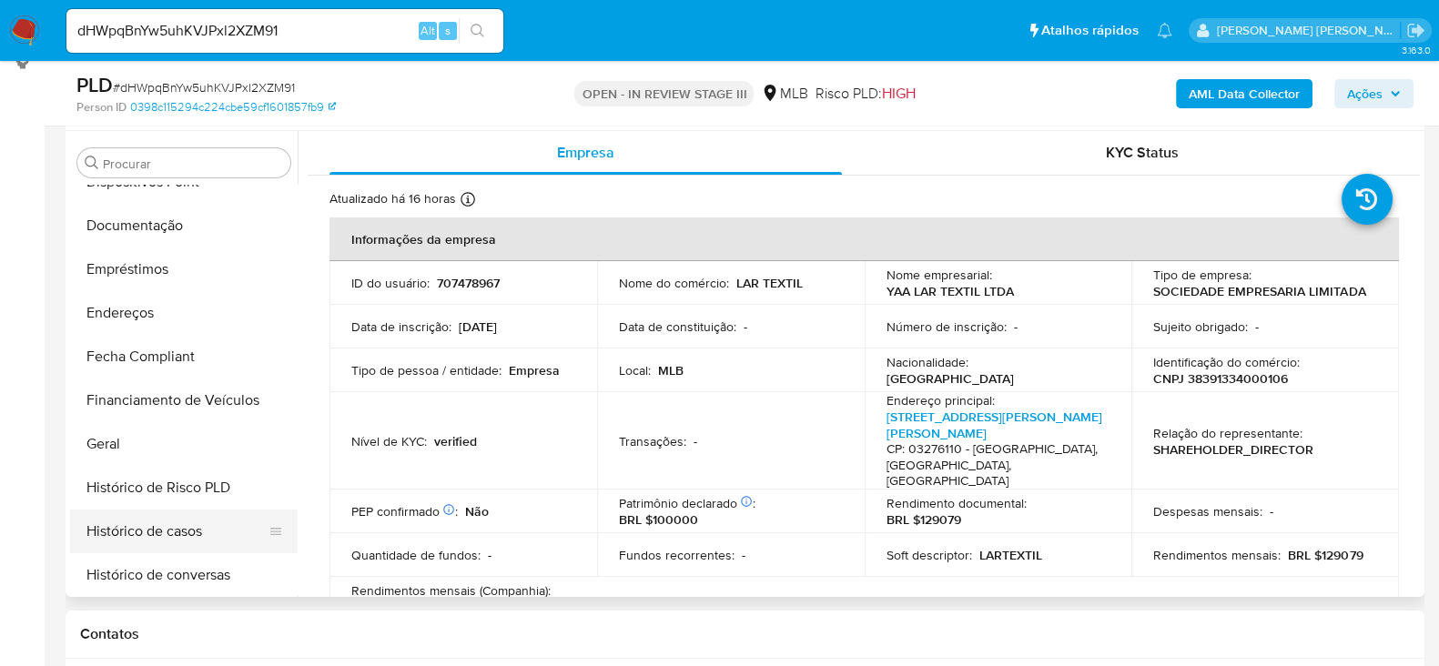
click at [159, 534] on button "Histórico de casos" at bounding box center [176, 532] width 213 height 44
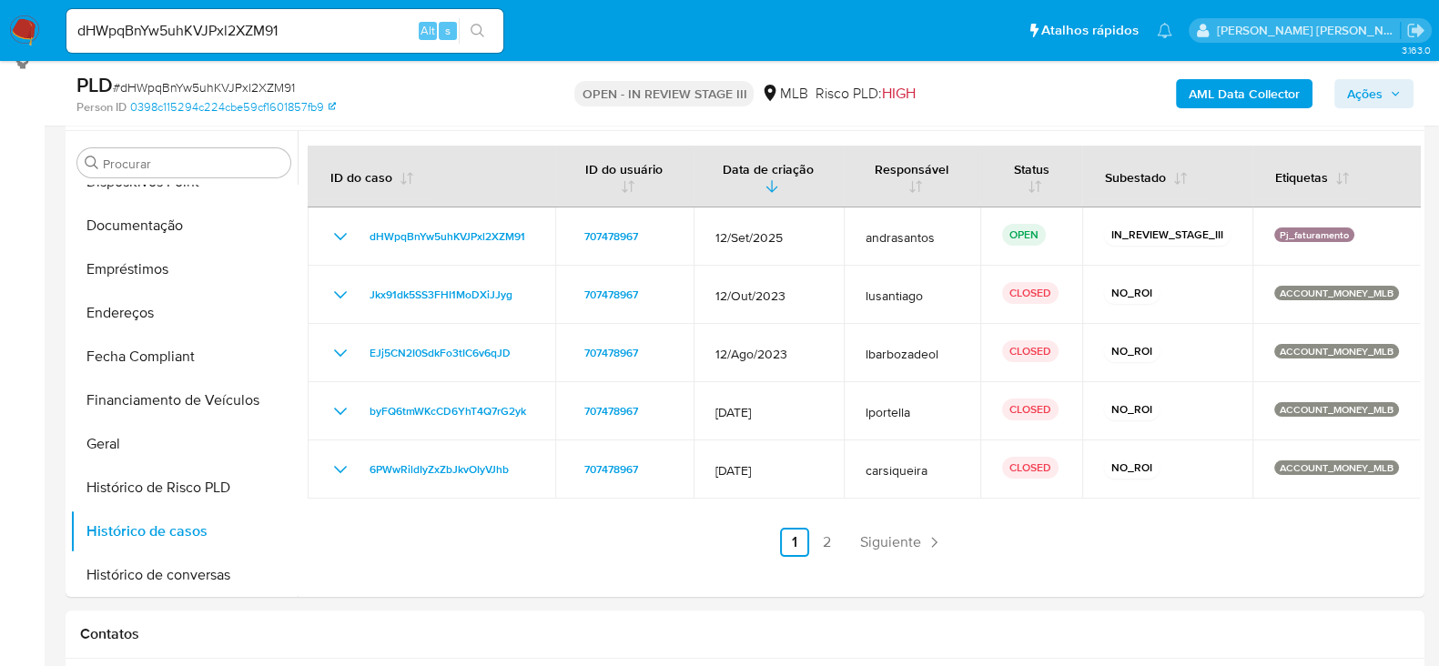
click at [237, 28] on input "dHWpqBnYw5uhKVJPxl2XZM91" at bounding box center [284, 31] width 437 height 24
paste input "BpHUKuRYVNTOvAs9AjsyCm8N"
type input "BpHUKuRYVNTOvAs9AjsyCm8N,"
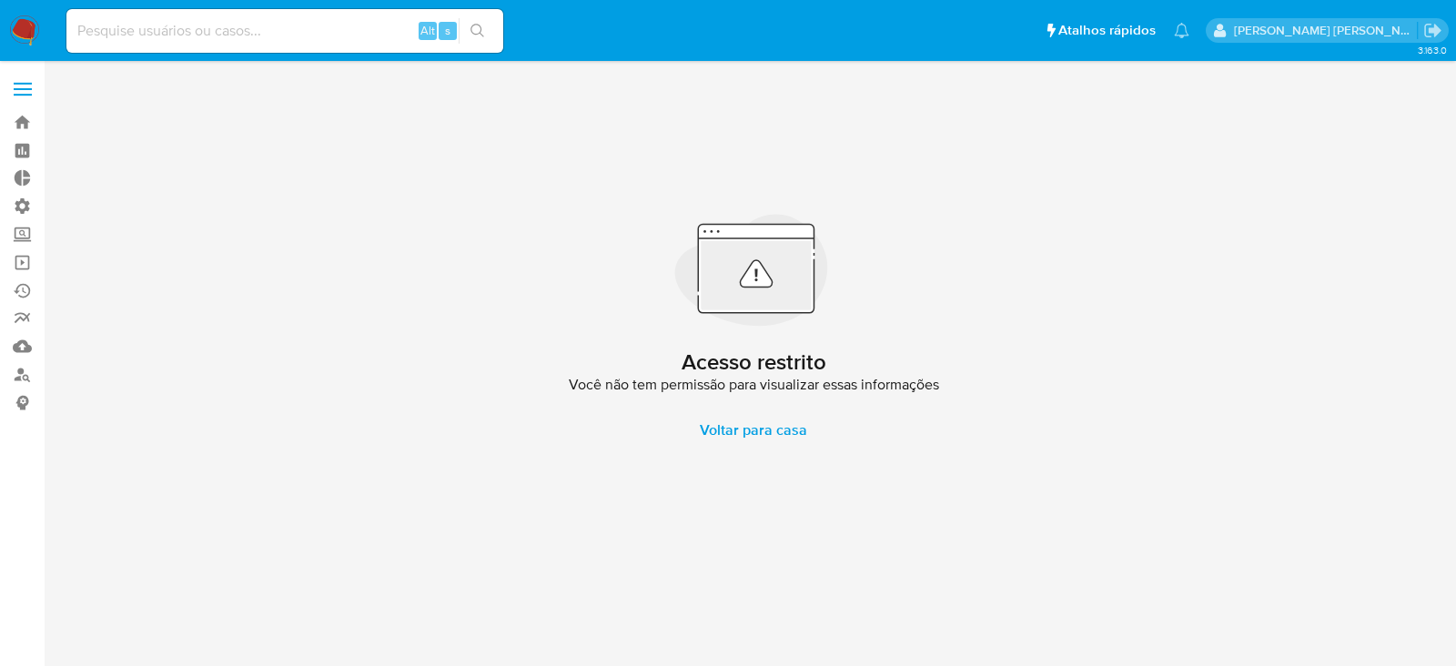
click at [236, 28] on input at bounding box center [284, 31] width 437 height 24
paste input "BpHUKuRYVNTOvAs9AjsyCm8N"
type input "BpHUKuRYVNTOvAs9AjsyCm8N"
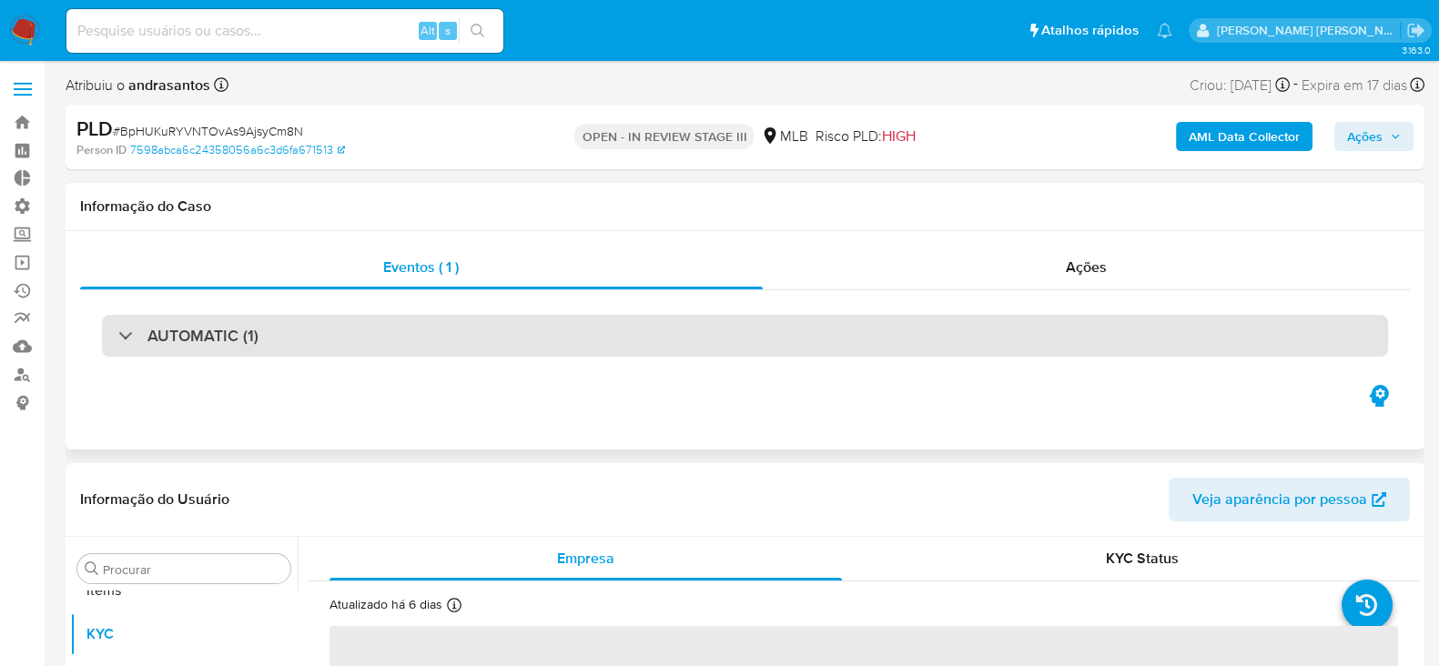
scroll to position [988, 0]
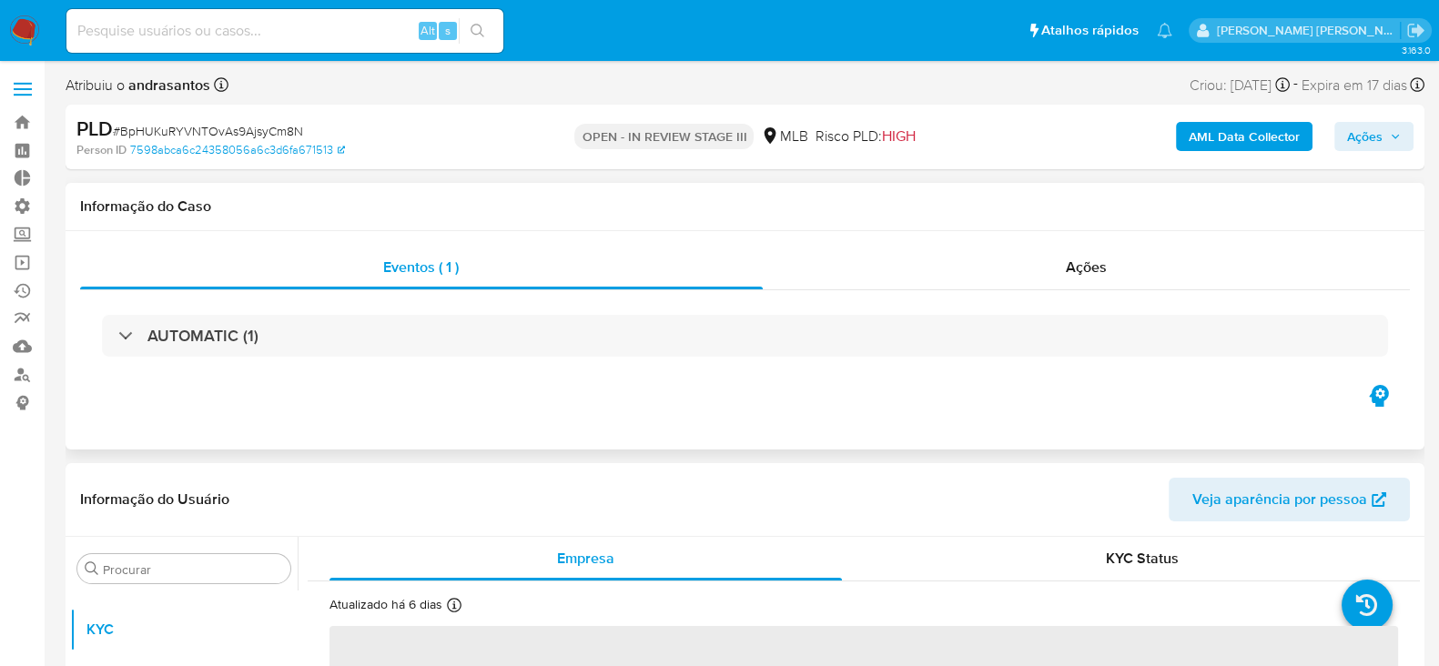
select select "10"
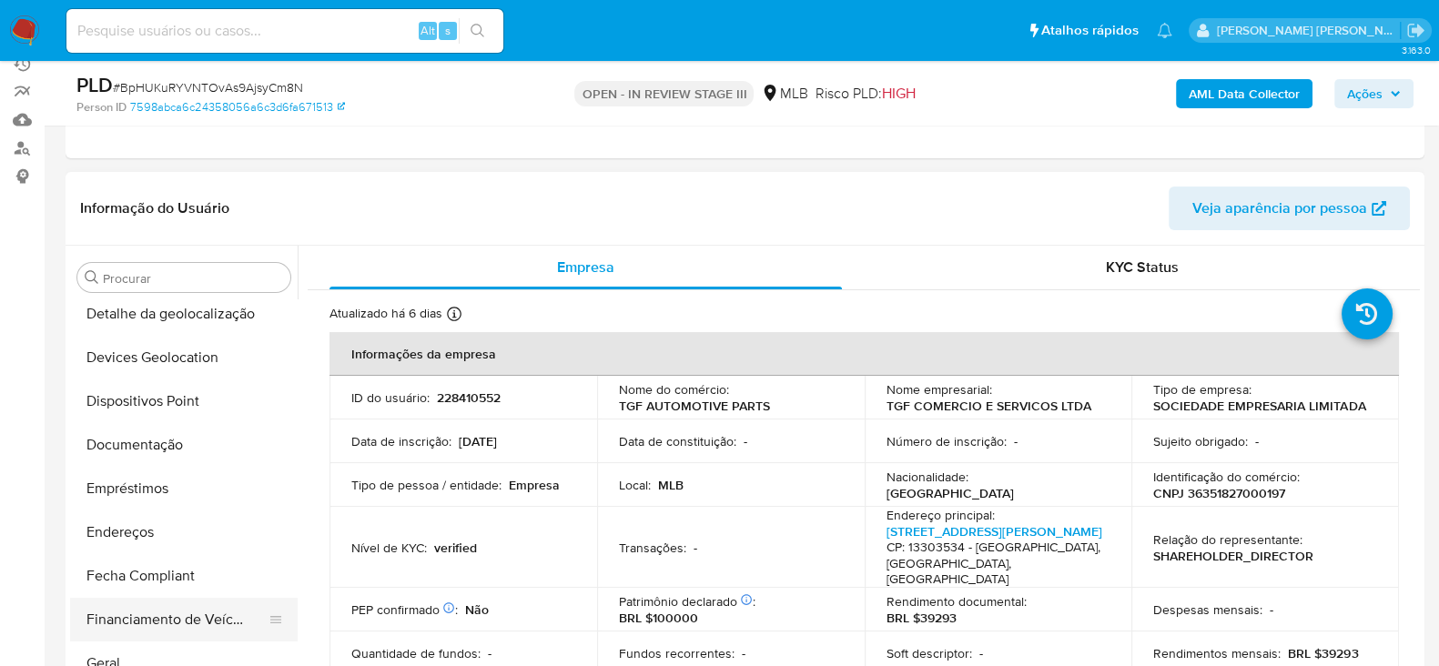
scroll to position [305, 0]
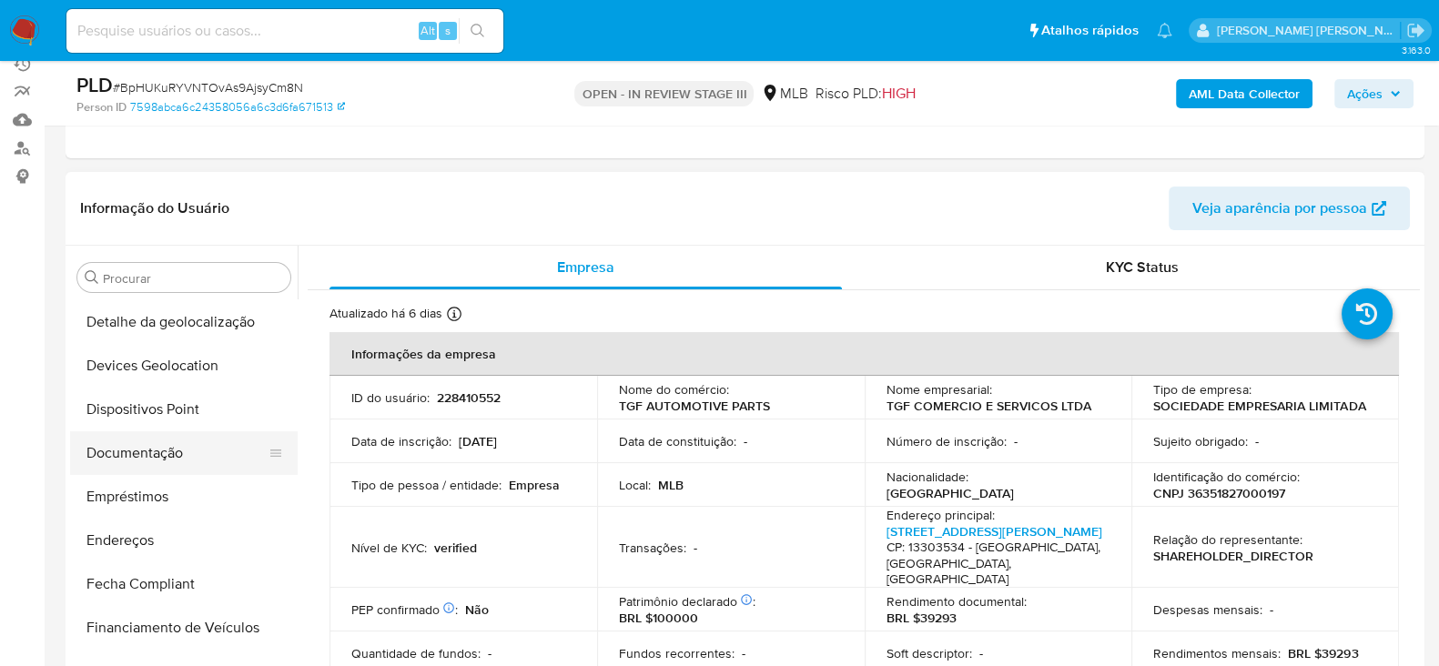
click at [159, 452] on button "Documentação" at bounding box center [176, 453] width 213 height 44
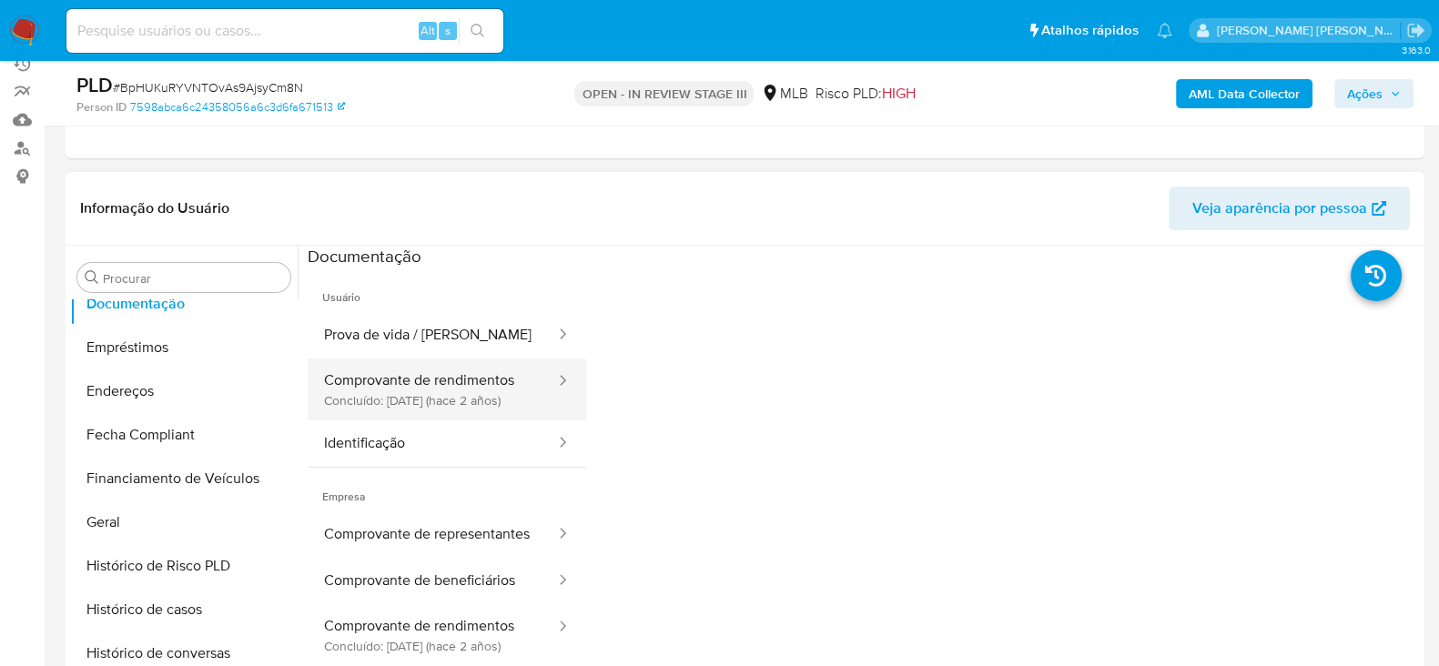
scroll to position [454, 0]
click at [375, 361] on button "Comprovante de rendimentos Concluído: 15/05/2023 (hace 2 años)" at bounding box center [432, 390] width 249 height 62
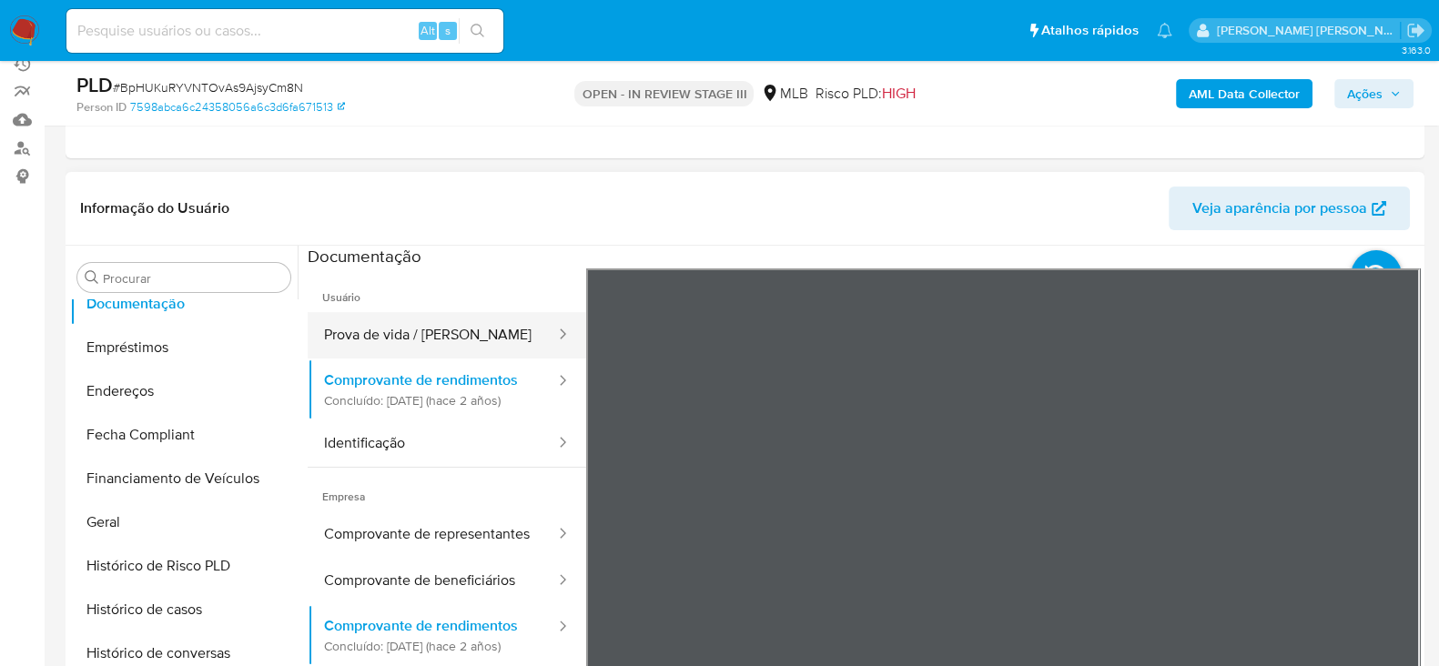
click at [403, 333] on button "Prova de vida / Selfie" at bounding box center [432, 335] width 249 height 46
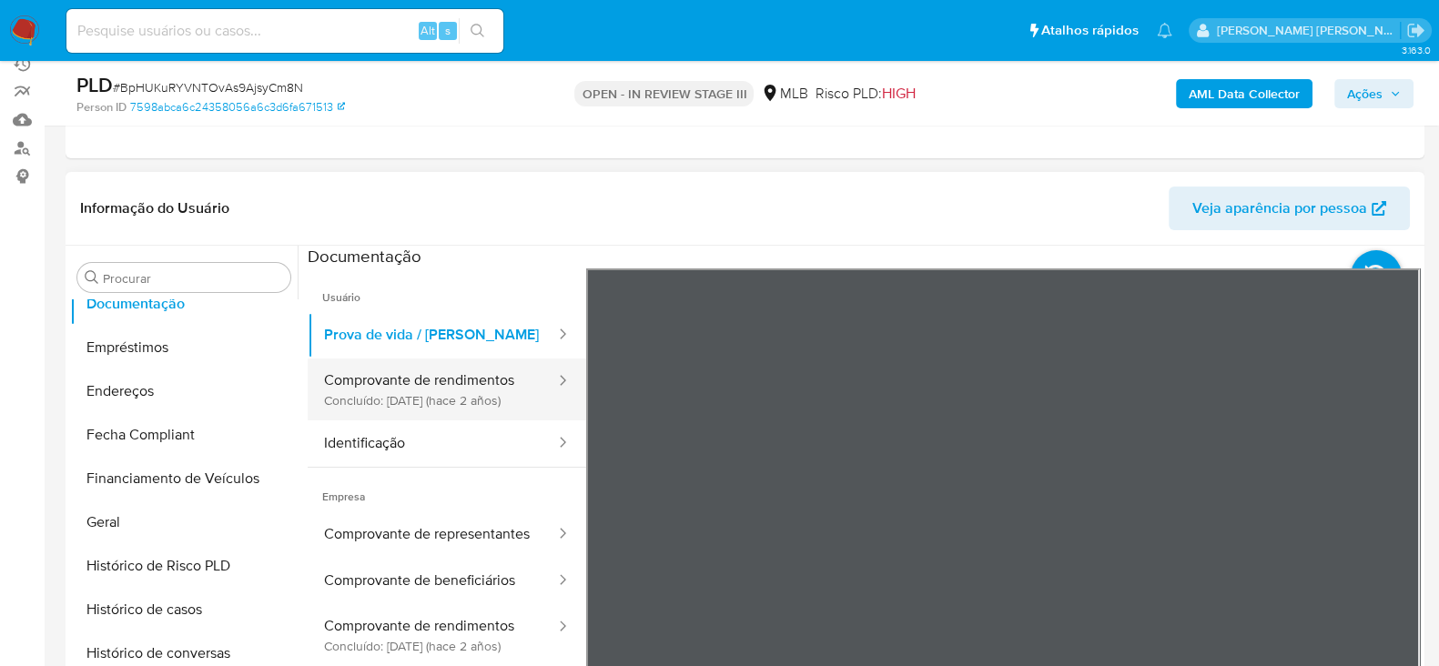
click at [492, 411] on button "Comprovante de rendimentos Concluído: 15/05/2023 (hace 2 años)" at bounding box center [432, 390] width 249 height 62
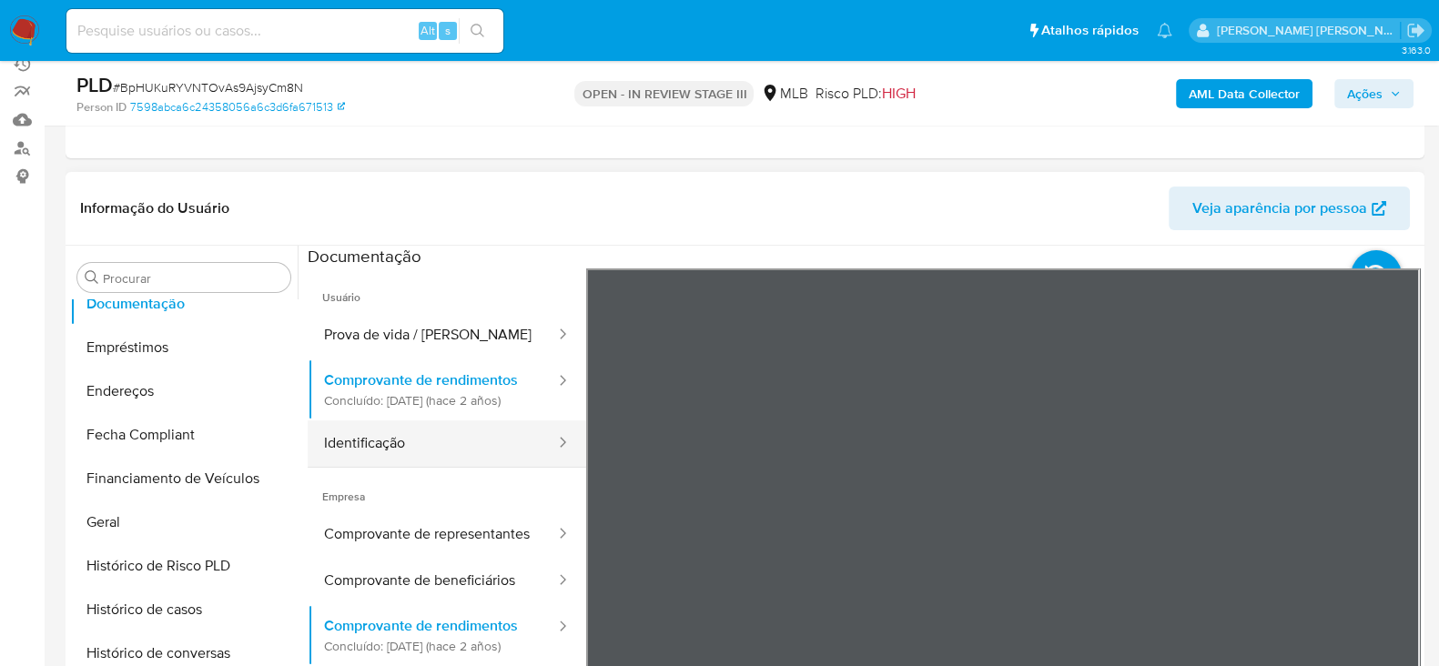
click at [410, 467] on button "Identificação" at bounding box center [432, 444] width 249 height 46
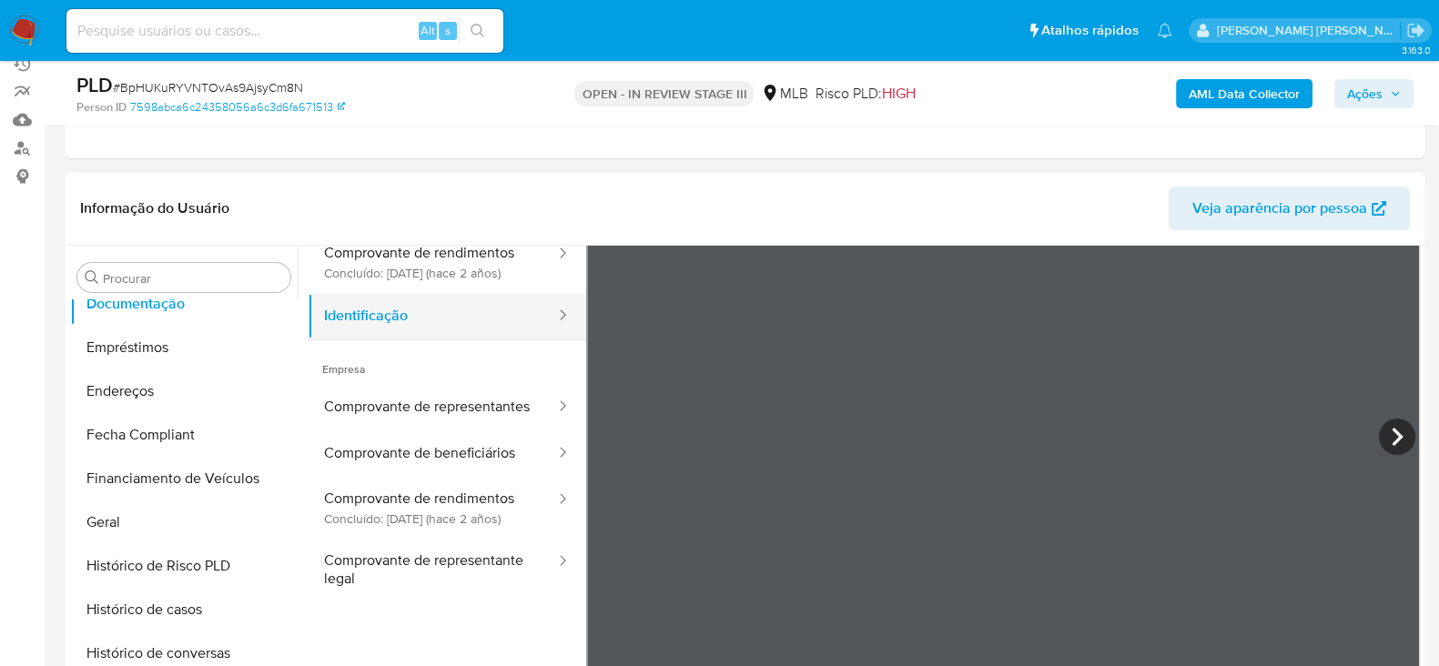
scroll to position [154, 0]
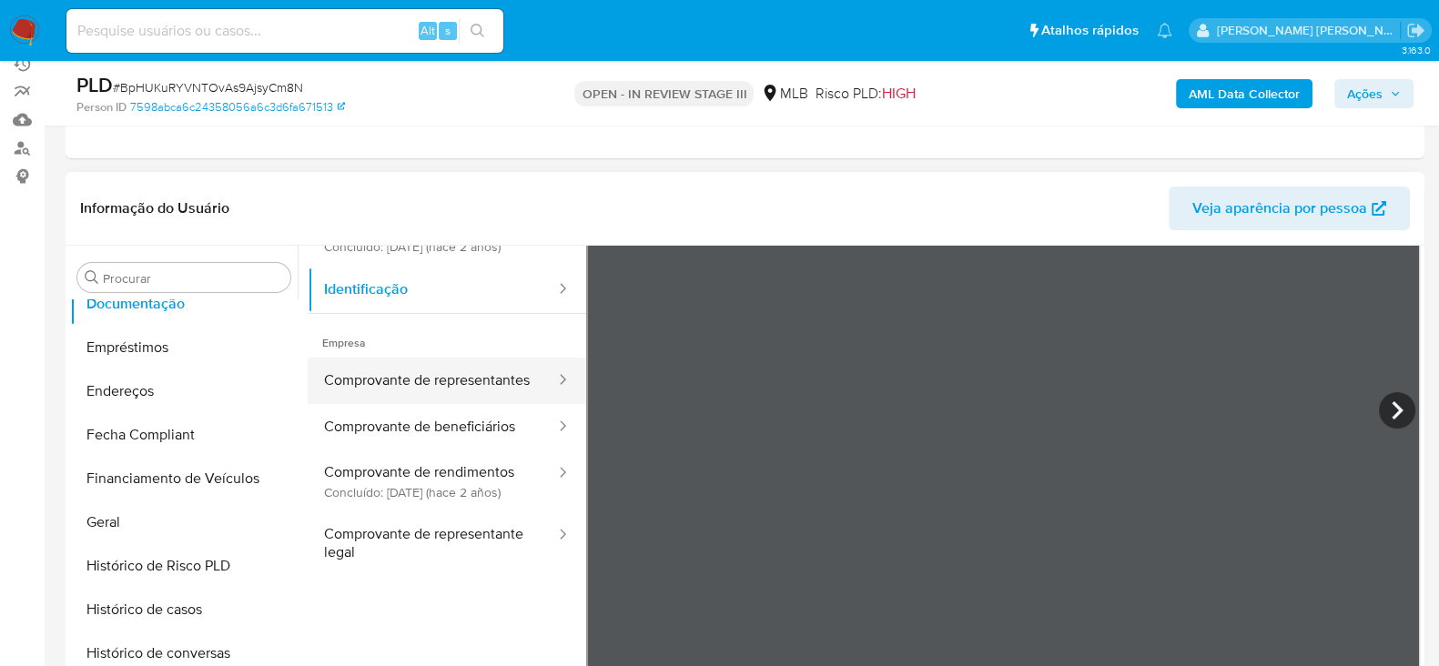
click at [428, 404] on button "Comprovante de representantes" at bounding box center [432, 381] width 249 height 46
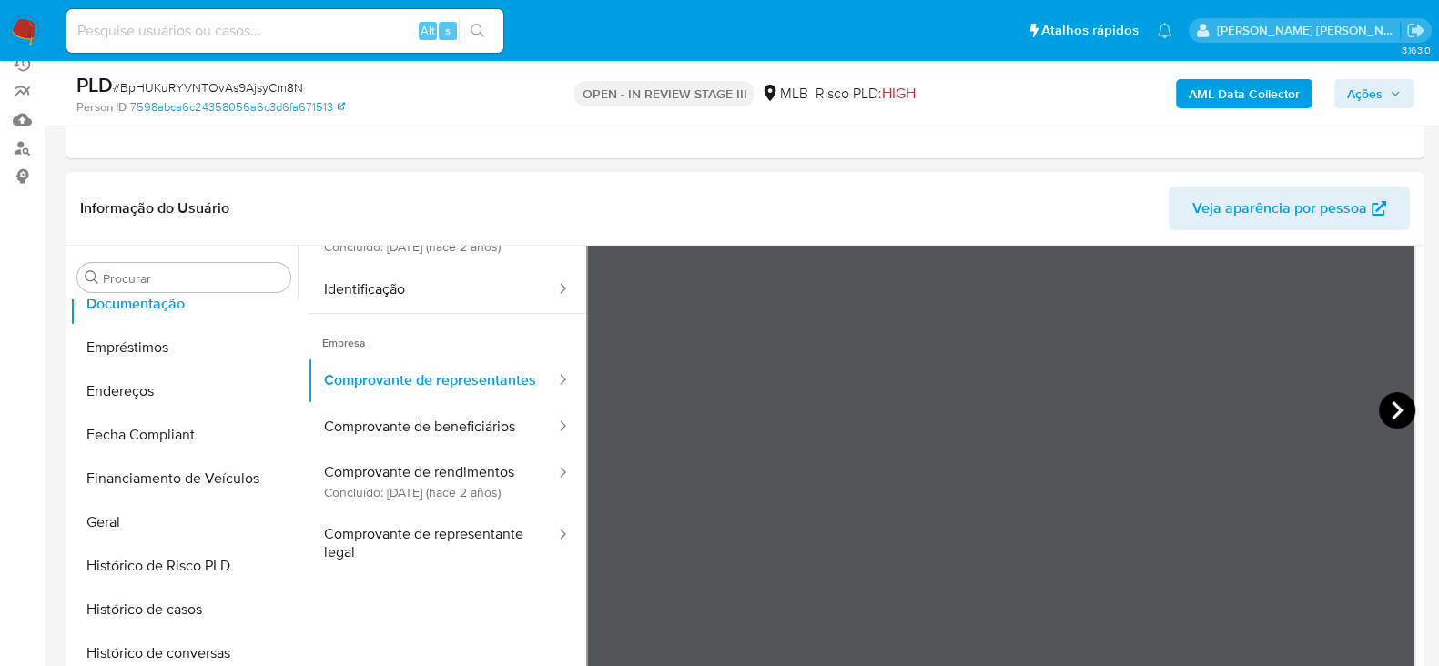
click at [1391, 410] on icon at bounding box center [1397, 410] width 36 height 36
click at [410, 451] on button "Comprovante de beneficiários" at bounding box center [432, 427] width 249 height 46
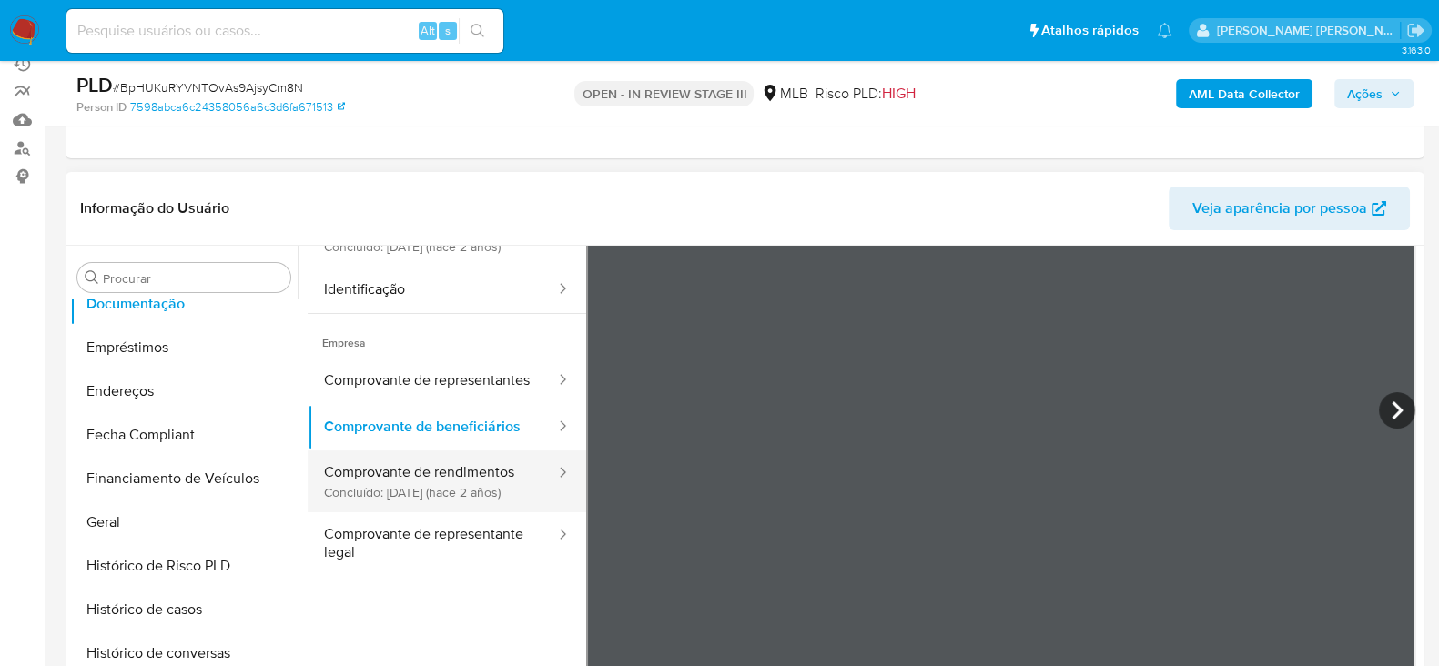
click at [463, 508] on button "Comprovante de rendimentos Concluído: 15/05/2023 (hace 2 años)" at bounding box center [432, 482] width 249 height 62
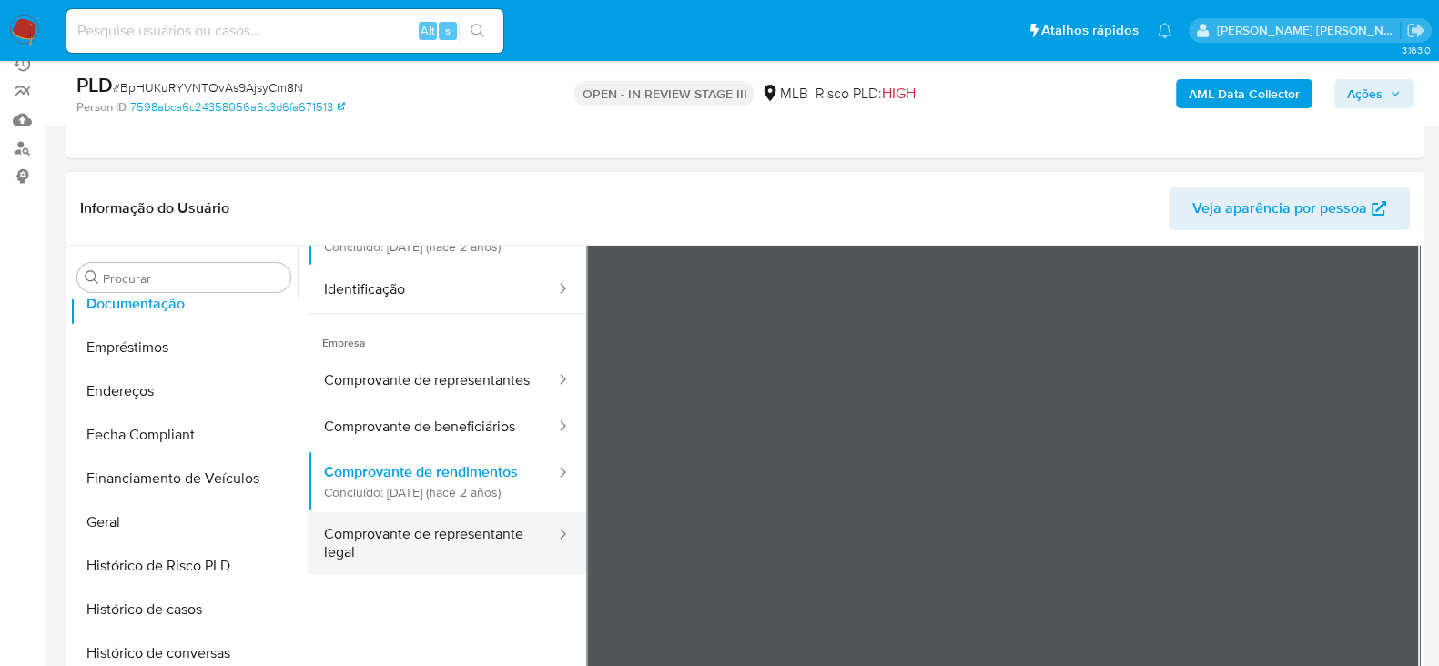
click at [394, 574] on button "Comprovante de representante legal" at bounding box center [432, 543] width 249 height 62
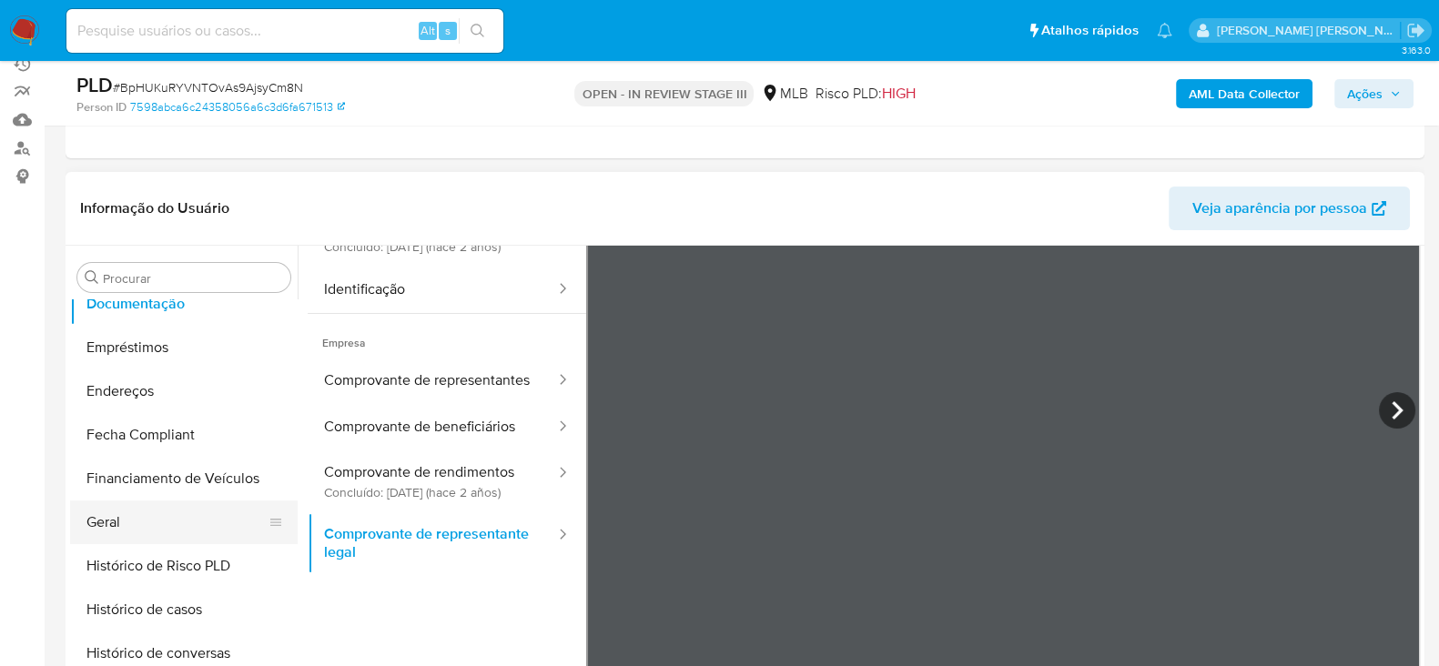
click at [110, 528] on button "Geral" at bounding box center [176, 523] width 213 height 44
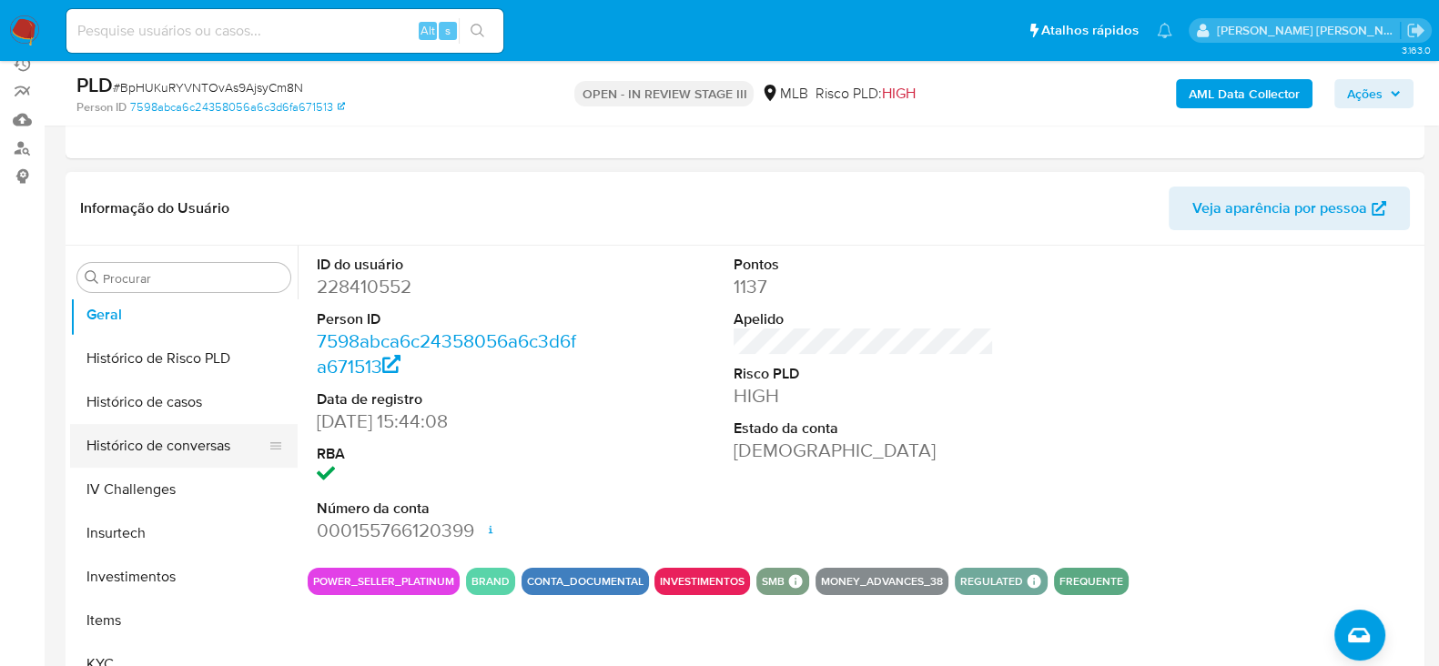
scroll to position [681, 0]
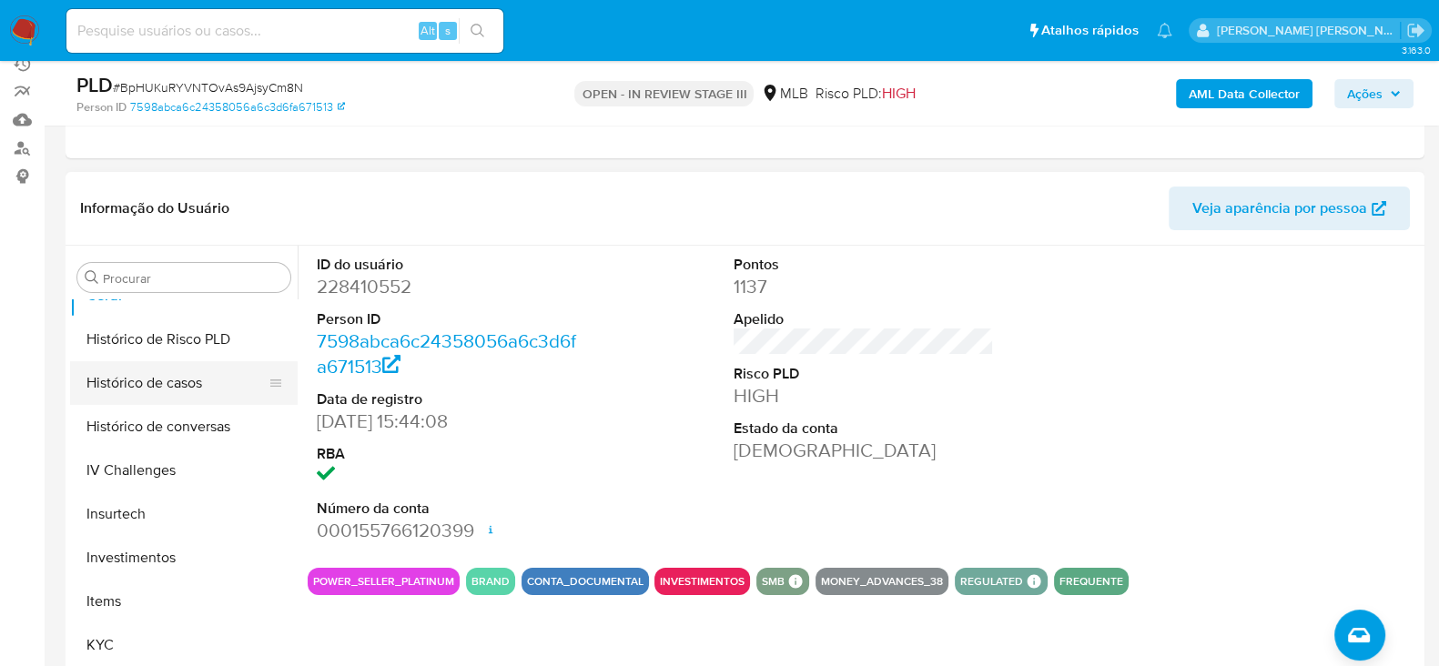
click at [168, 384] on button "Histórico de casos" at bounding box center [176, 383] width 213 height 44
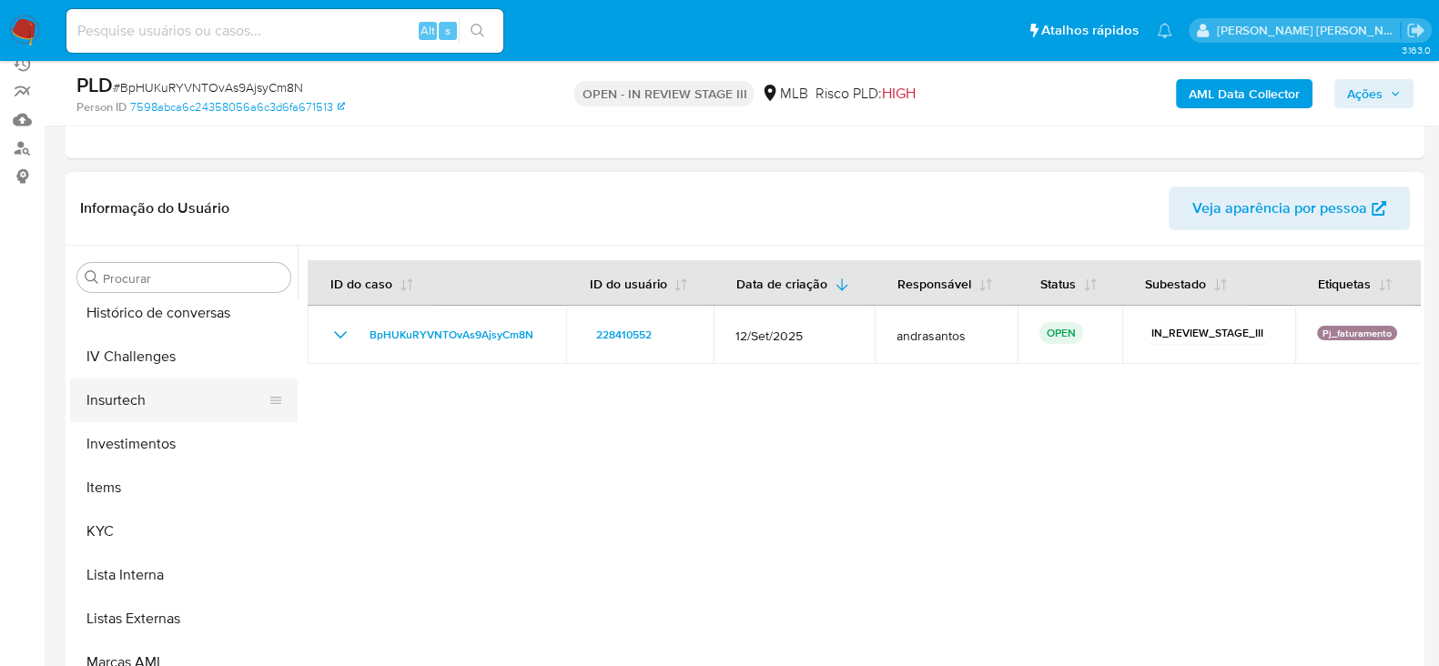
scroll to position [908, 0]
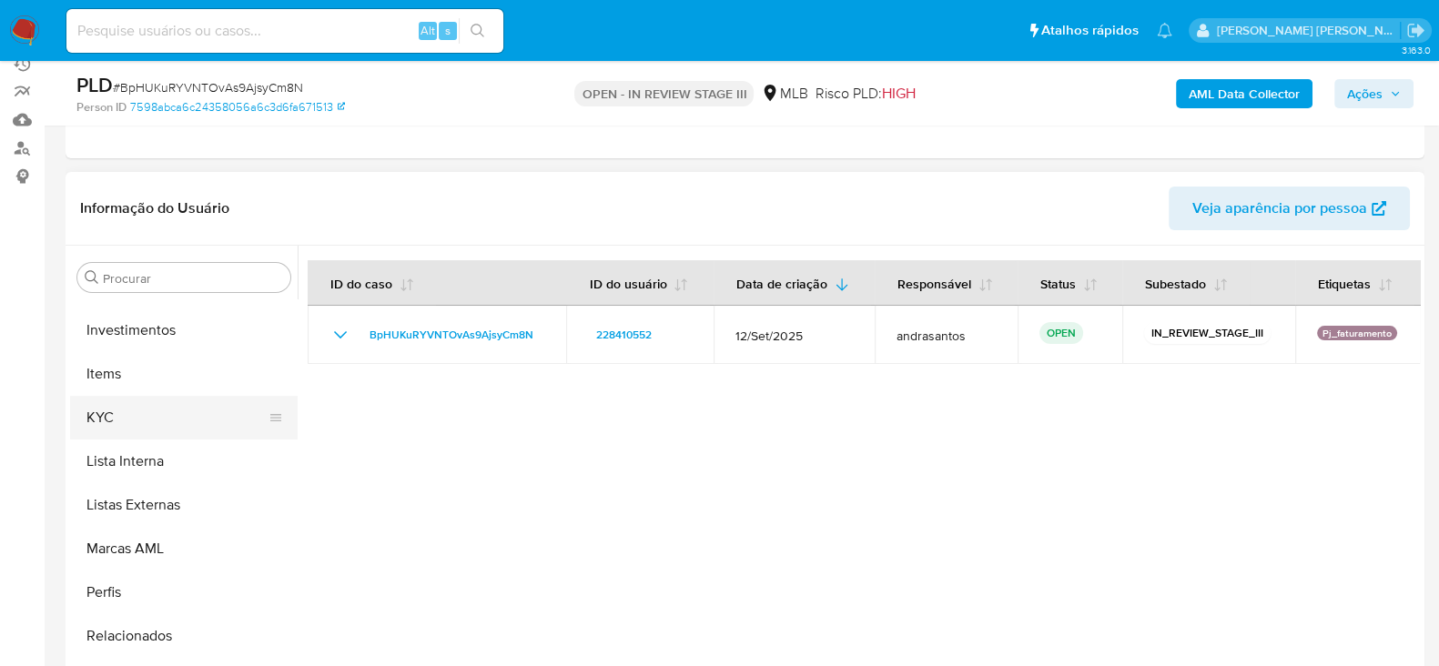
click at [106, 423] on button "KYC" at bounding box center [176, 418] width 213 height 44
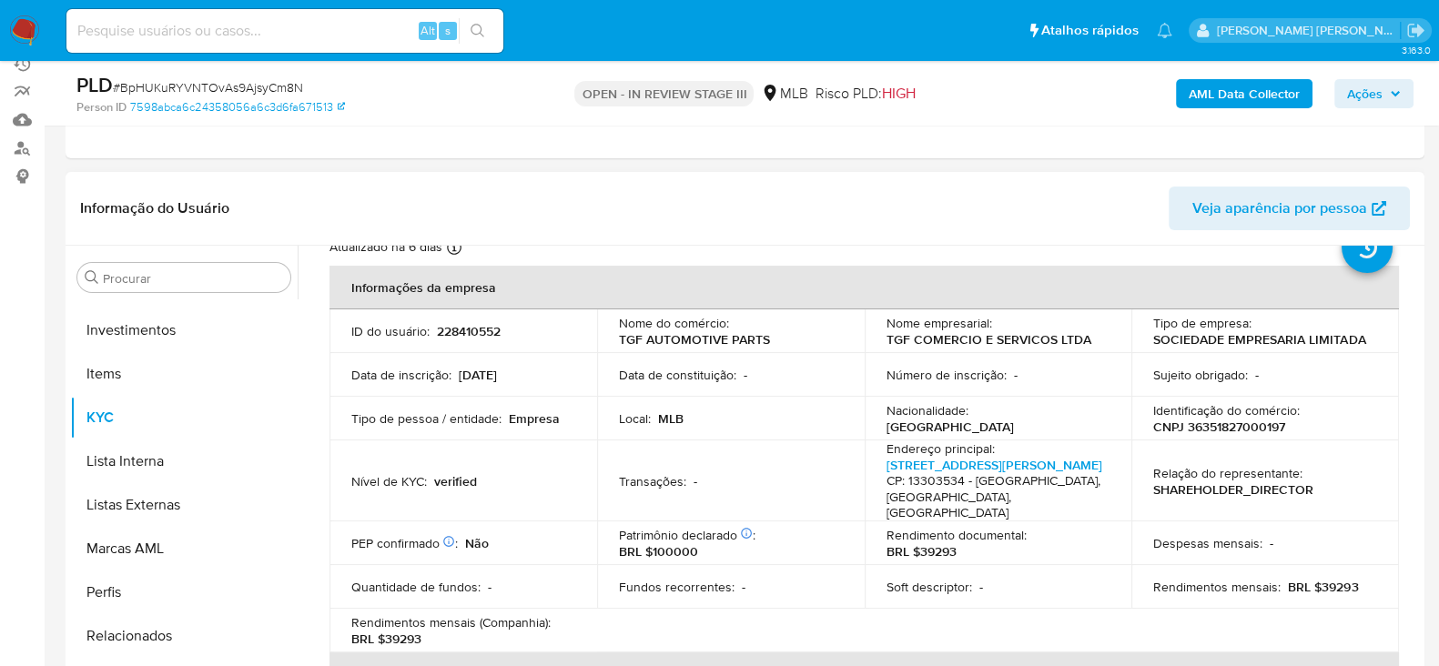
scroll to position [113, 0]
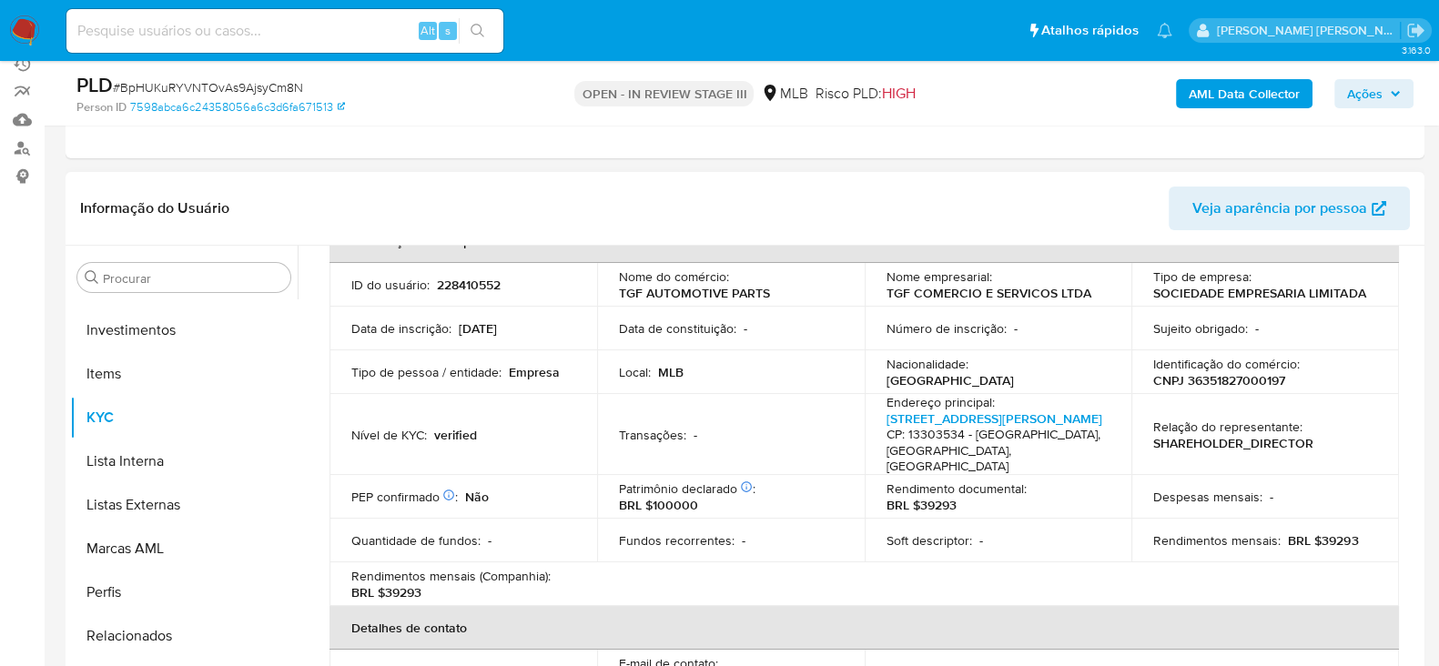
click at [1224, 381] on p "CNPJ 36351827000197" at bounding box center [1219, 380] width 132 height 16
copy p "36351827000197"
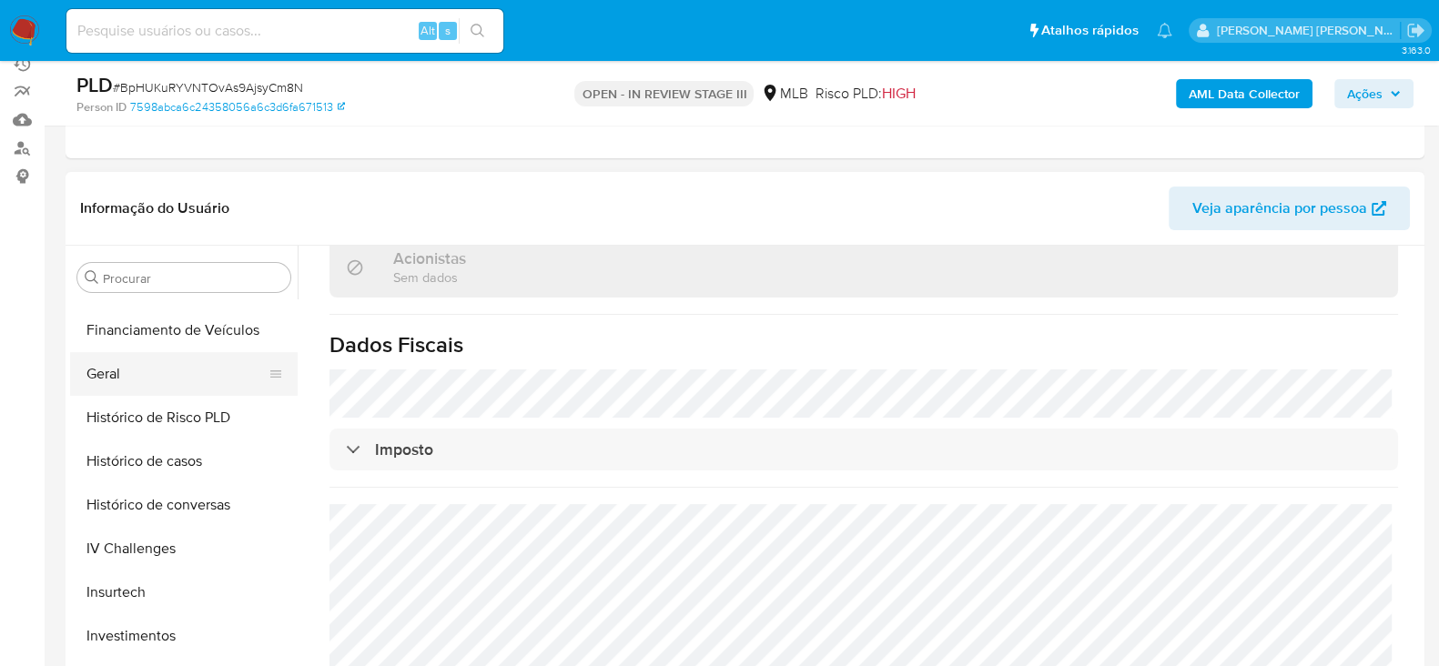
scroll to position [567, 0]
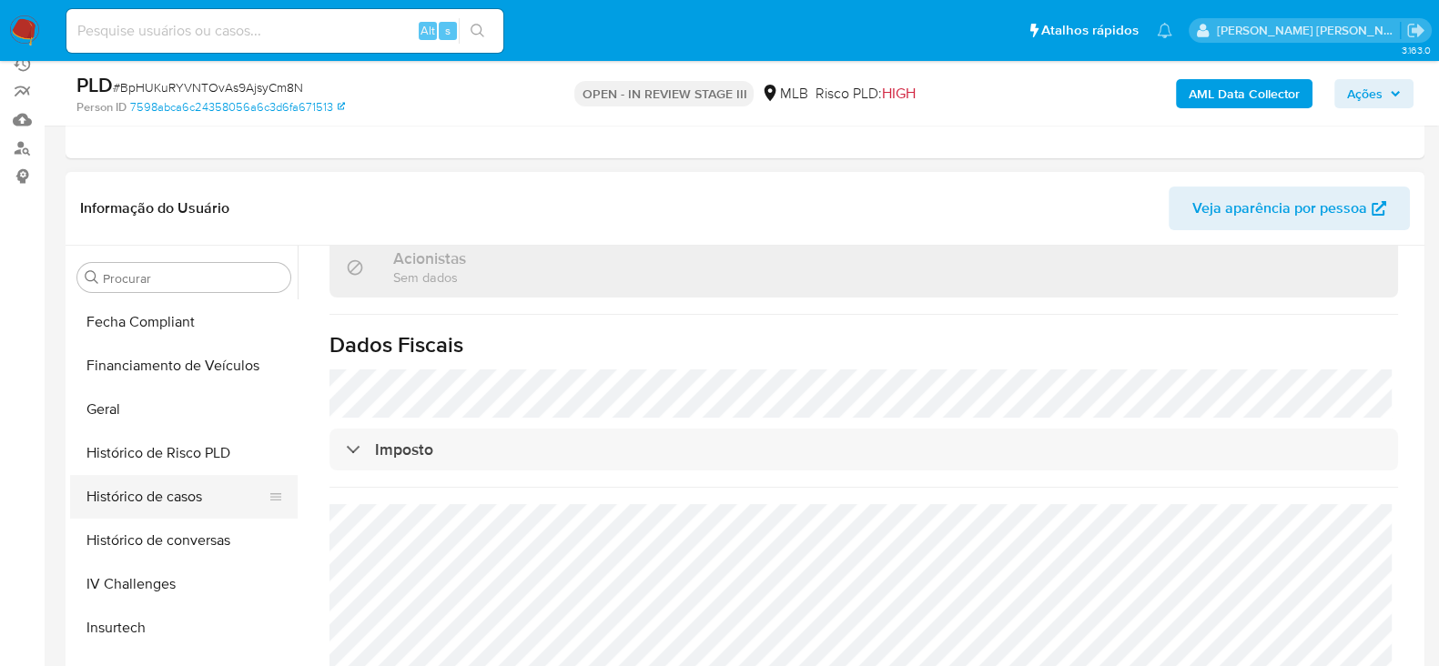
click at [160, 512] on button "Histórico de casos" at bounding box center [176, 497] width 213 height 44
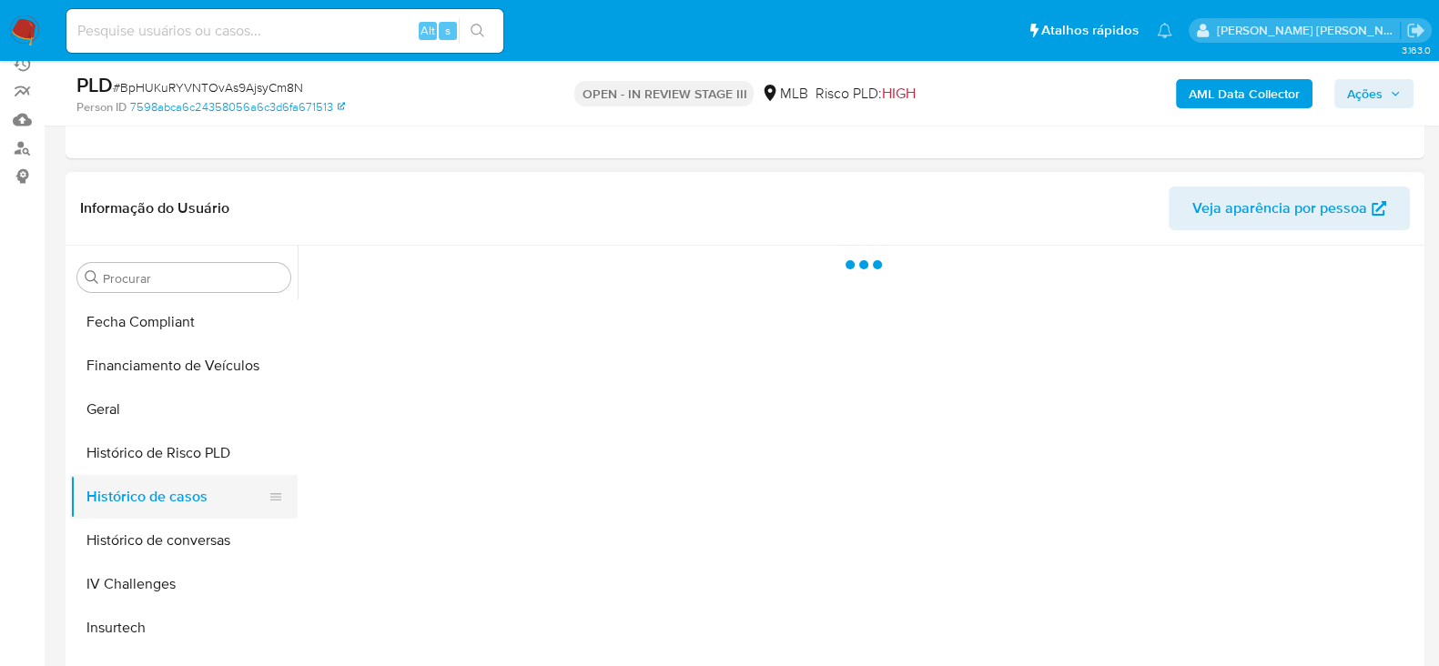
scroll to position [0, 0]
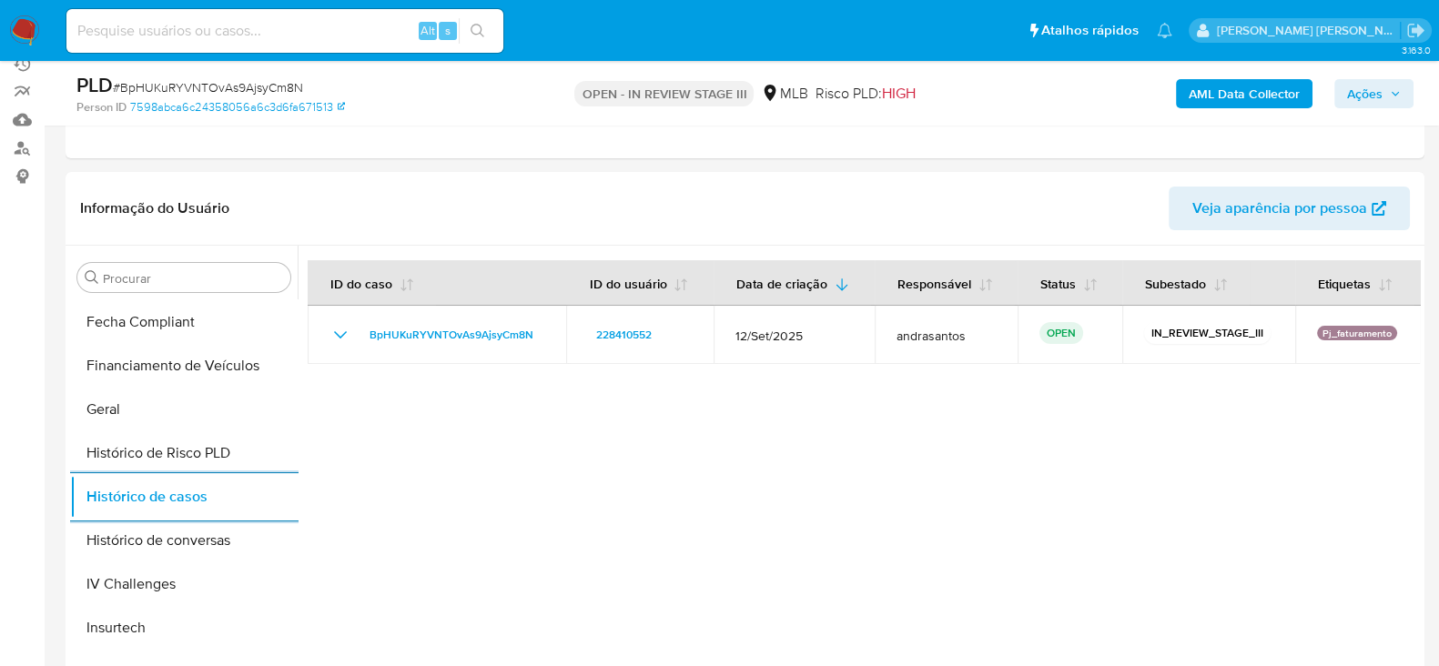
click at [232, 28] on input at bounding box center [284, 31] width 437 height 24
paste input "KNrnc7Cz99bm5k5kN0TYfNF1"
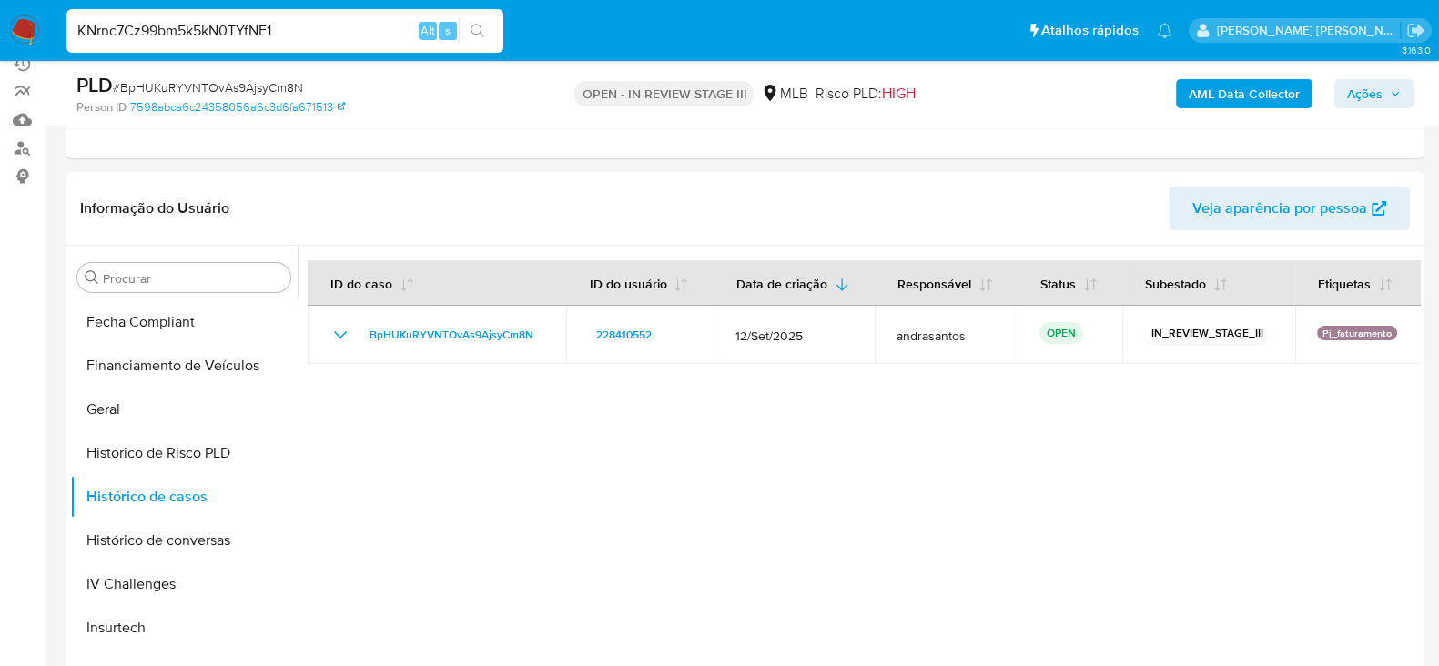
type input "KNrnc7Cz99bm5k5kN0TYfNF1"
click at [481, 35] on icon "search-icon" at bounding box center [478, 31] width 15 height 15
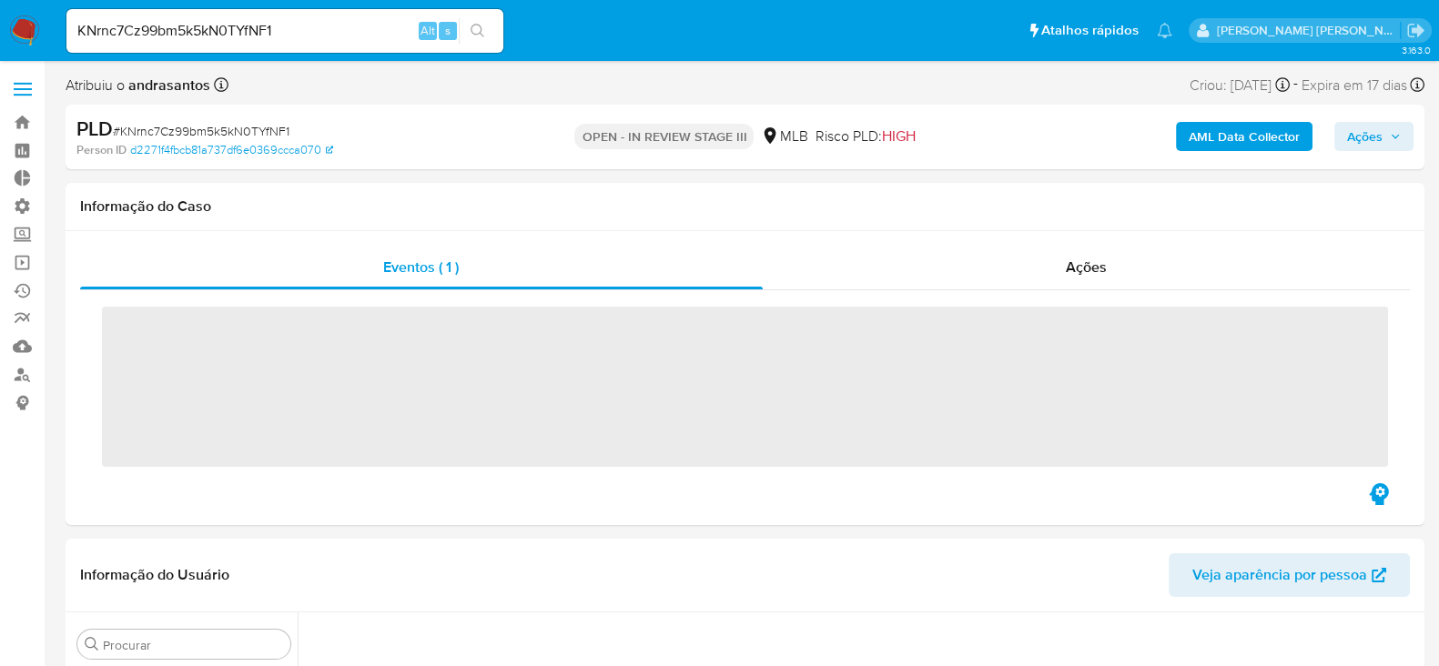
scroll to position [849, 0]
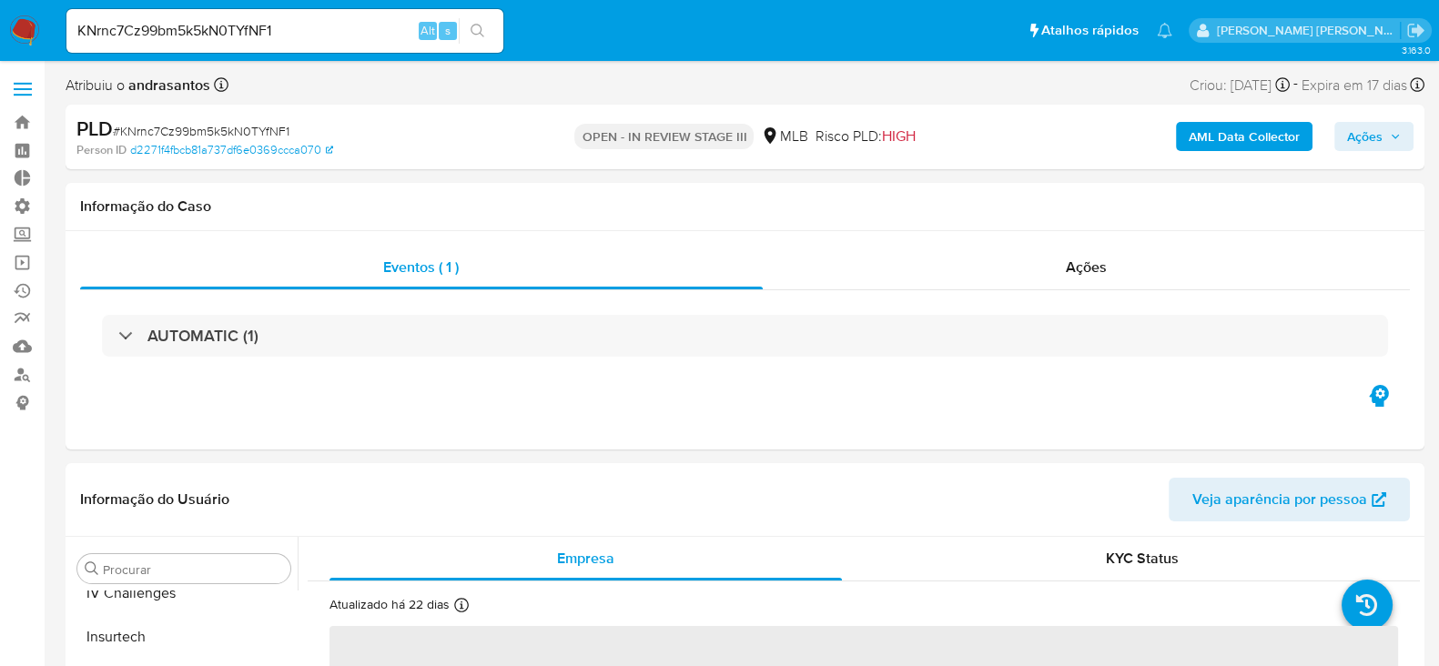
select select "10"
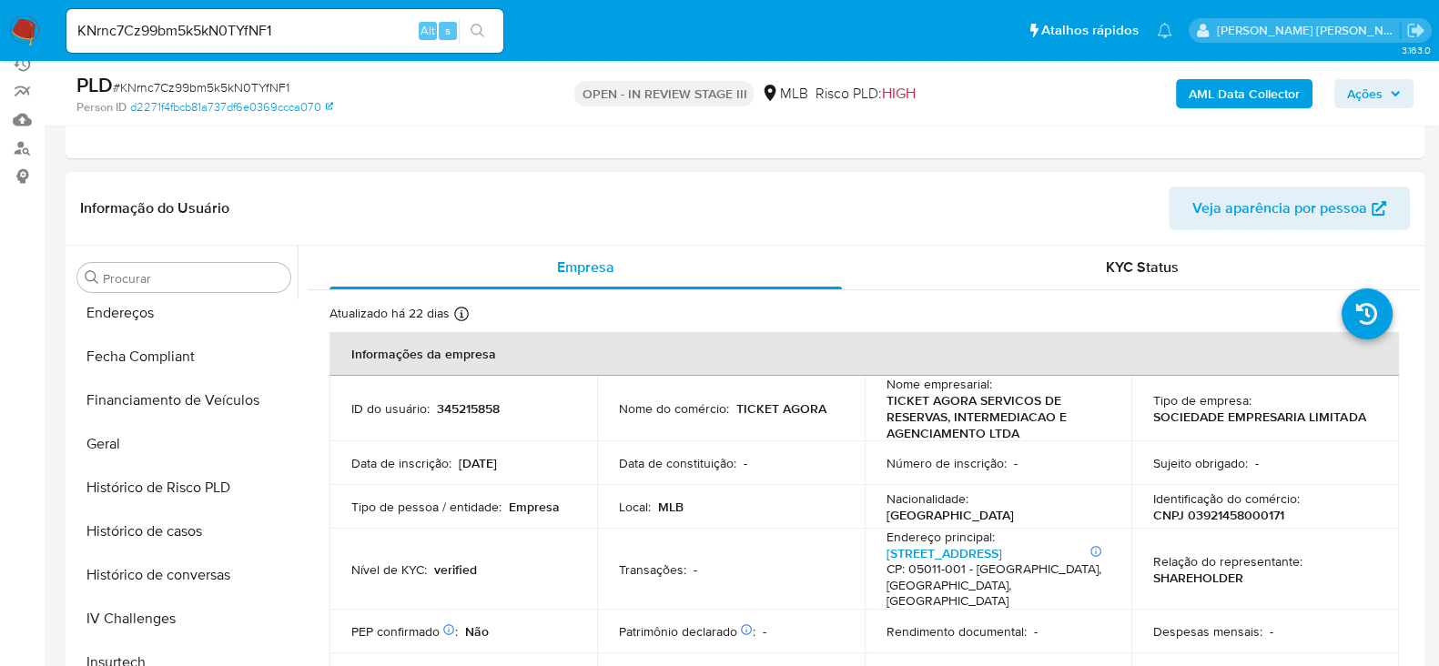
scroll to position [305, 0]
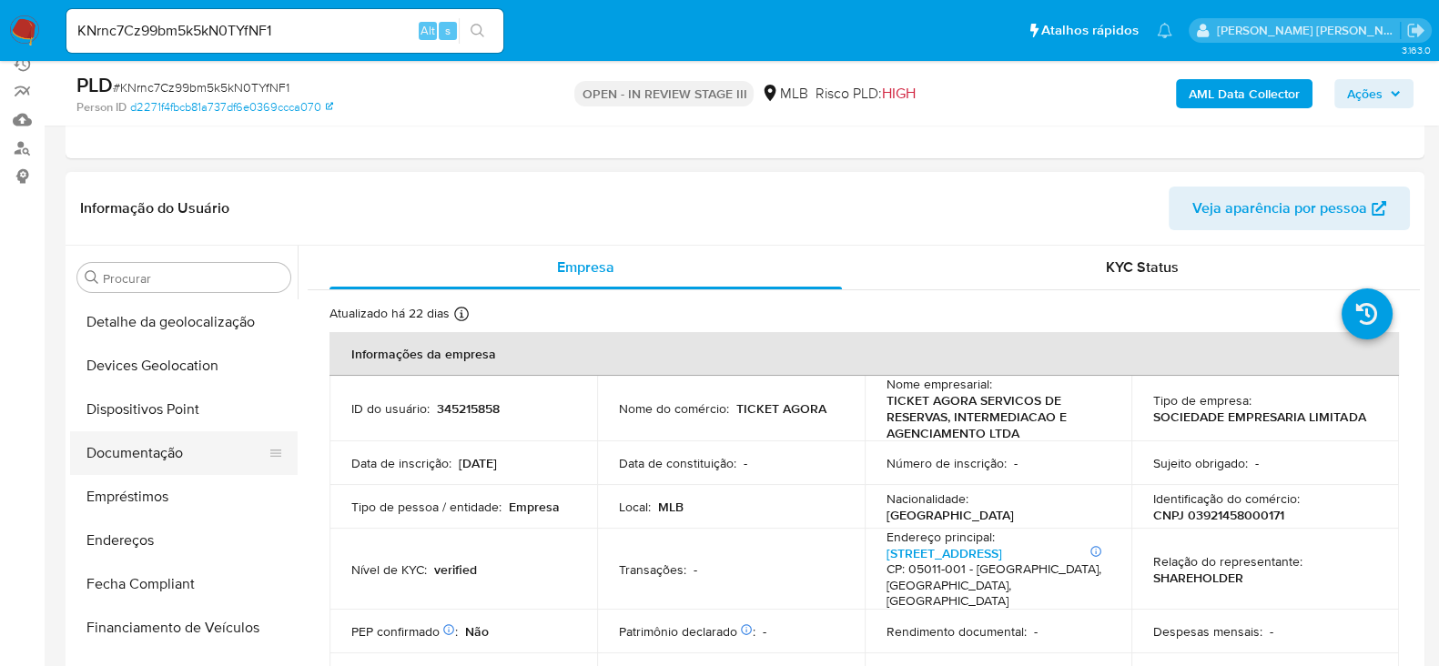
click at [158, 442] on button "Documentação" at bounding box center [176, 453] width 213 height 44
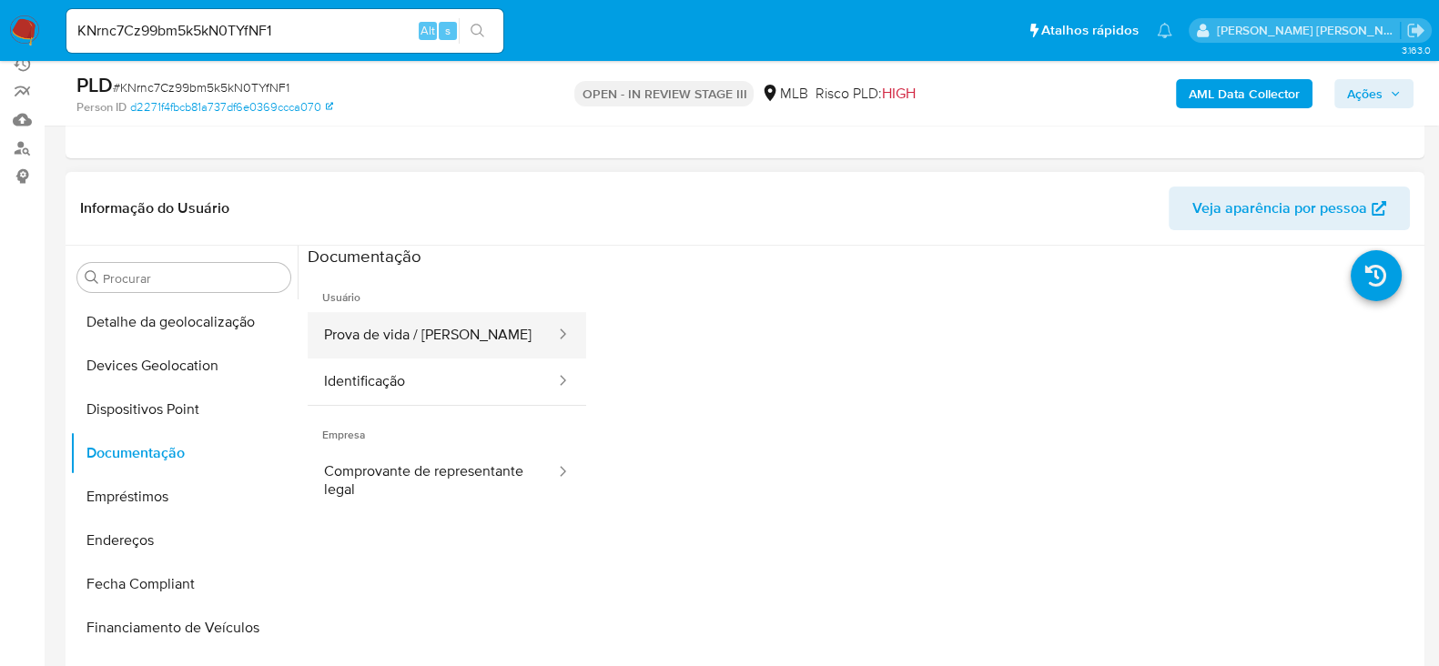
click at [441, 339] on button "Prova de vida / [PERSON_NAME]" at bounding box center [432, 335] width 249 height 46
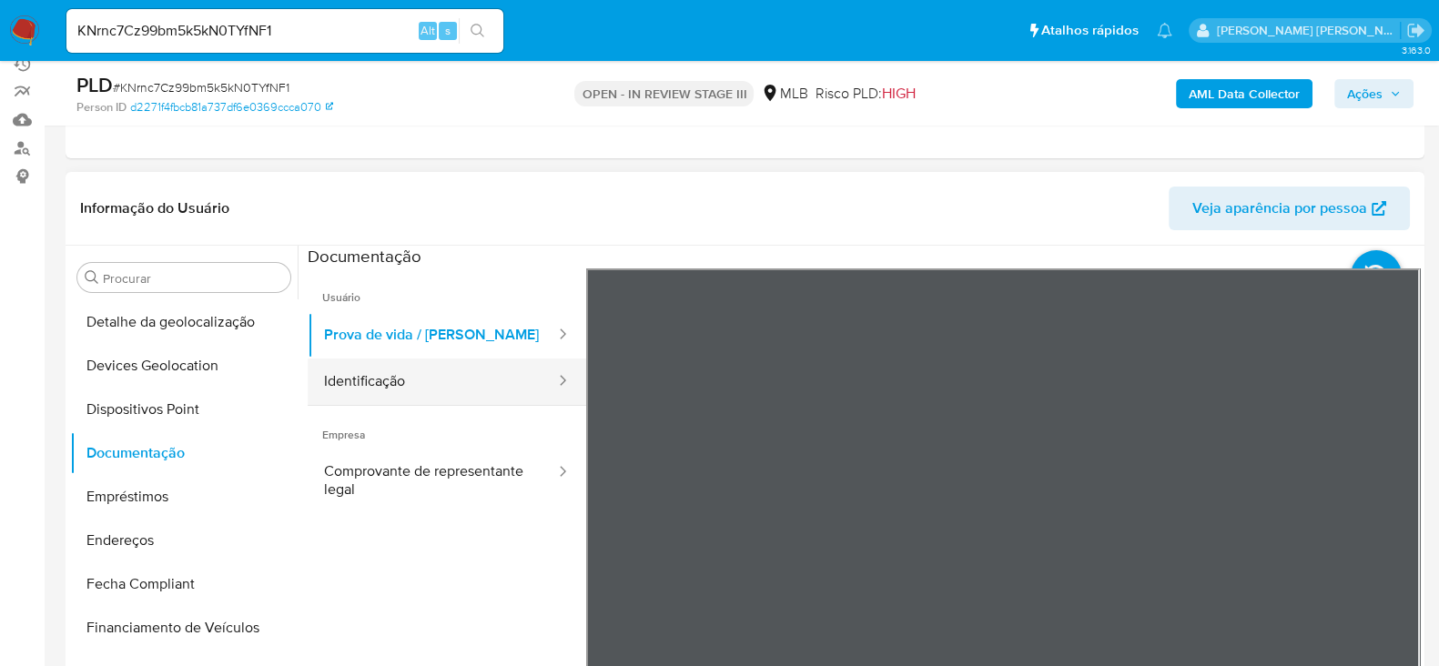
click at [341, 364] on button "Identificação" at bounding box center [432, 382] width 249 height 46
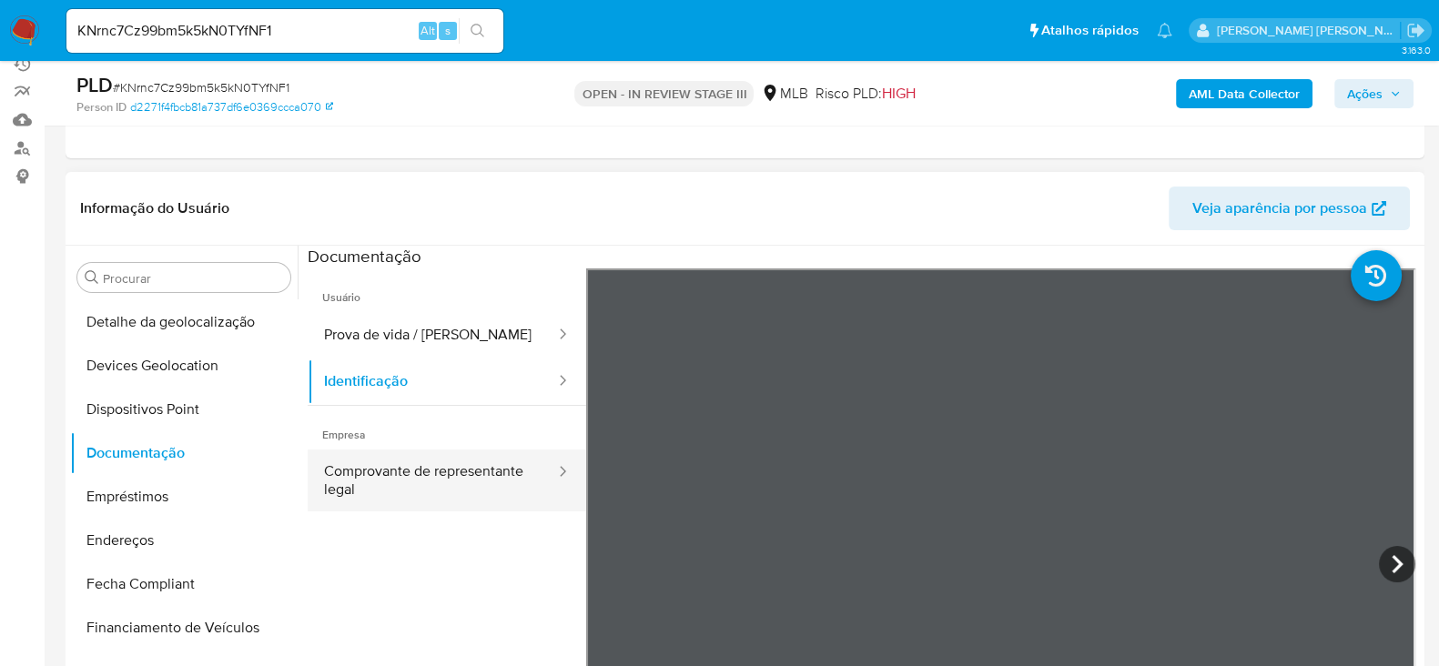
click at [434, 479] on button "Comprovante de representante legal" at bounding box center [432, 481] width 249 height 62
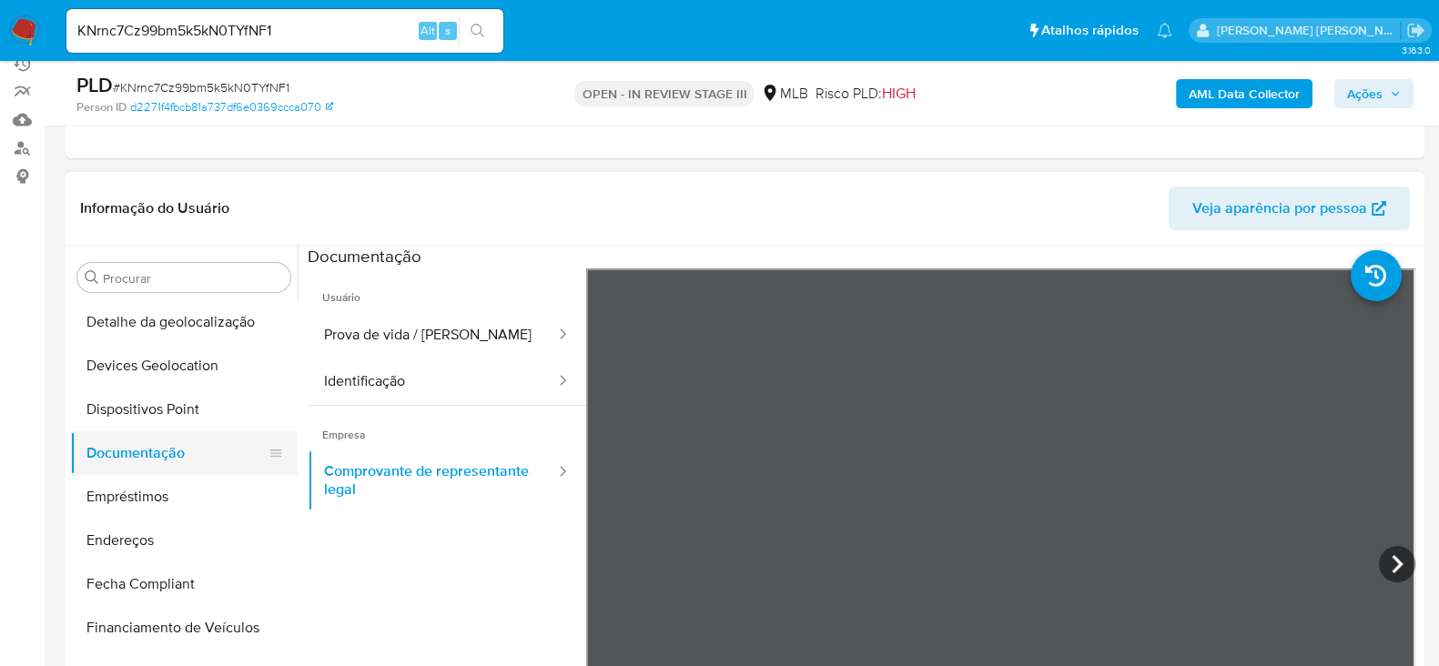
scroll to position [418, 0]
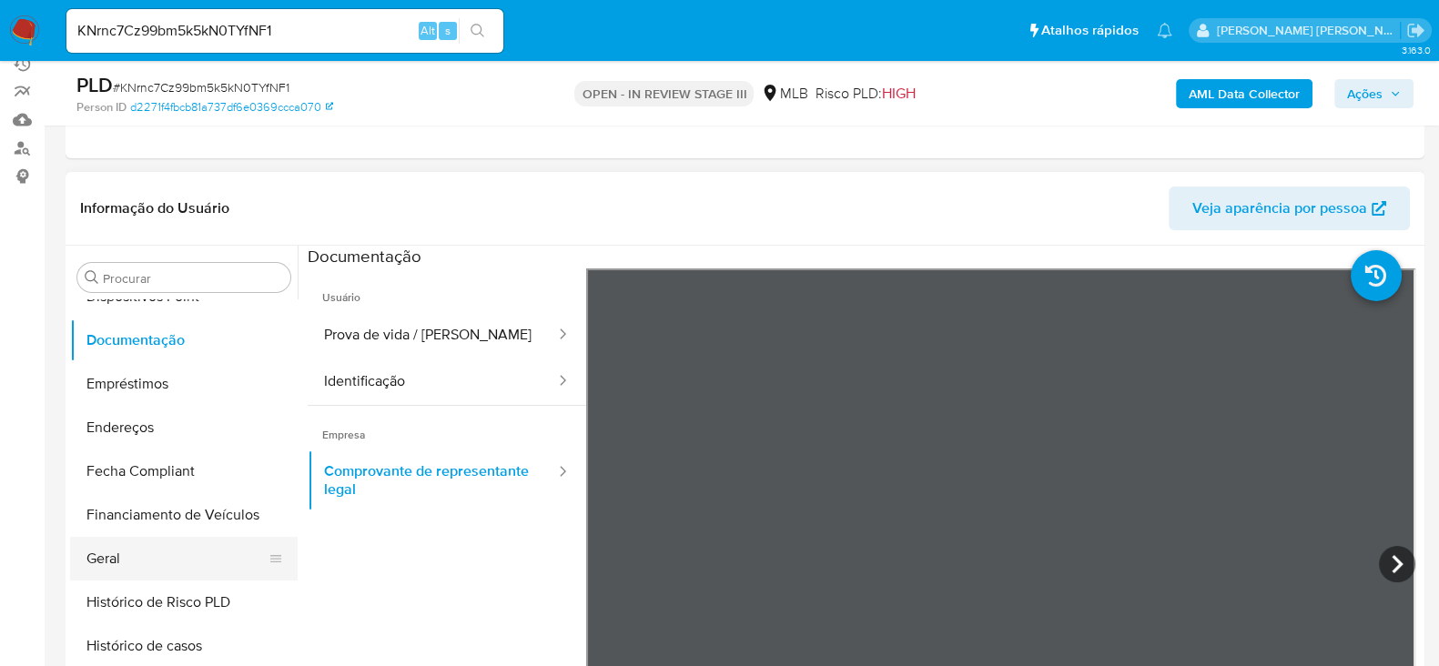
click at [150, 553] on button "Geral" at bounding box center [176, 559] width 213 height 44
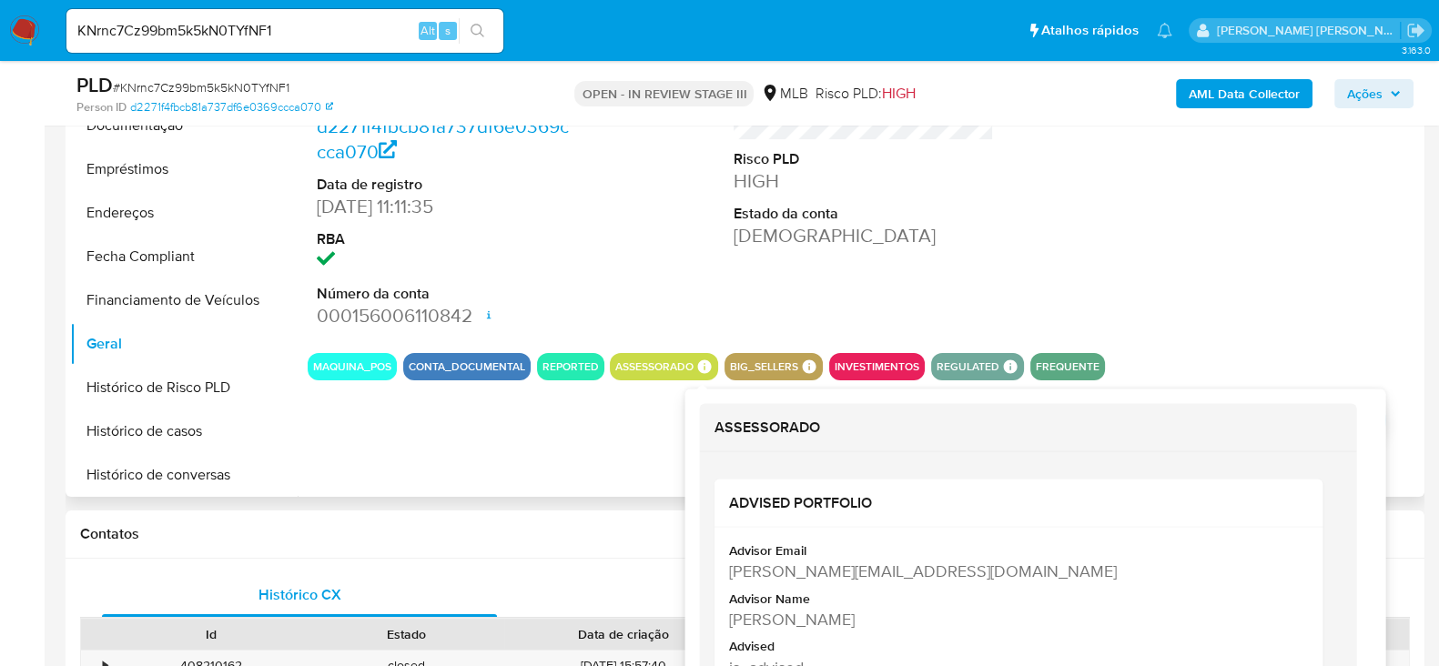
scroll to position [454, 0]
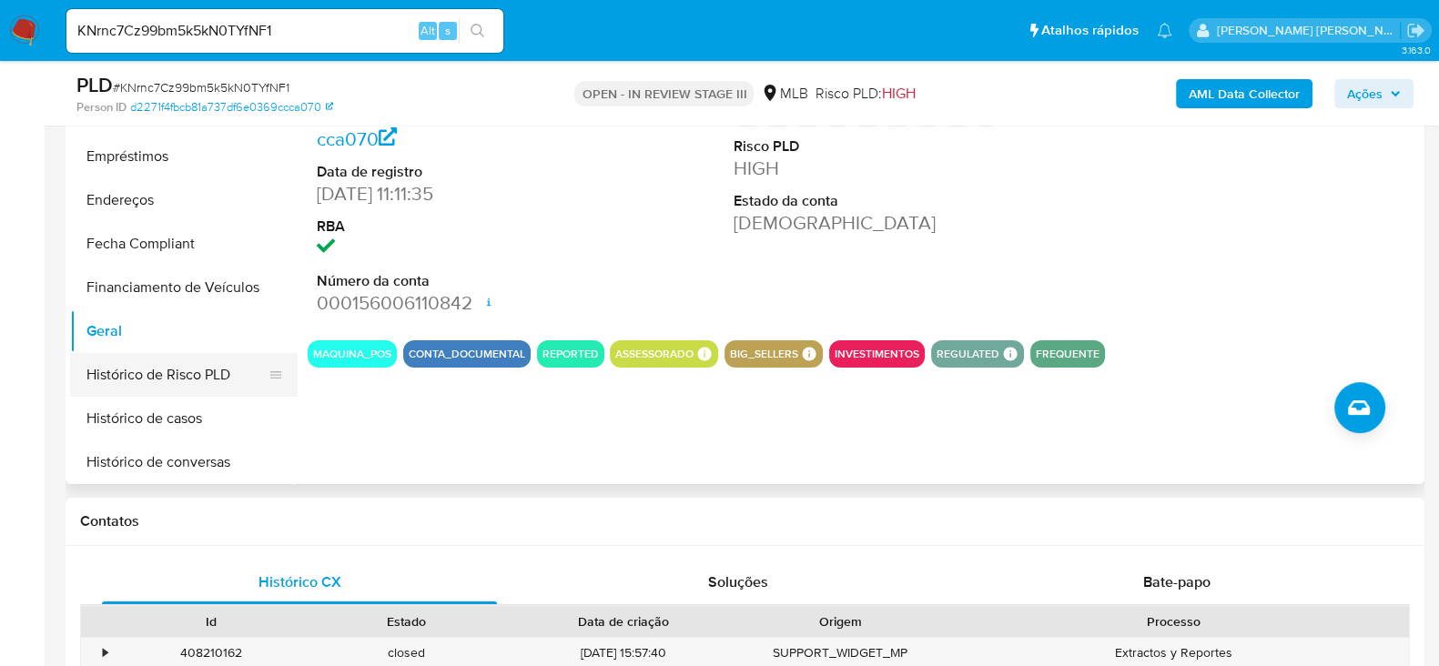
click at [167, 367] on button "Histórico de Risco PLD" at bounding box center [176, 375] width 213 height 44
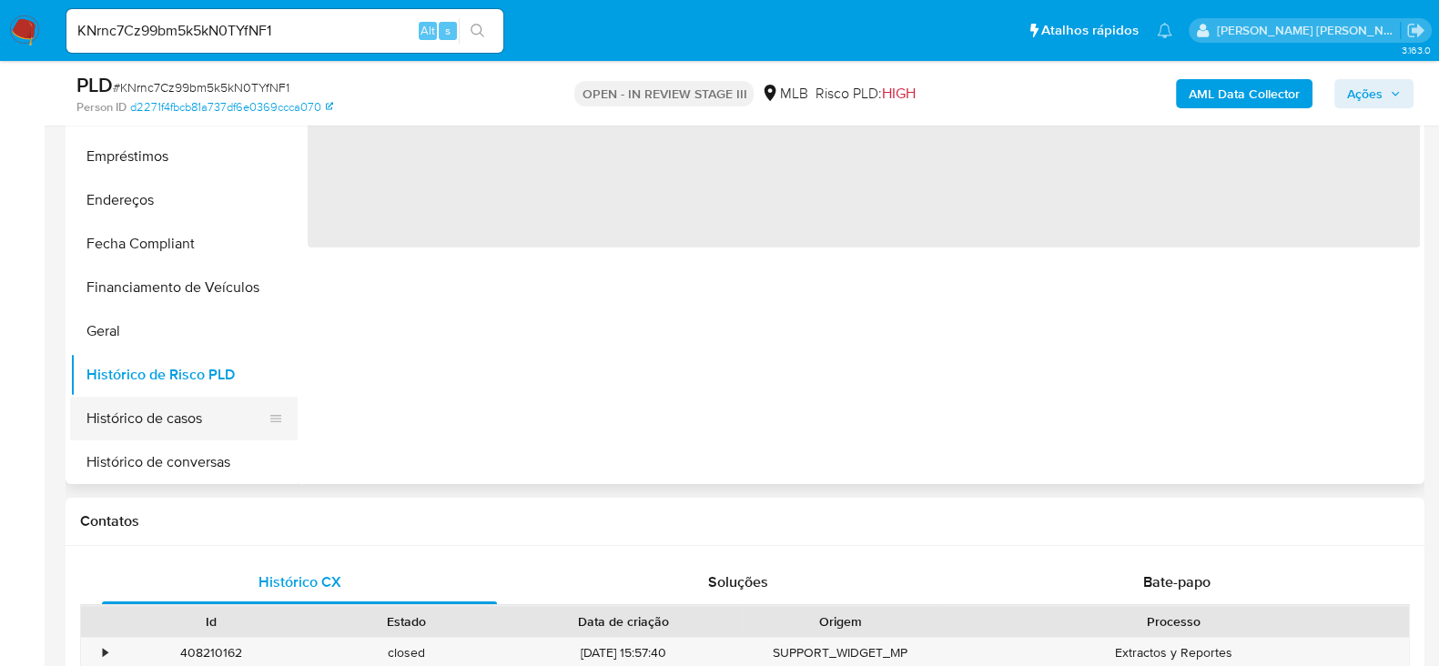
click at [193, 416] on button "Histórico de casos" at bounding box center [176, 419] width 213 height 44
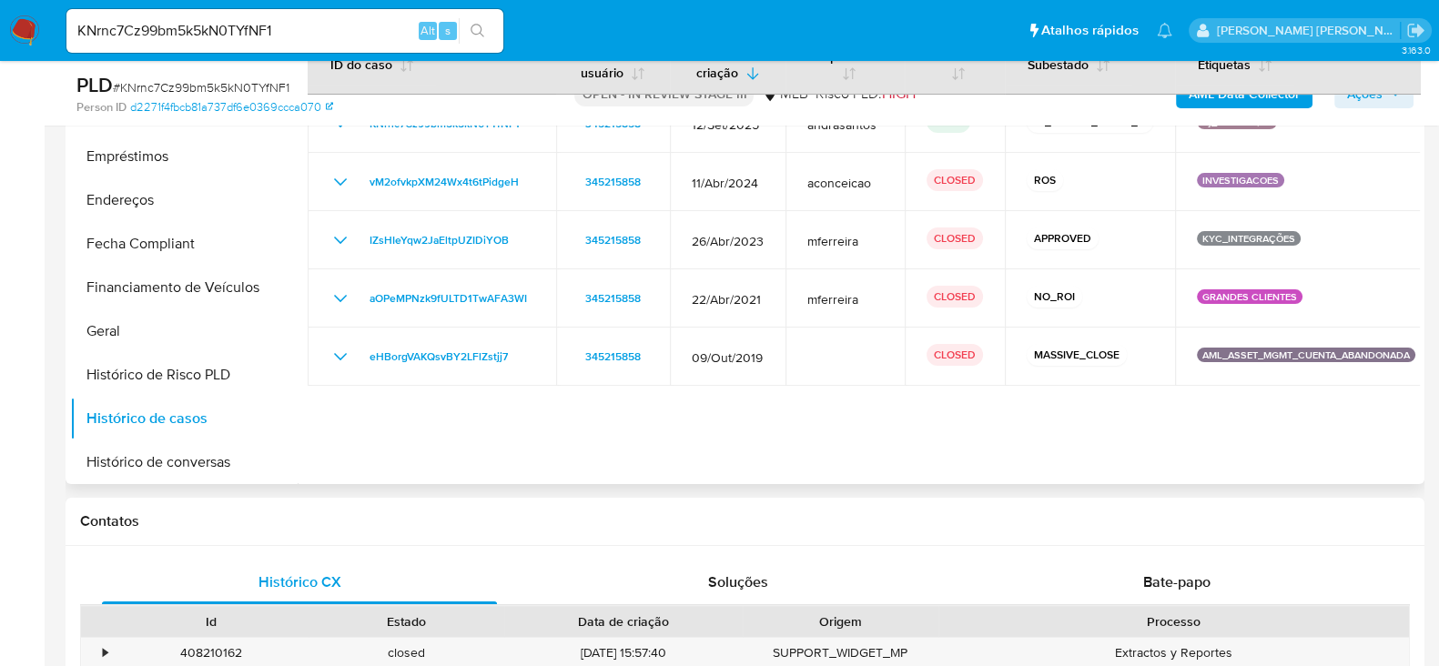
scroll to position [341, 0]
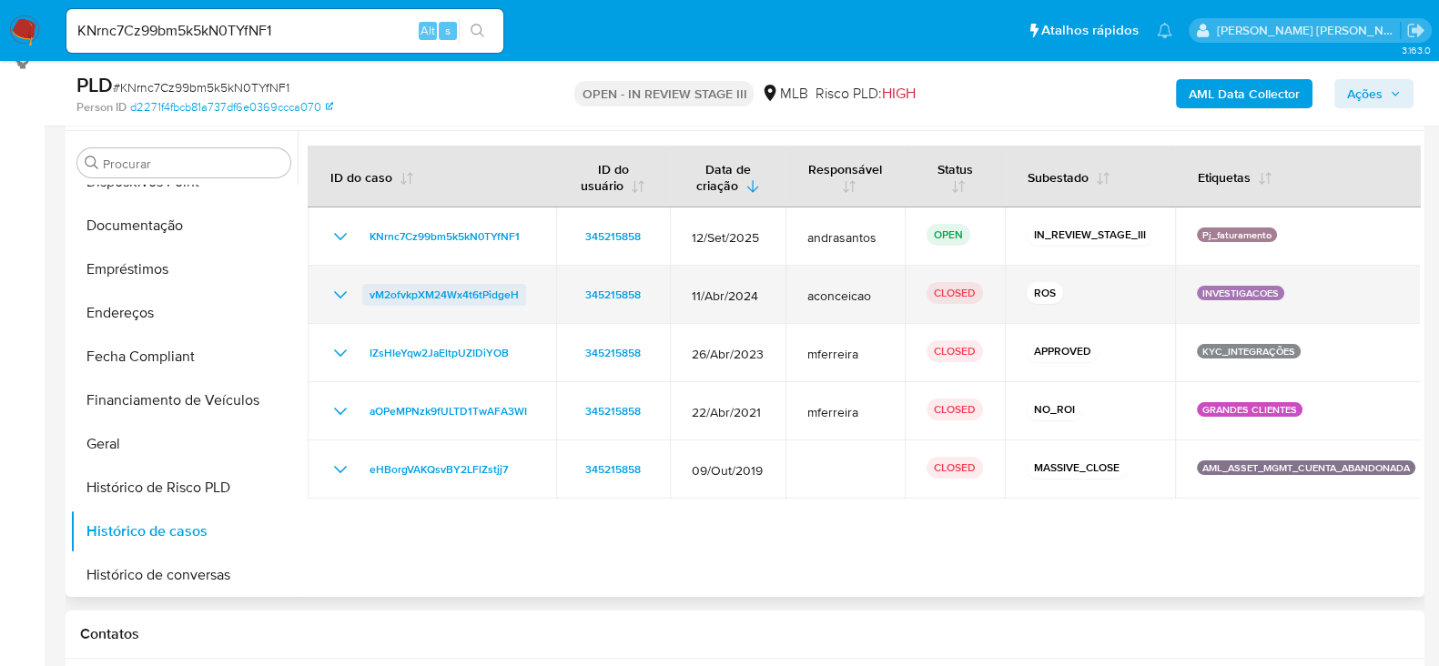
click at [469, 291] on span "vM2ofvkpXM24Wx4t6tPidgeH" at bounding box center [444, 295] width 149 height 22
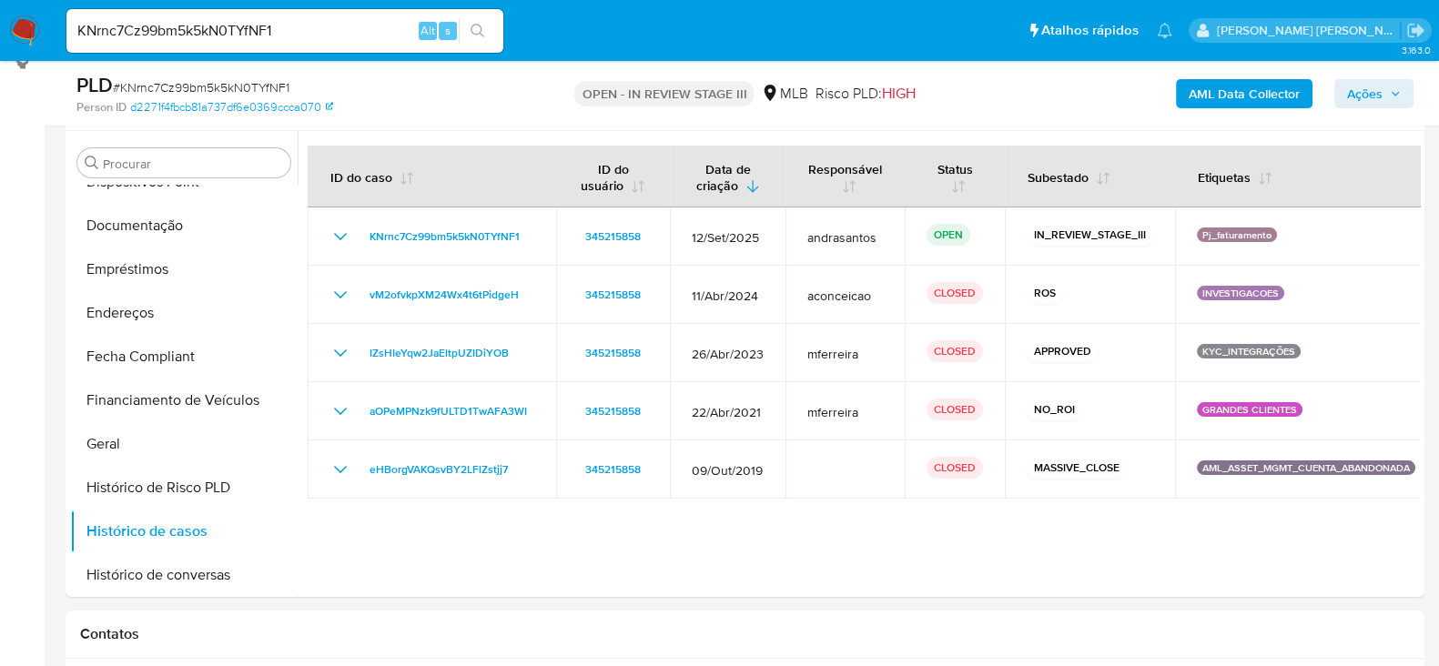
click at [217, 34] on input "KNrnc7Cz99bm5k5kN0TYfNF1" at bounding box center [284, 31] width 437 height 24
paste input "fLOg2WQVAqWrfwaLDkIgYCZE"
type input "fLOg2WQVAqWrfwaLDkIgYCZE"
click at [477, 22] on button "search-icon" at bounding box center [477, 30] width 37 height 25
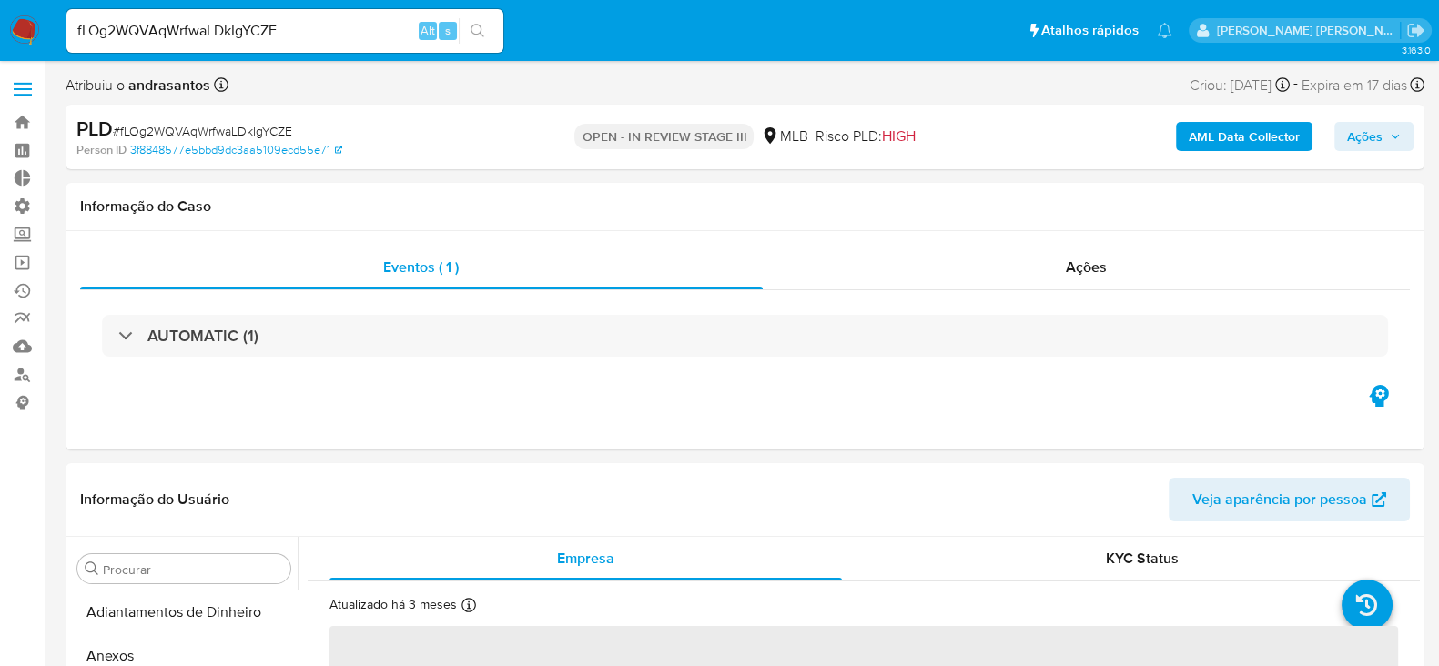
select select "10"
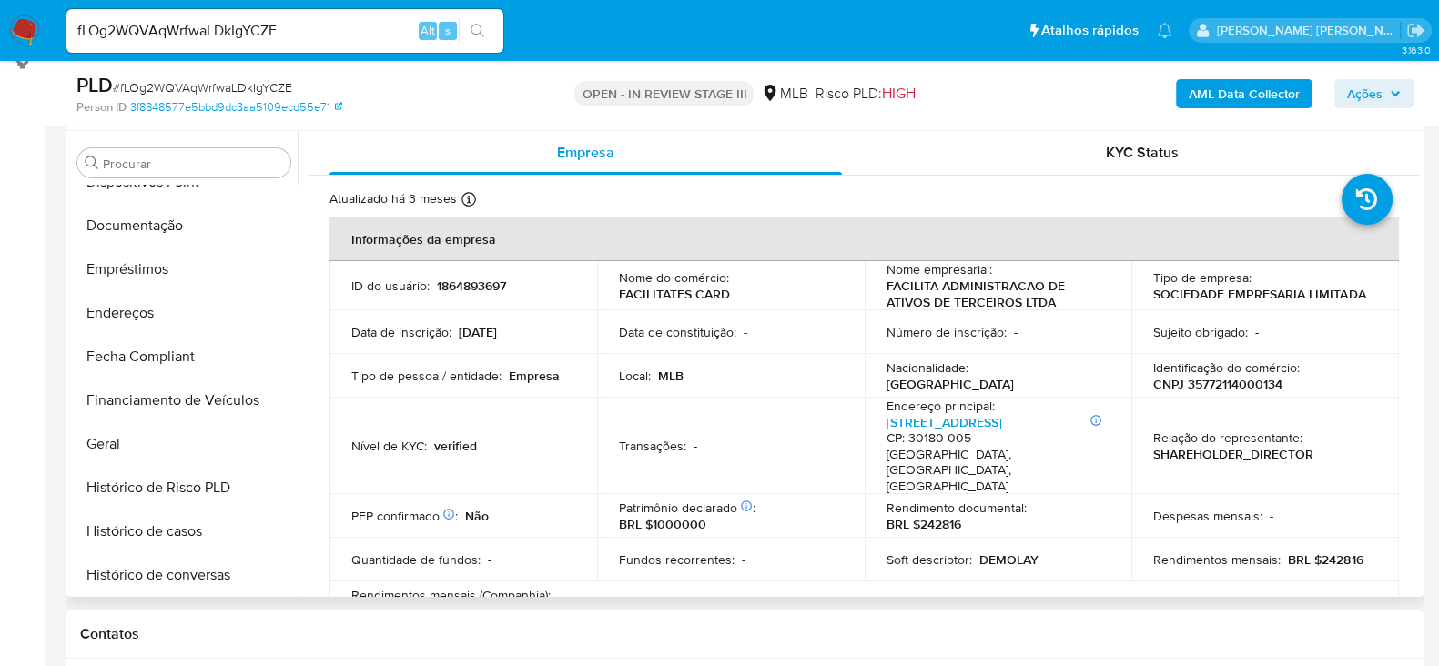
scroll to position [305, 0]
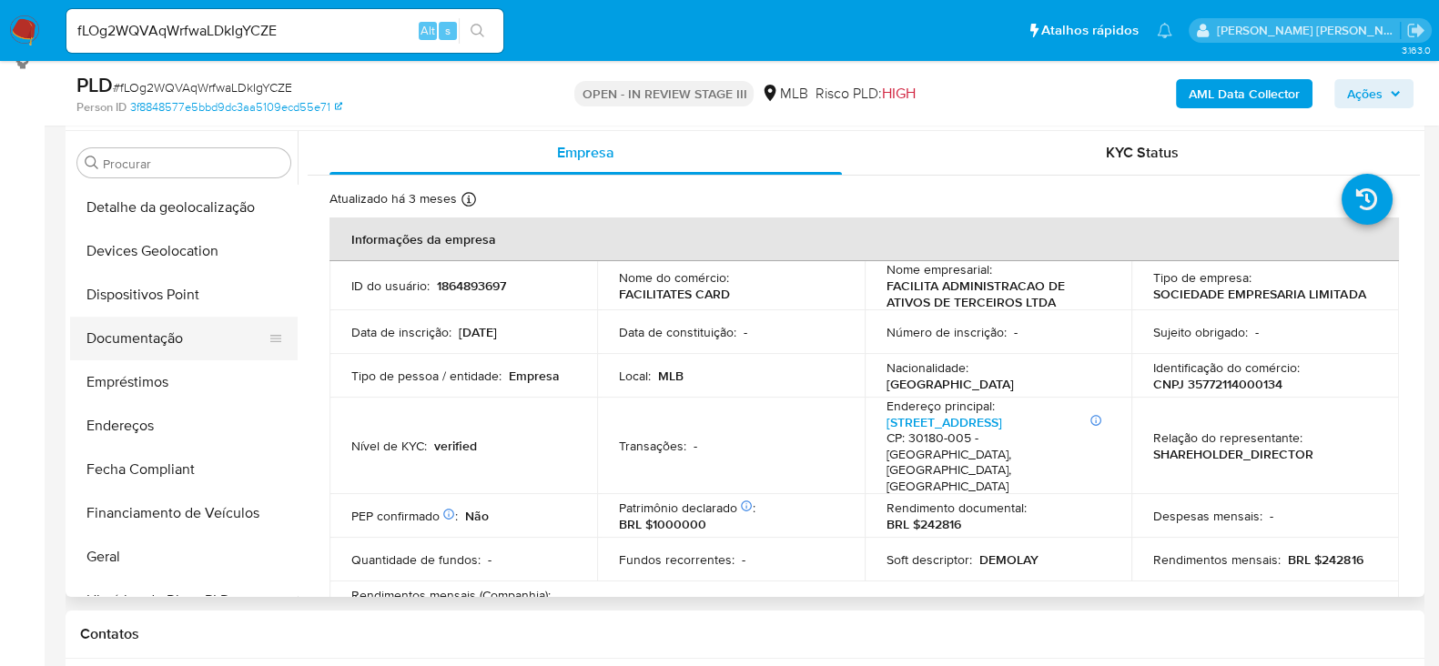
click at [169, 339] on button "Documentação" at bounding box center [176, 339] width 213 height 44
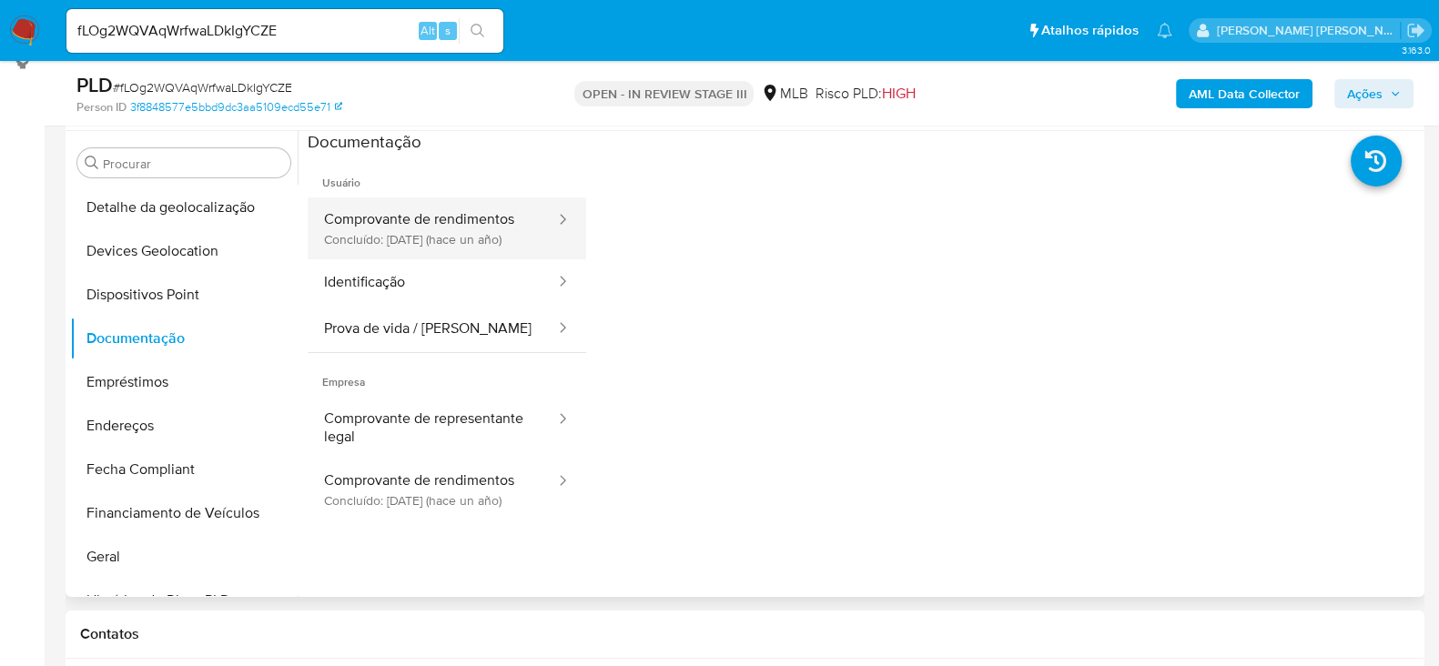
click at [445, 223] on button "Comprovante de rendimentos Concluído: [DATE] (hace un año)" at bounding box center [432, 229] width 249 height 62
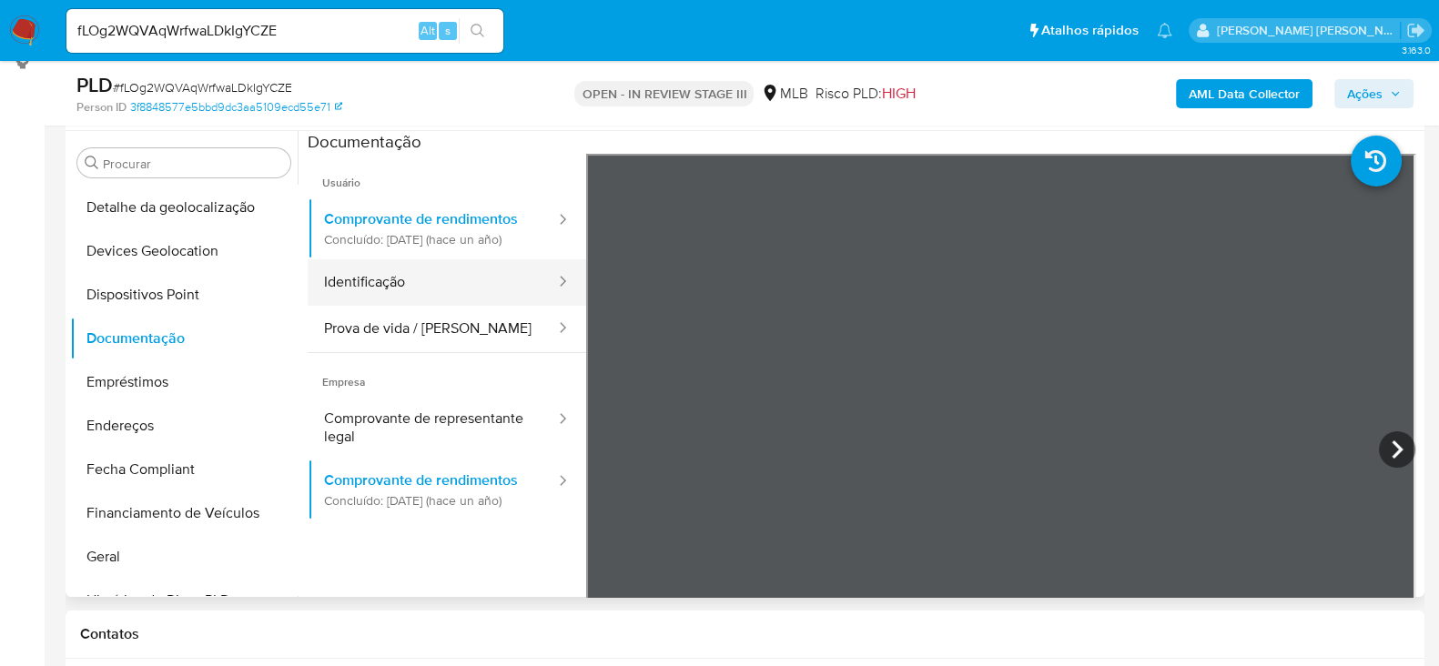
click at [355, 287] on button "Identificação" at bounding box center [432, 282] width 249 height 46
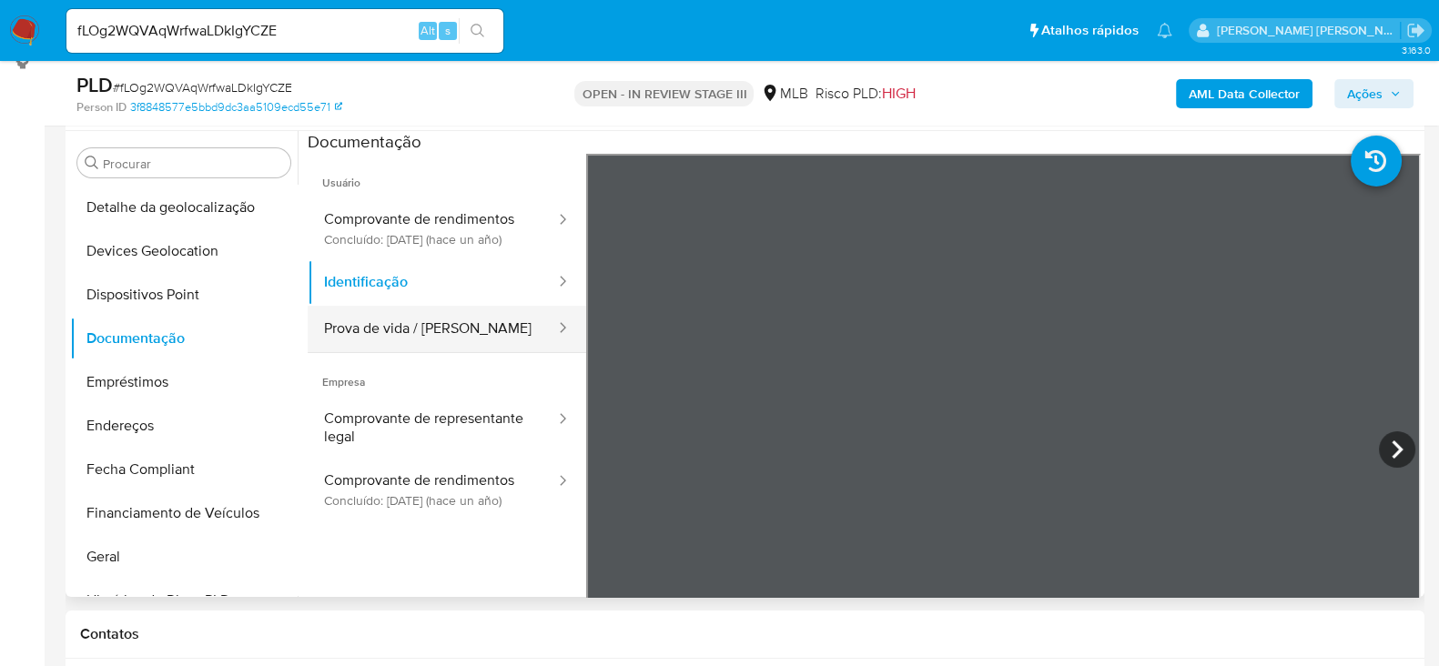
click at [431, 352] on button "Prova de vida / [PERSON_NAME]" at bounding box center [432, 329] width 249 height 46
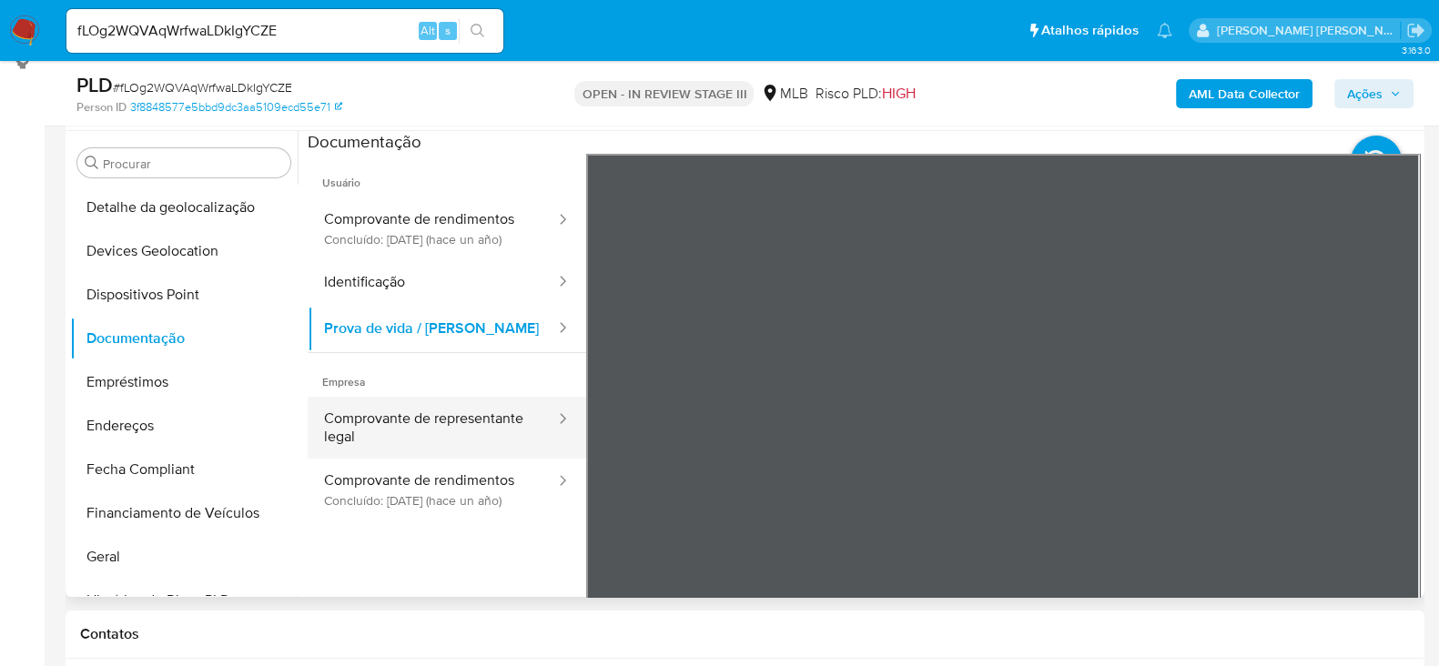
click at [441, 448] on button "Comprovante de representante legal" at bounding box center [432, 428] width 249 height 62
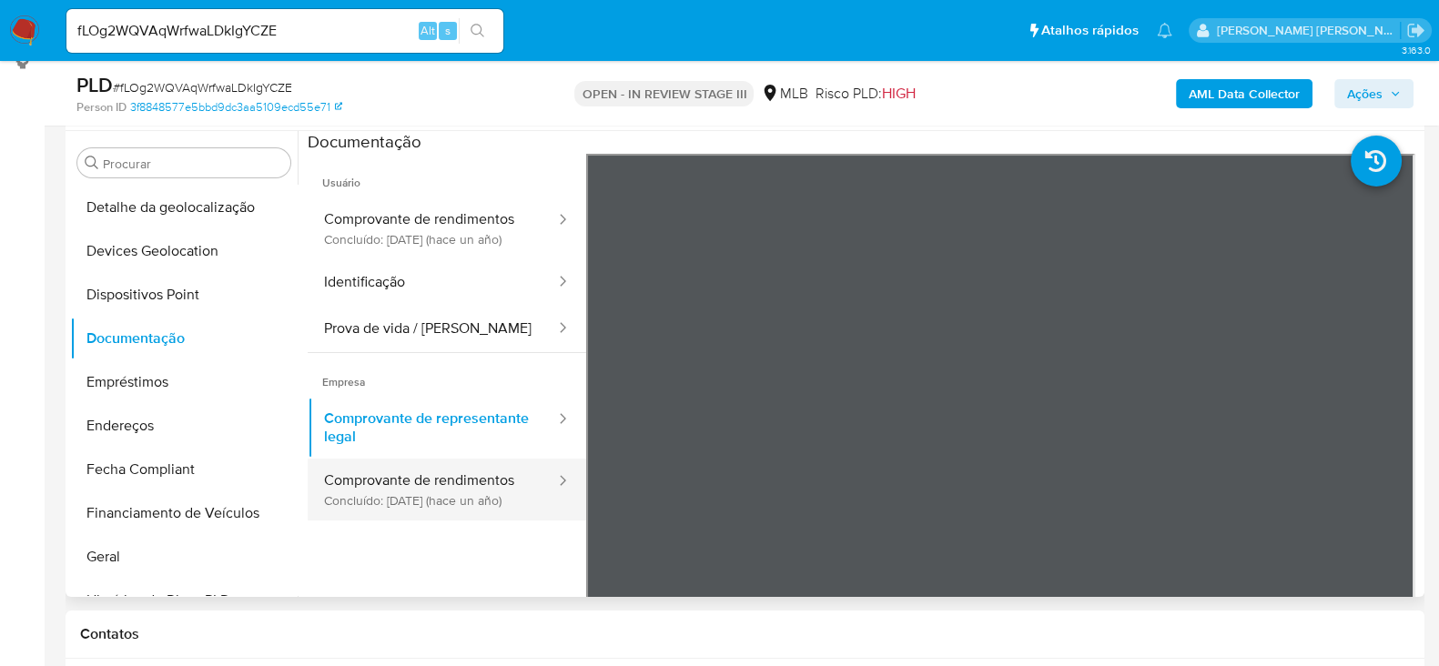
click at [428, 496] on button "Comprovante de rendimentos Concluído: [DATE] (hace un año)" at bounding box center [432, 490] width 249 height 62
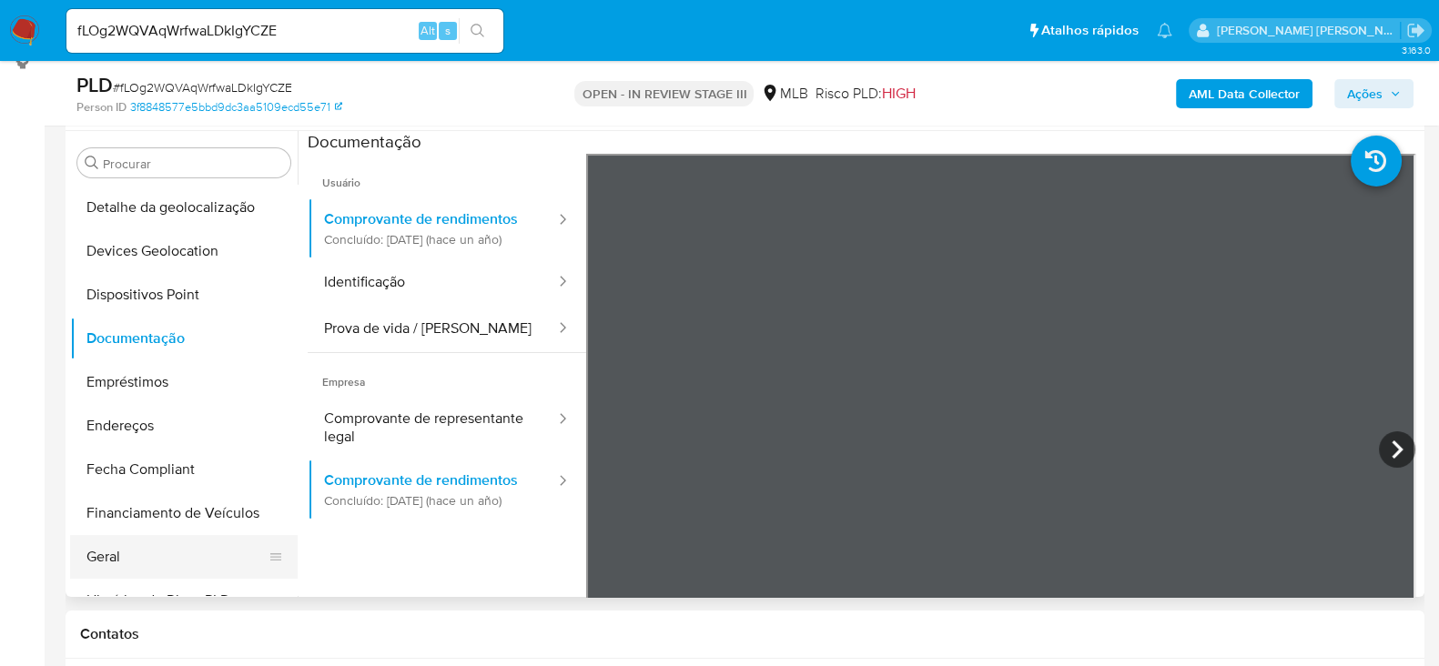
click at [121, 545] on button "Geral" at bounding box center [176, 557] width 213 height 44
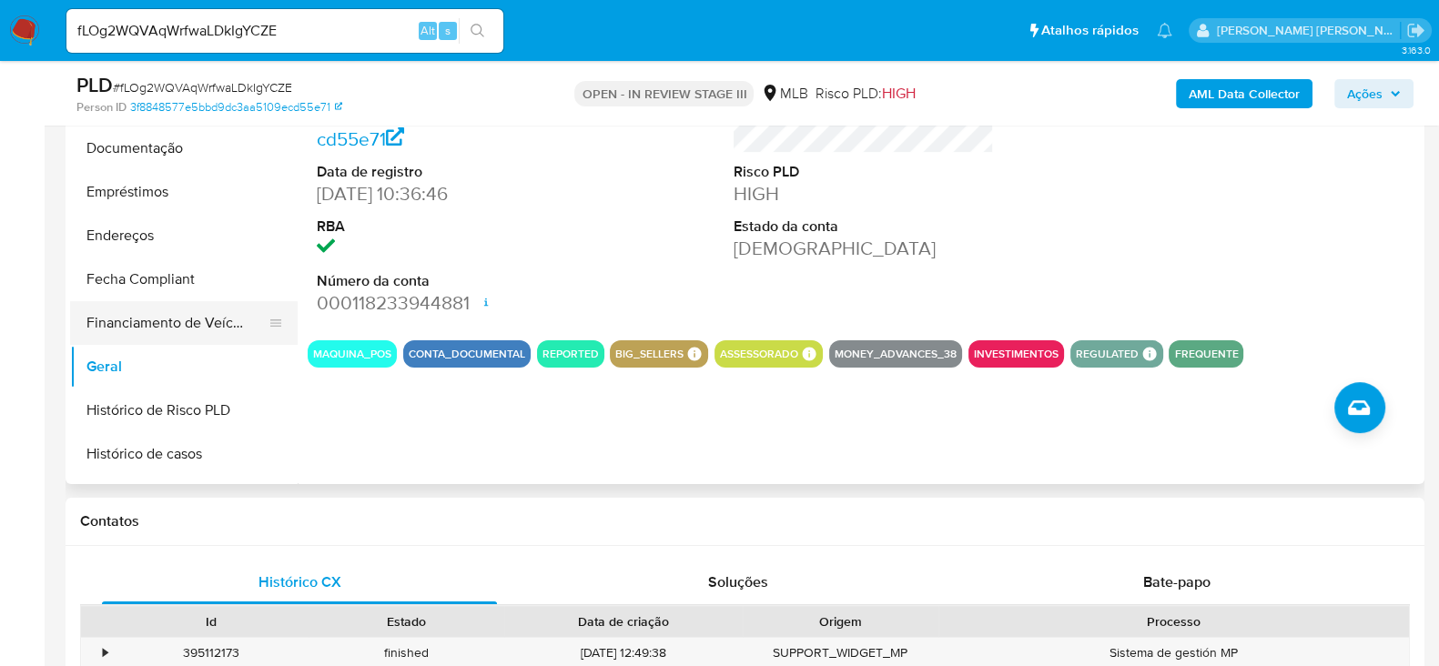
scroll to position [418, 0]
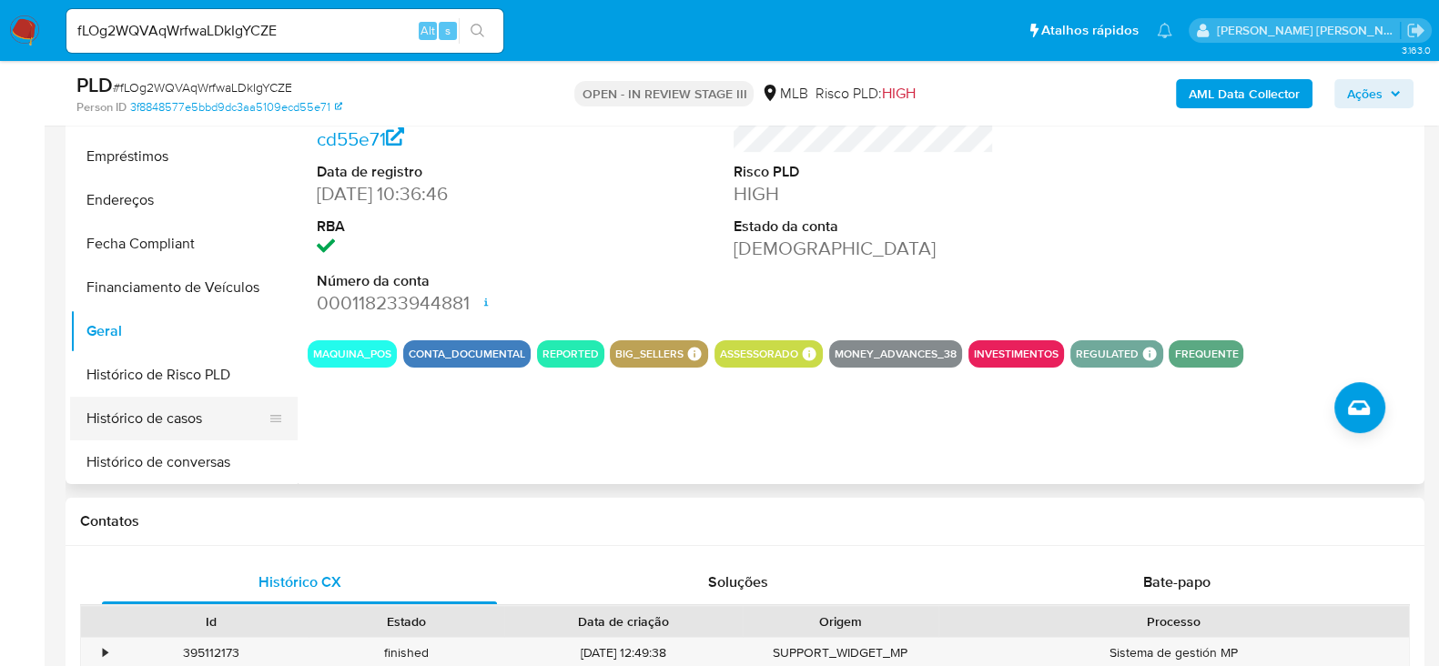
click at [157, 425] on button "Histórico de casos" at bounding box center [176, 419] width 213 height 44
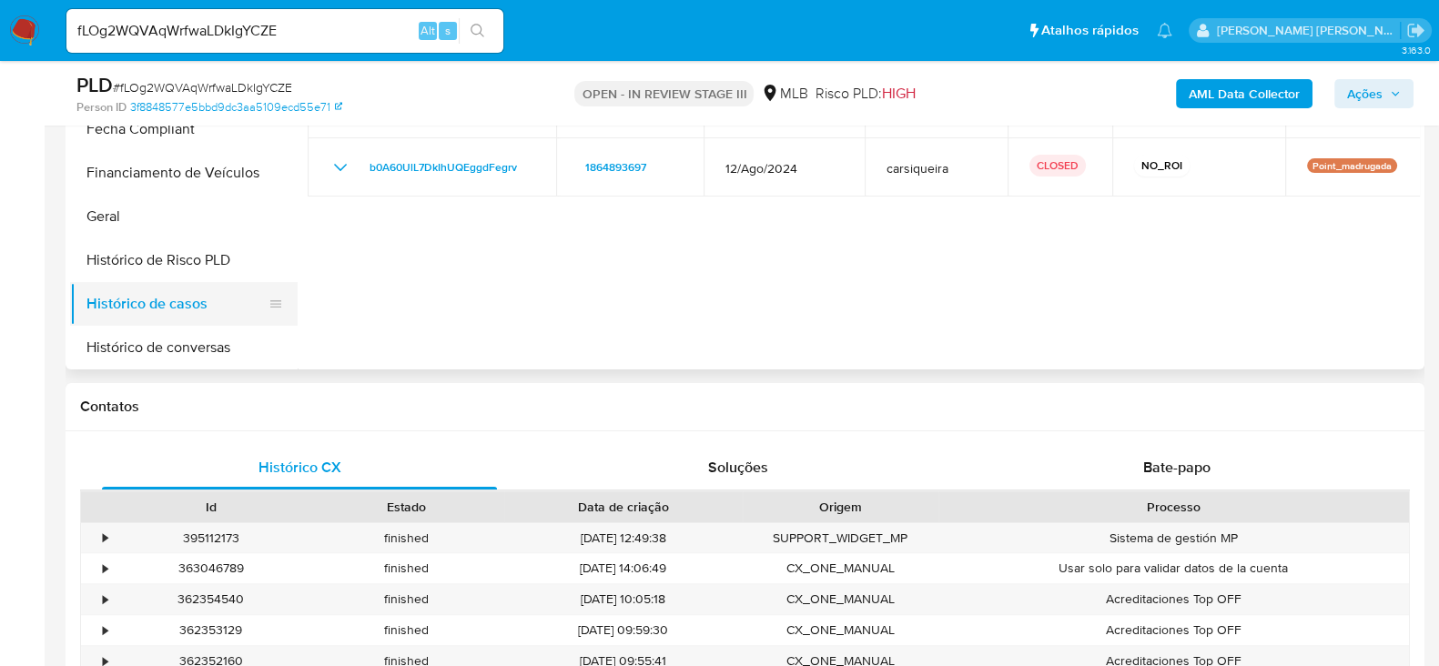
scroll to position [646, 0]
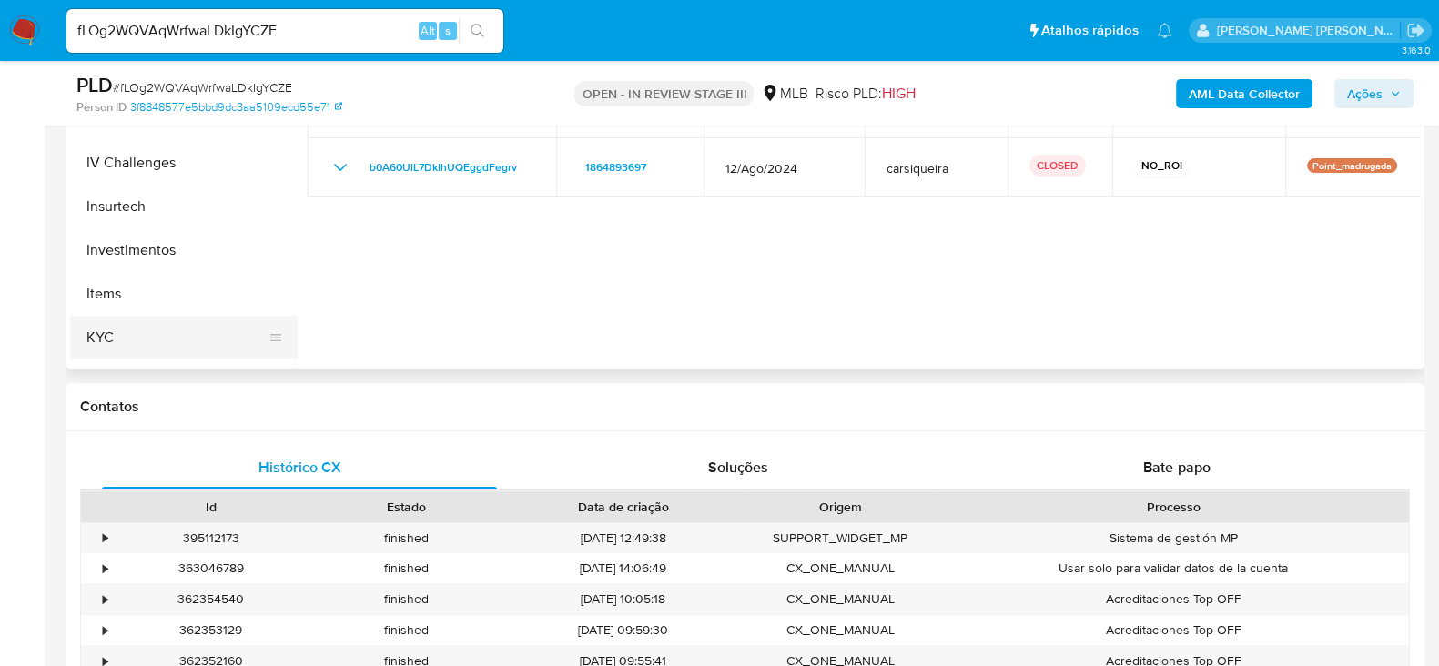
click at [146, 346] on button "KYC" at bounding box center [176, 338] width 213 height 44
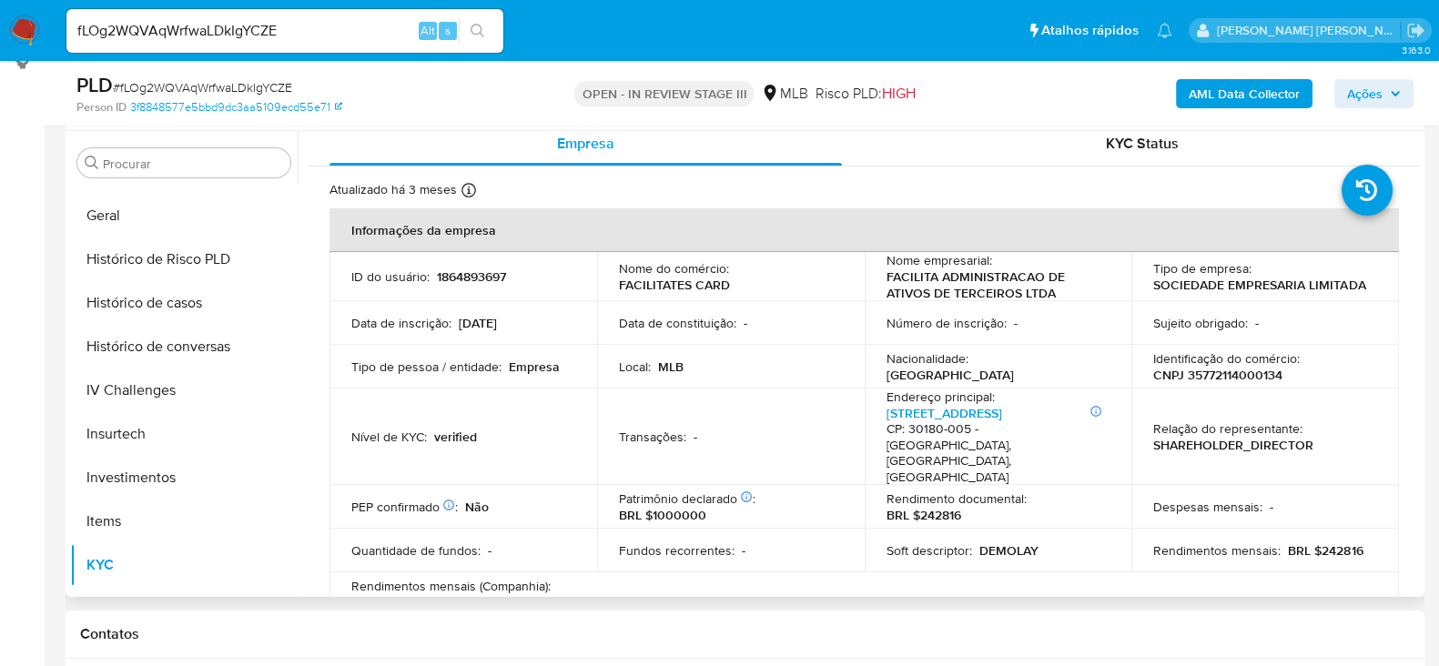
scroll to position [0, 0]
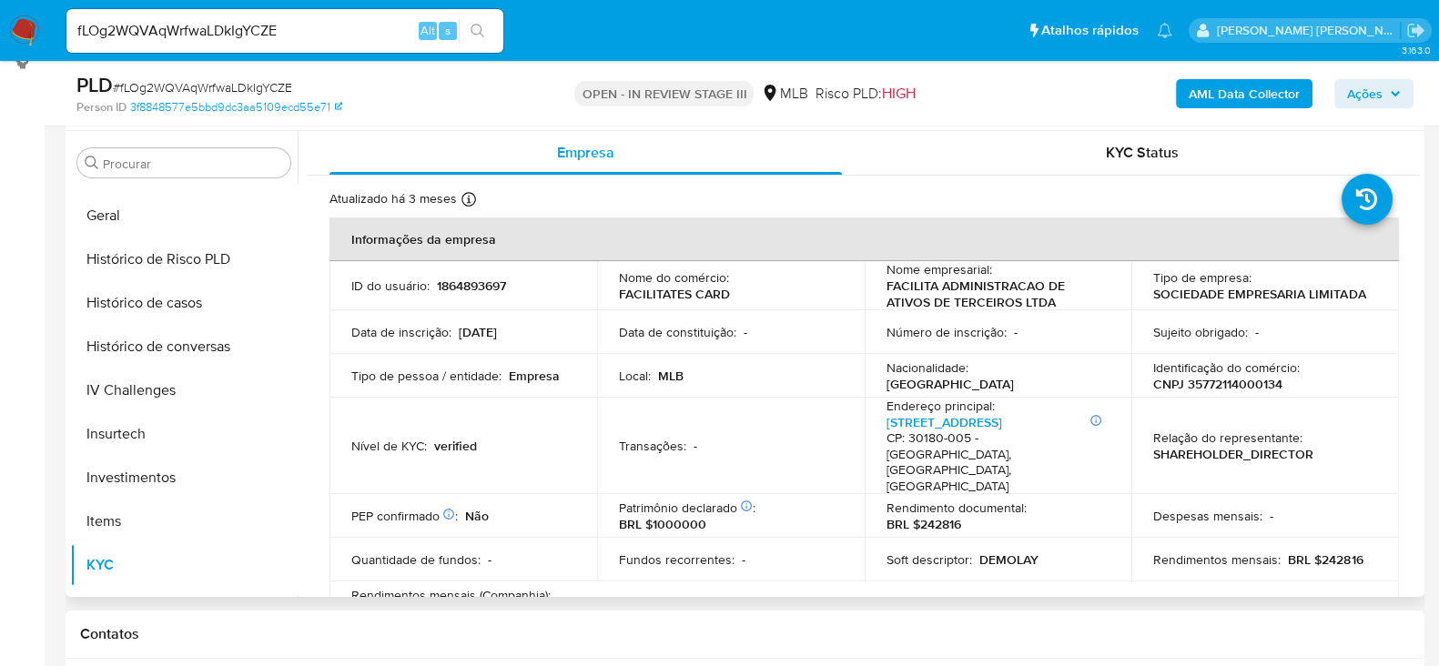
click at [1241, 384] on p "CNPJ 35772114000134" at bounding box center [1217, 384] width 129 height 16
copy p "35772114000134"
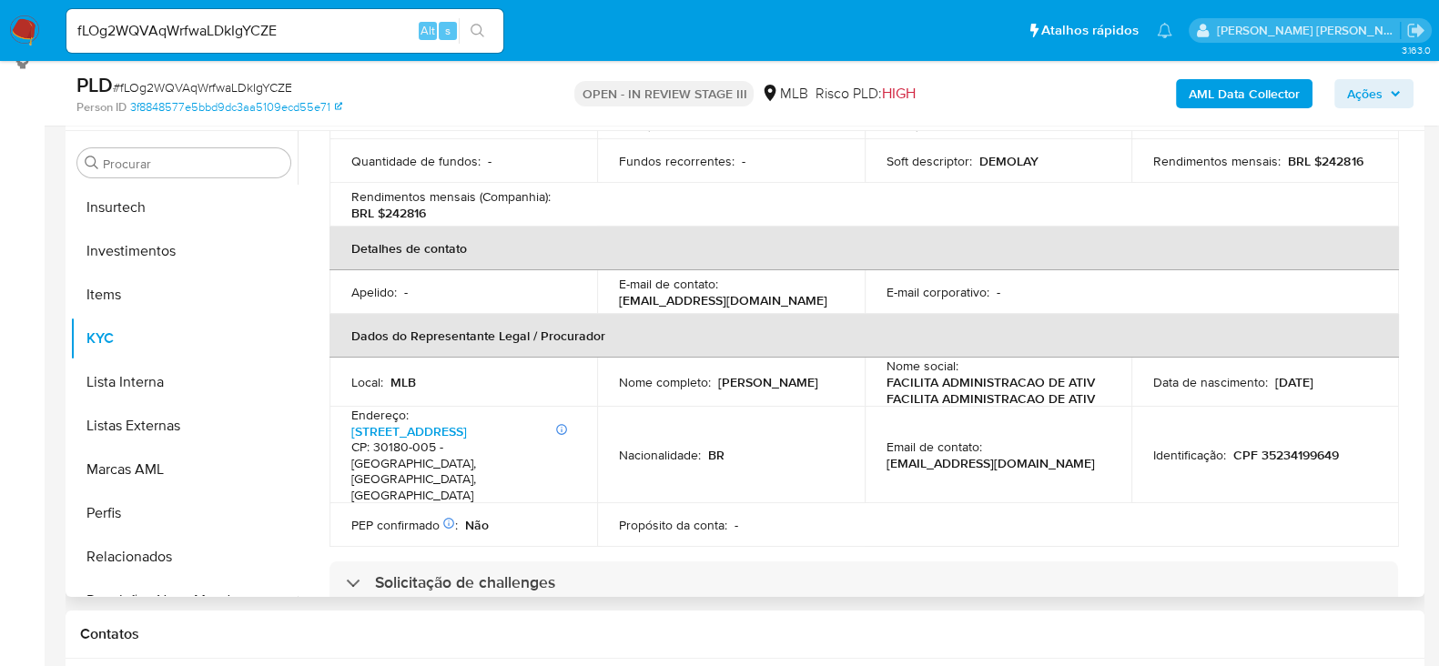
scroll to position [454, 0]
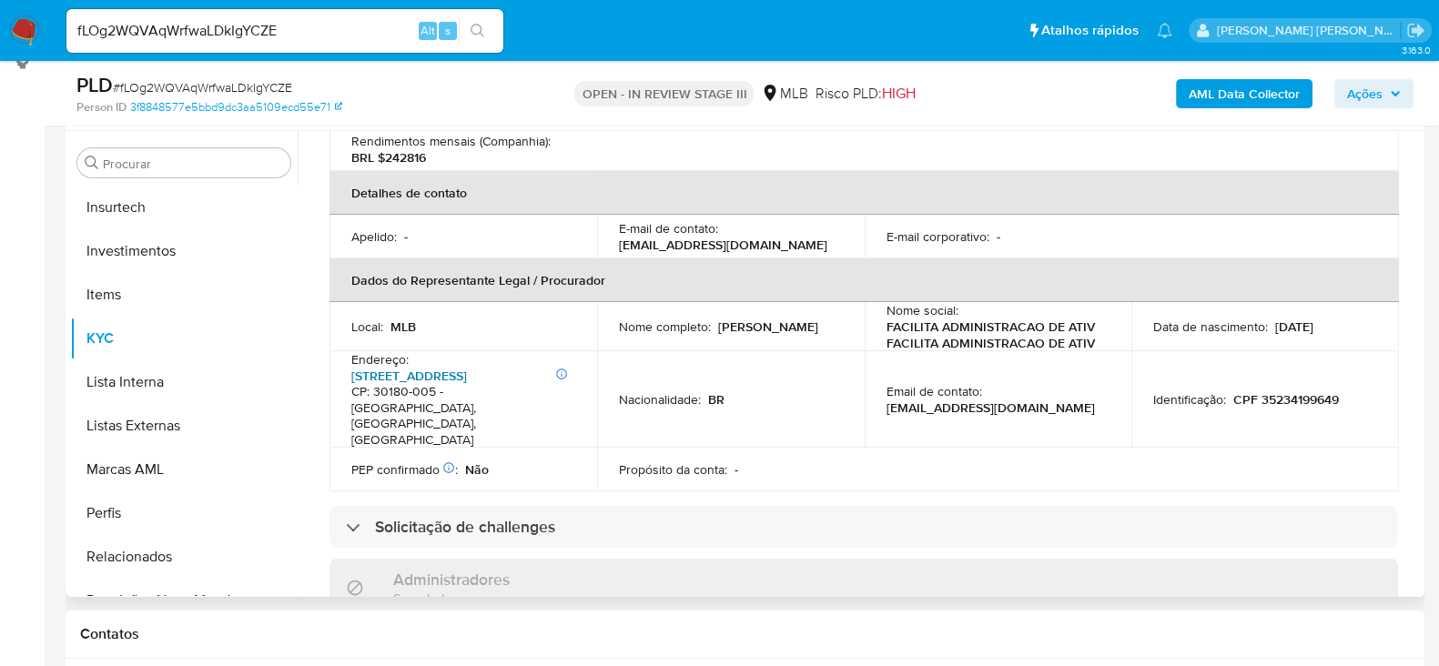
click at [447, 367] on link "[STREET_ADDRESS]" at bounding box center [409, 376] width 116 height 18
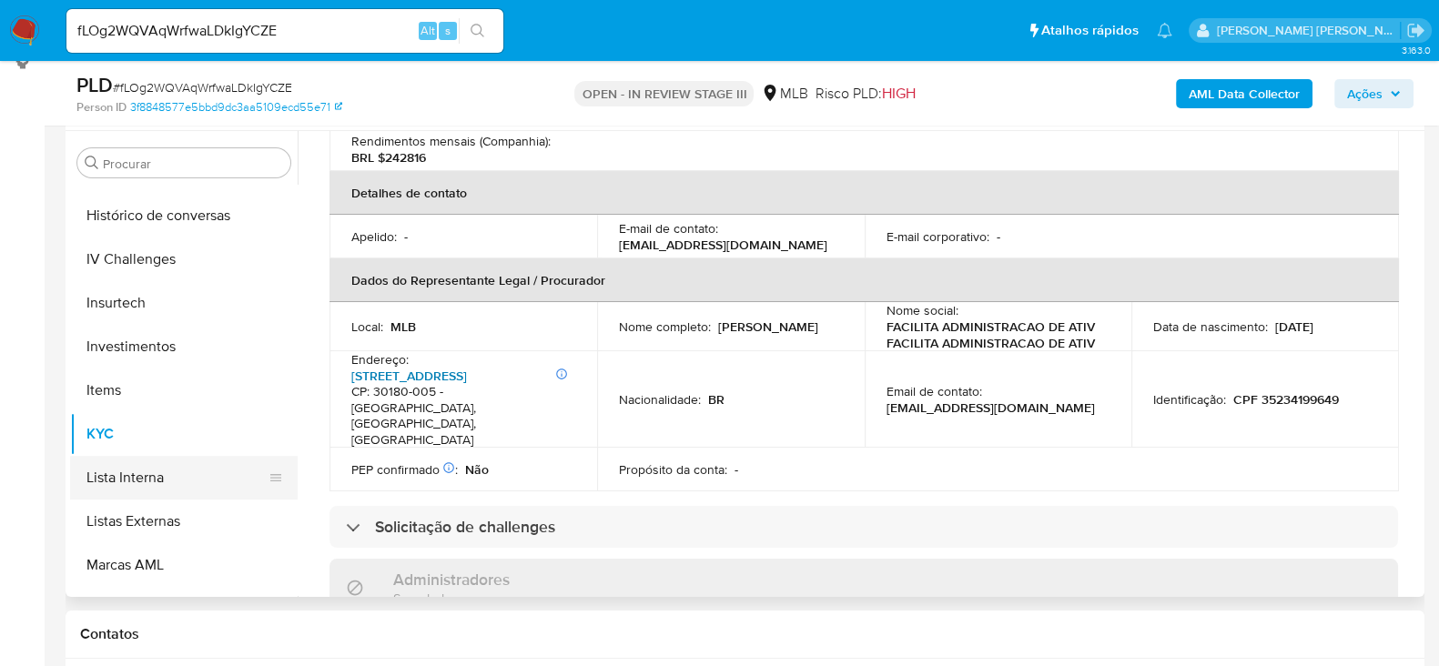
scroll to position [532, 0]
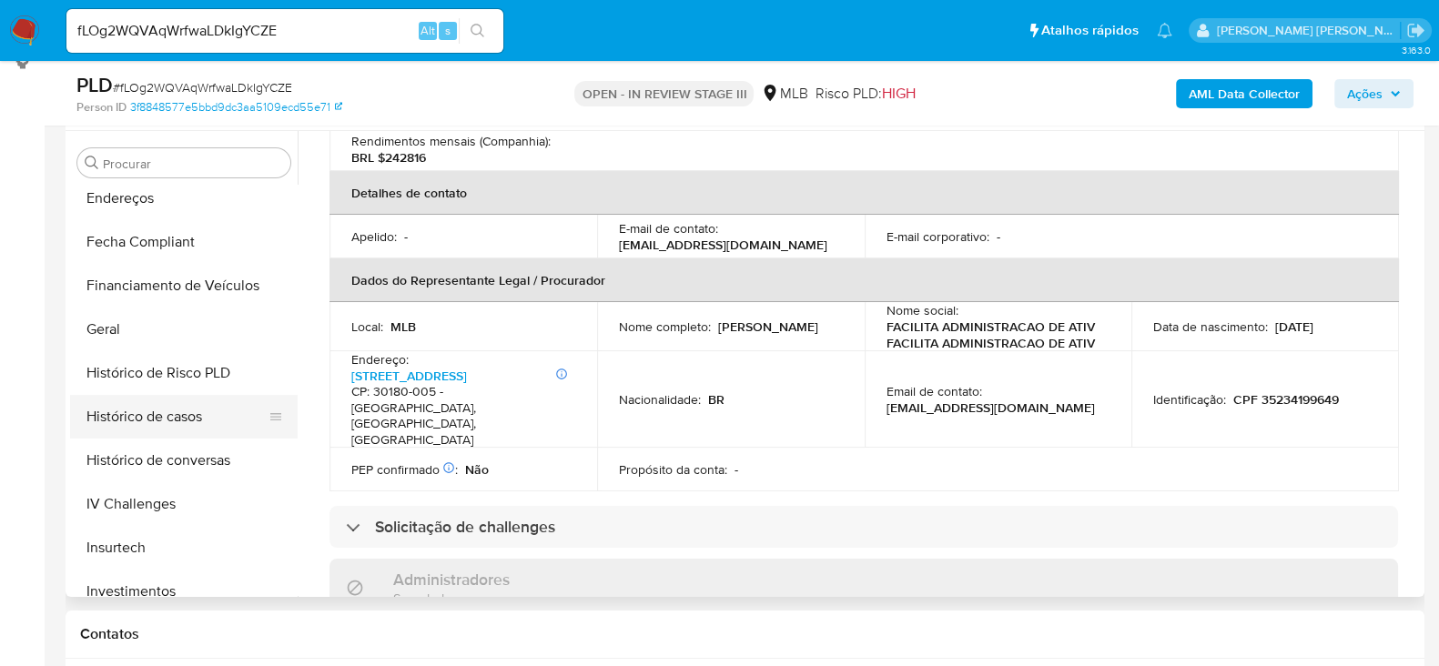
click at [159, 419] on button "Histórico de casos" at bounding box center [176, 417] width 213 height 44
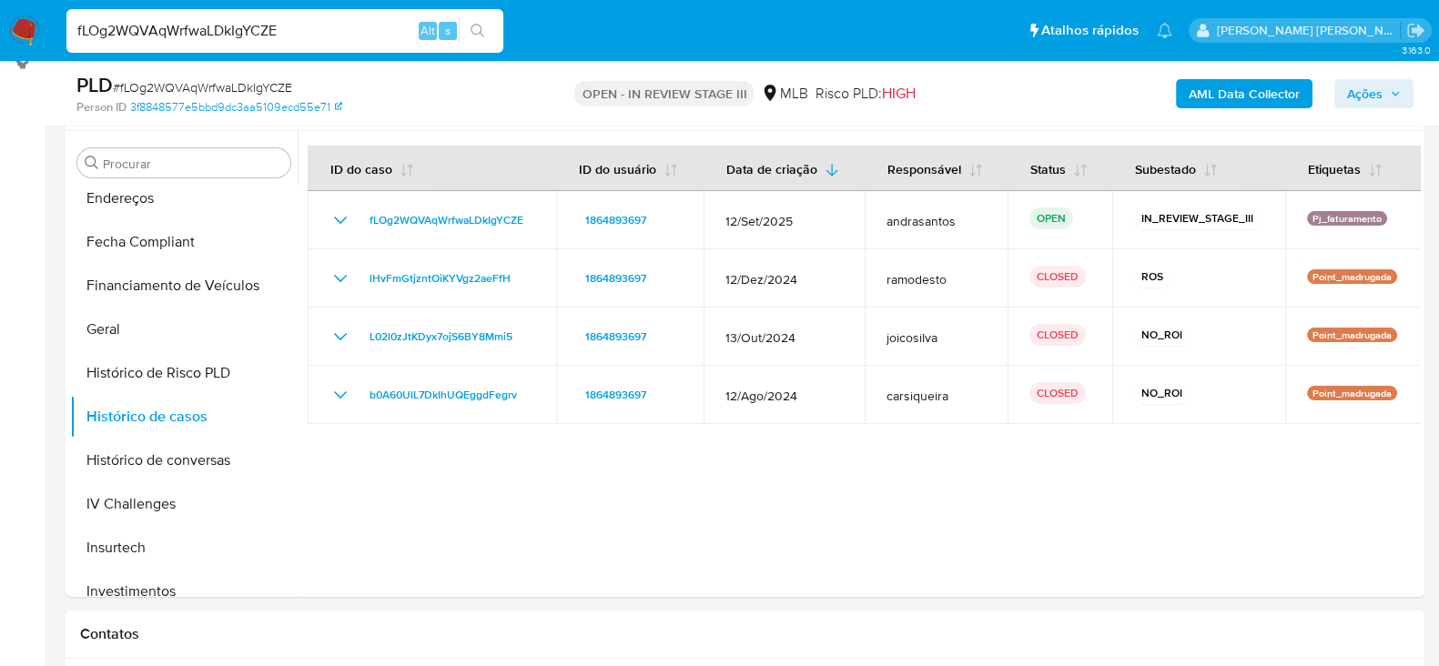
click at [167, 25] on input "fLOg2WQVAqWrfwaLDkIgYCZE" at bounding box center [284, 31] width 437 height 24
paste input "IusvtLooPvGa85FfrOR9yqUk"
type input "IusvtLooPvGa85FfrOR9yqUk"
click at [485, 41] on button "search-icon" at bounding box center [477, 30] width 37 height 25
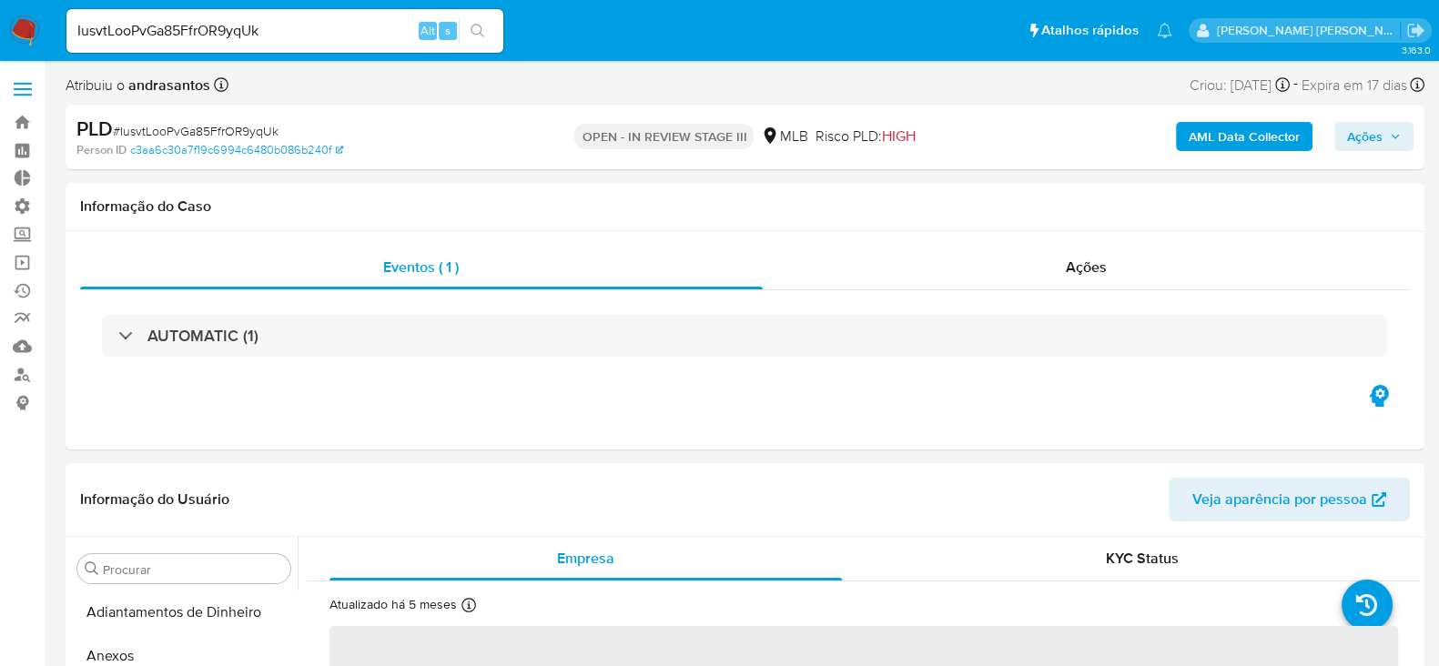
select select "10"
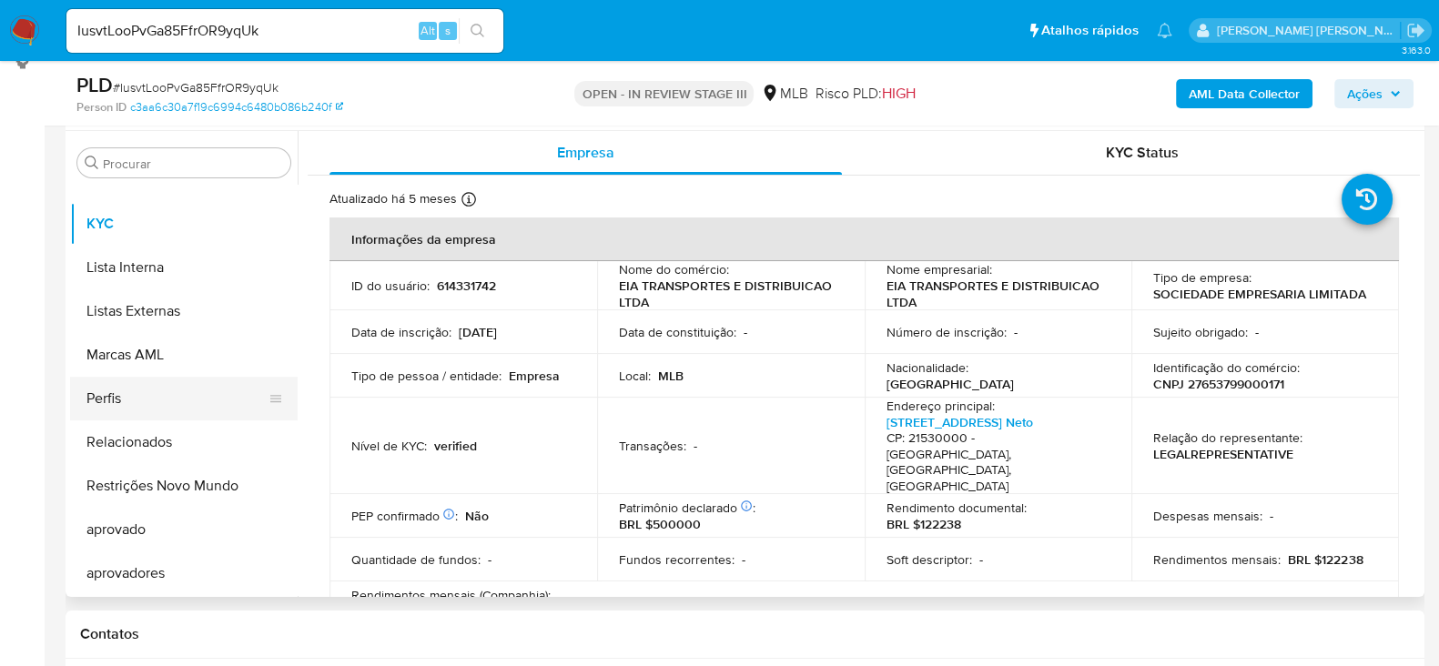
scroll to position [418, 0]
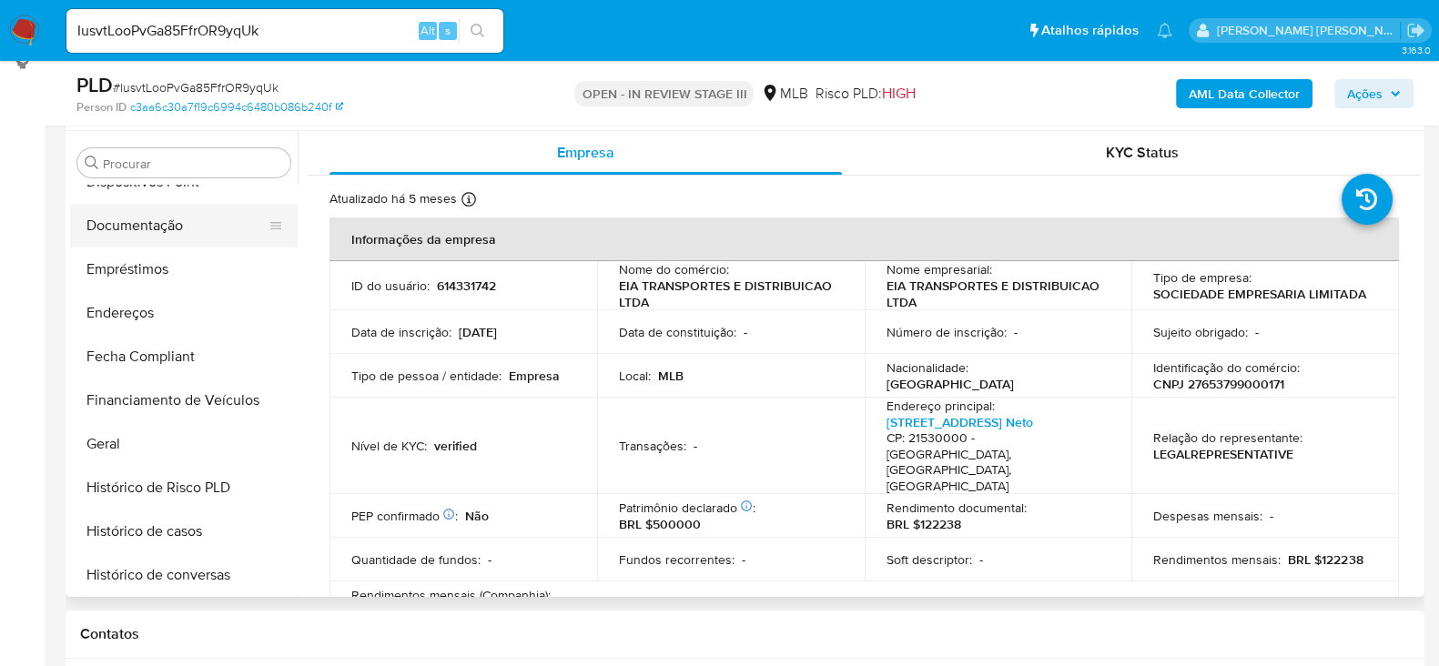
click at [127, 207] on button "Documentação" at bounding box center [176, 226] width 213 height 44
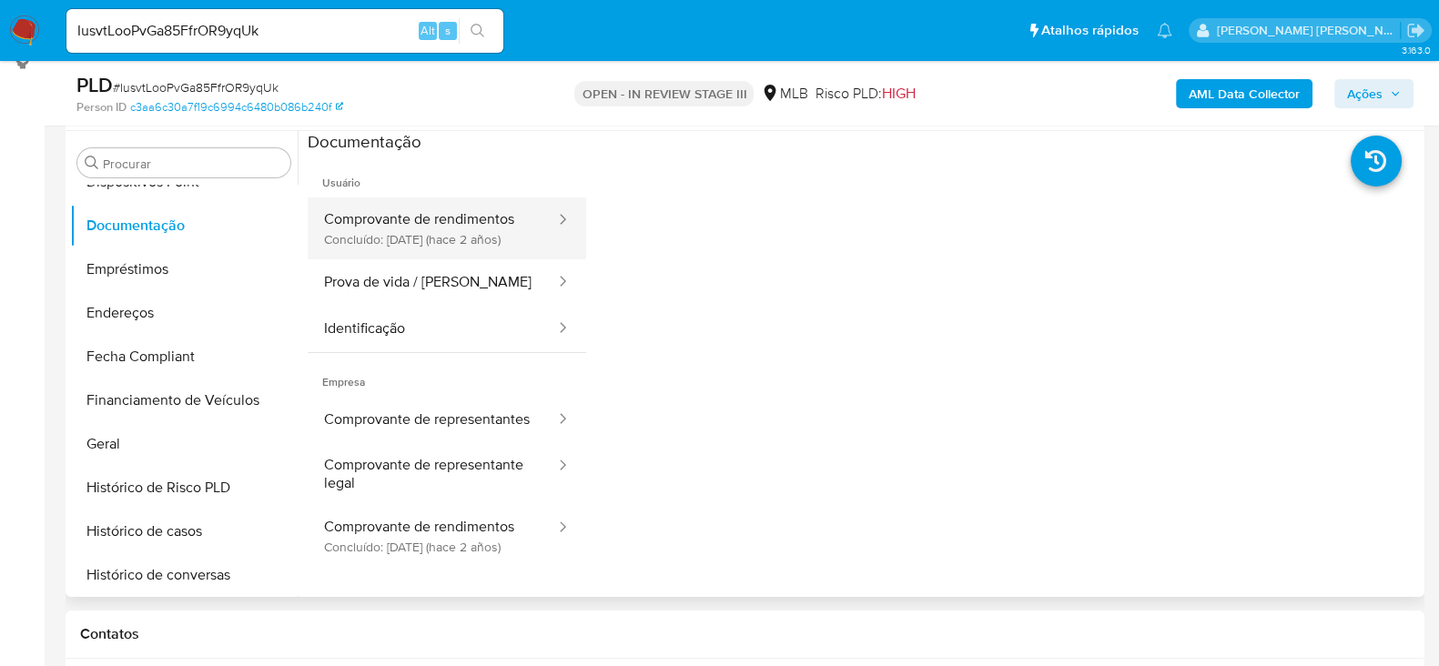
click at [423, 230] on button "Comprovante de rendimentos Concluído: 15/06/2023 (hace 2 años)" at bounding box center [432, 229] width 249 height 62
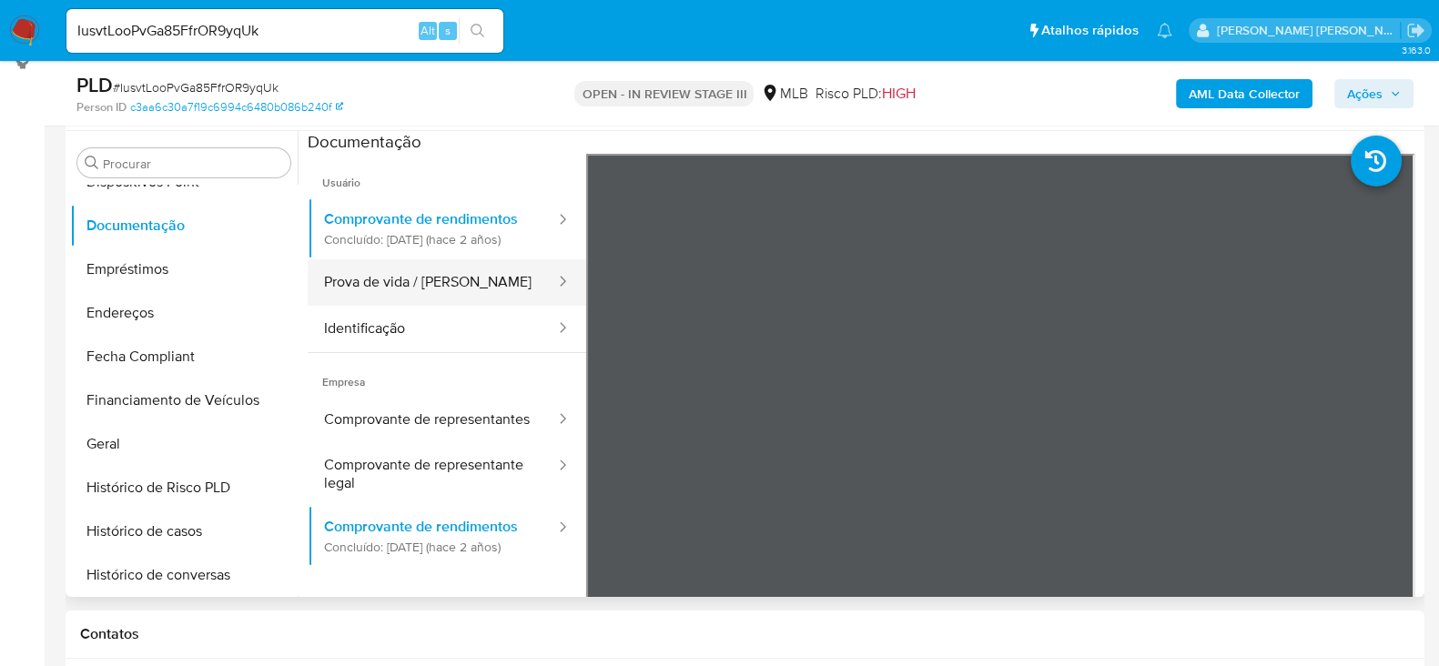
click at [401, 306] on button "Prova de vida / Selfie" at bounding box center [432, 282] width 249 height 46
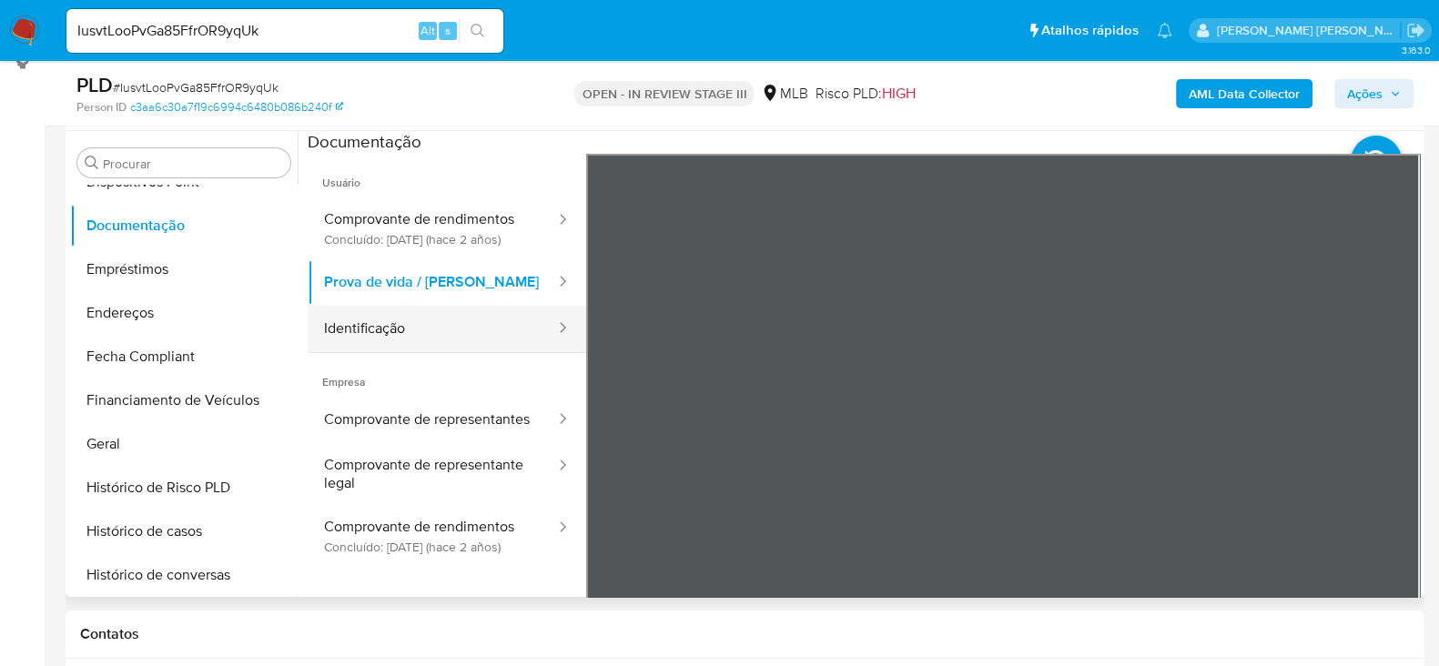
click at [363, 343] on button "Identificação" at bounding box center [432, 329] width 249 height 46
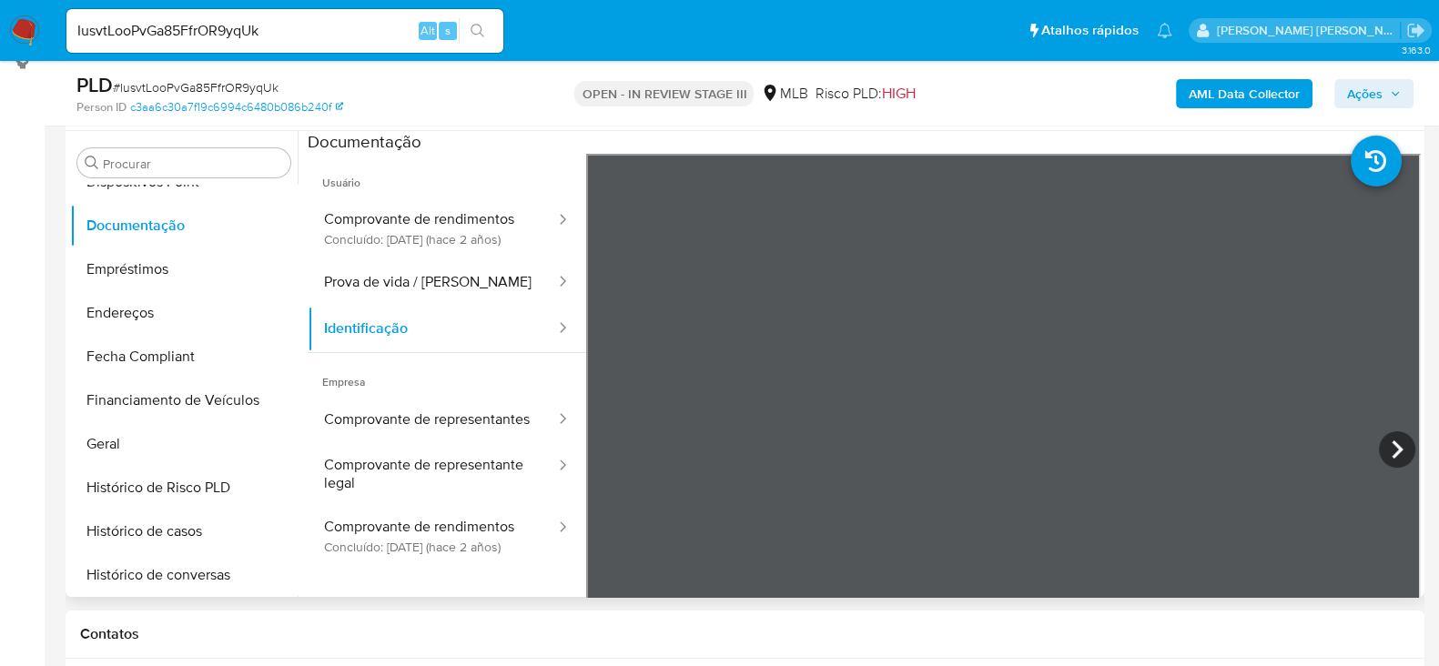
scroll to position [113, 0]
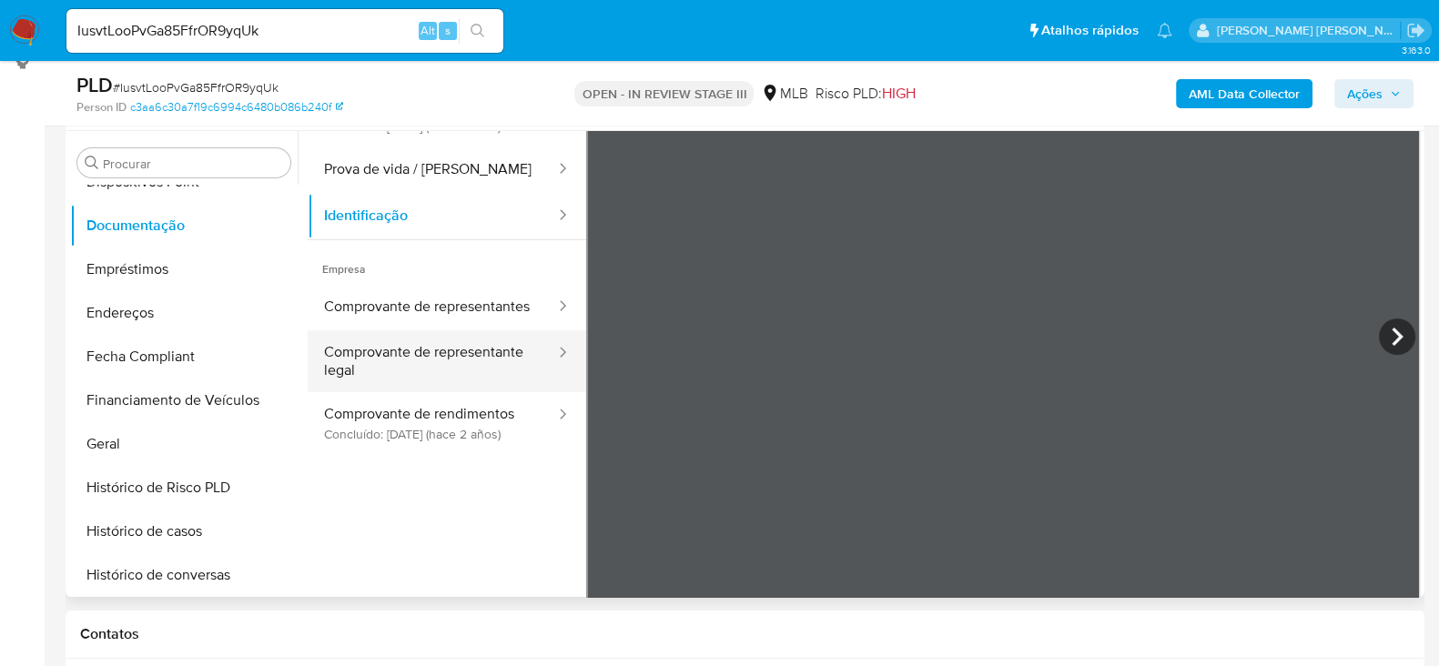
click at [413, 360] on button "Comprovante de representante legal" at bounding box center [432, 361] width 249 height 62
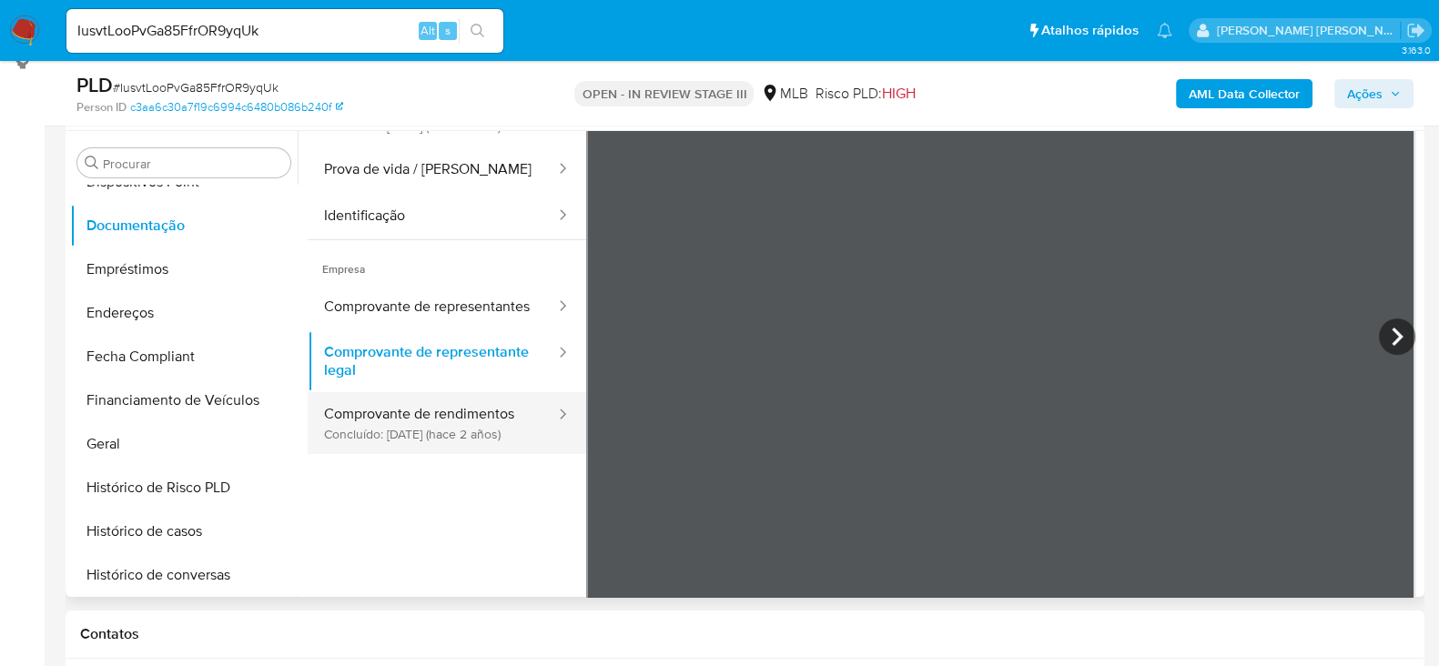
click at [515, 454] on button "Comprovante de rendimentos Concluído: 15/06/2023 (hace 2 años)" at bounding box center [432, 423] width 249 height 62
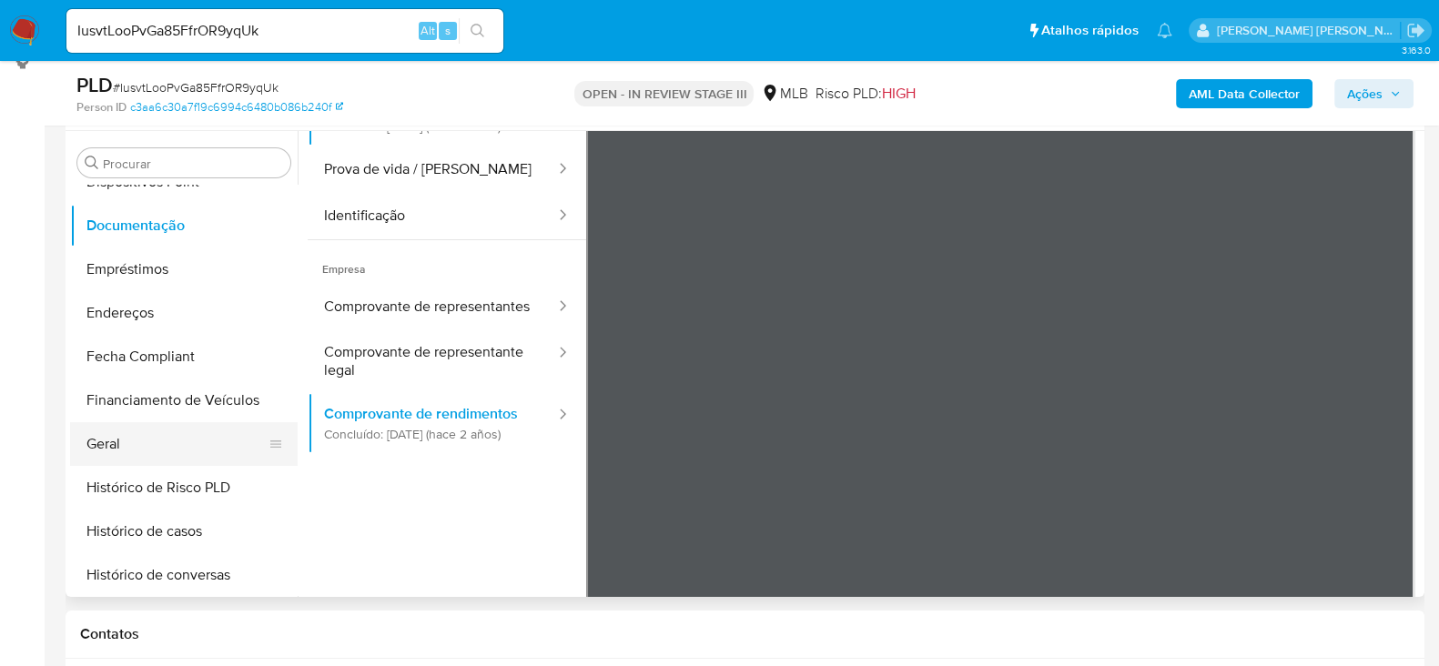
click at [118, 443] on button "Geral" at bounding box center [176, 444] width 213 height 44
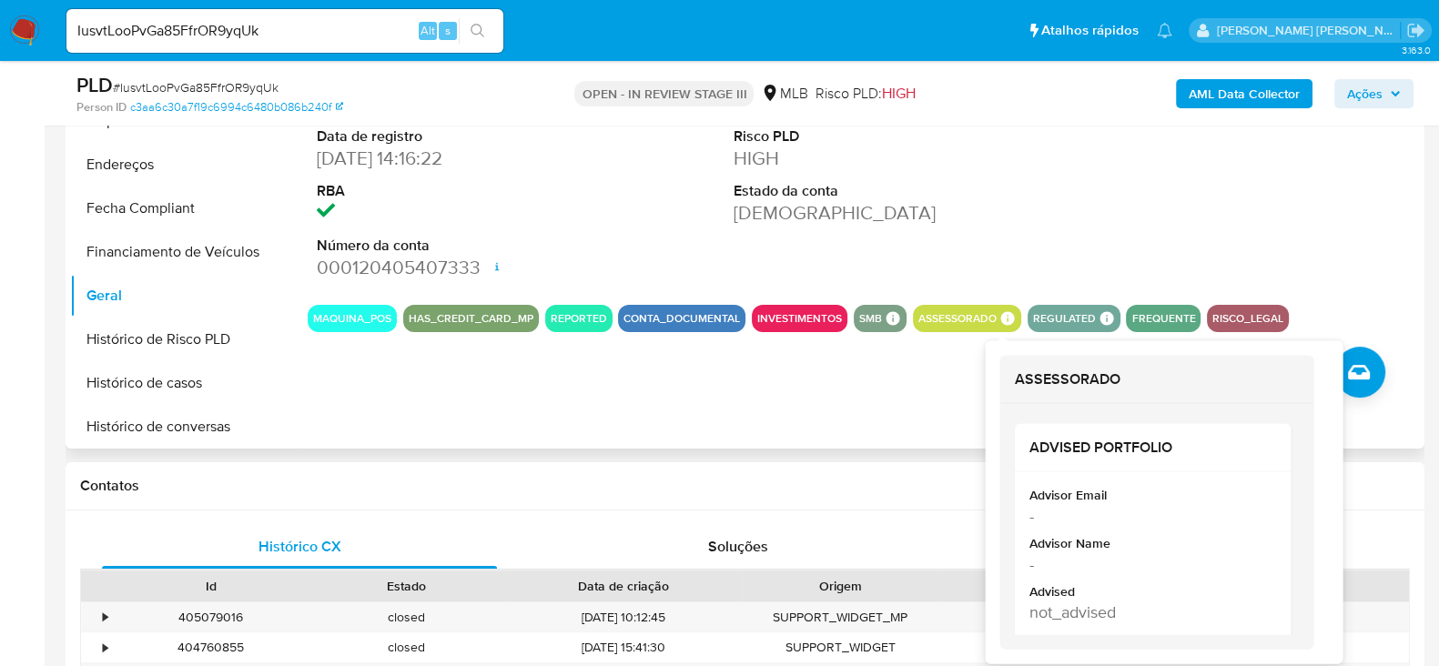
scroll to position [454, 0]
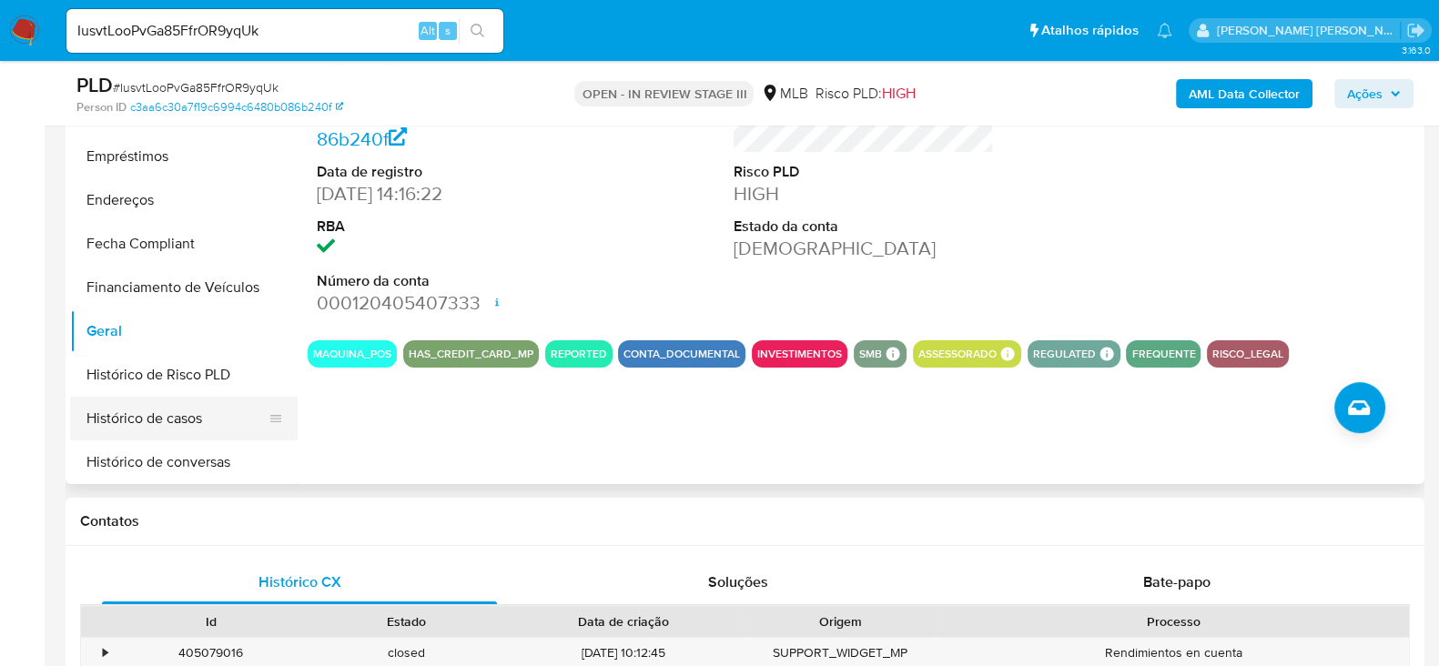
click at [127, 421] on button "Histórico de casos" at bounding box center [176, 419] width 213 height 44
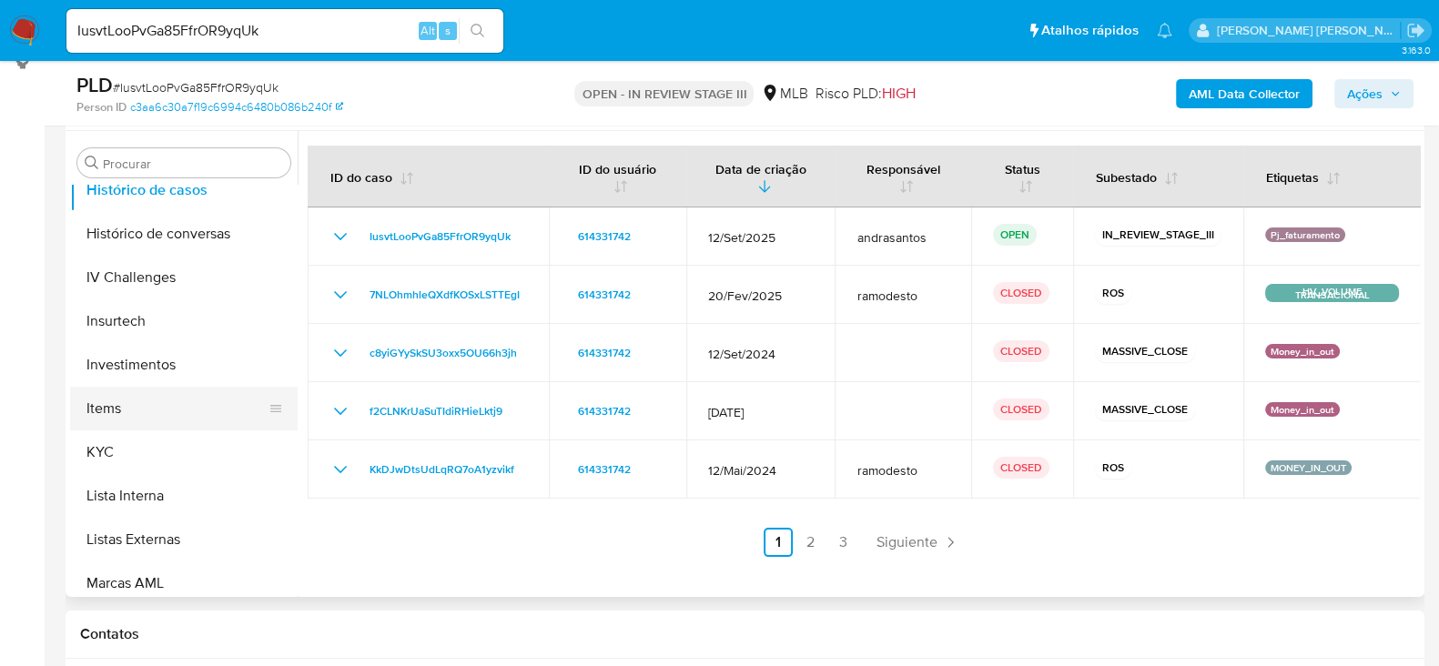
scroll to position [759, 0]
click at [137, 447] on button "KYC" at bounding box center [176, 453] width 213 height 44
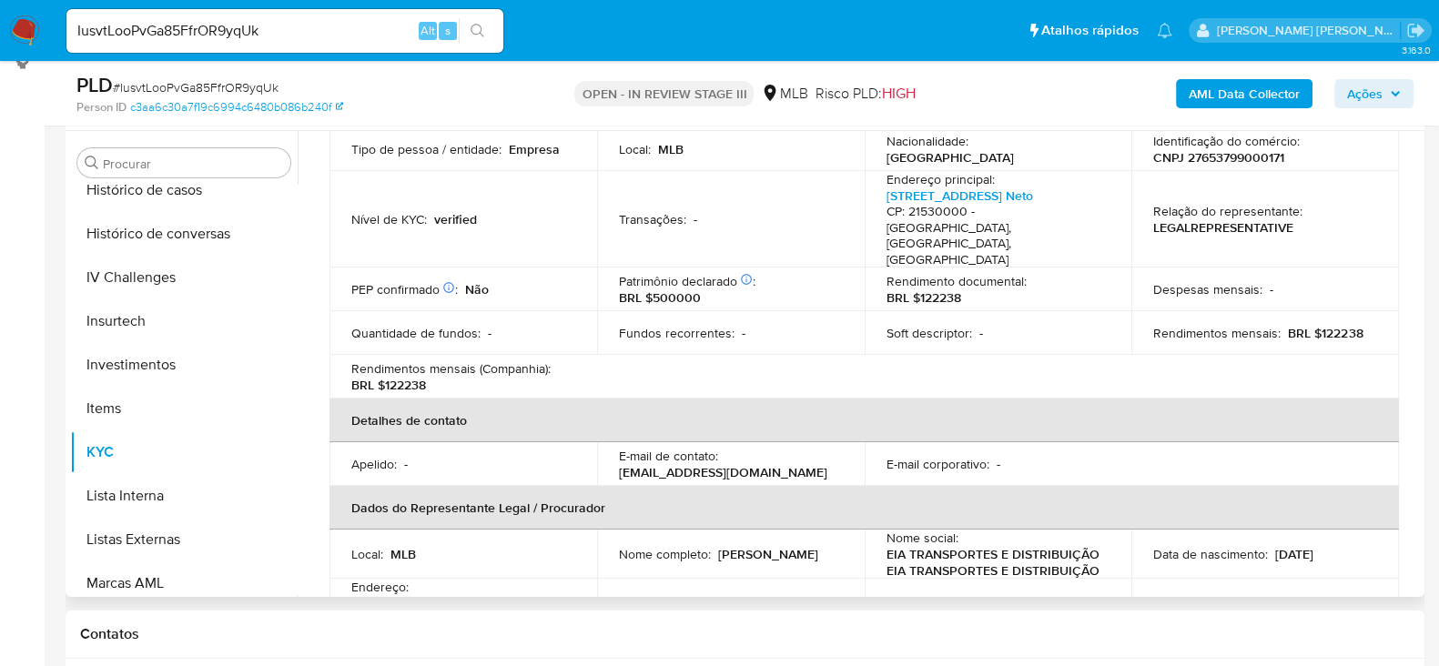
scroll to position [0, 0]
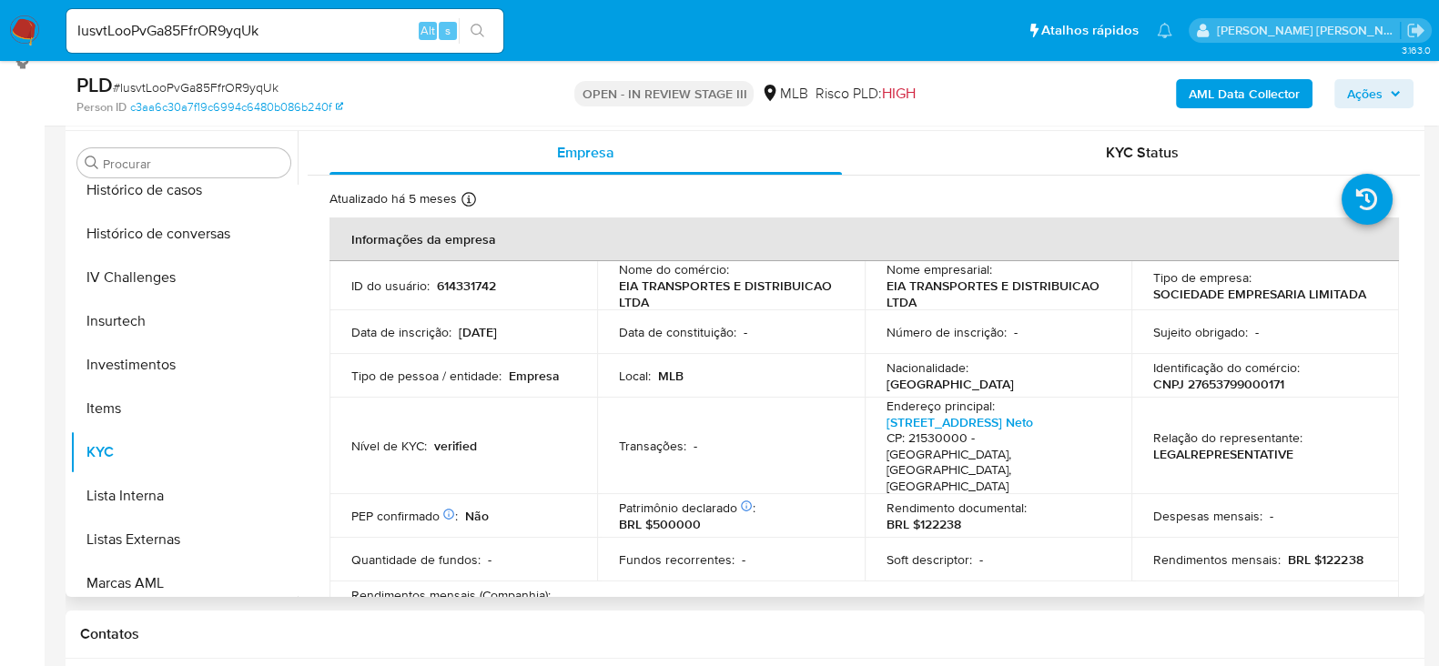
click at [1205, 377] on p "CNPJ 27653799000171" at bounding box center [1218, 384] width 131 height 16
copy p "27653799000171"
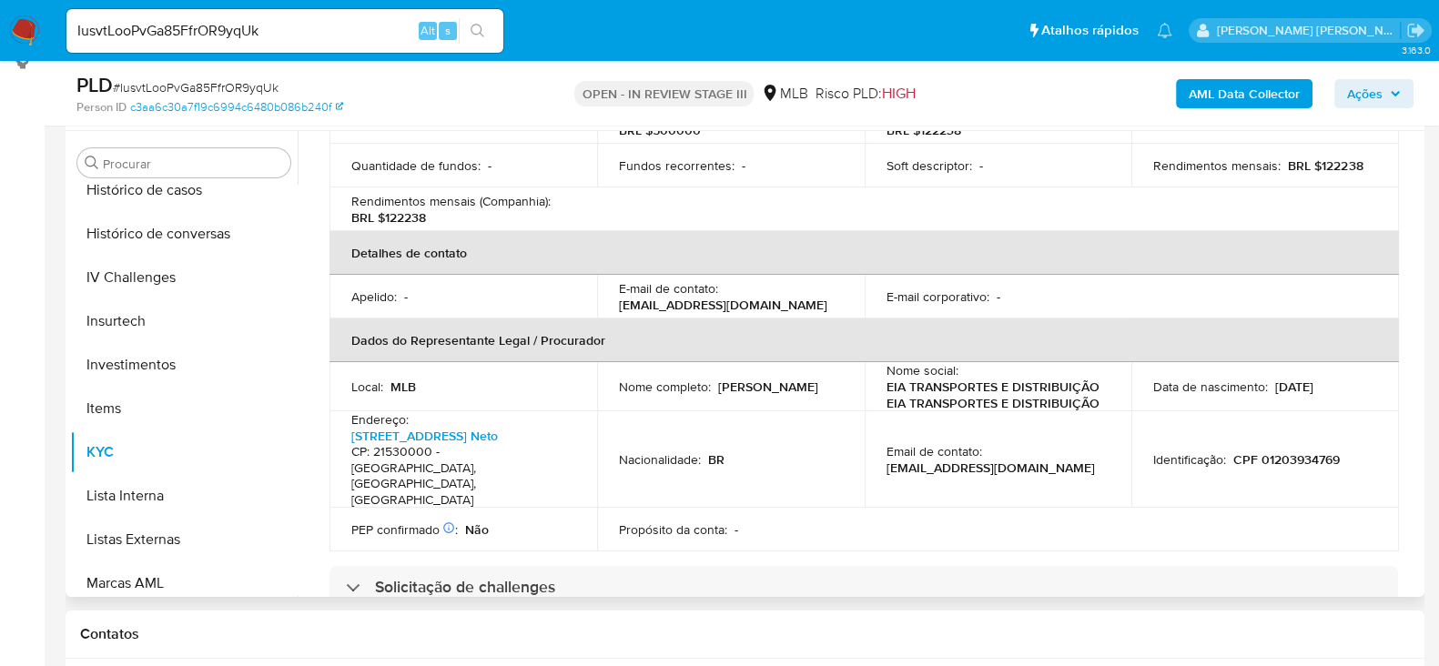
scroll to position [454, 0]
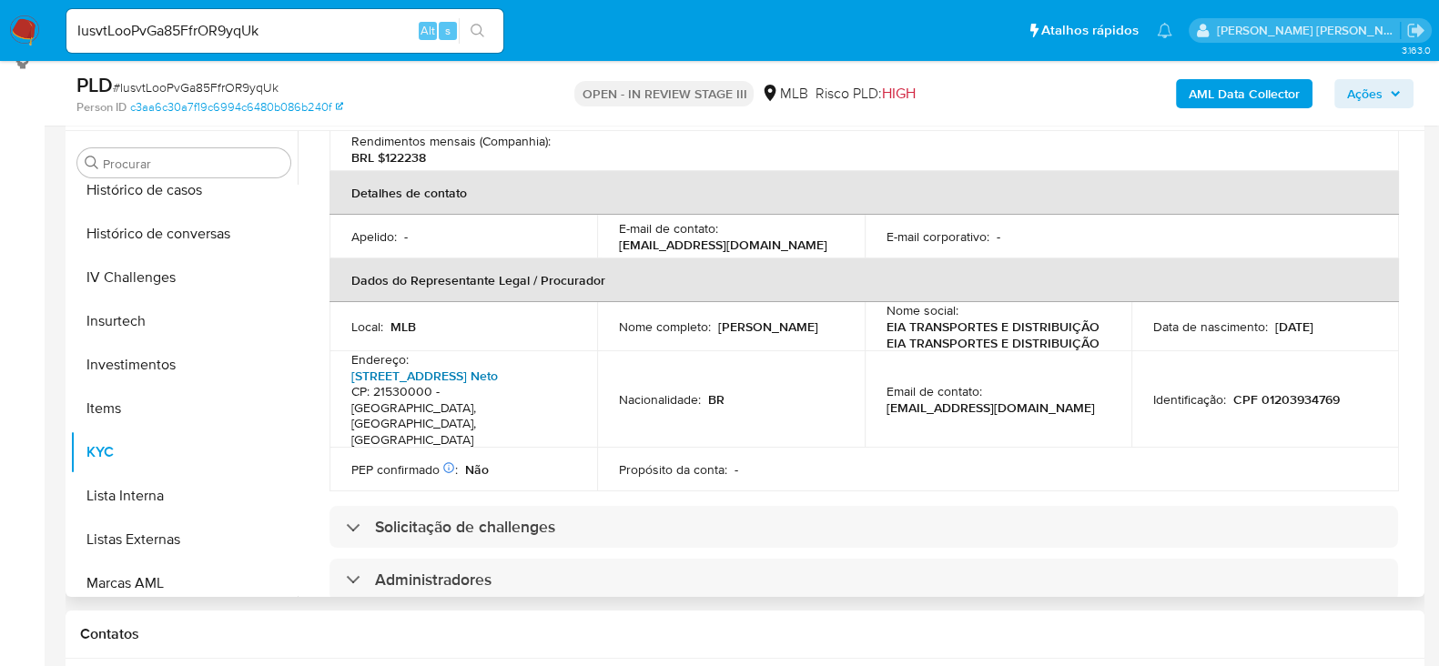
click at [449, 367] on link "Avenida Brasil 19001, Coelho Neto" at bounding box center [424, 376] width 147 height 18
click at [203, 38] on input "IusvtLooPvGa85FfrOR9yqUk" at bounding box center [284, 31] width 437 height 24
paste input "SuSAGsJFqaFY7792mcocthwA"
type input "SuSAGsJFqaFY7792mcocthwA"
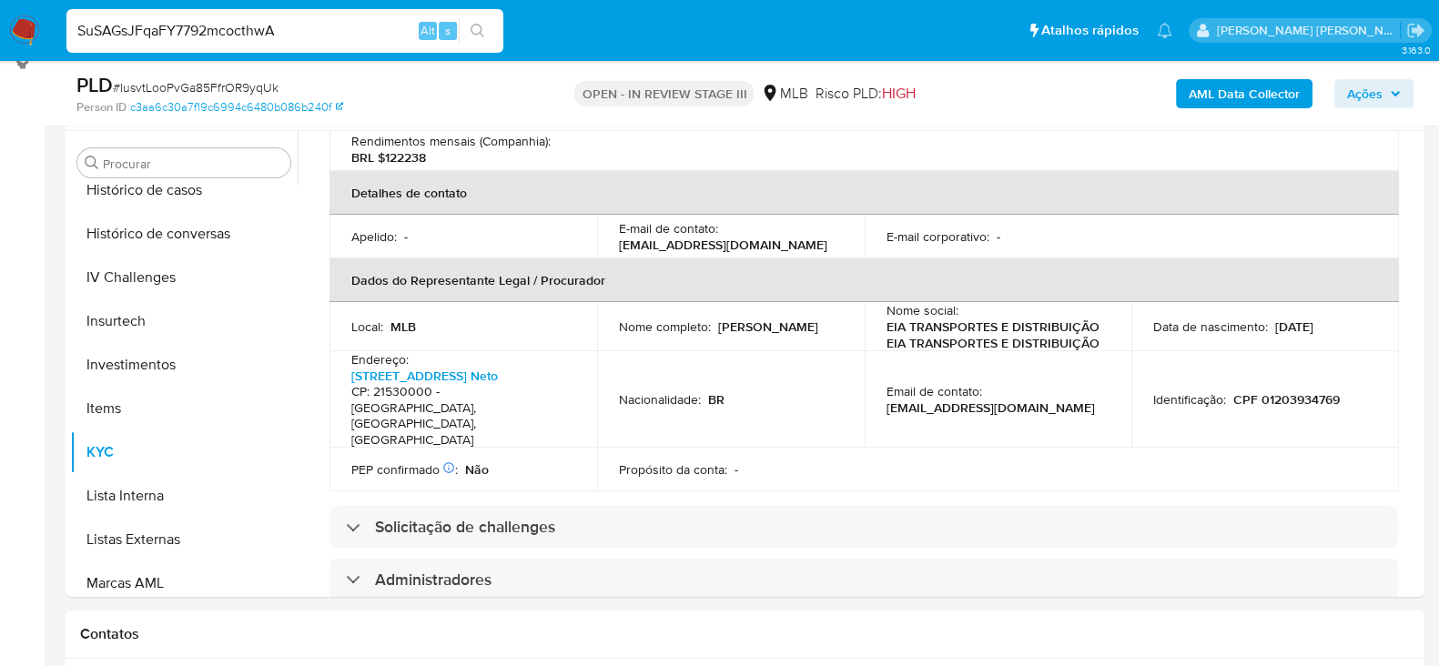
click at [489, 33] on button "search-icon" at bounding box center [477, 30] width 37 height 25
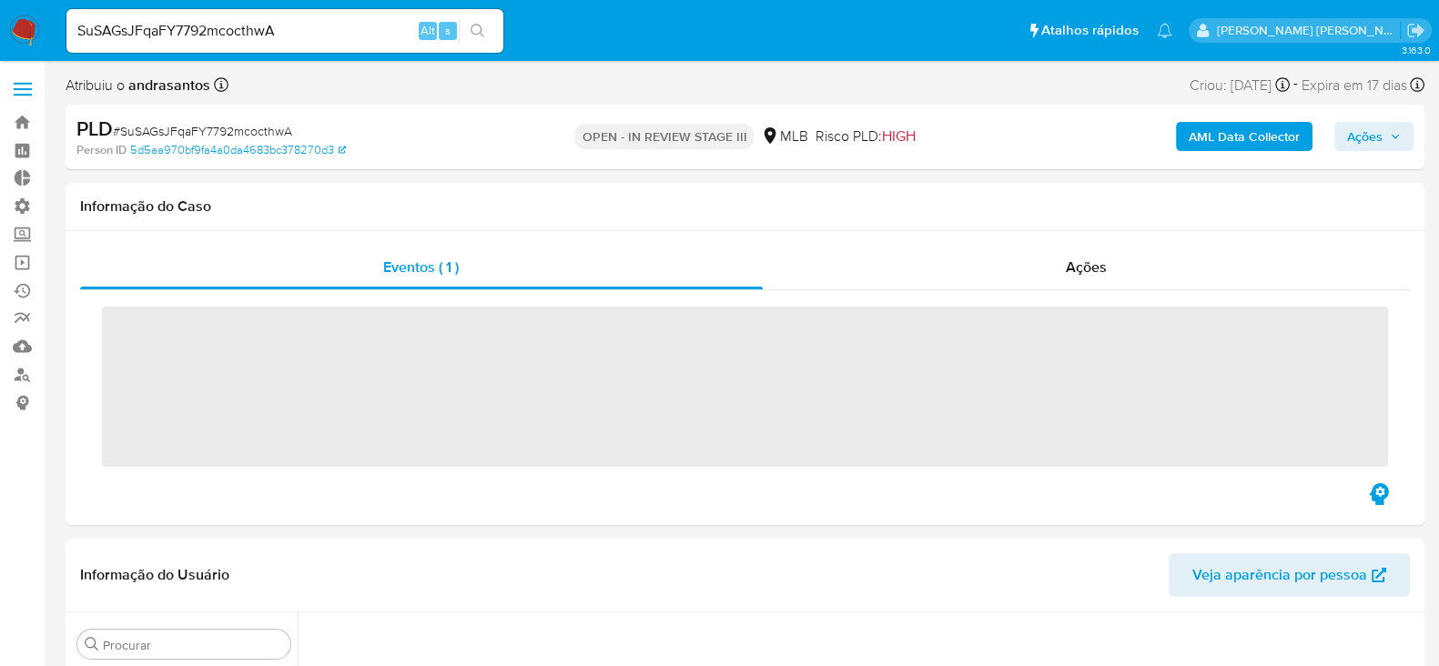
scroll to position [181, 0]
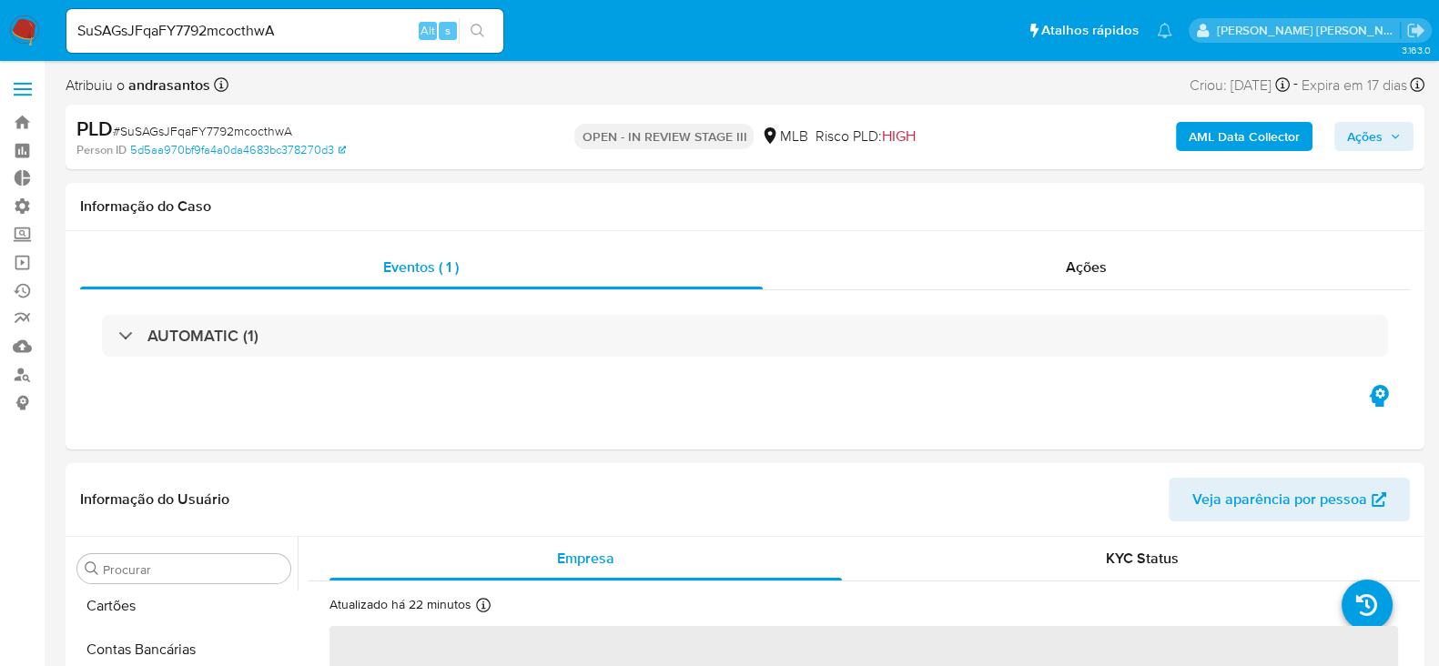
select select "10"
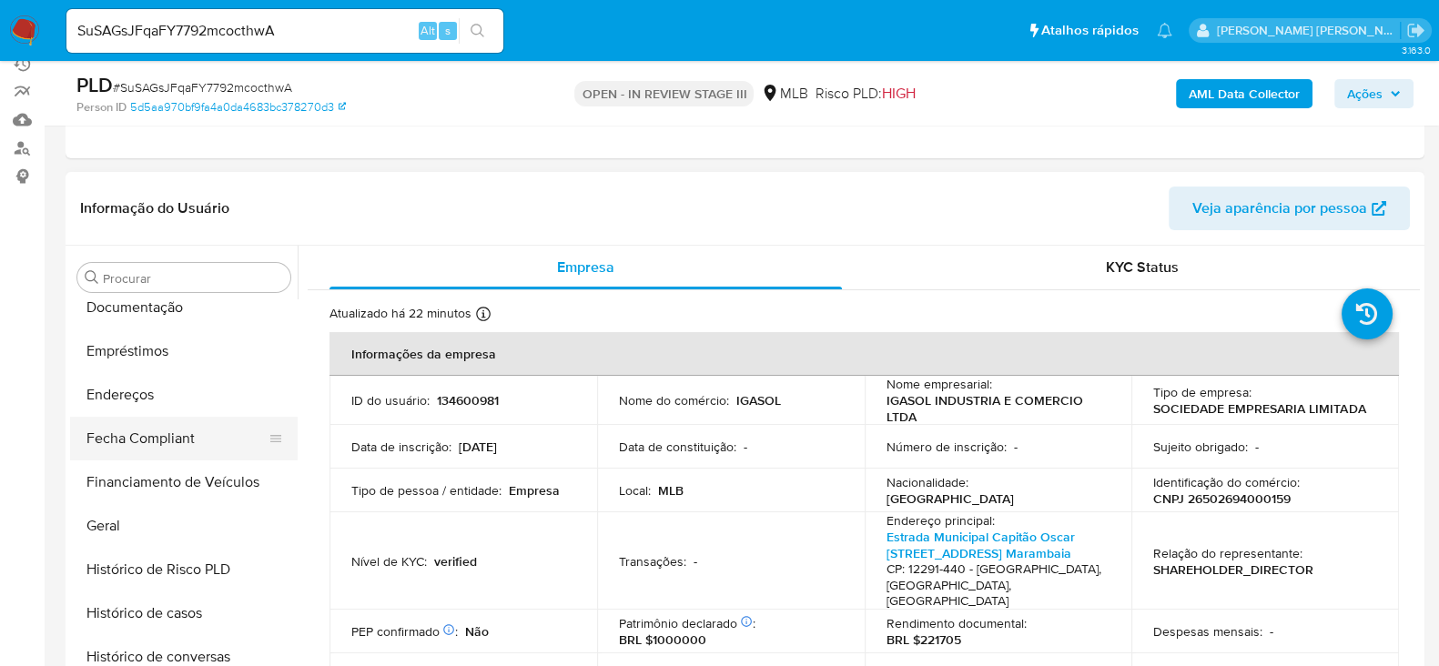
scroll to position [418, 0]
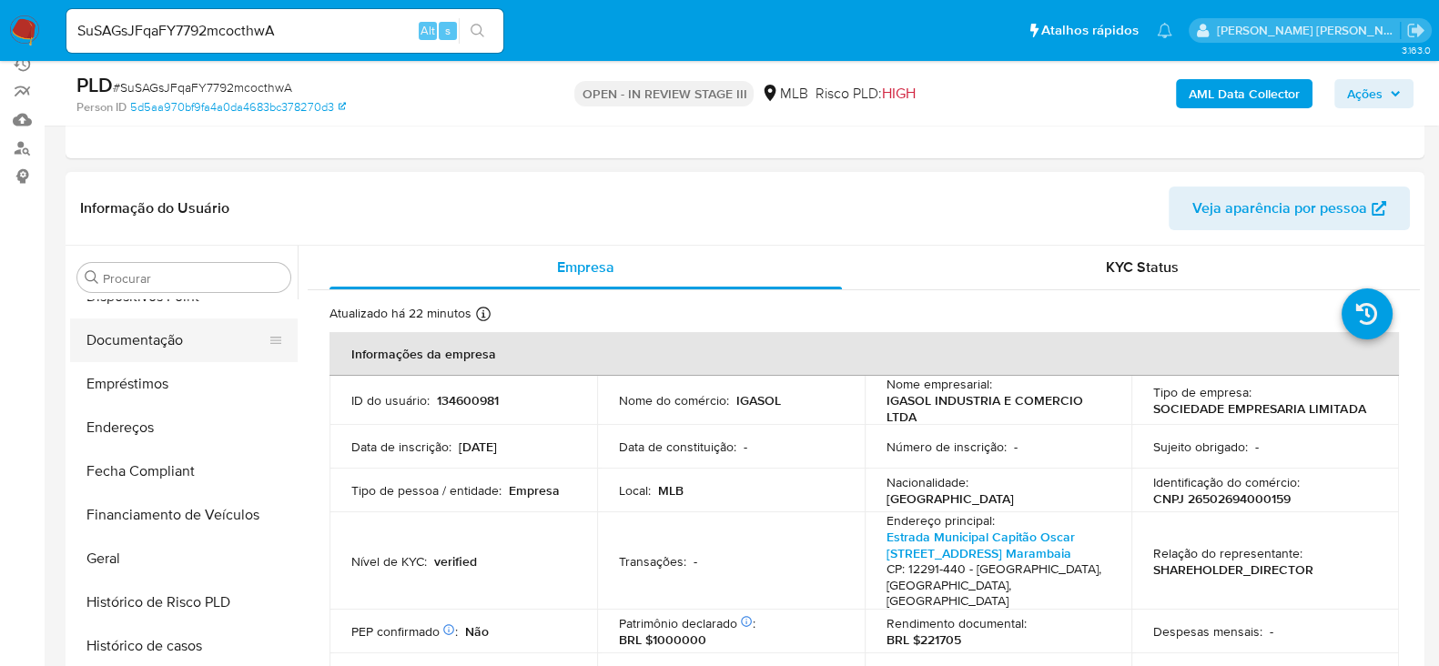
click at [148, 335] on button "Documentação" at bounding box center [176, 341] width 213 height 44
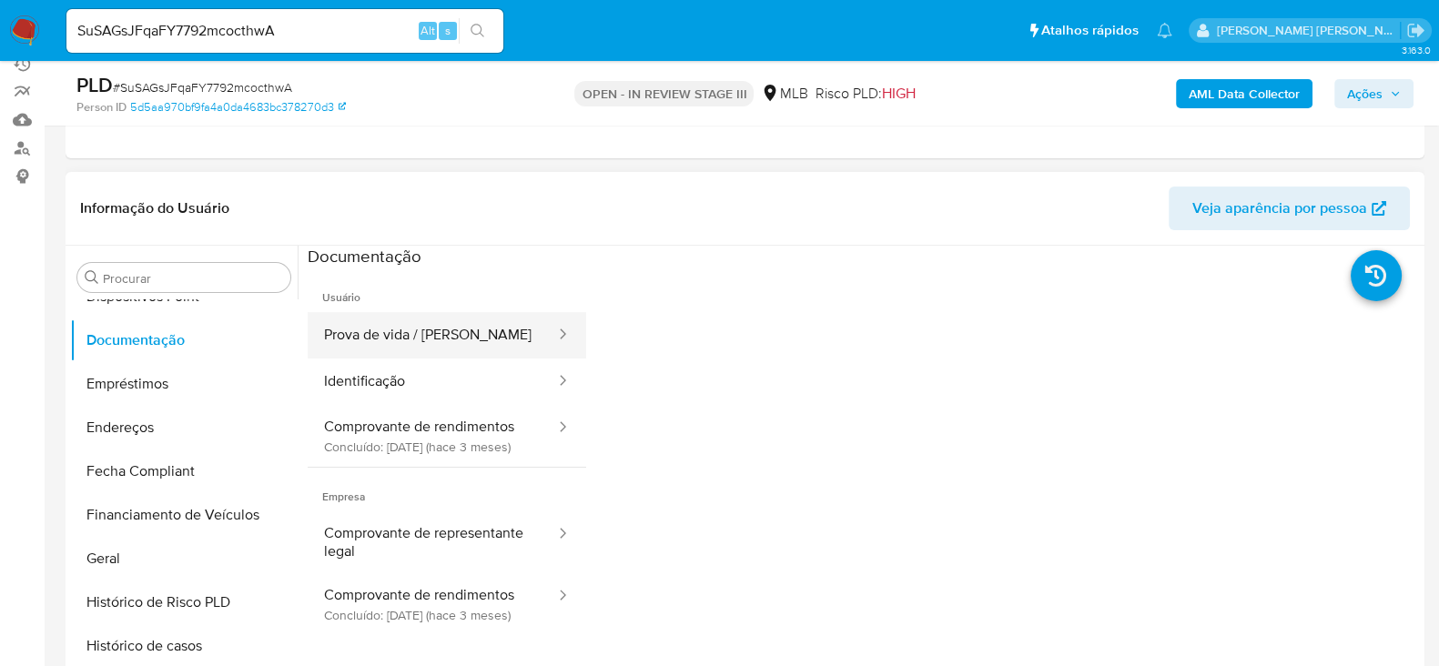
click at [461, 337] on button "Prova de vida / Selfie" at bounding box center [432, 335] width 249 height 46
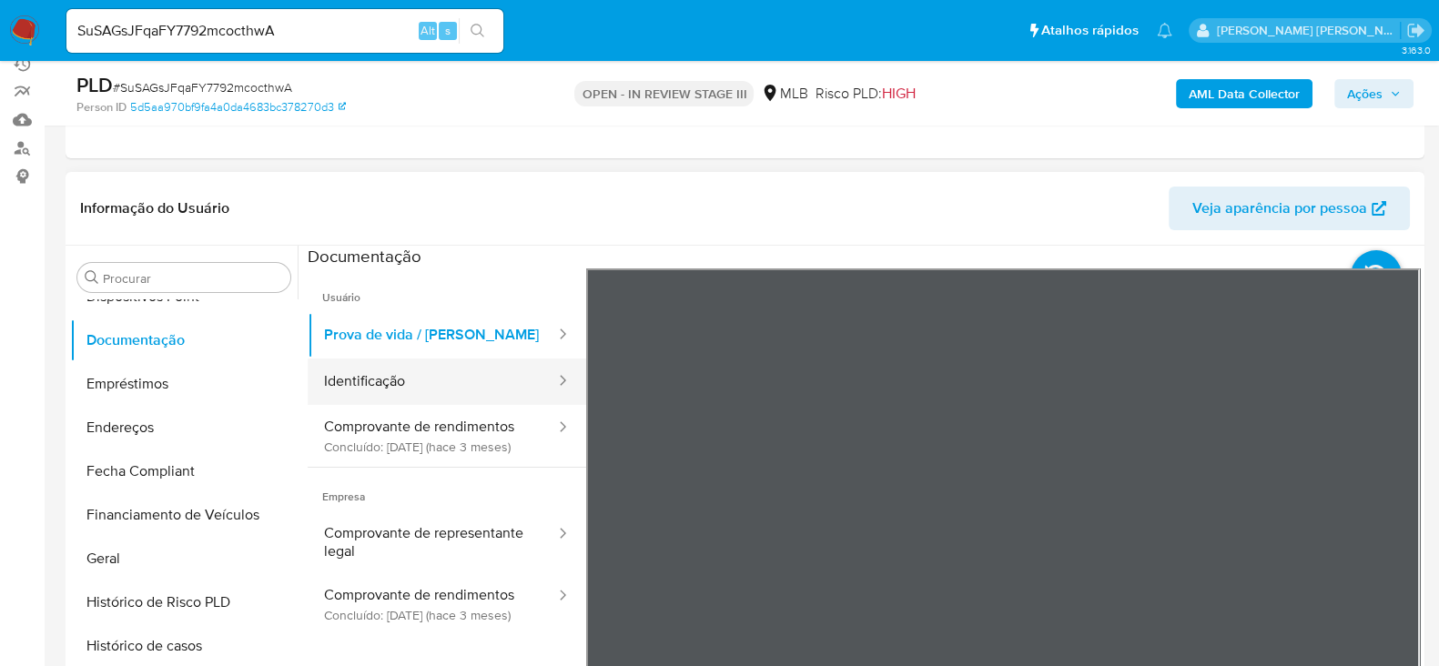
click at [419, 370] on button "Identificação" at bounding box center [432, 382] width 249 height 46
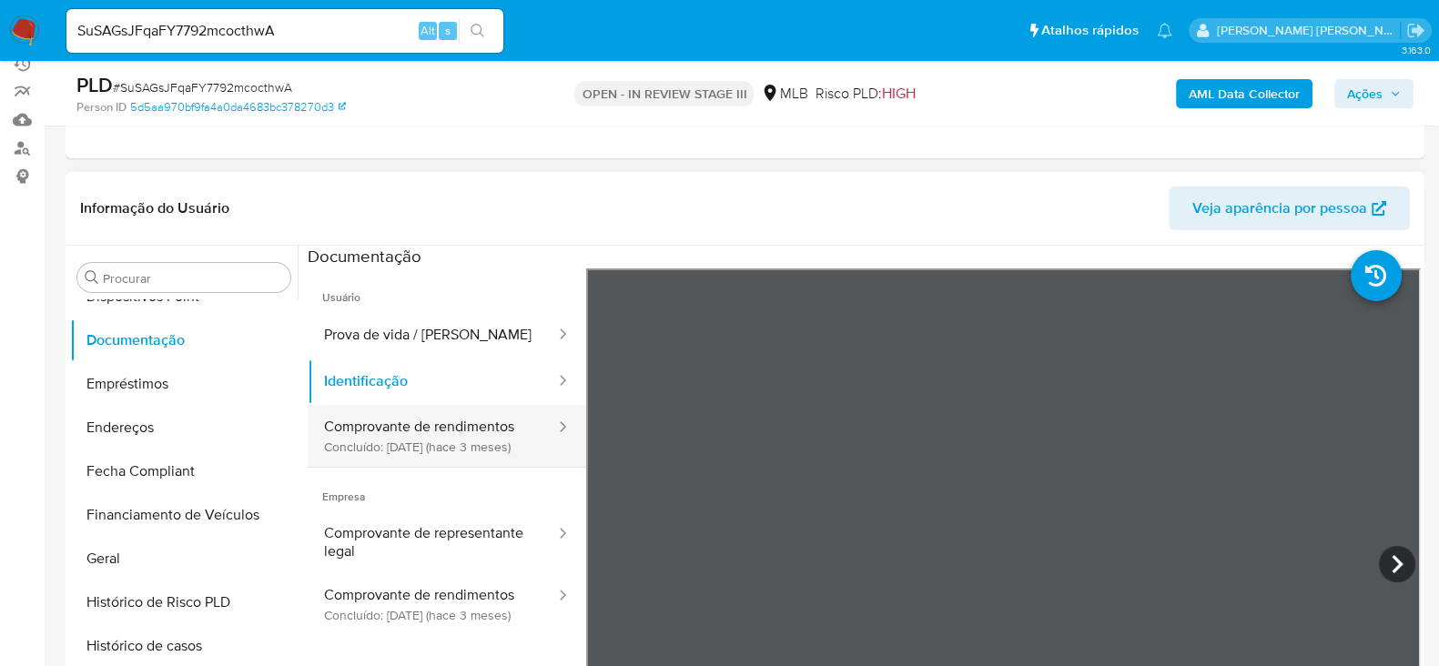
click at [462, 452] on button "Comprovante de rendimentos Concluído: 24/06/2025 (hace 3 meses)" at bounding box center [432, 436] width 249 height 62
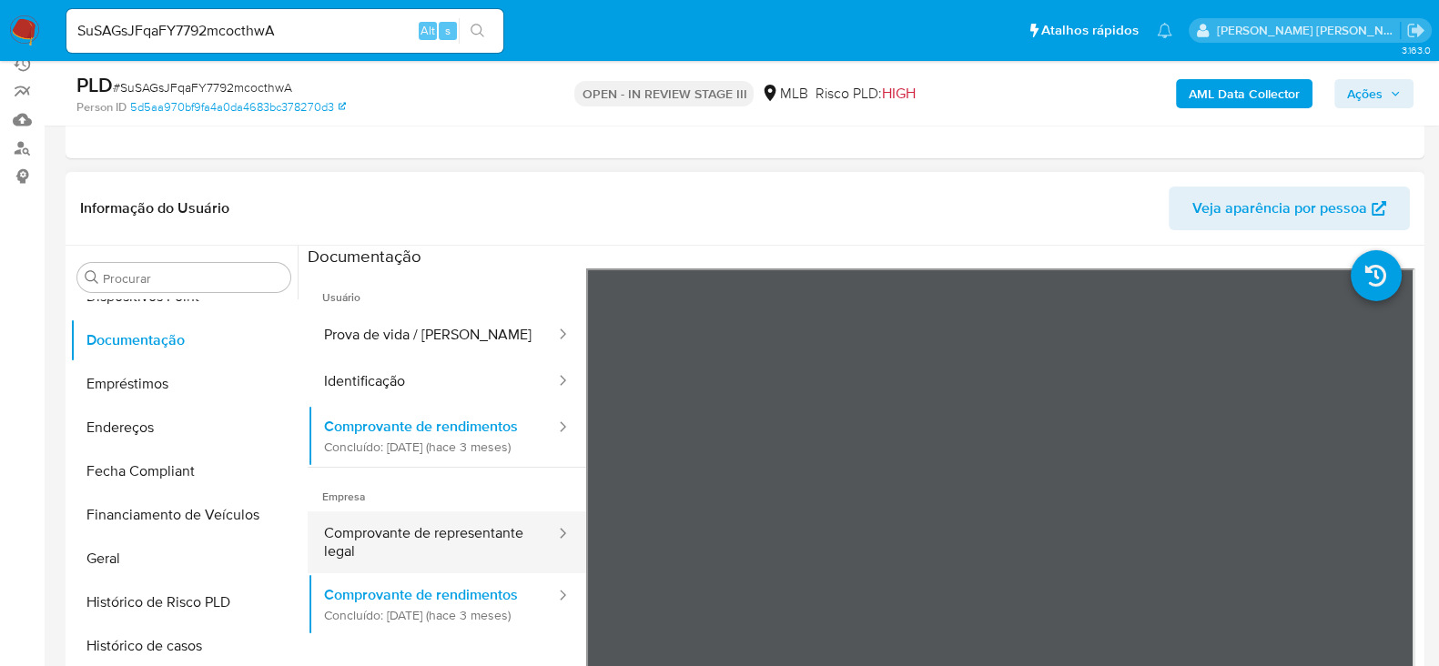
click at [400, 547] on button "Comprovante de representante legal" at bounding box center [432, 543] width 249 height 62
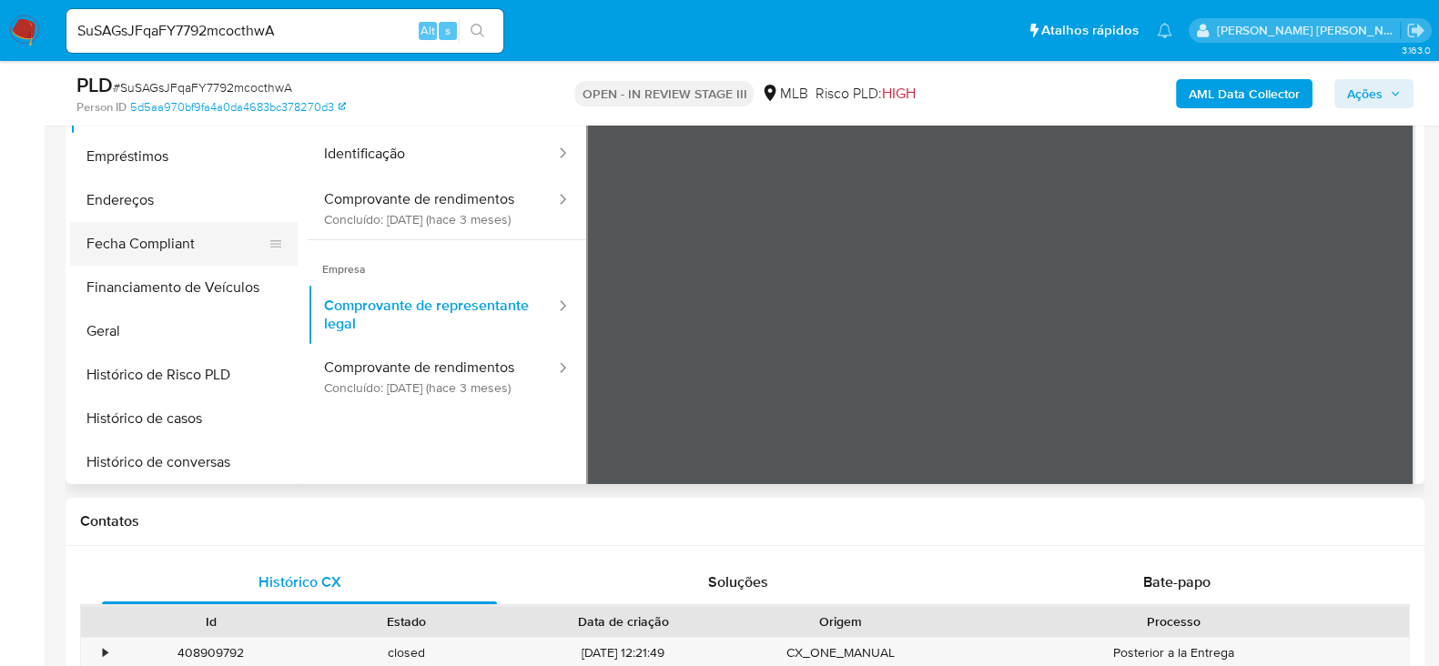
scroll to position [305, 0]
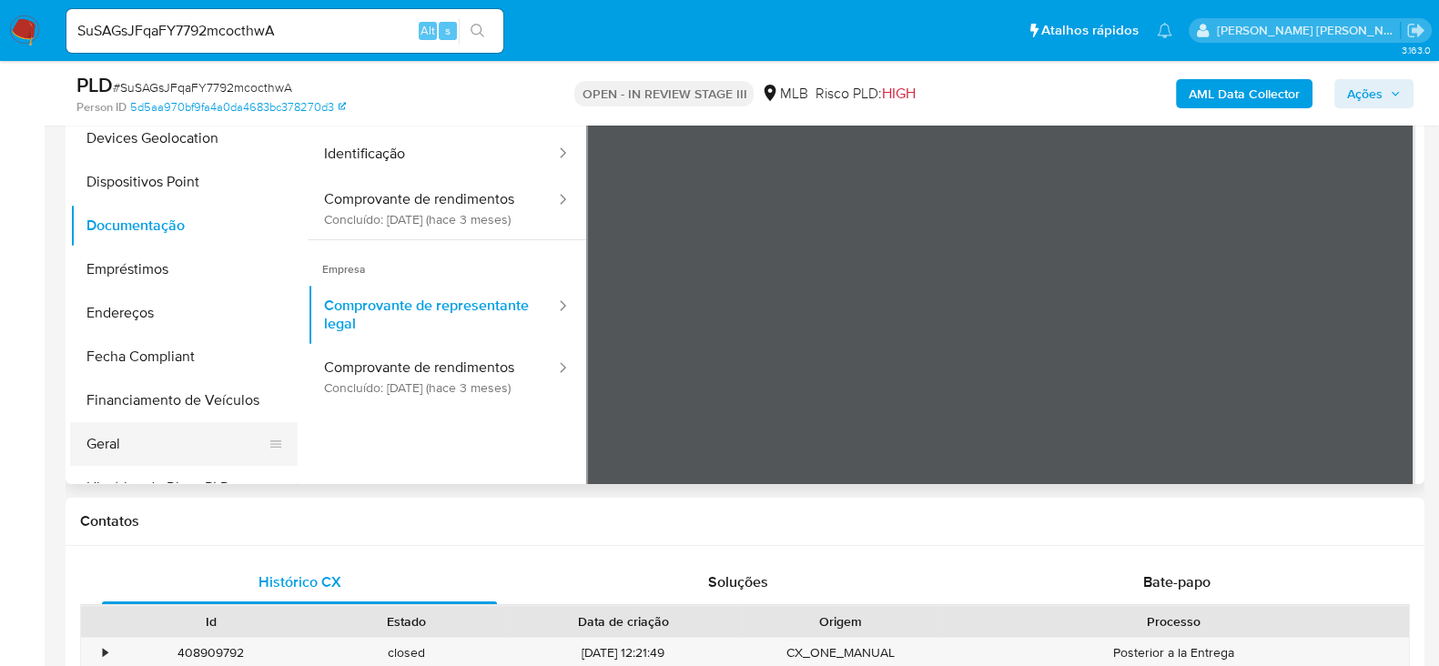
click at [163, 440] on button "Geral" at bounding box center [176, 444] width 213 height 44
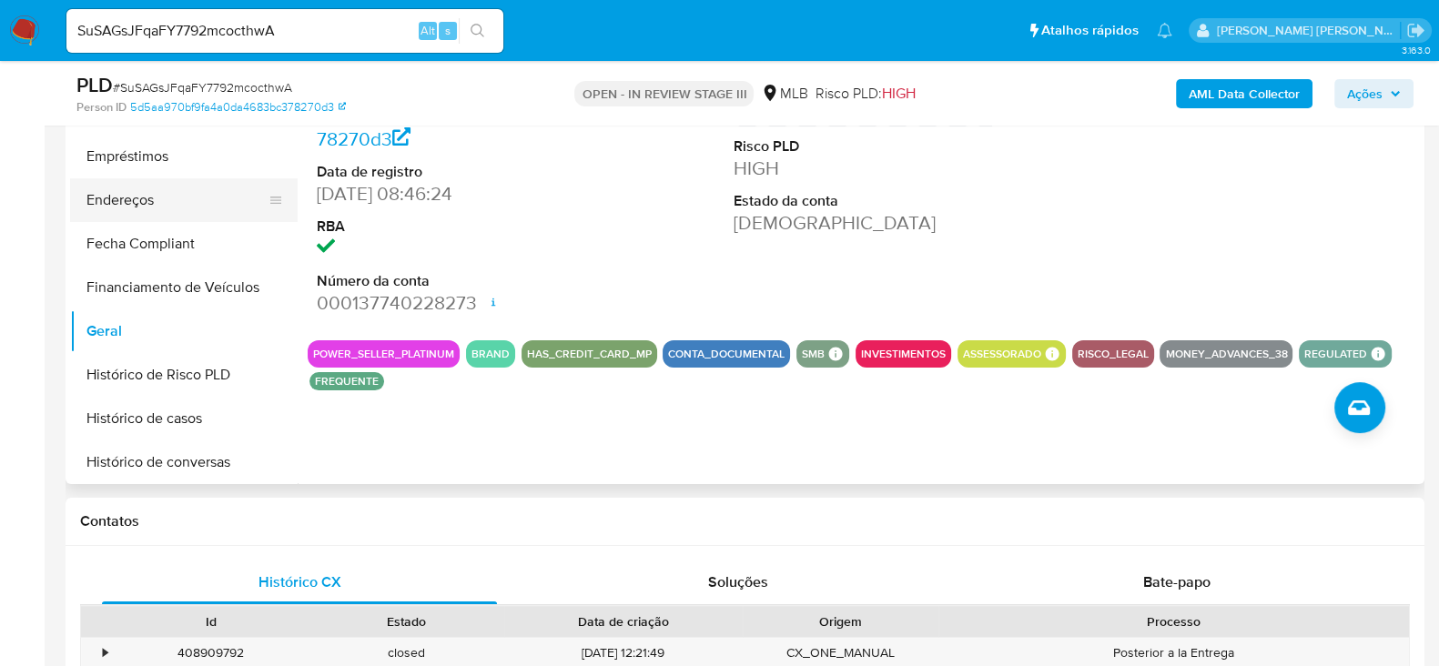
scroll to position [532, 0]
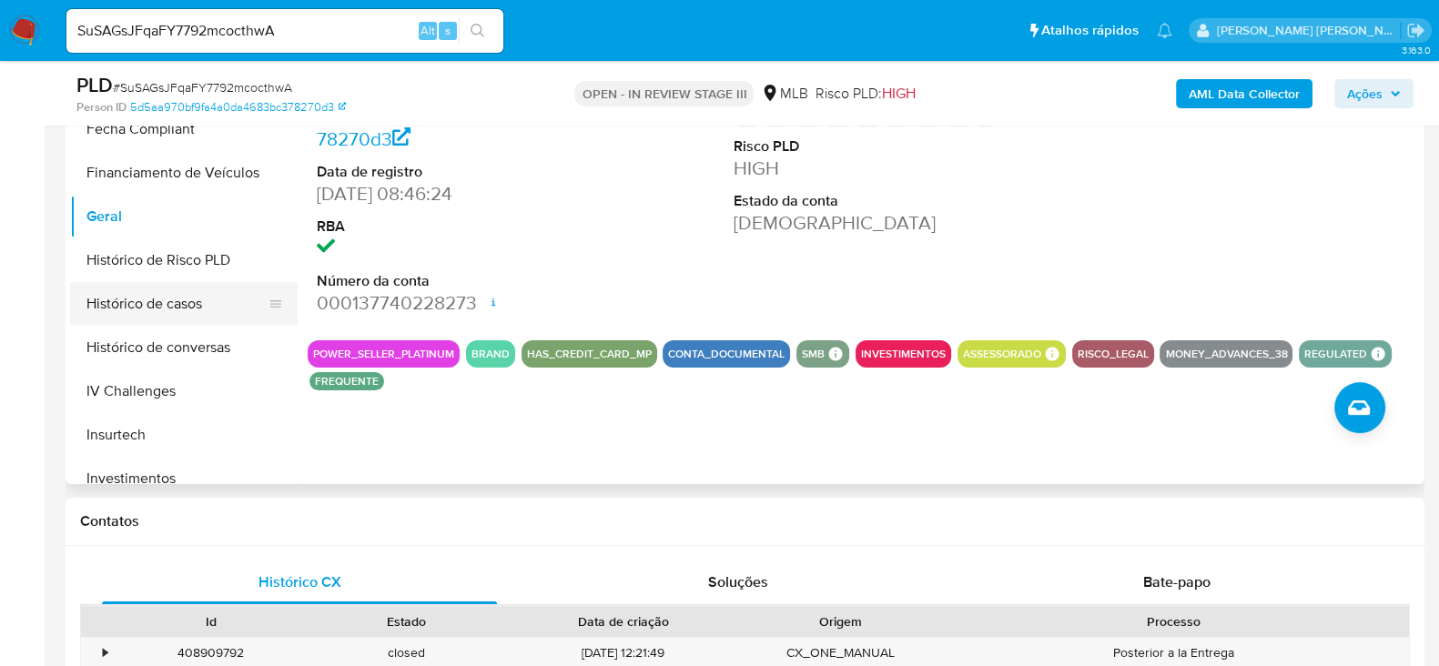
click at [161, 306] on button "Histórico de casos" at bounding box center [176, 304] width 213 height 44
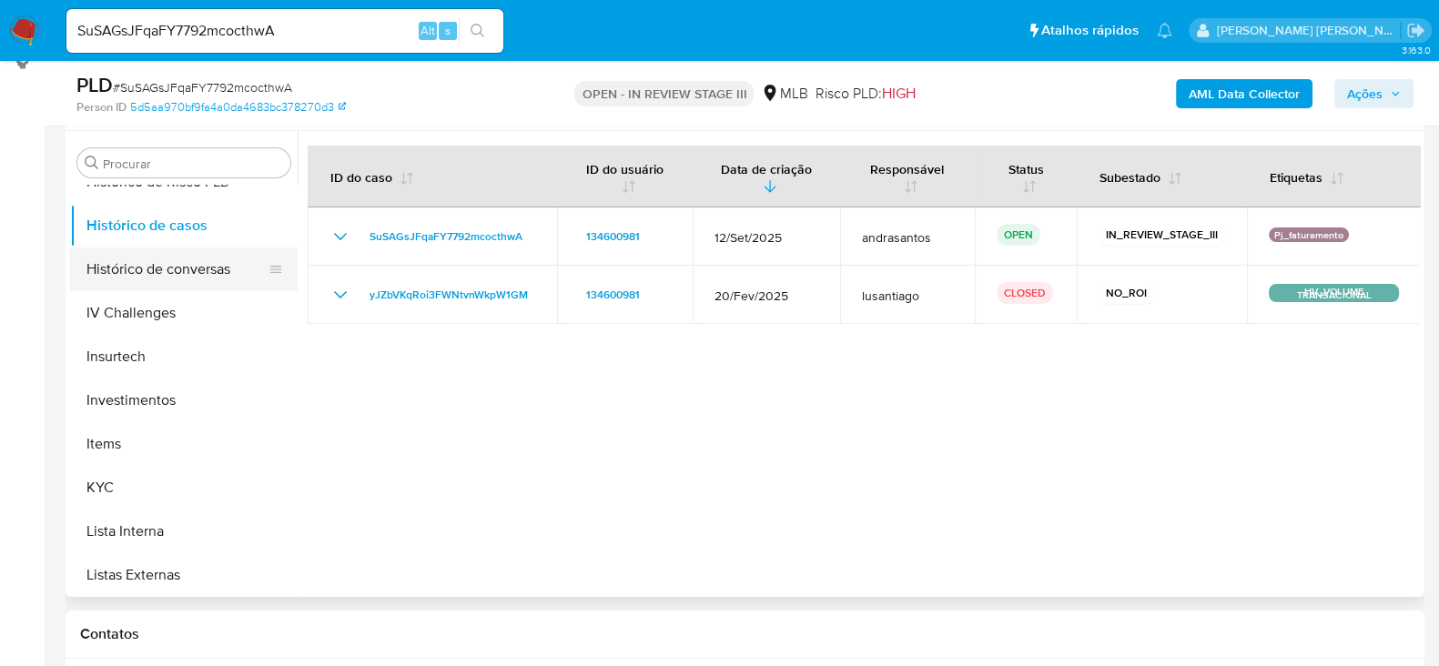
scroll to position [759, 0]
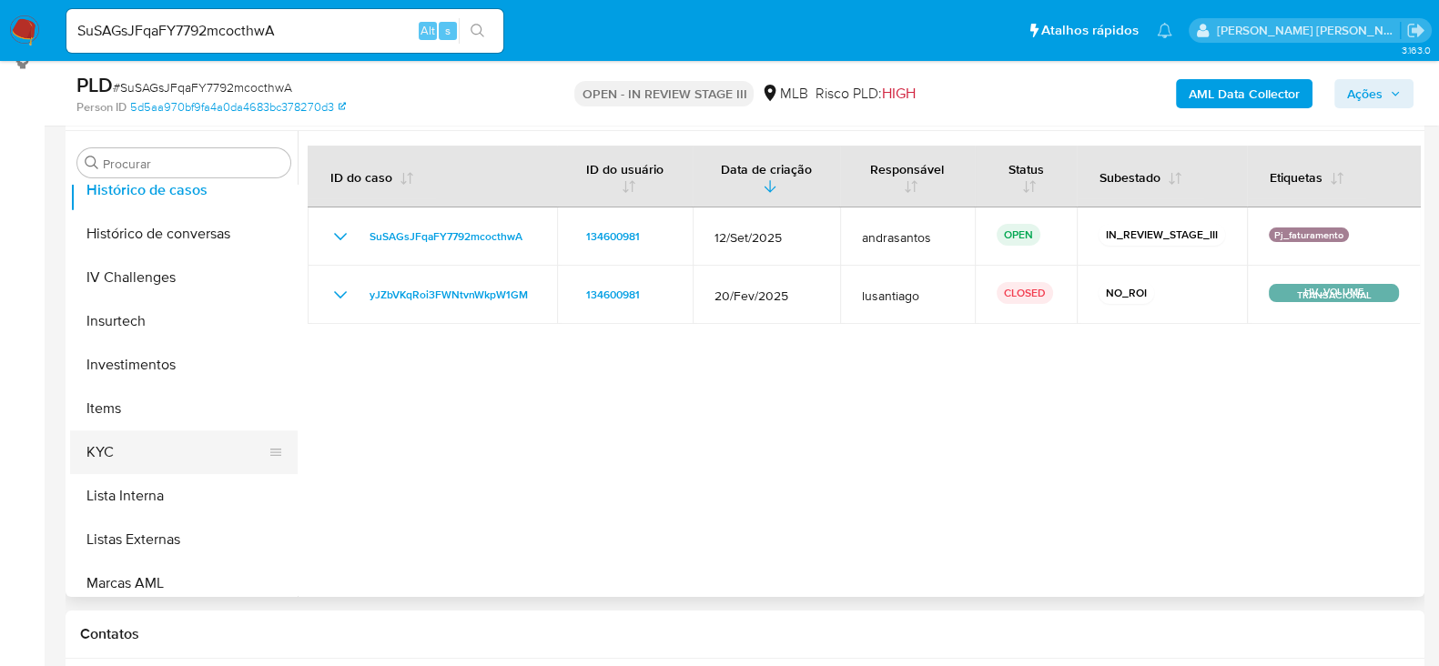
click at [104, 440] on button "KYC" at bounding box center [176, 453] width 213 height 44
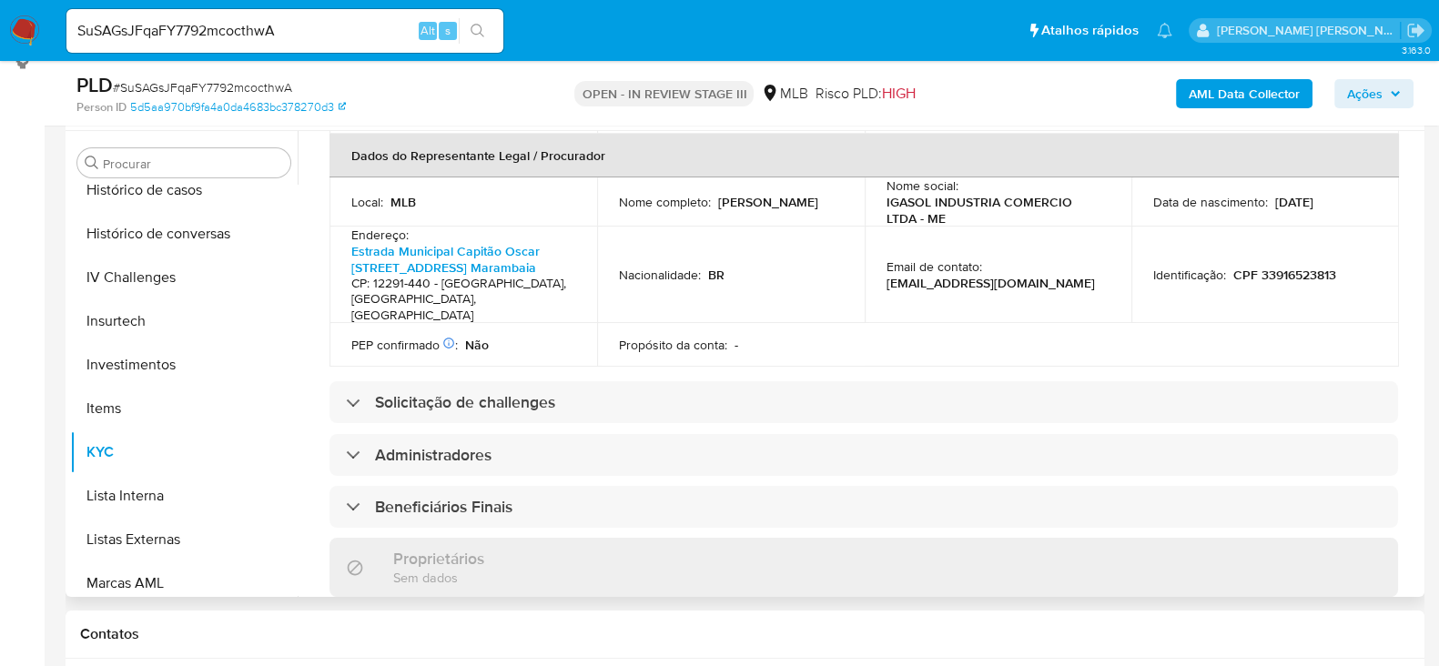
scroll to position [11, 0]
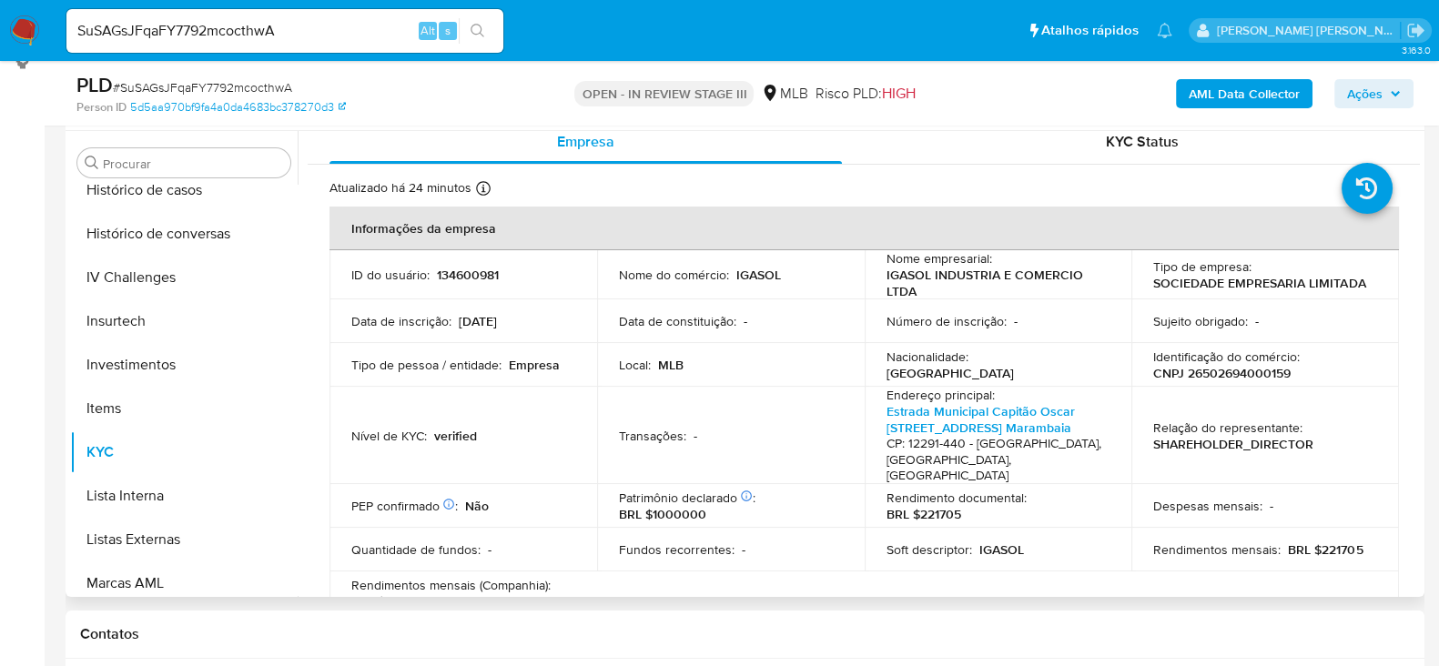
click at [1229, 381] on td "Identificação do comércio : CNPJ 26502694000159" at bounding box center [1265, 365] width 268 height 44
click at [1228, 370] on p "CNPJ 26502694000159" at bounding box center [1221, 373] width 137 height 16
copy p "26502694000159"
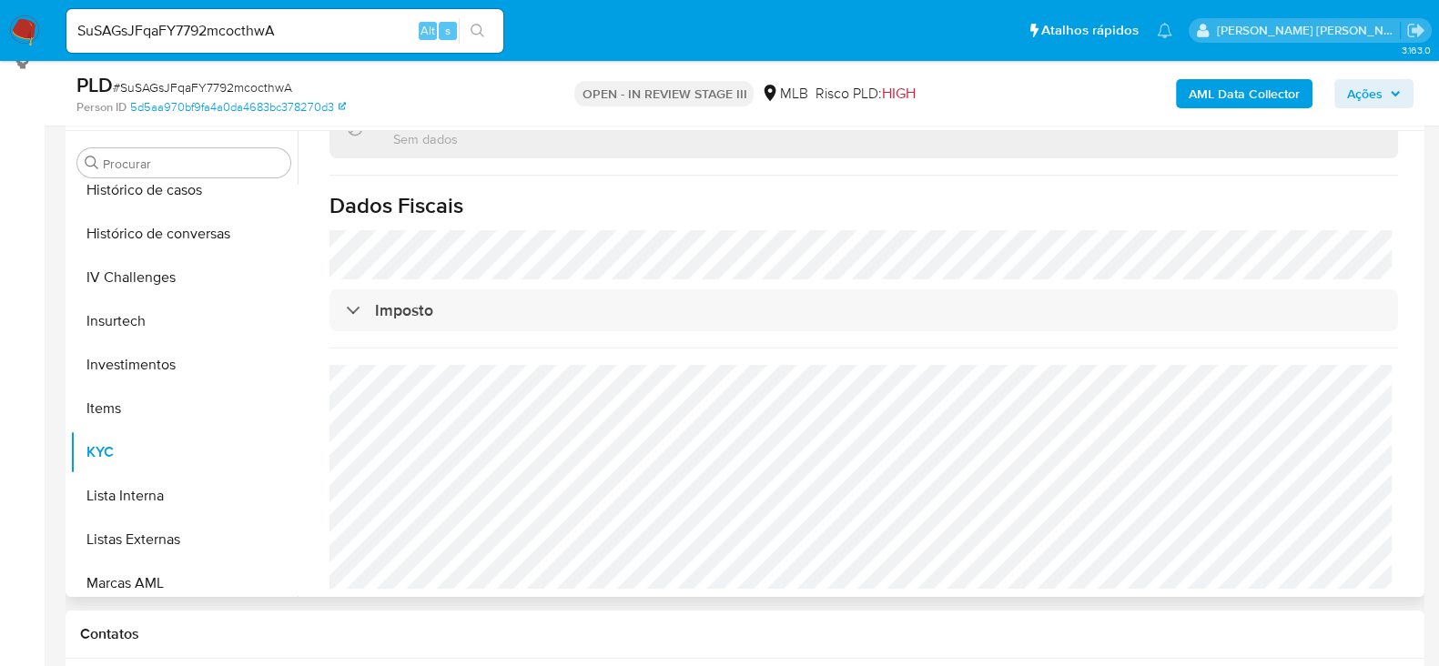
scroll to position [1149, 0]
click at [198, 206] on button "Histórico de casos" at bounding box center [176, 190] width 213 height 44
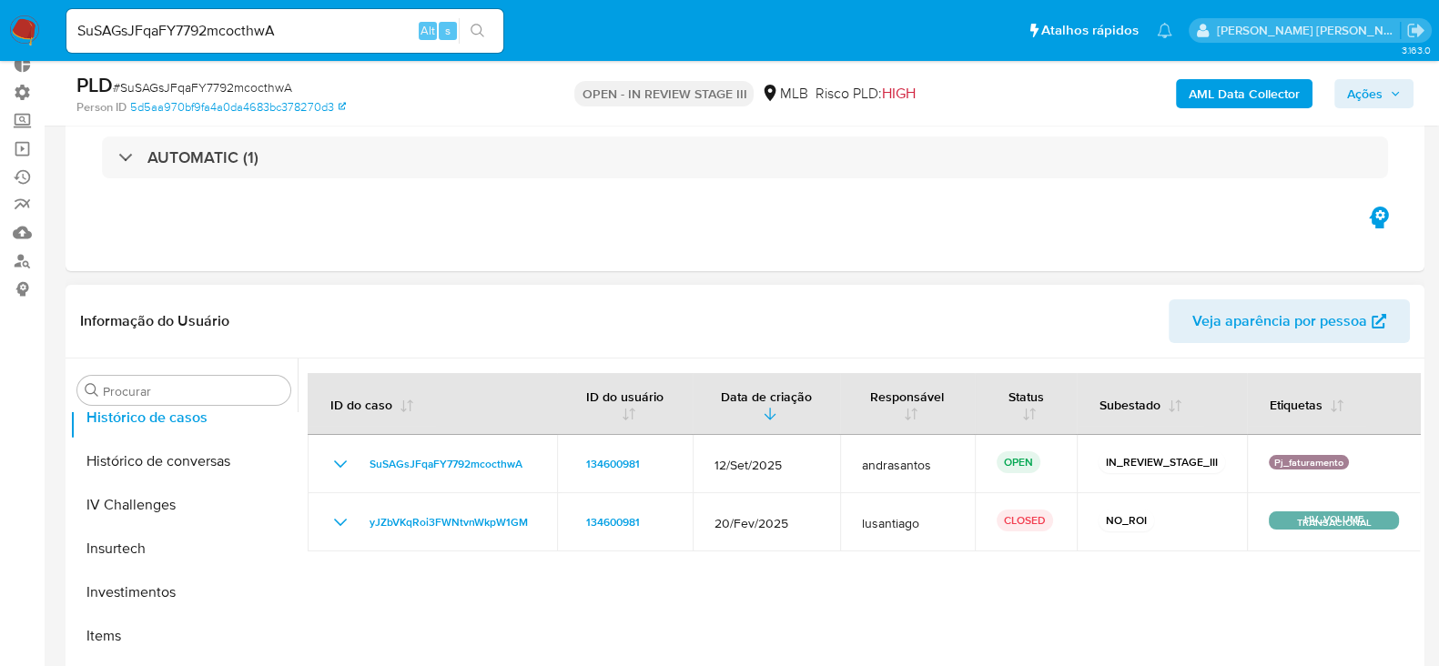
scroll to position [113, 0]
click at [210, 27] on input "SuSAGsJFqaFY7792mcocthwA" at bounding box center [284, 31] width 437 height 24
paste input "Cxn8VJ2zOvqxv899aD6TEDnX"
type input "Cxn8VJ2zOvqxv899aD6TEDnX"
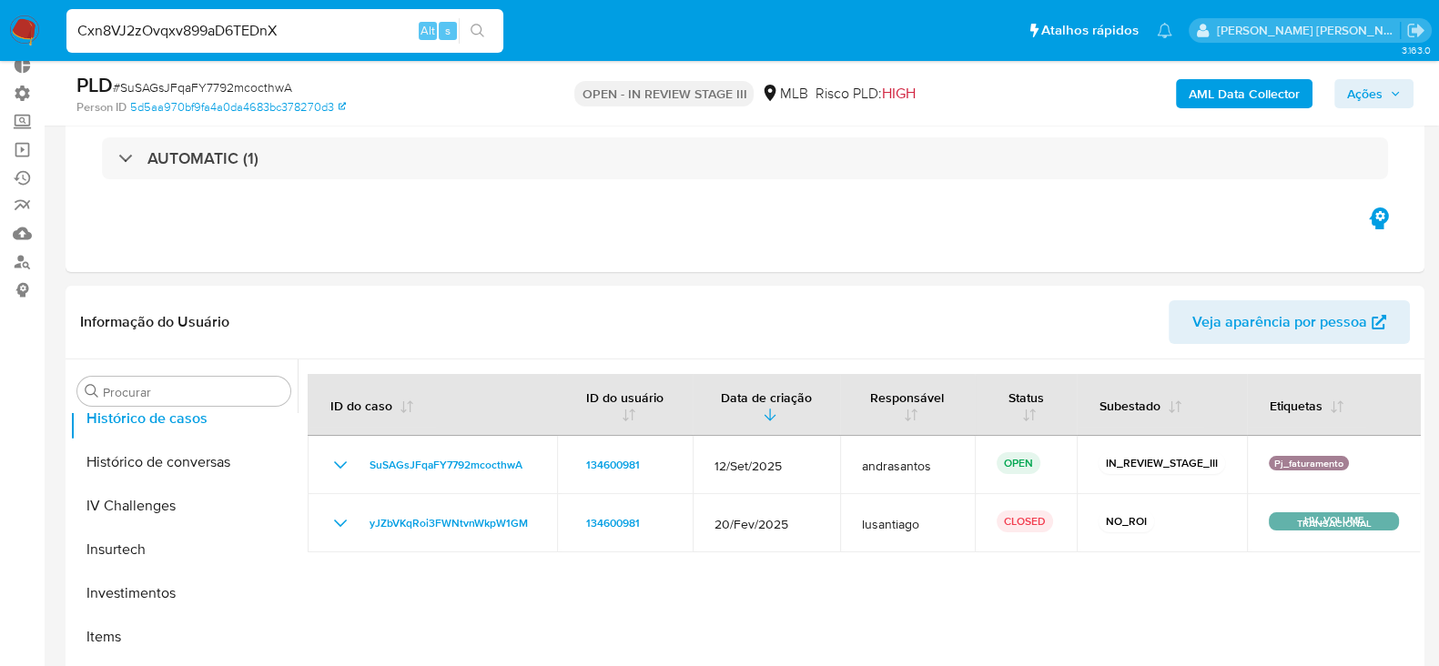
click at [470, 38] on button "search-icon" at bounding box center [477, 30] width 37 height 25
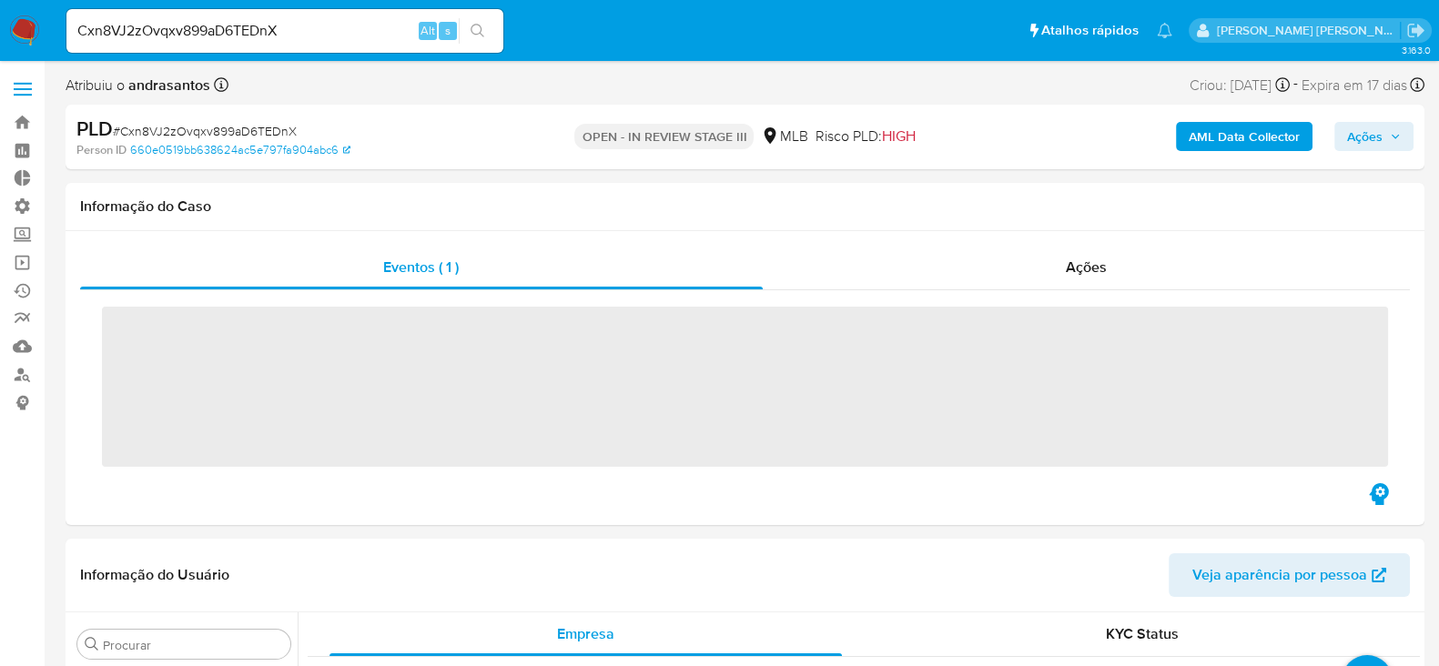
scroll to position [988, 0]
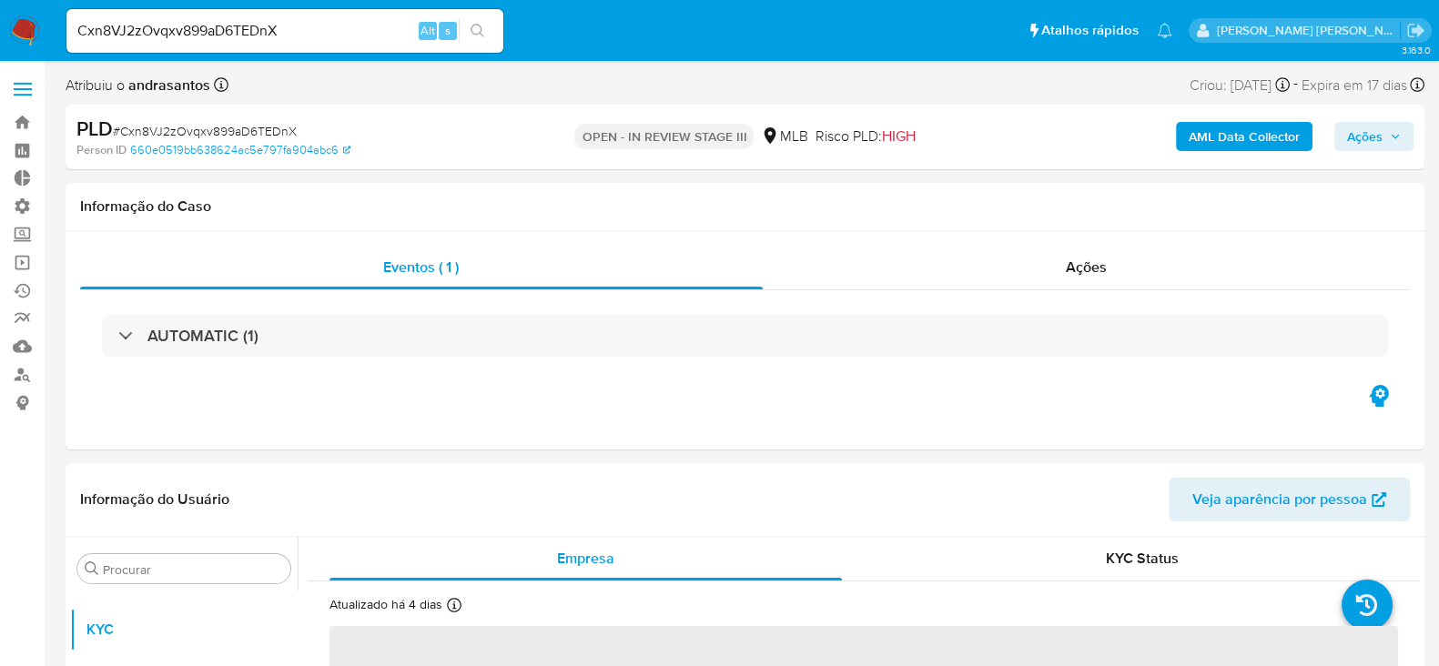
select select "10"
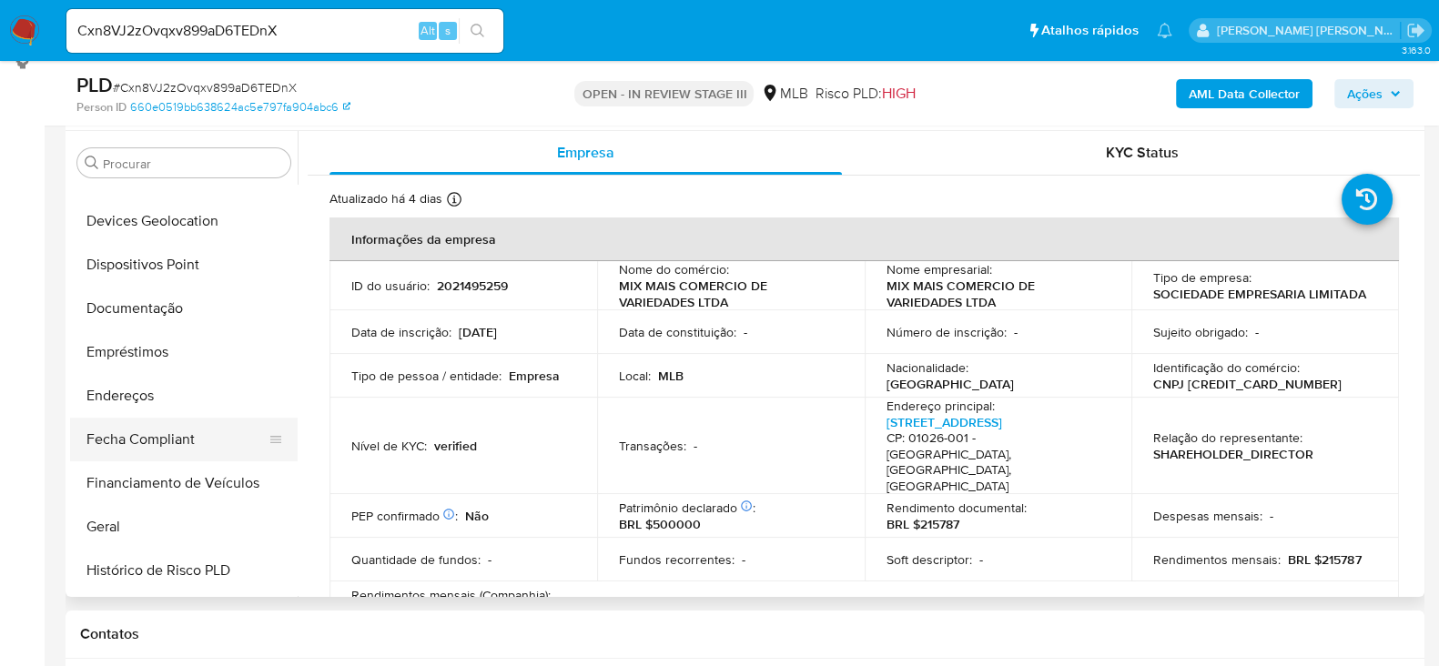
scroll to position [305, 0]
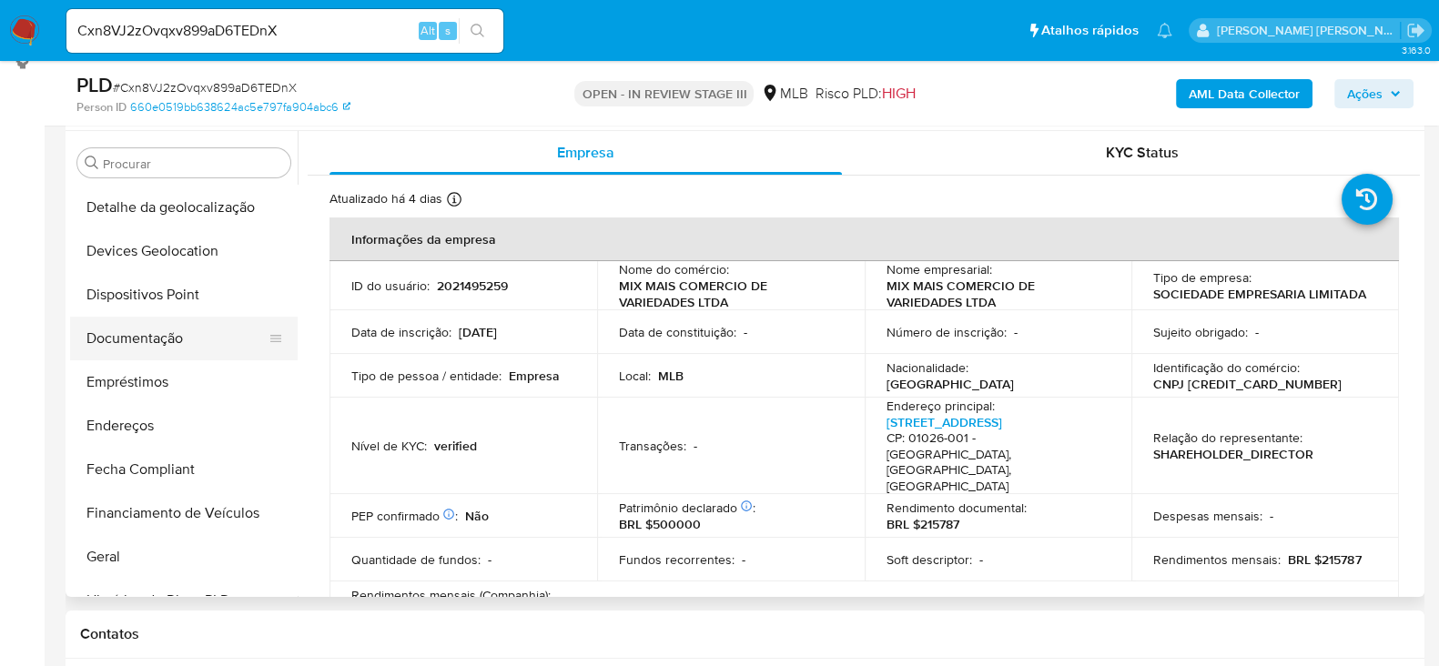
click at [147, 342] on button "Documentação" at bounding box center [176, 339] width 213 height 44
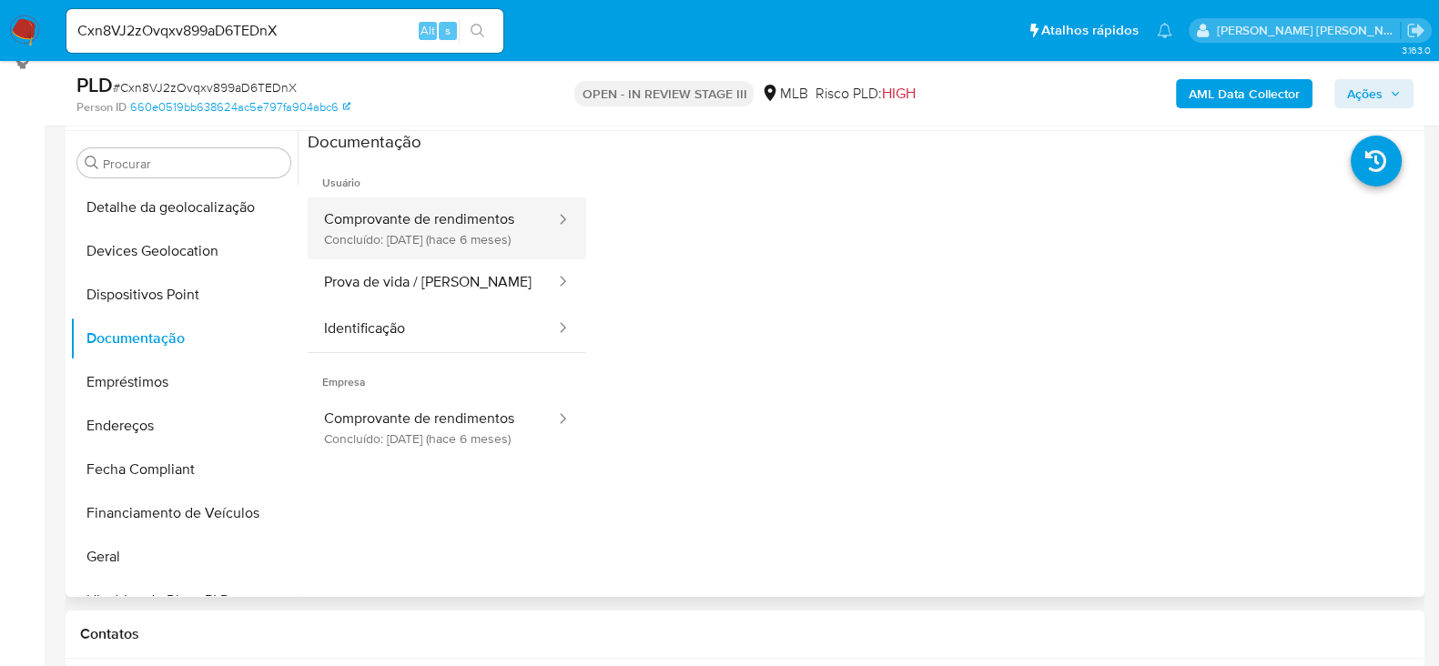
click at [473, 242] on button "Comprovante de rendimentos Concluído: 17/04/2025 (hace 6 meses)" at bounding box center [432, 229] width 249 height 62
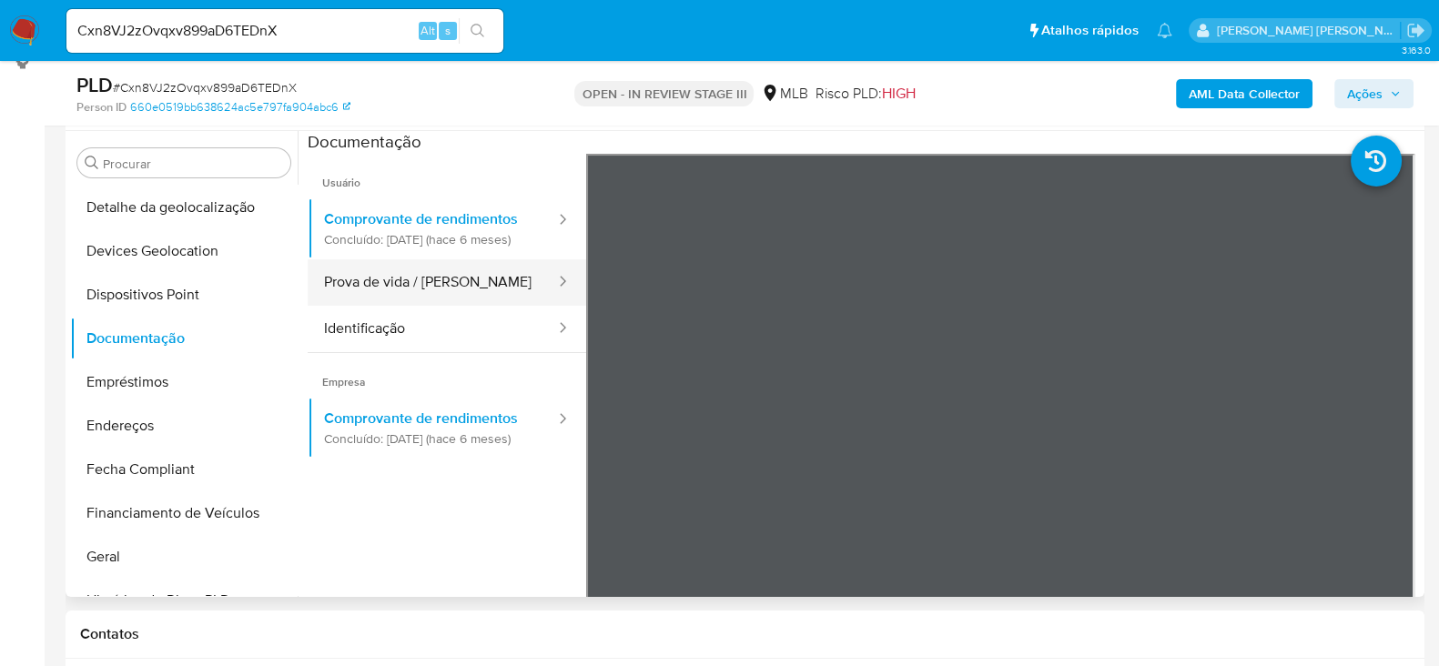
click at [473, 302] on button "Prova de vida / Selfie" at bounding box center [432, 282] width 249 height 46
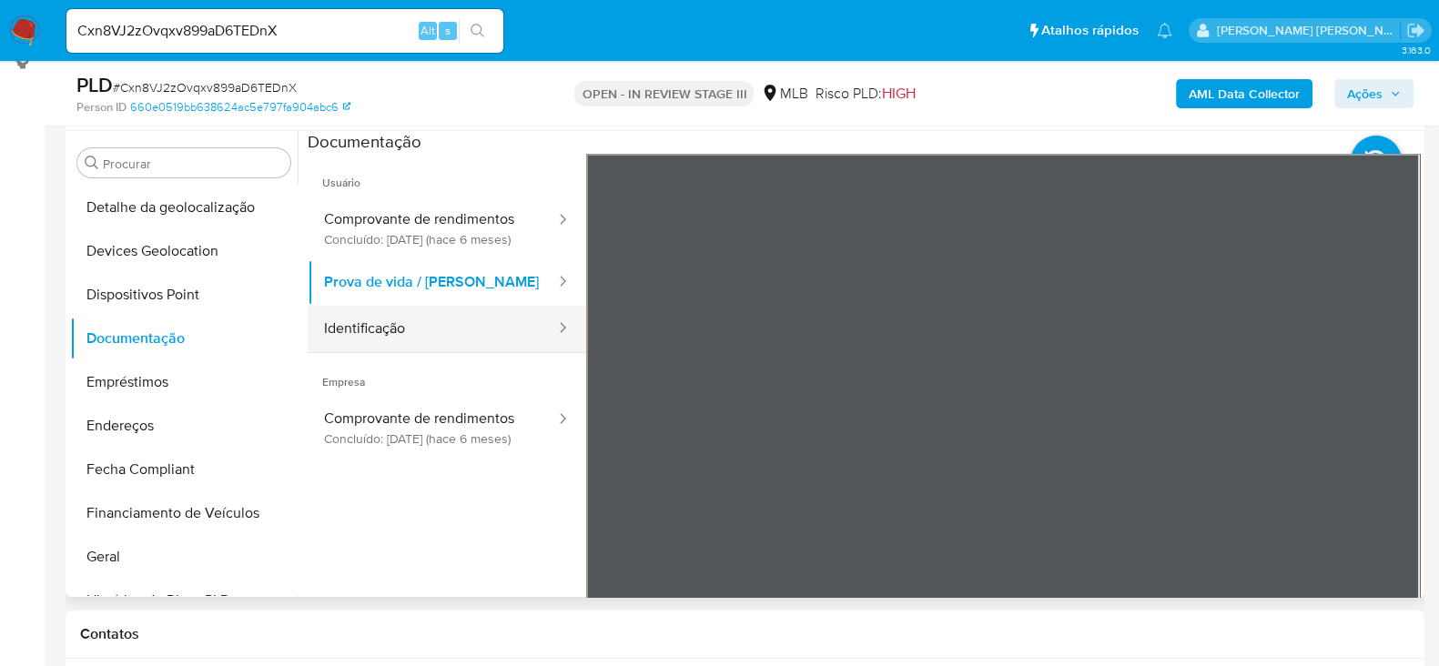
click at [442, 344] on button "Identificação" at bounding box center [432, 329] width 249 height 46
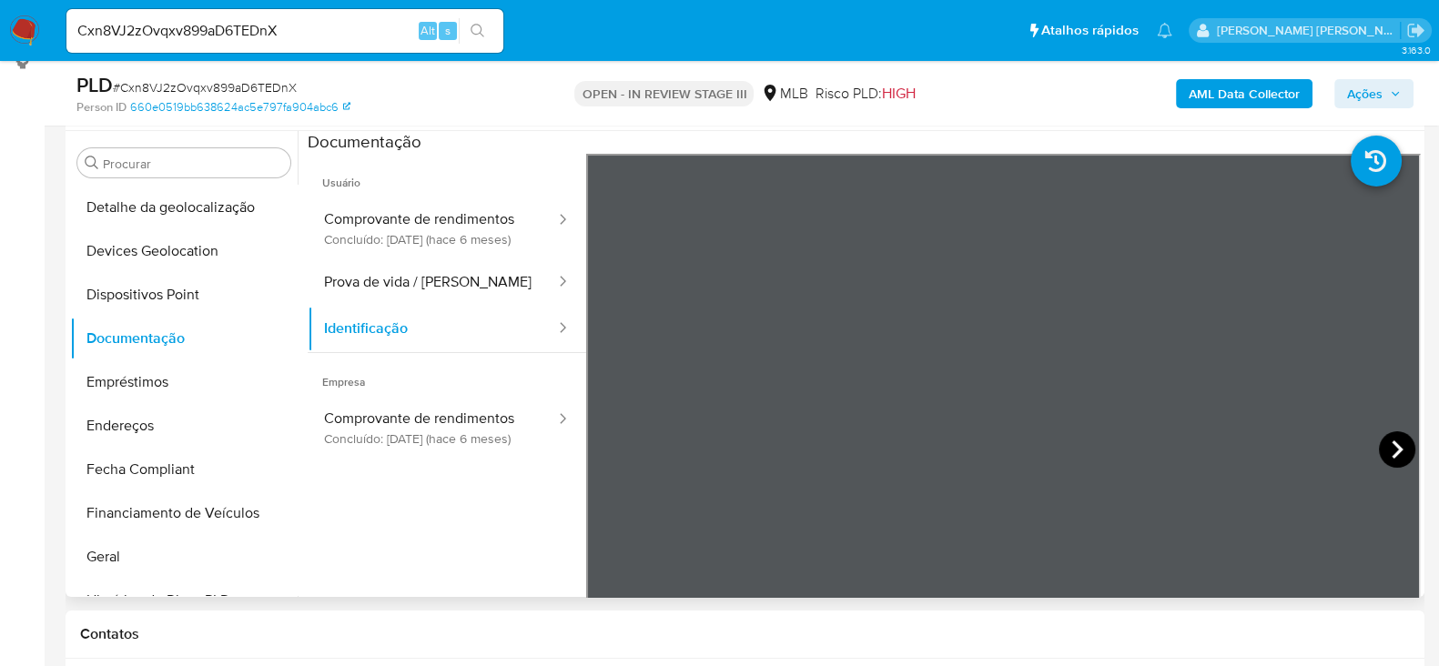
click at [1406, 450] on icon at bounding box center [1397, 449] width 36 height 36
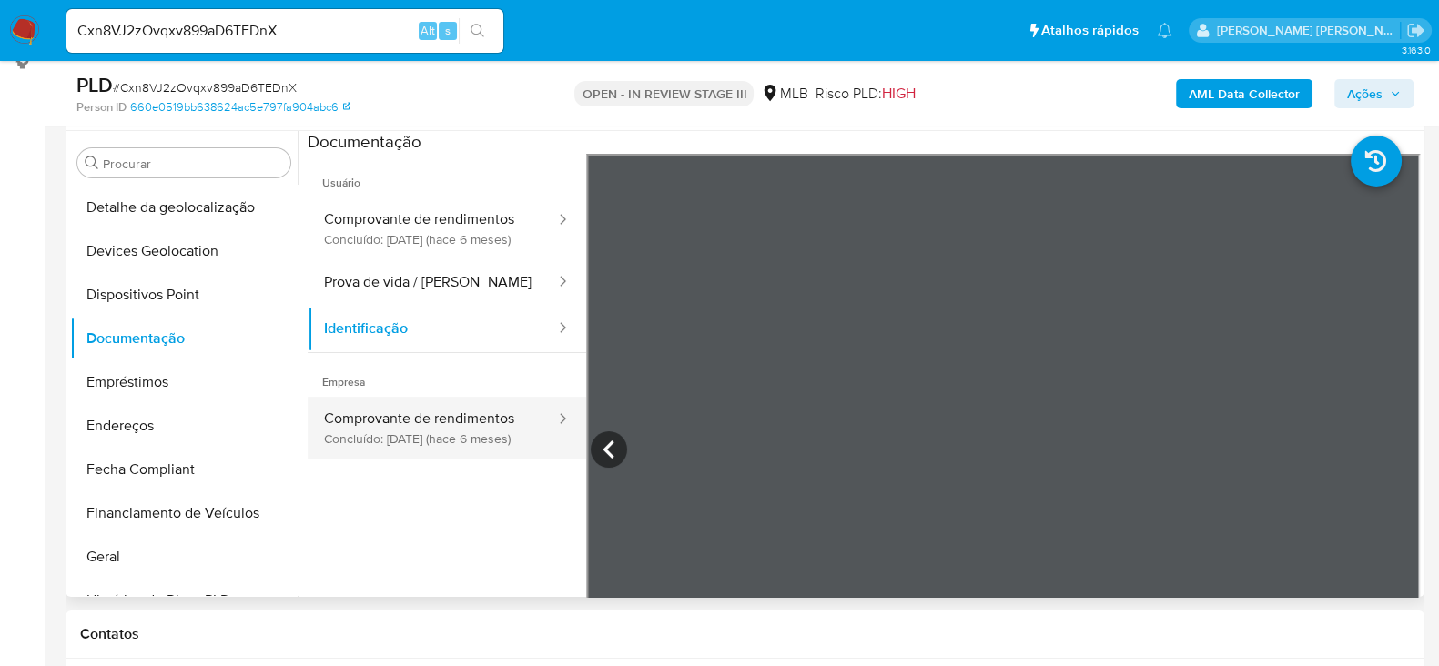
click at [441, 431] on button "Comprovante de rendimentos Concluído: 17/04/2025 (hace 6 meses)" at bounding box center [432, 428] width 249 height 62
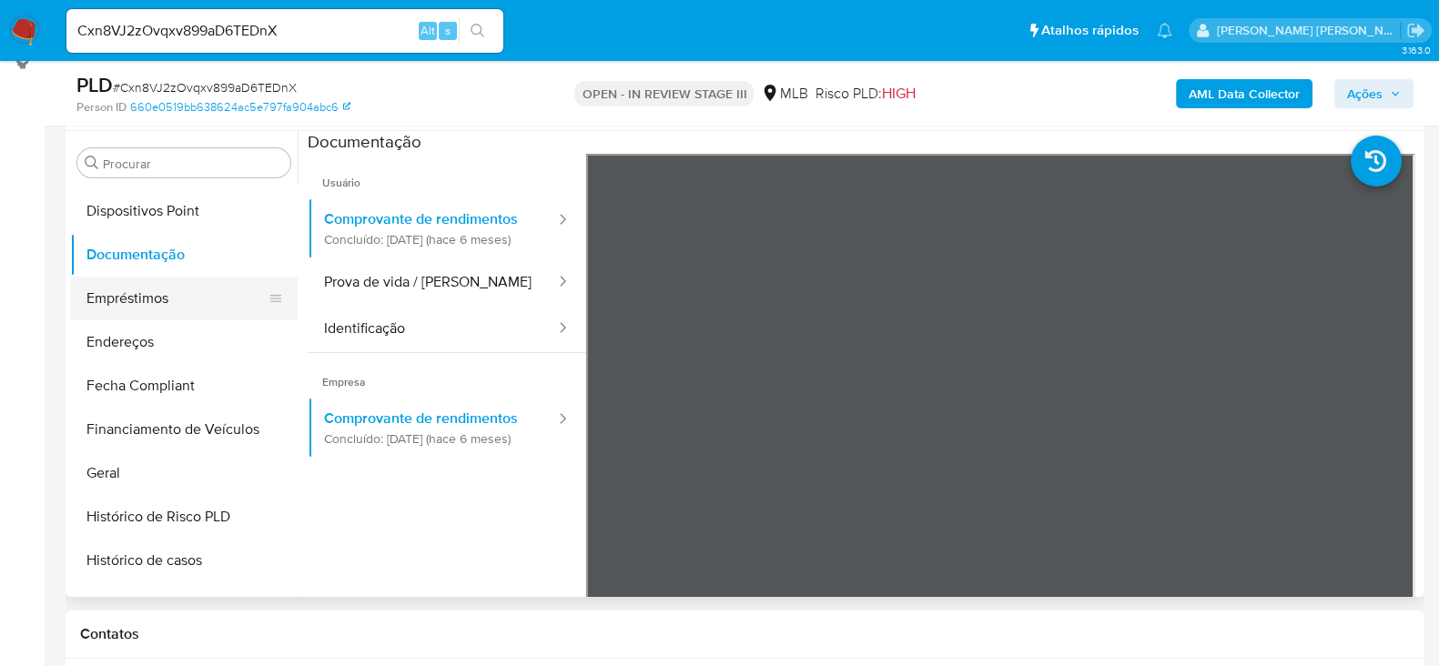
scroll to position [418, 0]
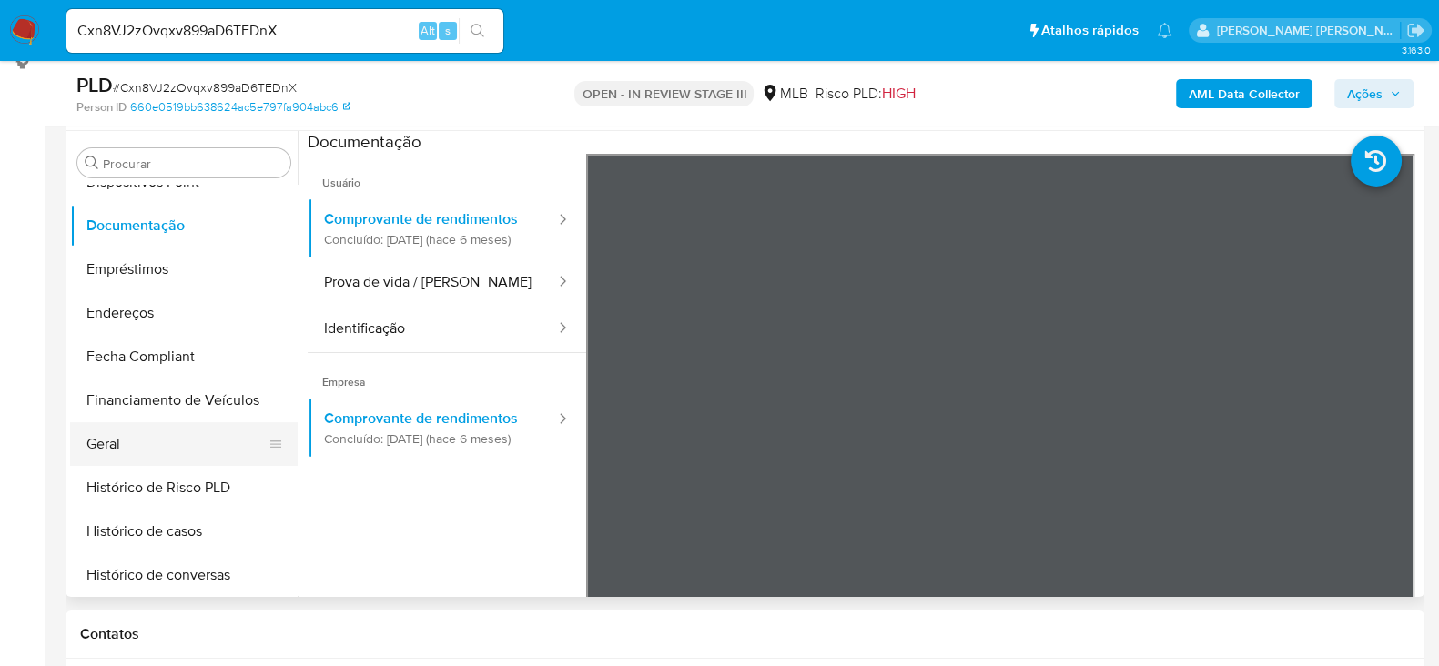
click at [127, 427] on button "Geral" at bounding box center [176, 444] width 213 height 44
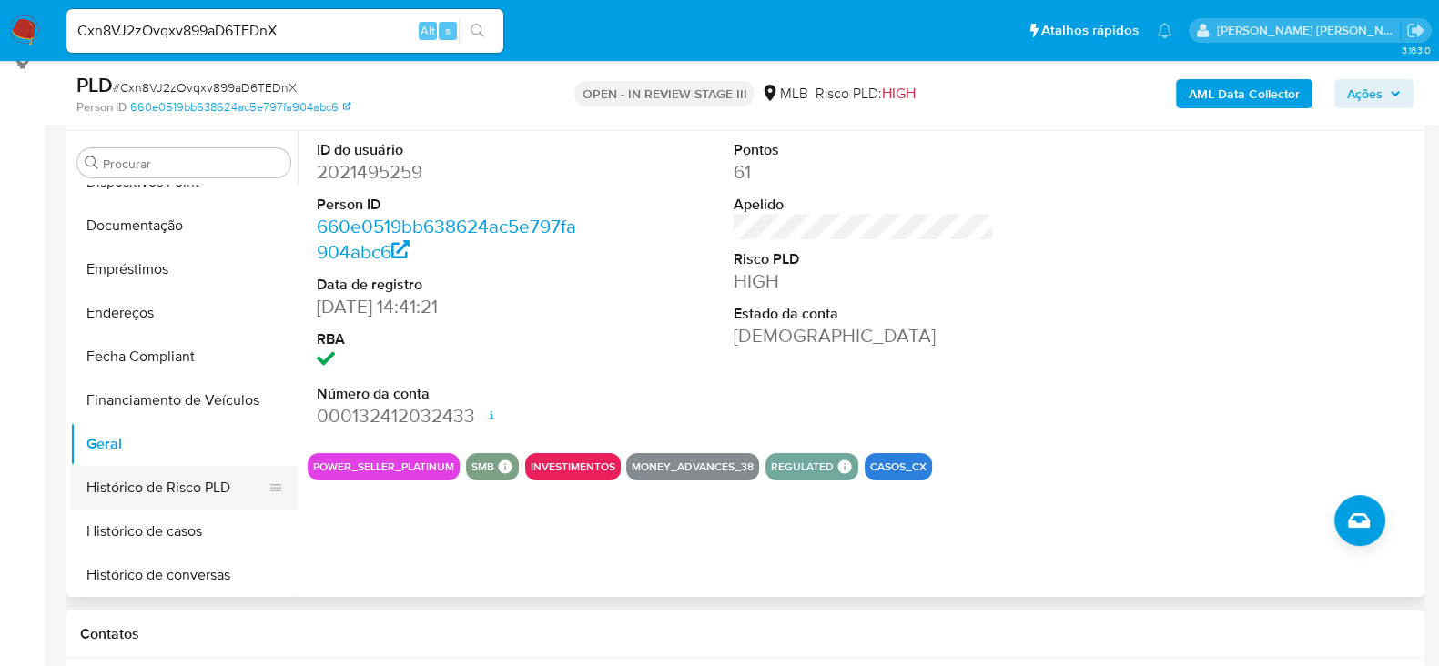
scroll to position [532, 0]
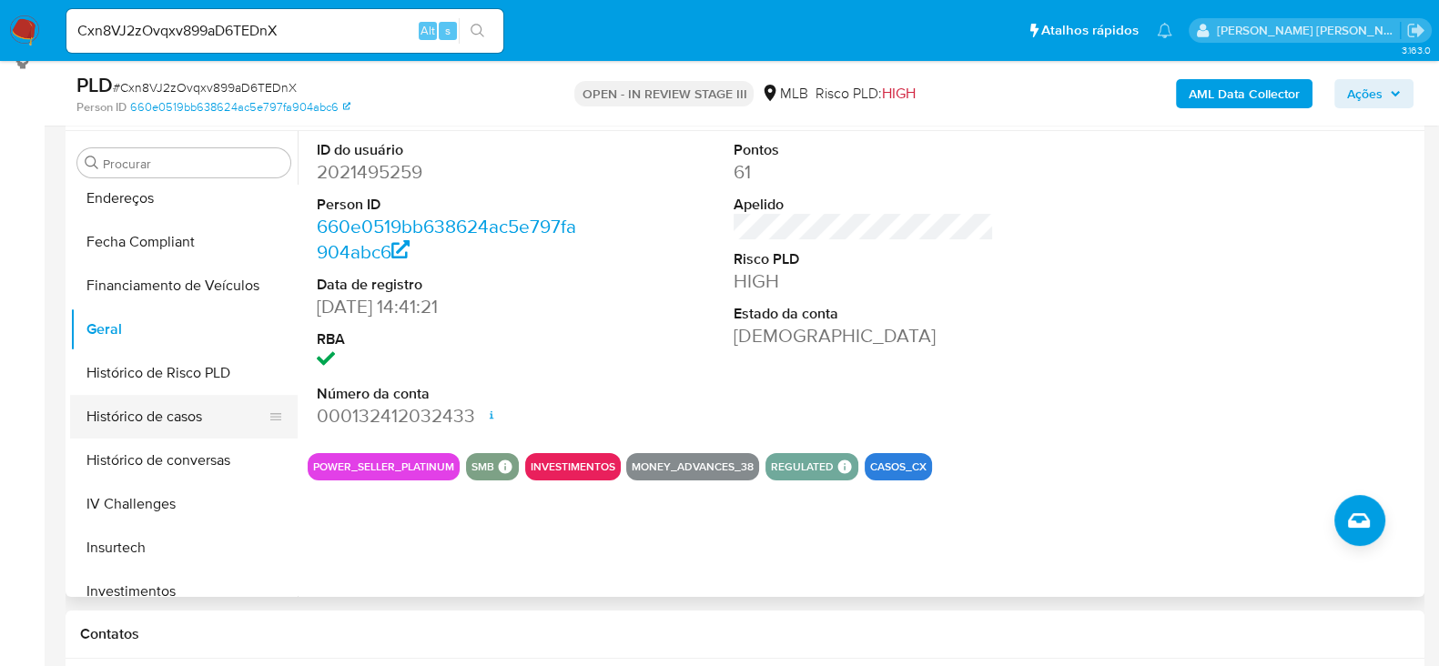
click at [162, 425] on button "Histórico de casos" at bounding box center [176, 417] width 213 height 44
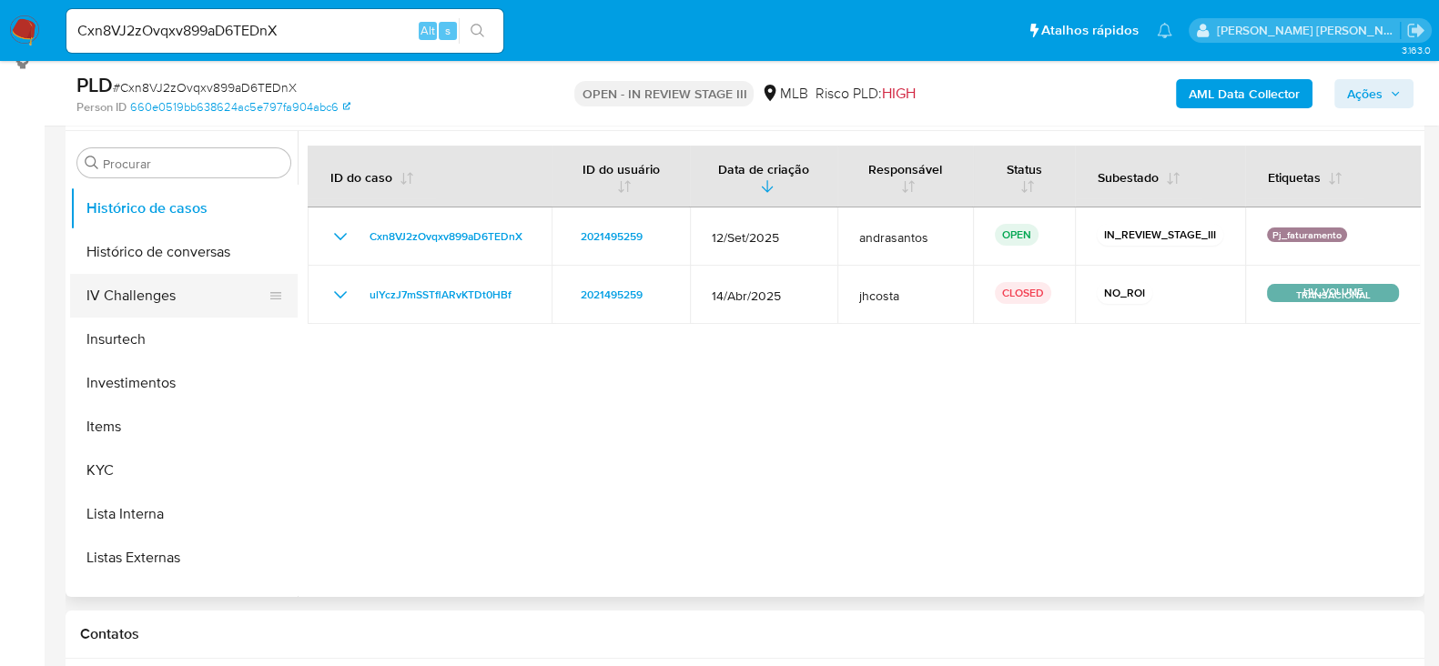
scroll to position [759, 0]
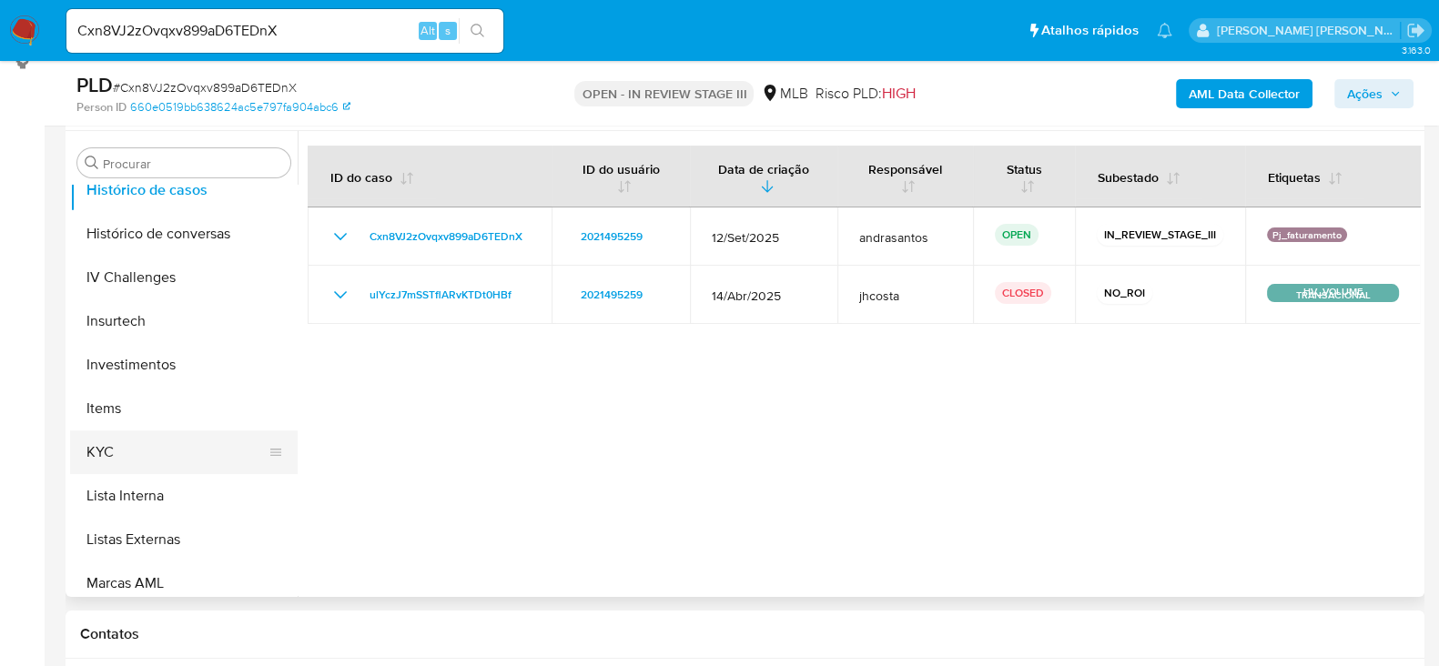
click at [148, 469] on button "KYC" at bounding box center [176, 453] width 213 height 44
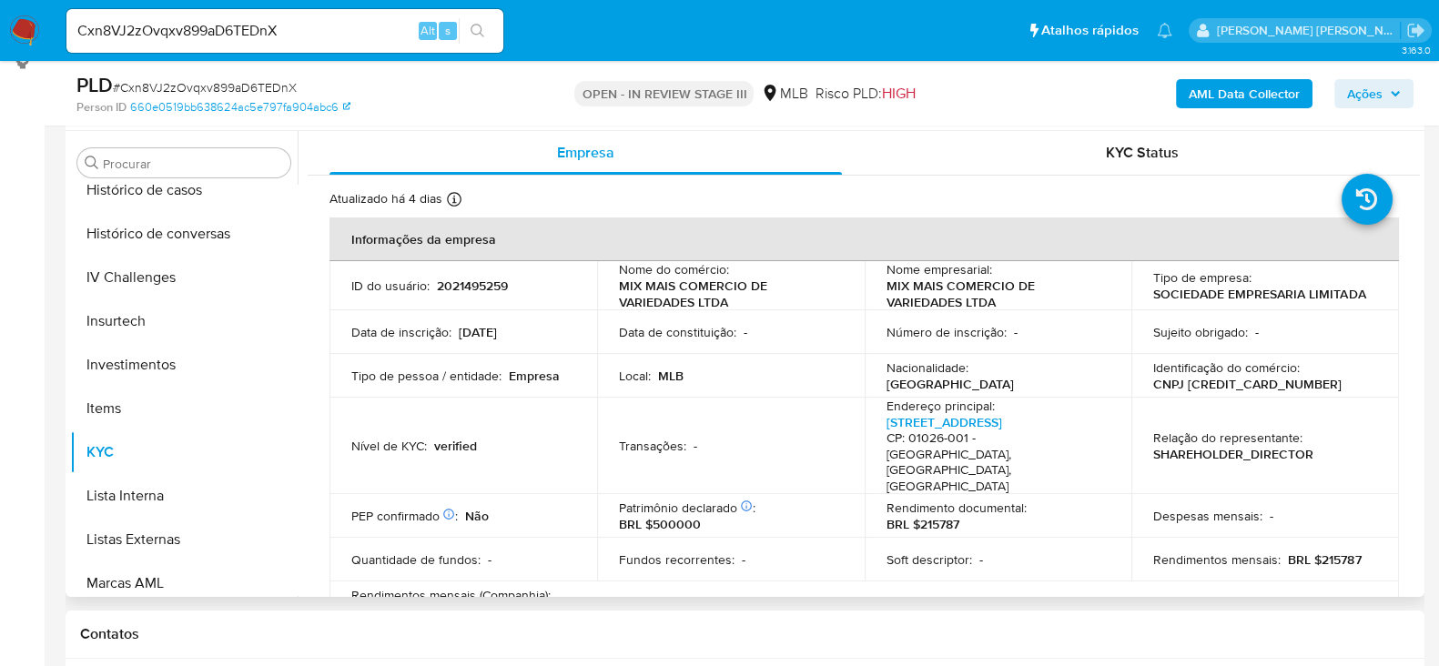
click at [1221, 386] on p "CNPJ 56963997000130" at bounding box center [1247, 384] width 188 height 16
copy p "56963997000130"
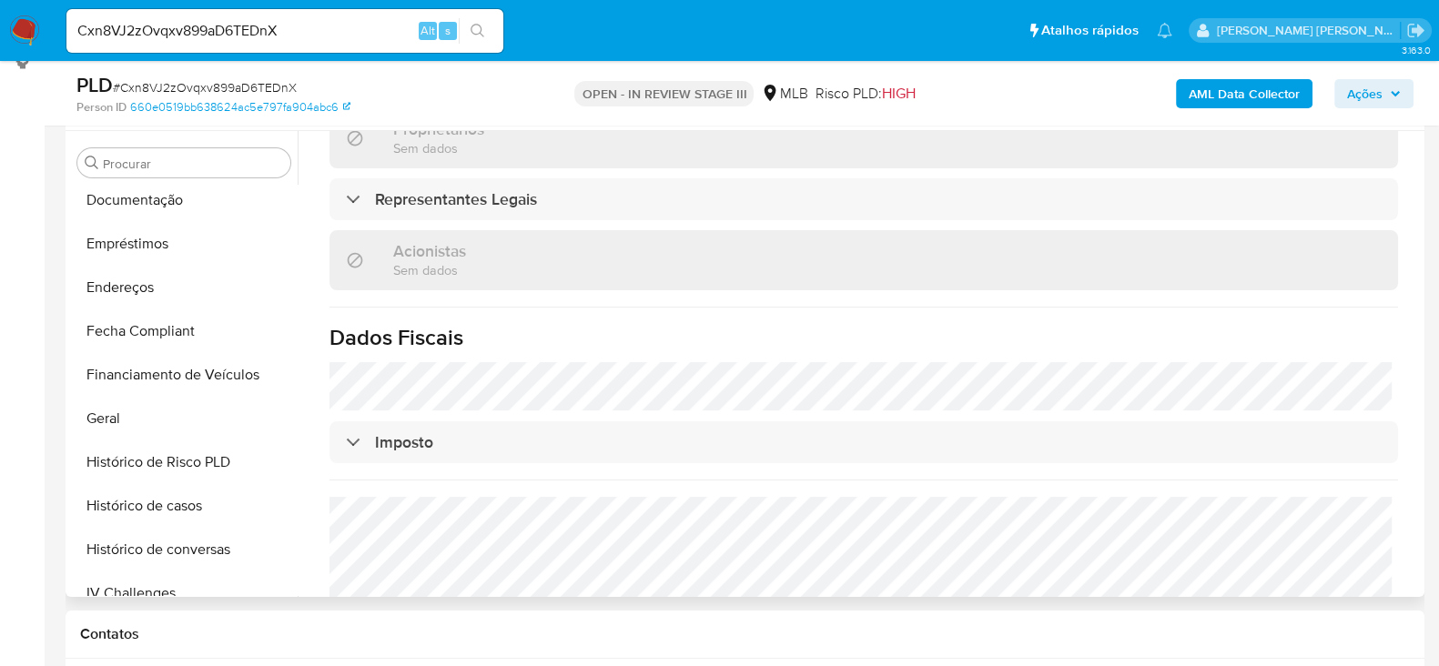
scroll to position [190, 0]
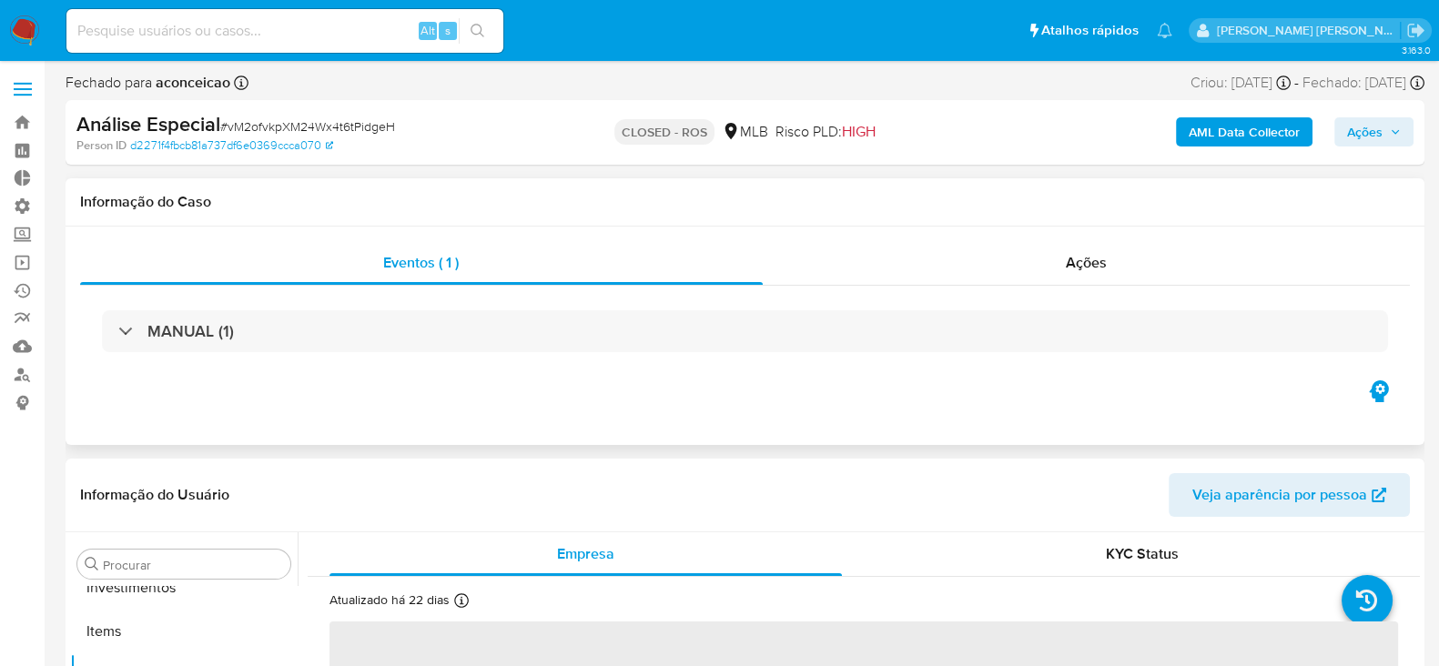
scroll to position [988, 0]
select select "10"
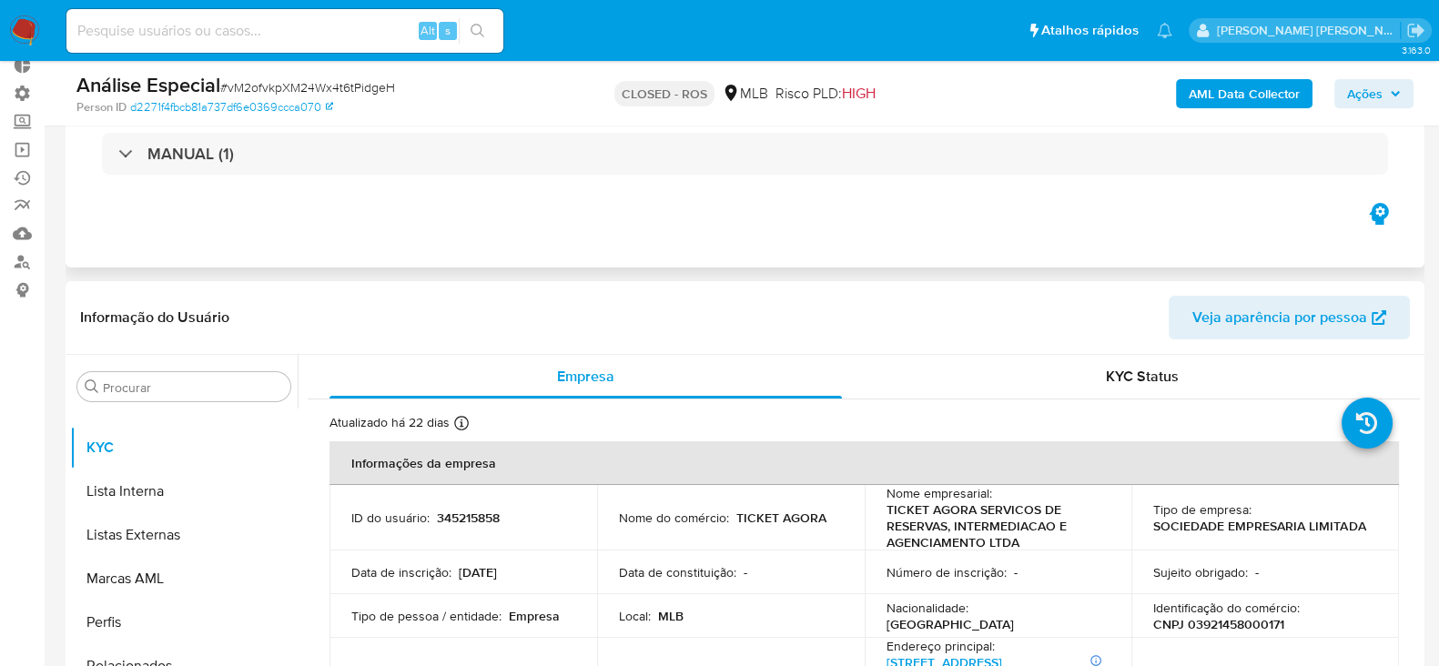
scroll to position [0, 0]
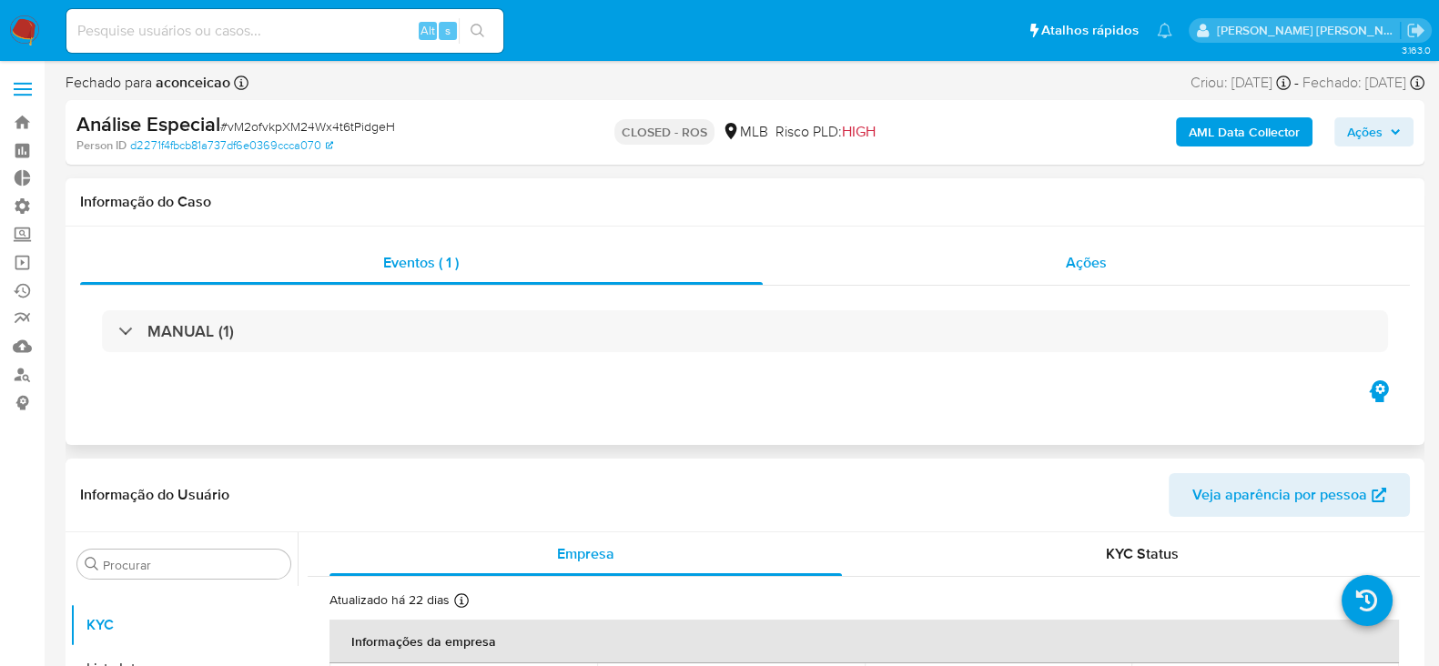
click at [1109, 263] on div "Ações" at bounding box center [1087, 263] width 648 height 44
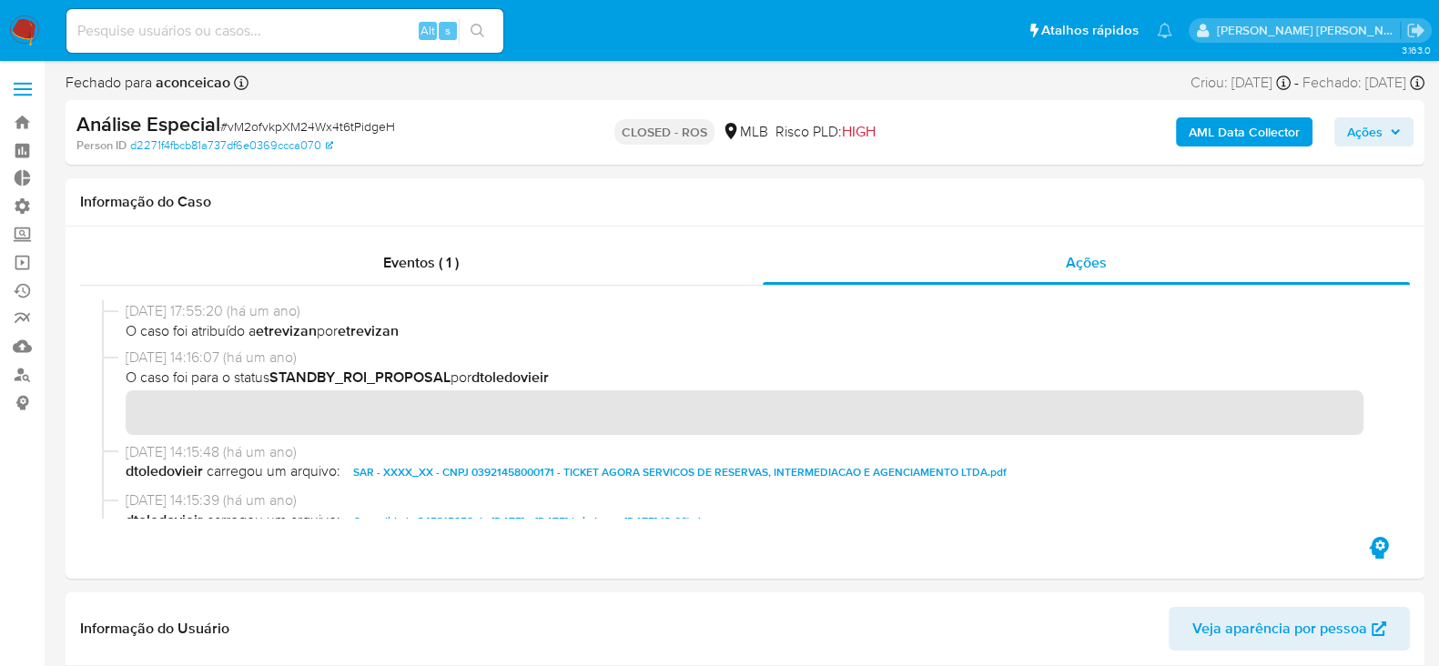
scroll to position [1024, 0]
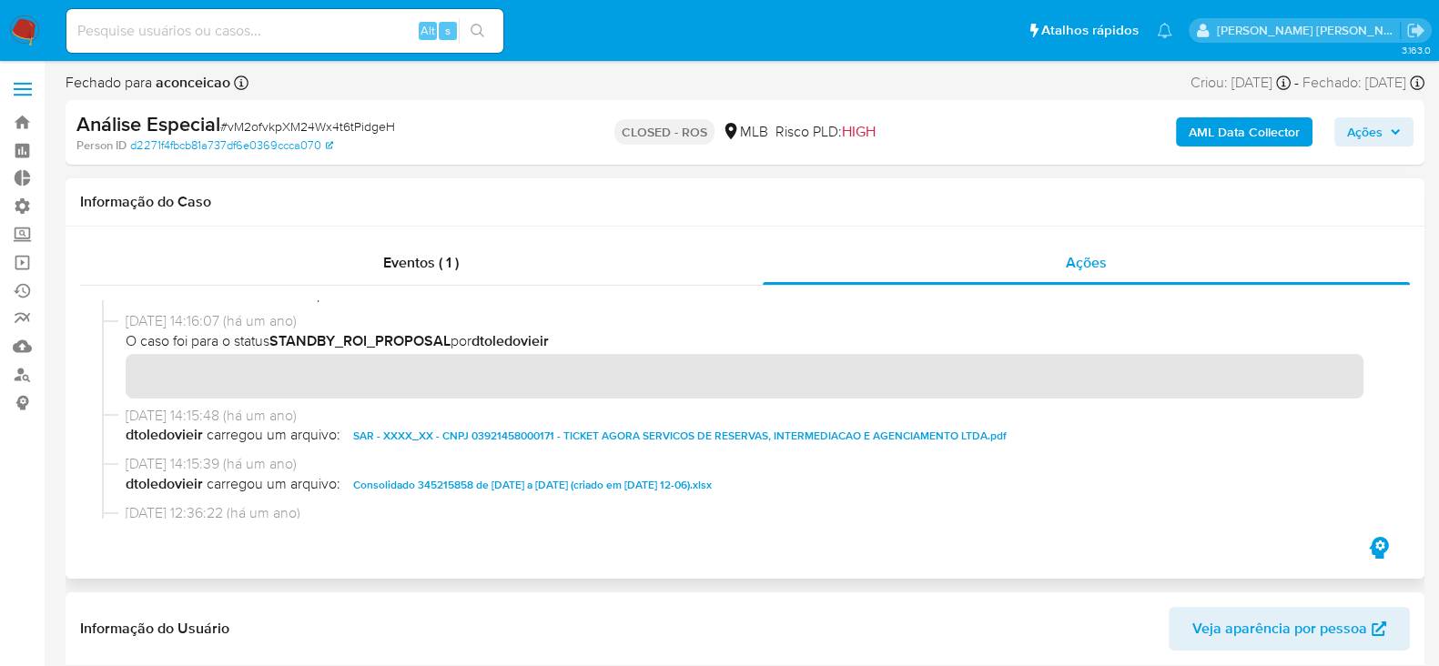
click at [765, 443] on span "SAR - XXXX_XX - CNPJ 03921458000171 - TICKET AGORA SERVICOS DE RESERVAS, INTERM…" at bounding box center [680, 436] width 654 height 22
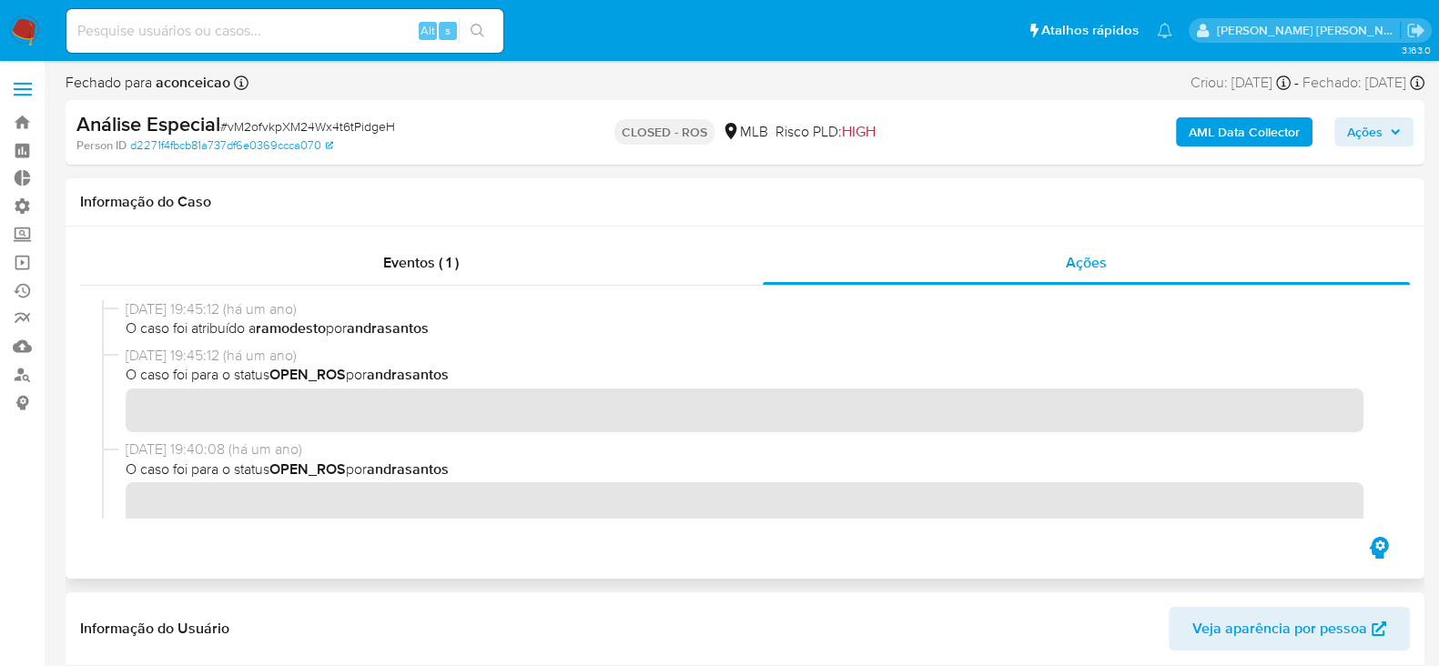
scroll to position [0, 0]
